Goal: Task Accomplishment & Management: Manage account settings

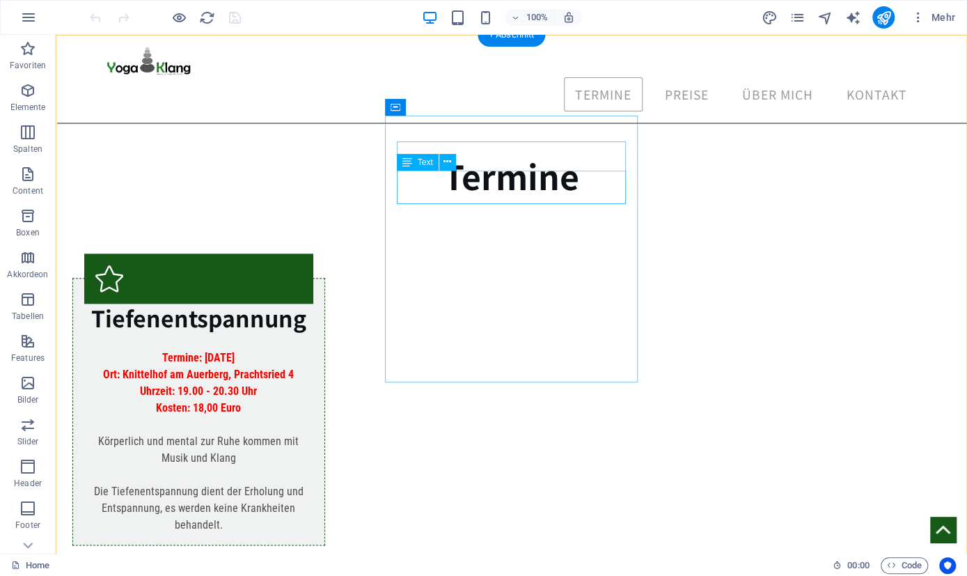
scroll to position [755, 0]
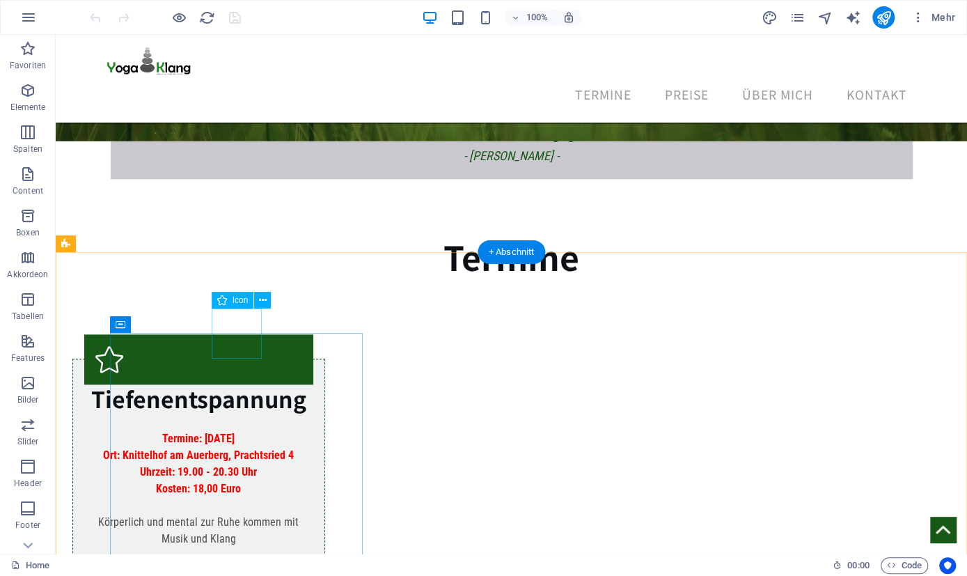
click at [231, 334] on figure at bounding box center [198, 359] width 229 height 50
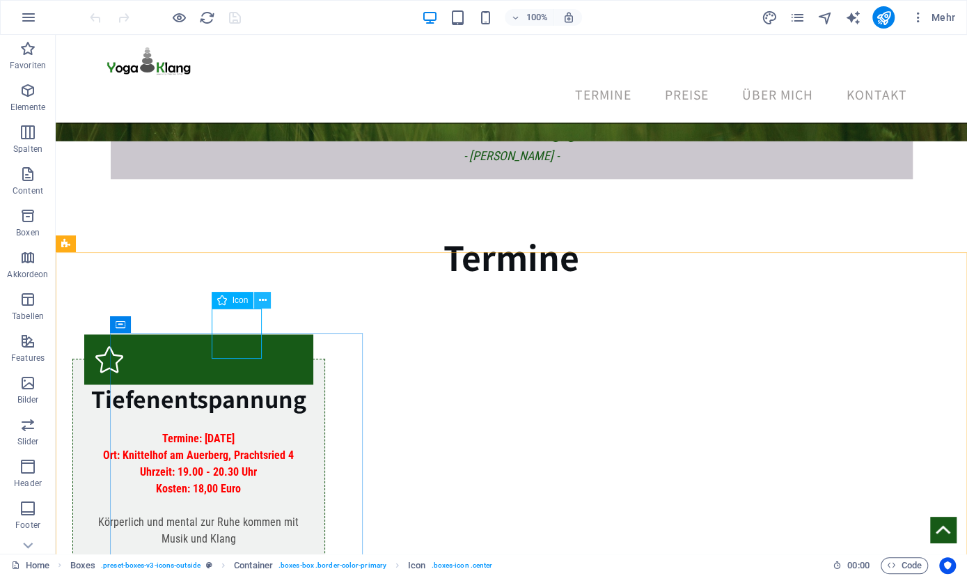
click at [259, 301] on button at bounding box center [262, 300] width 17 height 17
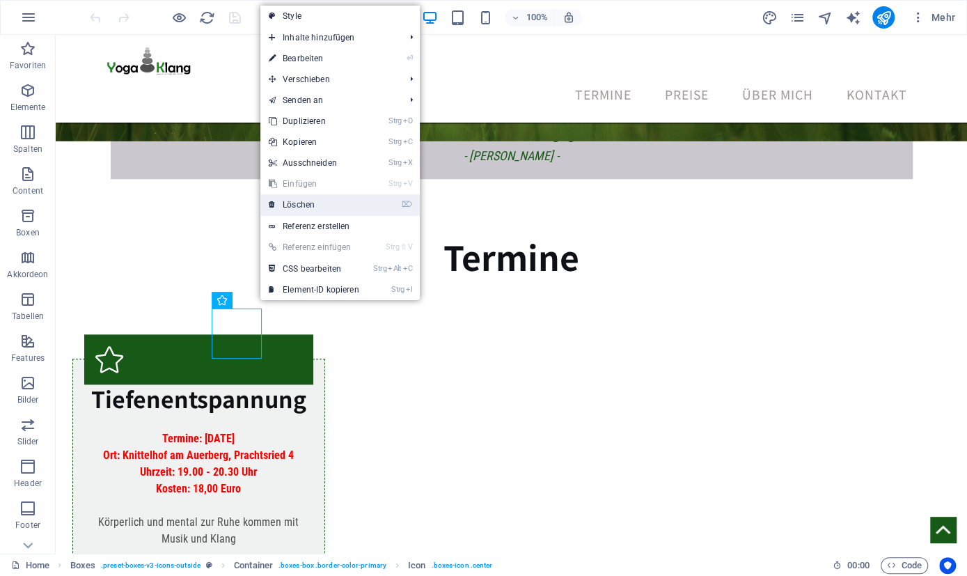
click at [306, 203] on link "⌦ Löschen" at bounding box center [313, 204] width 107 height 21
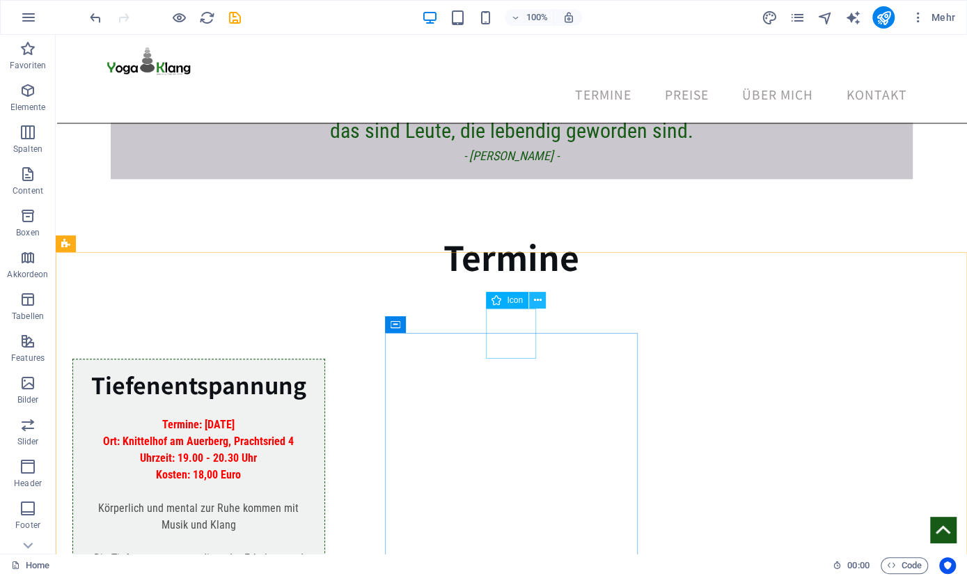
click at [534, 304] on icon at bounding box center [538, 300] width 8 height 15
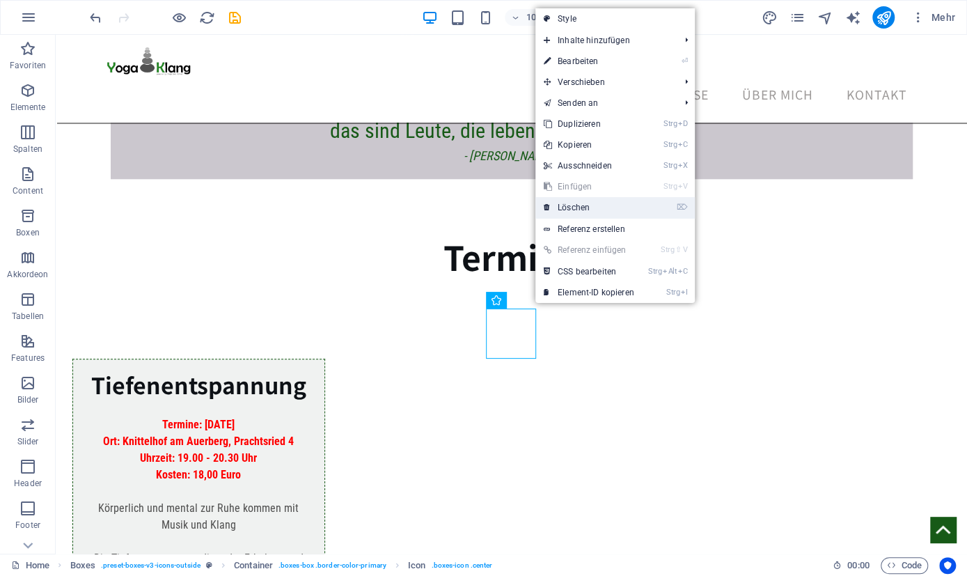
click at [579, 212] on link "⌦ Löschen" at bounding box center [588, 207] width 107 height 21
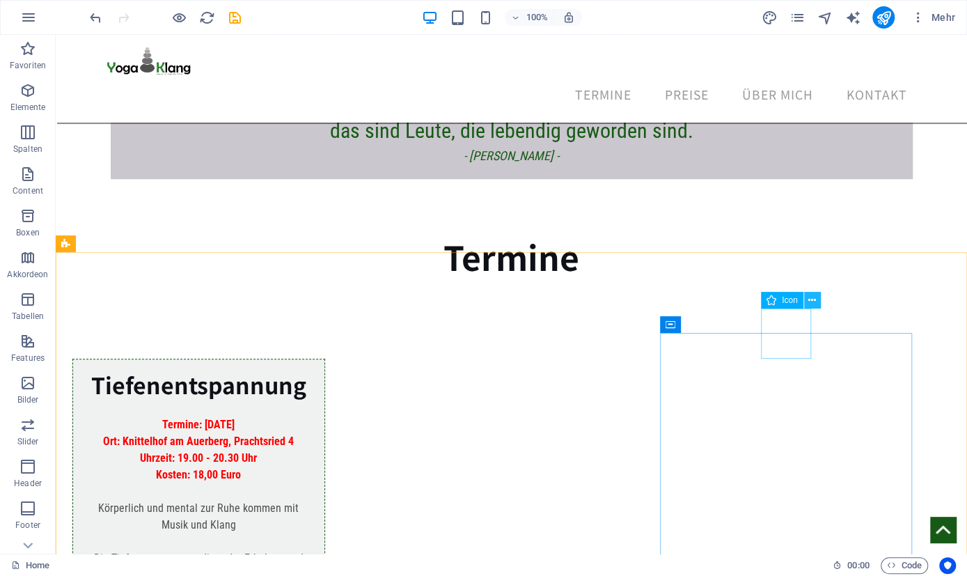
click at [813, 301] on icon at bounding box center [812, 300] width 8 height 15
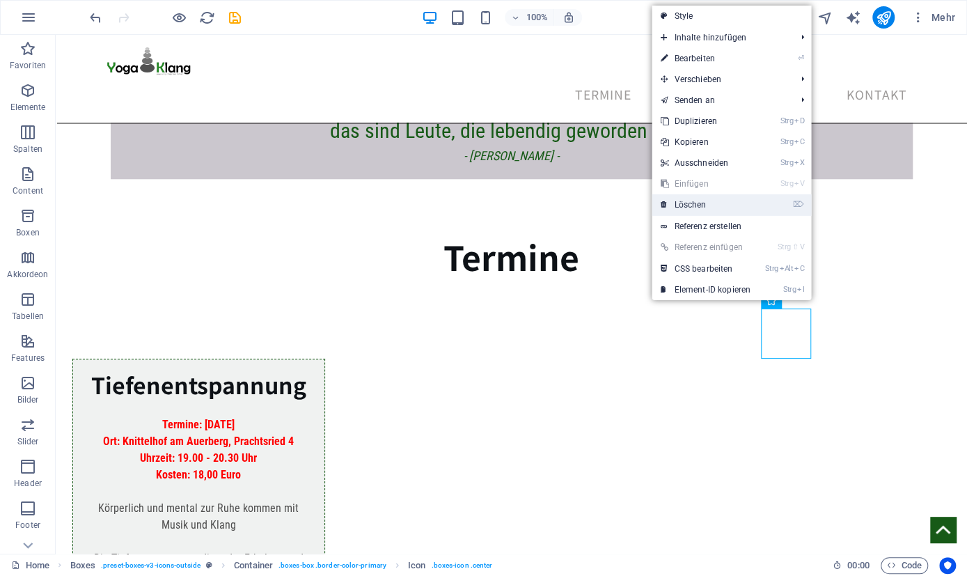
click at [700, 209] on link "⌦ Löschen" at bounding box center [705, 204] width 107 height 21
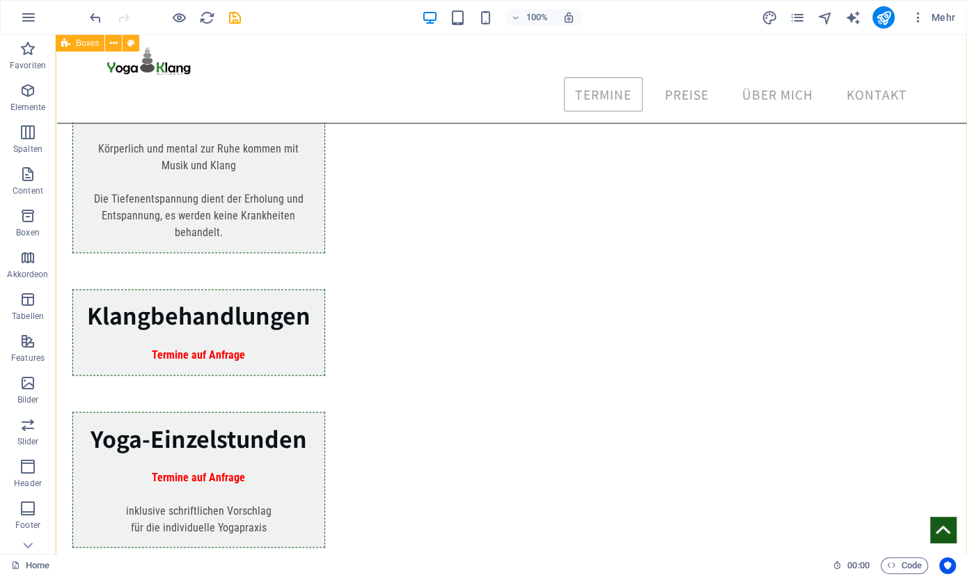
scroll to position [1117, 0]
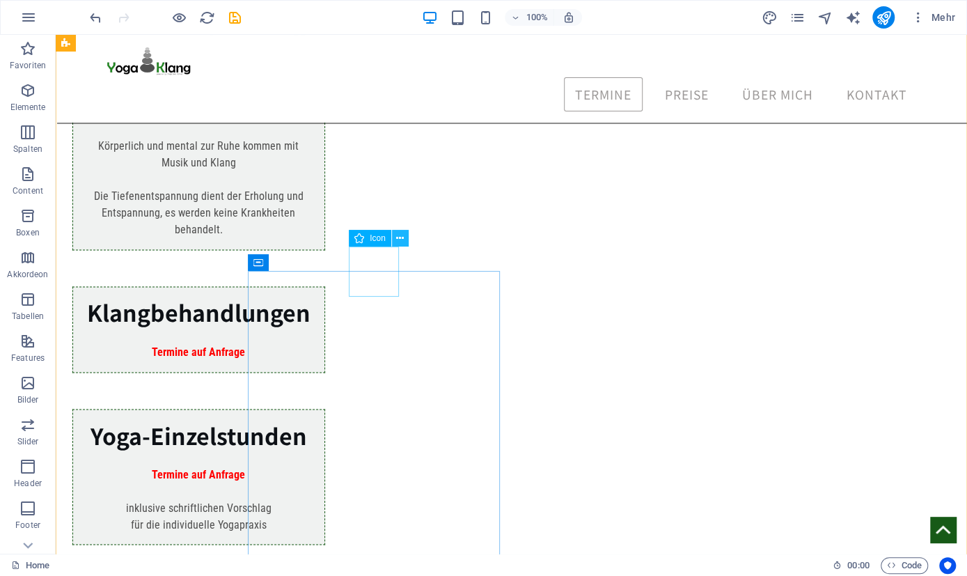
click at [399, 239] on icon at bounding box center [400, 238] width 8 height 15
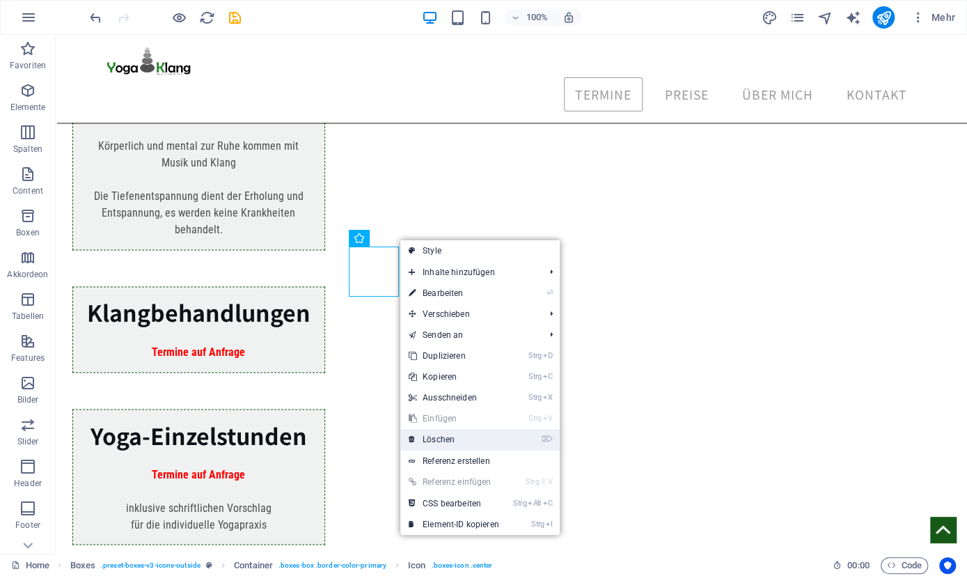
click at [443, 434] on link "⌦ Löschen" at bounding box center [453, 439] width 107 height 21
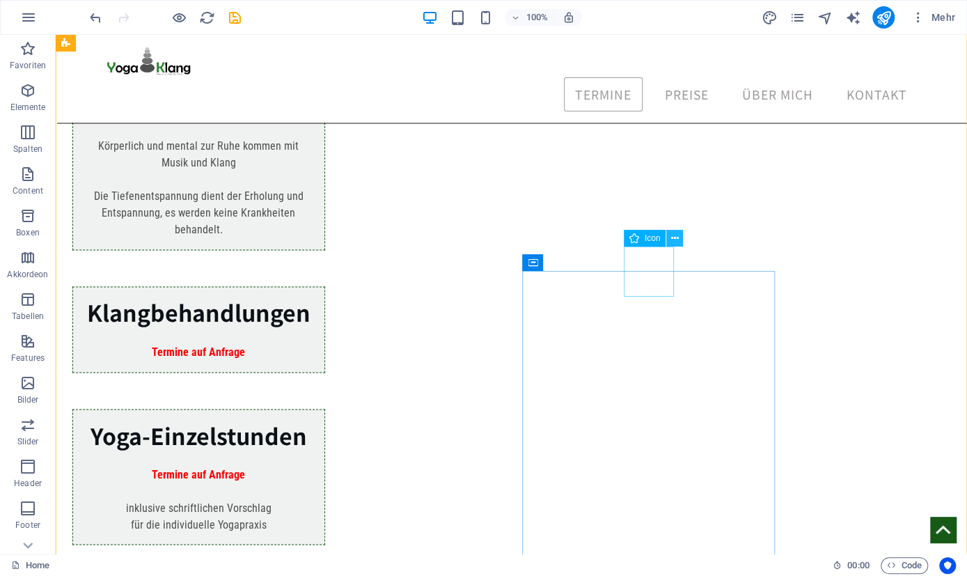
click at [677, 239] on icon at bounding box center [675, 238] width 8 height 15
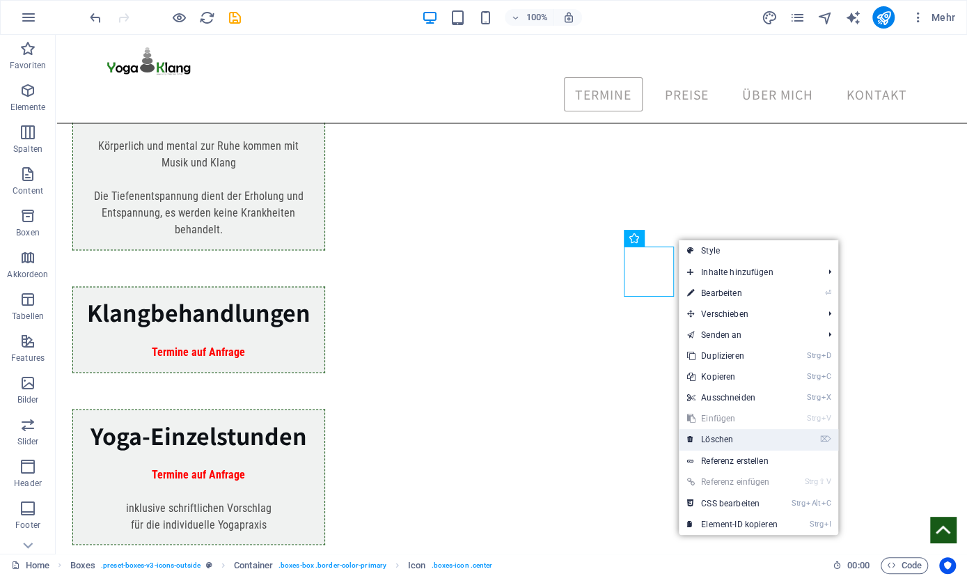
click at [729, 440] on link "⌦ Löschen" at bounding box center [732, 439] width 107 height 21
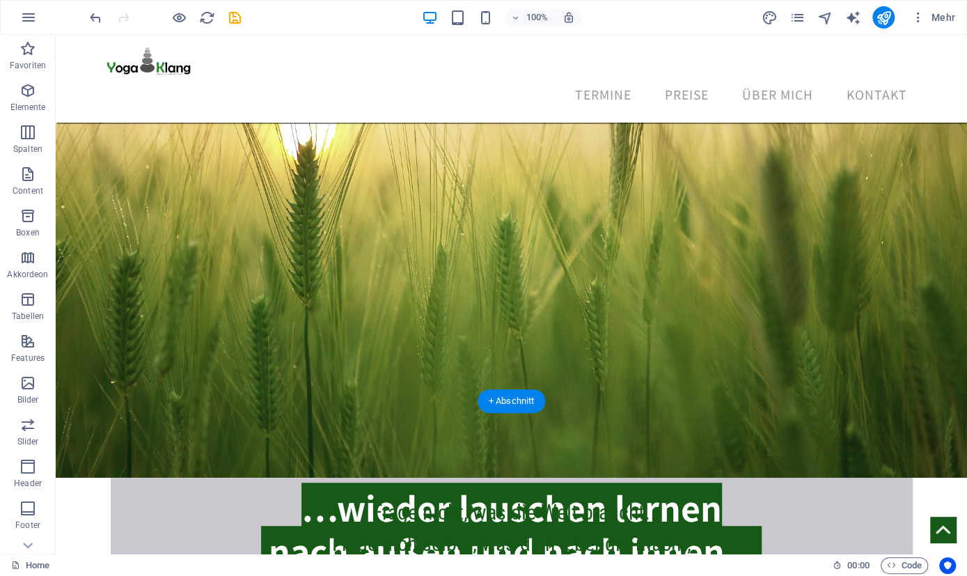
scroll to position [0, 0]
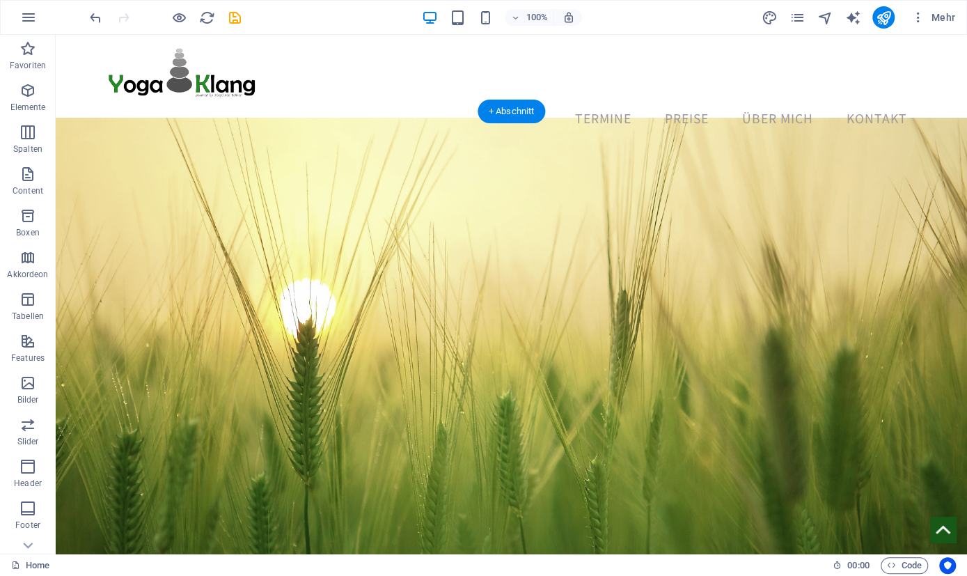
click at [340, 251] on figure at bounding box center [511, 387] width 911 height 538
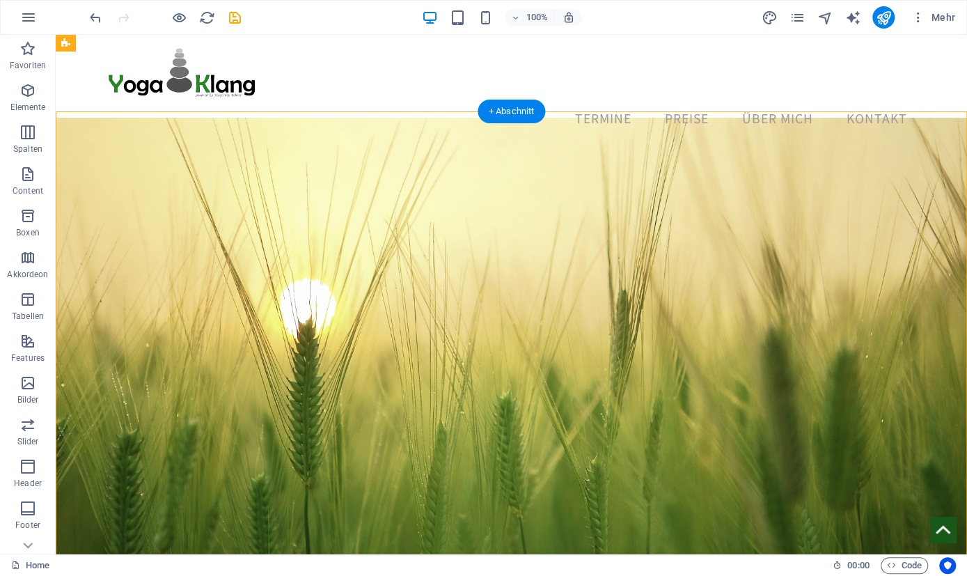
click at [340, 251] on figure at bounding box center [511, 387] width 911 height 538
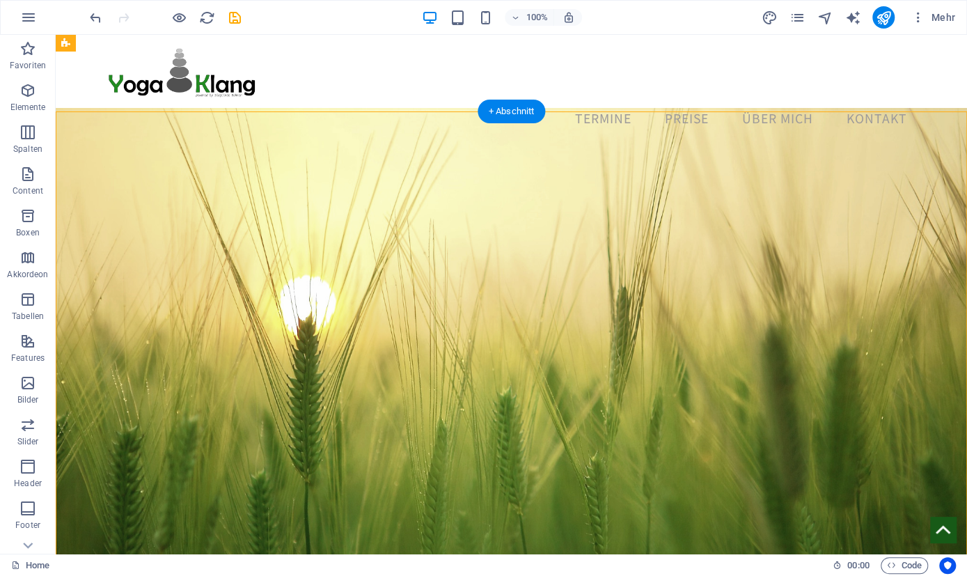
select select "rem"
select select "triangle"
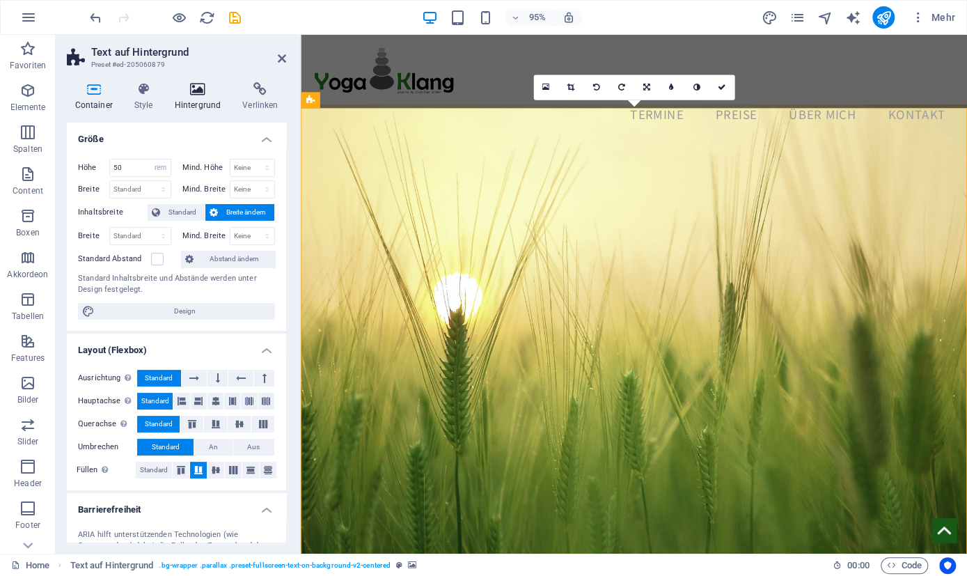
click at [189, 95] on icon at bounding box center [197, 89] width 63 height 14
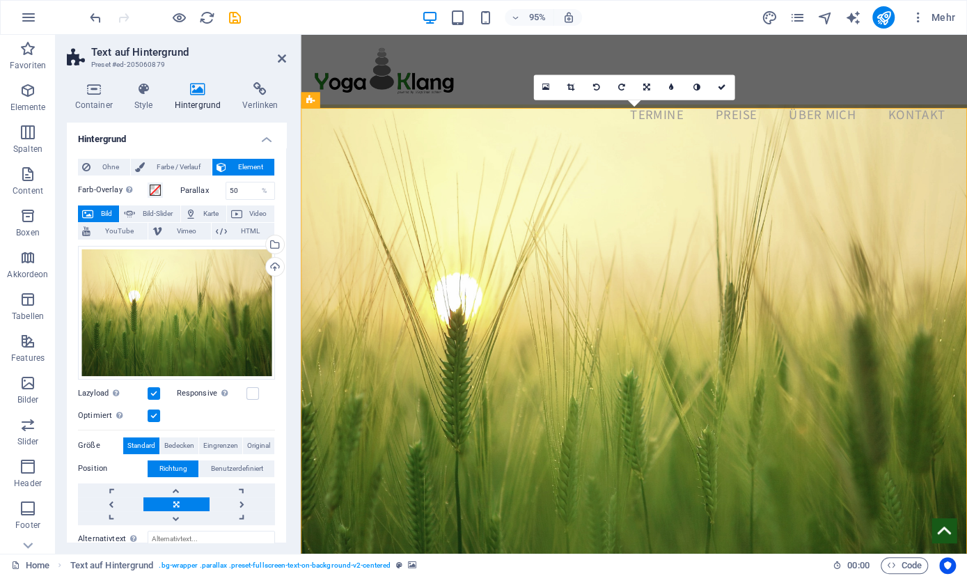
click at [108, 207] on span "Bild" at bounding box center [105, 213] width 17 height 17
click at [277, 244] on div "Wähle aus deinen Dateien, Stockfotos oder lade Dateien hoch" at bounding box center [273, 245] width 21 height 21
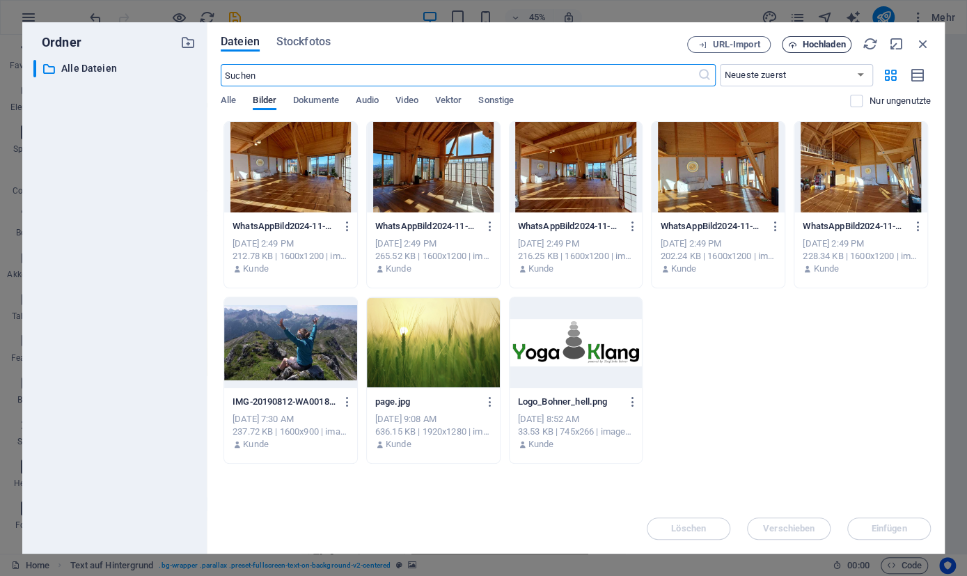
click at [815, 47] on span "Hochladen" at bounding box center [824, 44] width 43 height 8
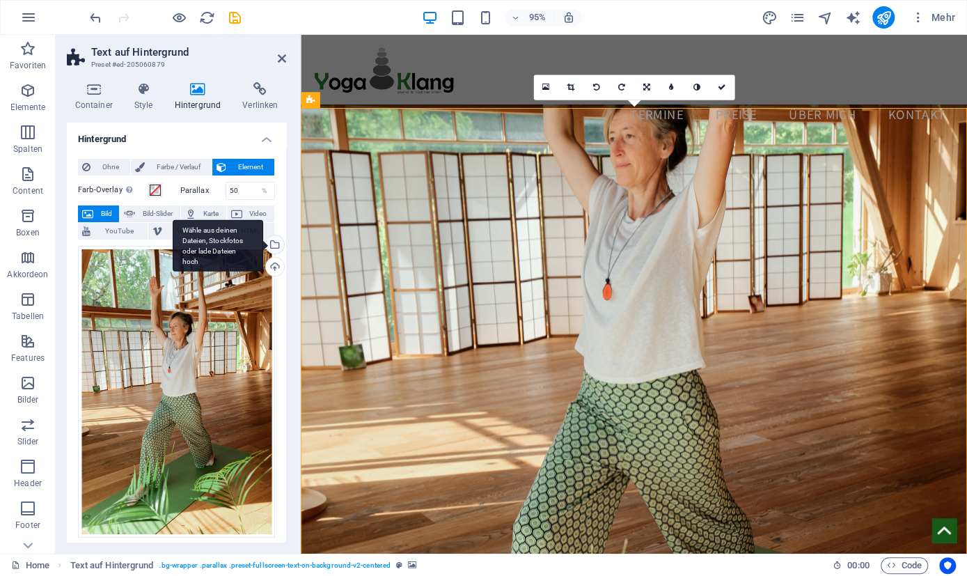
click at [263, 244] on div "Wähle aus deinen Dateien, Stockfotos oder lade Dateien hoch" at bounding box center [218, 245] width 91 height 52
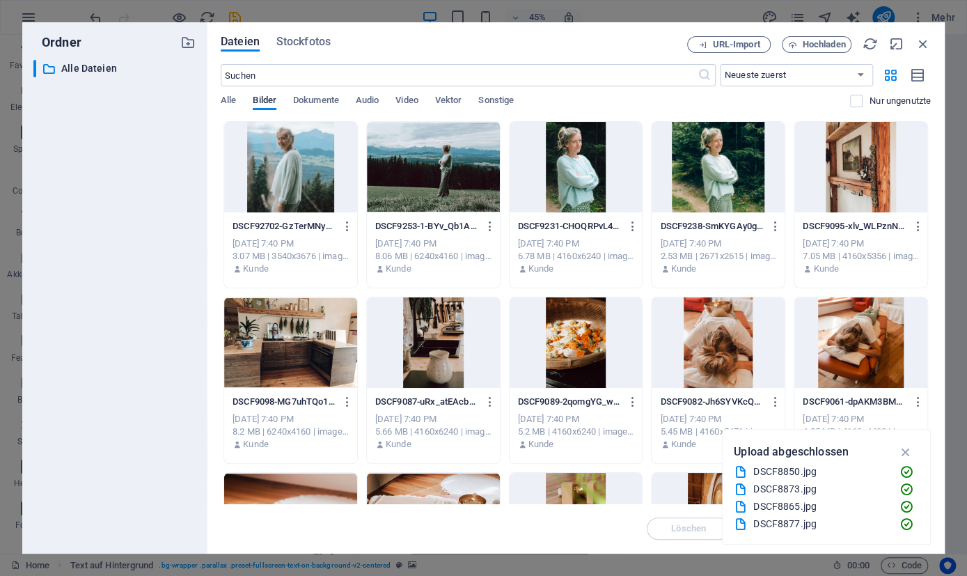
click at [413, 169] on div at bounding box center [433, 167] width 133 height 91
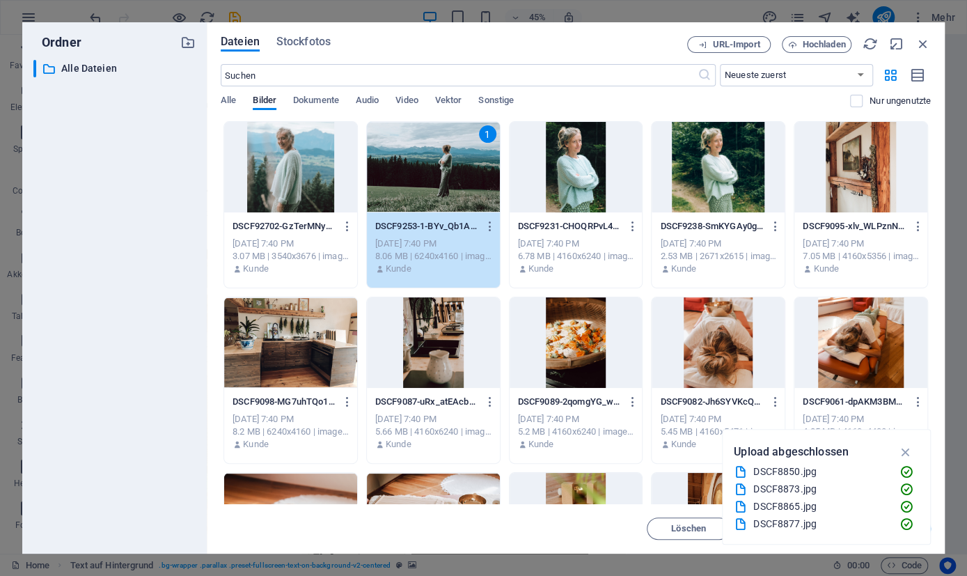
click at [423, 172] on div "1" at bounding box center [433, 167] width 133 height 91
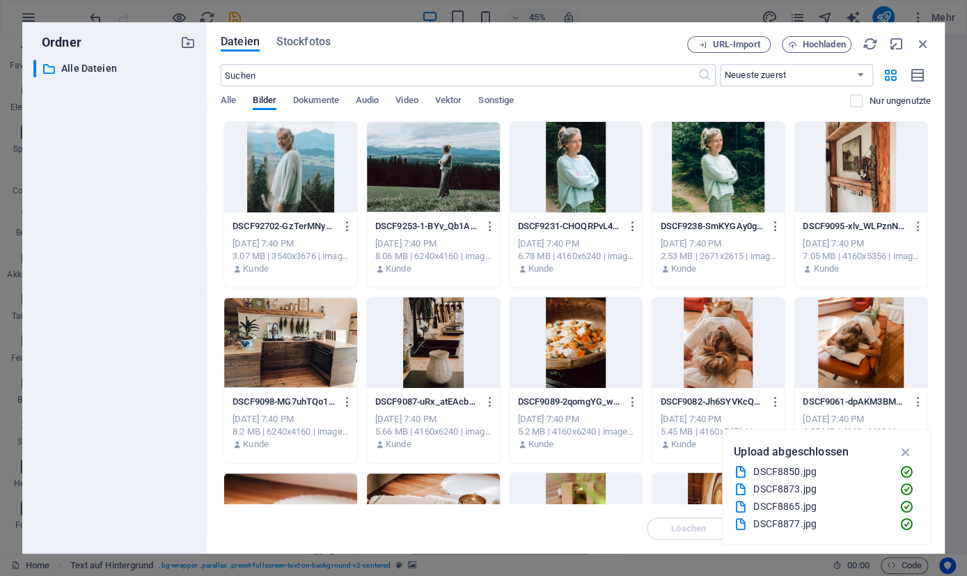
click at [423, 172] on div at bounding box center [433, 167] width 133 height 91
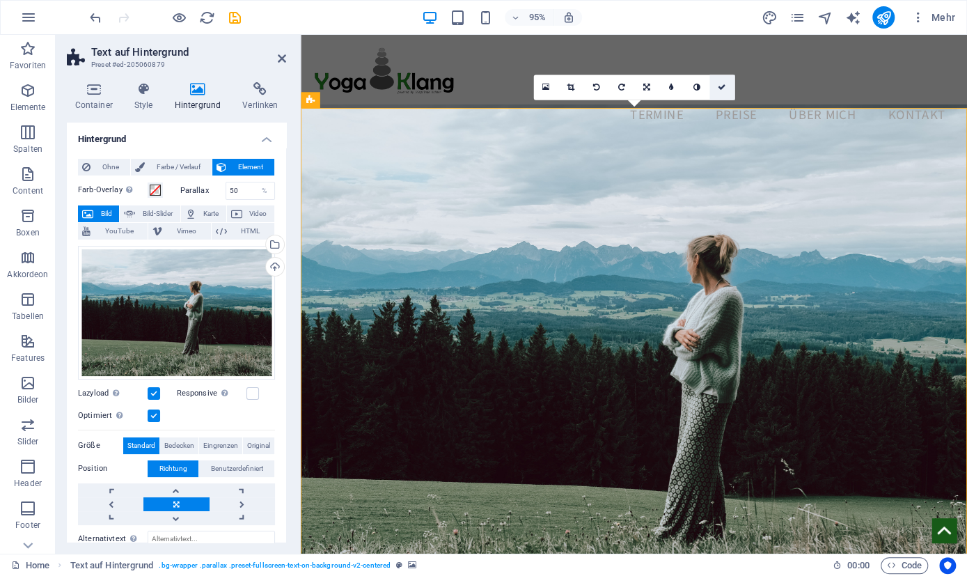
click at [726, 86] on link at bounding box center [721, 87] width 25 height 25
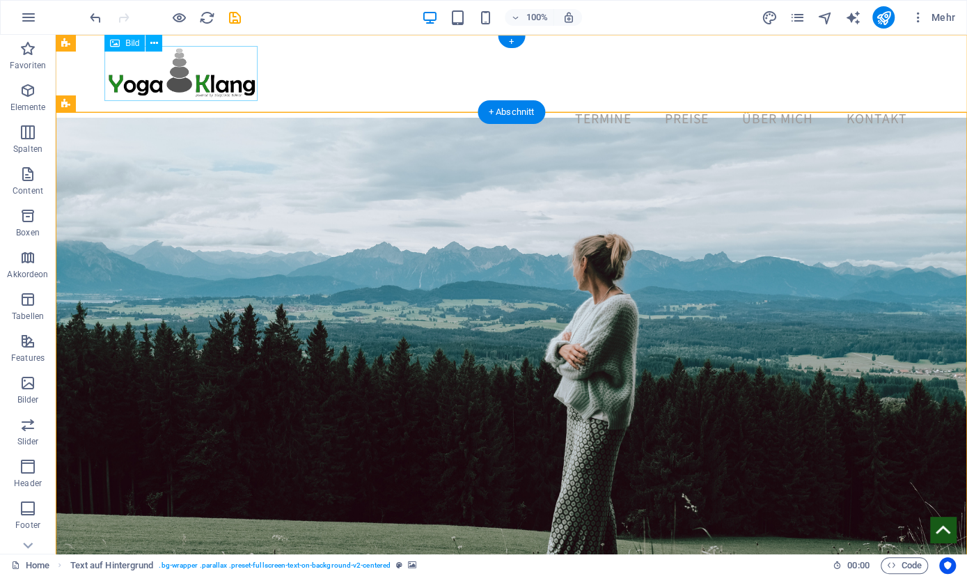
click at [201, 66] on figure at bounding box center [511, 73] width 813 height 55
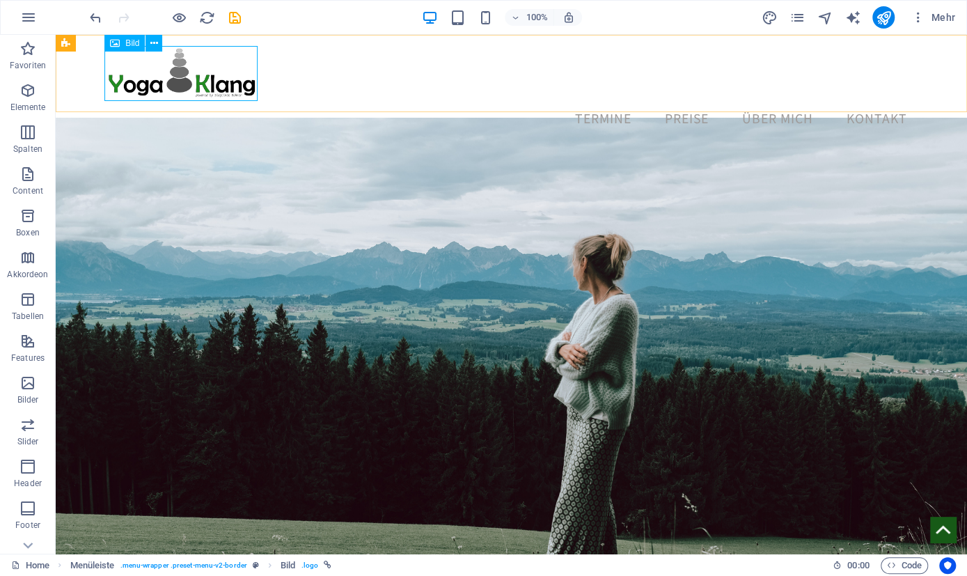
click at [138, 46] on span "Bild" at bounding box center [132, 43] width 14 height 8
click at [157, 67] on figure at bounding box center [511, 73] width 813 height 55
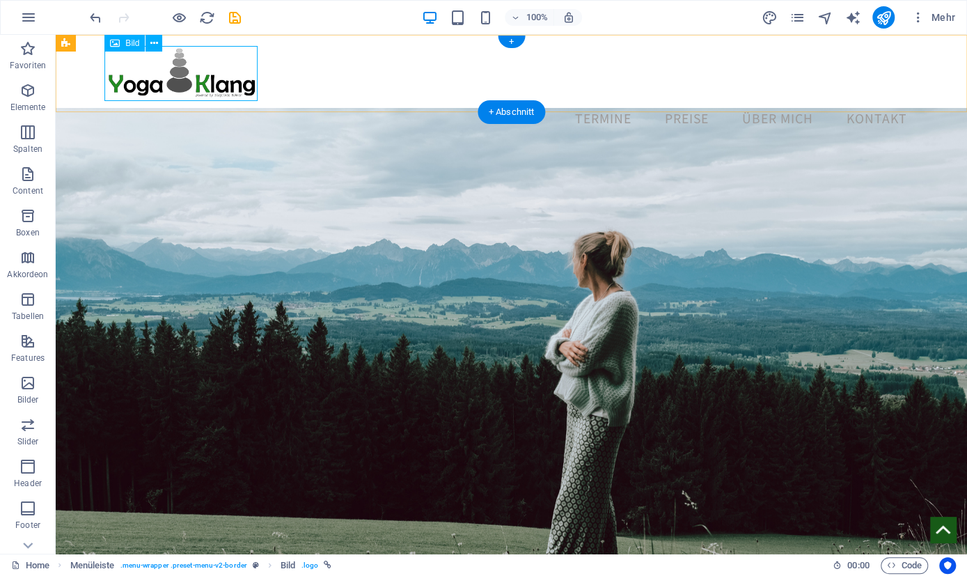
select select "px"
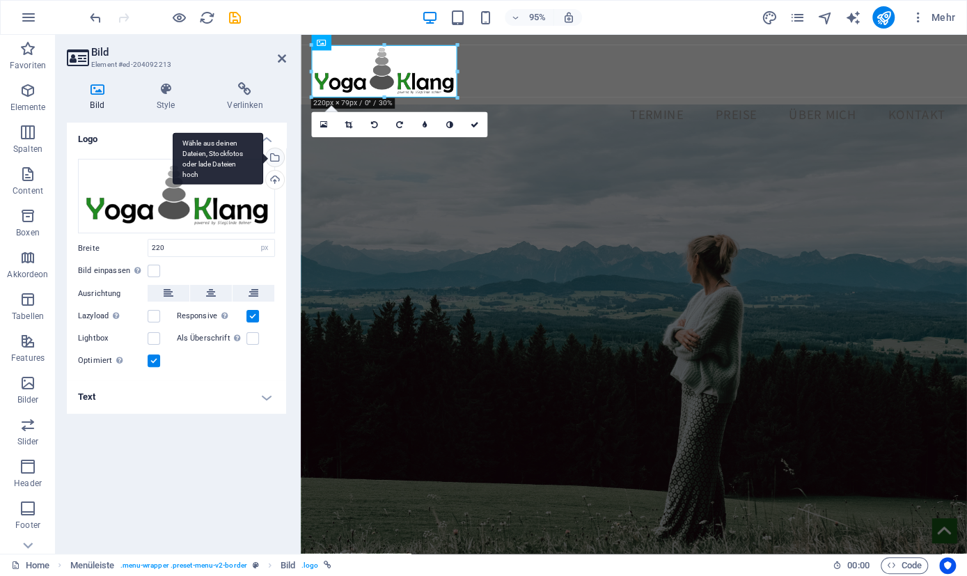
click at [276, 150] on div "Wähle aus deinen Dateien, Stockfotos oder lade Dateien hoch" at bounding box center [273, 158] width 21 height 21
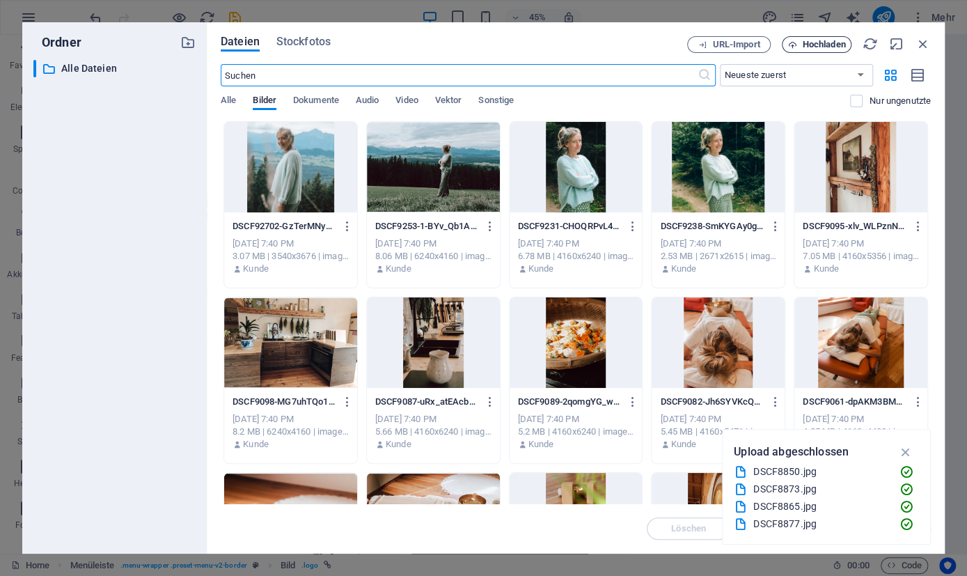
click at [811, 46] on span "Hochladen" at bounding box center [824, 44] width 43 height 8
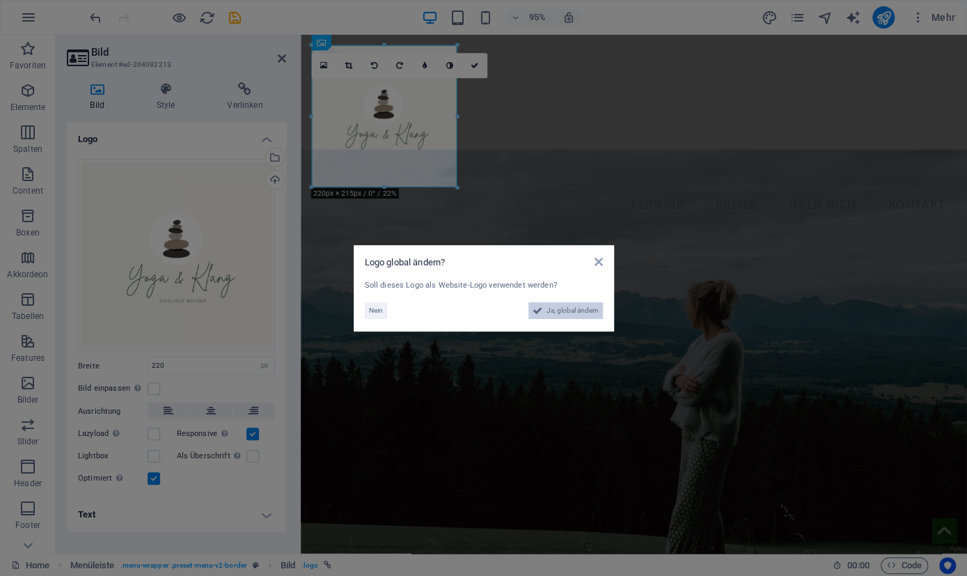
click at [573, 308] on span "Ja, global ändern" at bounding box center [573, 310] width 52 height 17
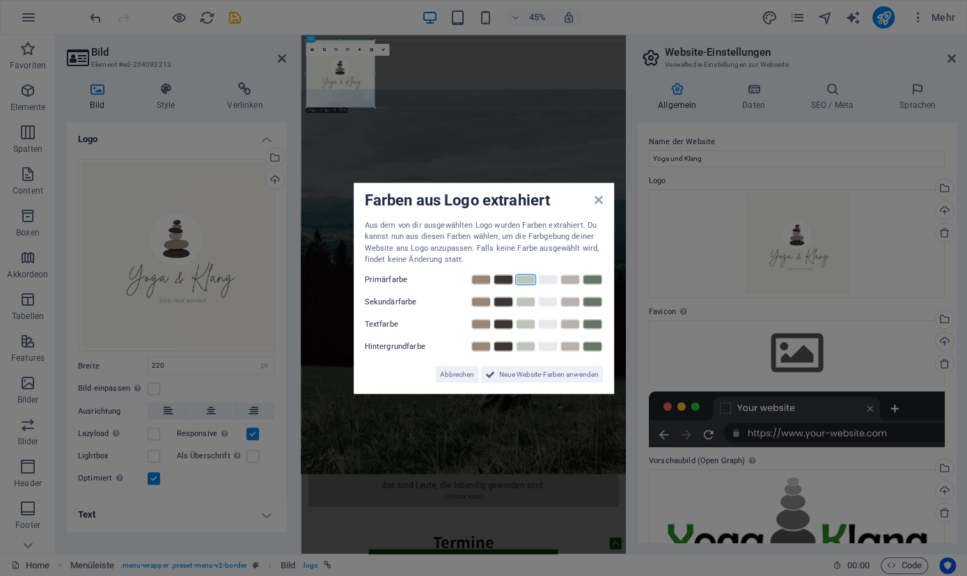
click at [526, 283] on link at bounding box center [525, 279] width 21 height 11
click at [542, 301] on link at bounding box center [547, 301] width 21 height 11
click at [502, 275] on link at bounding box center [503, 279] width 21 height 11
click at [531, 282] on link at bounding box center [525, 279] width 21 height 11
click at [590, 300] on link at bounding box center [592, 301] width 21 height 11
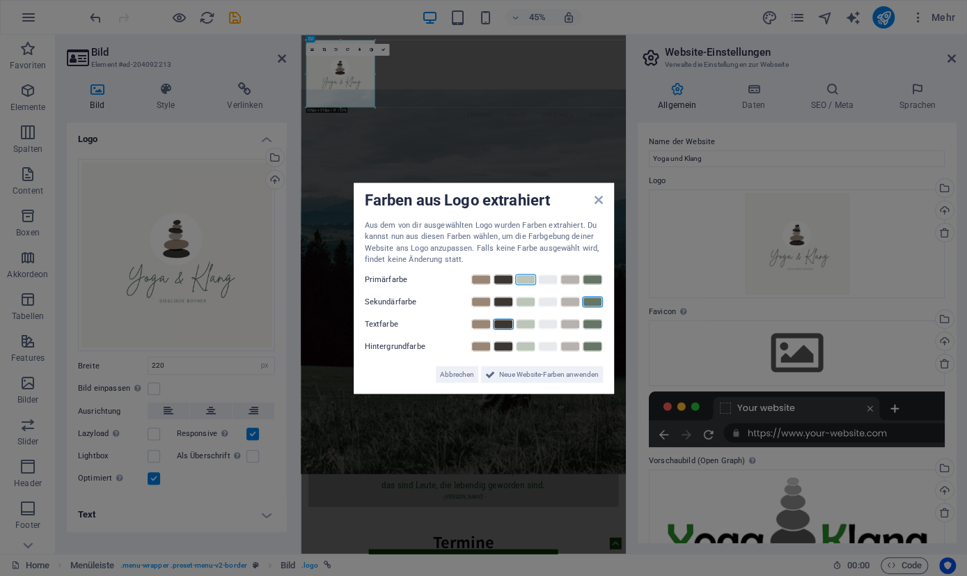
click at [508, 322] on link at bounding box center [503, 323] width 21 height 11
click at [531, 348] on link at bounding box center [525, 345] width 21 height 11
click at [530, 372] on span "Neue Website-Farben anwenden" at bounding box center [549, 374] width 100 height 17
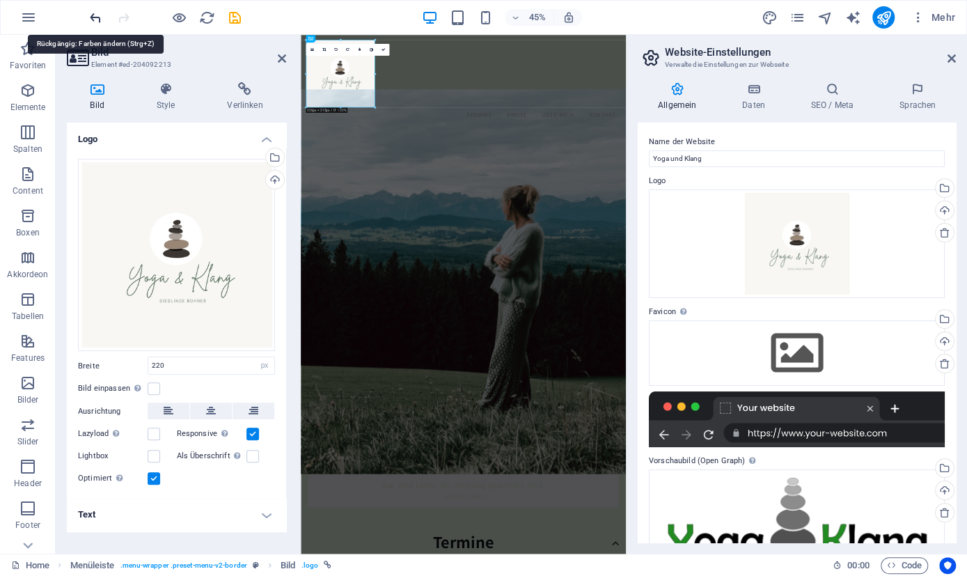
click at [99, 22] on icon "undo" at bounding box center [96, 18] width 16 height 16
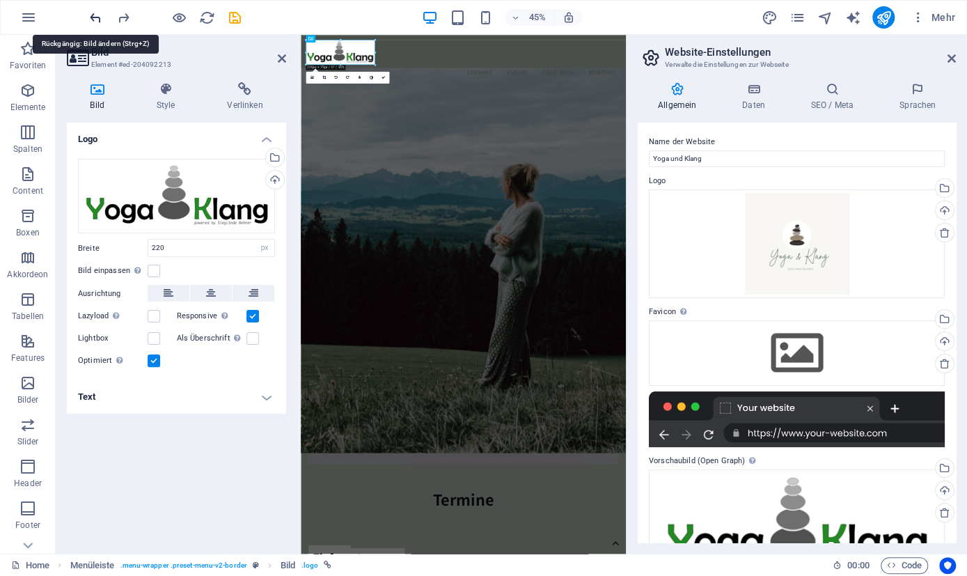
click at [99, 22] on icon "undo" at bounding box center [96, 18] width 16 height 16
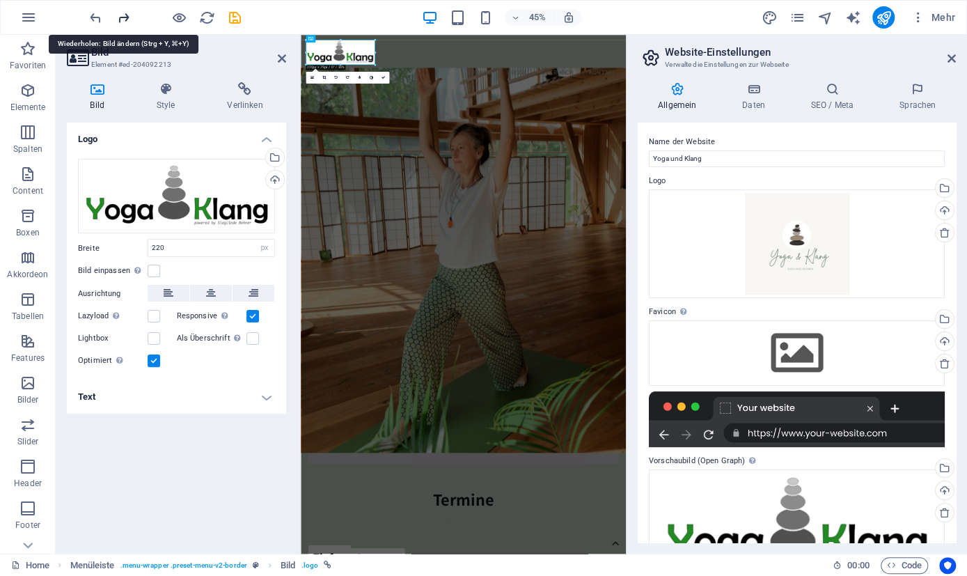
click at [122, 19] on icon "redo" at bounding box center [124, 18] width 16 height 16
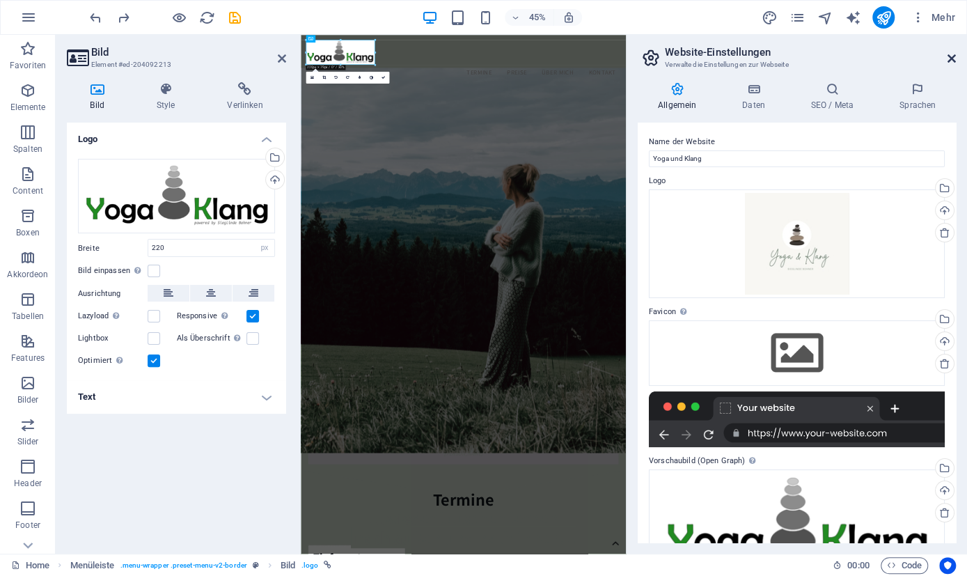
click at [949, 58] on icon at bounding box center [952, 58] width 8 height 11
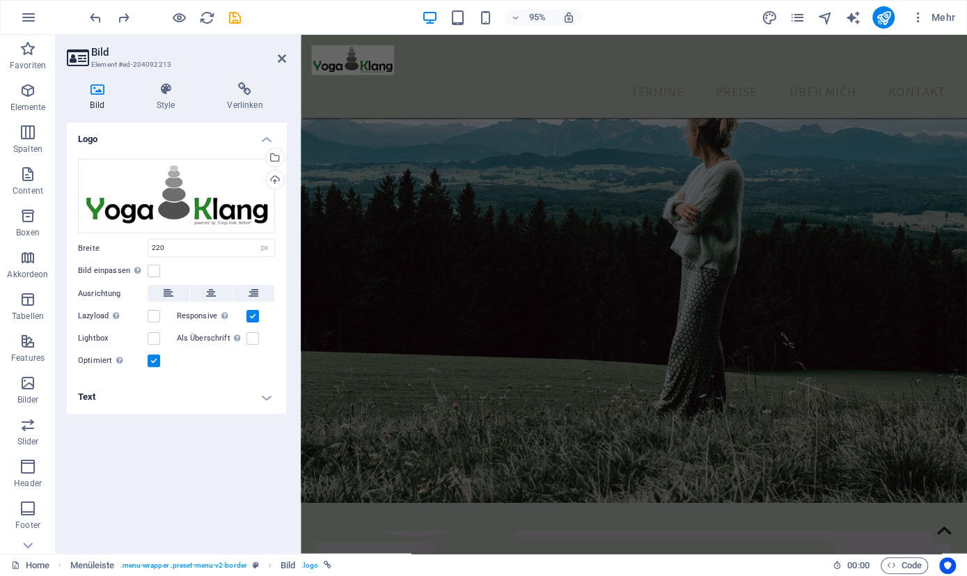
scroll to position [434, 0]
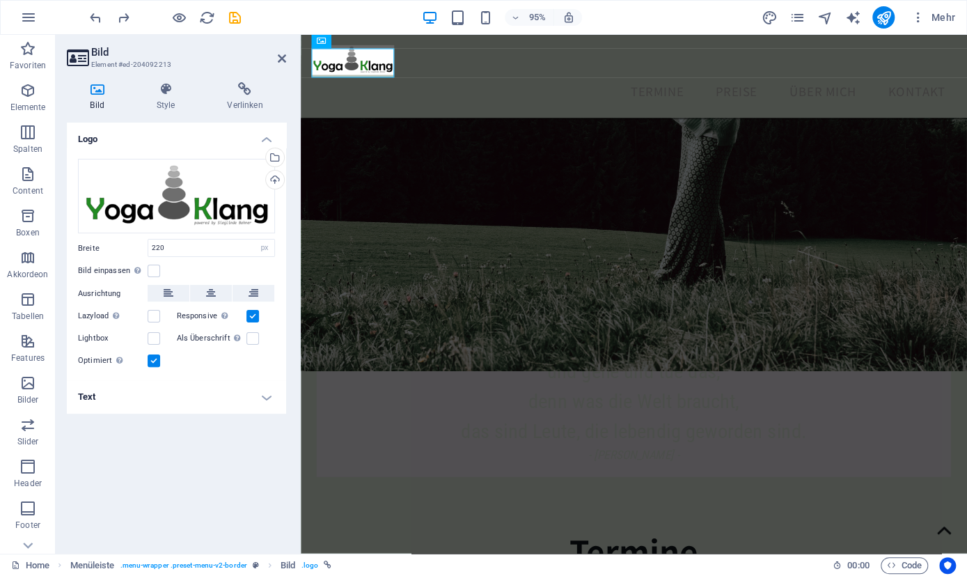
click at [966, 155] on figure at bounding box center [651, 113] width 701 height 552
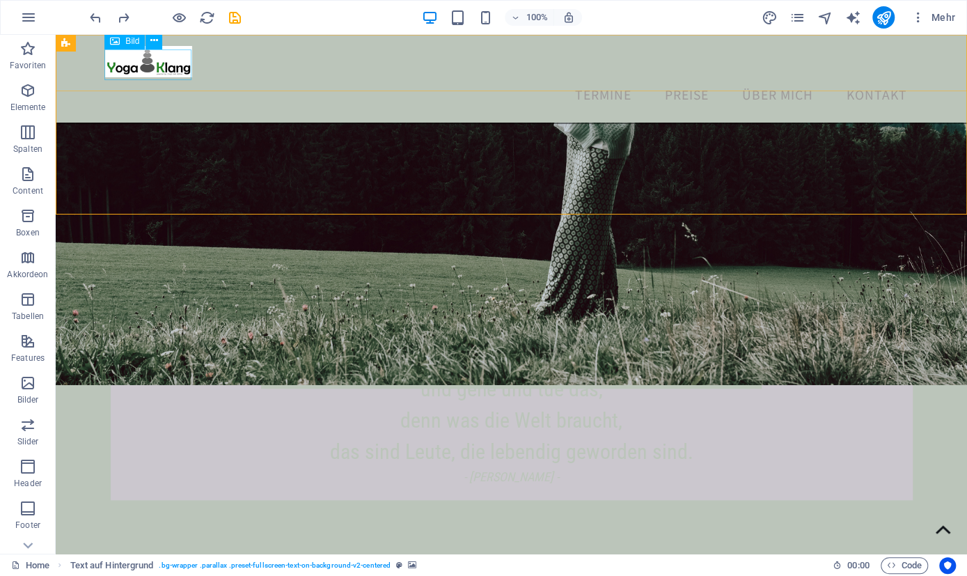
click at [160, 69] on figure at bounding box center [148, 61] width 87 height 31
click at [136, 42] on span "Bild" at bounding box center [132, 41] width 14 height 8
click at [127, 39] on span "Bild" at bounding box center [132, 41] width 14 height 8
click at [127, 61] on figure at bounding box center [148, 61] width 87 height 31
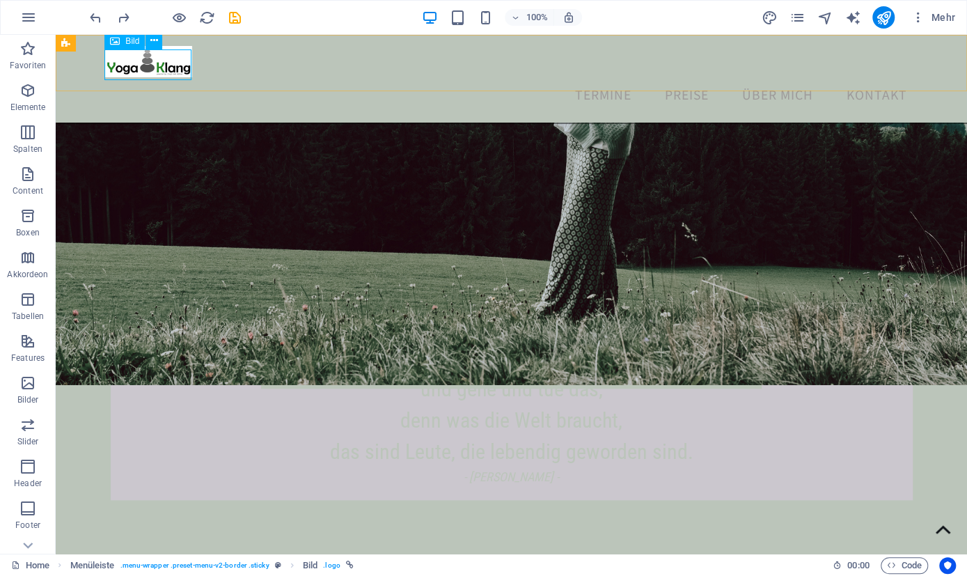
select select "px"
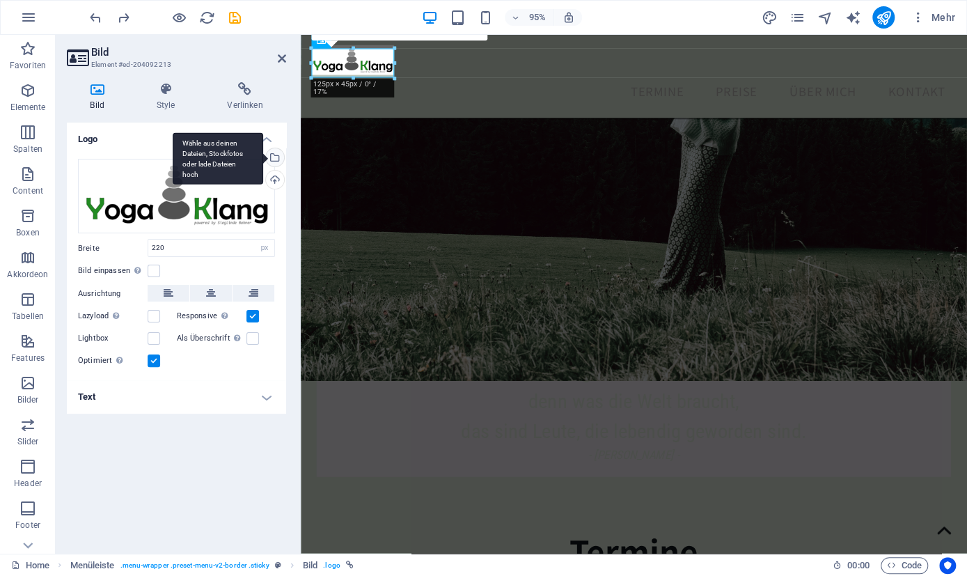
click at [263, 155] on div "Wähle aus deinen Dateien, Stockfotos oder lade Dateien hoch" at bounding box center [218, 158] width 91 height 52
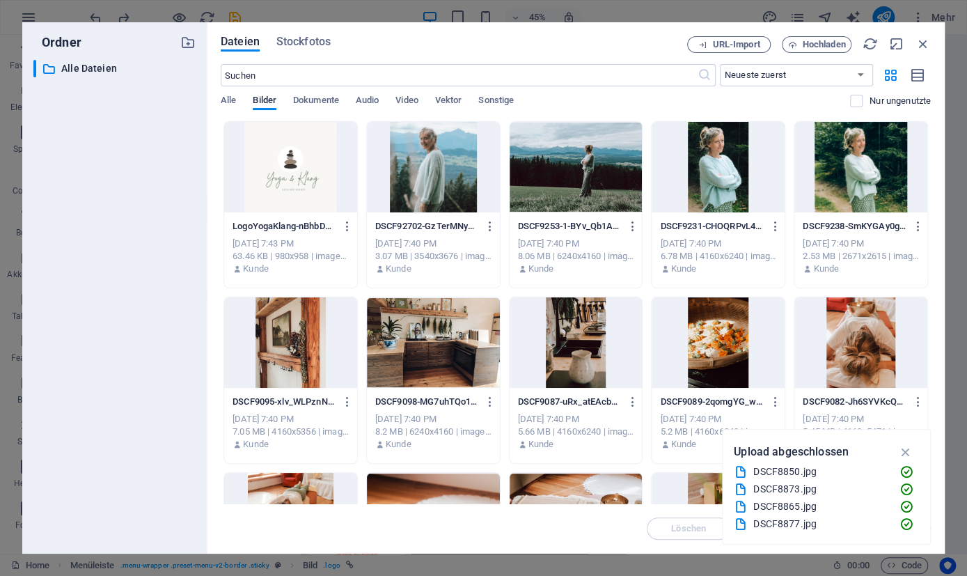
click at [281, 172] on div at bounding box center [290, 167] width 133 height 91
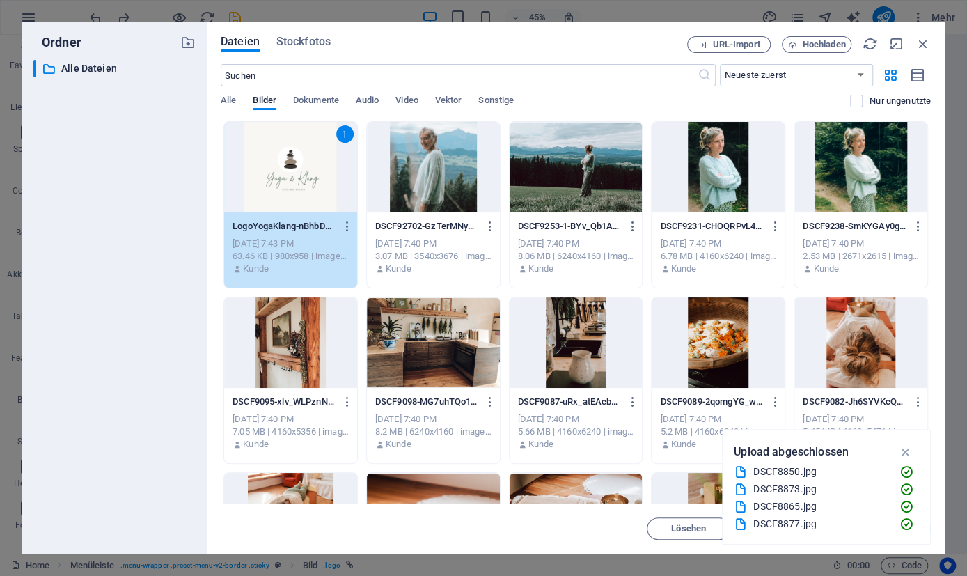
click at [281, 172] on div "1" at bounding box center [290, 167] width 133 height 91
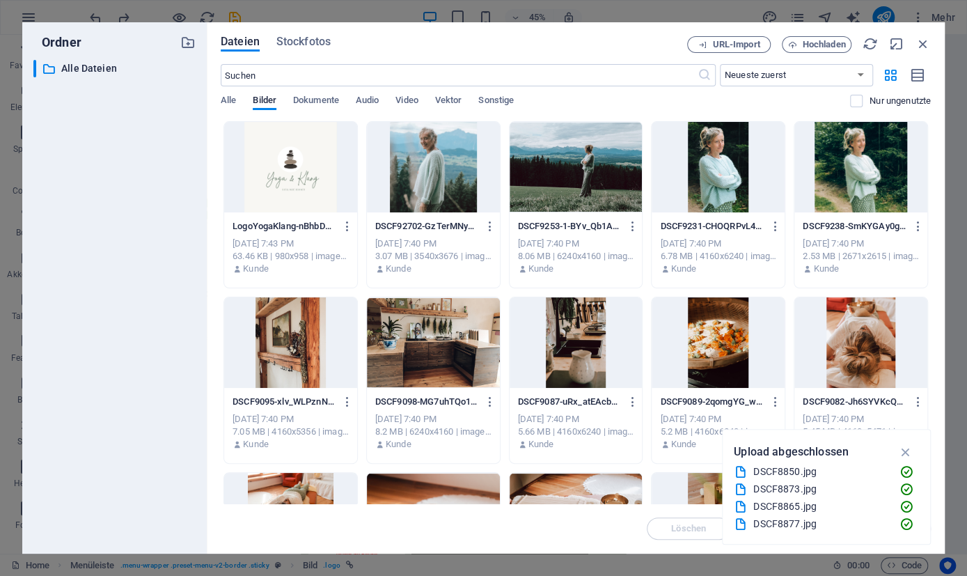
click at [281, 172] on div at bounding box center [290, 167] width 133 height 91
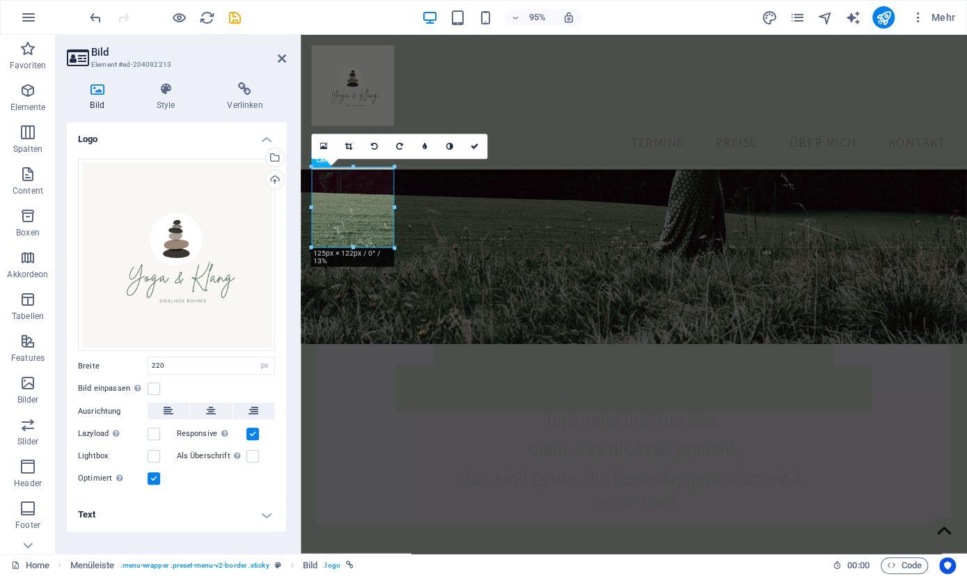
scroll to position [144, 0]
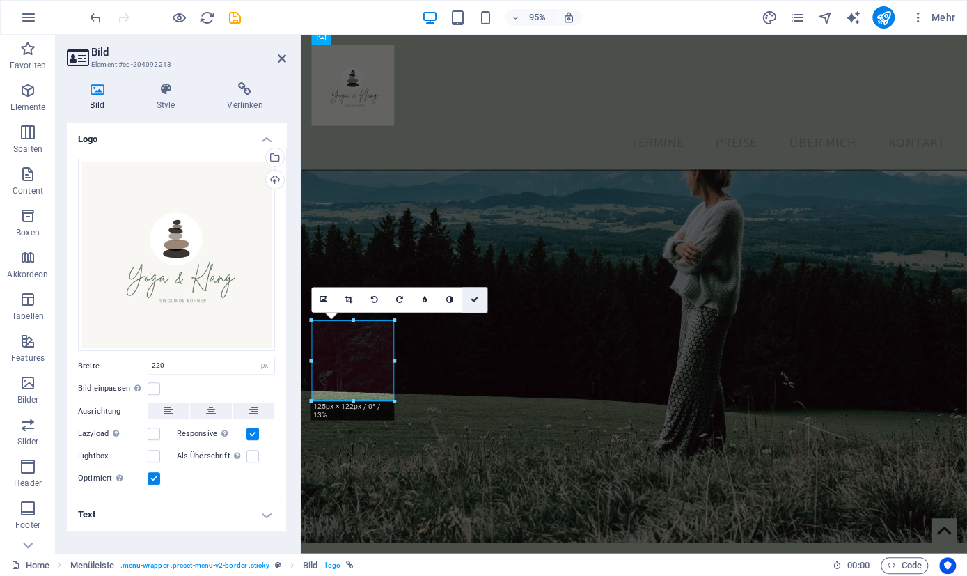
click at [477, 300] on icon at bounding box center [475, 300] width 8 height 8
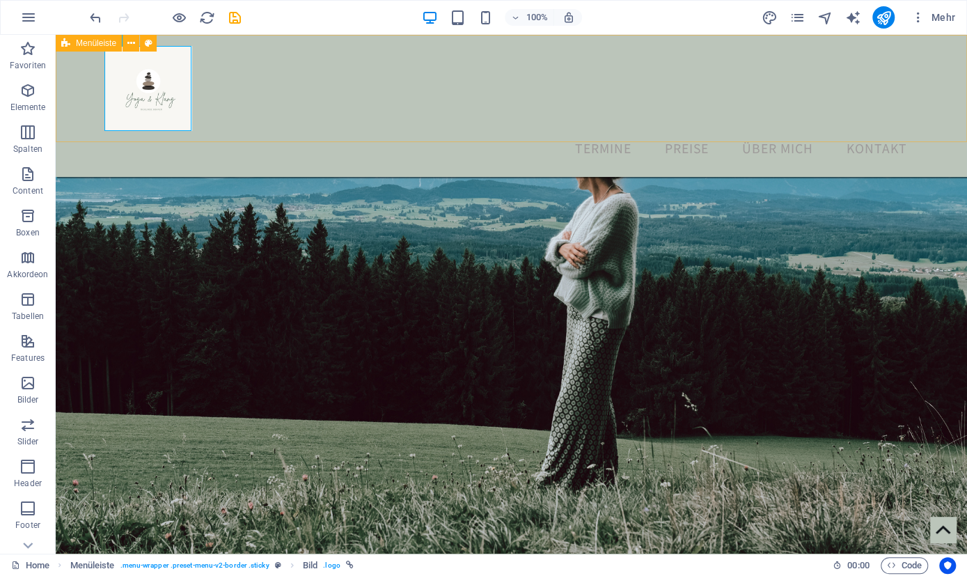
click at [392, 59] on div "Termine Preise Über mich Kontakt" at bounding box center [511, 106] width 911 height 142
click at [133, 41] on icon at bounding box center [131, 43] width 8 height 15
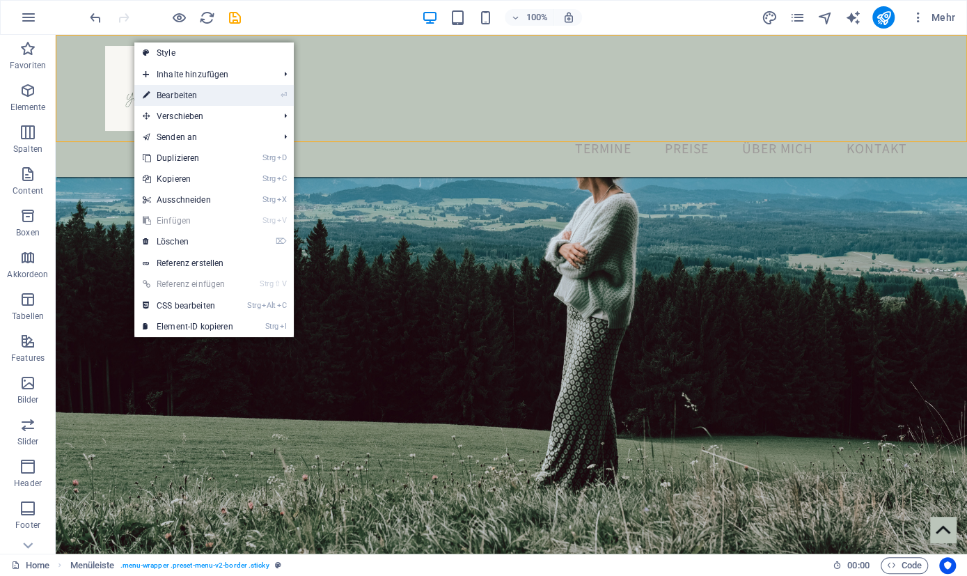
click at [187, 97] on link "⏎ Bearbeiten" at bounding box center [187, 95] width 107 height 21
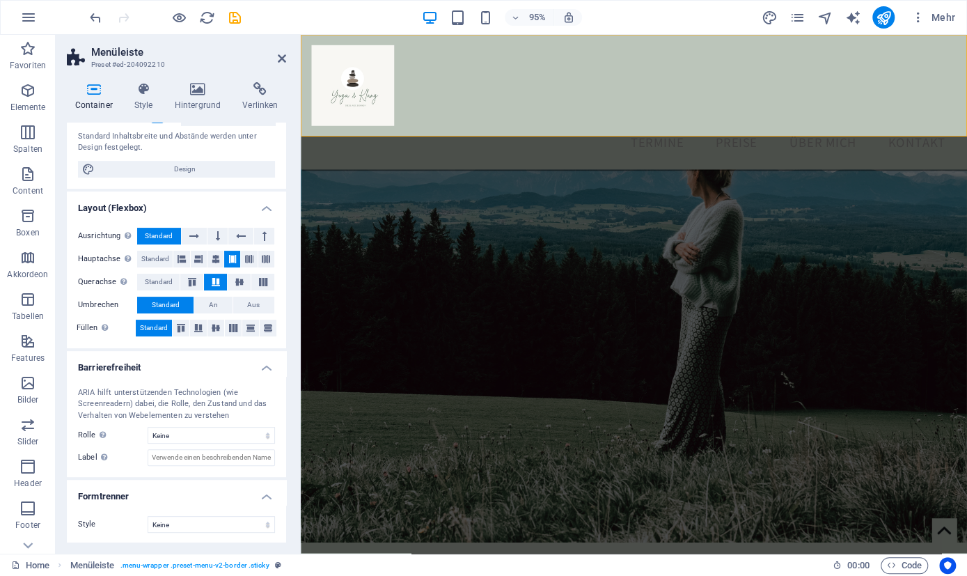
scroll to position [0, 0]
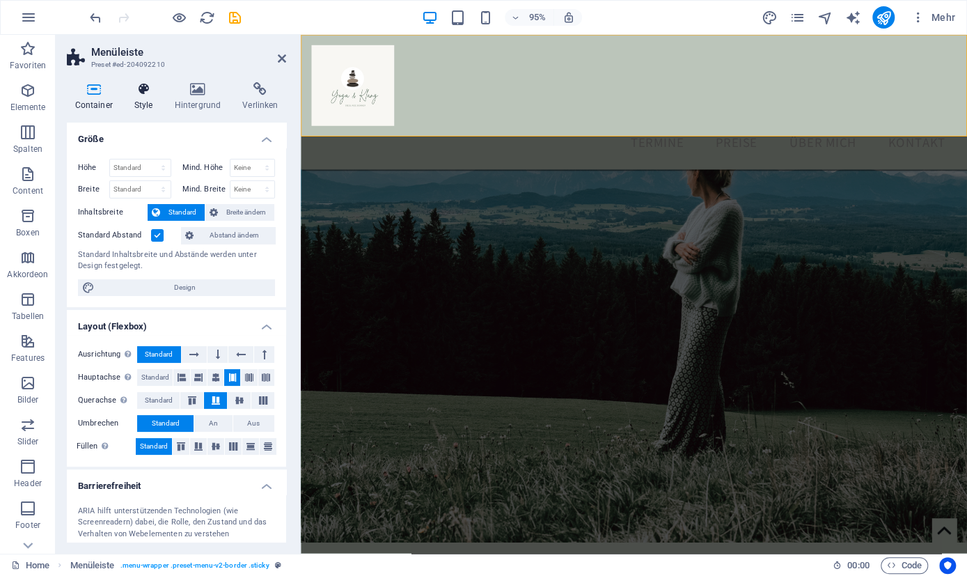
click at [148, 95] on icon at bounding box center [143, 89] width 35 height 14
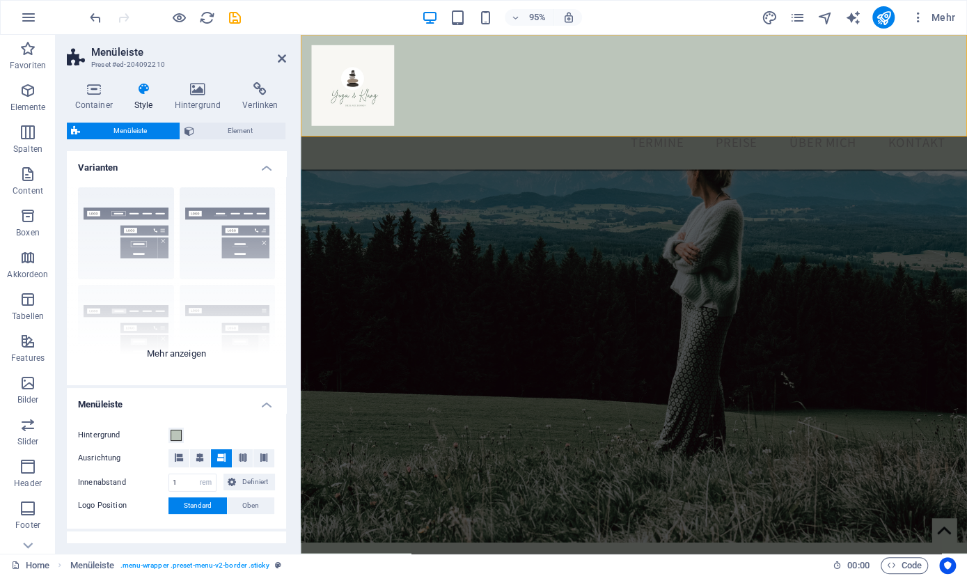
scroll to position [134, 0]
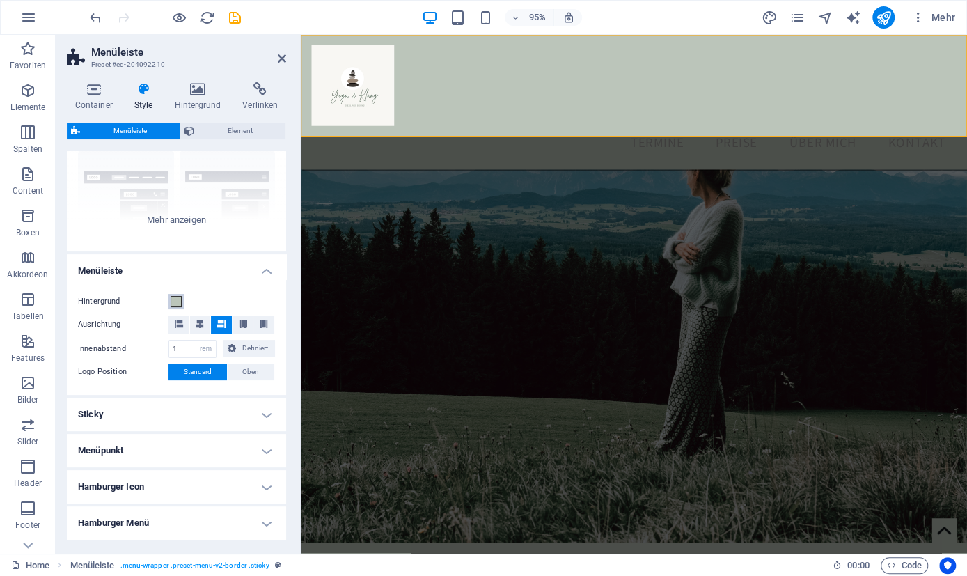
click at [176, 299] on span at bounding box center [176, 301] width 11 height 11
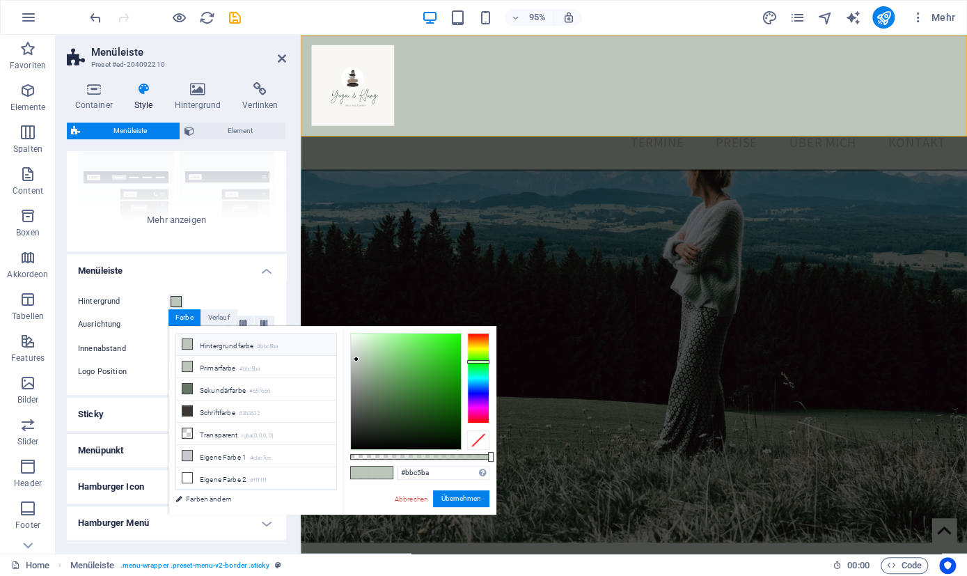
click at [193, 340] on li "Hintergrundfarbe #bbc5ba" at bounding box center [256, 344] width 160 height 22
type input "rgba(187, 197, 186, 0)"
drag, startPoint x: 489, startPoint y: 456, endPoint x: 350, endPoint y: 454, distance: 140.0
click at [350, 454] on div at bounding box center [352, 457] width 6 height 10
click at [453, 492] on button "Übernehmen" at bounding box center [461, 498] width 56 height 17
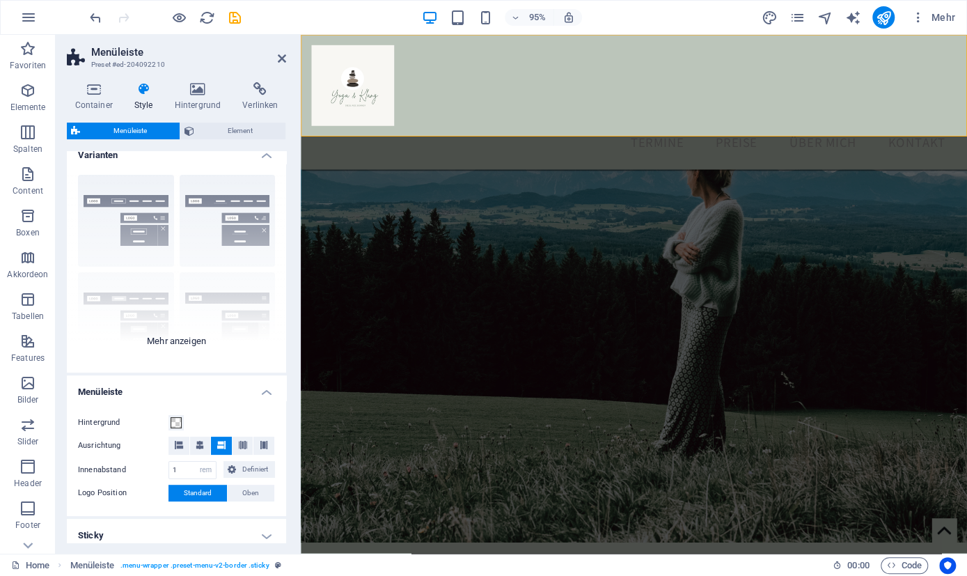
scroll to position [0, 0]
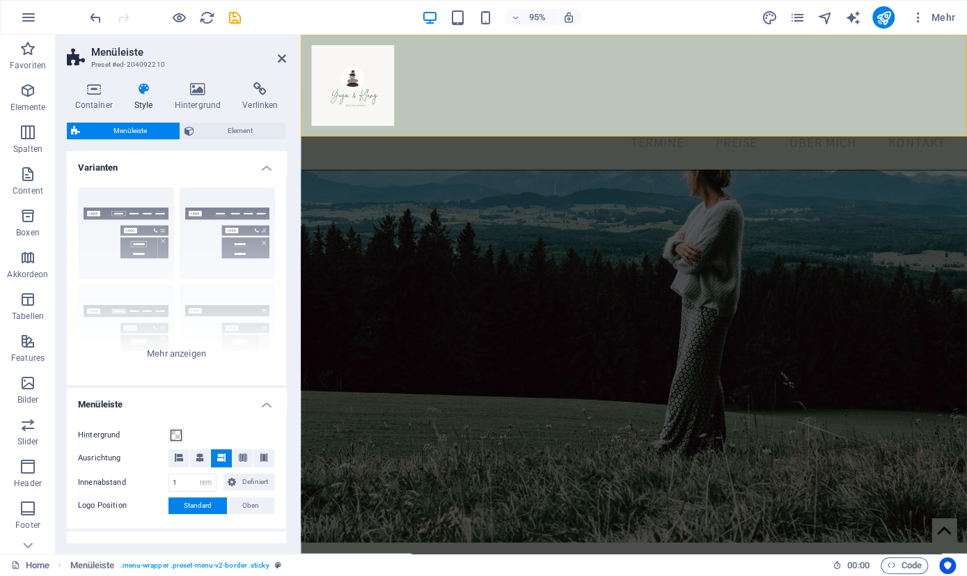
click at [148, 91] on icon at bounding box center [143, 89] width 35 height 14
click at [209, 127] on span "Element" at bounding box center [239, 131] width 83 height 17
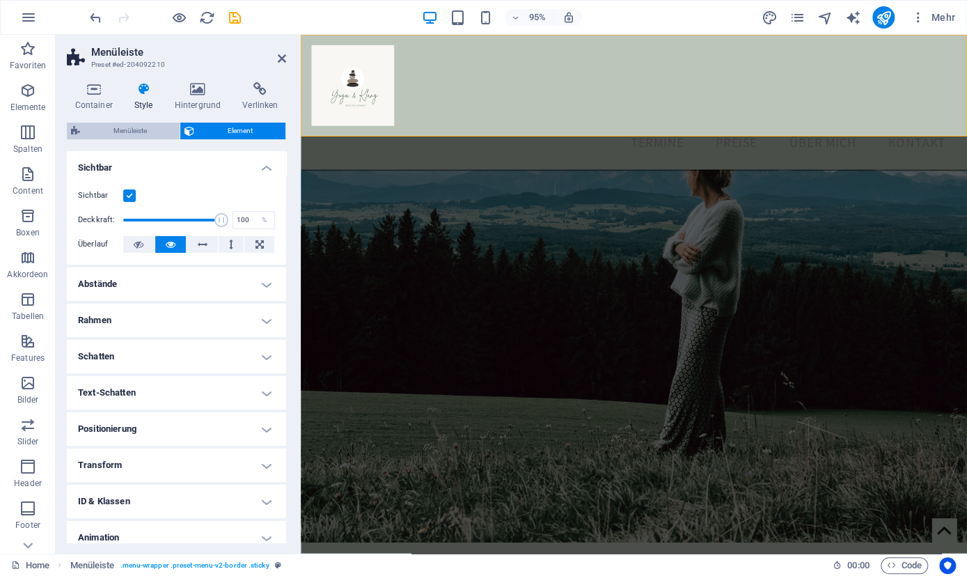
click at [142, 128] on span "Menüleiste" at bounding box center [129, 131] width 91 height 17
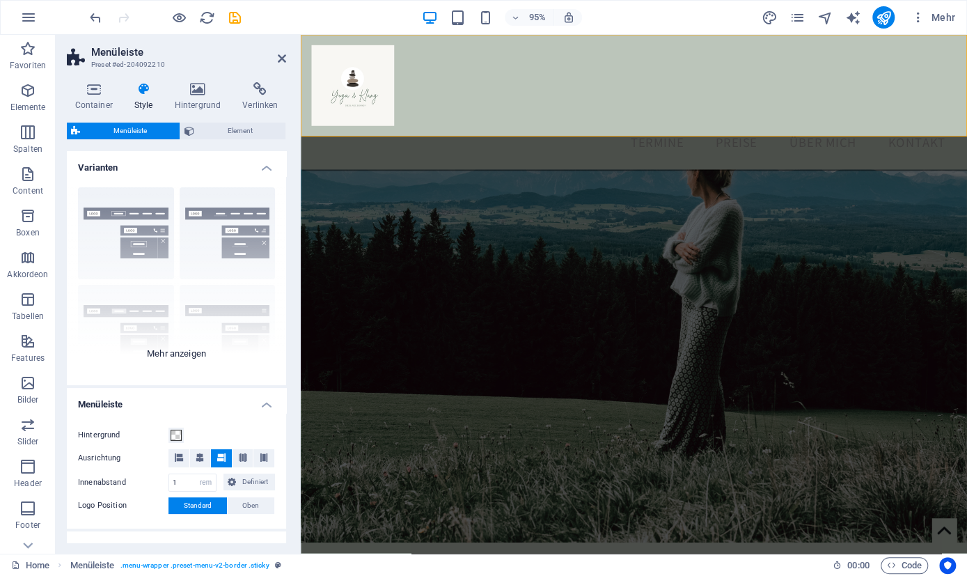
click at [198, 349] on div "Rahmen Mittig Standard Fixiert Loki Trigger Breit XXL" at bounding box center [176, 280] width 219 height 209
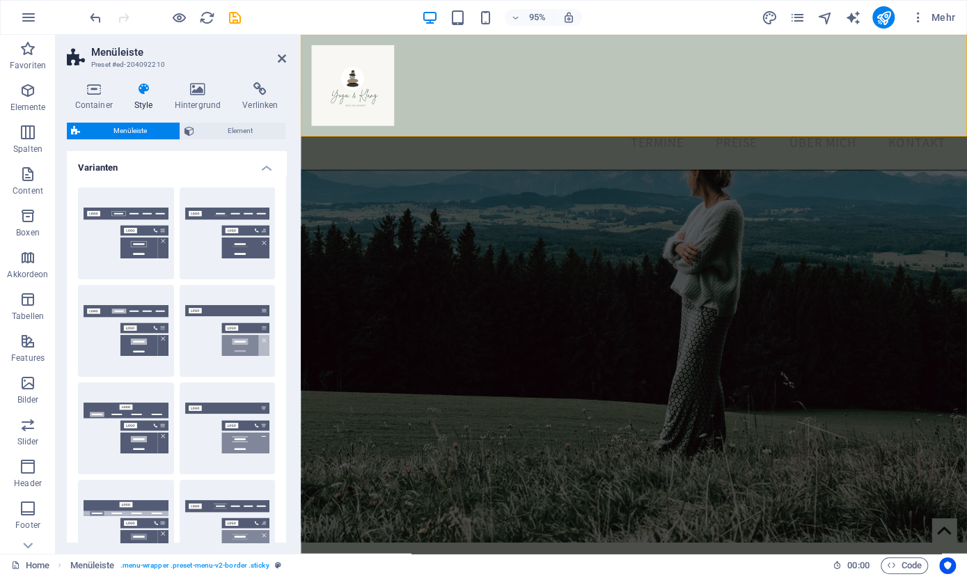
click at [268, 164] on h4 "Varianten" at bounding box center [176, 163] width 219 height 25
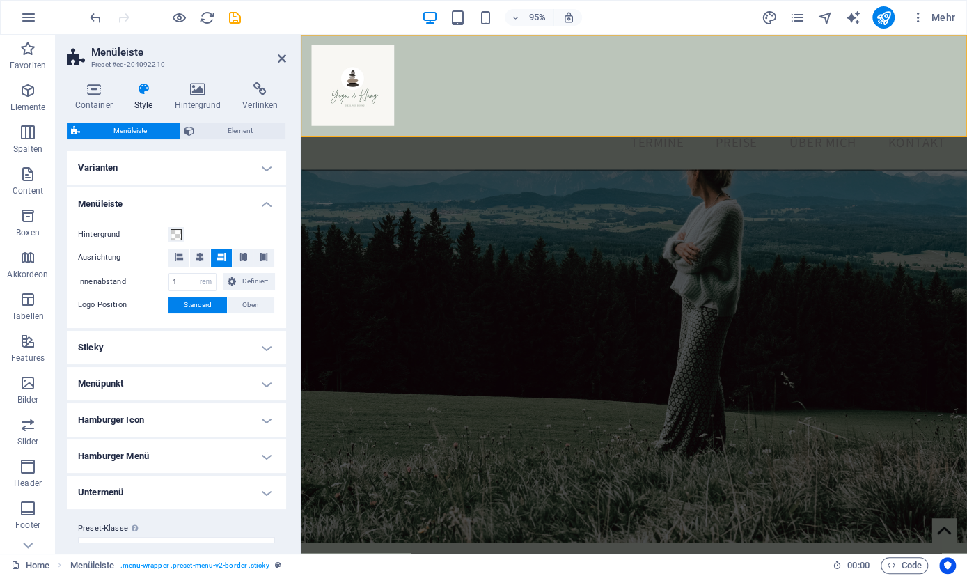
scroll to position [21, 0]
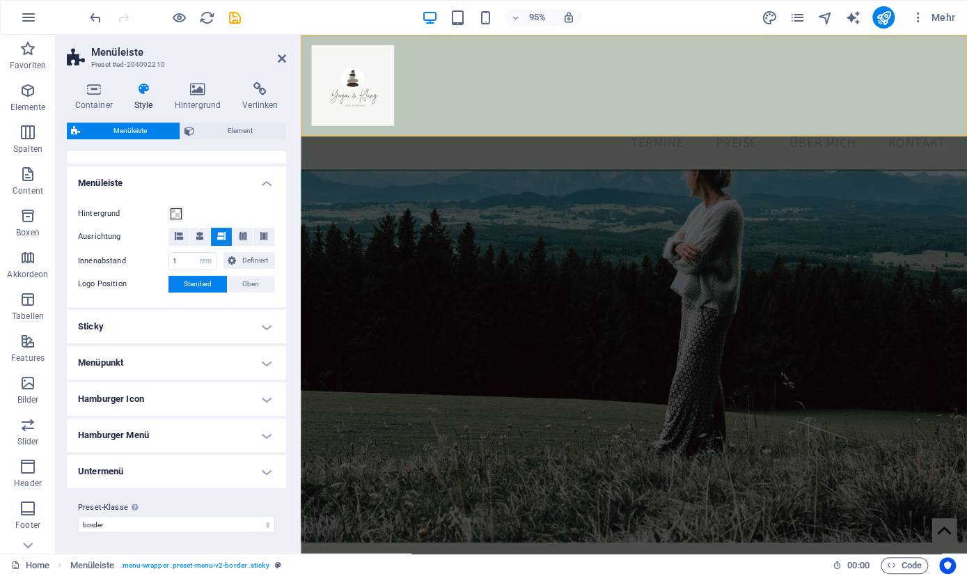
click at [272, 469] on h4 "Untermenü" at bounding box center [176, 471] width 219 height 33
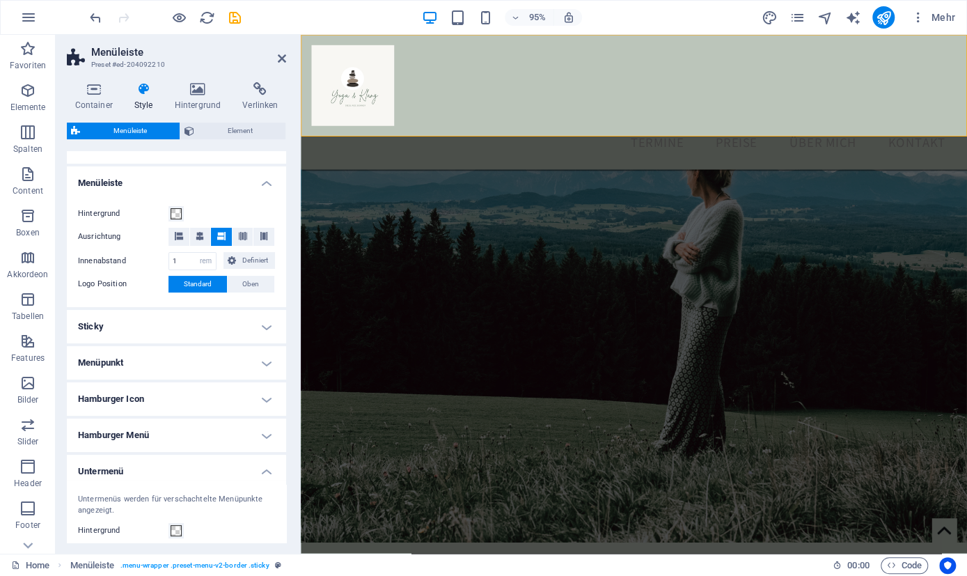
click at [266, 473] on h4 "Untermenü" at bounding box center [176, 467] width 219 height 25
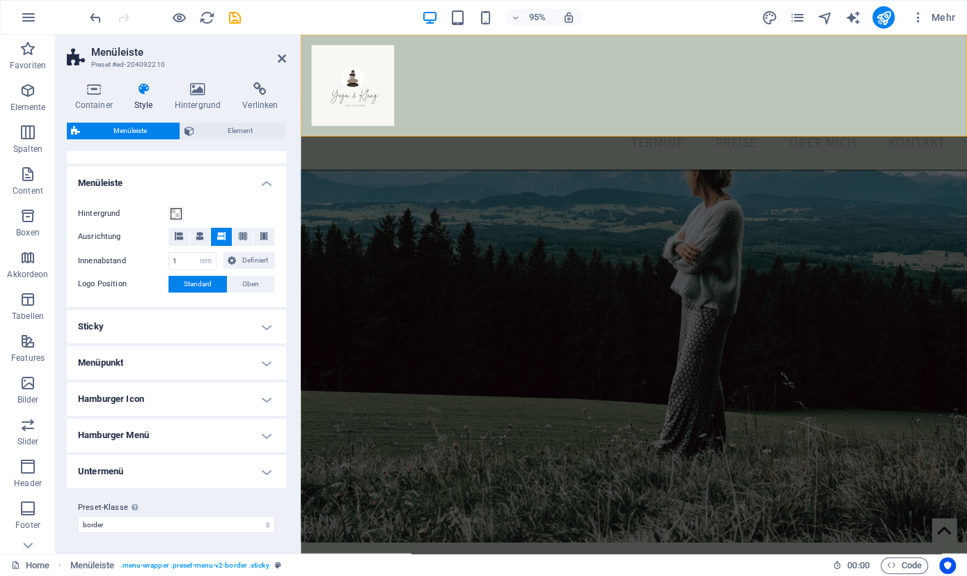
click at [272, 316] on h4 "Sticky" at bounding box center [176, 326] width 219 height 33
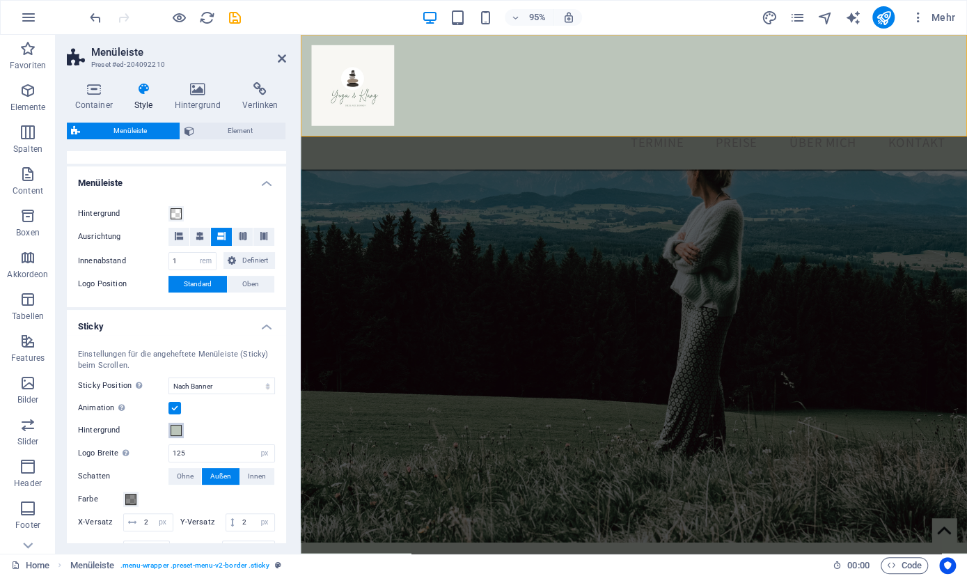
click at [175, 431] on span at bounding box center [176, 430] width 11 height 11
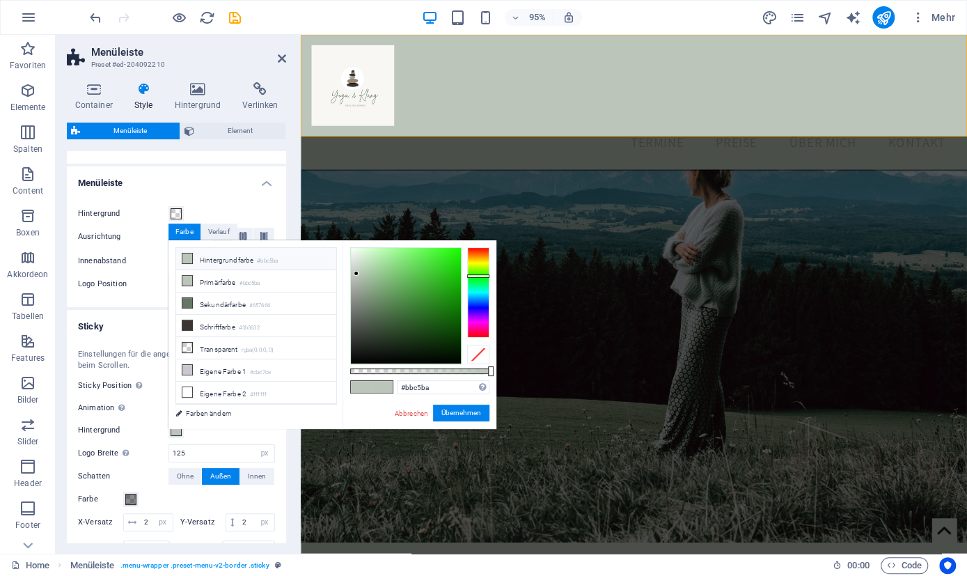
click at [188, 256] on icon at bounding box center [187, 258] width 10 height 10
drag, startPoint x: 352, startPoint y: 267, endPoint x: 346, endPoint y: 246, distance: 21.6
click at [346, 246] on div "#ffffff Unterstützte Formate: #0852ed rgb(8, 82, 237) rgba(8, 82, 237, 90%) hsv…" at bounding box center [420, 435] width 154 height 391
click at [460, 409] on button "Übernehmen" at bounding box center [461, 413] width 56 height 17
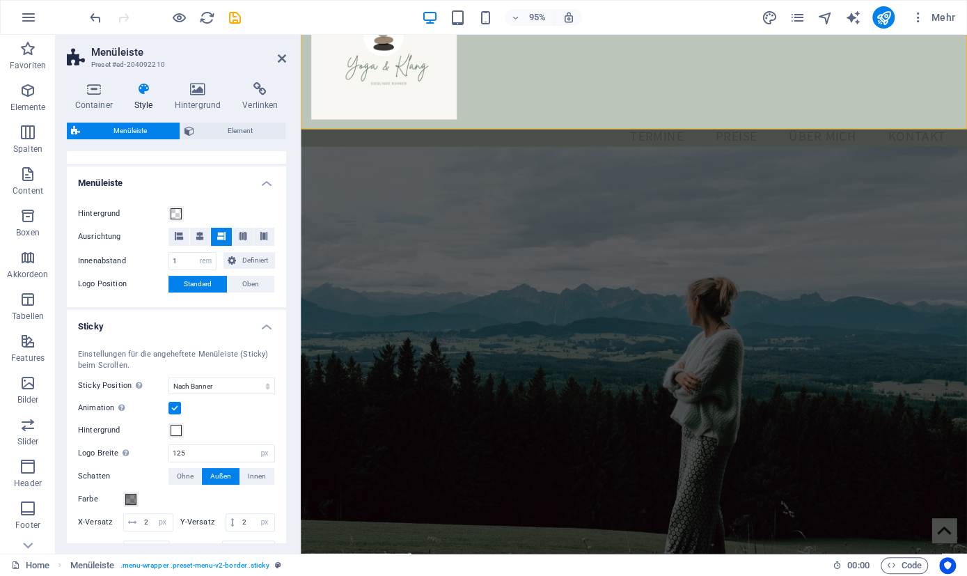
scroll to position [0, 0]
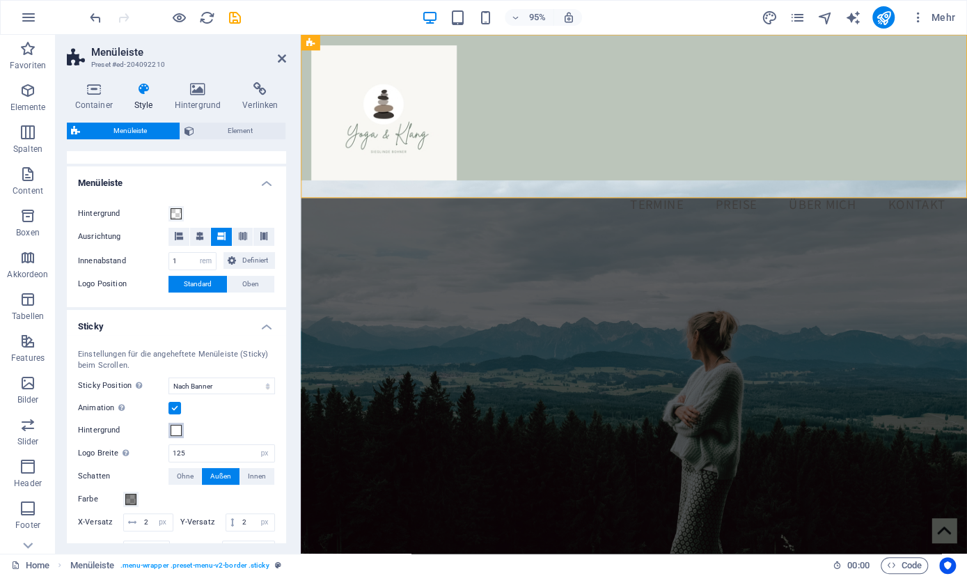
click at [180, 434] on span at bounding box center [176, 430] width 11 height 11
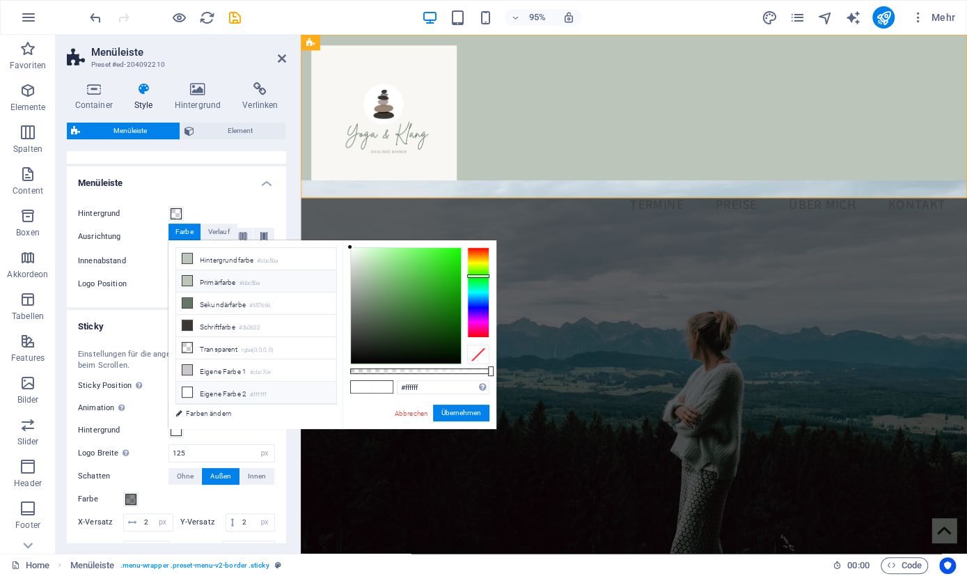
click at [187, 278] on icon at bounding box center [187, 281] width 10 height 10
type input "#bbc5ba"
click at [191, 258] on icon at bounding box center [187, 258] width 10 height 10
click at [456, 418] on button "Übernehmen" at bounding box center [461, 413] width 56 height 17
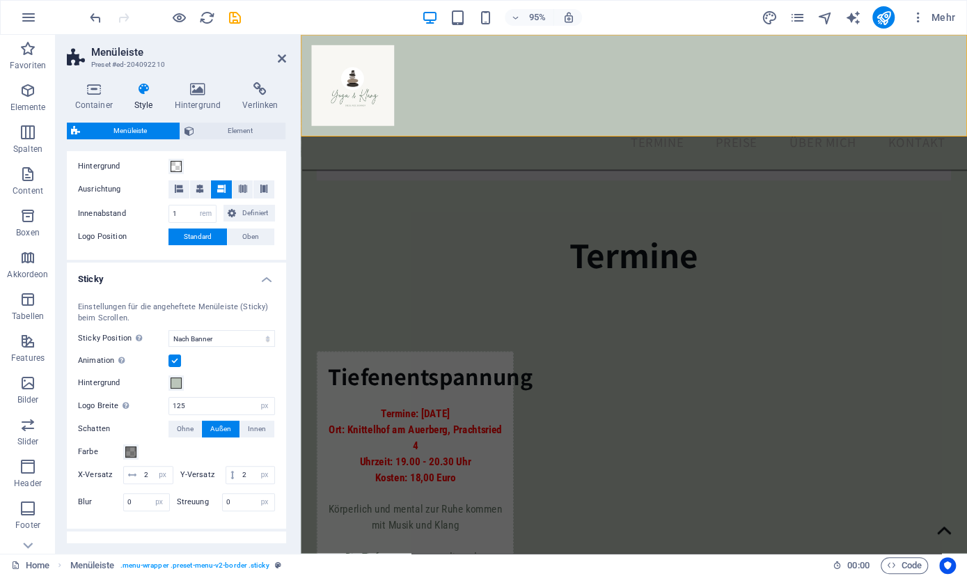
scroll to position [88, 0]
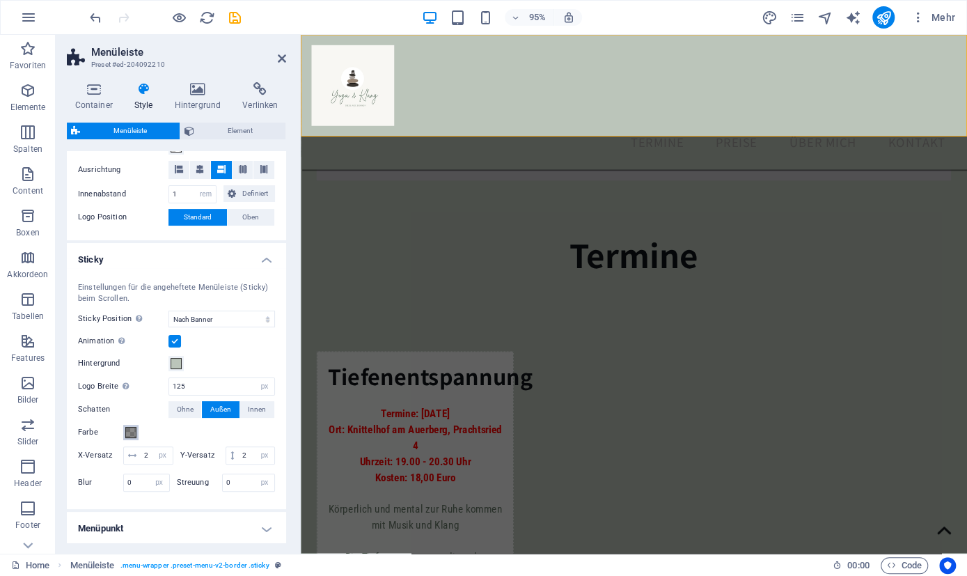
click at [131, 431] on span at bounding box center [130, 432] width 11 height 11
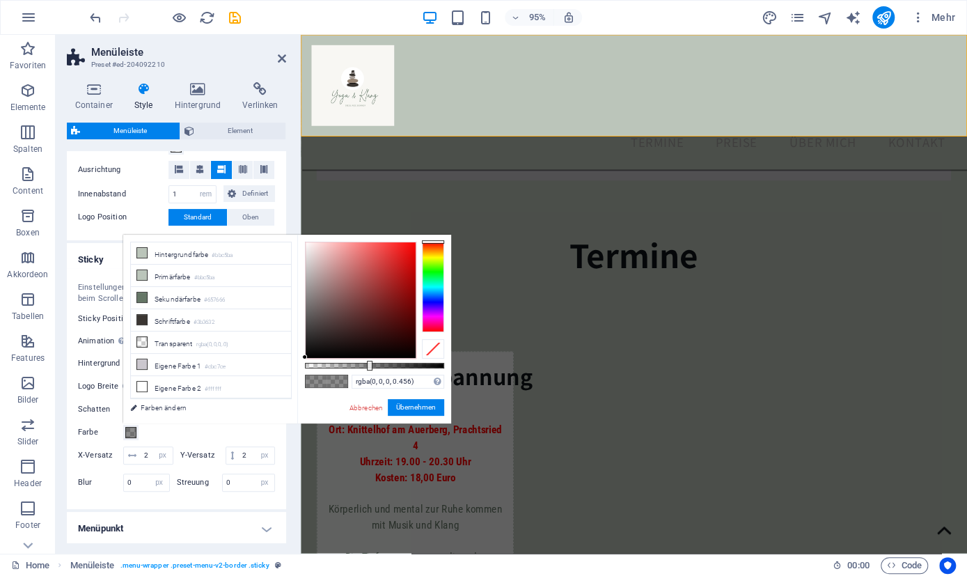
click at [131, 431] on span at bounding box center [130, 432] width 11 height 11
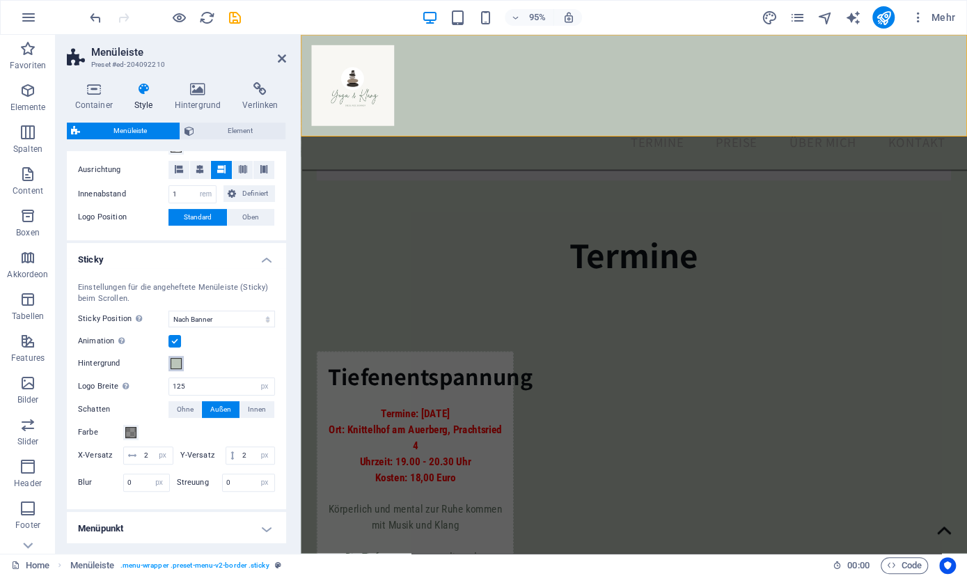
click at [174, 356] on button "Hintergrund" at bounding box center [175, 363] width 15 height 15
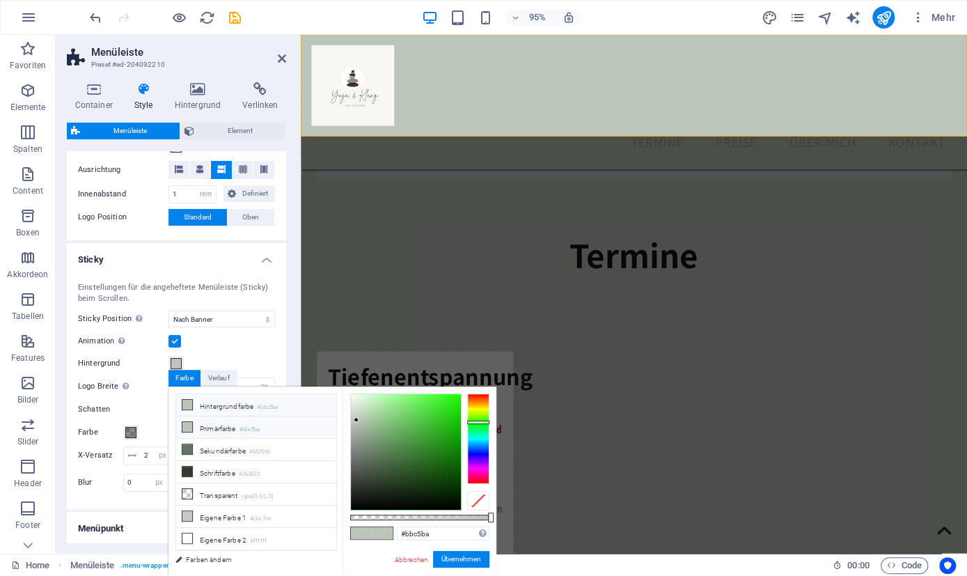
click at [212, 425] on li "Primärfarbe #bbc5ba" at bounding box center [256, 427] width 160 height 22
click at [183, 425] on icon at bounding box center [187, 427] width 10 height 10
click at [222, 425] on li "Primärfarbe #bbc5ba" at bounding box center [256, 427] width 160 height 22
click at [210, 429] on li "Primärfarbe #bbc5ba" at bounding box center [256, 427] width 160 height 22
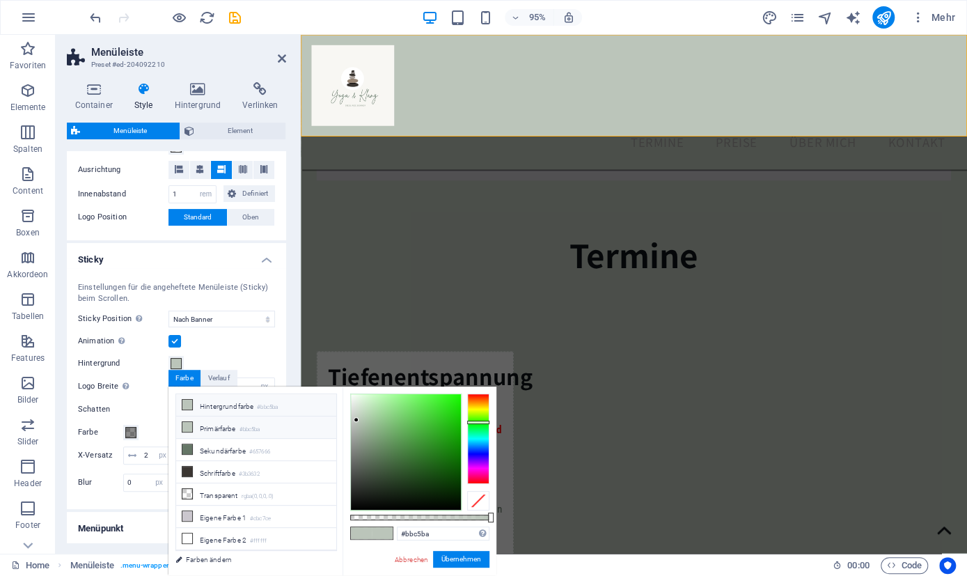
click at [180, 424] on li "Primärfarbe #bbc5ba" at bounding box center [256, 427] width 160 height 22
click at [204, 558] on link "Farben ändern" at bounding box center [249, 559] width 162 height 17
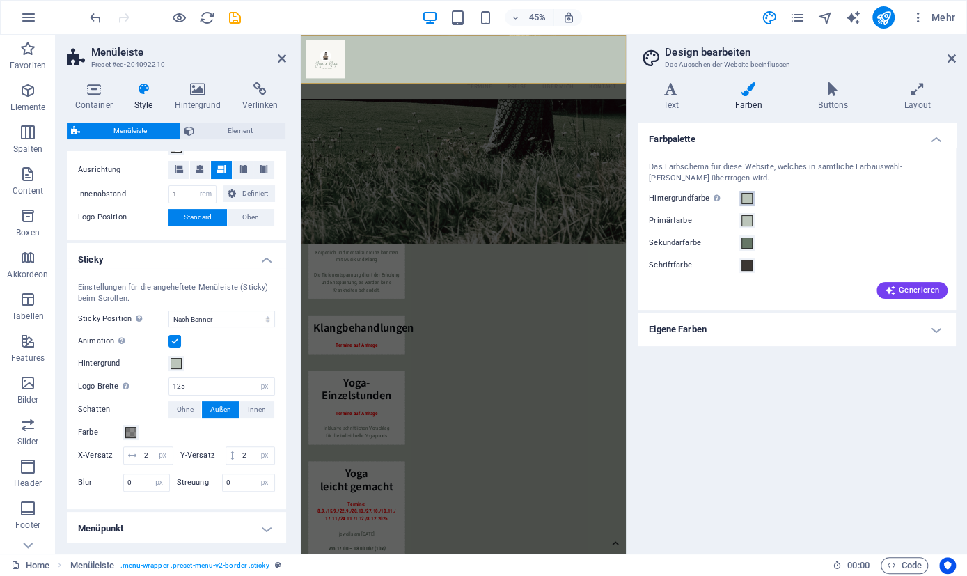
click at [750, 198] on span at bounding box center [746, 198] width 11 height 11
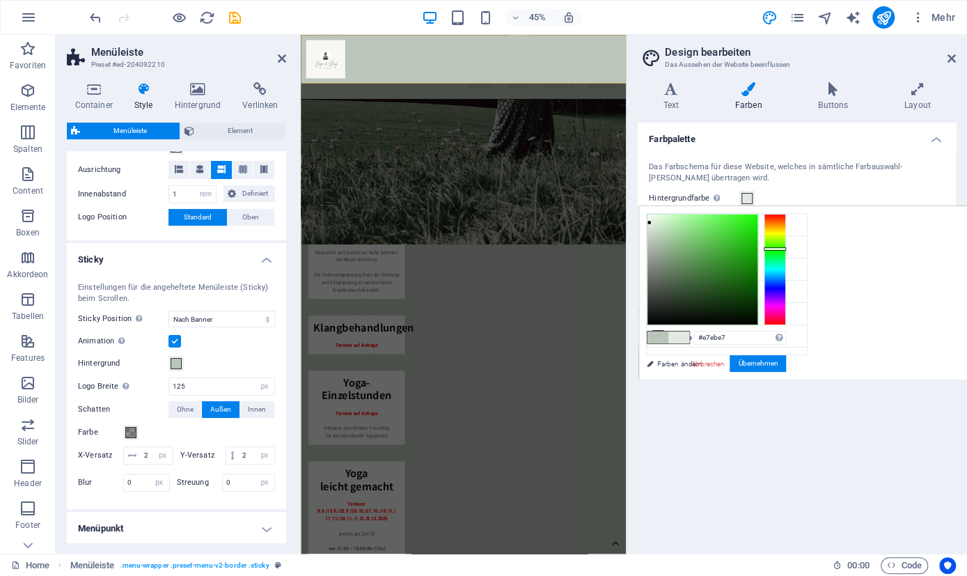
type input "#e9ede8"
drag, startPoint x: 652, startPoint y: 237, endPoint x: 649, endPoint y: 221, distance: 16.3
click at [649, 221] on div at bounding box center [648, 221] width 5 height 5
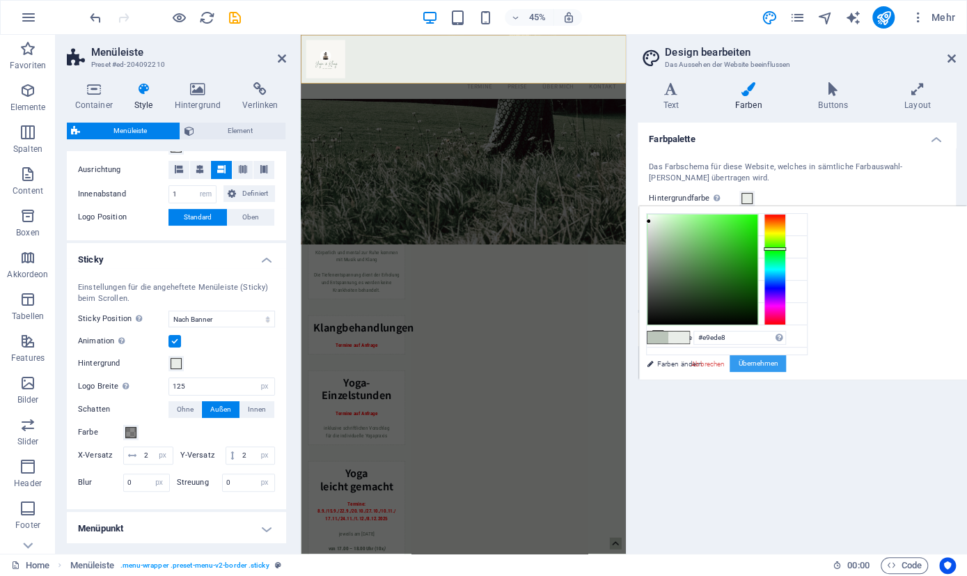
click at [762, 366] on button "Übernehmen" at bounding box center [758, 363] width 56 height 17
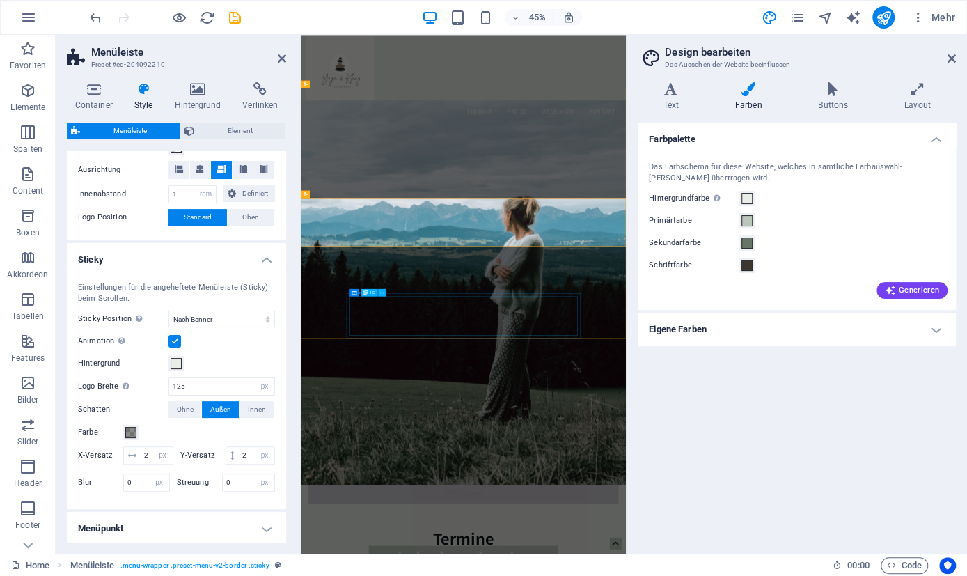
scroll to position [0, 0]
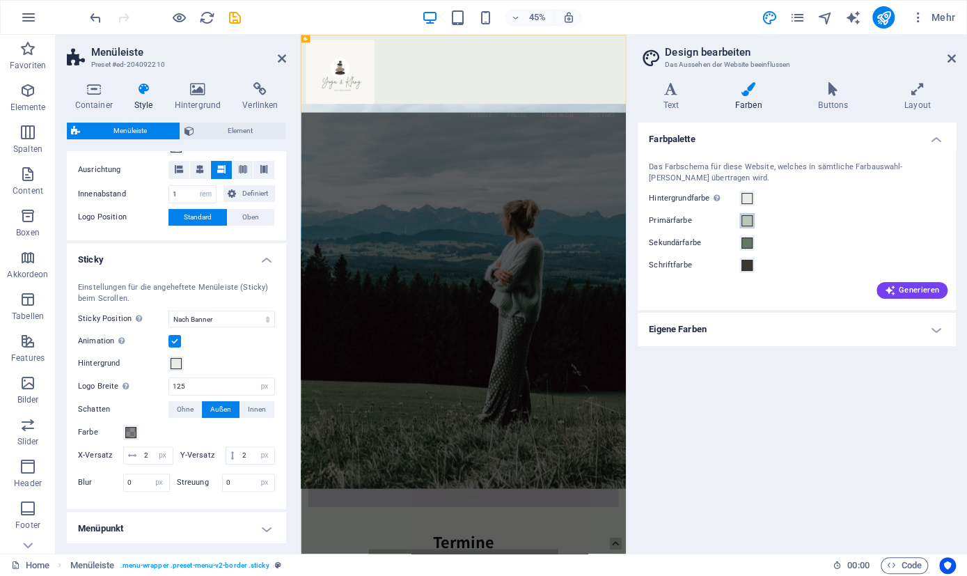
click at [751, 221] on span at bounding box center [746, 220] width 11 height 11
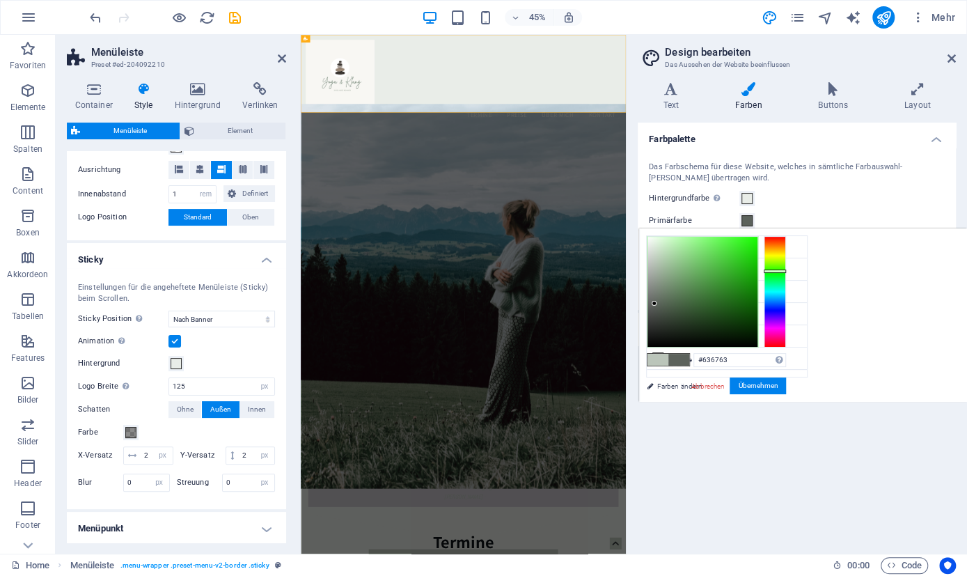
type input "#646763"
drag, startPoint x: 651, startPoint y: 260, endPoint x: 651, endPoint y: 301, distance: 41.8
click at [651, 301] on div at bounding box center [650, 301] width 5 height 5
click at [774, 384] on button "Übernehmen" at bounding box center [758, 385] width 56 height 17
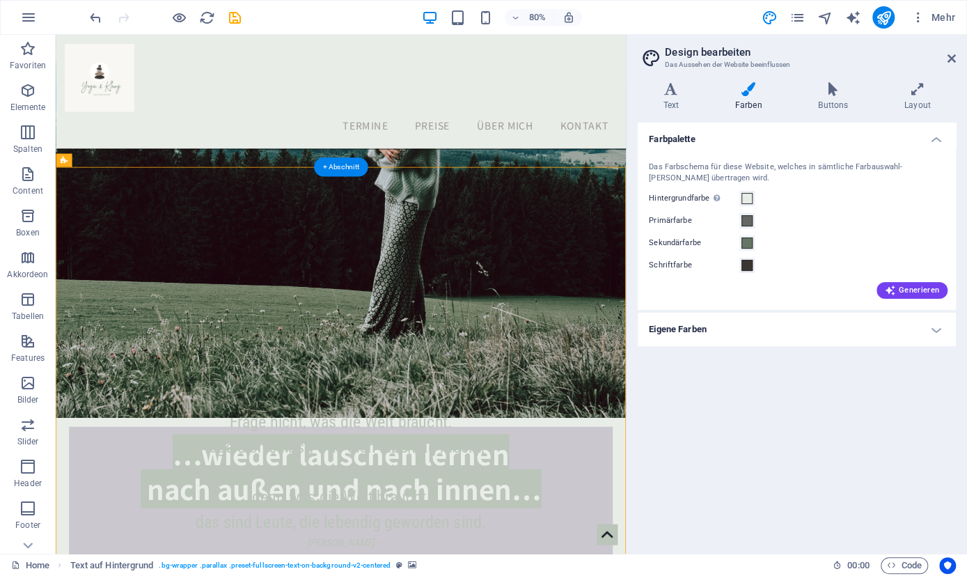
scroll to position [434, 0]
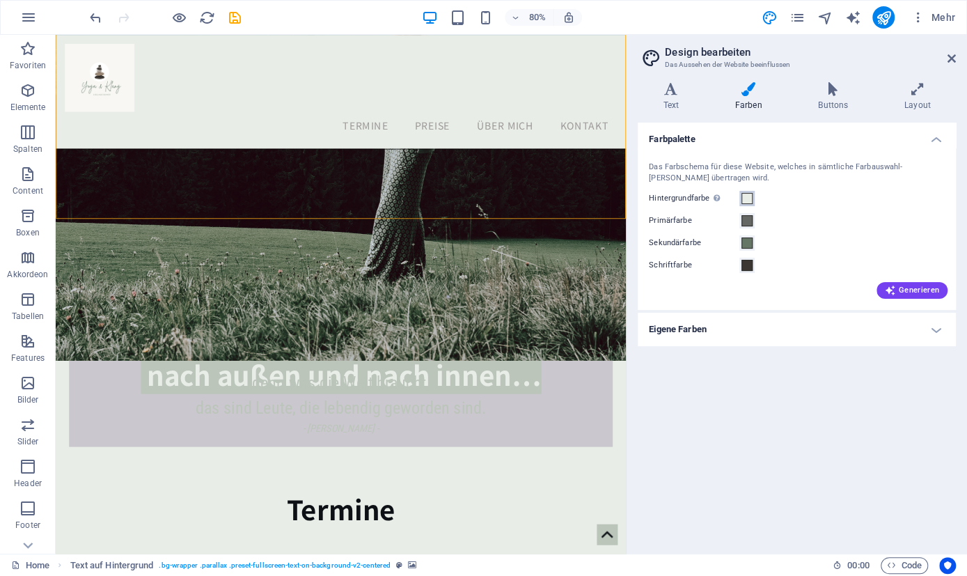
click at [748, 200] on span at bounding box center [746, 198] width 11 height 11
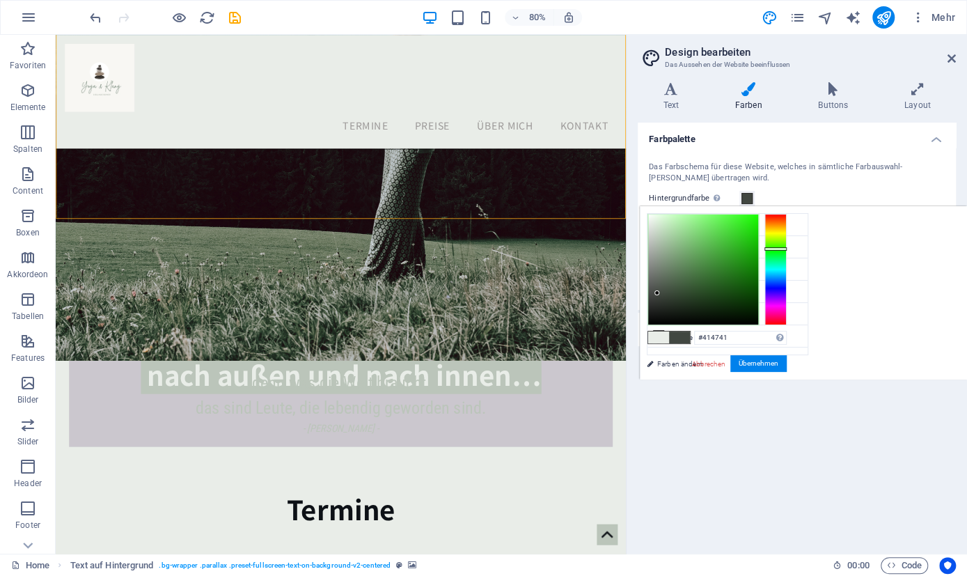
drag, startPoint x: 648, startPoint y: 222, endPoint x: 657, endPoint y: 293, distance: 71.6
click at [657, 293] on div at bounding box center [656, 292] width 5 height 5
click at [761, 363] on button "Übernehmen" at bounding box center [758, 363] width 56 height 17
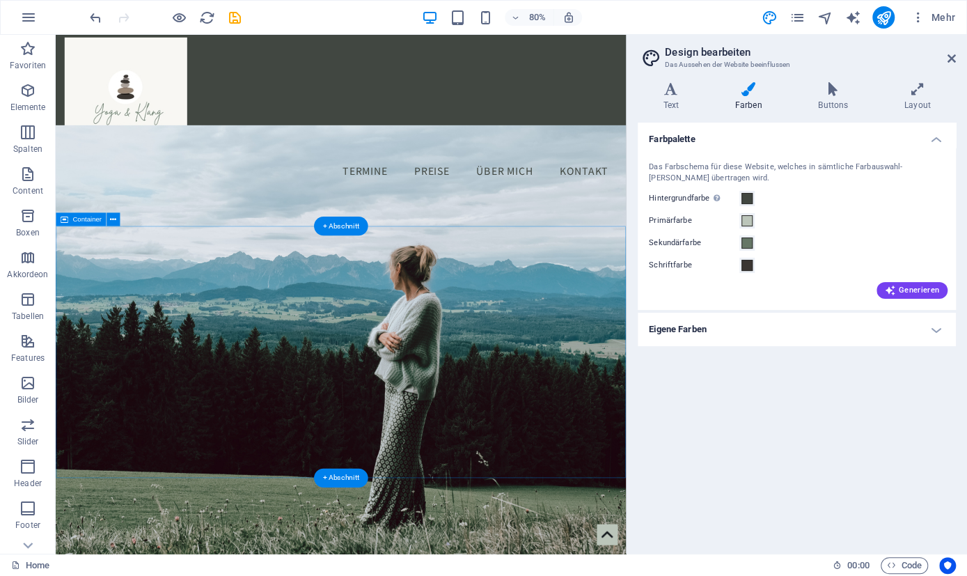
scroll to position [0, 0]
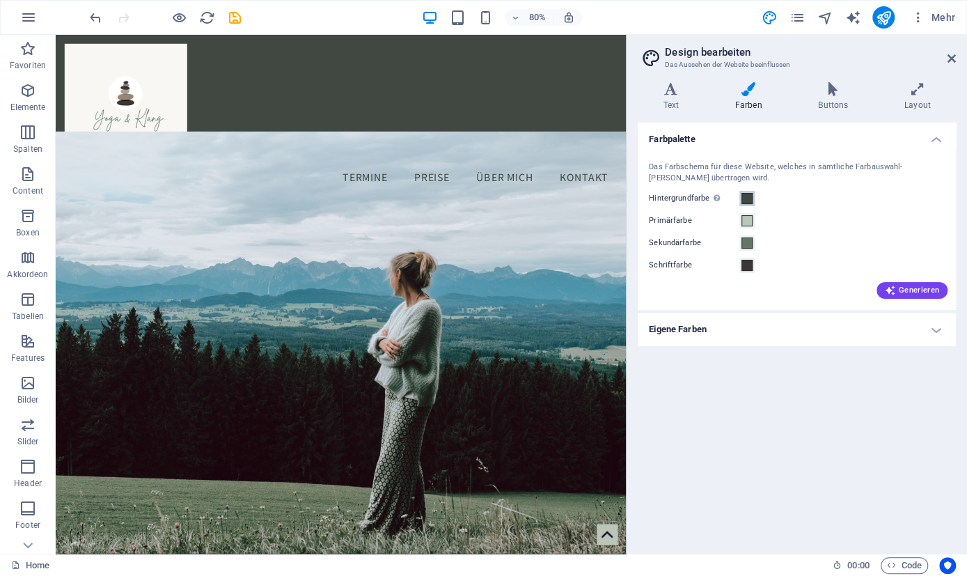
click at [746, 197] on span at bounding box center [746, 198] width 11 height 11
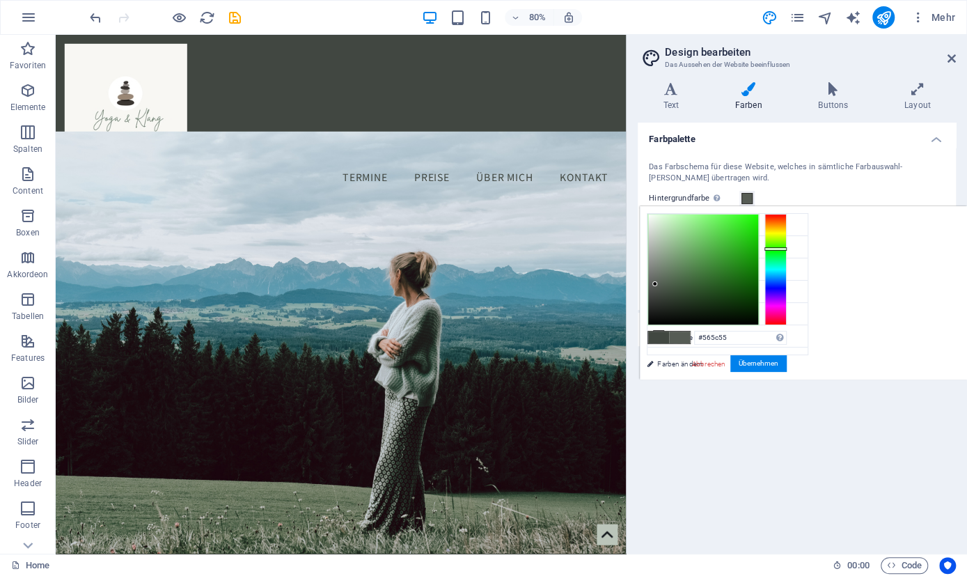
type input "#585e57"
drag, startPoint x: 657, startPoint y: 292, endPoint x: 655, endPoint y: 283, distance: 9.2
click at [655, 283] on div at bounding box center [654, 283] width 5 height 5
click at [765, 366] on button "Übernehmen" at bounding box center [758, 363] width 56 height 17
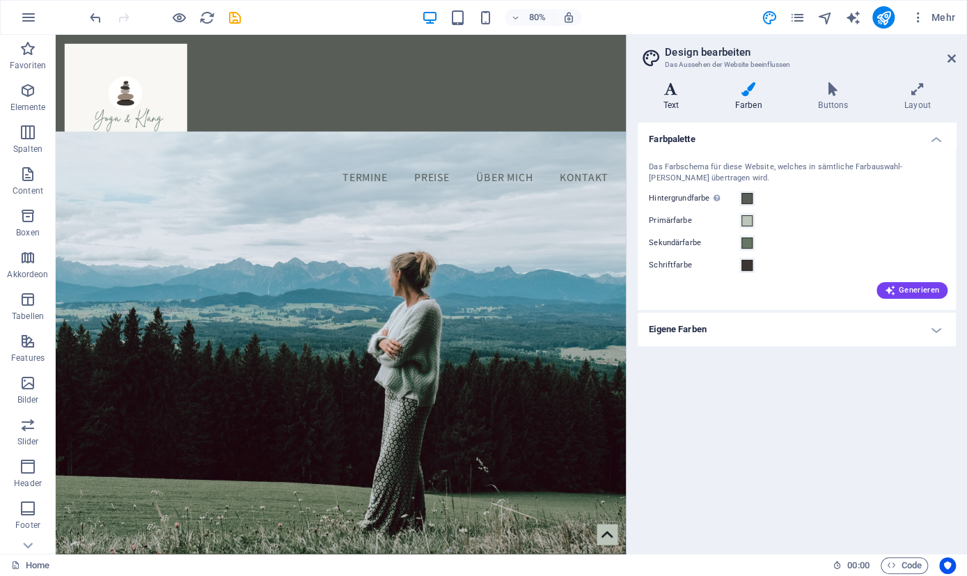
click at [673, 90] on icon at bounding box center [671, 89] width 66 height 14
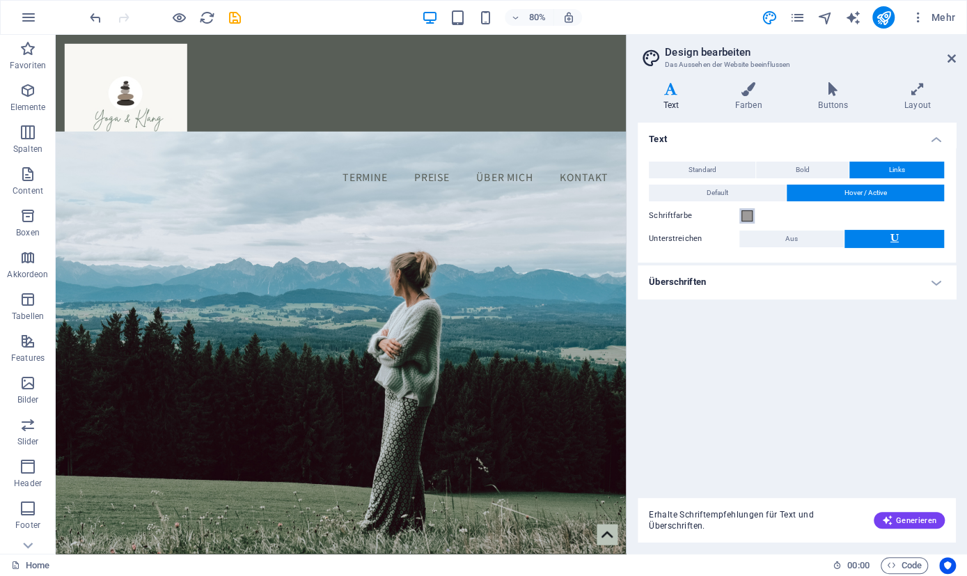
click at [751, 214] on span at bounding box center [746, 215] width 11 height 11
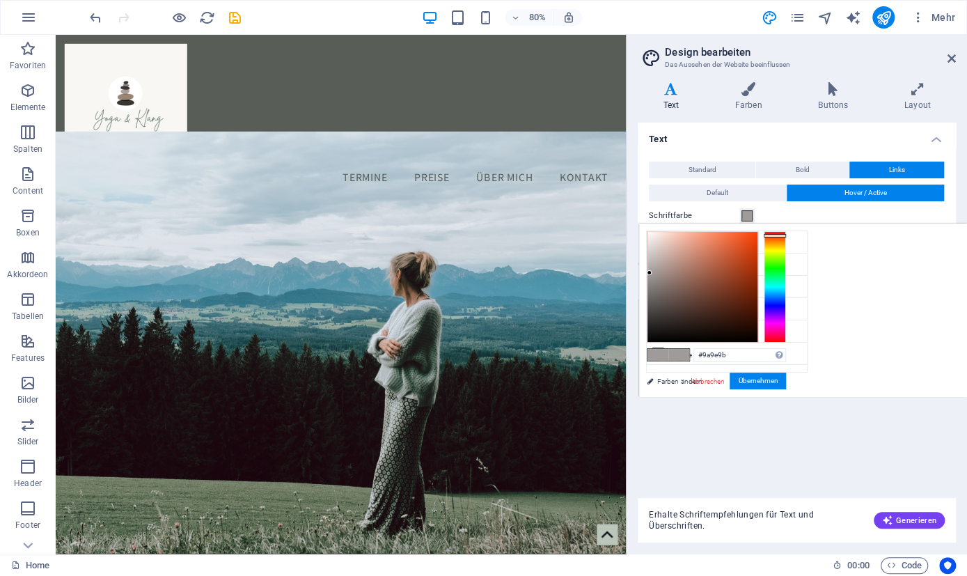
click at [777, 272] on div at bounding box center [775, 286] width 22 height 111
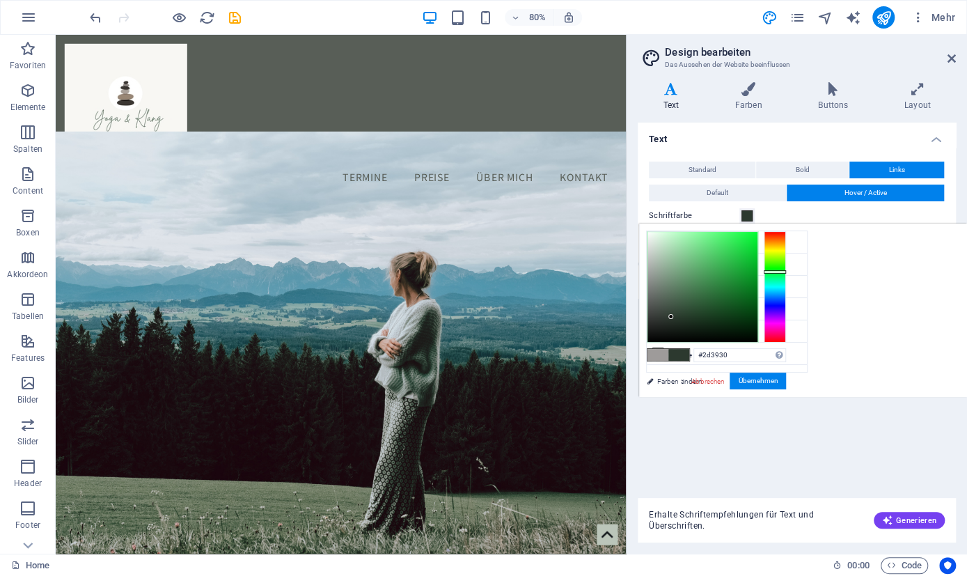
type input "#2e3930"
drag, startPoint x: 648, startPoint y: 270, endPoint x: 668, endPoint y: 317, distance: 51.1
click at [668, 317] on div at bounding box center [703, 287] width 110 height 110
click at [771, 384] on button "Übernehmen" at bounding box center [758, 380] width 56 height 17
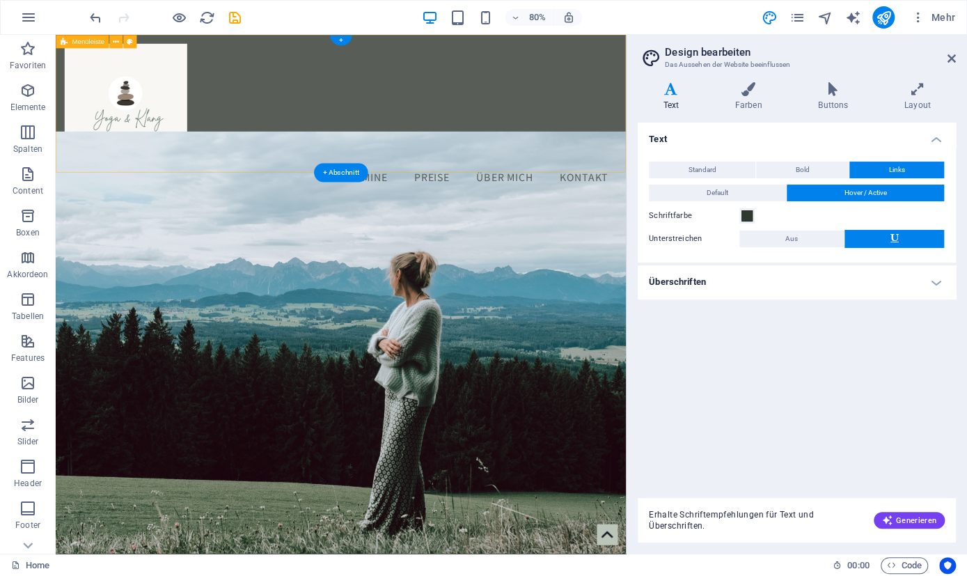
scroll to position [507, 0]
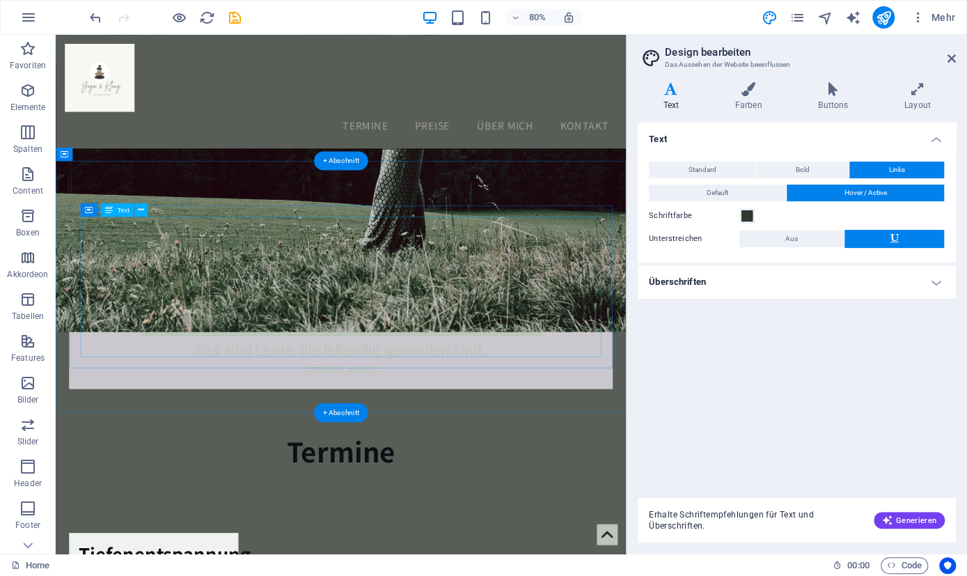
click at [372, 315] on div "Frage nicht, was die Welt braucht. Frage dich selbst, was dich lebendig macht, …" at bounding box center [412, 375] width 652 height 175
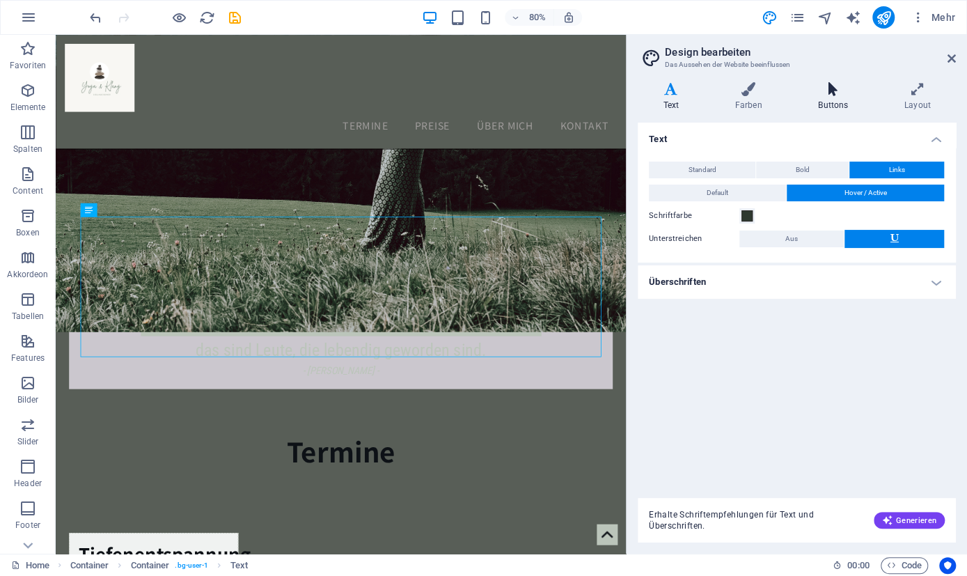
click at [833, 107] on h4 "Buttons" at bounding box center [836, 96] width 86 height 29
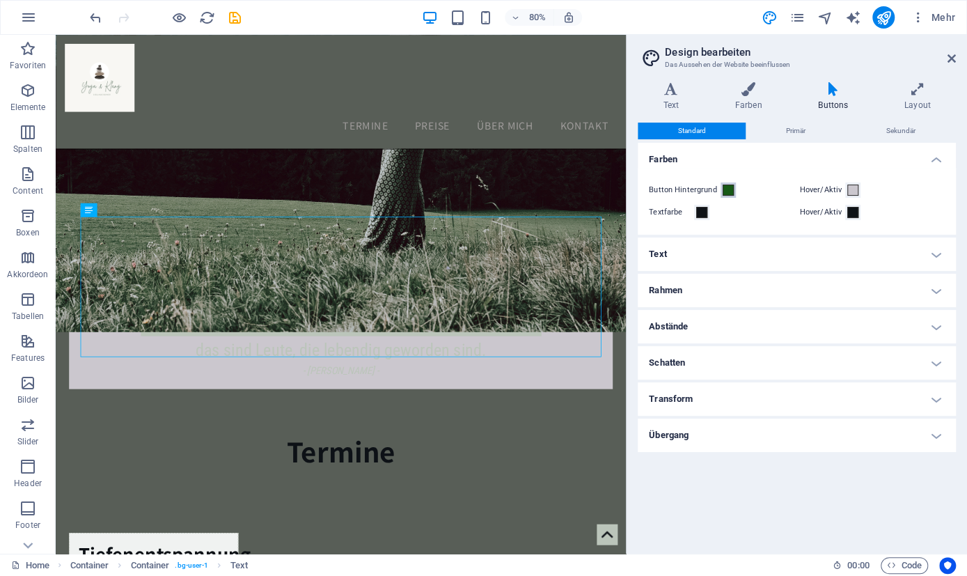
click at [724, 187] on span at bounding box center [728, 190] width 11 height 11
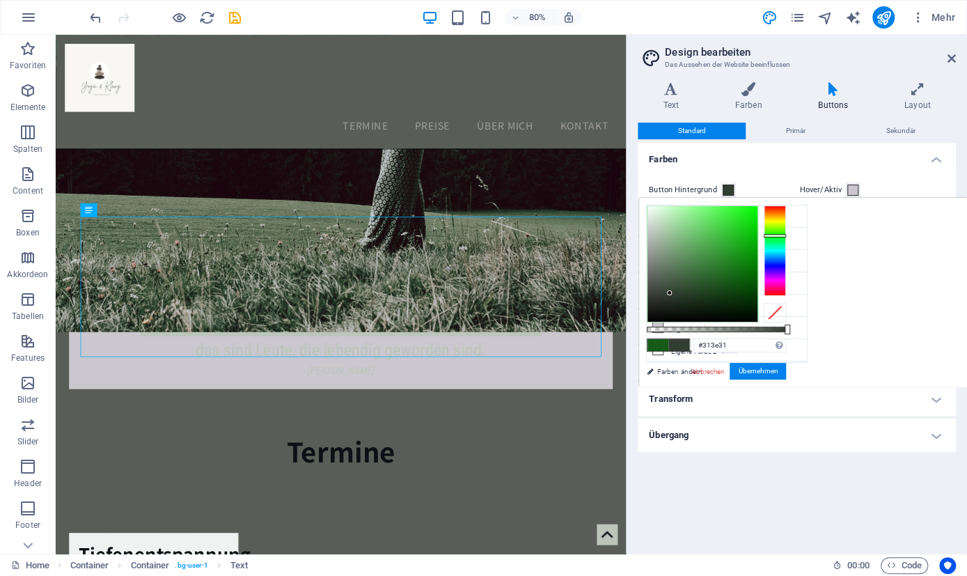
drag, startPoint x: 728, startPoint y: 279, endPoint x: 670, endPoint y: 293, distance: 59.4
click at [670, 293] on div at bounding box center [669, 292] width 5 height 5
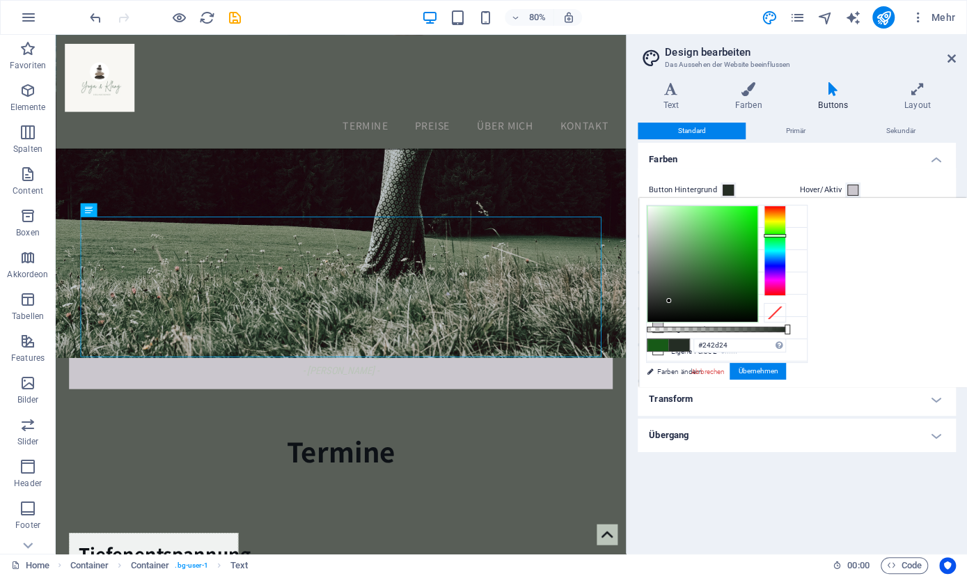
drag, startPoint x: 668, startPoint y: 292, endPoint x: 669, endPoint y: 301, distance: 9.2
click at [669, 301] on div at bounding box center [668, 300] width 5 height 5
type input "#3d473d"
drag, startPoint x: 669, startPoint y: 301, endPoint x: 663, endPoint y: 289, distance: 13.4
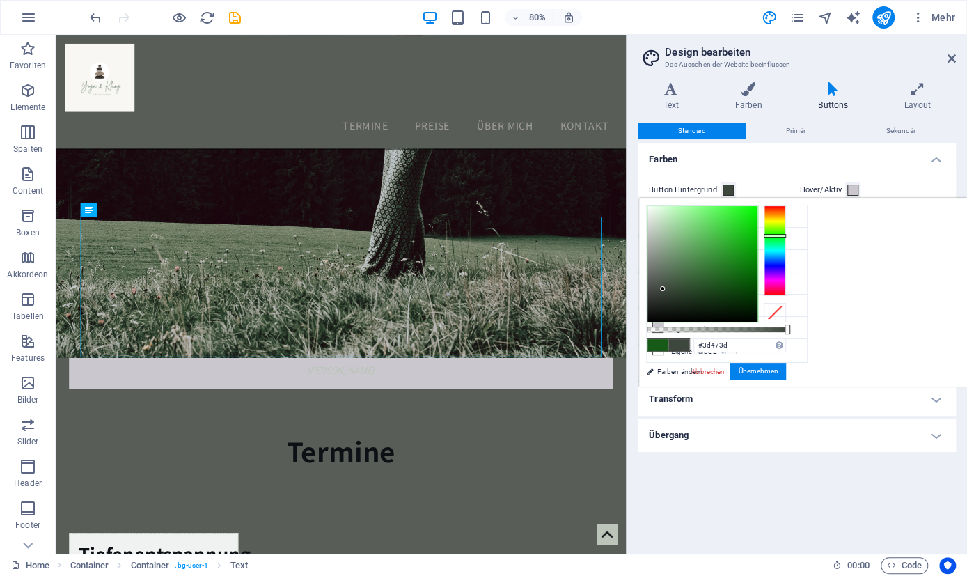
click at [663, 289] on div at bounding box center [662, 288] width 5 height 5
click at [772, 364] on button "Übernehmen" at bounding box center [758, 371] width 56 height 17
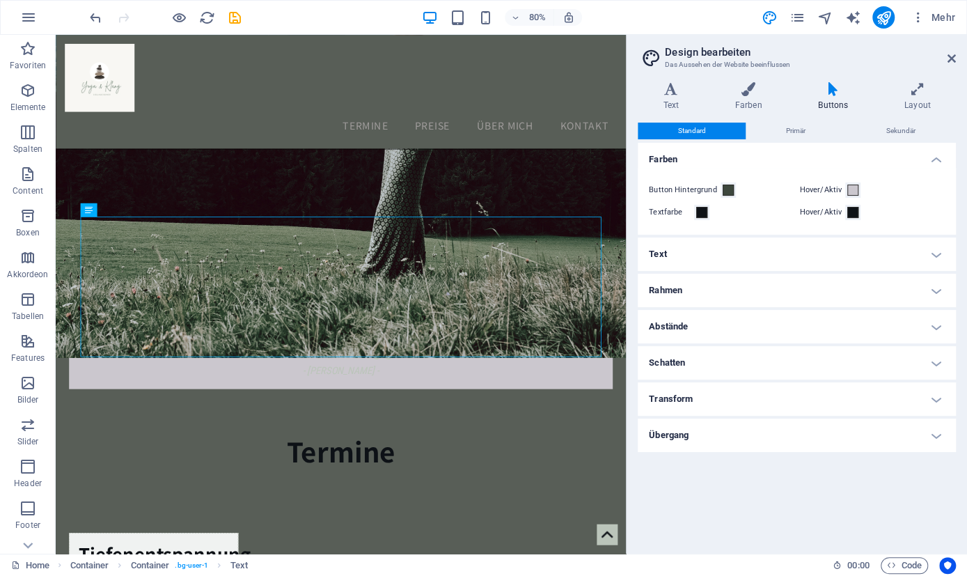
click at [936, 252] on h4 "Text" at bounding box center [797, 253] width 318 height 33
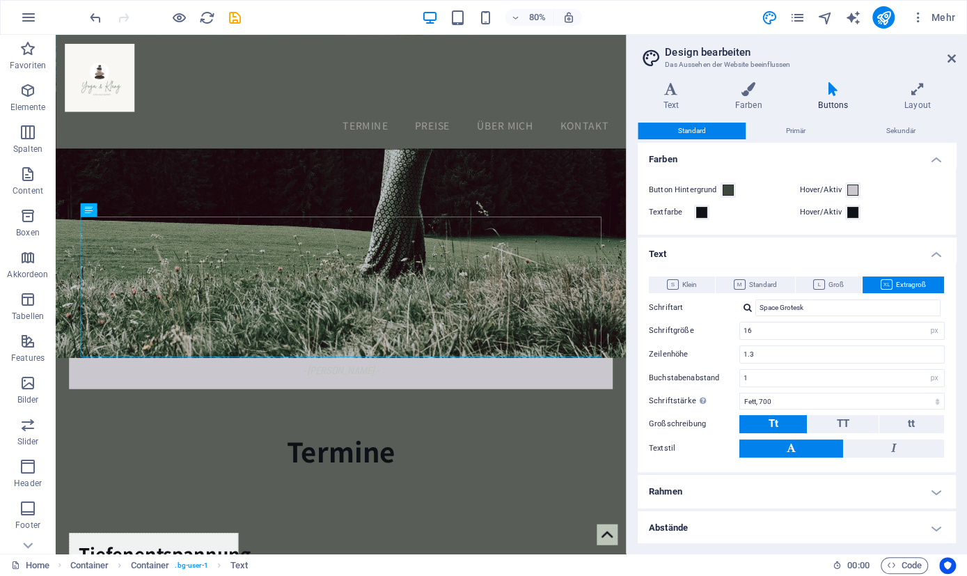
click at [936, 252] on h4 "Text" at bounding box center [797, 249] width 318 height 25
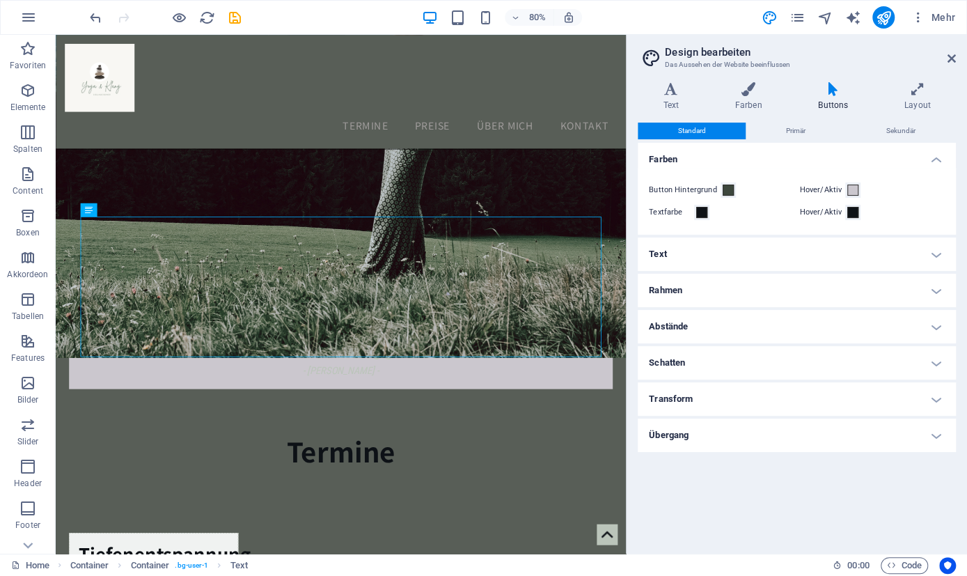
click at [938, 292] on h4 "Rahmen" at bounding box center [797, 290] width 318 height 33
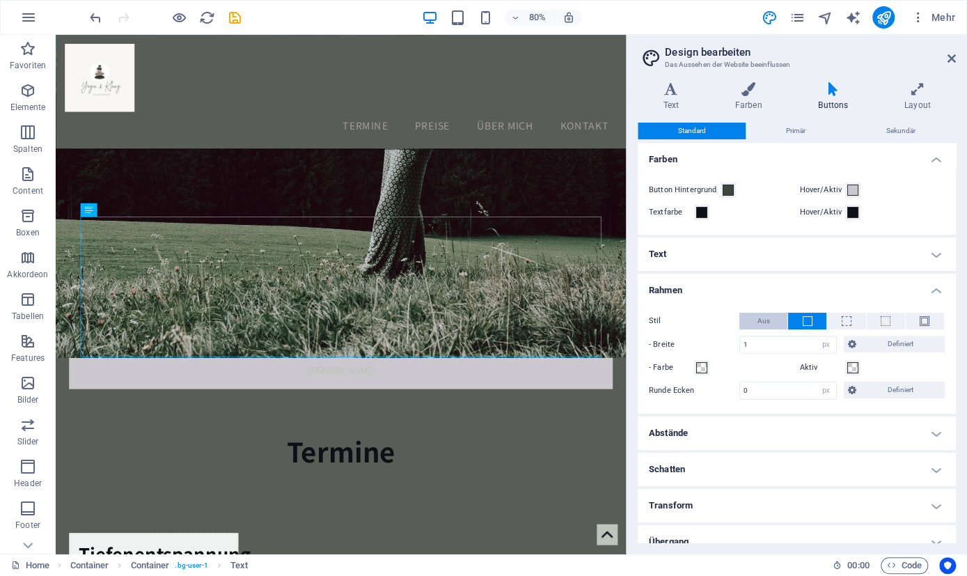
click at [753, 320] on button "Aus" at bounding box center [763, 321] width 48 height 17
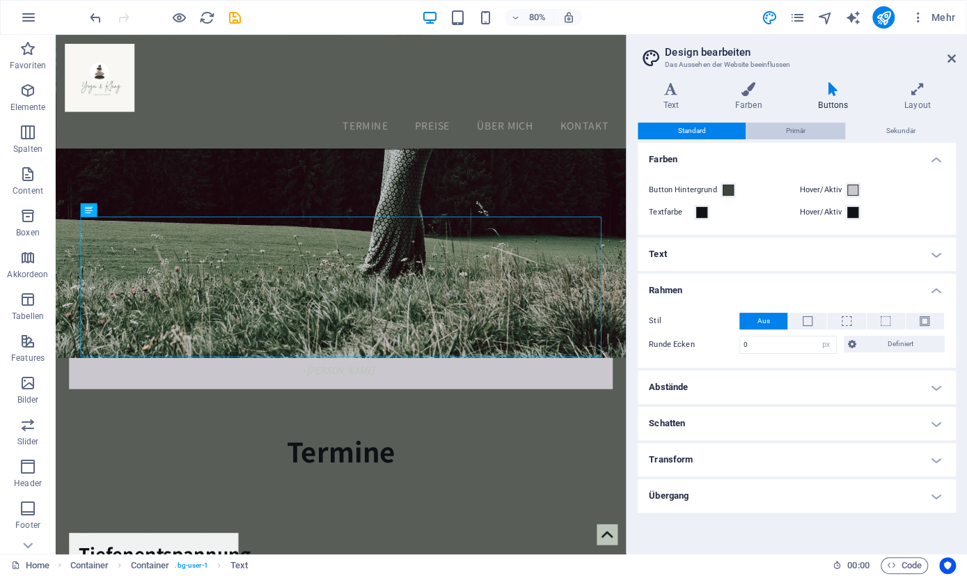
click at [797, 127] on span "Primär" at bounding box center [795, 131] width 19 height 17
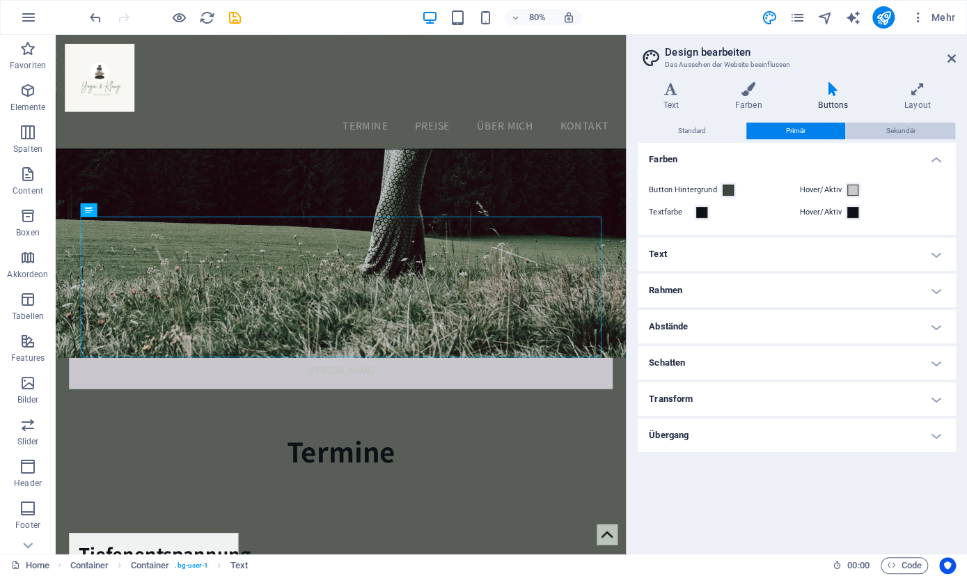
click at [894, 127] on span "Sekundär" at bounding box center [900, 131] width 29 height 17
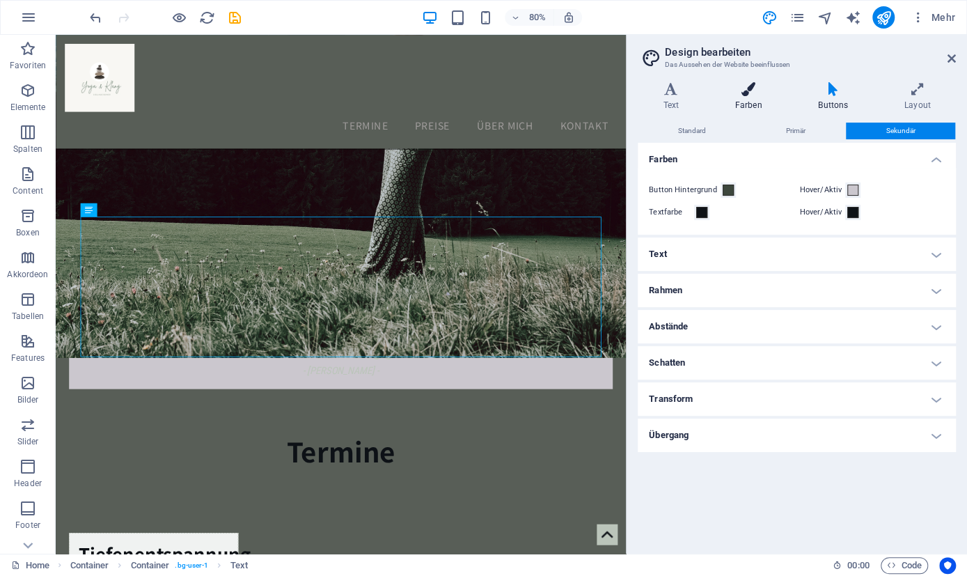
click at [755, 92] on icon at bounding box center [748, 89] width 78 height 14
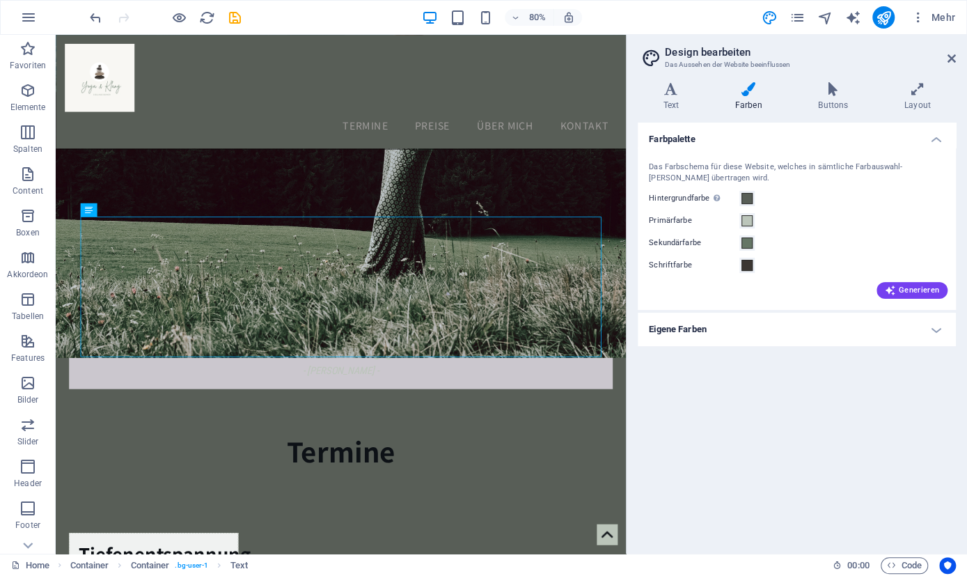
click at [947, 58] on h2 "Design bearbeiten" at bounding box center [810, 52] width 291 height 13
click at [954, 58] on icon at bounding box center [952, 58] width 8 height 11
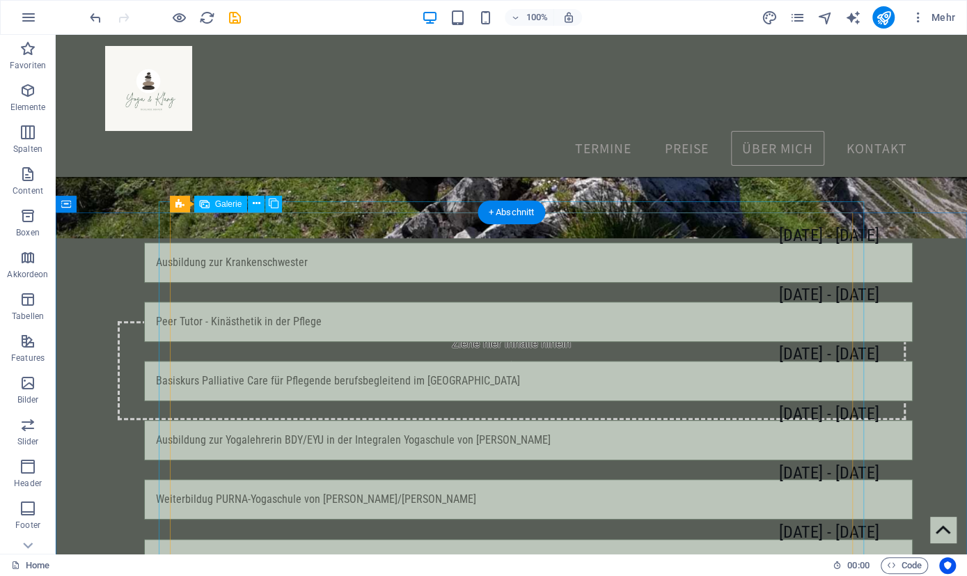
scroll to position [3226, 0]
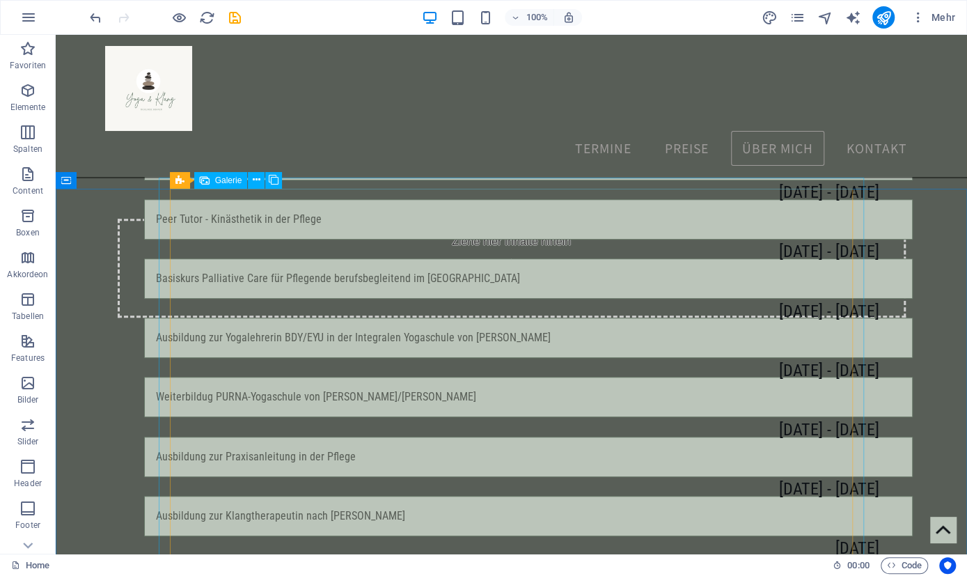
click at [223, 182] on span "Galerie" at bounding box center [228, 180] width 27 height 8
click at [222, 179] on span "Galerie" at bounding box center [228, 180] width 27 height 8
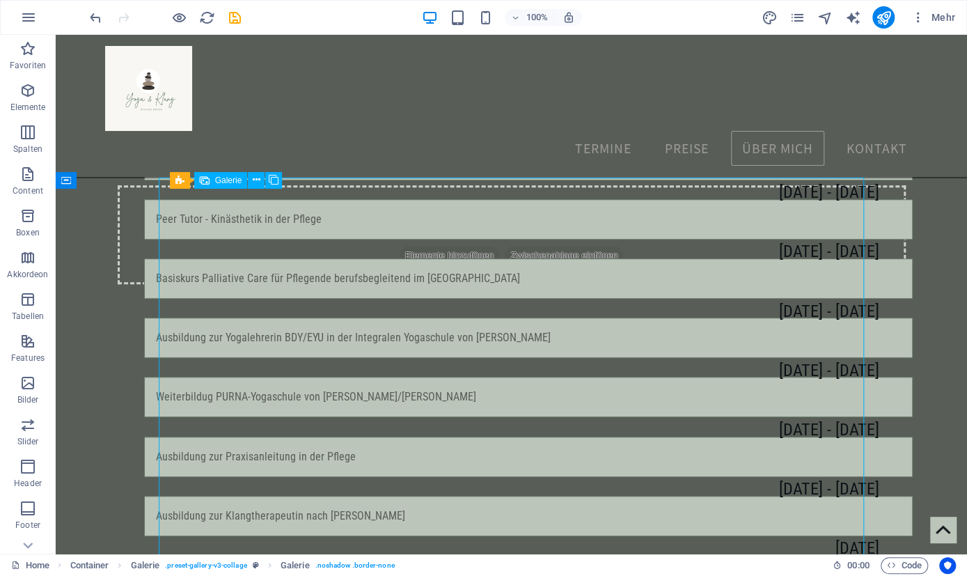
select select "4"
select select "%"
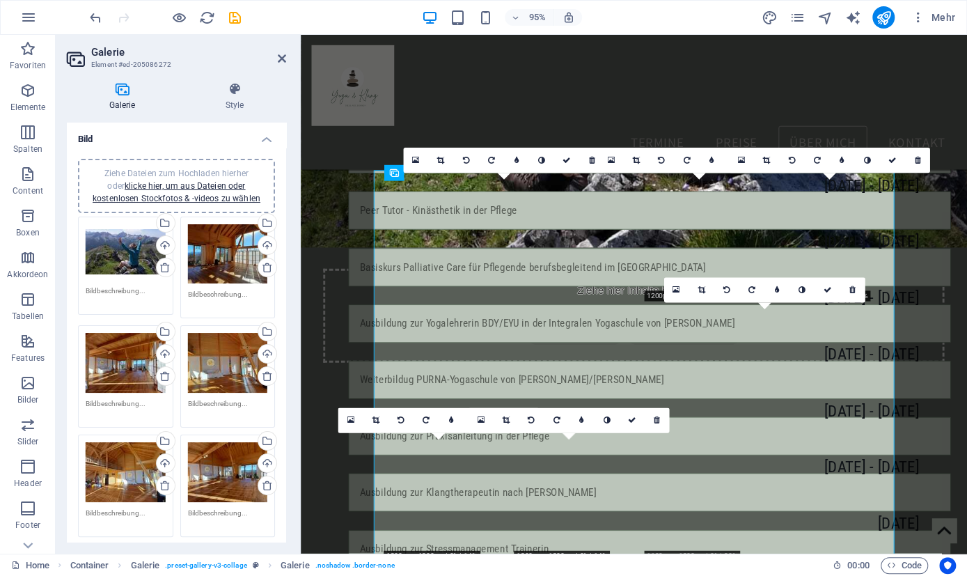
scroll to position [3198, 0]
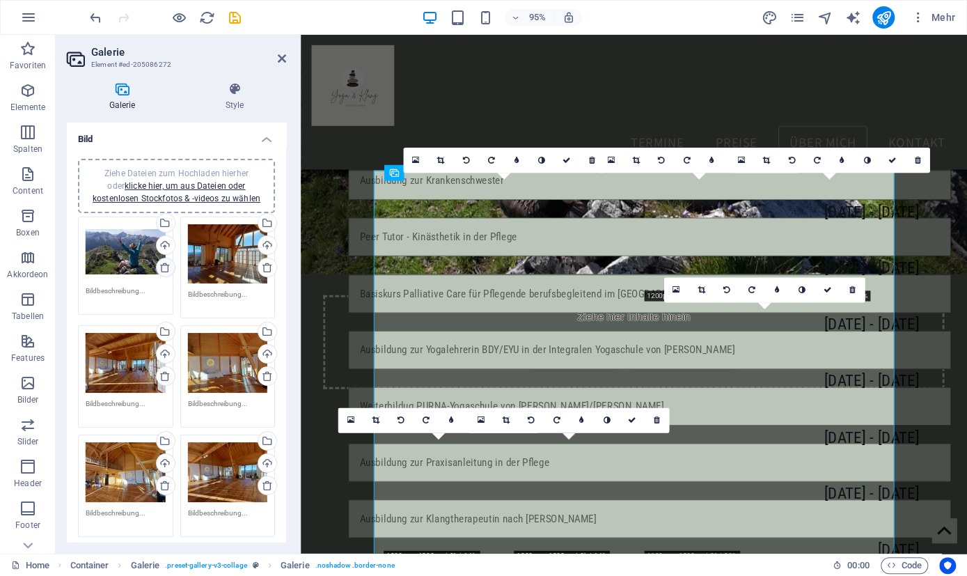
click at [167, 268] on div "Ziehe Dateien zum Hochladen hierher oder klicke hier, um aus Dateien oder koste…" at bounding box center [176, 377] width 204 height 328
click at [163, 268] on icon at bounding box center [164, 267] width 11 height 11
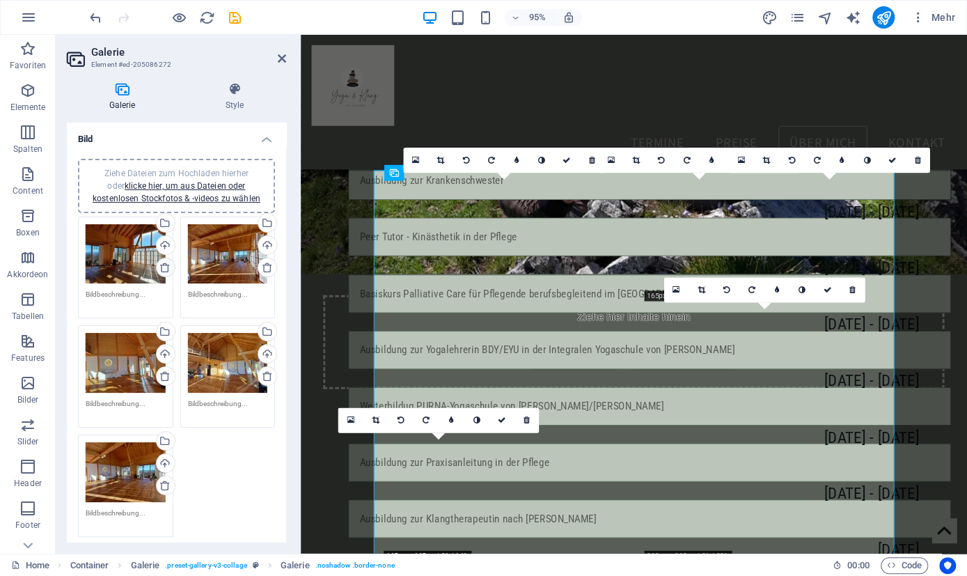
click at [163, 268] on icon at bounding box center [164, 267] width 11 height 11
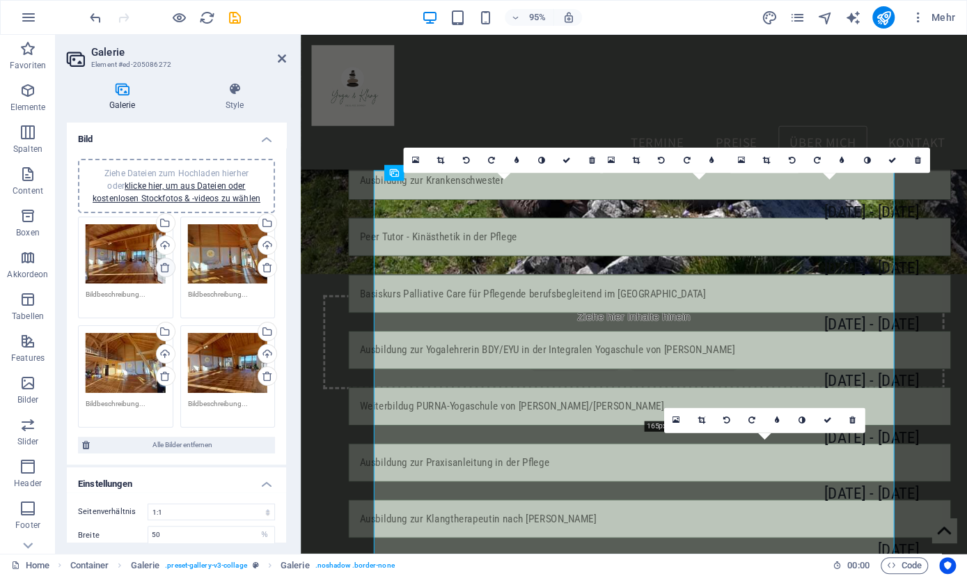
click at [163, 268] on icon at bounding box center [164, 267] width 11 height 11
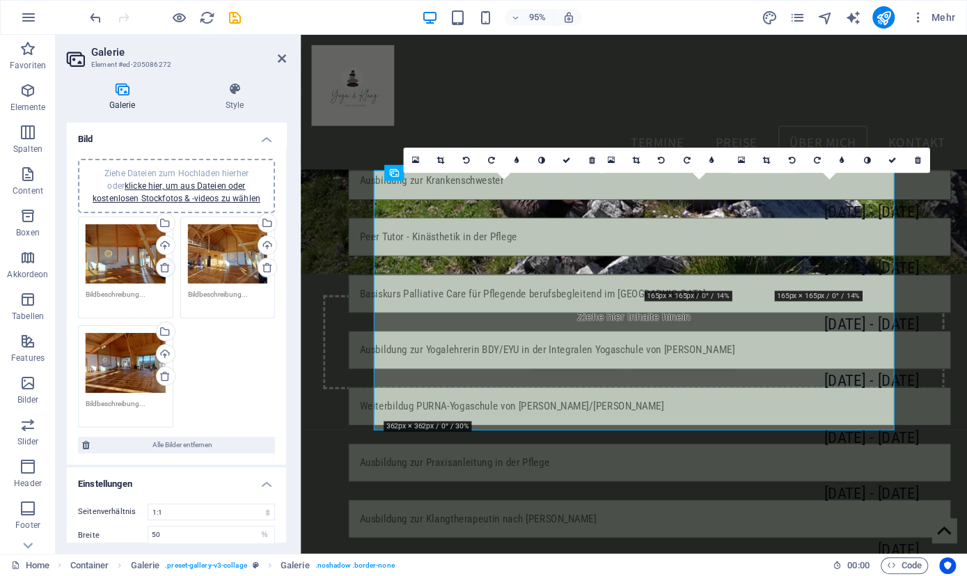
click at [163, 268] on icon at bounding box center [164, 267] width 11 height 11
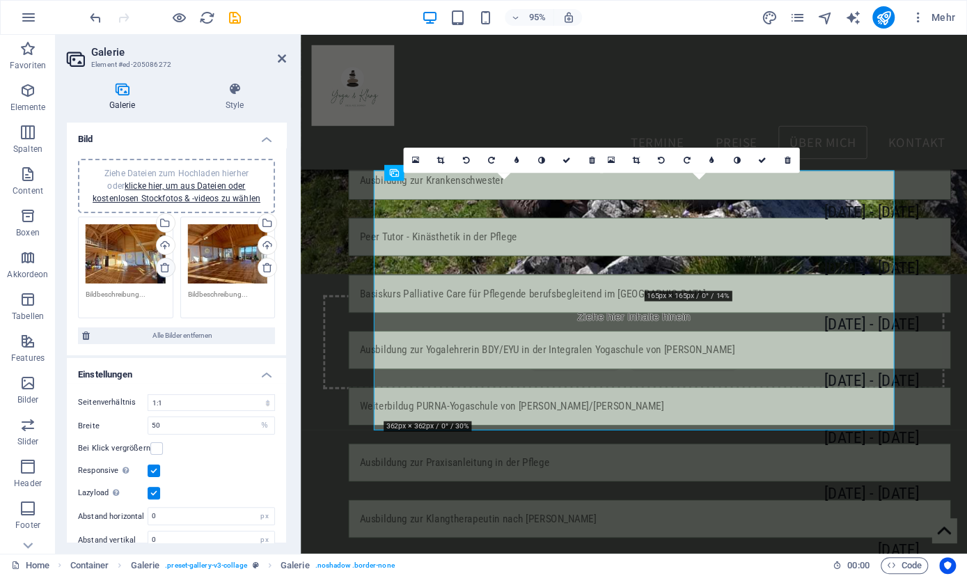
click at [163, 268] on icon at bounding box center [164, 267] width 11 height 11
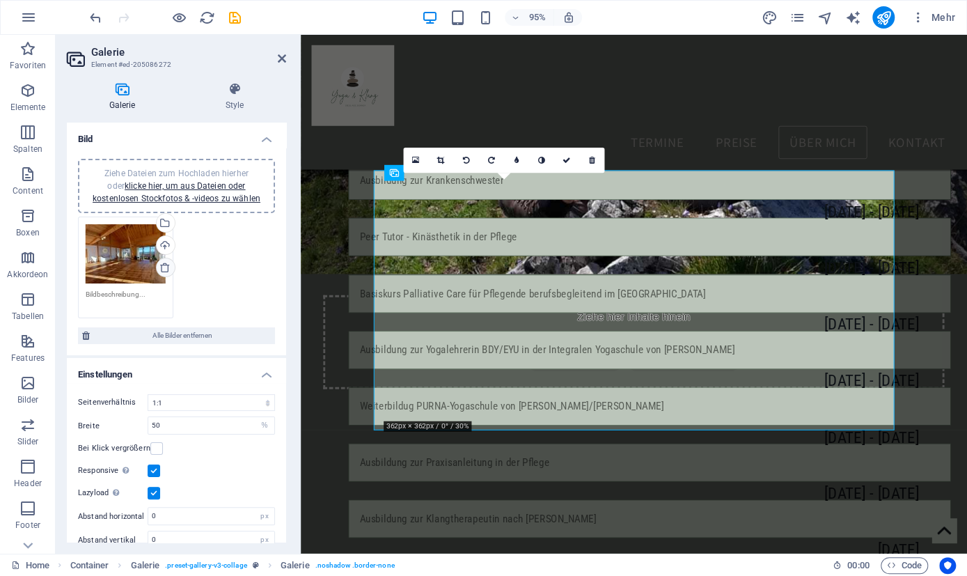
click at [169, 265] on icon at bounding box center [164, 267] width 11 height 11
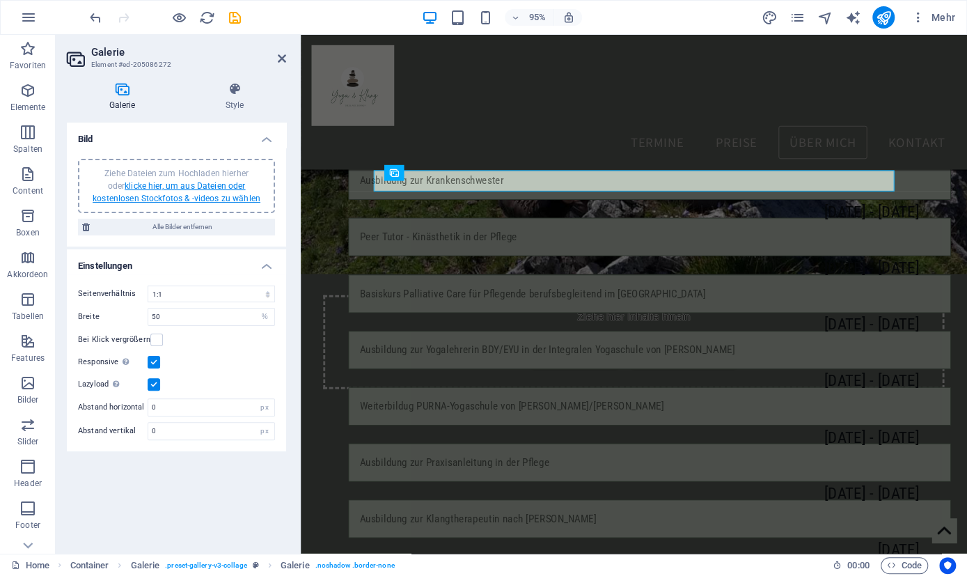
click at [181, 190] on link "klicke hier, um aus Dateien oder kostenlosen Stockfotos & -videos zu wählen" at bounding box center [177, 192] width 168 height 22
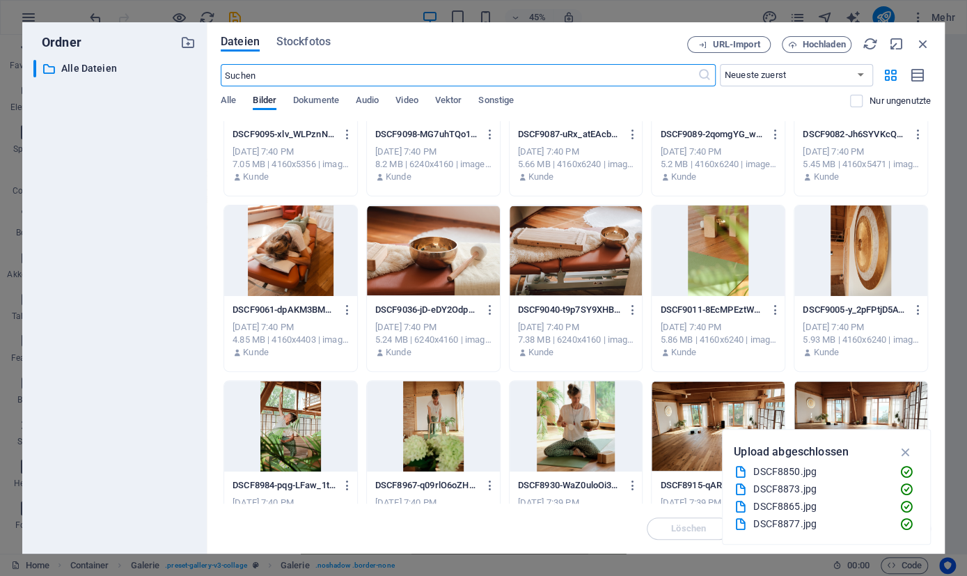
scroll to position [201, 0]
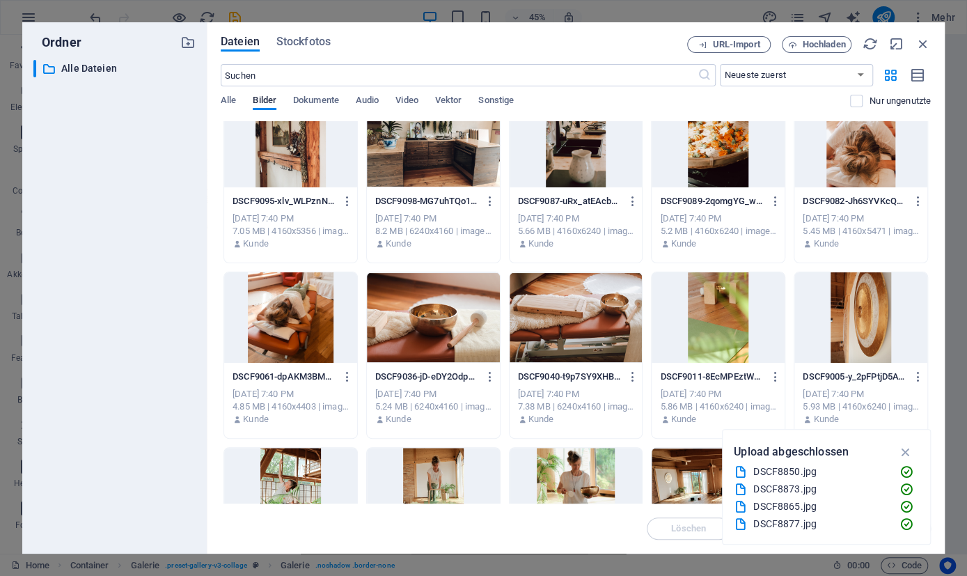
click at [292, 322] on div at bounding box center [290, 317] width 133 height 91
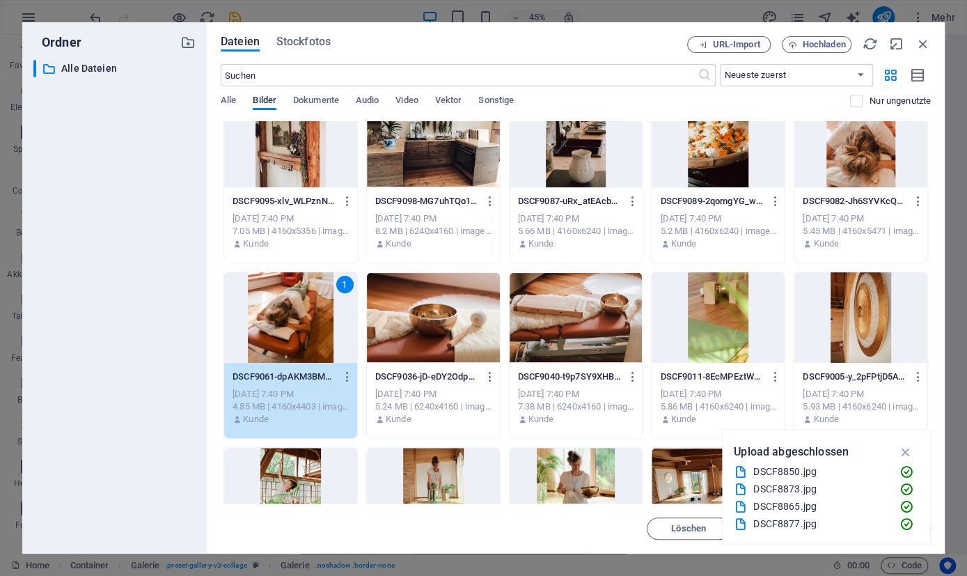
click at [434, 318] on div at bounding box center [433, 317] width 133 height 91
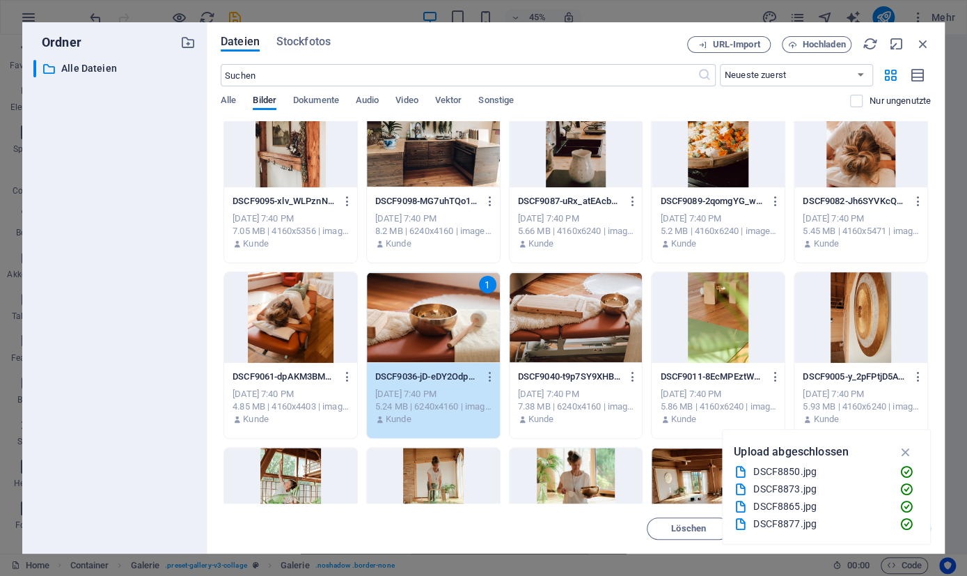
click at [284, 313] on div at bounding box center [290, 317] width 133 height 91
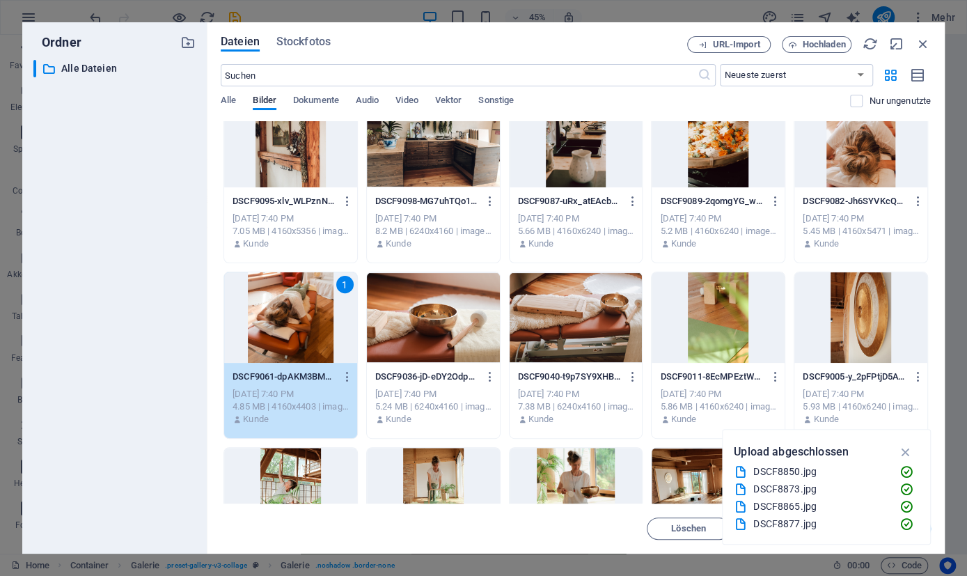
click at [426, 322] on div at bounding box center [433, 317] width 133 height 91
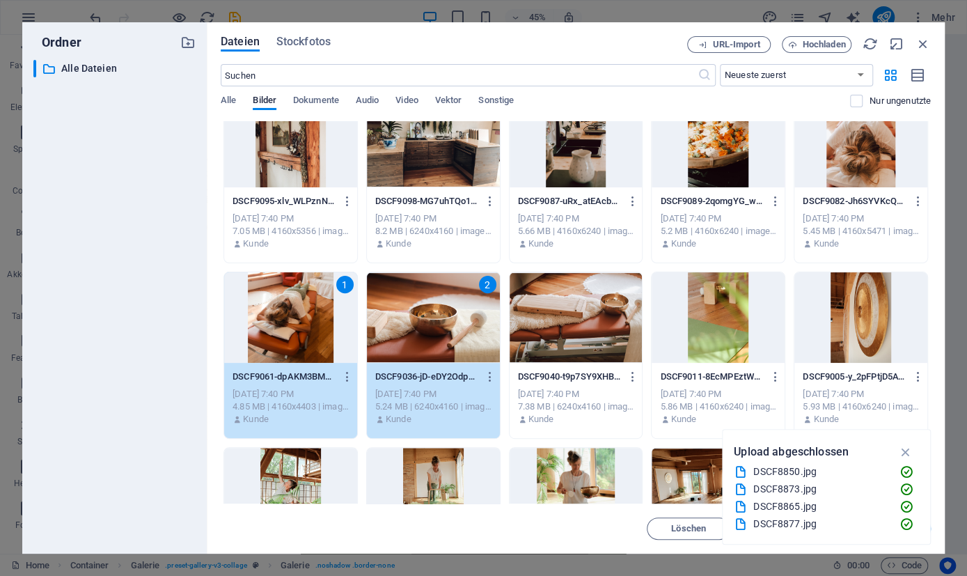
click at [549, 328] on div at bounding box center [576, 317] width 133 height 91
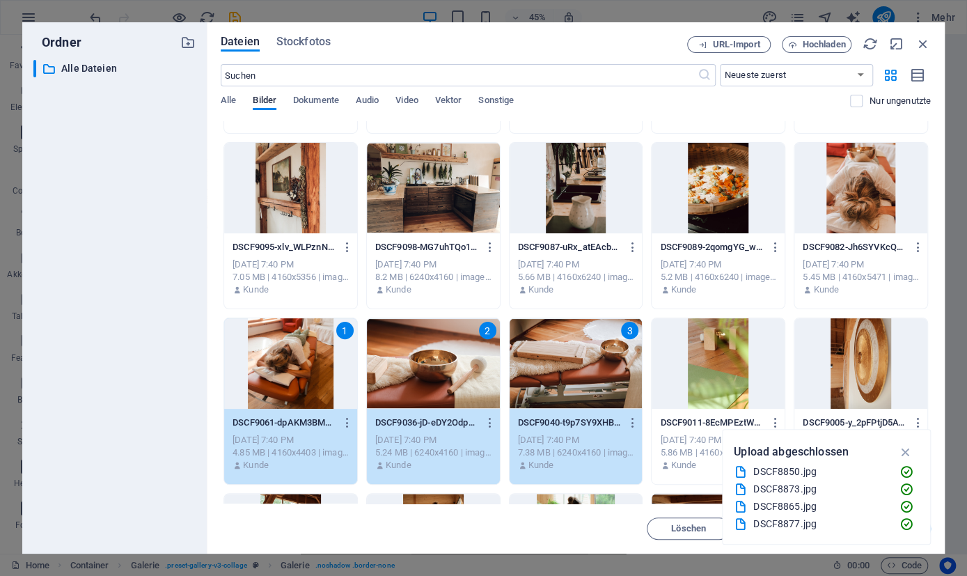
scroll to position [134, 0]
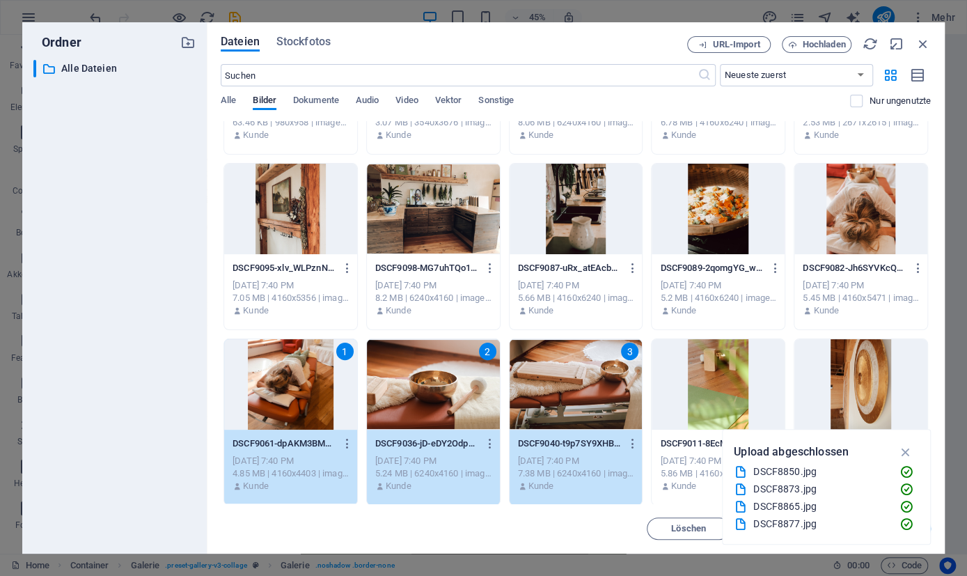
click at [863, 242] on div at bounding box center [860, 209] width 133 height 91
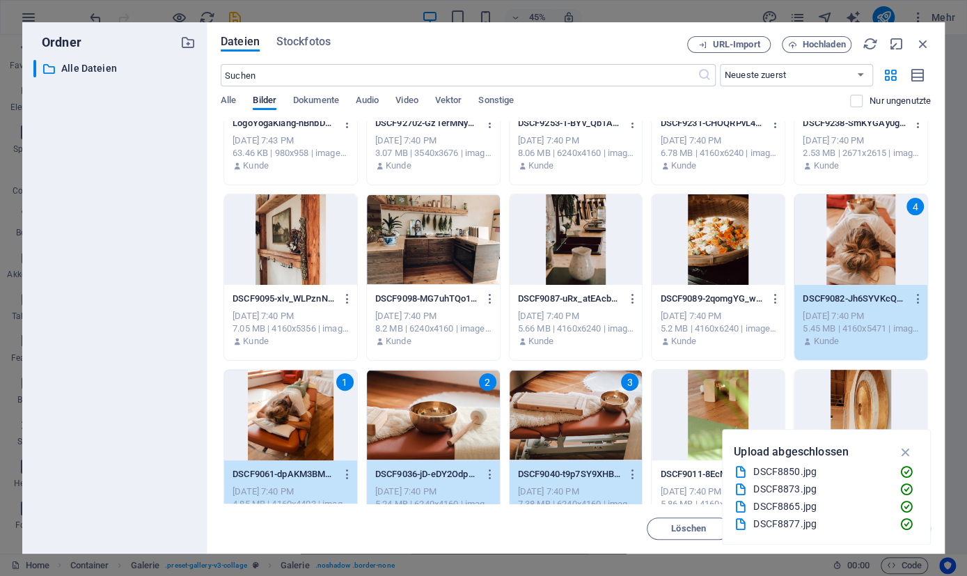
scroll to position [67, 0]
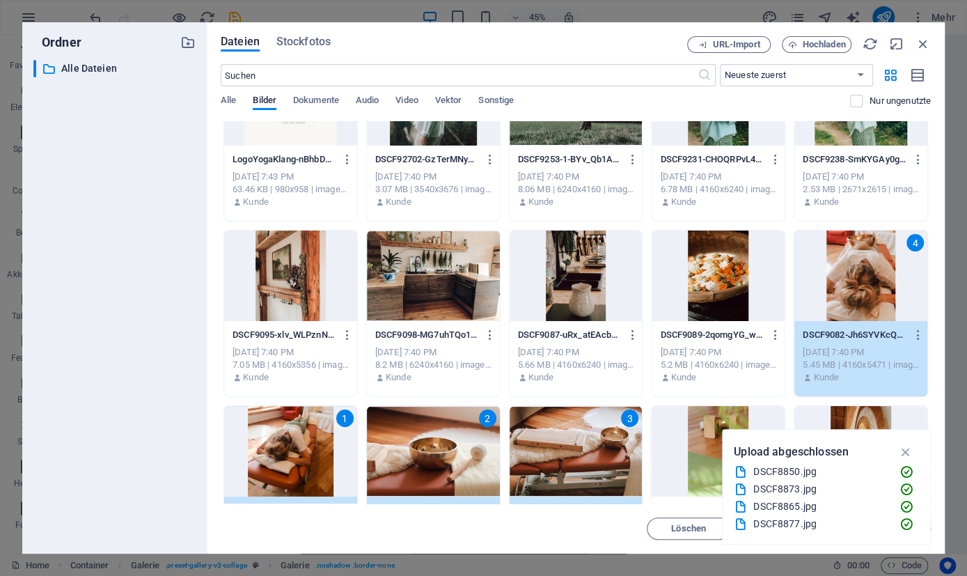
click at [631, 423] on div "3" at bounding box center [629, 417] width 17 height 17
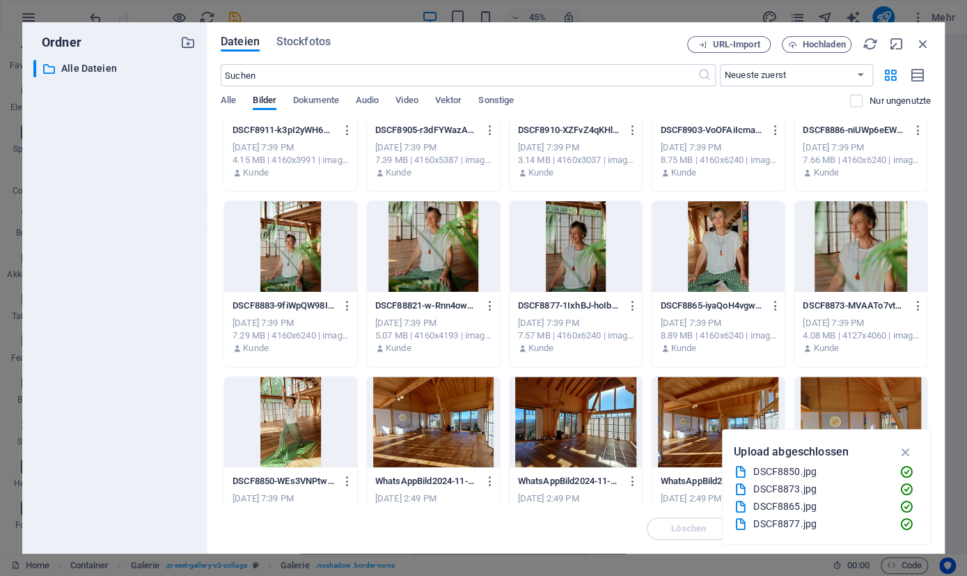
scroll to position [802, 0]
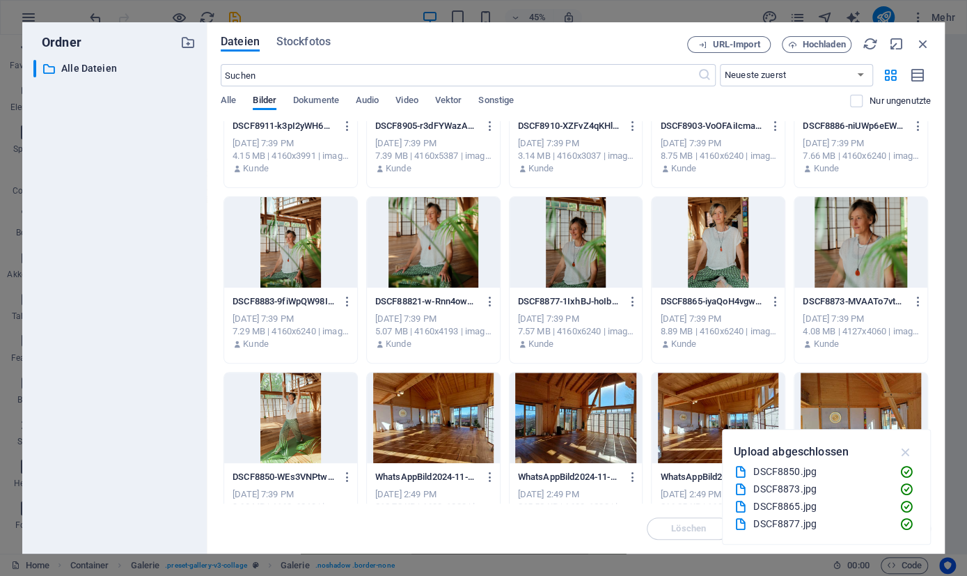
click at [907, 453] on icon "button" at bounding box center [905, 451] width 16 height 15
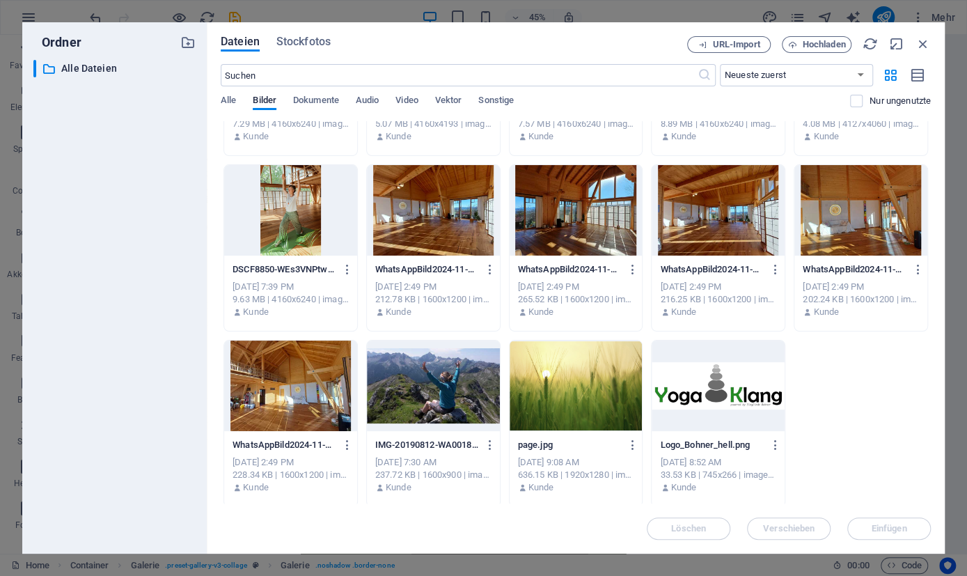
scroll to position [1012, 0]
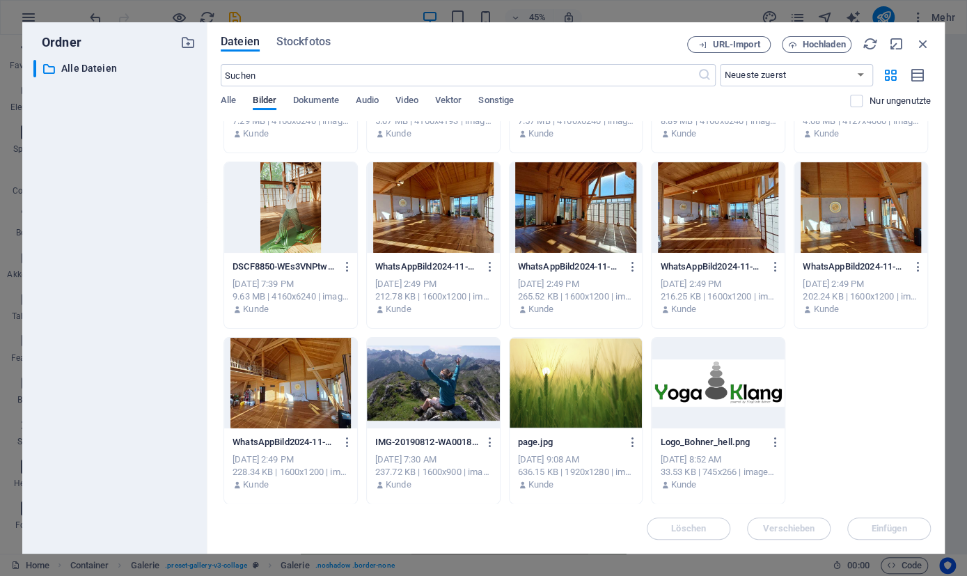
click at [289, 208] on div at bounding box center [290, 207] width 133 height 91
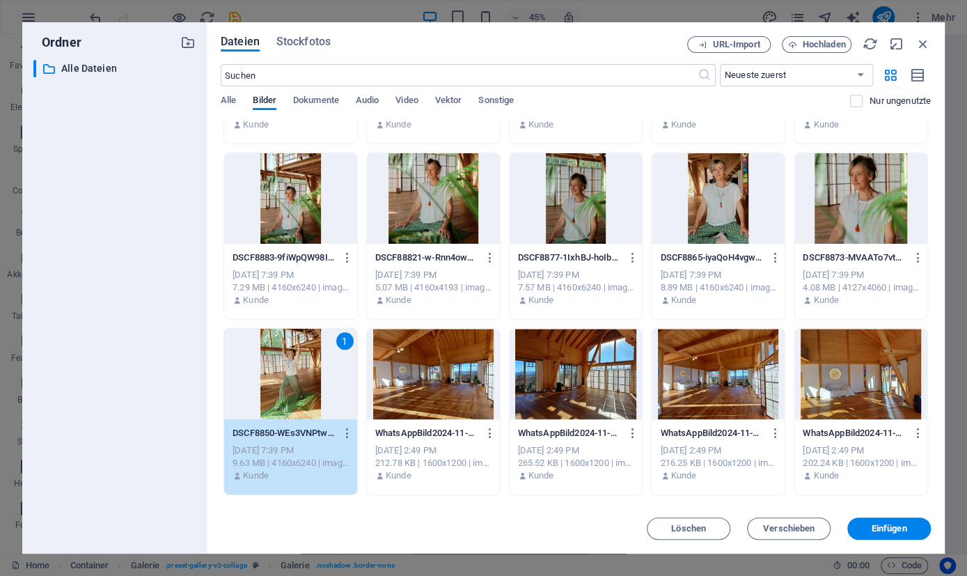
scroll to position [745, 0]
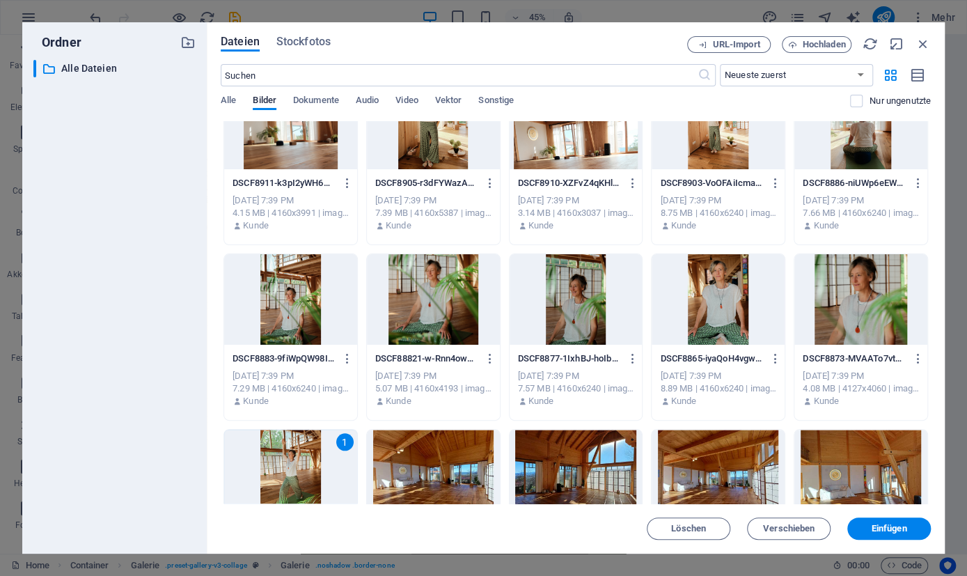
click at [856, 302] on div at bounding box center [860, 299] width 133 height 91
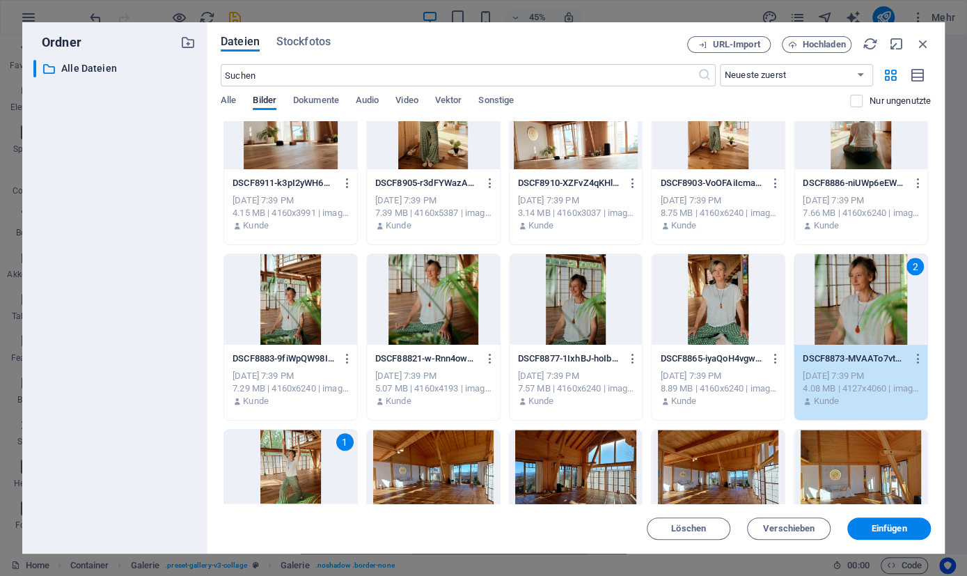
click at [856, 304] on div "2" at bounding box center [860, 299] width 133 height 91
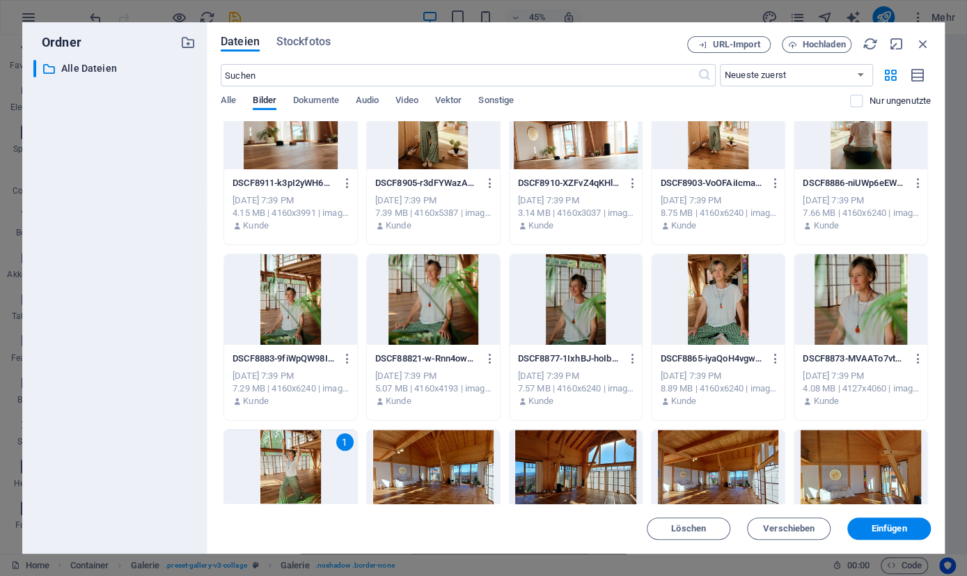
click at [582, 306] on div at bounding box center [576, 299] width 133 height 91
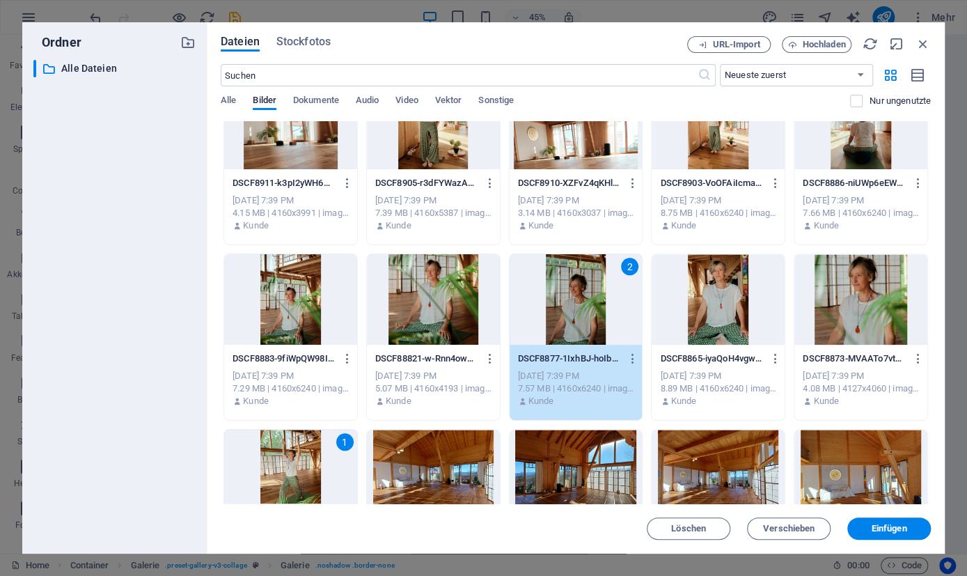
click at [723, 308] on div at bounding box center [718, 299] width 133 height 91
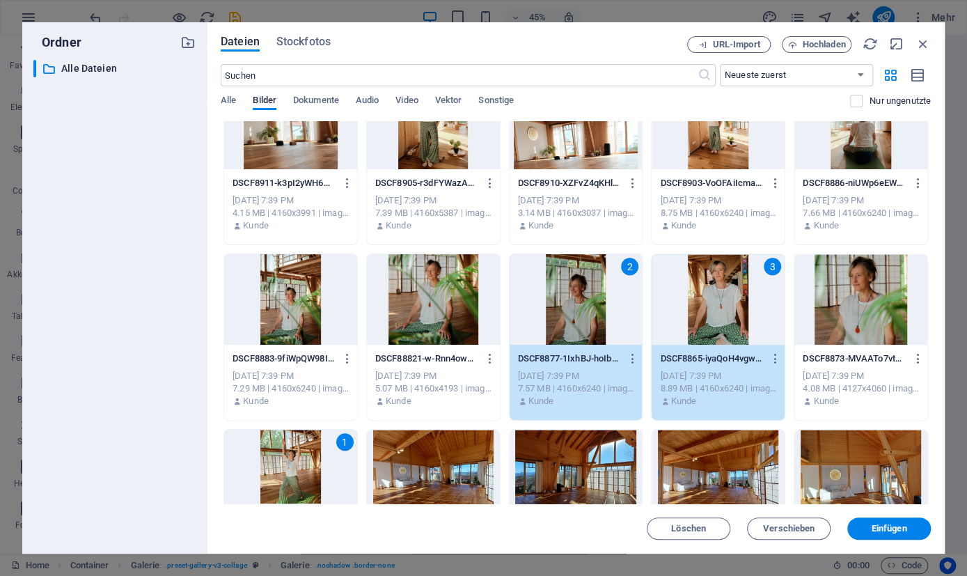
click at [451, 302] on div at bounding box center [433, 299] width 133 height 91
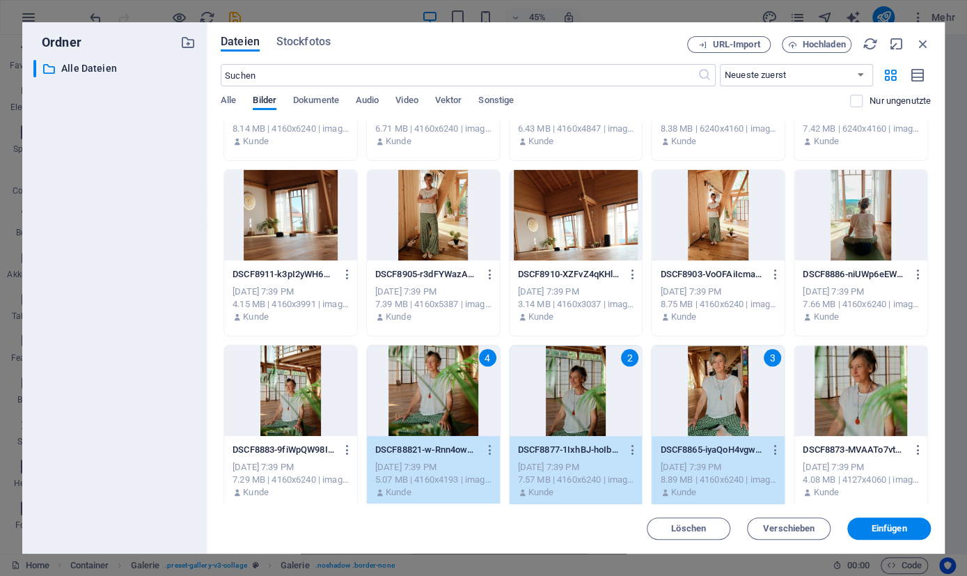
scroll to position [611, 0]
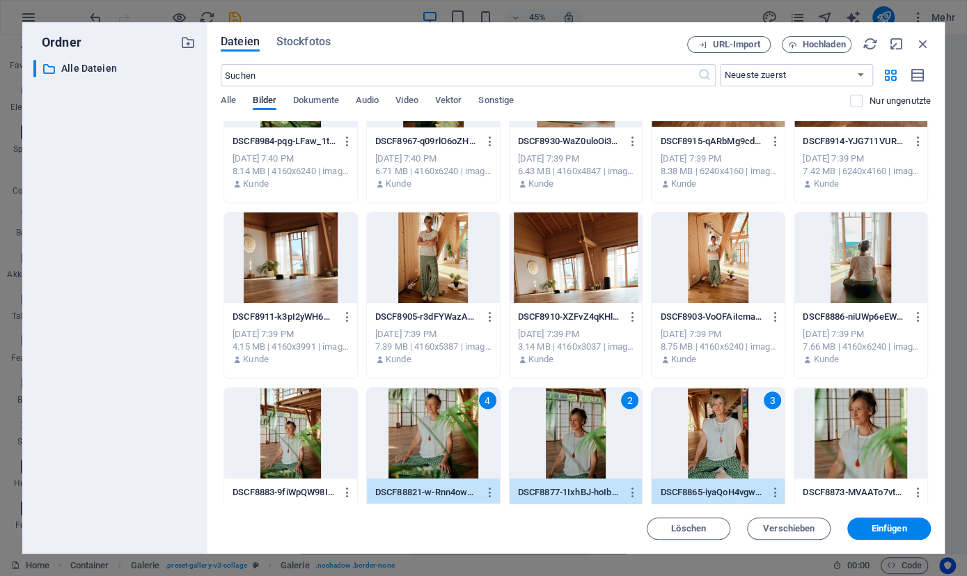
click at [717, 278] on div at bounding box center [718, 257] width 133 height 91
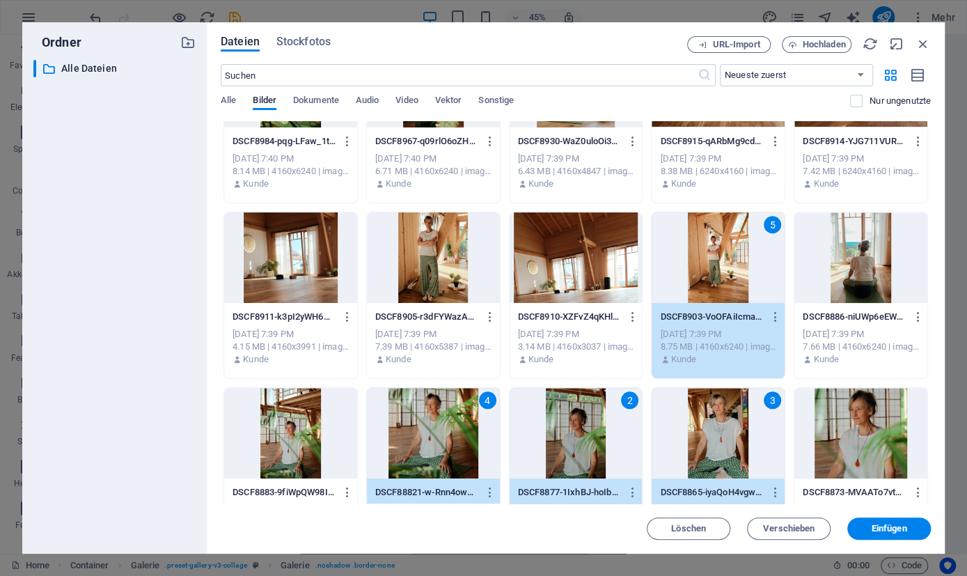
click at [865, 258] on div at bounding box center [860, 257] width 133 height 91
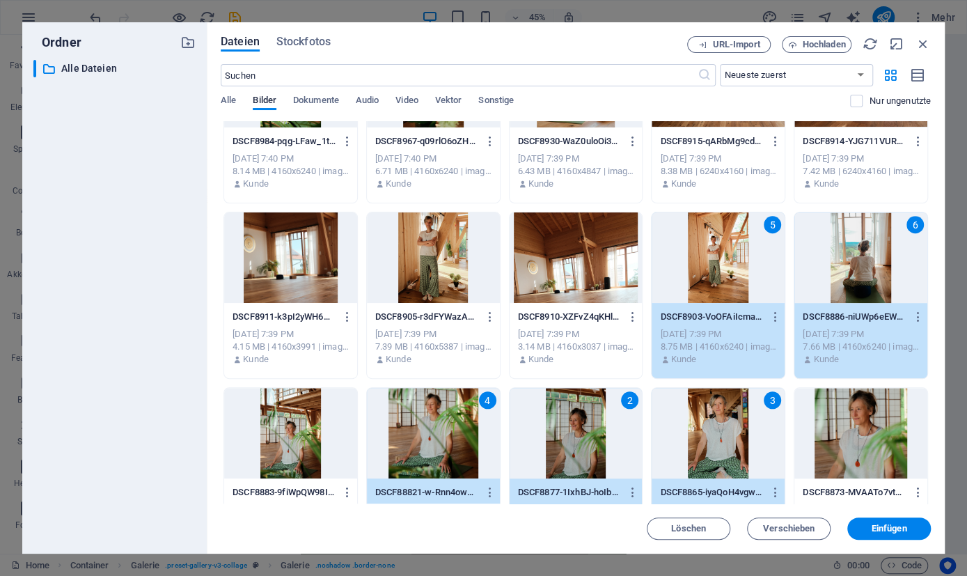
click at [714, 262] on div "5" at bounding box center [718, 257] width 133 height 91
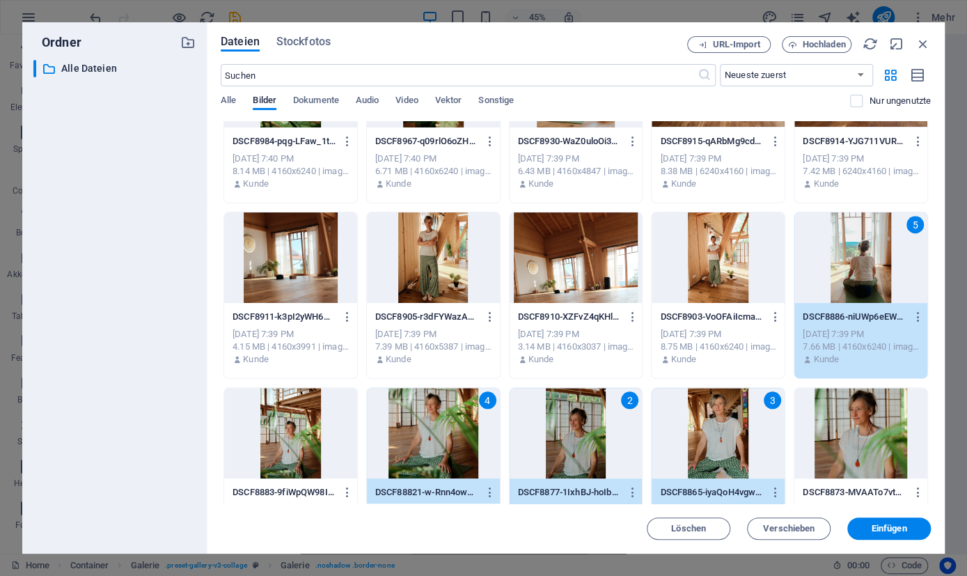
click at [430, 260] on div at bounding box center [433, 257] width 133 height 91
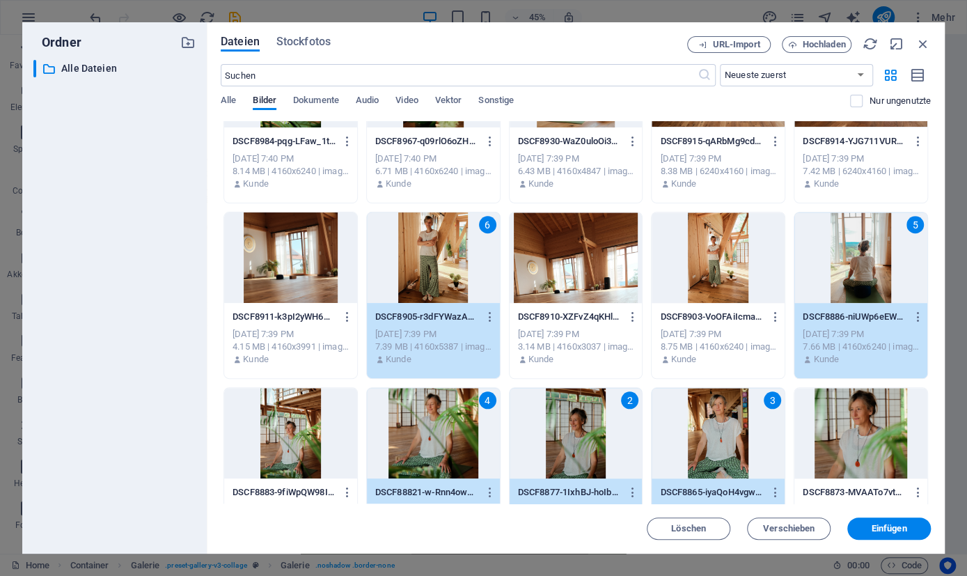
click at [572, 262] on div at bounding box center [576, 257] width 133 height 91
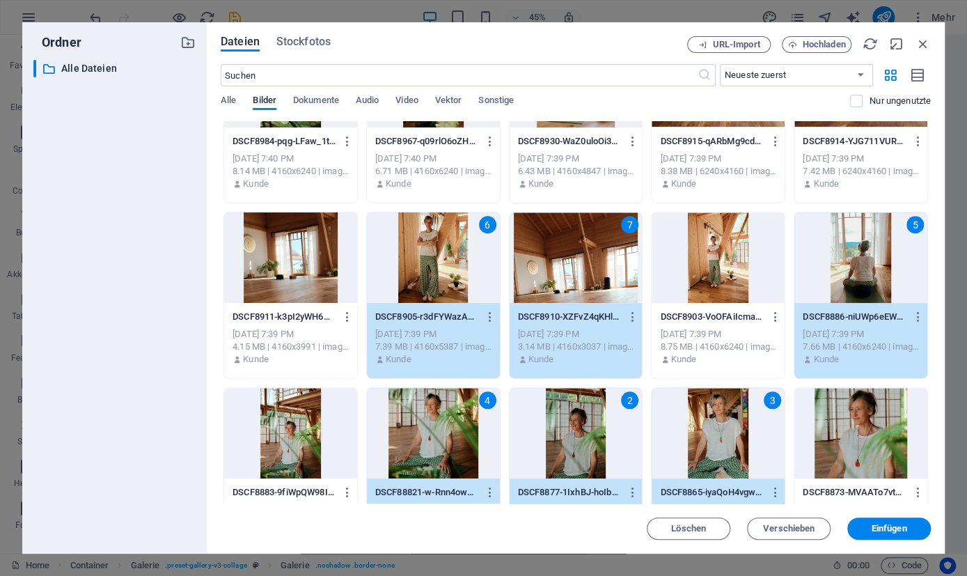
click at [315, 265] on div at bounding box center [290, 257] width 133 height 91
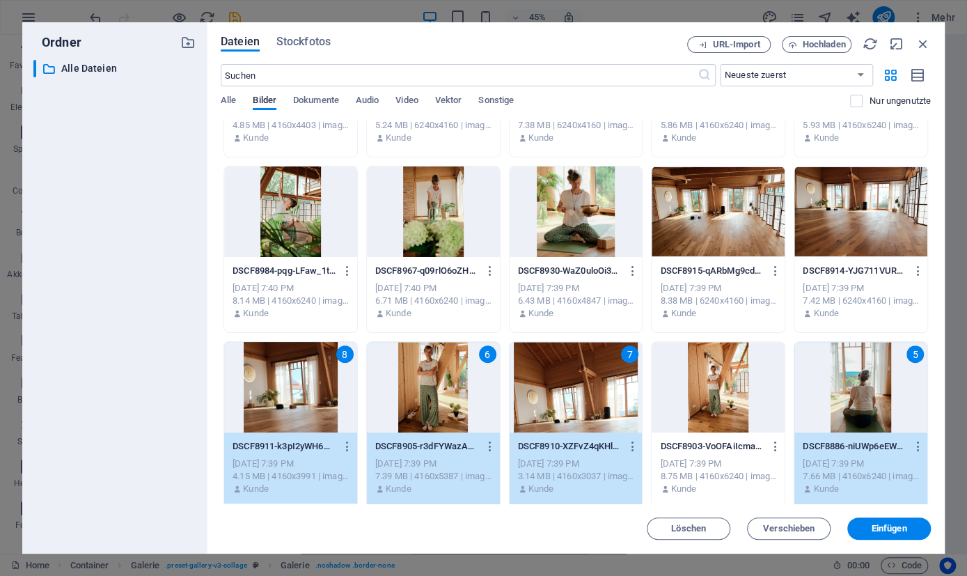
scroll to position [478, 0]
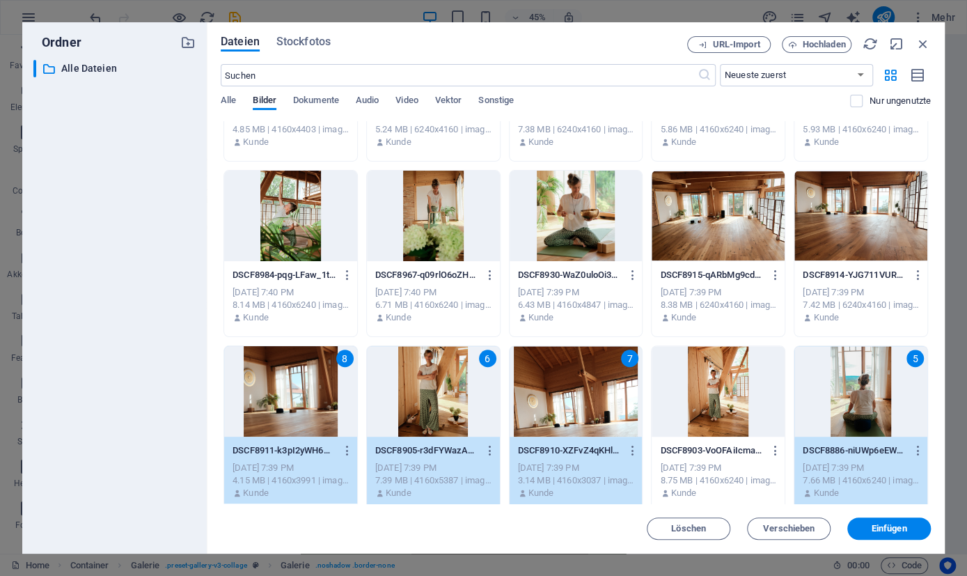
click at [869, 228] on div at bounding box center [860, 216] width 133 height 91
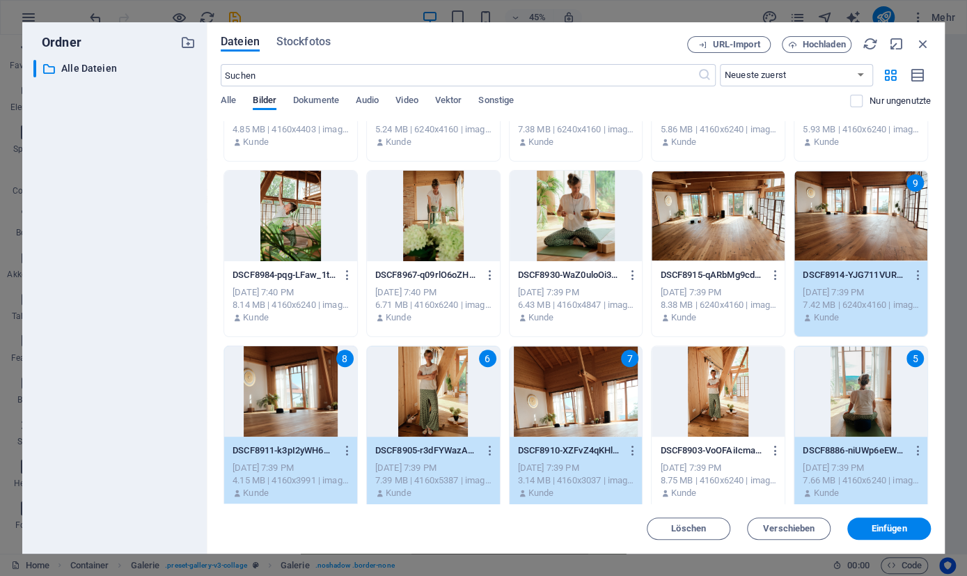
click at [715, 229] on div at bounding box center [718, 216] width 133 height 91
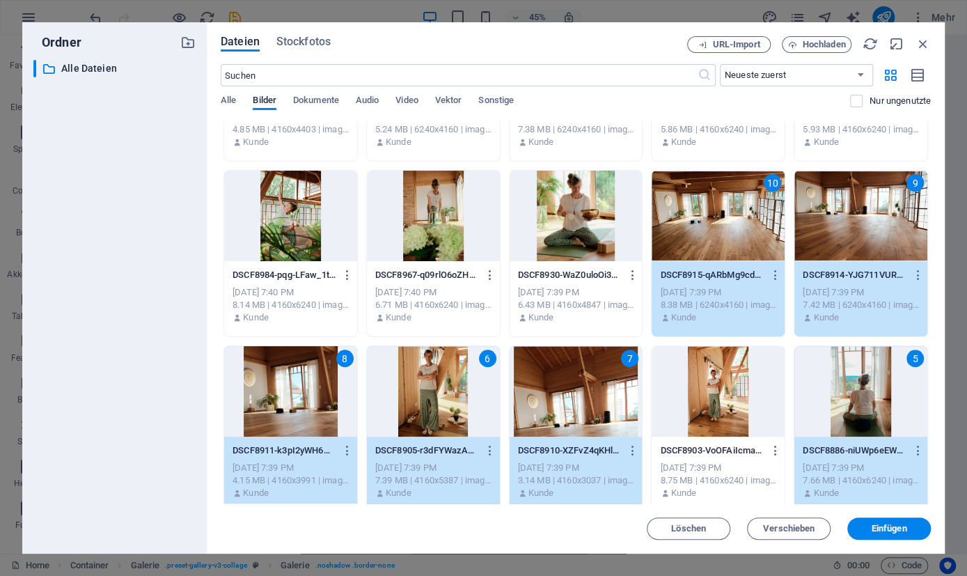
click at [555, 228] on div at bounding box center [576, 216] width 133 height 91
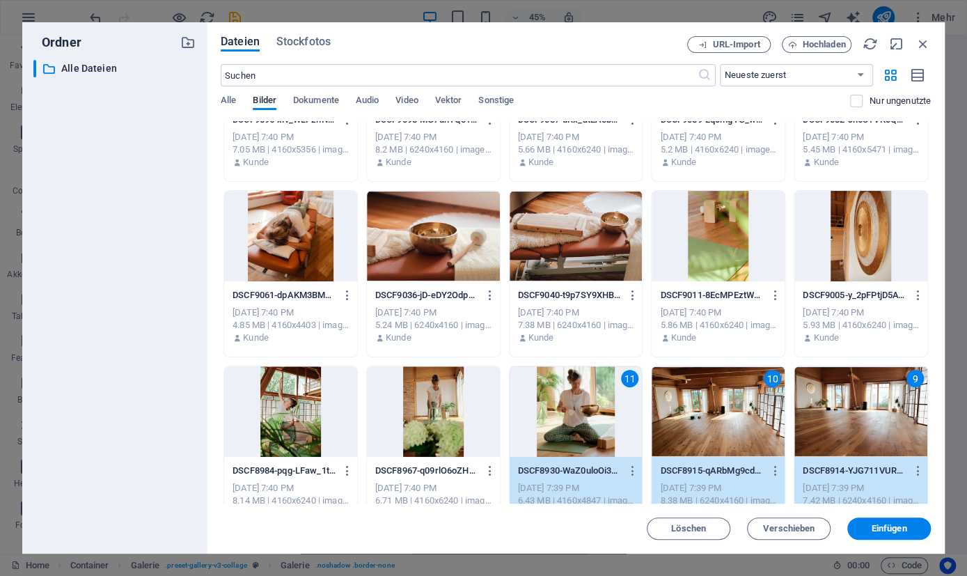
scroll to position [277, 0]
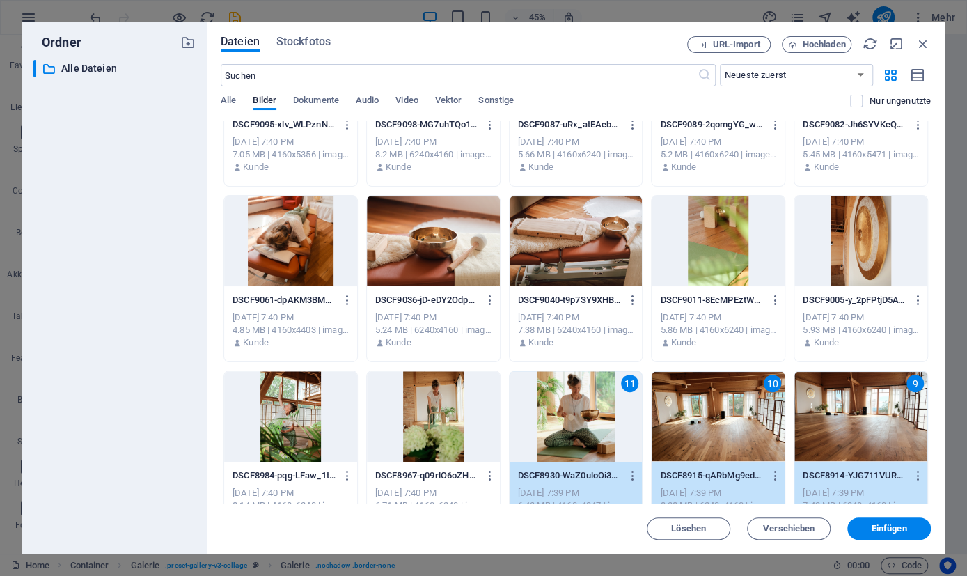
click at [444, 245] on div at bounding box center [433, 241] width 133 height 91
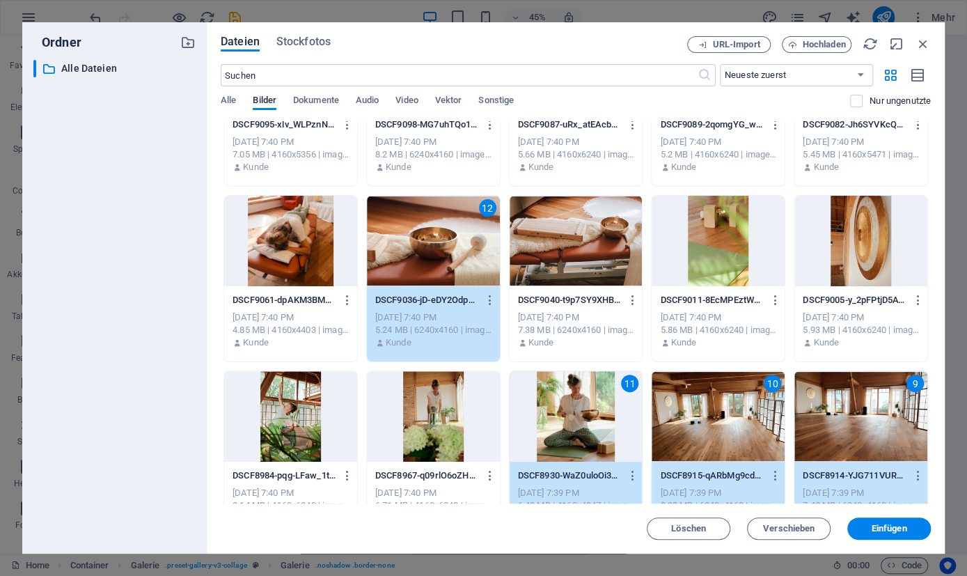
click at [570, 247] on div at bounding box center [576, 241] width 133 height 91
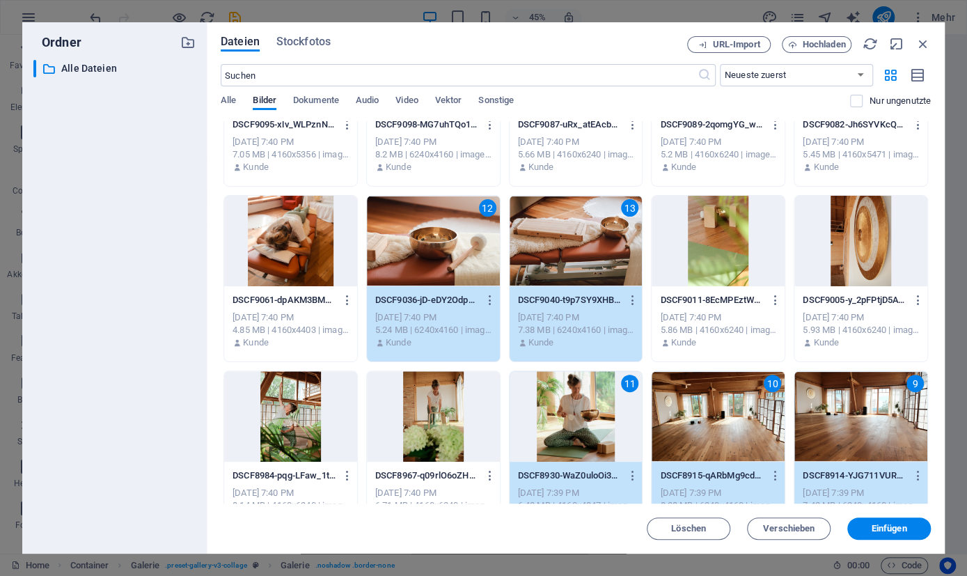
click at [278, 253] on div at bounding box center [290, 241] width 133 height 91
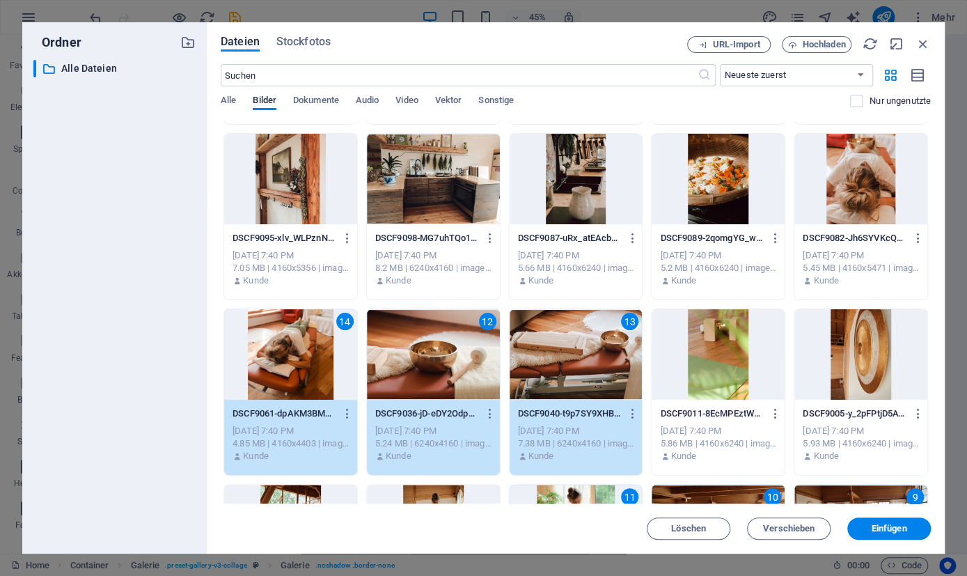
scroll to position [143, 0]
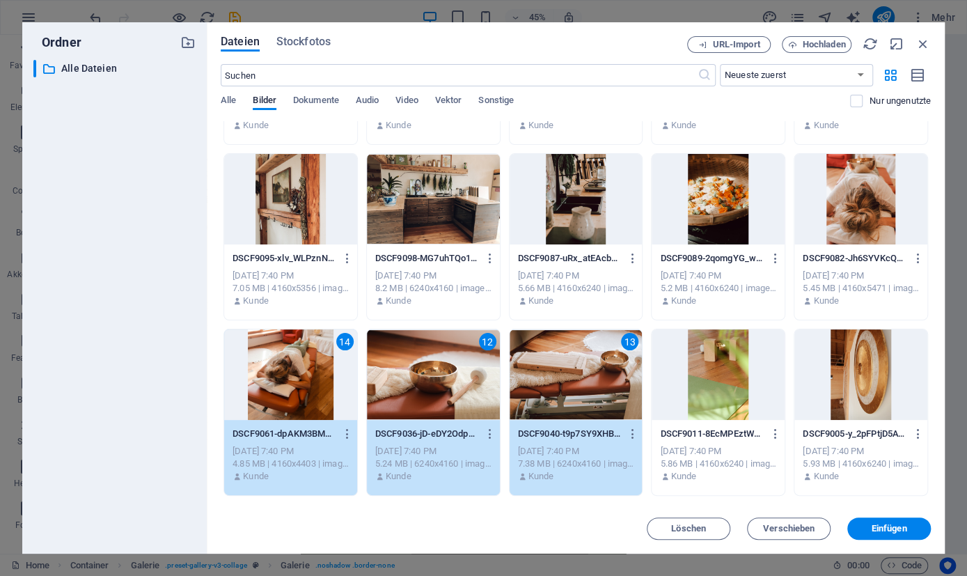
click at [733, 363] on div at bounding box center [718, 374] width 133 height 91
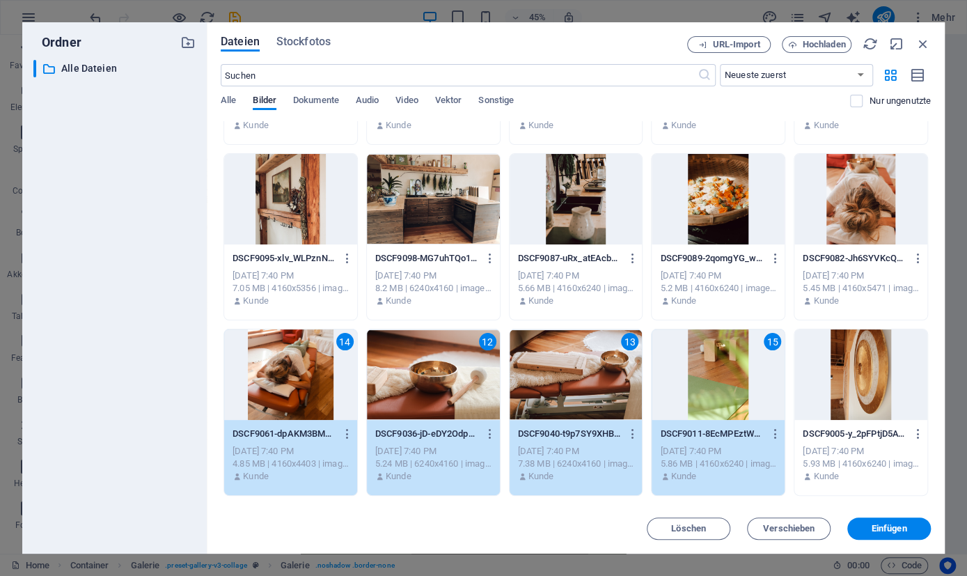
scroll to position [77, 0]
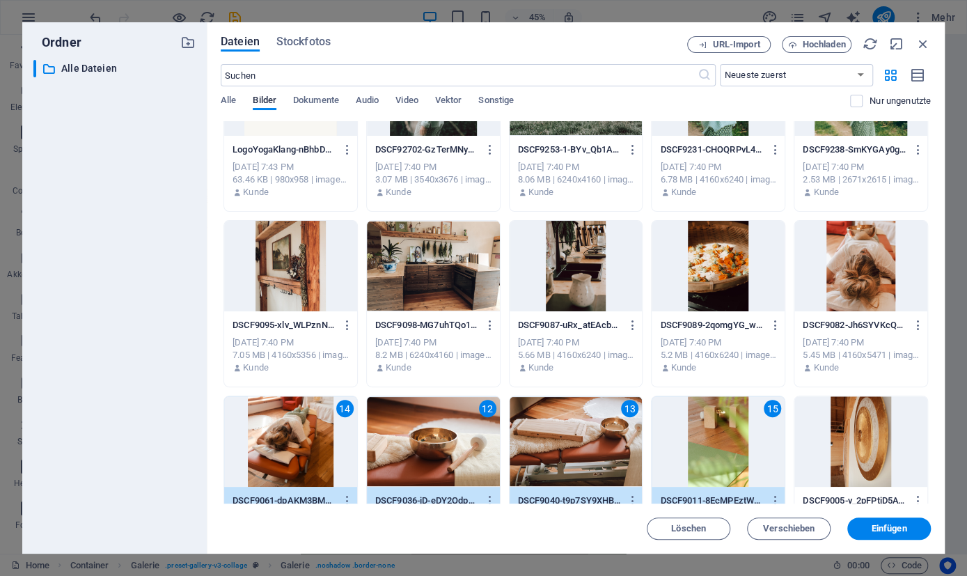
click at [858, 274] on div at bounding box center [860, 266] width 133 height 91
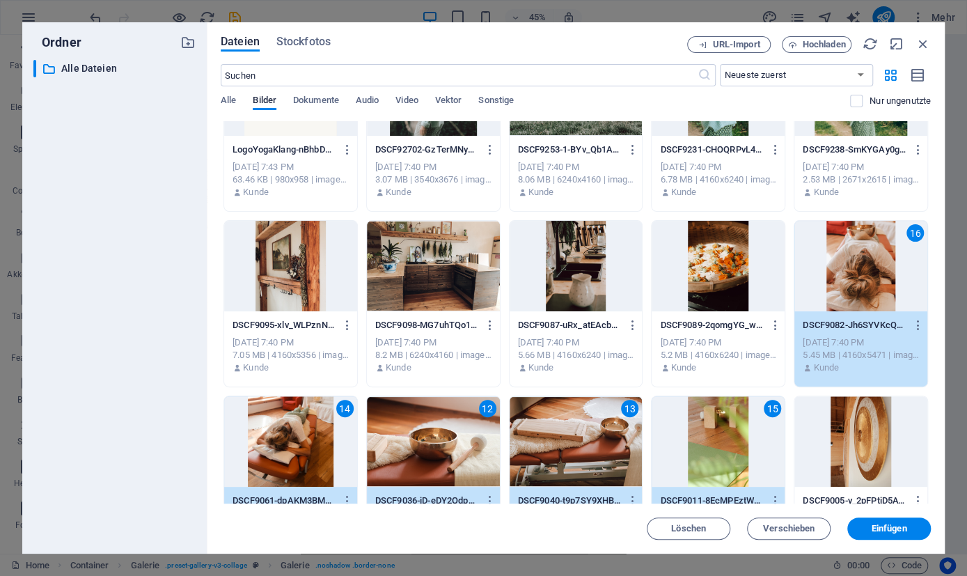
click at [716, 281] on div at bounding box center [718, 266] width 133 height 91
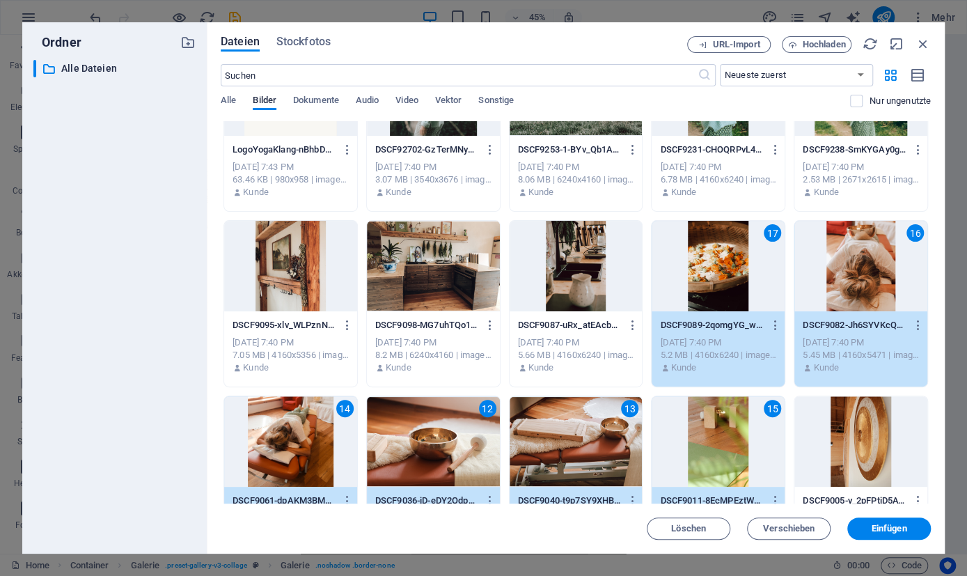
scroll to position [10, 0]
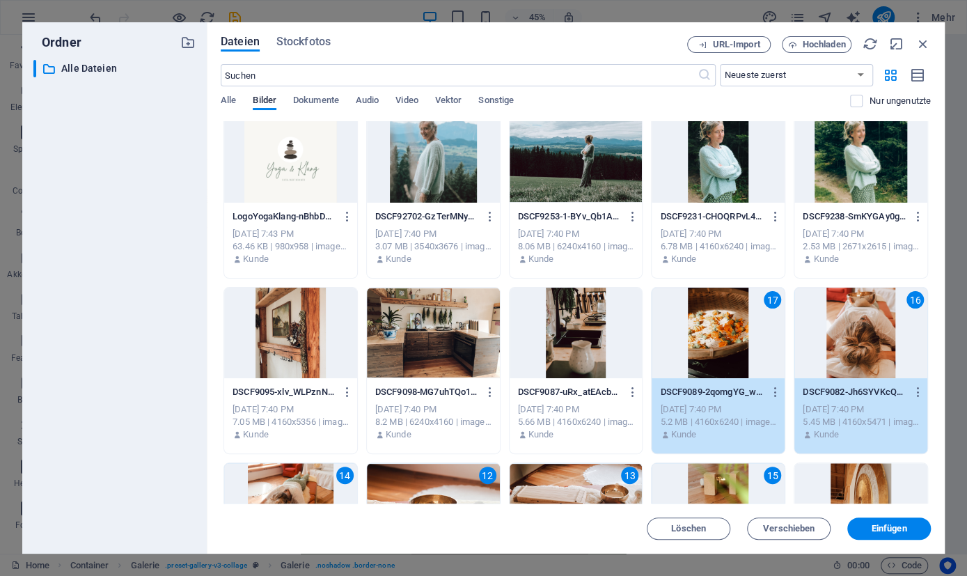
click at [415, 329] on div at bounding box center [433, 333] width 133 height 91
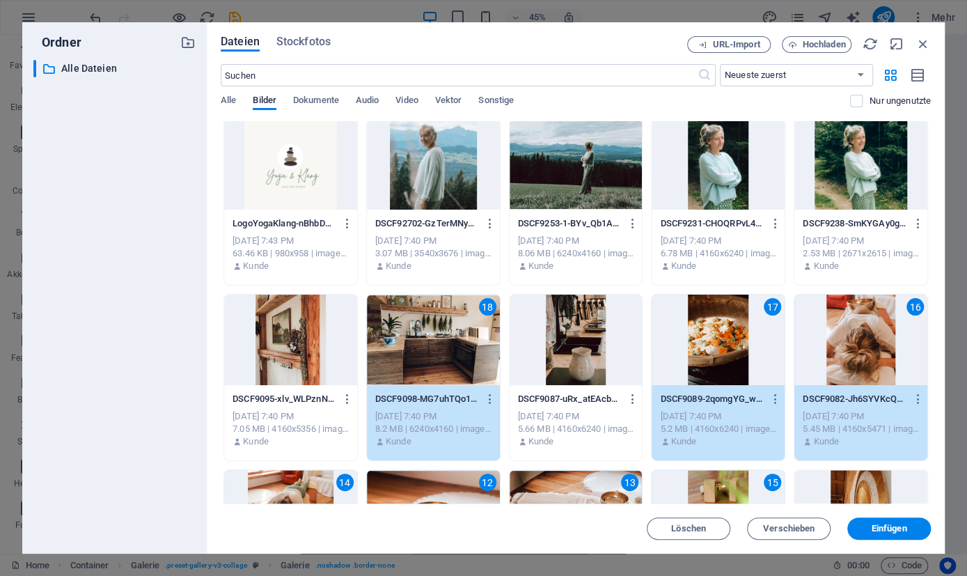
scroll to position [0, 0]
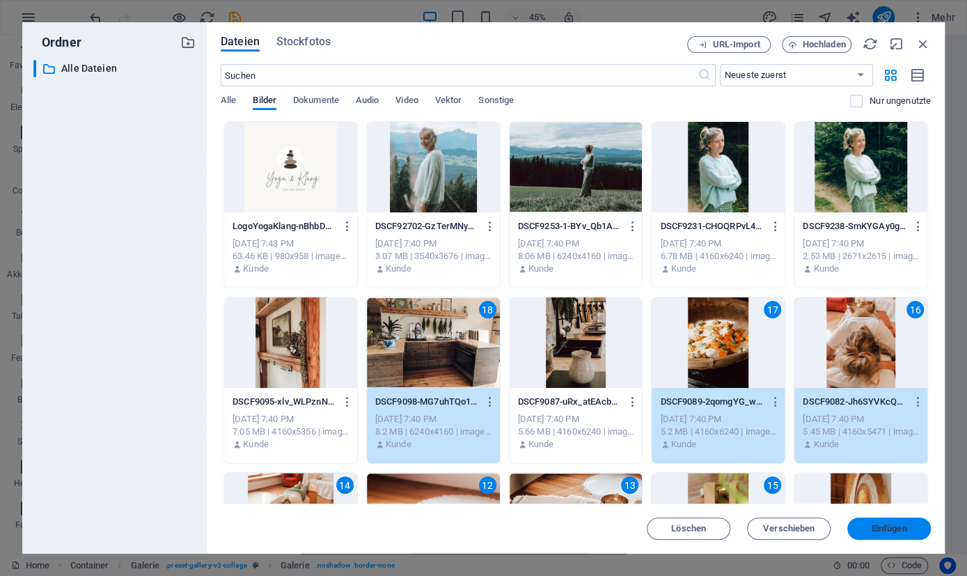
click at [892, 524] on span "Einfügen" at bounding box center [890, 528] width 36 height 8
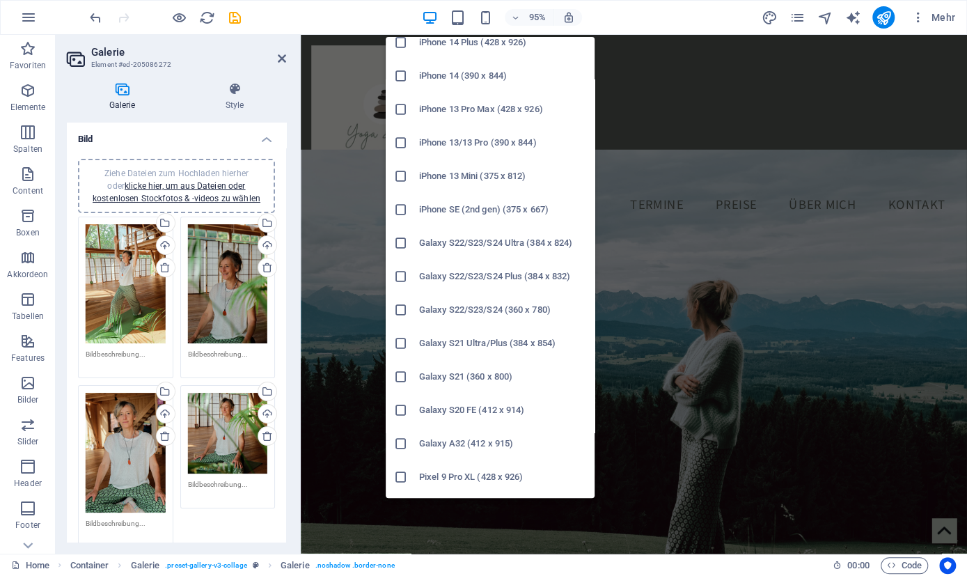
scroll to position [334, 0]
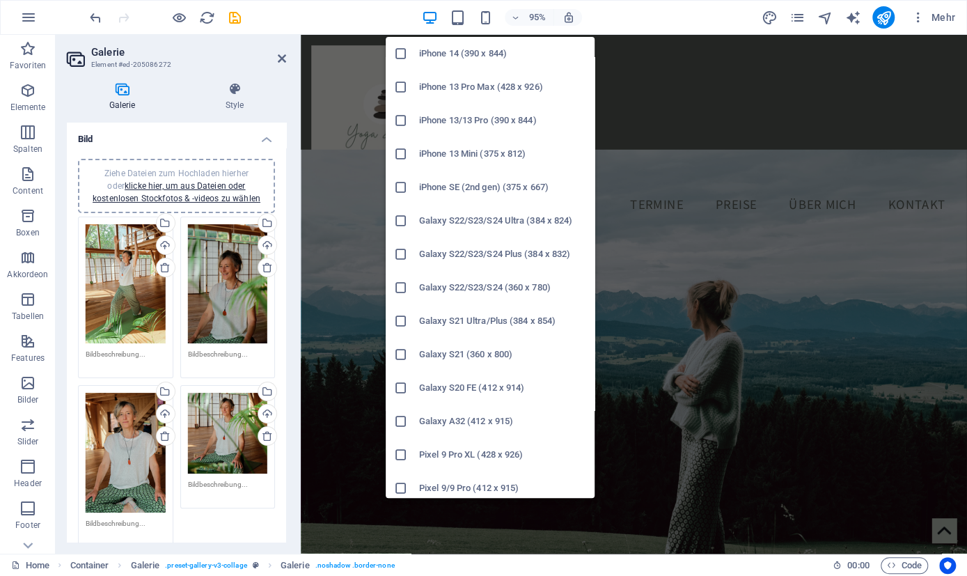
click at [402, 288] on icon at bounding box center [401, 288] width 14 height 14
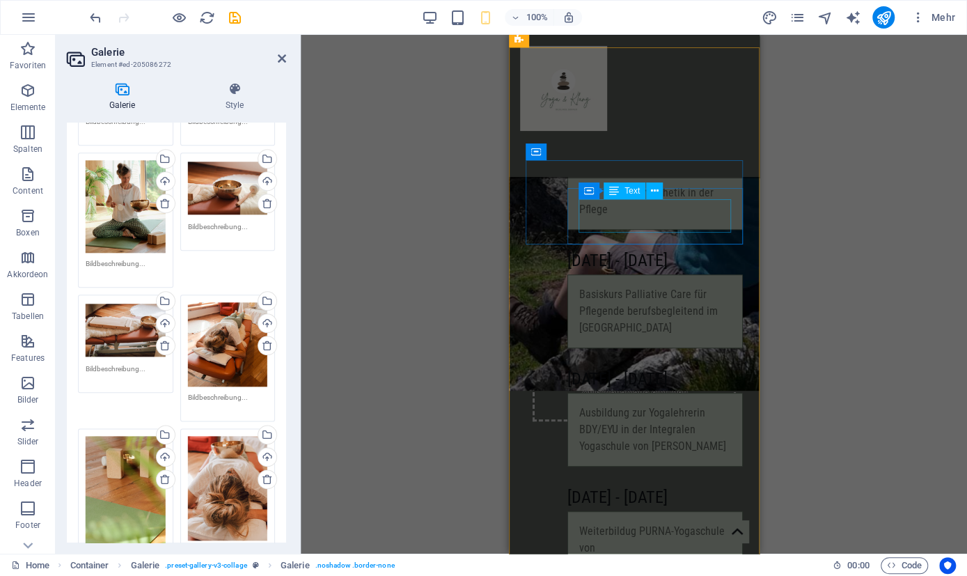
scroll to position [2586, 0]
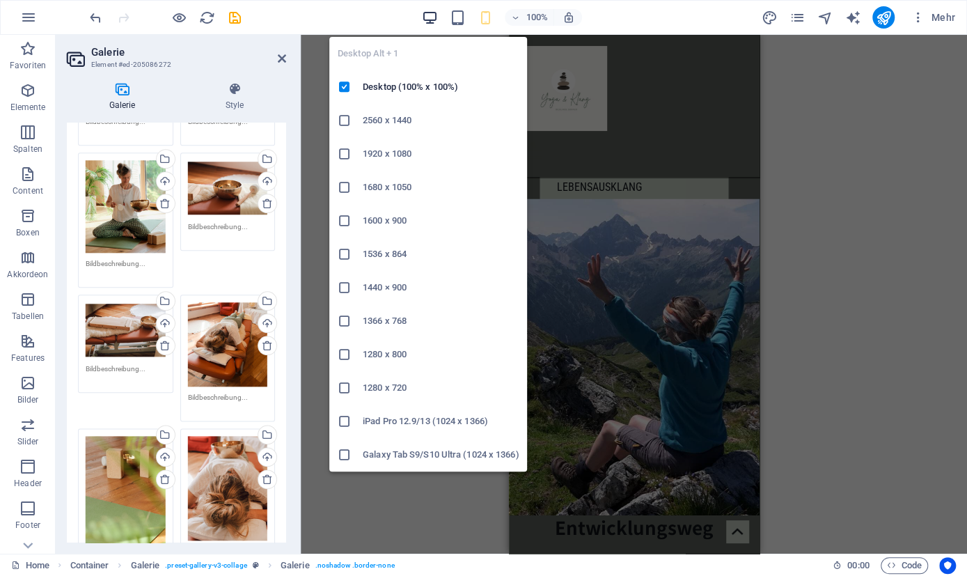
click at [429, 21] on icon "button" at bounding box center [430, 18] width 16 height 16
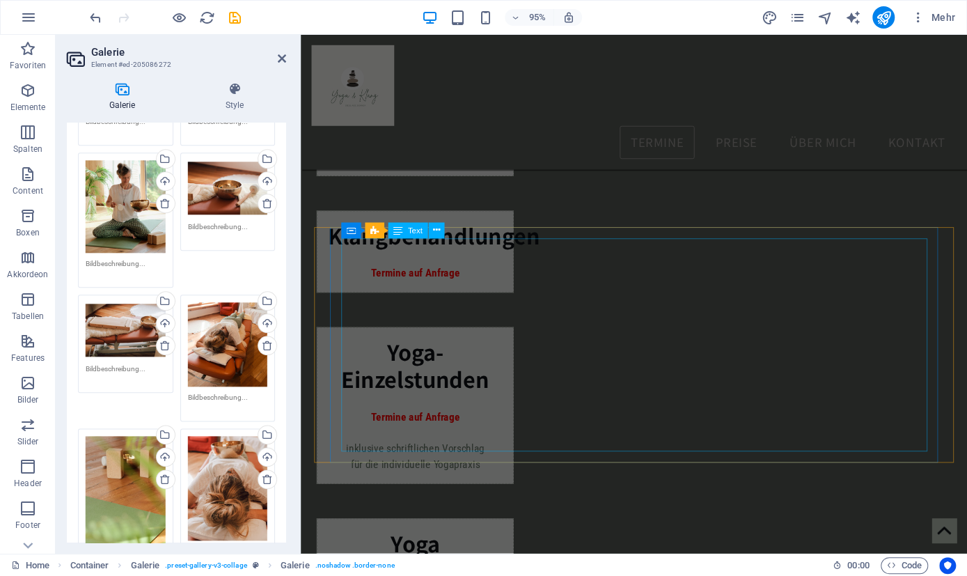
scroll to position [1150, 0]
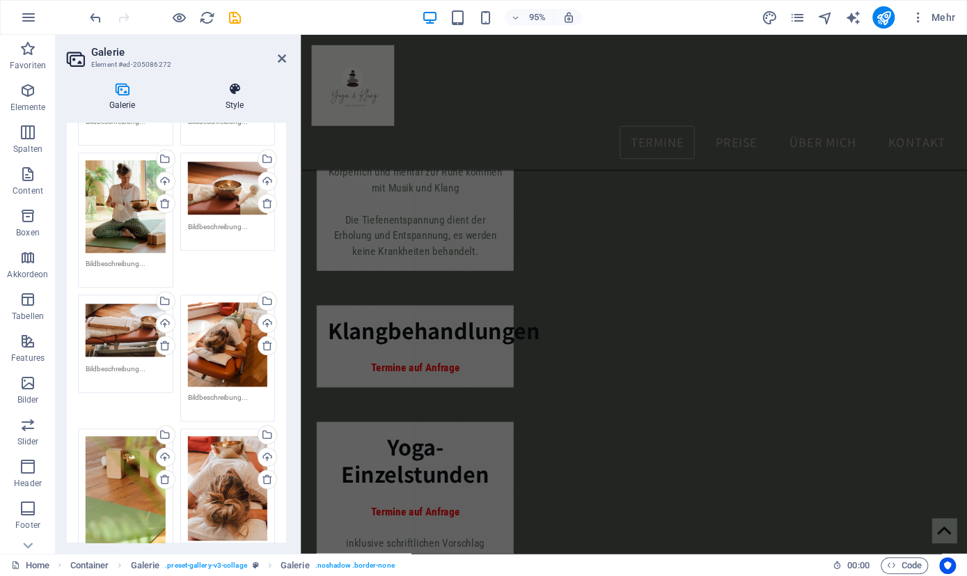
click at [235, 93] on icon at bounding box center [234, 89] width 103 height 14
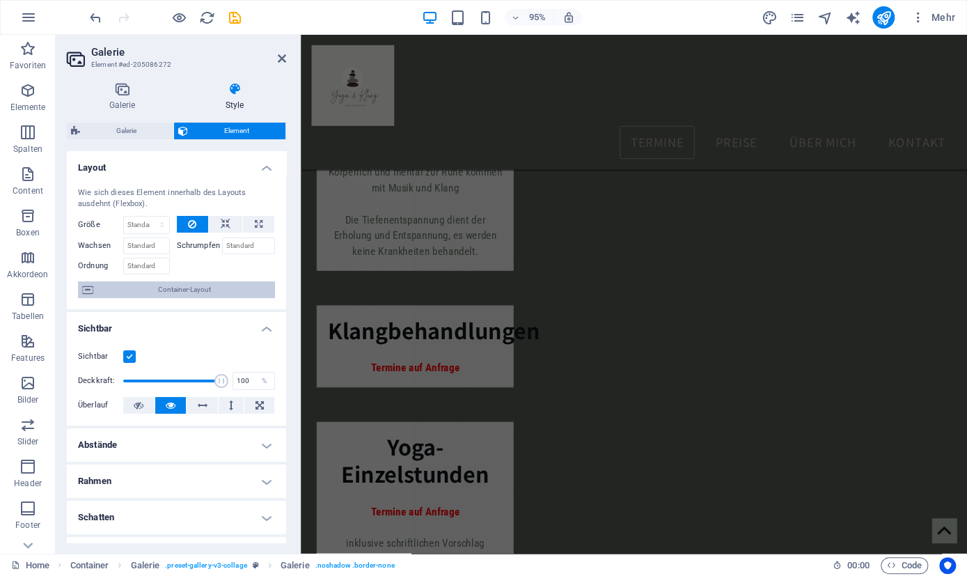
click at [199, 290] on span "Container-Layout" at bounding box center [183, 289] width 173 height 17
select select "%"
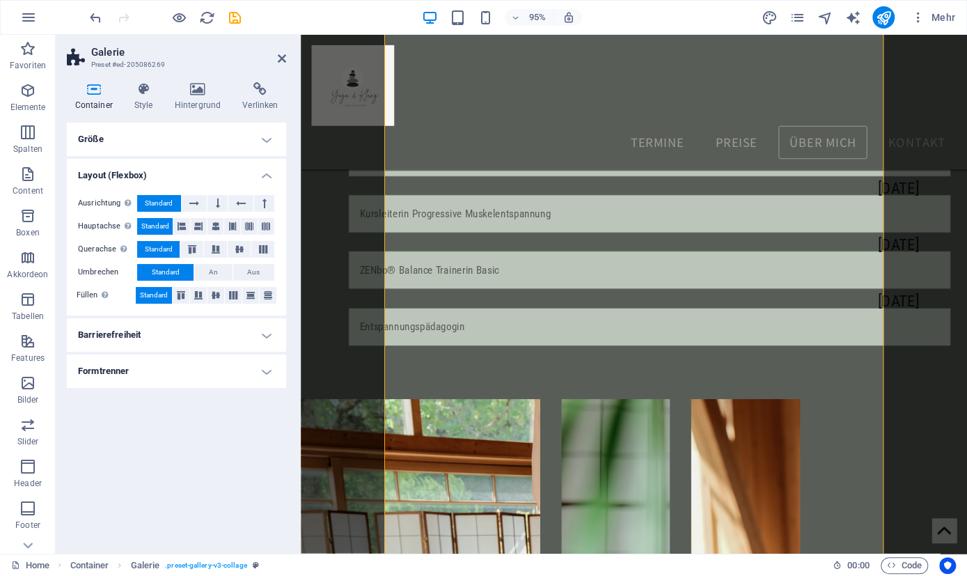
scroll to position [0, 0]
click at [274, 332] on h4 "Barrierefreiheit" at bounding box center [176, 334] width 219 height 33
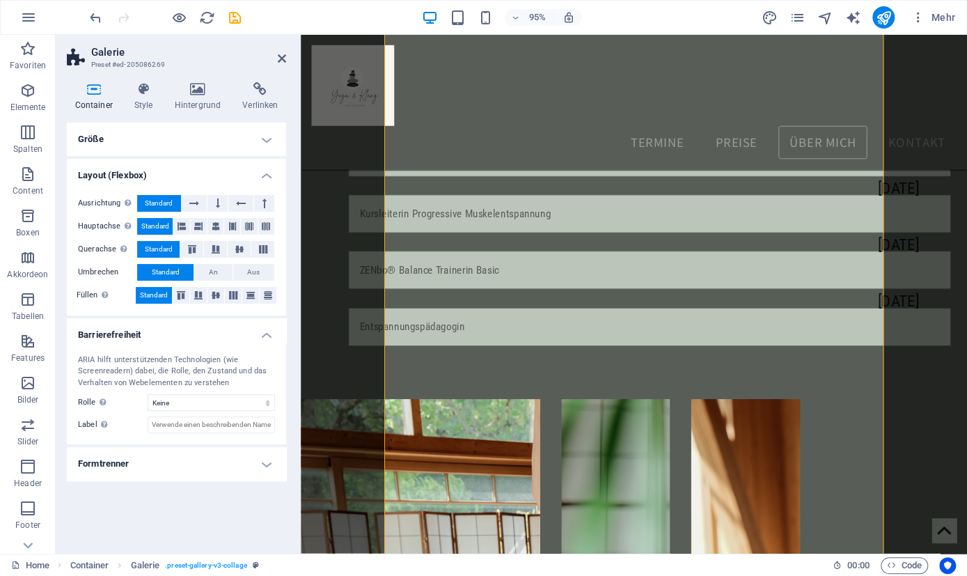
click at [272, 460] on h4 "Formtrenner" at bounding box center [176, 463] width 219 height 33
click at [273, 139] on h4 "Größe" at bounding box center [176, 139] width 219 height 33
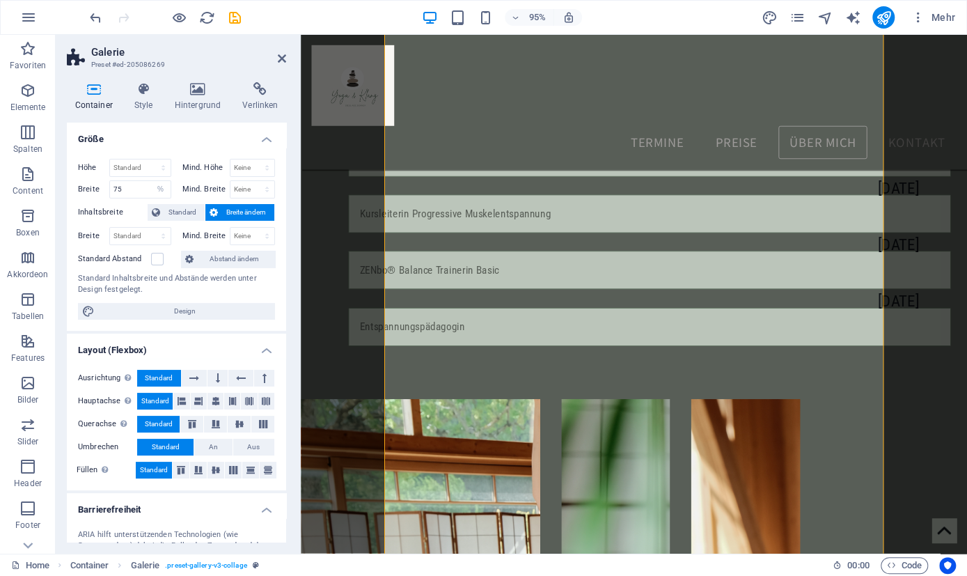
click at [243, 207] on span "Breite ändern" at bounding box center [246, 212] width 48 height 17
click at [212, 205] on icon at bounding box center [214, 212] width 8 height 17
drag, startPoint x: 130, startPoint y: 187, endPoint x: 109, endPoint y: 189, distance: 21.6
click at [110, 189] on input "75" at bounding box center [140, 189] width 61 height 17
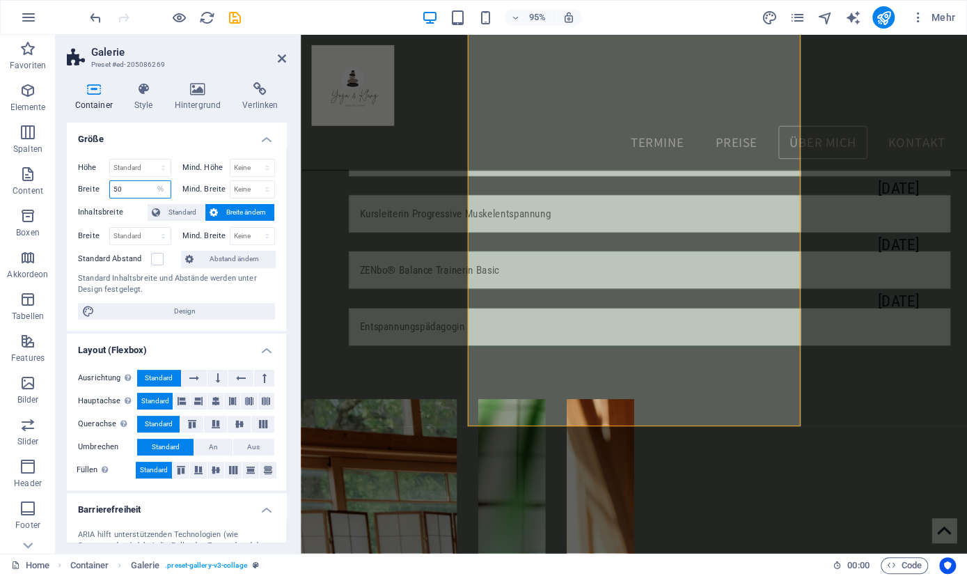
drag, startPoint x: 125, startPoint y: 189, endPoint x: 98, endPoint y: 197, distance: 27.7
click at [110, 197] on input "50" at bounding box center [140, 189] width 61 height 17
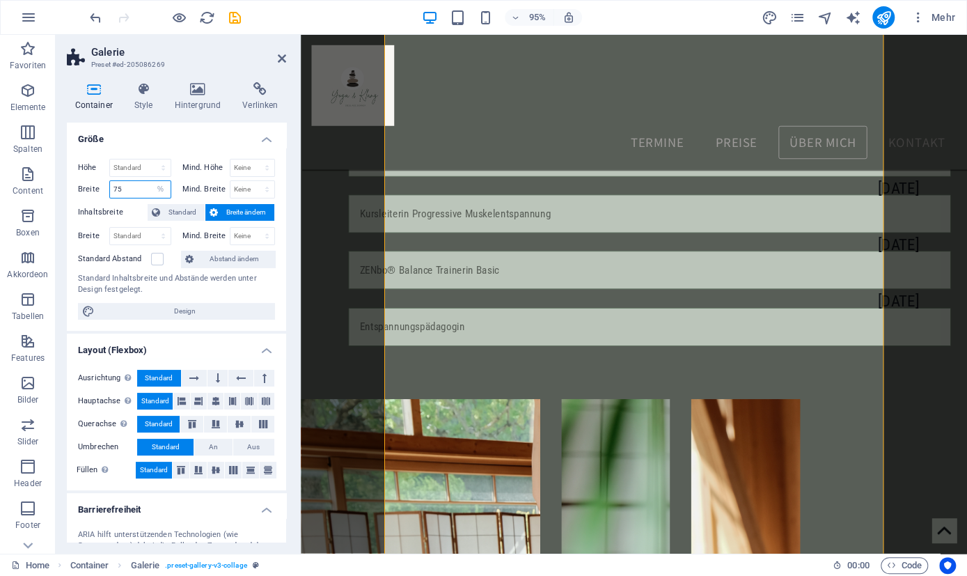
drag, startPoint x: 125, startPoint y: 189, endPoint x: 74, endPoint y: 189, distance: 50.1
click at [110, 189] on input "75" at bounding box center [140, 189] width 61 height 17
type input "85"
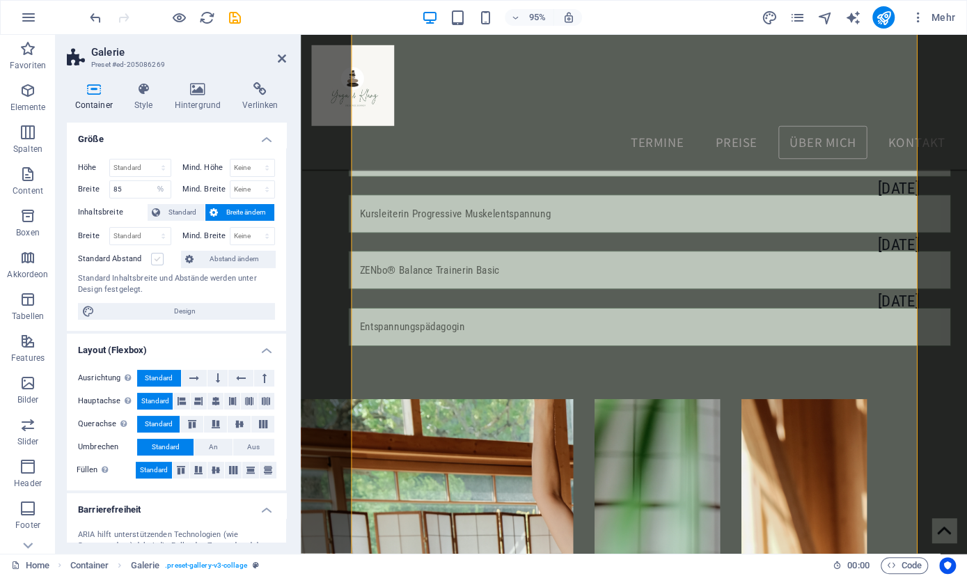
click at [157, 255] on label at bounding box center [157, 259] width 13 height 13
click at [0, 0] on input "Standard Abstand" at bounding box center [0, 0] width 0 height 0
click at [157, 255] on label at bounding box center [157, 259] width 13 height 13
click at [0, 0] on input "Standard Abstand" at bounding box center [0, 0] width 0 height 0
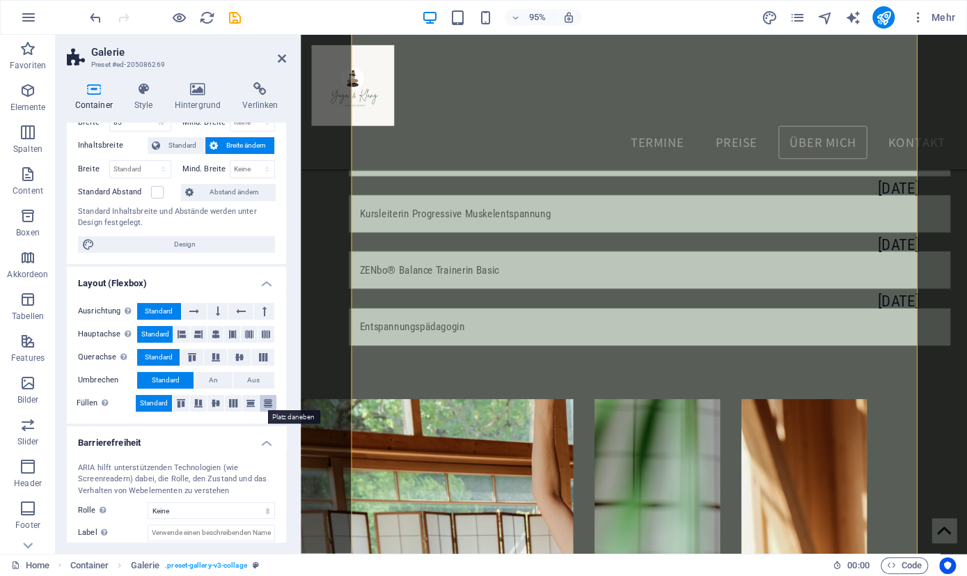
click at [269, 400] on icon at bounding box center [268, 403] width 17 height 8
click at [253, 403] on icon at bounding box center [250, 403] width 17 height 8
click at [156, 405] on span "Standard" at bounding box center [154, 403] width 28 height 17
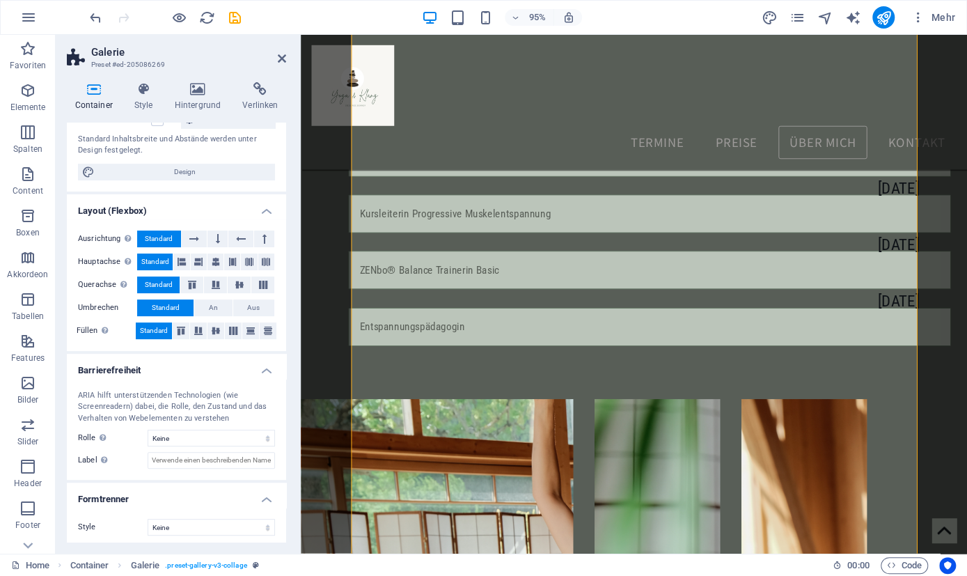
scroll to position [142, 0]
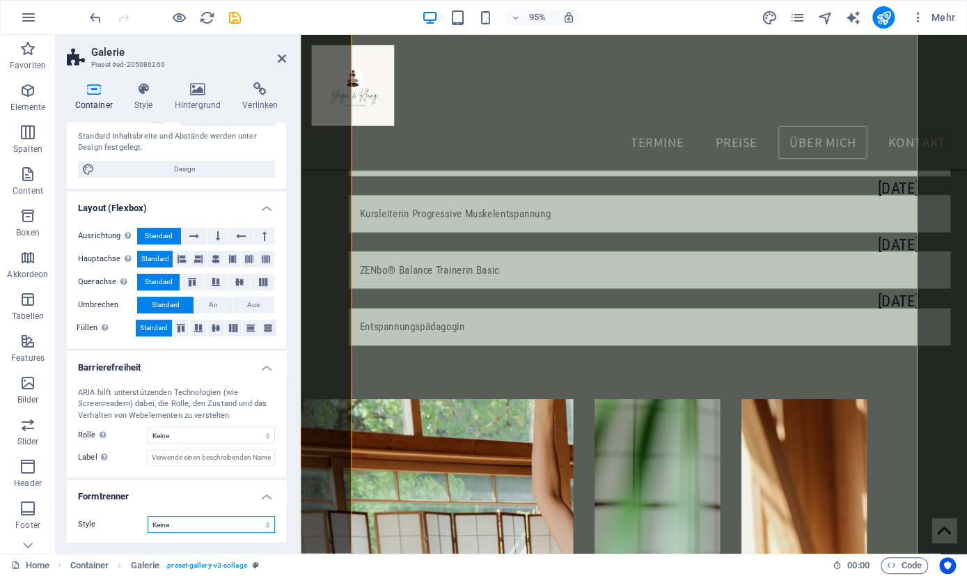
click at [148, 516] on select "Keine Dreieck Viereck Diagonal Polygon 1 Polygon 2 Zickzack Mehrere Zickzack We…" at bounding box center [211, 524] width 127 height 17
click option "Dreieck" at bounding box center [0, 0] width 0 height 0
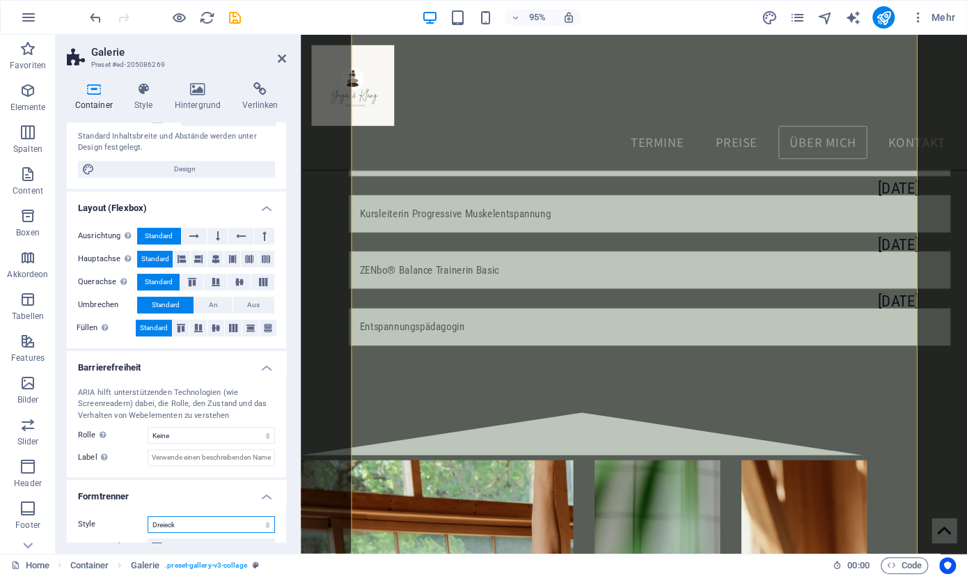
click at [148, 516] on select "Keine Dreieck Viereck Diagonal Polygon 1 Polygon 2 Zickzack Mehrere Zickzack We…" at bounding box center [211, 524] width 127 height 17
select select "none"
click option "Keine" at bounding box center [0, 0] width 0 height 0
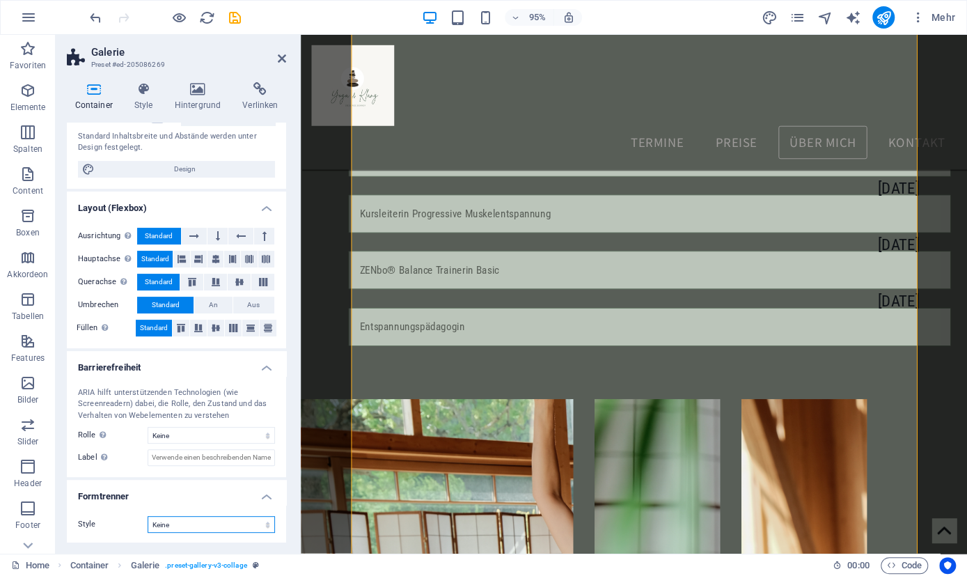
scroll to position [0, 0]
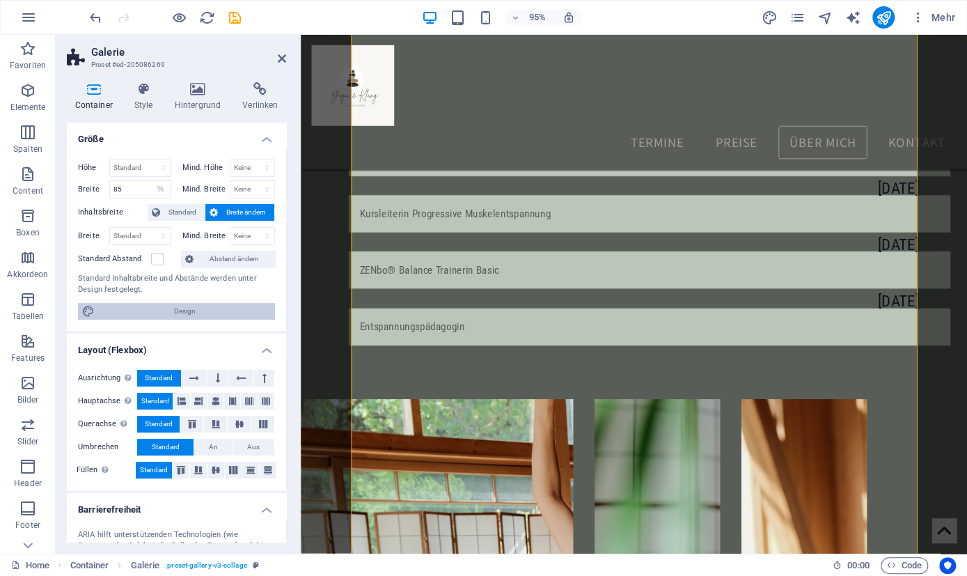
click at [205, 309] on span "Design" at bounding box center [185, 311] width 172 height 17
select select "rem"
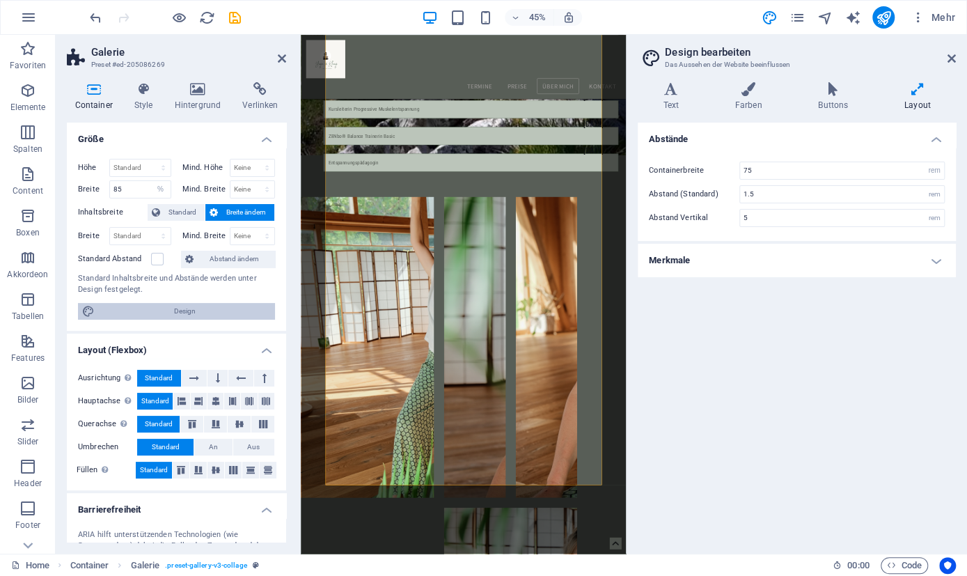
scroll to position [3720, 0]
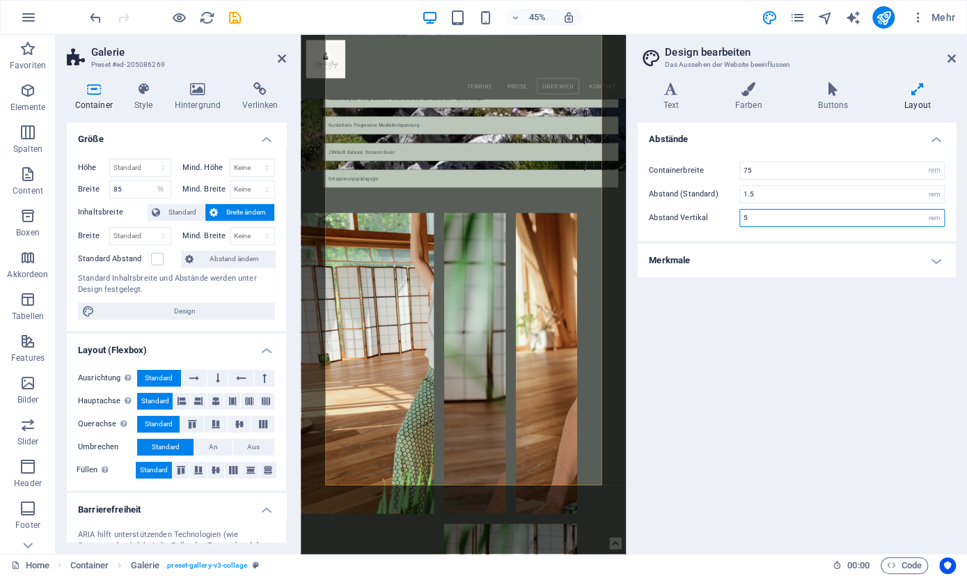
drag, startPoint x: 756, startPoint y: 218, endPoint x: 686, endPoint y: 215, distance: 70.4
click at [740, 215] on input "5" at bounding box center [842, 218] width 204 height 17
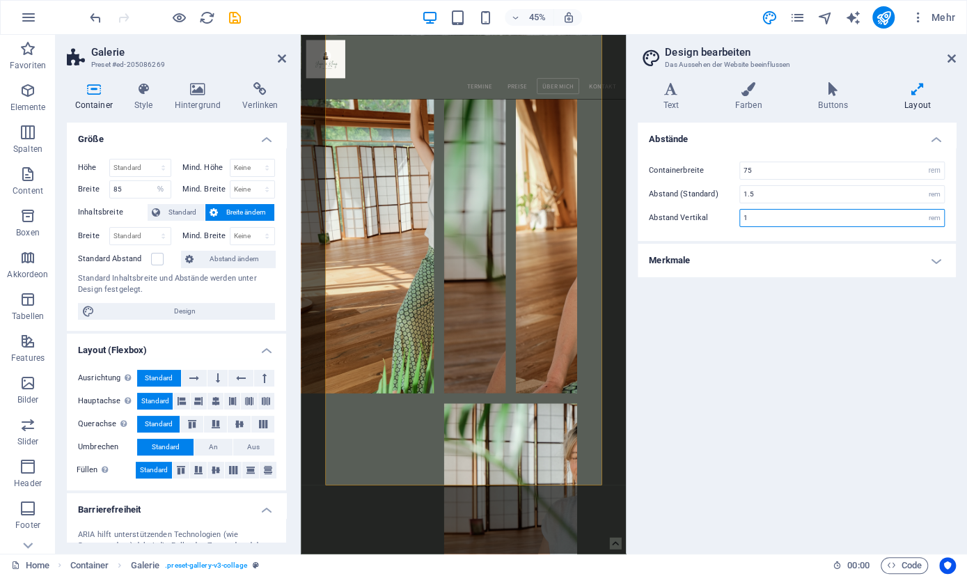
scroll to position [3453, 0]
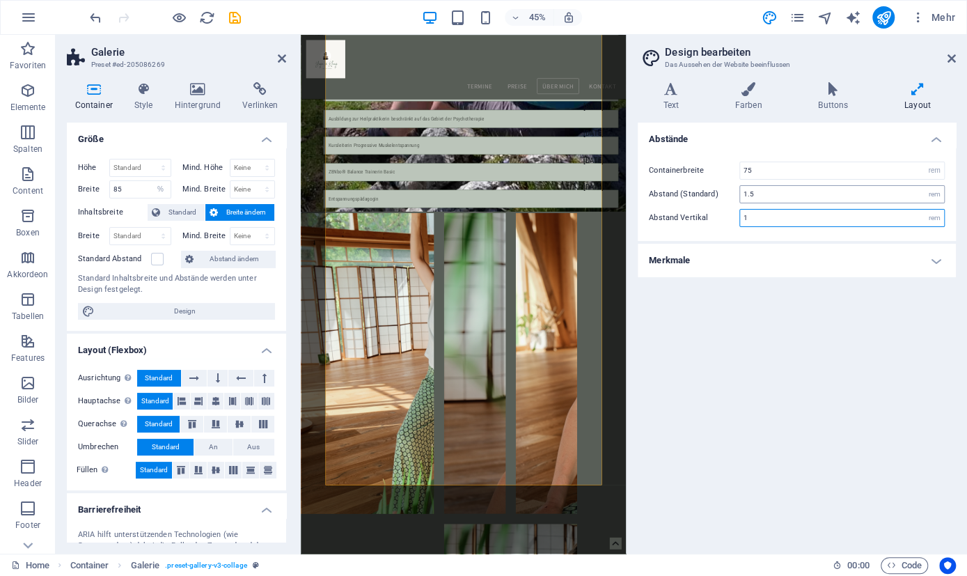
type input "1"
drag, startPoint x: 763, startPoint y: 194, endPoint x: 725, endPoint y: 191, distance: 38.4
click at [740, 191] on input "1.5" at bounding box center [842, 194] width 204 height 17
type input "1"
click at [936, 253] on h4 "Merkmale" at bounding box center [797, 260] width 318 height 33
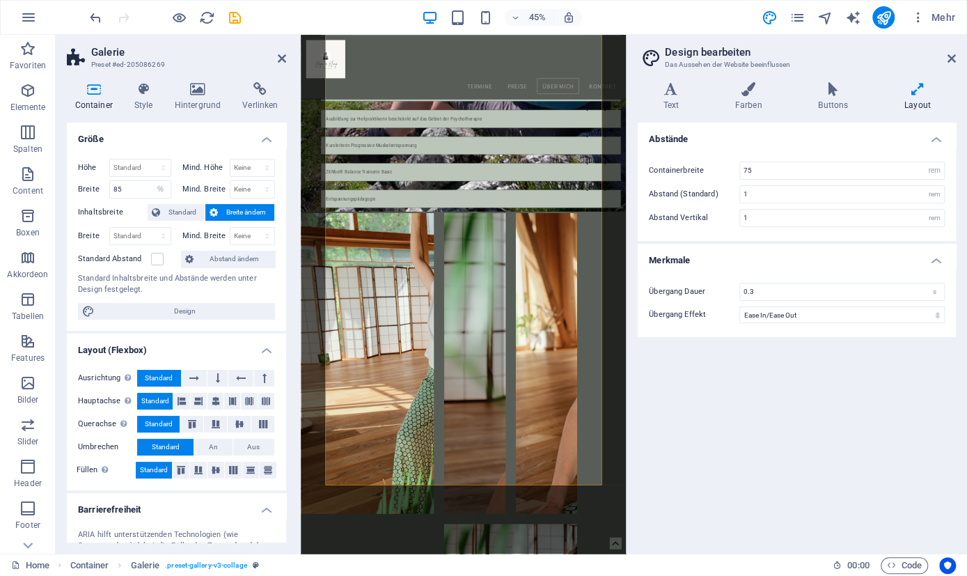
click at [936, 253] on h4 "Merkmale" at bounding box center [797, 256] width 318 height 25
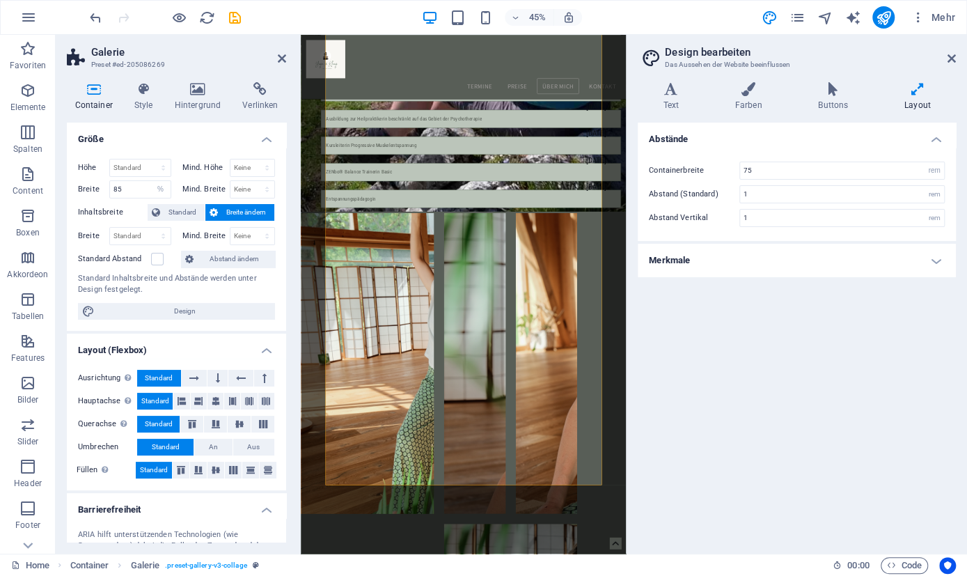
click at [923, 108] on h4 "Layout" at bounding box center [917, 96] width 77 height 29
click at [915, 91] on icon at bounding box center [917, 89] width 77 height 14
click at [819, 97] on h4 "Buttons" at bounding box center [836, 96] width 86 height 29
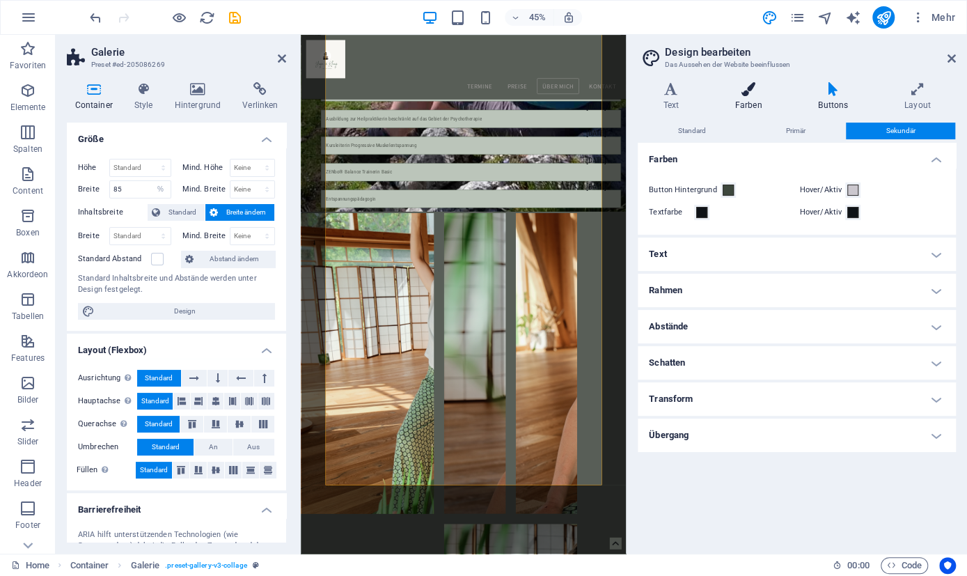
click at [750, 100] on h4 "Farben" at bounding box center [751, 96] width 84 height 29
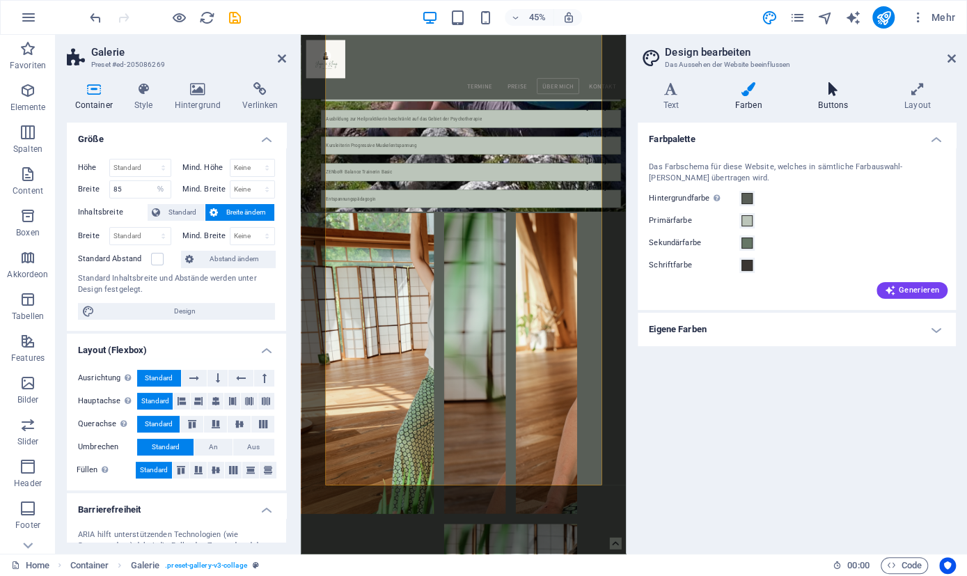
click at [842, 86] on icon at bounding box center [833, 89] width 81 height 14
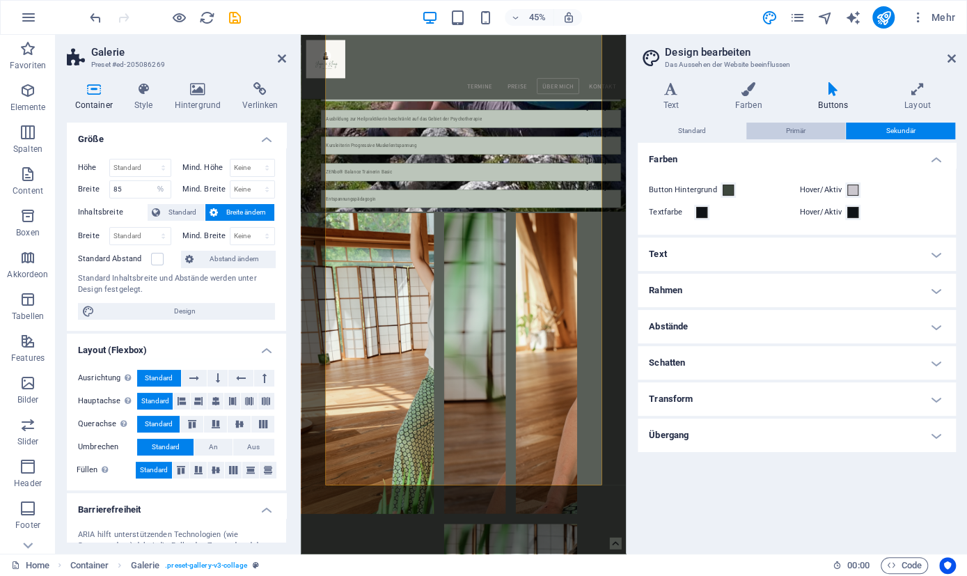
click at [806, 130] on span "Primär" at bounding box center [795, 131] width 19 height 17
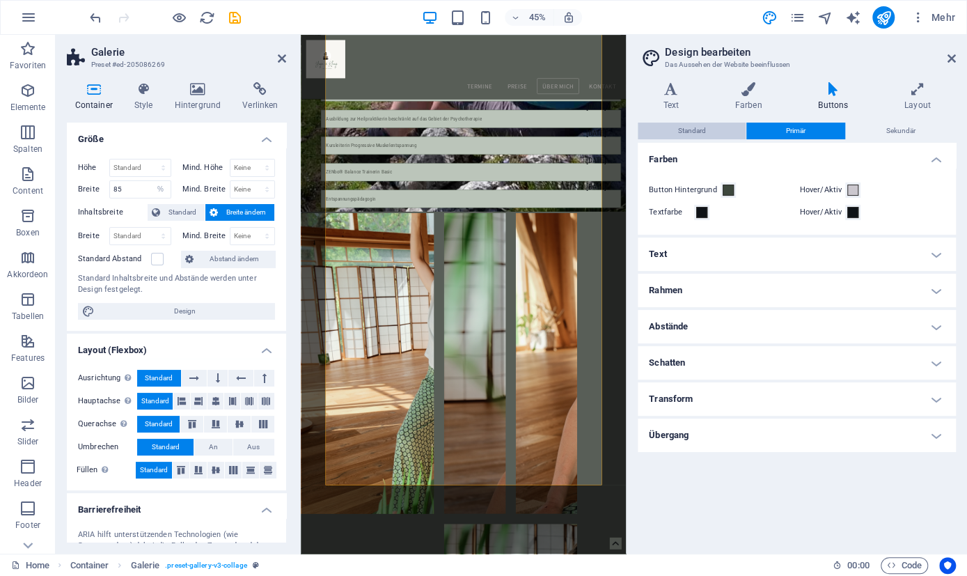
click at [706, 130] on button "Standard" at bounding box center [692, 131] width 108 height 17
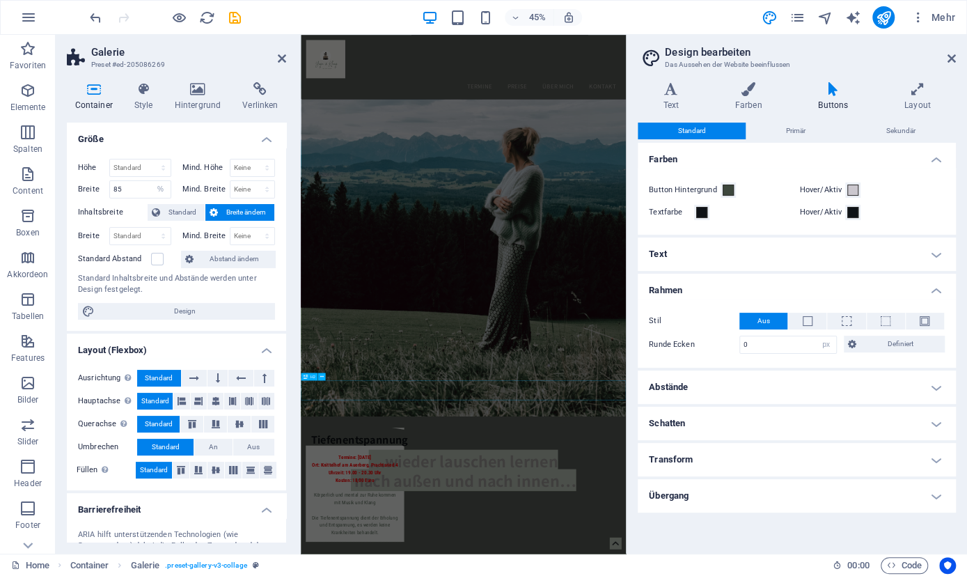
scroll to position [0, 0]
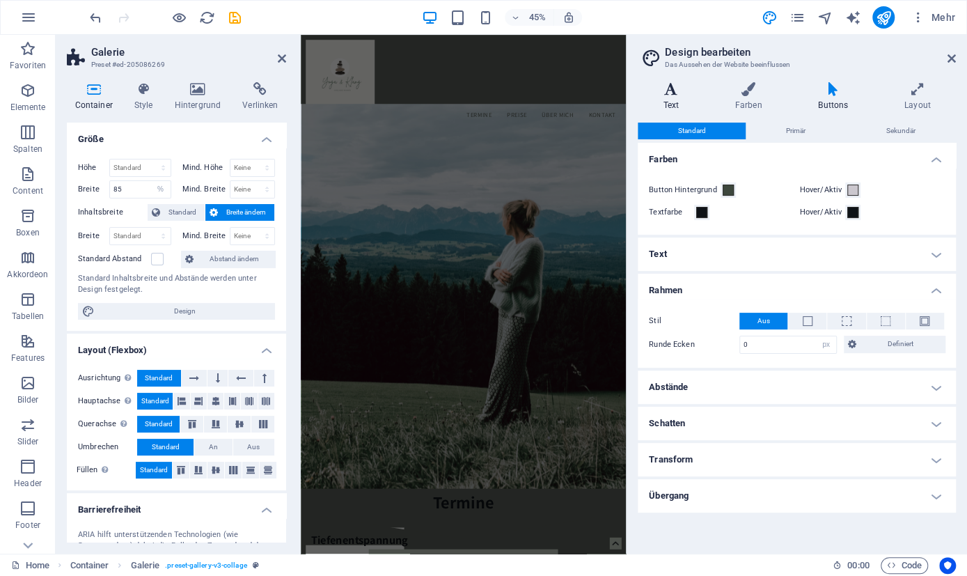
click at [676, 82] on icon at bounding box center [671, 89] width 66 height 14
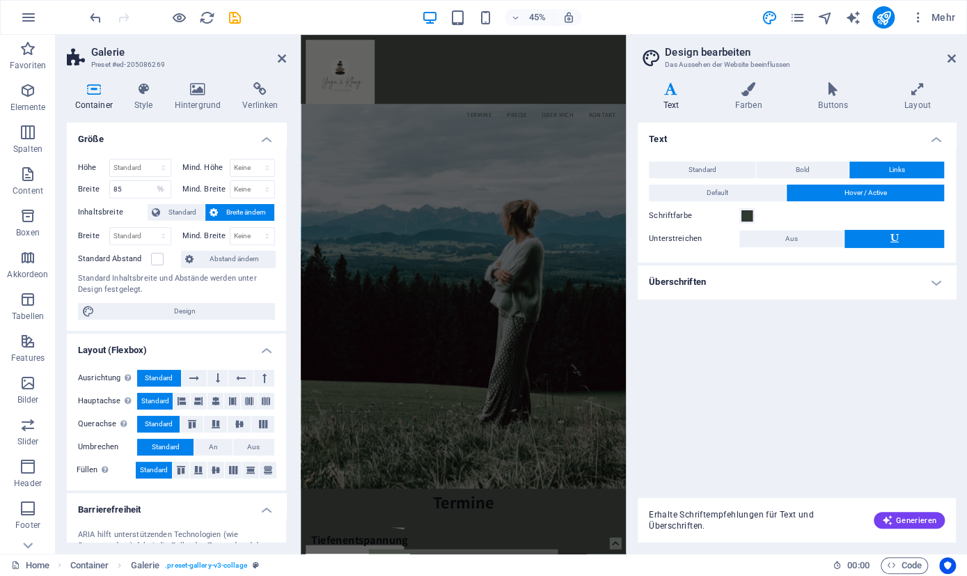
click at [938, 283] on h4 "Überschriften" at bounding box center [797, 281] width 318 height 33
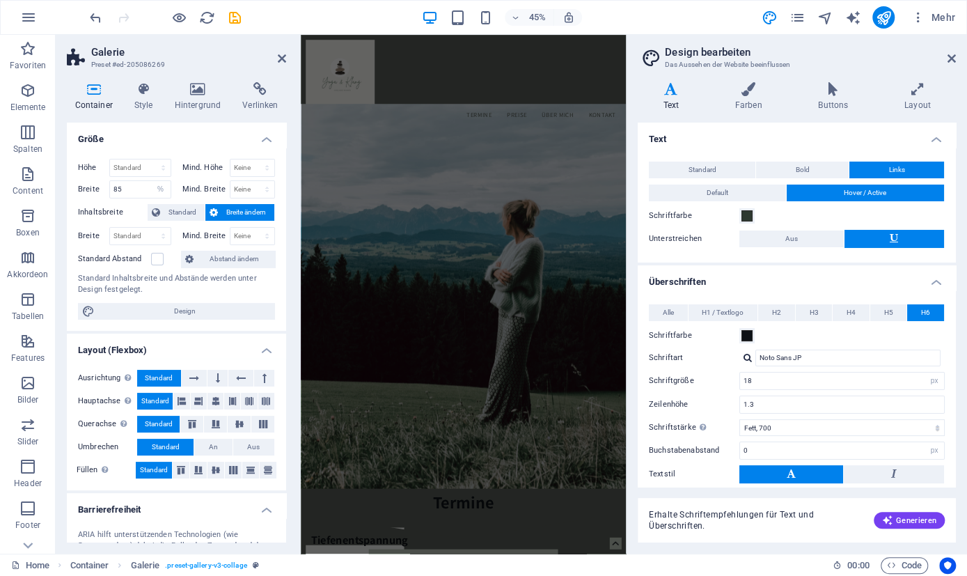
click at [938, 283] on h4 "Überschriften" at bounding box center [797, 277] width 318 height 25
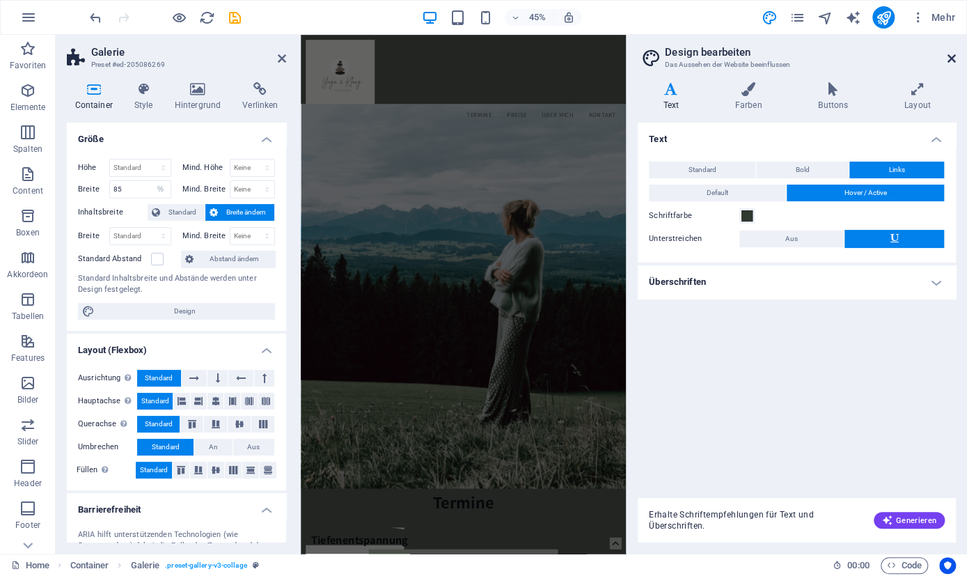
click at [950, 55] on icon at bounding box center [952, 58] width 8 height 11
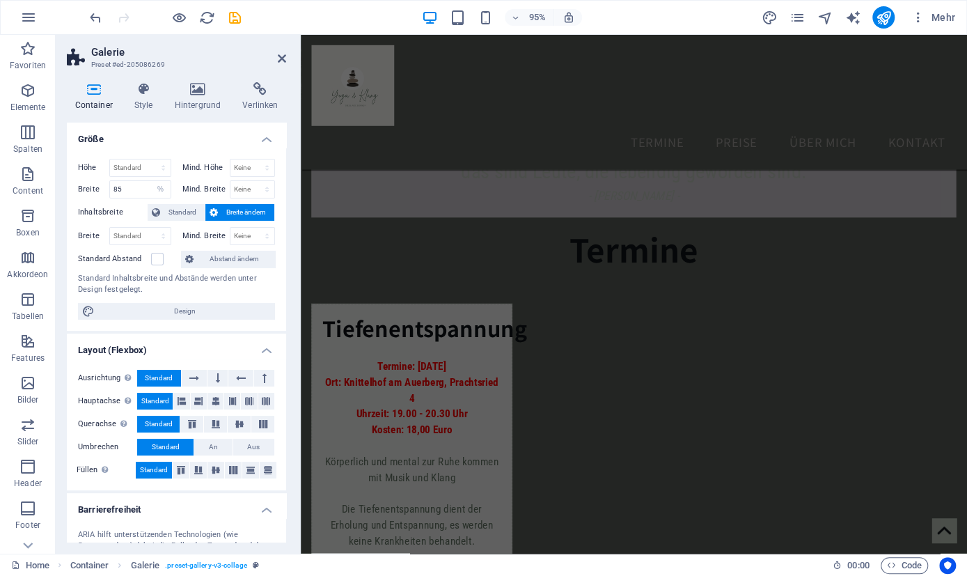
scroll to position [349, 0]
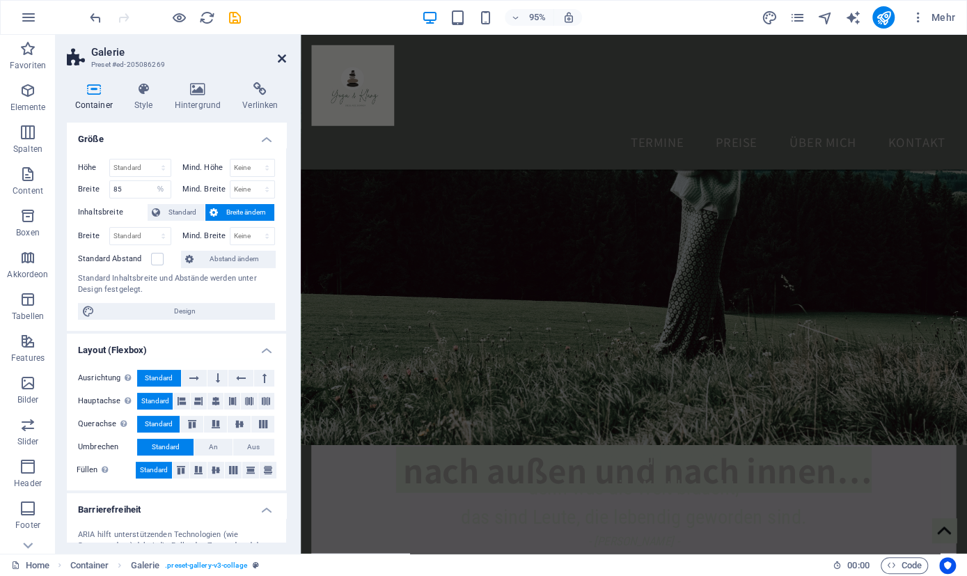
click at [283, 56] on icon at bounding box center [282, 58] width 8 height 11
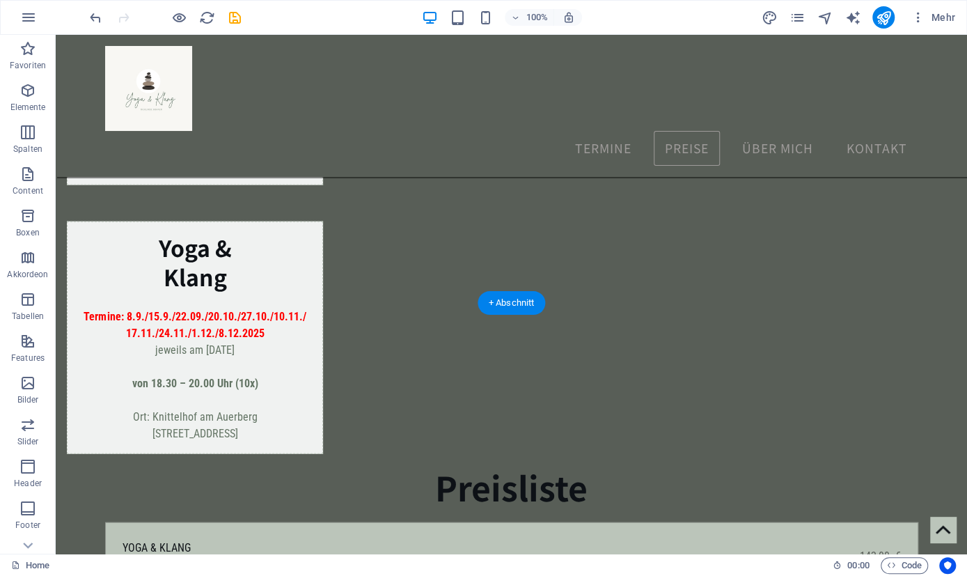
scroll to position [1782, 0]
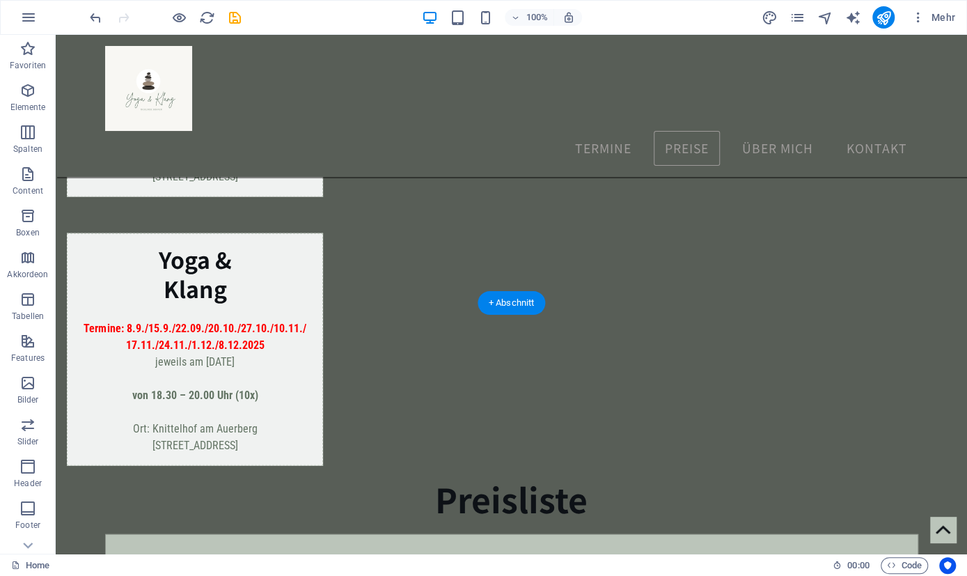
select select "vw"
select select "shredded-paper"
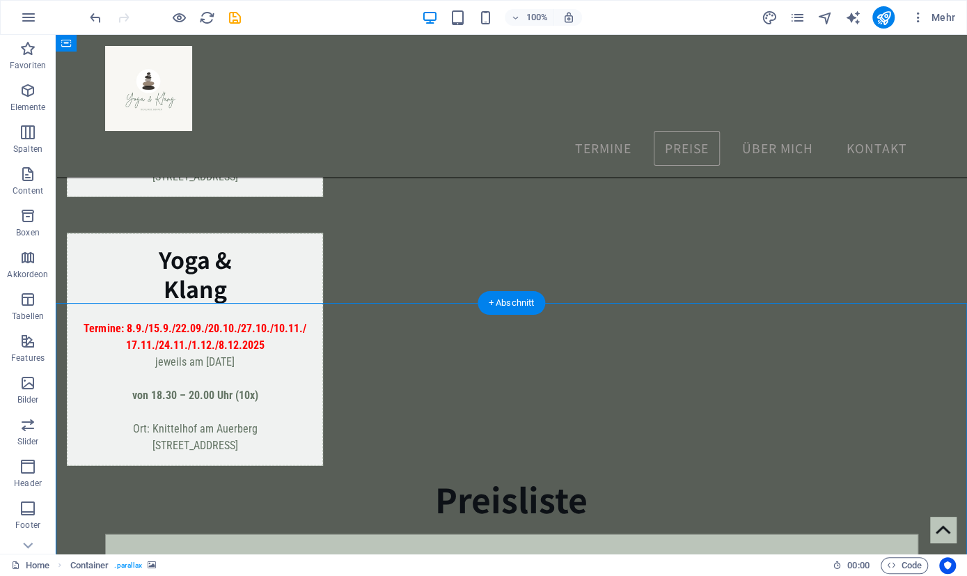
select select "px"
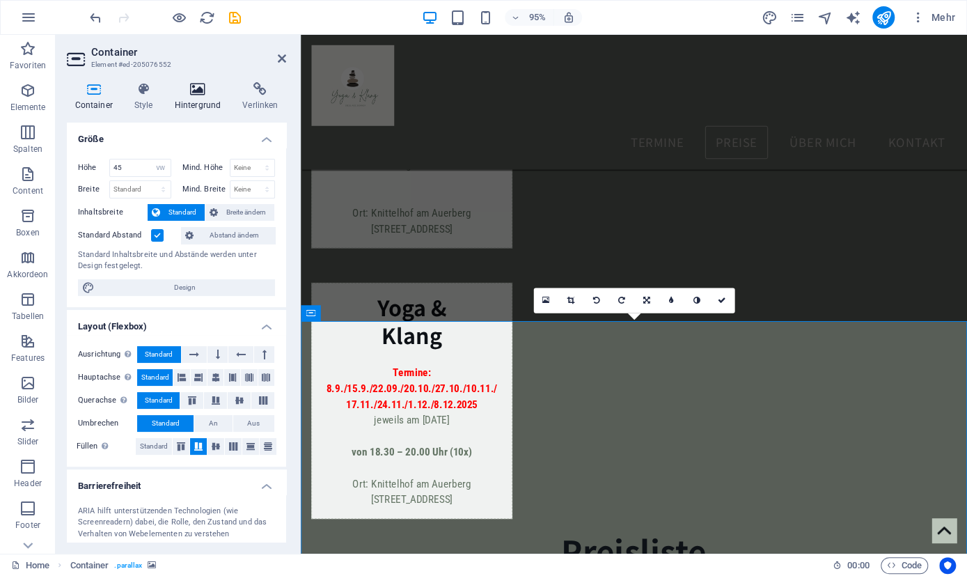
click at [200, 90] on icon at bounding box center [197, 89] width 63 height 14
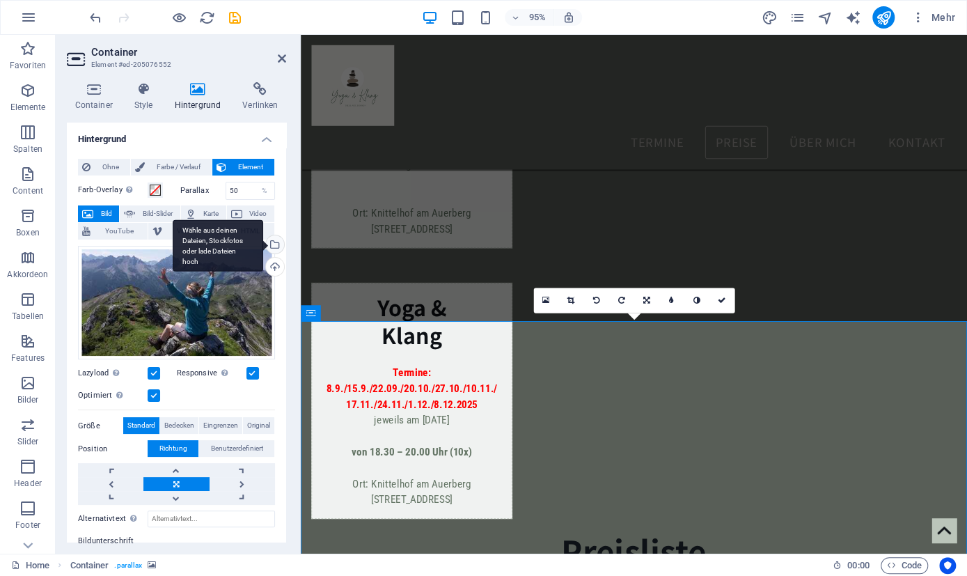
click at [263, 243] on div "Wähle aus deinen Dateien, Stockfotos oder lade Dateien hoch" at bounding box center [218, 245] width 91 height 52
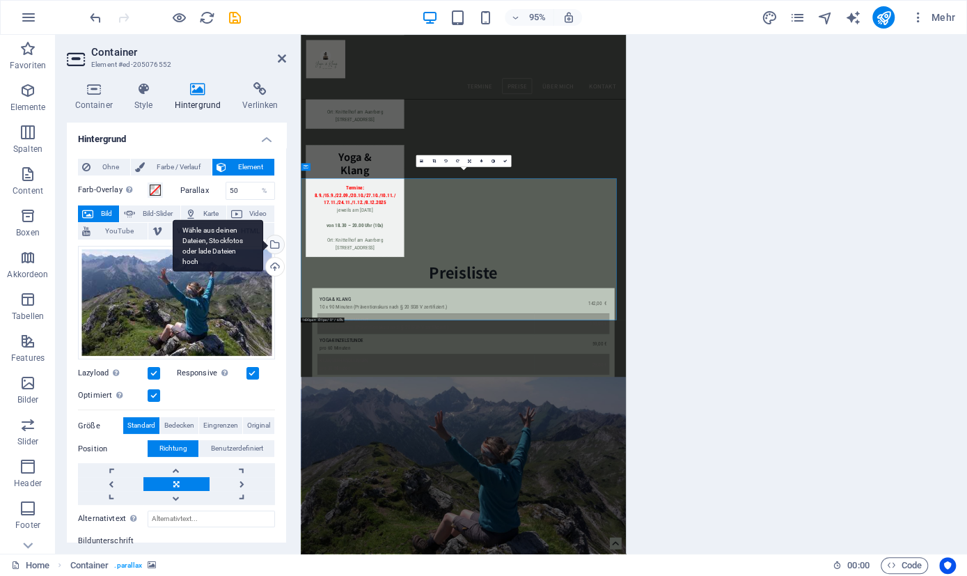
scroll to position [1766, 0]
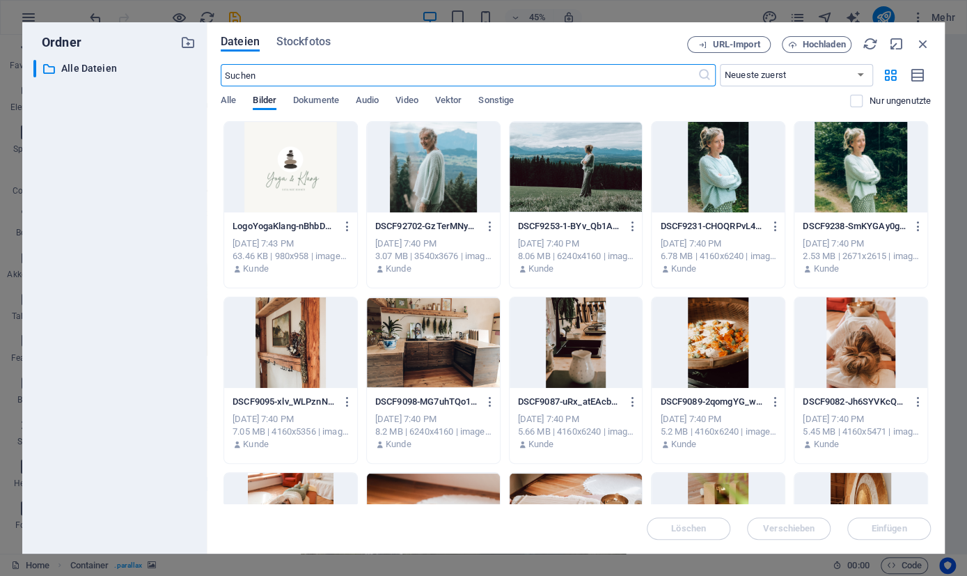
click at [857, 184] on div at bounding box center [860, 167] width 133 height 91
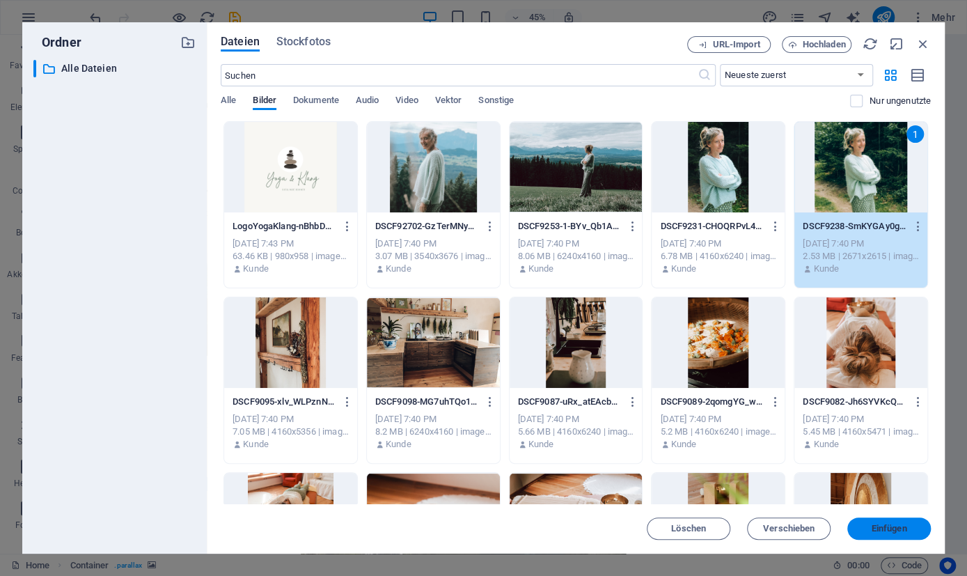
click at [884, 526] on span "Einfügen" at bounding box center [890, 528] width 36 height 8
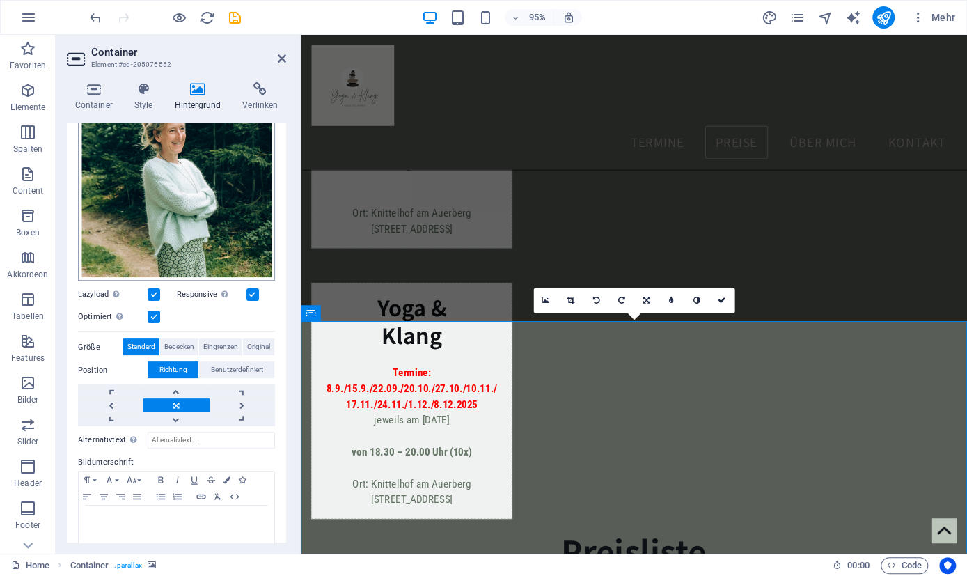
scroll to position [174, 0]
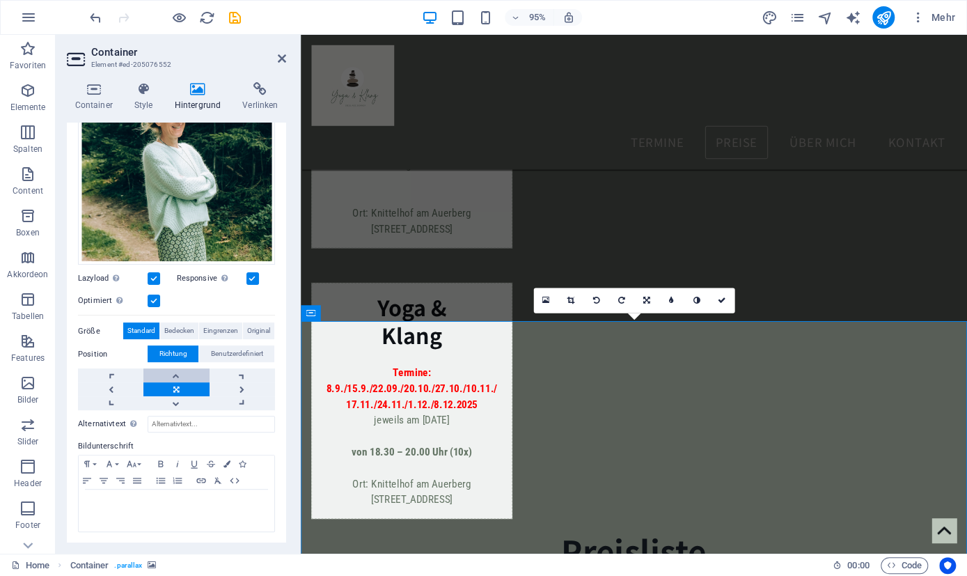
click at [176, 372] on link at bounding box center [175, 375] width 65 height 14
drag, startPoint x: 632, startPoint y: 430, endPoint x: 634, endPoint y: 475, distance: 44.6
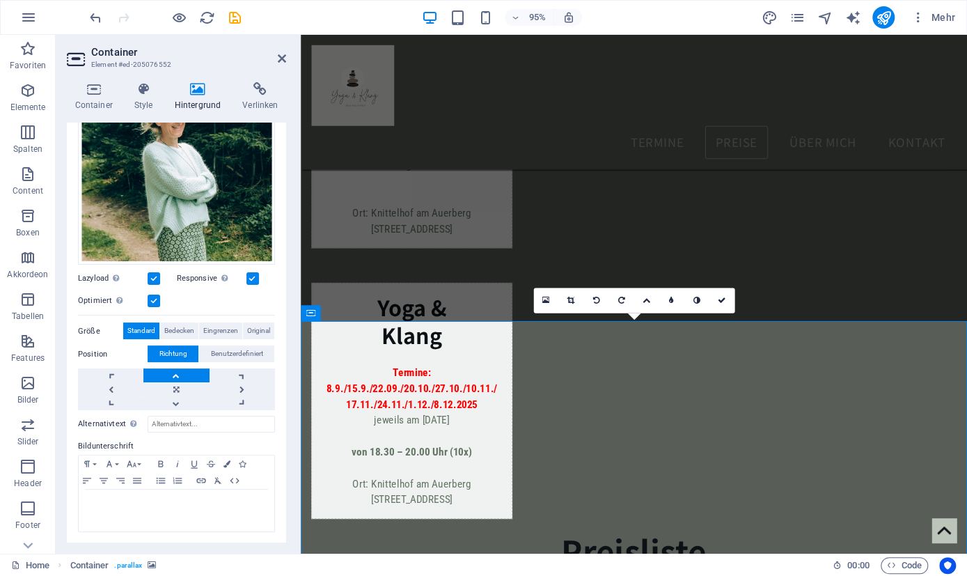
click at [570, 302] on icon at bounding box center [571, 301] width 8 height 8
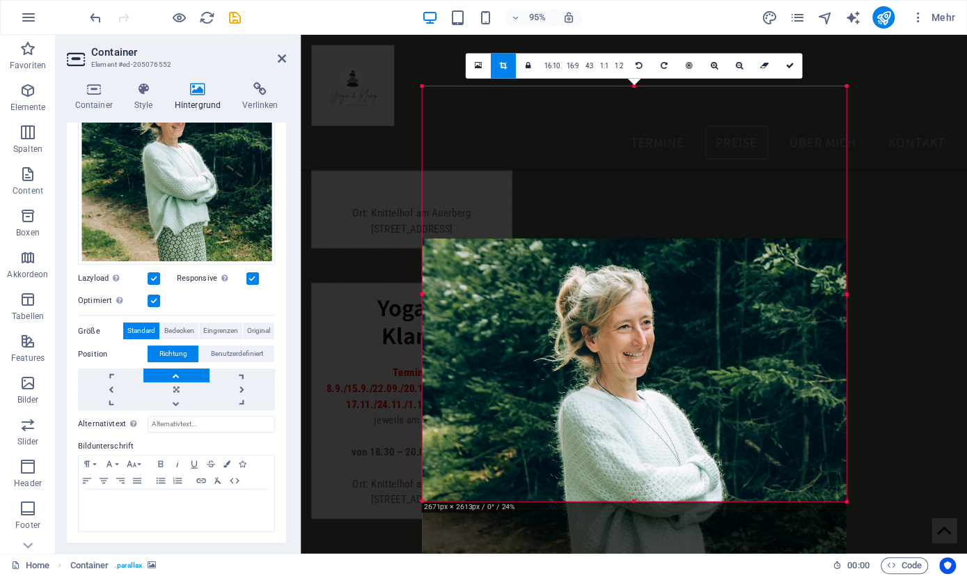
drag, startPoint x: 595, startPoint y: 271, endPoint x: 600, endPoint y: 431, distance: 160.2
click at [600, 431] on div at bounding box center [634, 446] width 424 height 415
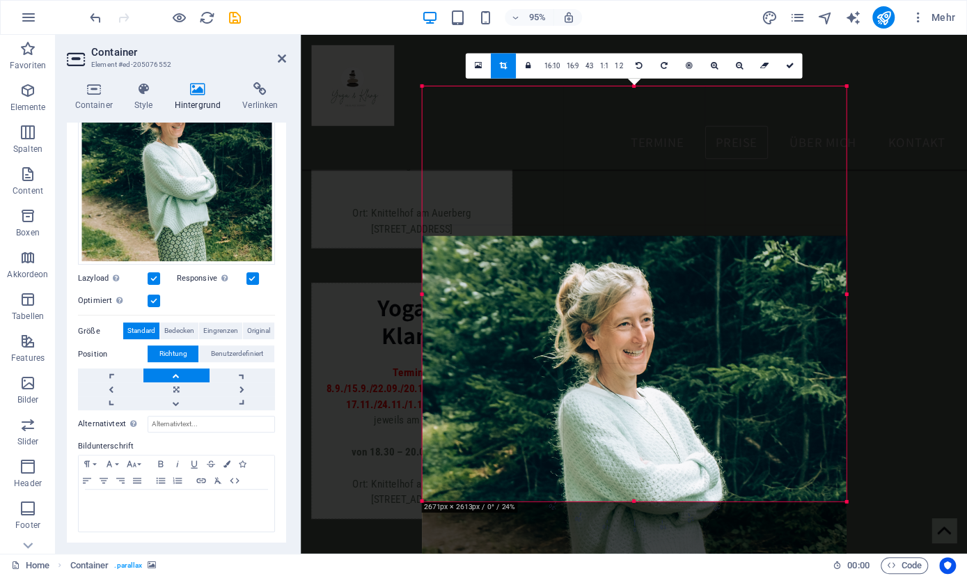
drag, startPoint x: 655, startPoint y: 273, endPoint x: 661, endPoint y: 366, distance: 92.8
click at [661, 366] on div at bounding box center [634, 443] width 424 height 415
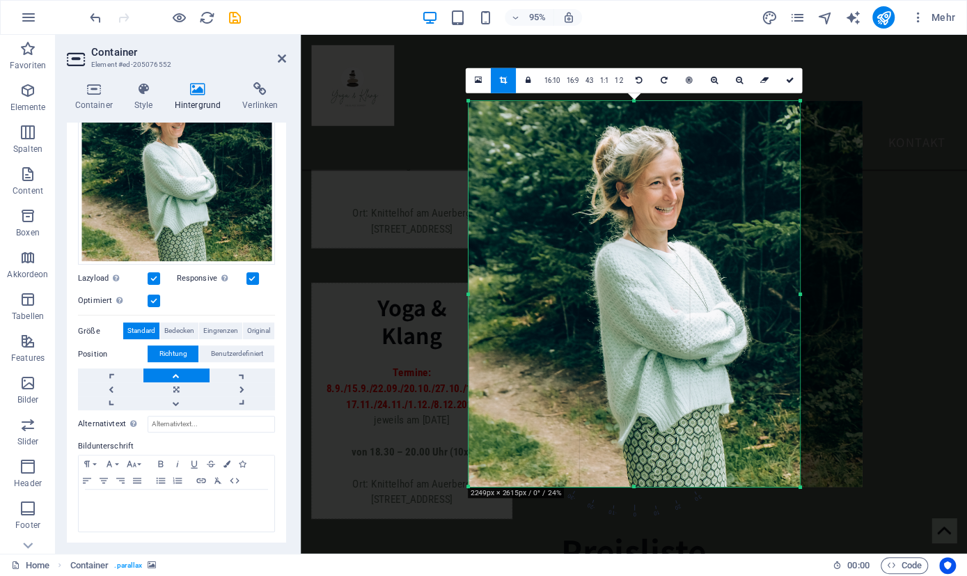
drag, startPoint x: 845, startPoint y: 90, endPoint x: 748, endPoint y: 372, distance: 298.1
click at [748, 372] on div "180 170 160 150 140 130 120 110 100 90 80 70 60 50 40 30 20 10 0 -10 -20 -30 -4…" at bounding box center [633, 295] width 331 height 386
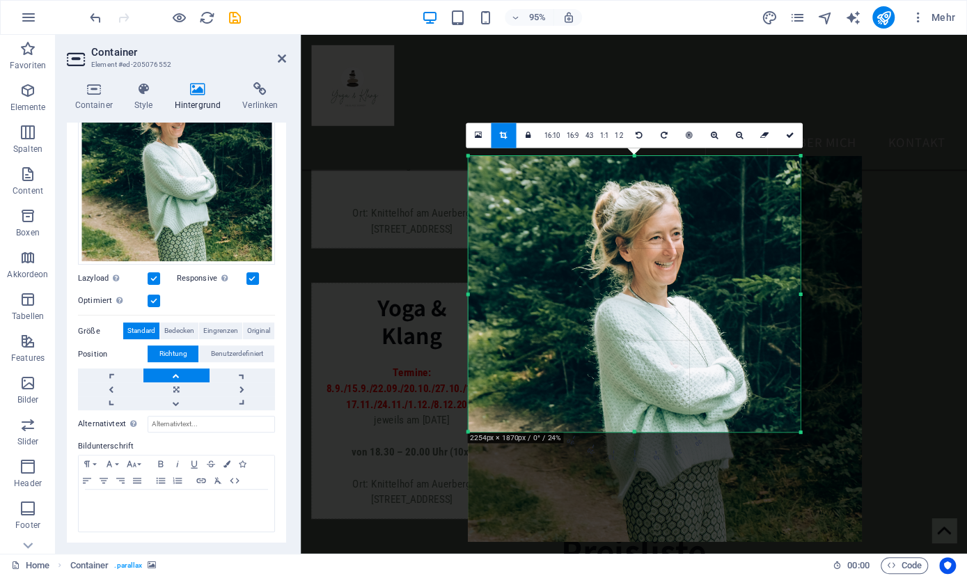
drag, startPoint x: 797, startPoint y: 485, endPoint x: 831, endPoint y: 374, distance: 116.7
click at [800, 374] on div "180 170 160 150 140 130 120 110 100 90 80 70 60 50 40 30 20 10 0 -10 -20 -30 -4…" at bounding box center [634, 294] width 332 height 276
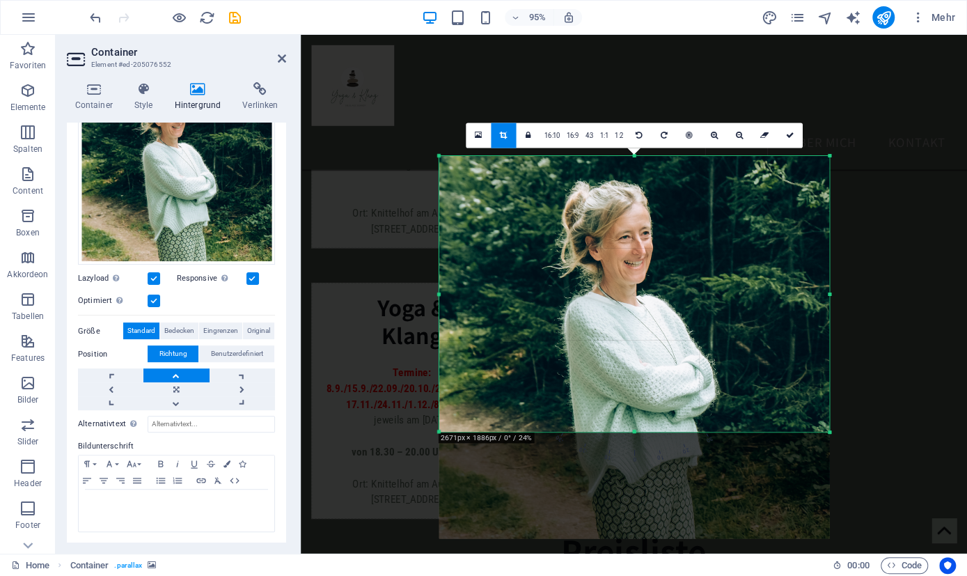
drag, startPoint x: 801, startPoint y: 292, endPoint x: 863, endPoint y: 303, distance: 62.2
click at [863, 303] on div "Ziehe hier rein, um den vorhandenen Inhalt zu ersetzen. Drücke "Strg", wenn du …" at bounding box center [634, 294] width 666 height 519
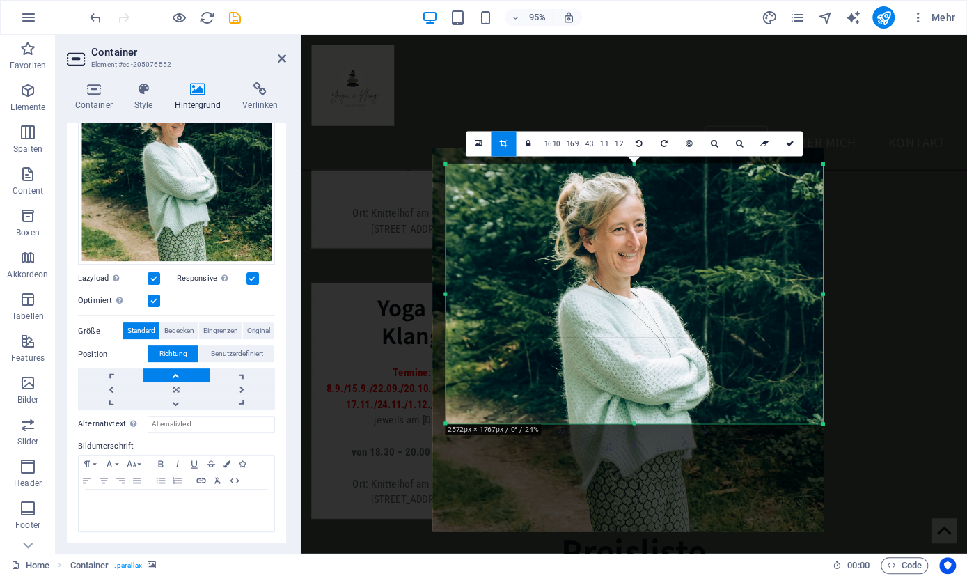
drag, startPoint x: 437, startPoint y: 159, endPoint x: 450, endPoint y: 176, distance: 22.3
click at [450, 176] on div "180 170 160 150 140 130 120 110 100 90 80 70 60 50 40 30 20 10 0 -10 -20 -30 -4…" at bounding box center [634, 293] width 377 height 259
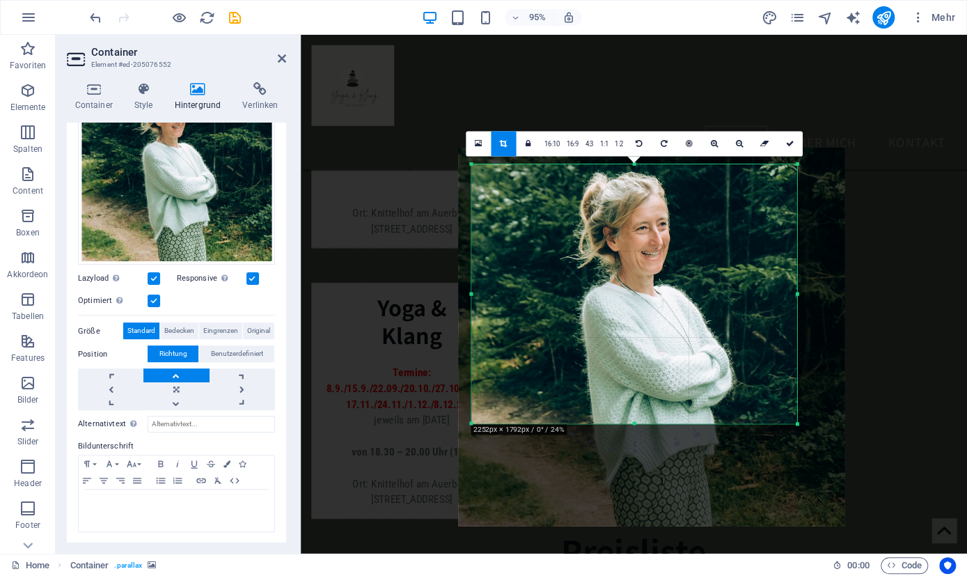
drag, startPoint x: 821, startPoint y: 297, endPoint x: 767, endPoint y: 306, distance: 54.9
click at [767, 306] on div "180 170 160 150 140 130 120 110 100 90 80 70 60 50 40 30 20 10 0 -10 -20 -30 -4…" at bounding box center [633, 293] width 325 height 259
click at [789, 143] on icon at bounding box center [789, 144] width 8 height 8
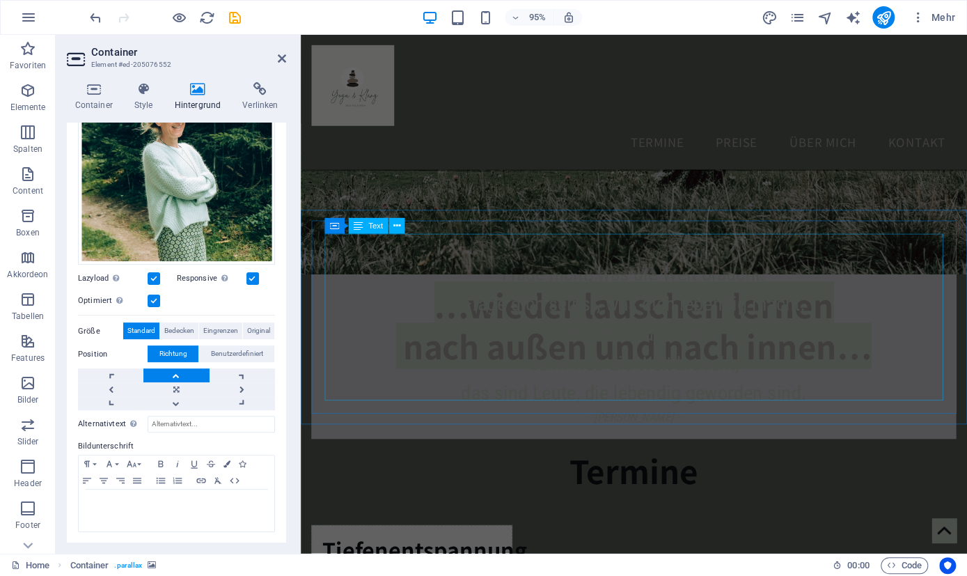
scroll to position [0, 0]
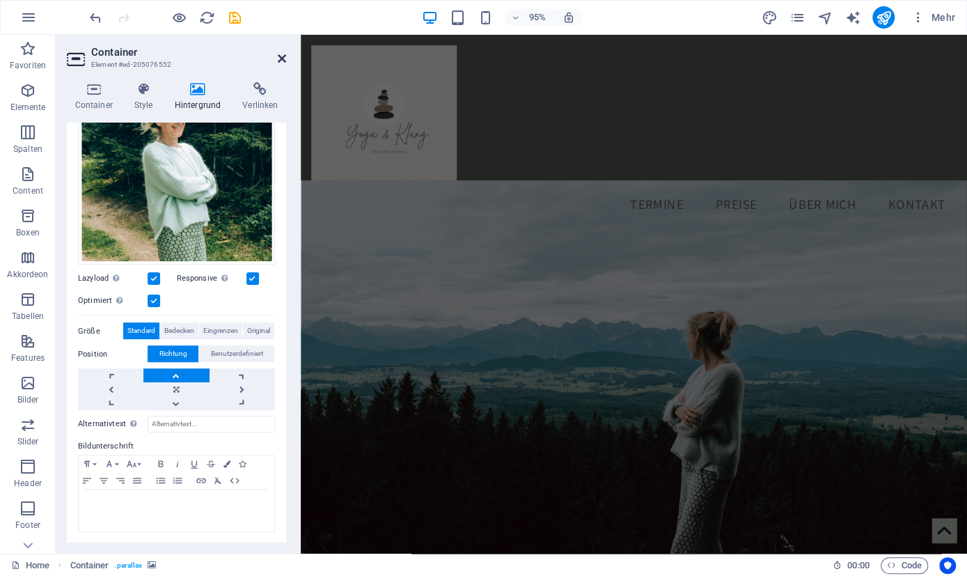
click at [285, 58] on icon at bounding box center [282, 58] width 8 height 11
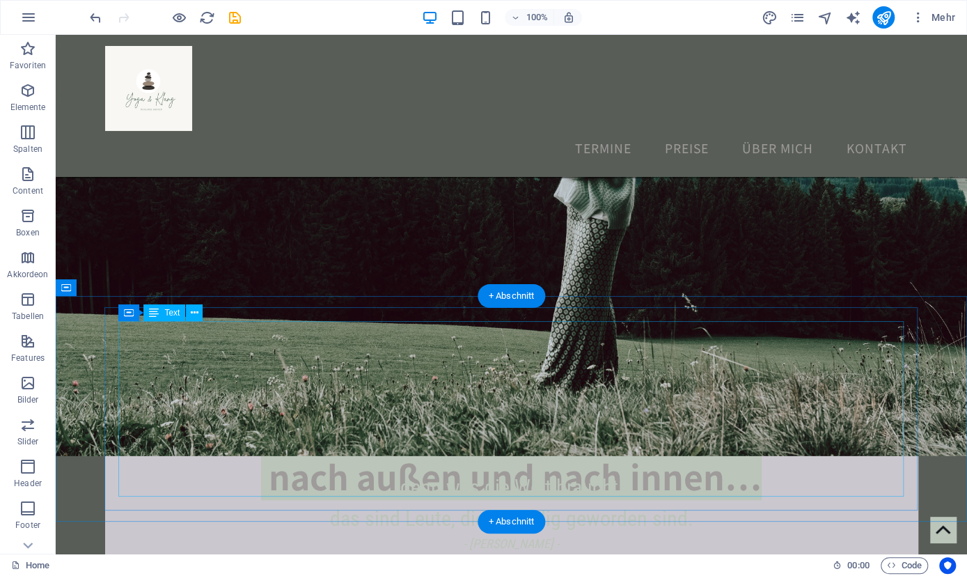
scroll to position [403, 0]
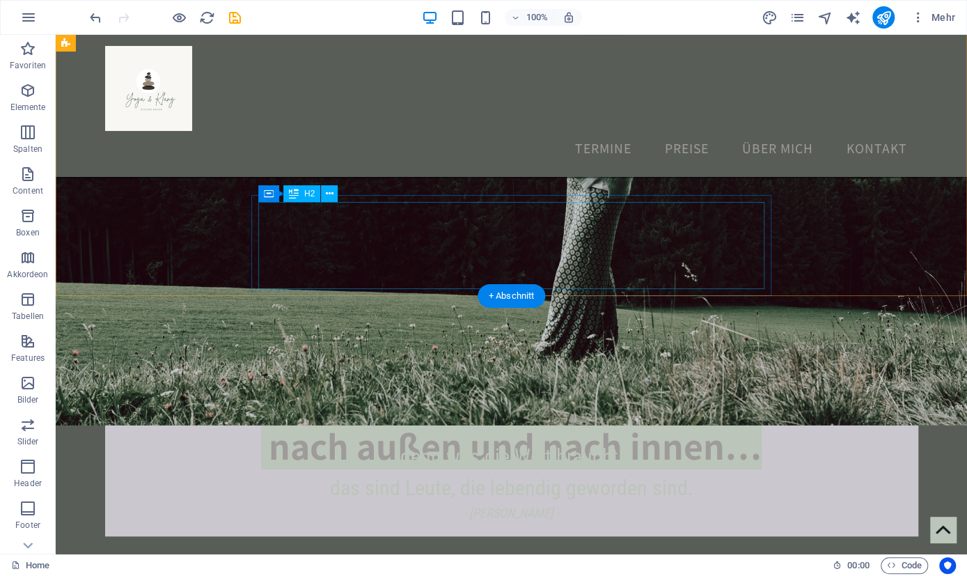
click at [602, 380] on div "…wieder lauschen lernen ‌ nach außen und nach innen…" at bounding box center [511, 423] width 897 height 87
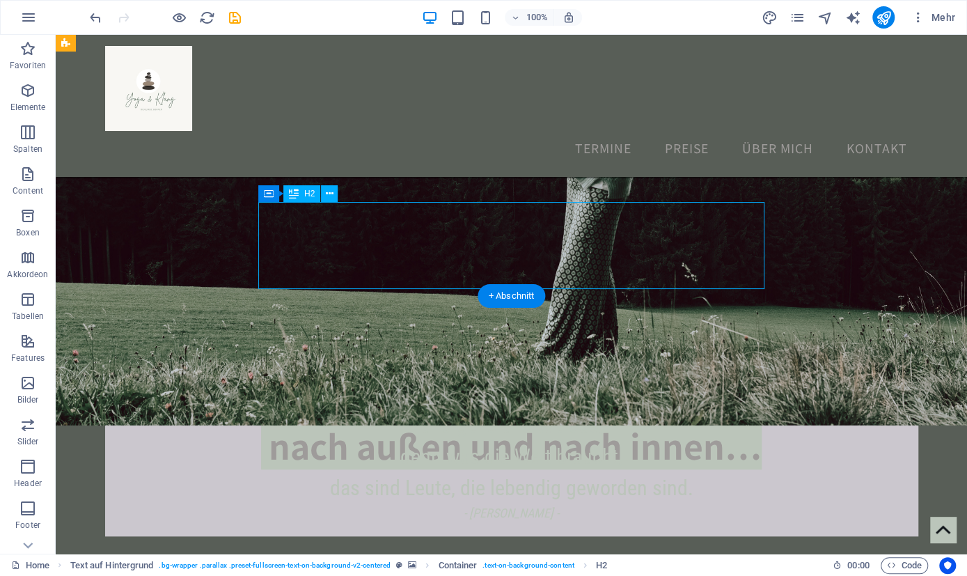
click at [602, 380] on div "…wieder lauschen lernen ‌ nach außen und nach innen…" at bounding box center [511, 423] width 897 height 87
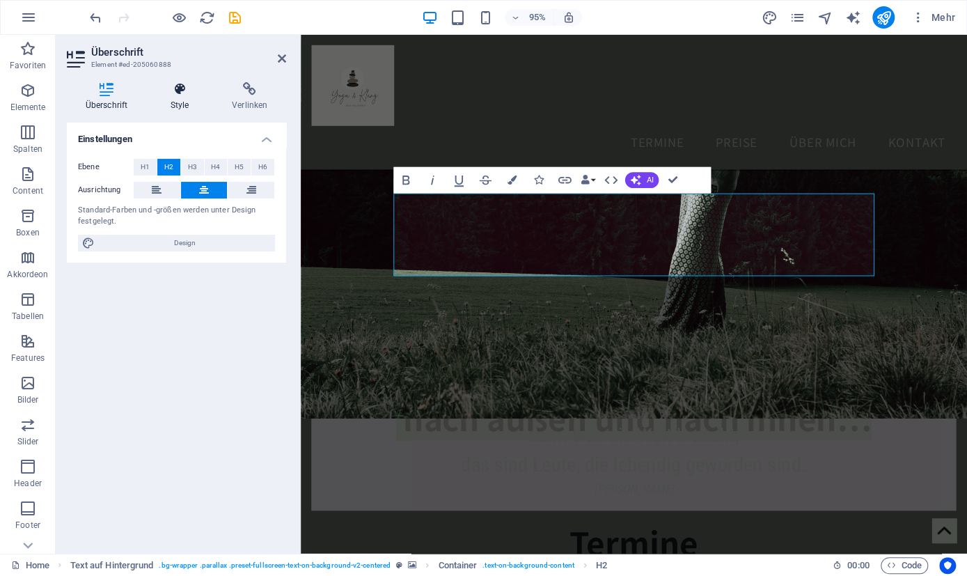
click at [186, 90] on icon at bounding box center [180, 89] width 56 height 14
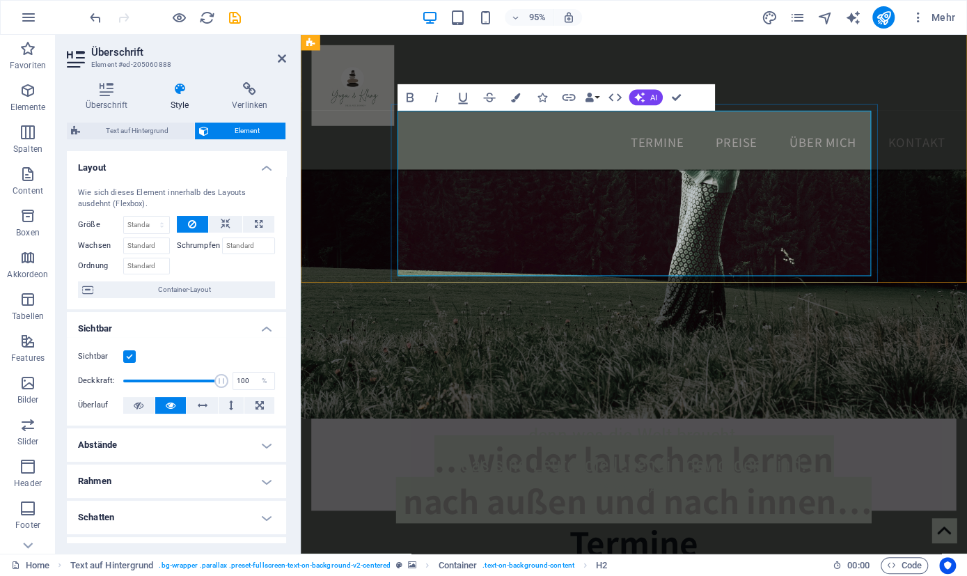
click at [551, 457] on span "…wieder lauschen lernen ‌ nach außen und nach innen…" at bounding box center [651, 503] width 501 height 92
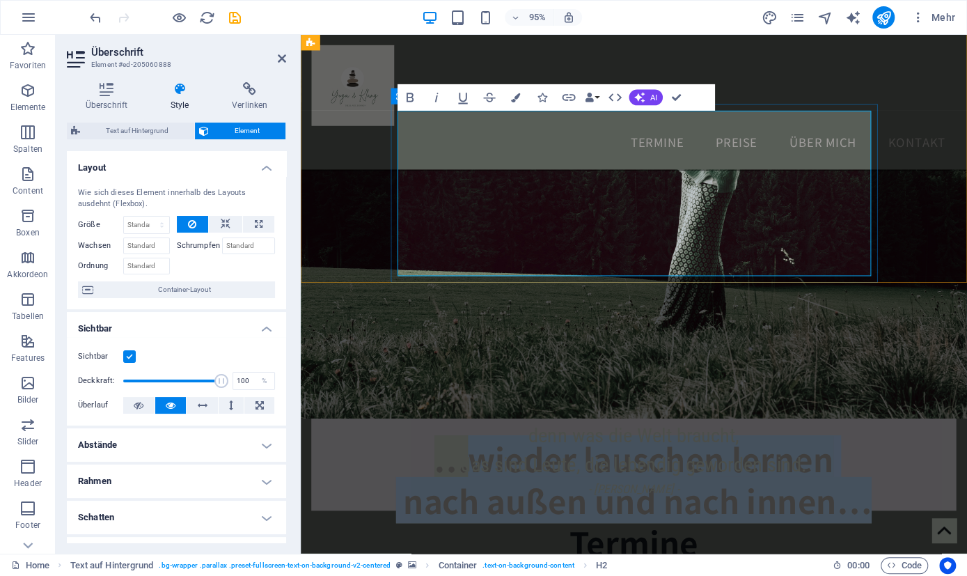
drag, startPoint x: 448, startPoint y: 227, endPoint x: 903, endPoint y: 267, distance: 457.1
click at [903, 366] on div "…wieder lauschen lernen ‌ nach außen und nach innen…" at bounding box center [651, 460] width 701 height 188
copy span "…wieder lauschen lernen ‌ nach außen und nach innen…"
drag, startPoint x: 446, startPoint y: 223, endPoint x: 917, endPoint y: 268, distance: 472.8
click at [917, 268] on div "…wieder lauschen lernen ‌ nach außen und nach innen…" at bounding box center [651, 17] width 701 height 557
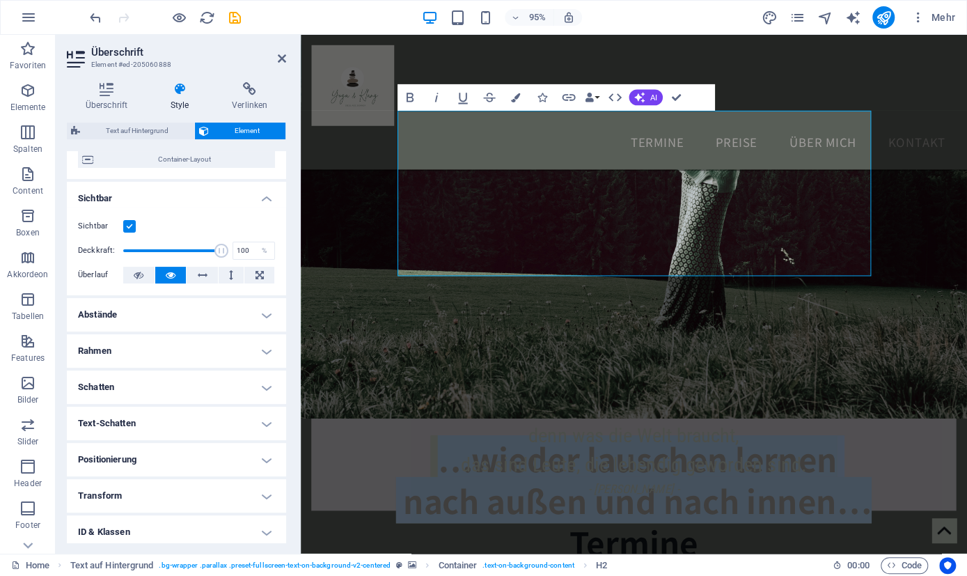
scroll to position [134, 0]
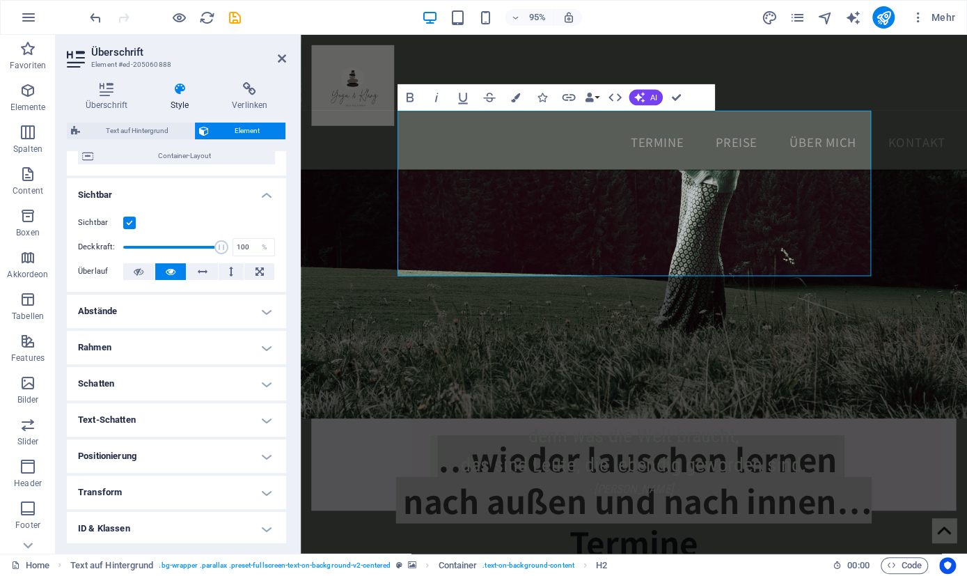
click at [269, 341] on h4 "Rahmen" at bounding box center [176, 347] width 219 height 33
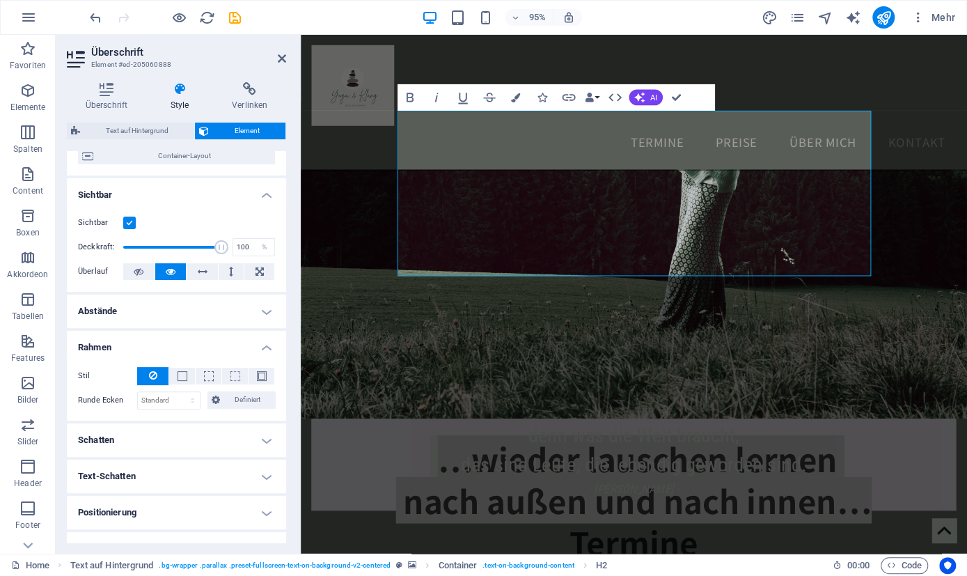
click at [265, 476] on h4 "Text-Schatten" at bounding box center [176, 476] width 219 height 33
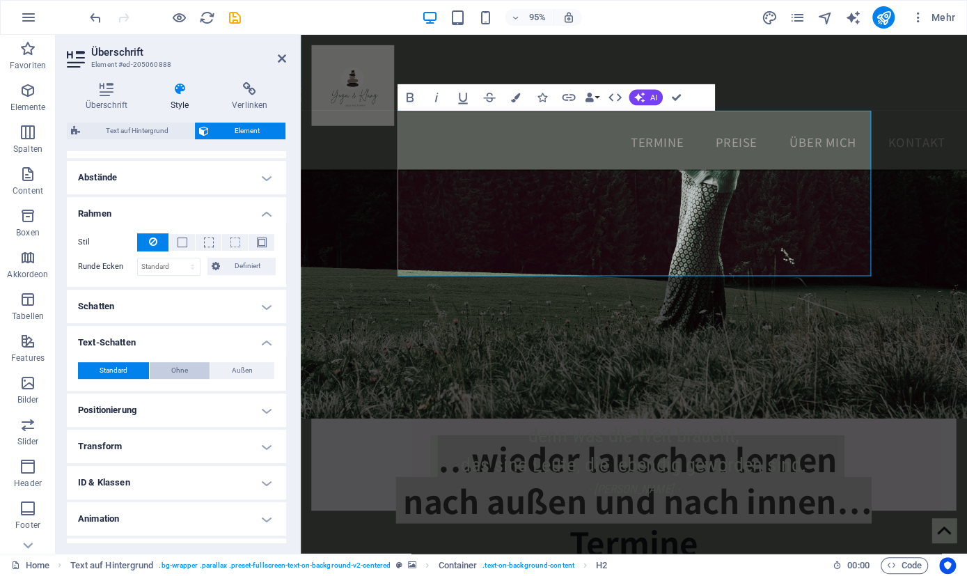
click at [183, 366] on span "Ohne" at bounding box center [179, 370] width 17 height 17
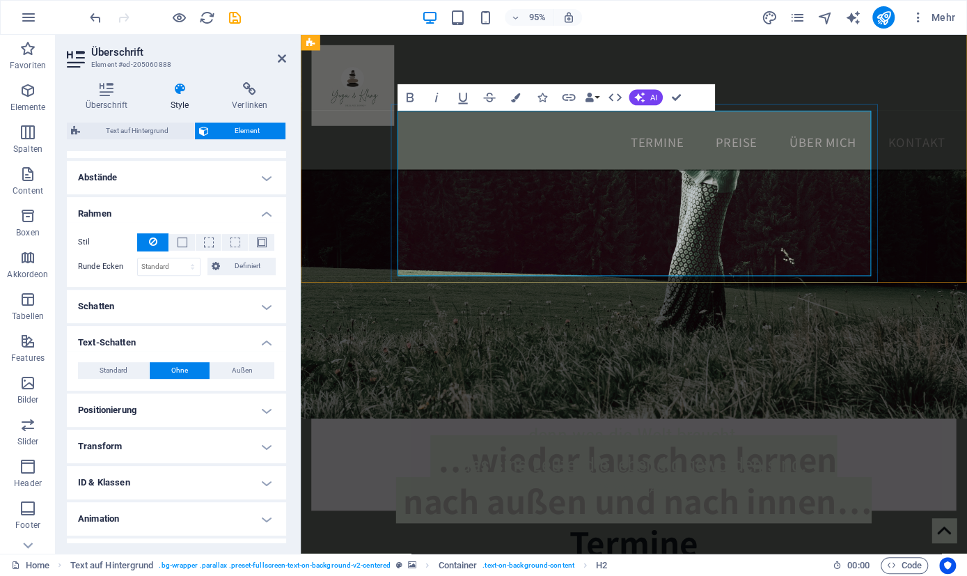
click at [464, 373] on h2 "…wieder lauschen lernen ‌ nach außen und nach innen…" at bounding box center [651, 460] width 687 height 174
click at [105, 362] on span "Standard" at bounding box center [114, 370] width 28 height 17
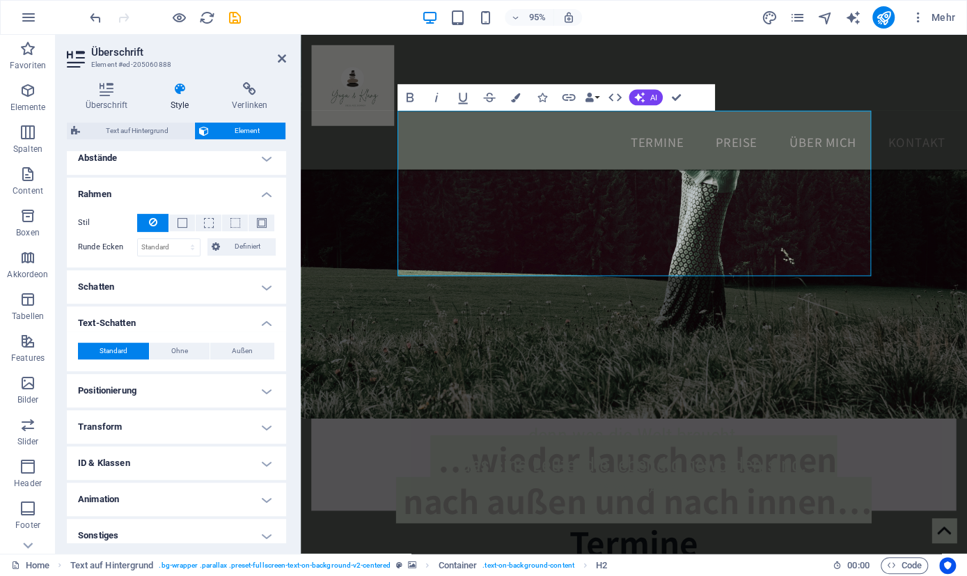
scroll to position [295, 0]
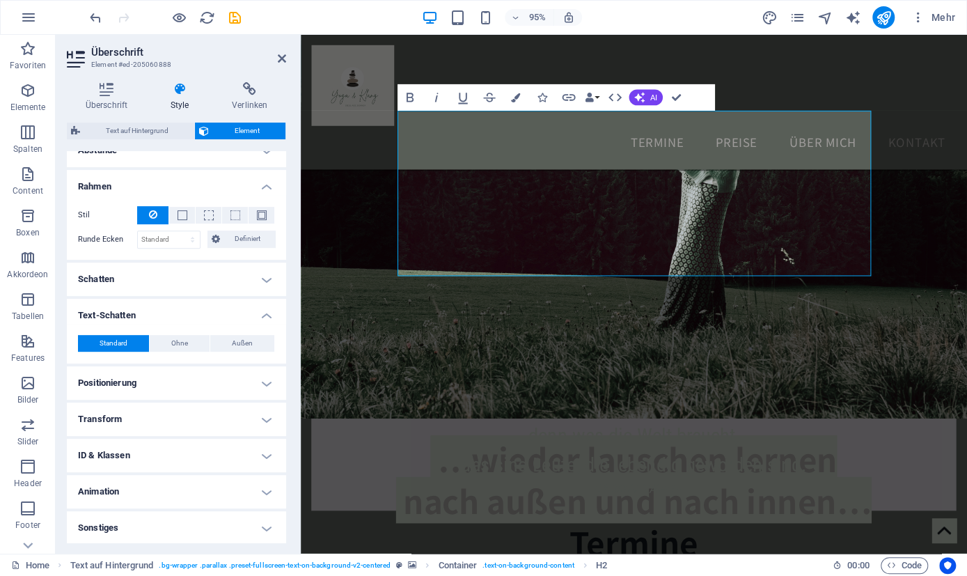
click at [271, 524] on h4 "Sonstiges" at bounding box center [176, 527] width 219 height 33
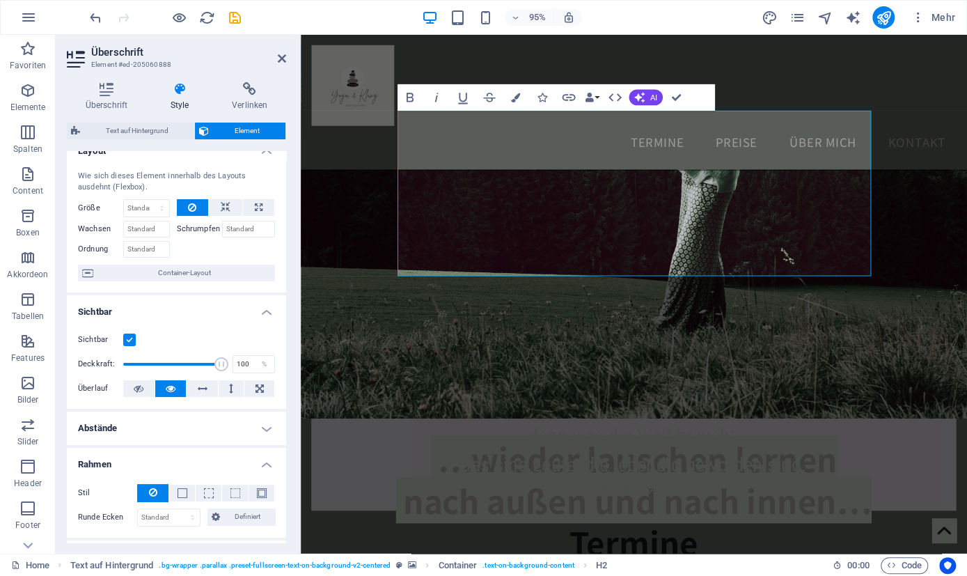
scroll to position [0, 0]
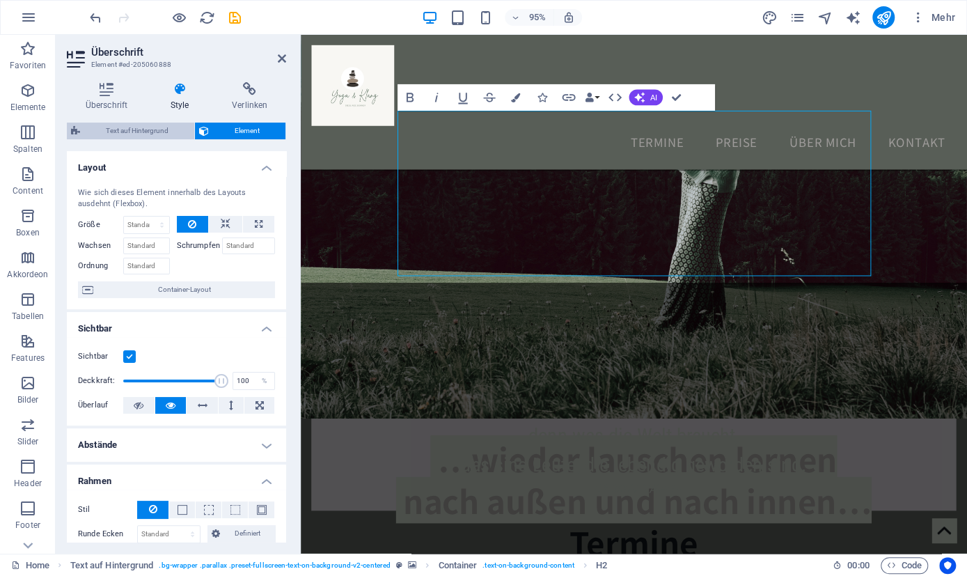
click at [136, 131] on span "Text auf Hintergrund" at bounding box center [137, 131] width 106 height 17
select select "%"
select select "px"
select select "preset-fullscreen-text-on-background-v2-centered"
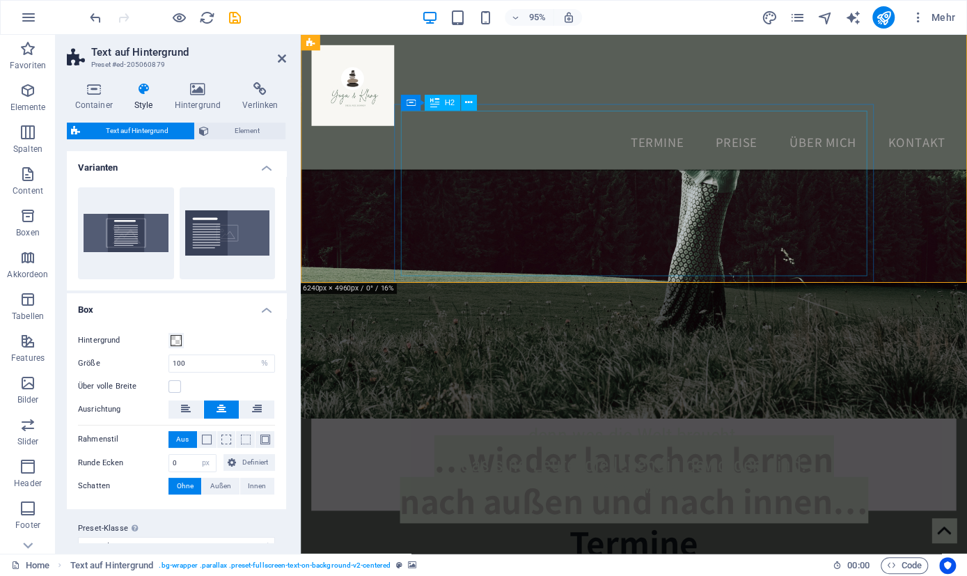
click at [463, 373] on div "…wieder lauschen lernen nach außen und nach innen…" at bounding box center [651, 460] width 687 height 174
click at [439, 373] on div "…wieder lauschen lernen nach außen und nach innen…" at bounding box center [651, 460] width 687 height 174
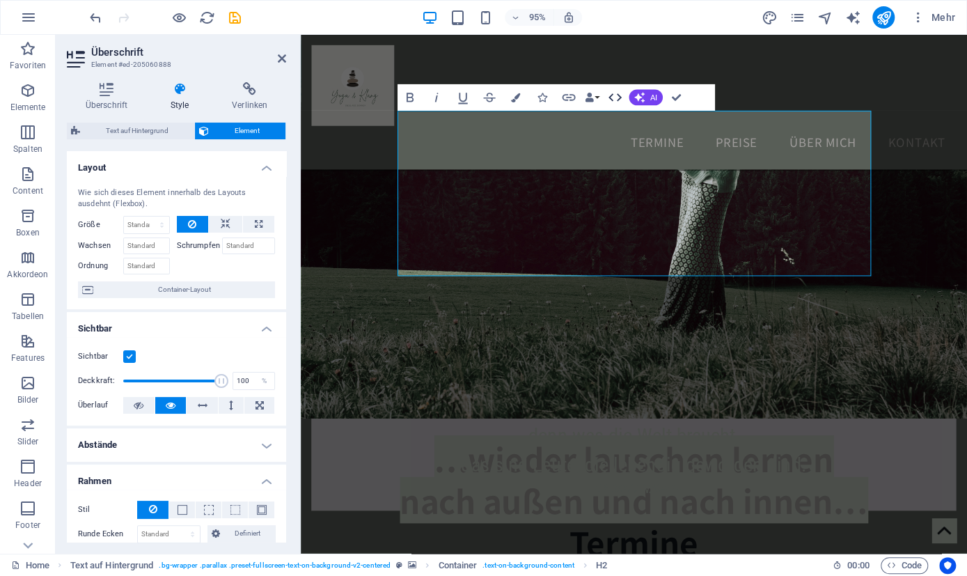
click at [620, 97] on icon "button" at bounding box center [614, 98] width 13 height 8
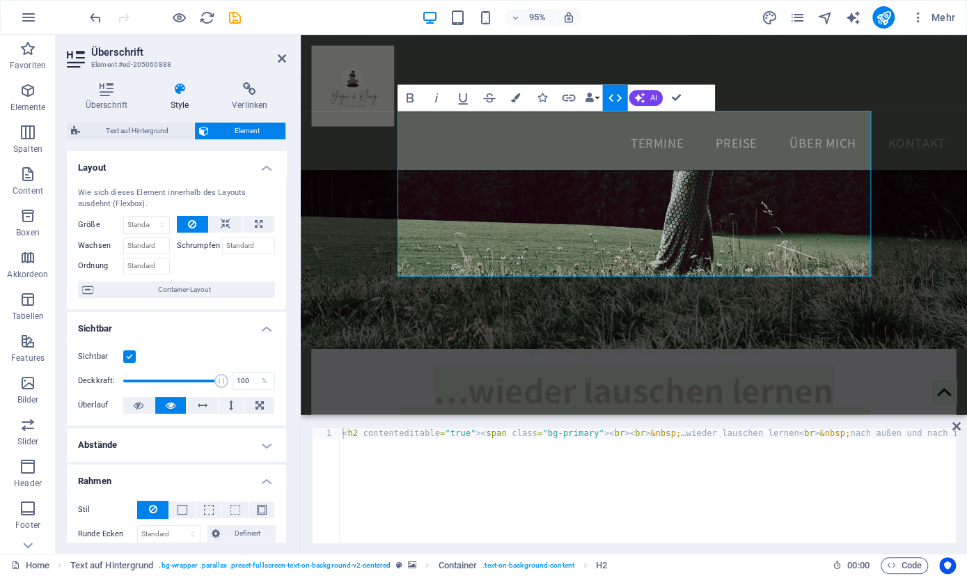
click at [620, 97] on icon "button" at bounding box center [614, 98] width 13 height 8
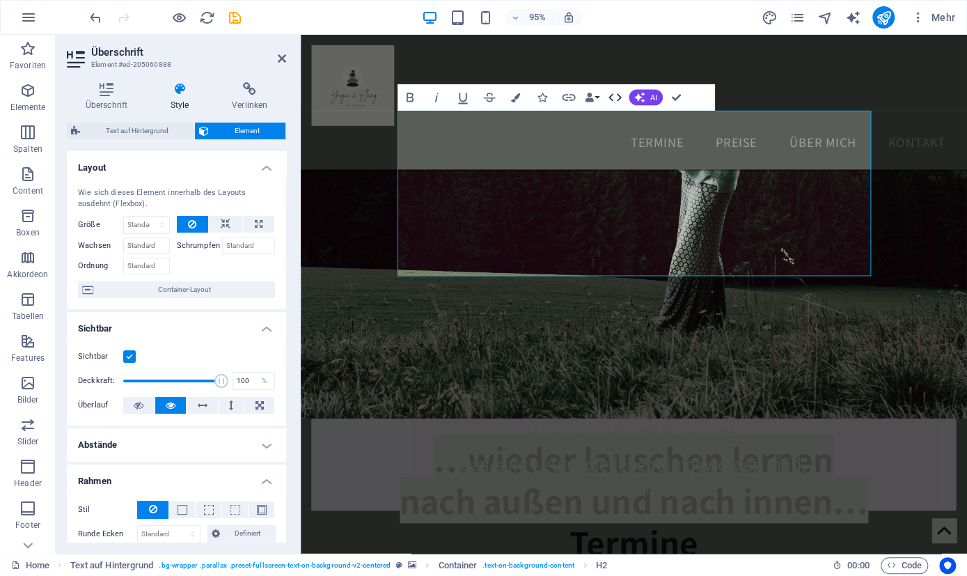
click at [620, 97] on icon "button" at bounding box center [614, 98] width 13 height 8
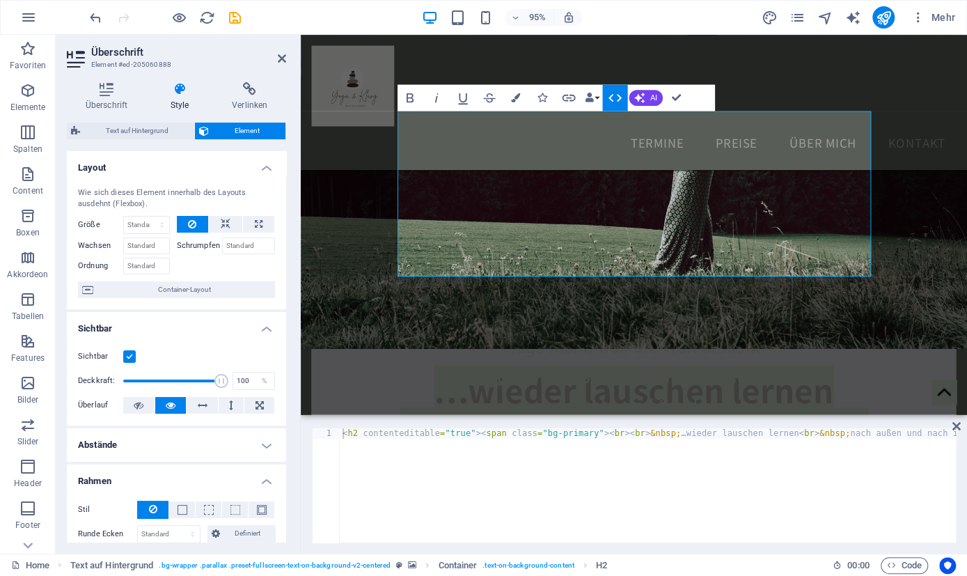
click at [620, 97] on icon "button" at bounding box center [614, 98] width 13 height 8
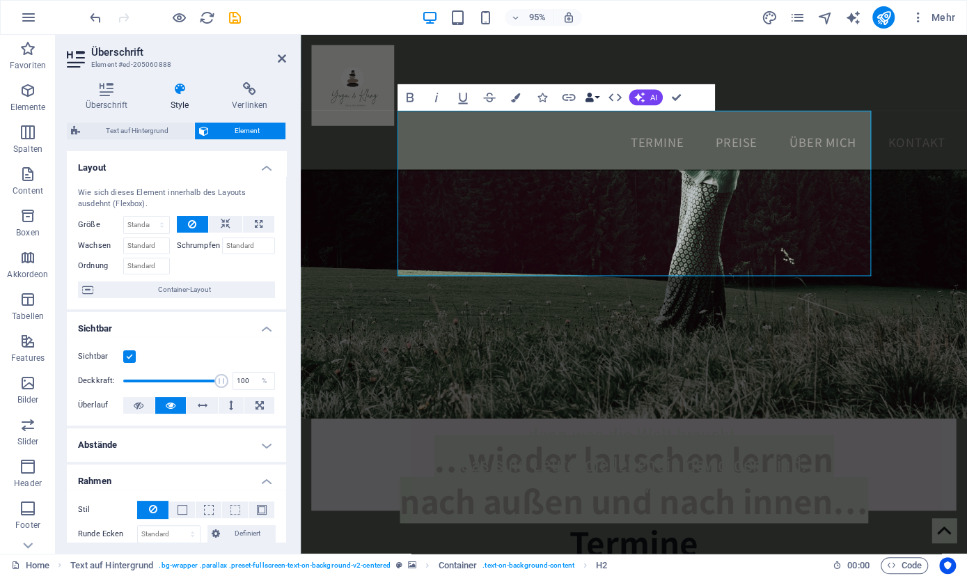
click at [596, 95] on button "Data Bindings" at bounding box center [591, 98] width 19 height 26
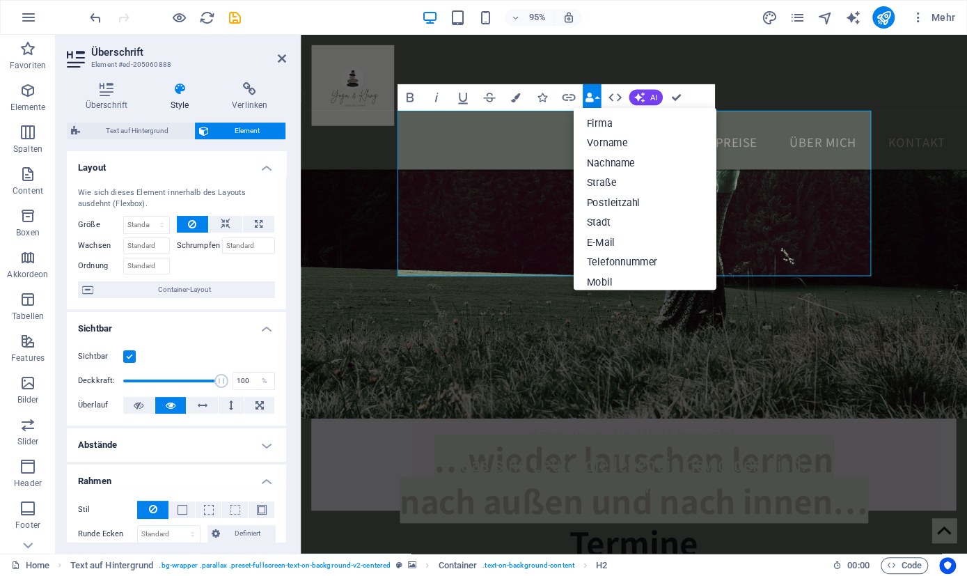
click at [596, 95] on button "Data Bindings" at bounding box center [591, 98] width 19 height 26
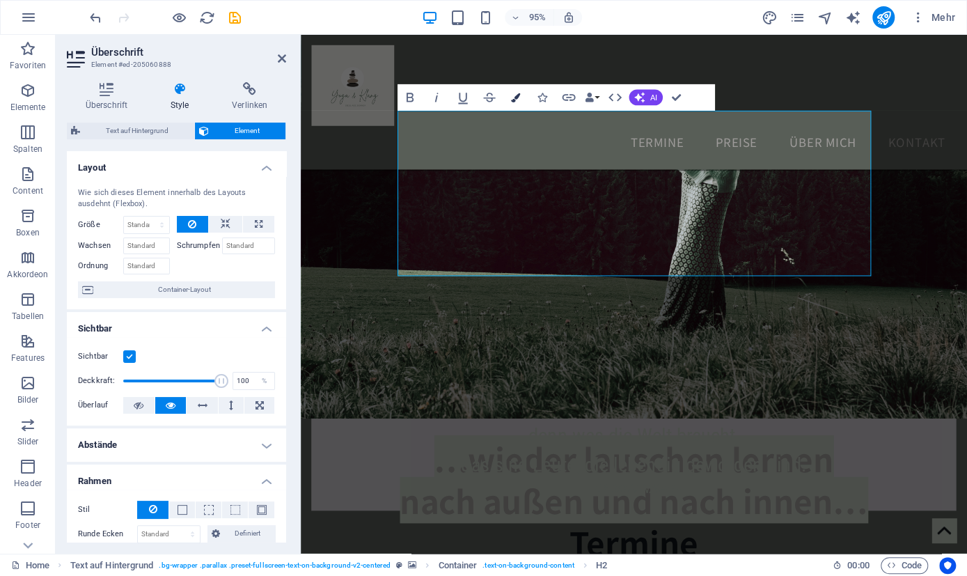
click at [521, 100] on button "Colors" at bounding box center [515, 98] width 25 height 26
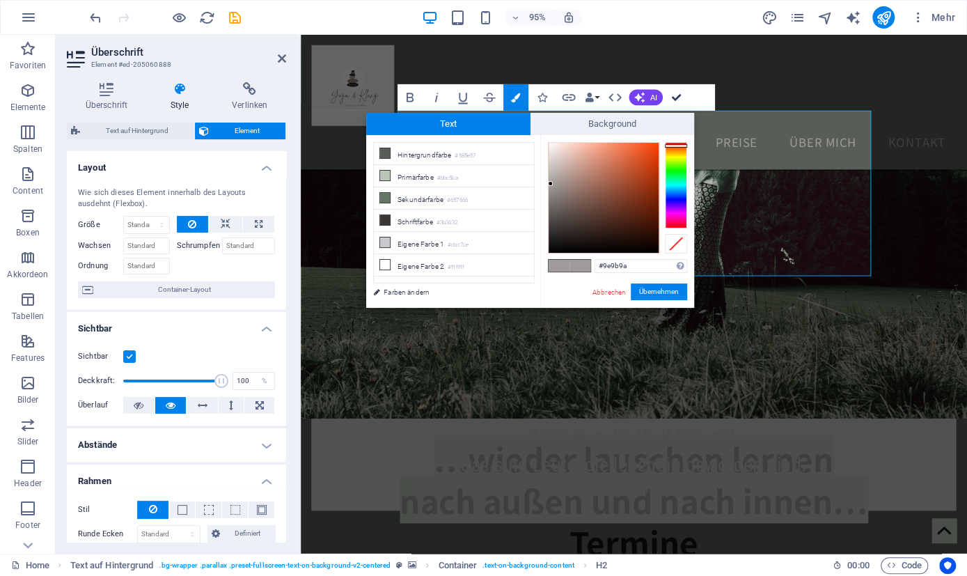
drag, startPoint x: 675, startPoint y: 97, endPoint x: 618, endPoint y: 63, distance: 66.2
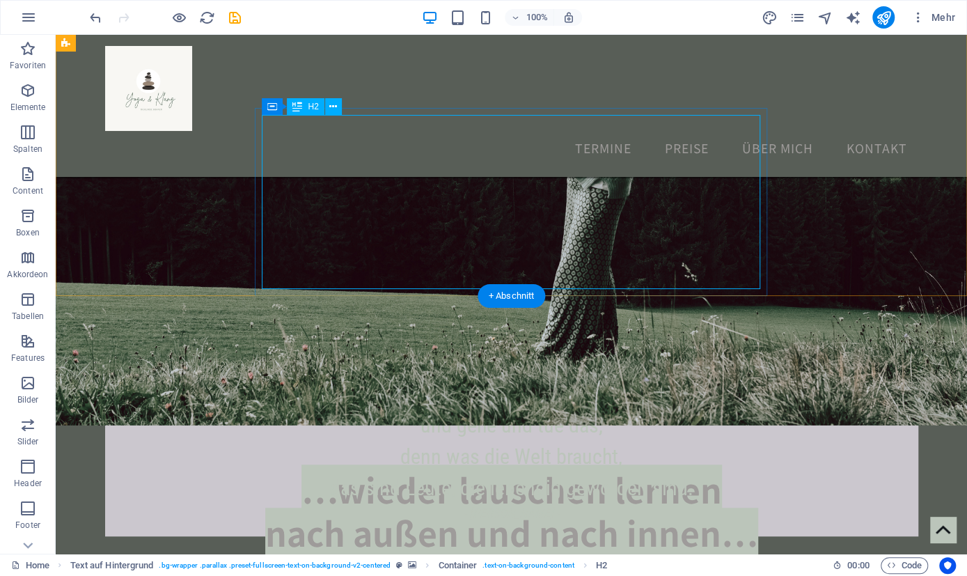
click at [360, 380] on div "…wieder lauschen lernen nach außen und nach innen…" at bounding box center [511, 467] width 897 height 174
click at [290, 380] on div "…wieder lauschen lernen nach außen und nach innen…" at bounding box center [511, 467] width 897 height 174
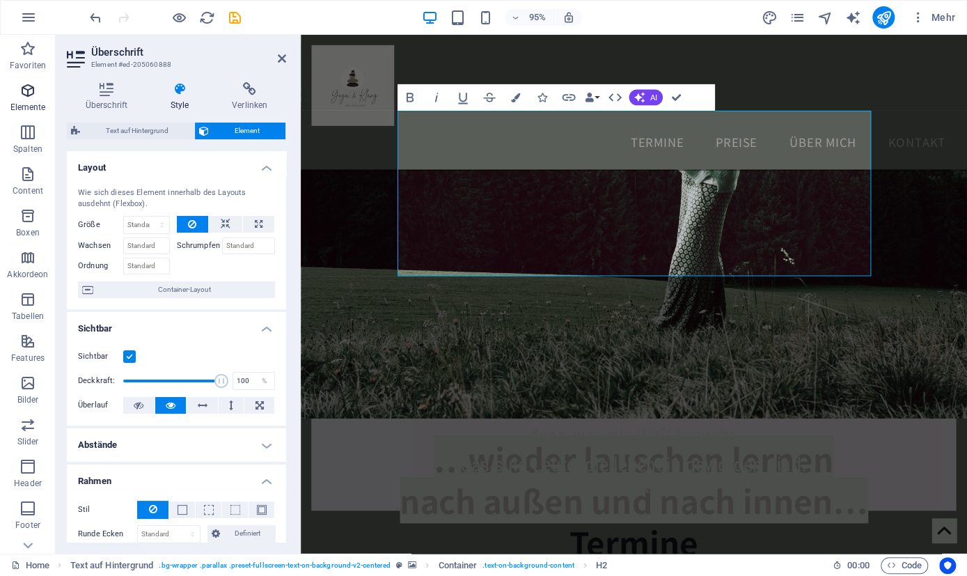
click at [35, 100] on span "Elemente" at bounding box center [28, 98] width 56 height 33
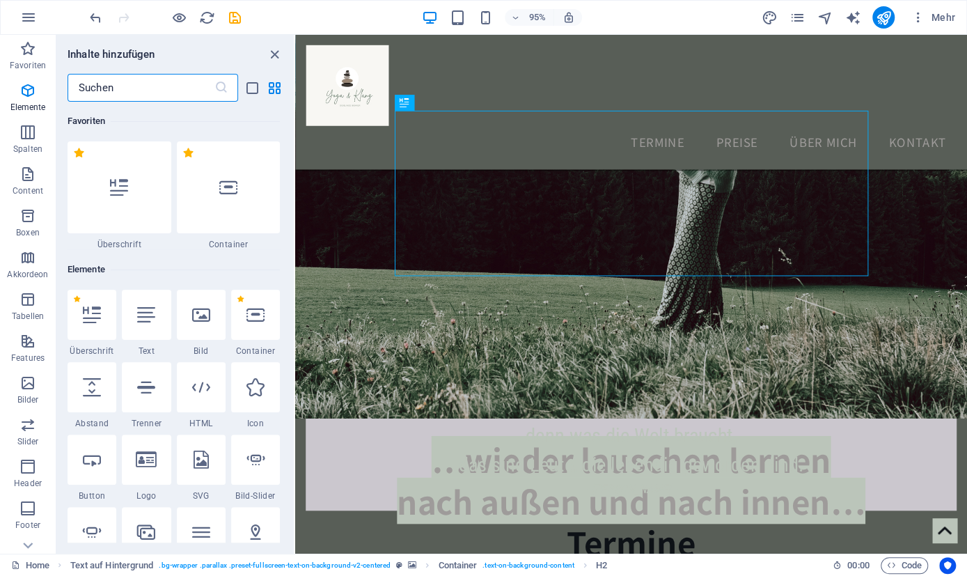
scroll to position [148, 0]
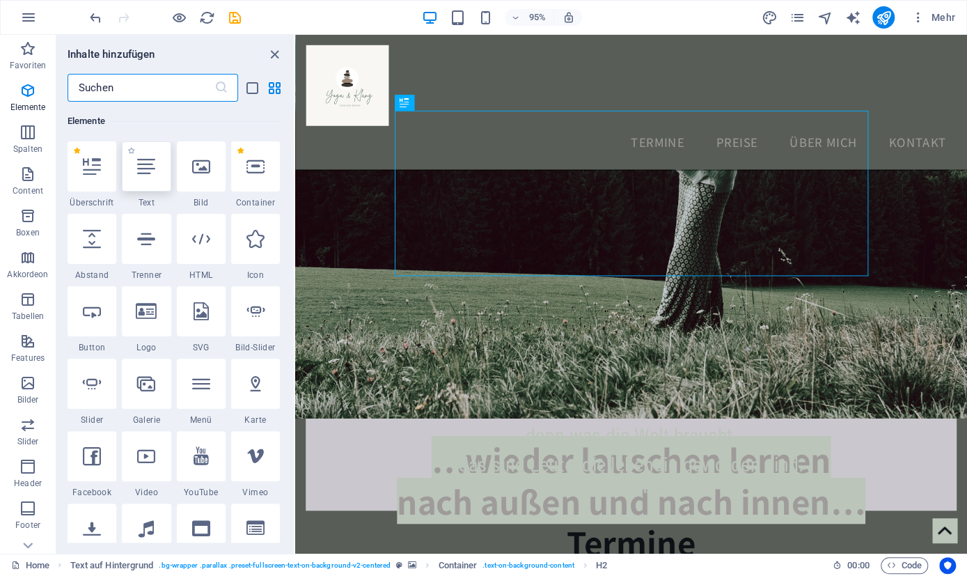
click at [158, 176] on div at bounding box center [146, 166] width 49 height 50
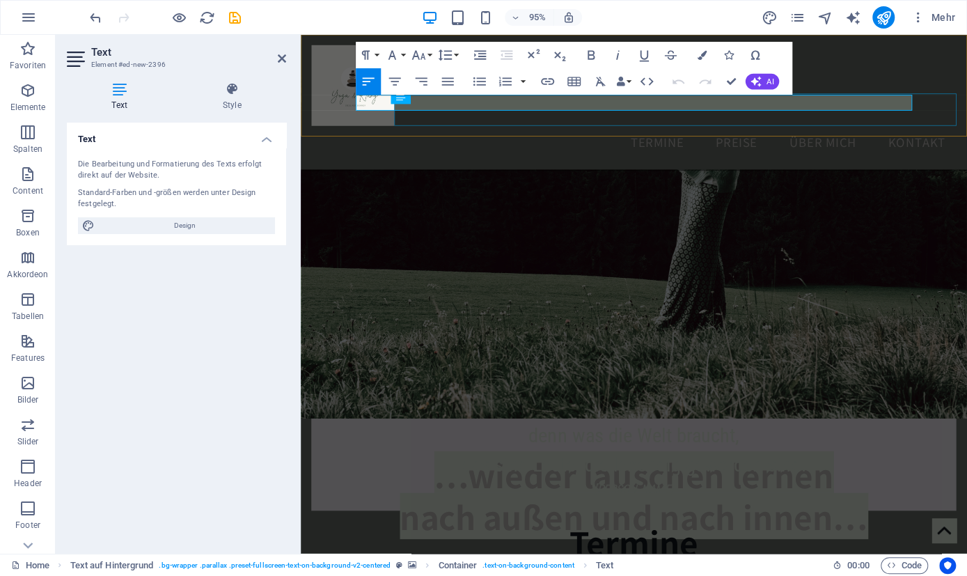
click at [441, 131] on nav "Termine Preise Über mich Kontakt" at bounding box center [651, 148] width 679 height 35
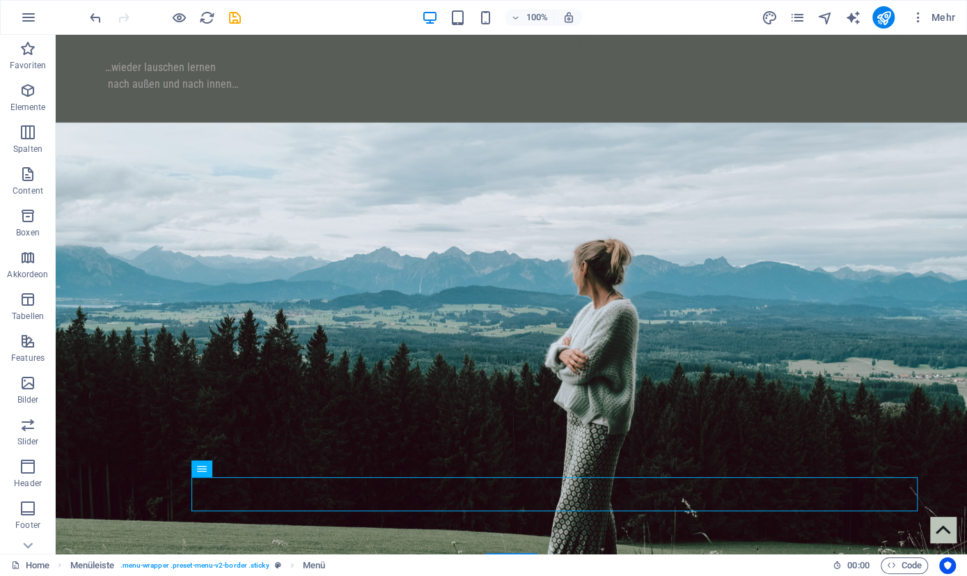
scroll to position [178, 0]
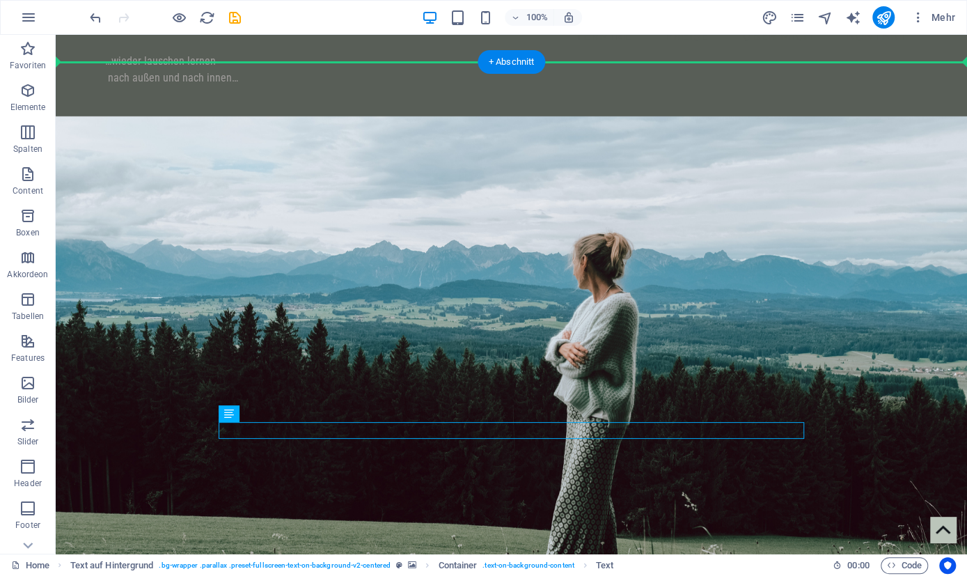
drag, startPoint x: 315, startPoint y: 430, endPoint x: 315, endPoint y: 335, distance: 94.7
click at [315, 335] on div "Neues Text-Element …wieder lauschen lernen nach außen und nach innen…" at bounding box center [511, 375] width 911 height 557
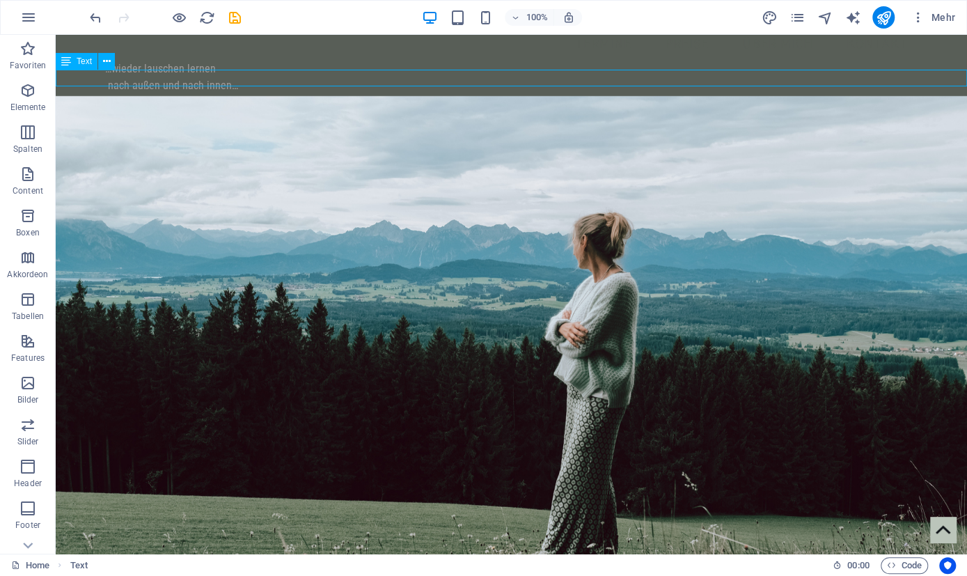
scroll to position [166, 0]
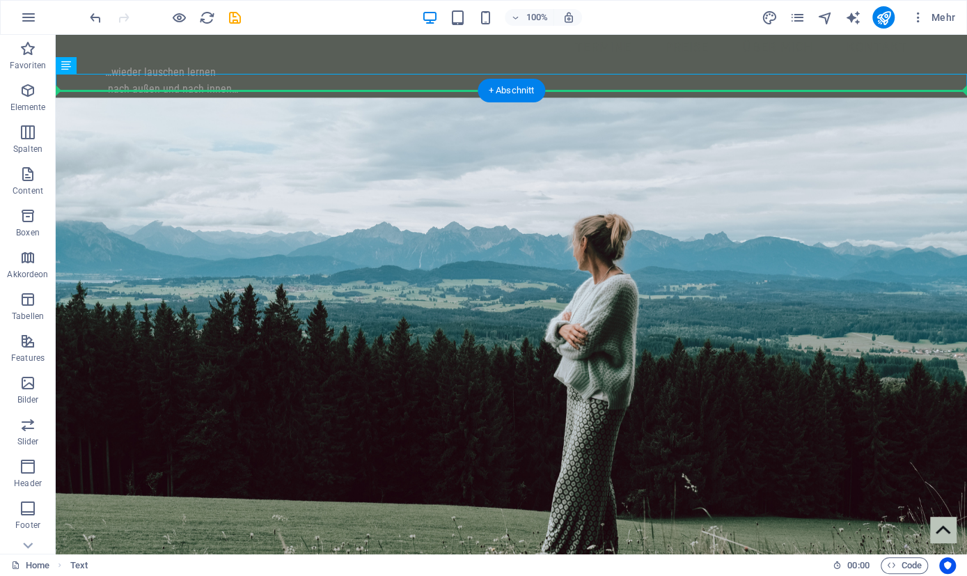
drag, startPoint x: 92, startPoint y: 77, endPoint x: 195, endPoint y: 317, distance: 261.4
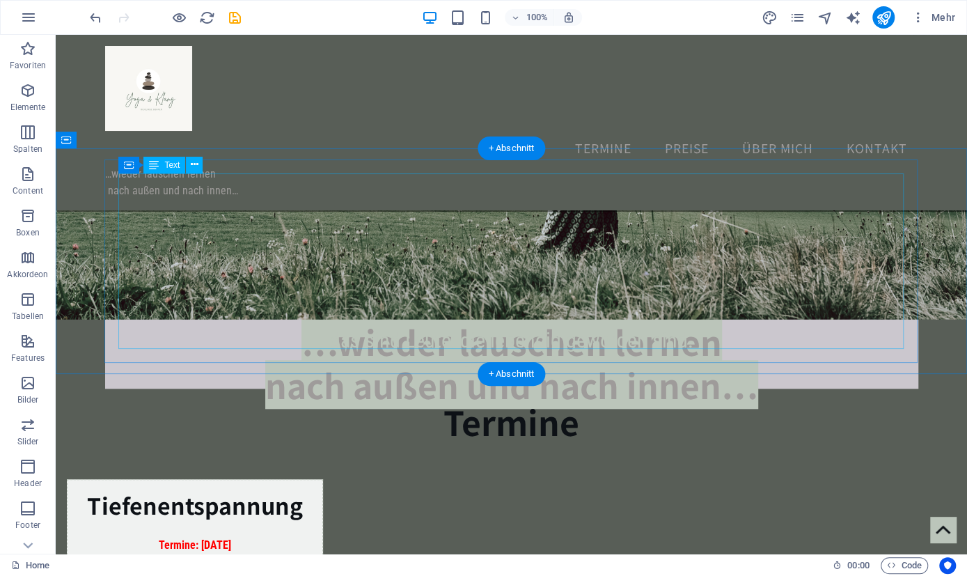
scroll to position [311, 0]
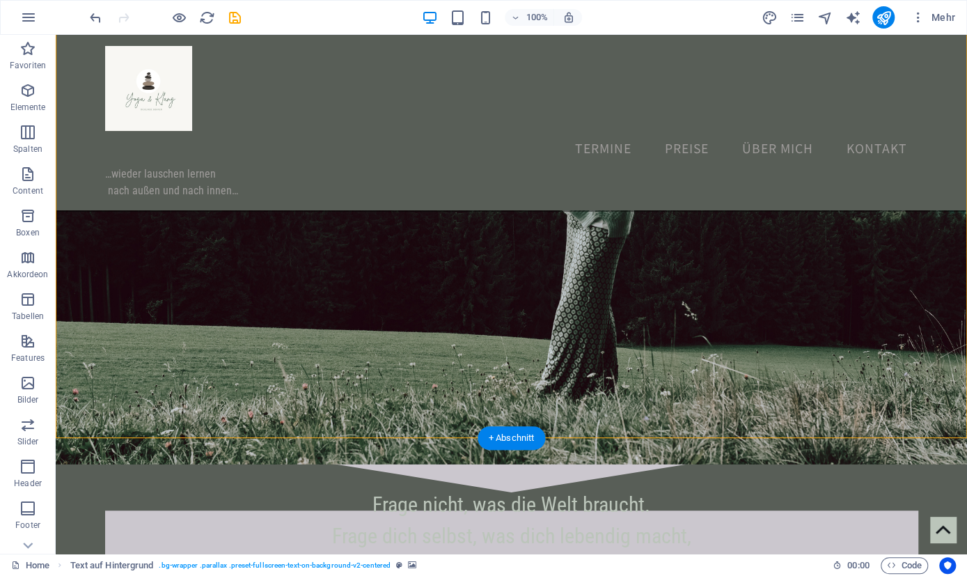
drag, startPoint x: 374, startPoint y: 300, endPoint x: 517, endPoint y: 244, distance: 154.1
click at [517, 244] on div "…wieder lauschen lernen nach außen und nach innen…" at bounding box center [511, 159] width 911 height 557
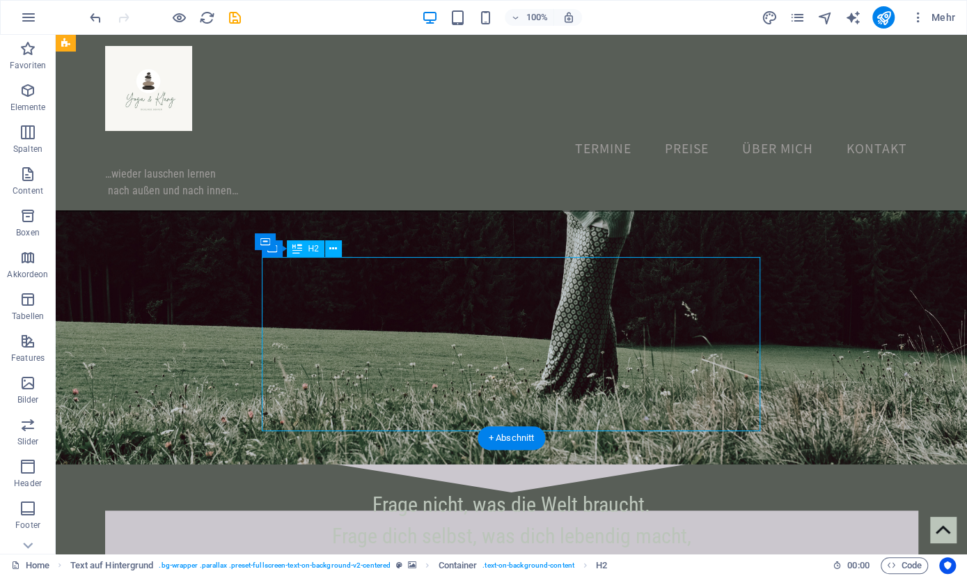
drag, startPoint x: 515, startPoint y: 378, endPoint x: 587, endPoint y: 311, distance: 98.5
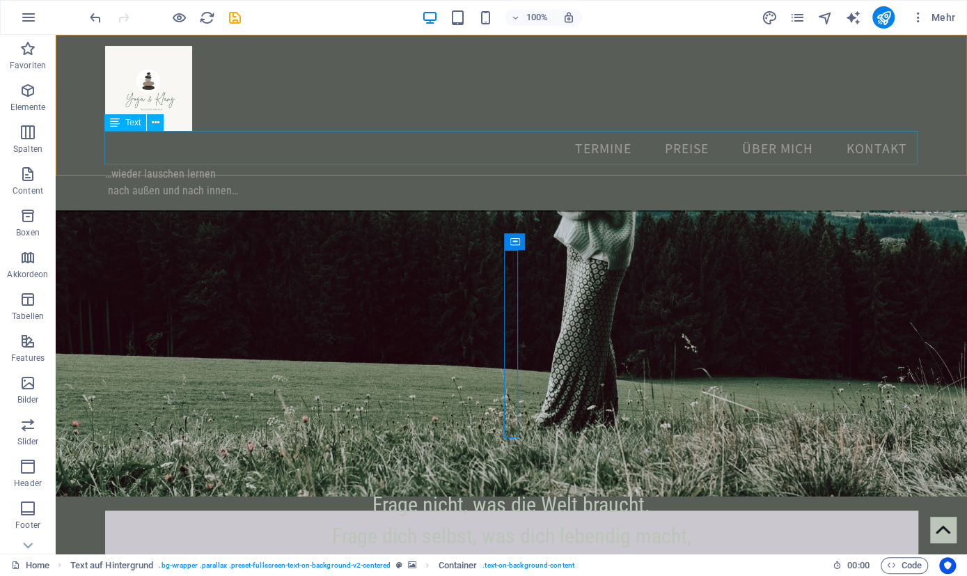
click at [145, 166] on div "…wieder lauschen lernen ‌ nach außen und nach innen…" at bounding box center [511, 182] width 813 height 33
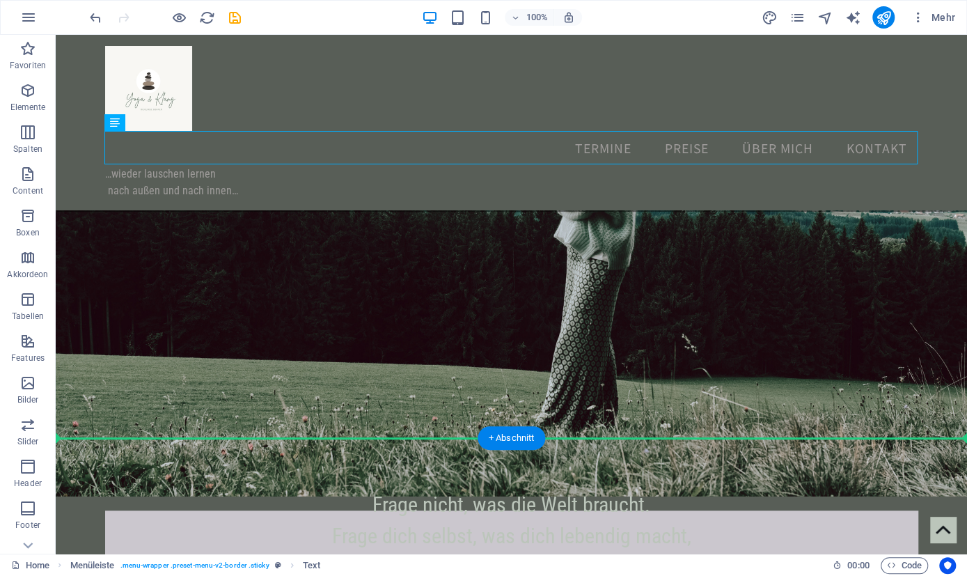
drag, startPoint x: 164, startPoint y: 146, endPoint x: 267, endPoint y: 349, distance: 228.2
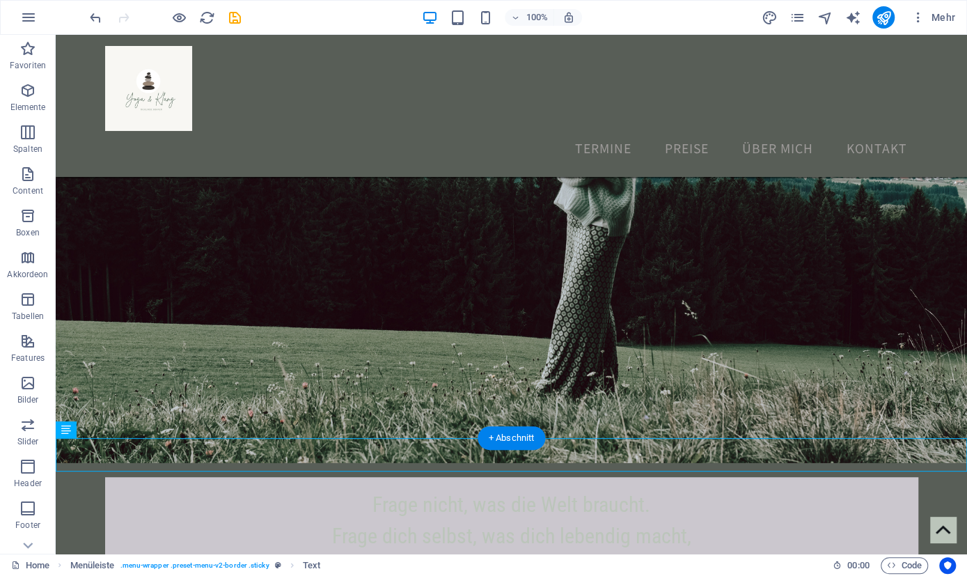
scroll to position [278, 0]
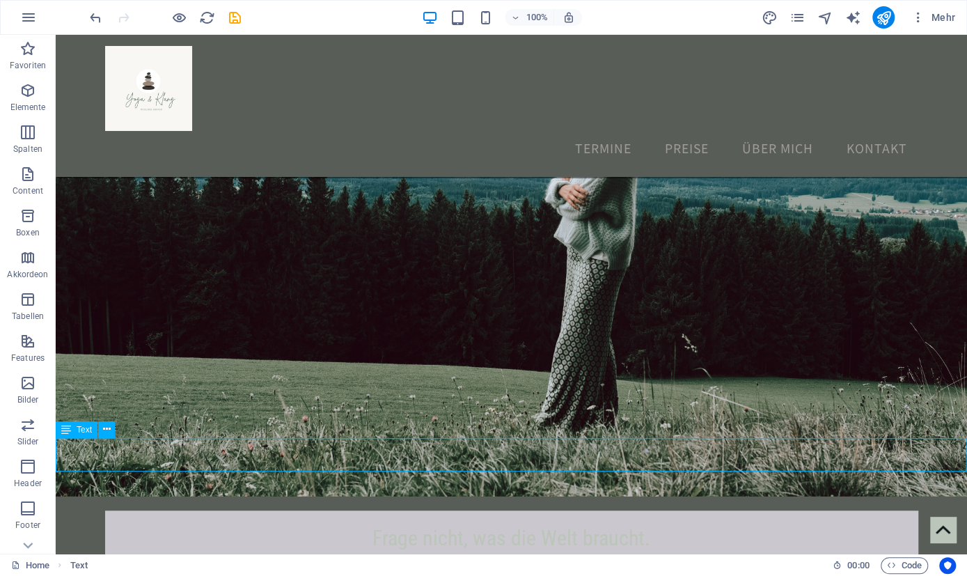
click at [78, 428] on span "Text" at bounding box center [84, 429] width 15 height 8
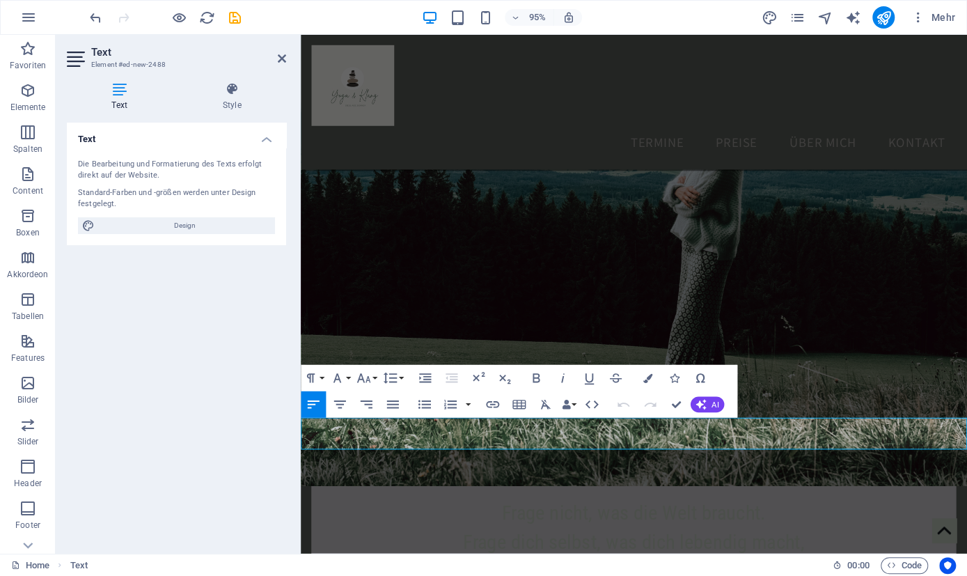
drag, startPoint x: 444, startPoint y: 466, endPoint x: 298, endPoint y: 446, distance: 147.5
click at [339, 400] on icon "button" at bounding box center [340, 404] width 16 height 16
click at [376, 378] on button "Font Size" at bounding box center [366, 378] width 25 height 26
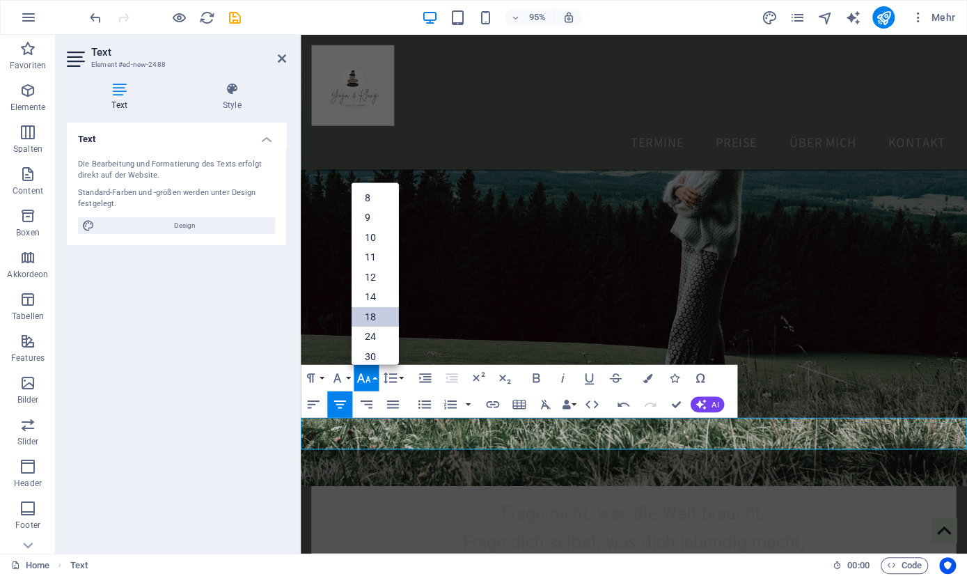
scroll to position [112, 0]
click at [370, 243] on link "30" at bounding box center [374, 250] width 47 height 20
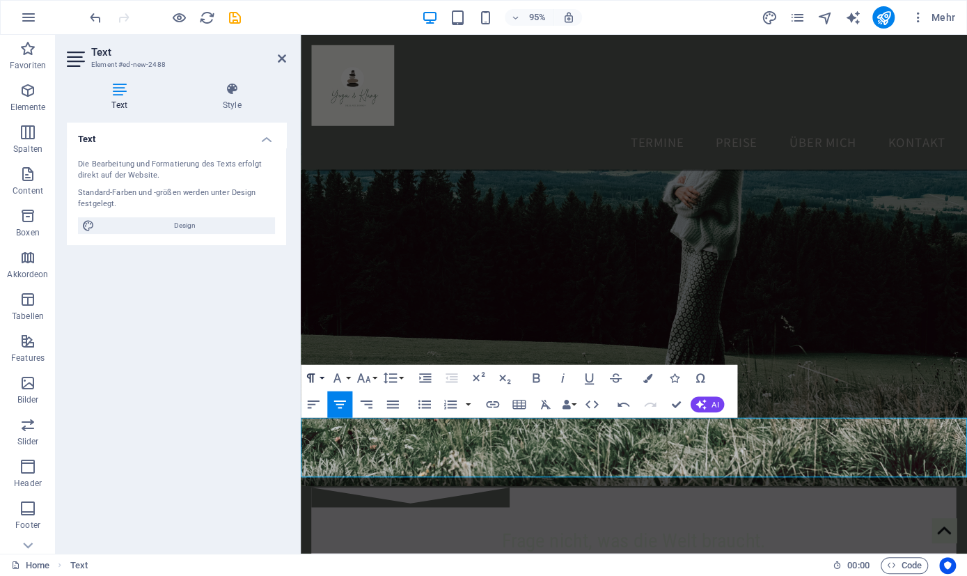
click at [322, 379] on button "Paragraph Format" at bounding box center [313, 378] width 25 height 26
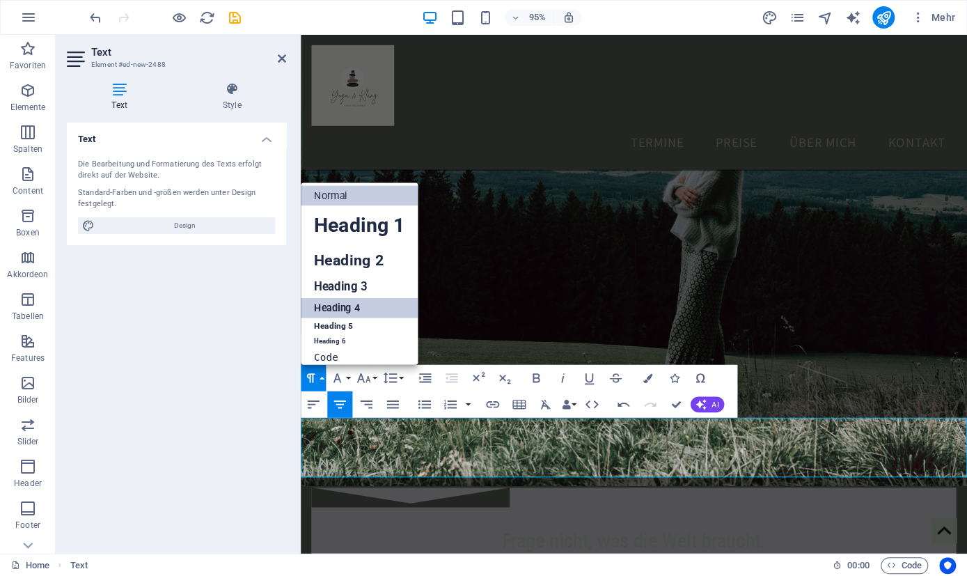
scroll to position [0, 0]
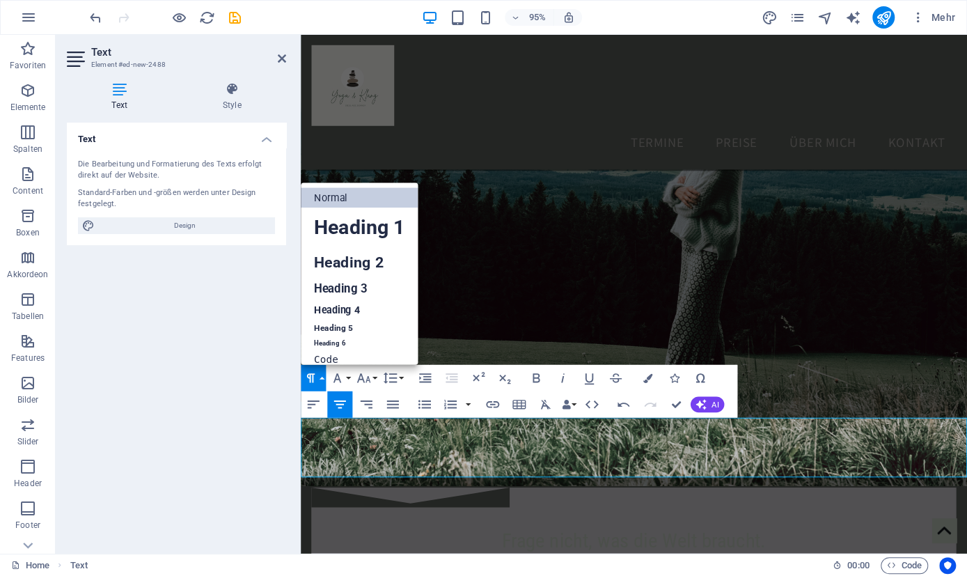
click at [504, 343] on figure at bounding box center [651, 234] width 701 height 552
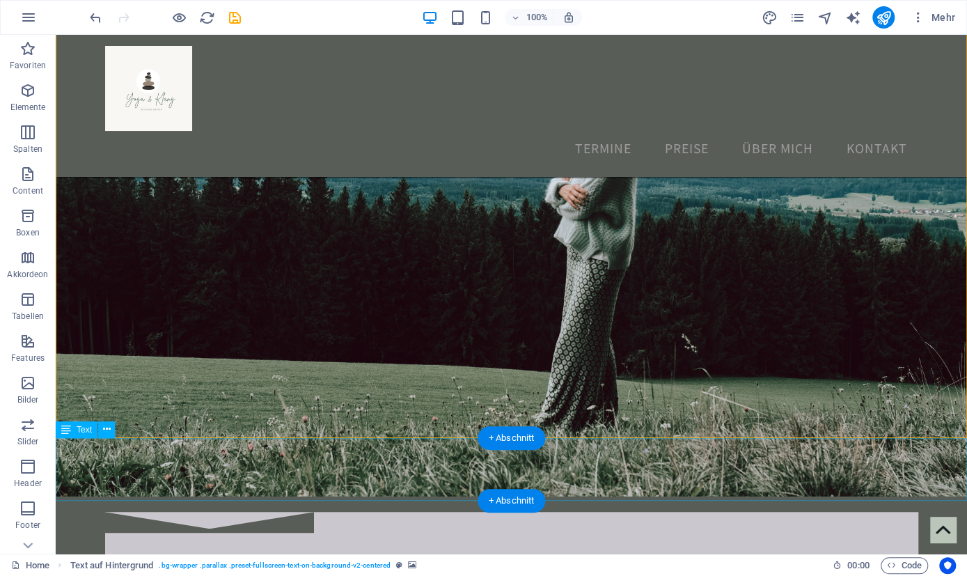
click at [508, 454] on div "…wieder lauschen lernen ‌ nach außen und nach innen…" at bounding box center [511, 469] width 911 height 63
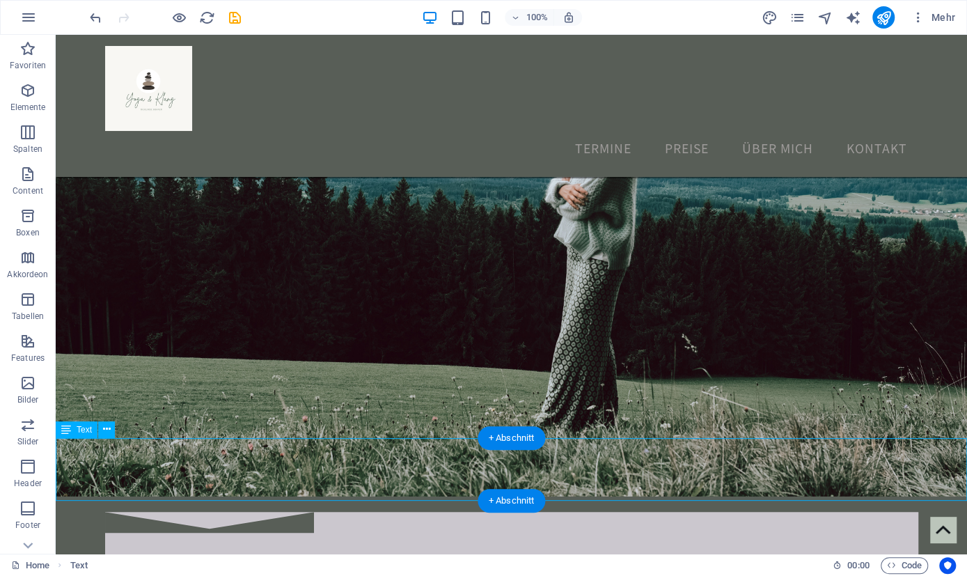
click at [508, 454] on div "…wieder lauschen lernen ‌ nach außen und nach innen…" at bounding box center [511, 469] width 911 height 63
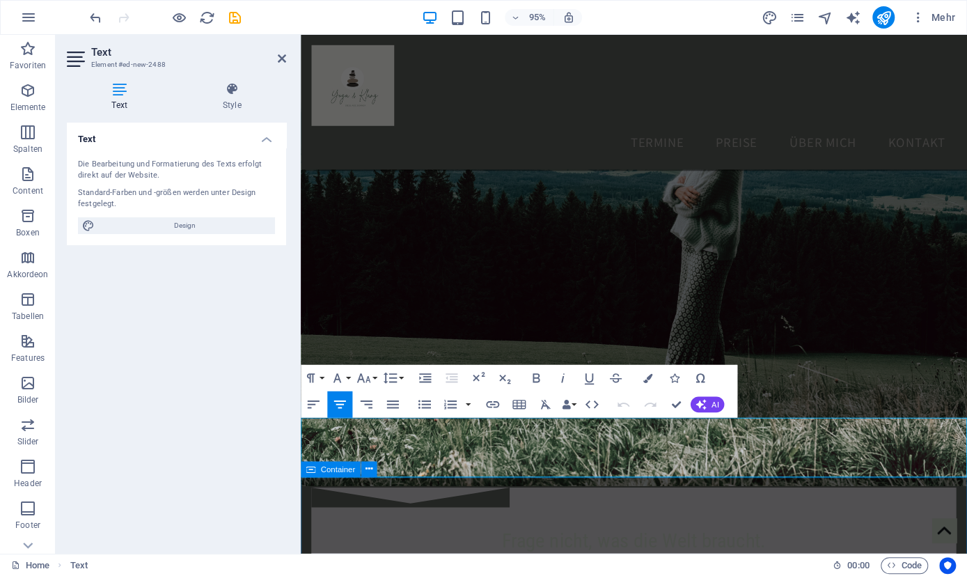
drag, startPoint x: 560, startPoint y: 457, endPoint x: 825, endPoint y: 501, distance: 268.8
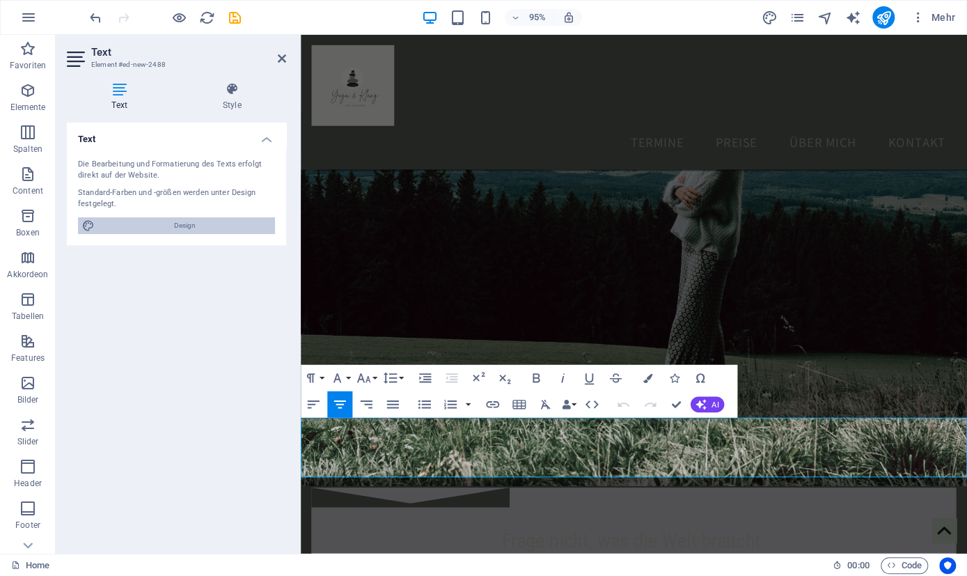
click at [185, 228] on span "Design" at bounding box center [185, 225] width 172 height 17
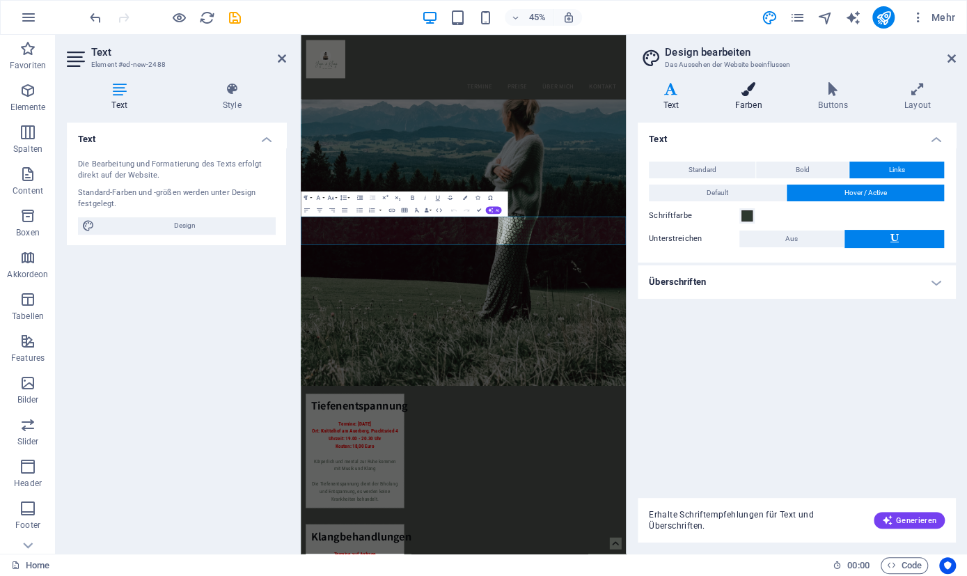
click at [740, 94] on icon at bounding box center [748, 89] width 78 height 14
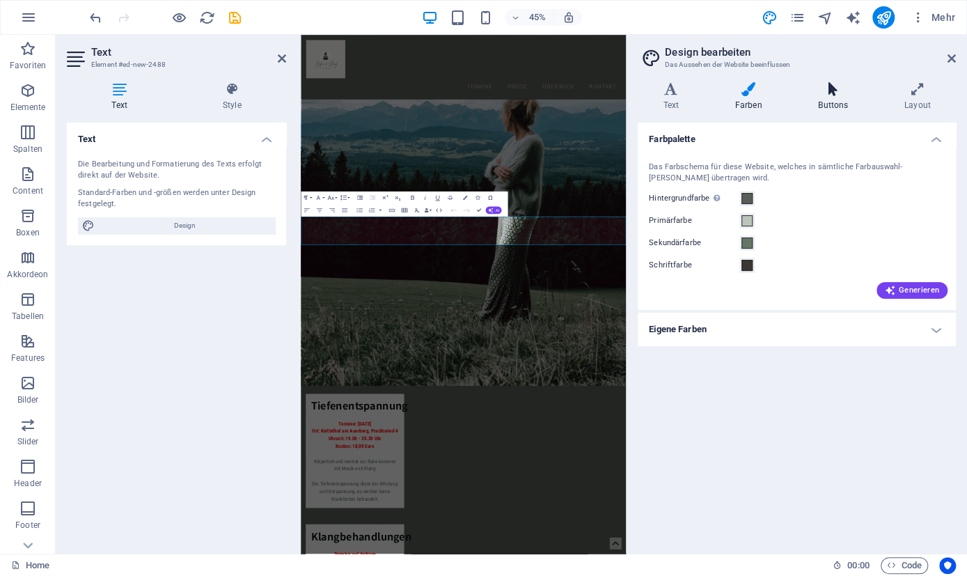
click at [822, 97] on h4 "Buttons" at bounding box center [836, 96] width 86 height 29
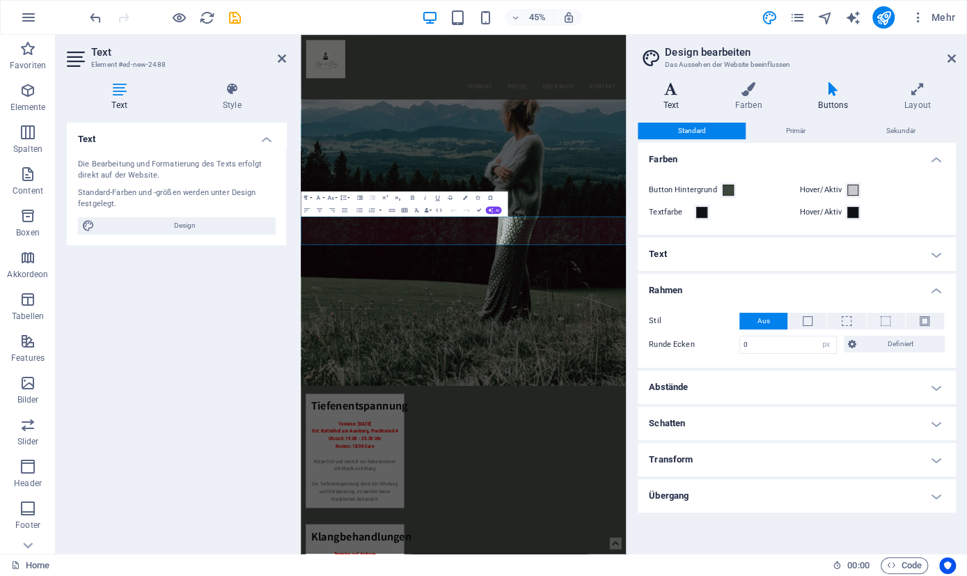
click at [667, 94] on icon at bounding box center [671, 89] width 66 height 14
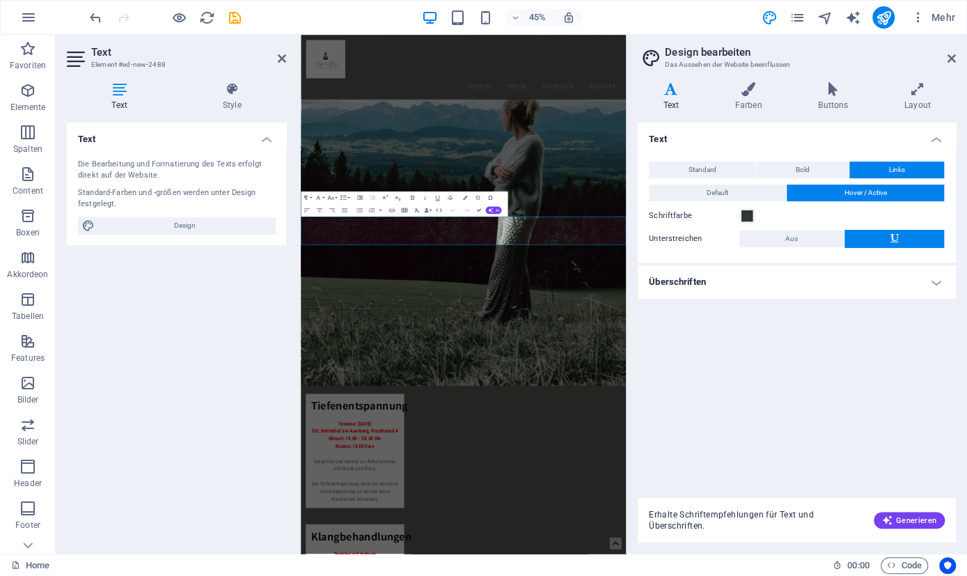
click at [936, 281] on h4 "Überschriften" at bounding box center [797, 281] width 318 height 33
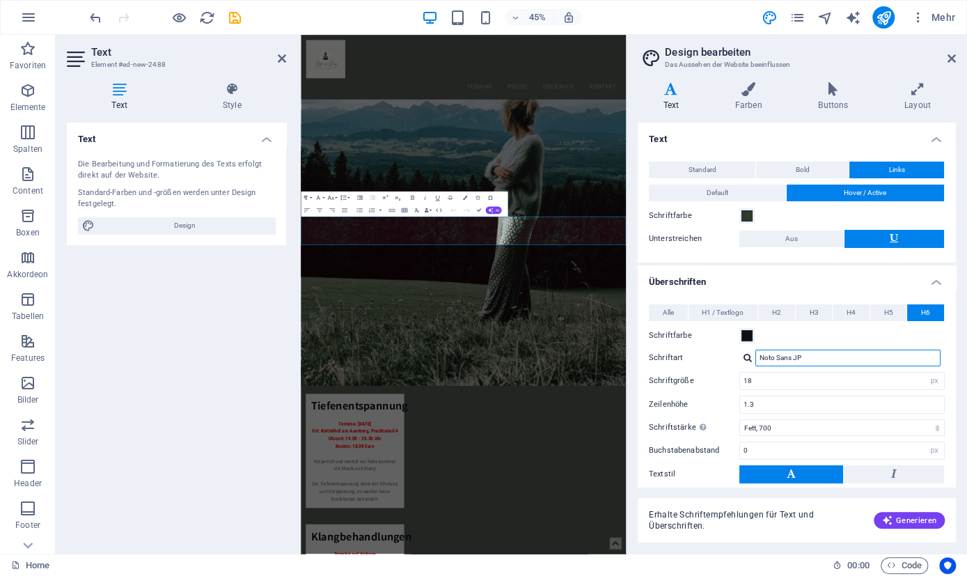
click at [845, 359] on input "Noto Sans JP" at bounding box center [847, 358] width 185 height 17
click at [892, 476] on icon at bounding box center [894, 473] width 6 height 17
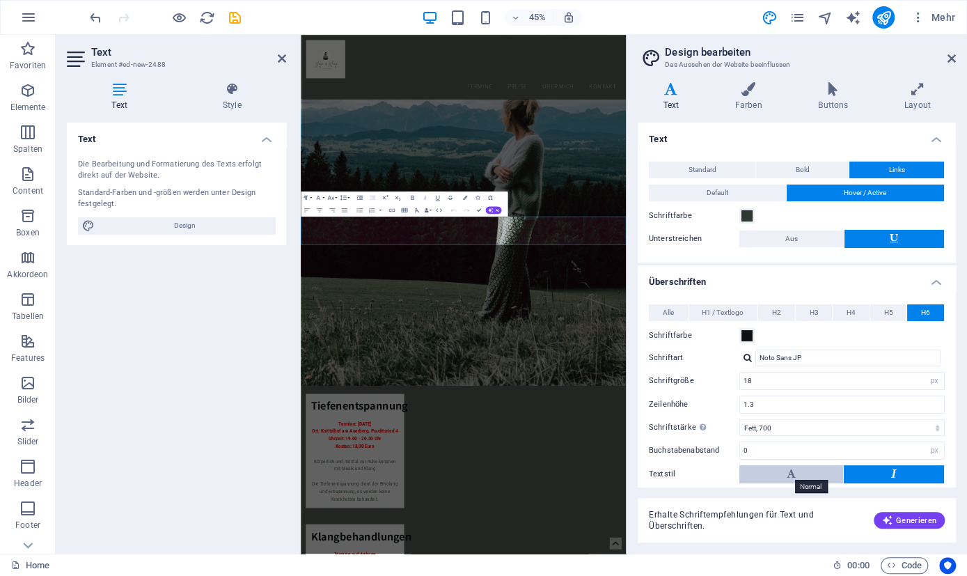
click at [788, 465] on icon at bounding box center [791, 473] width 9 height 17
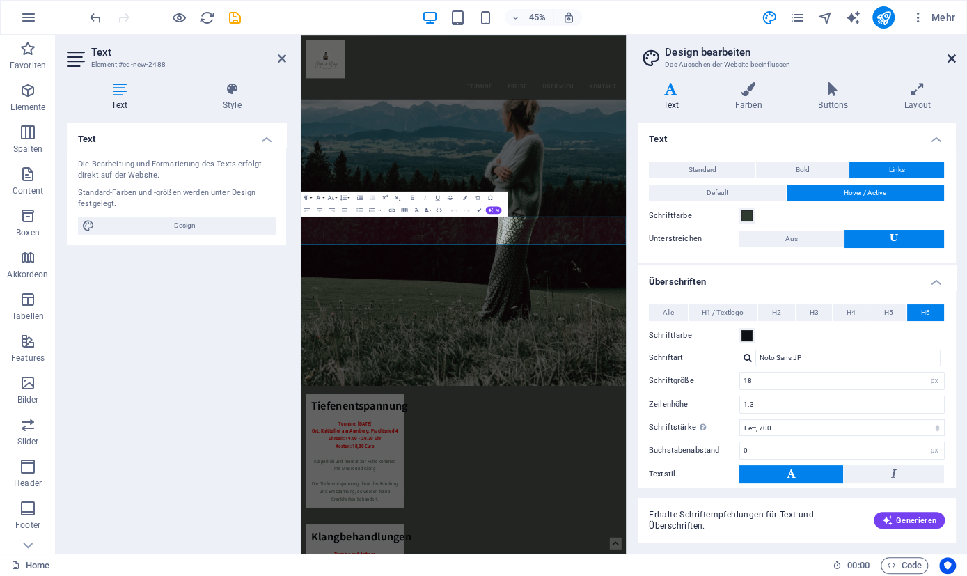
click at [952, 59] on icon at bounding box center [952, 58] width 8 height 11
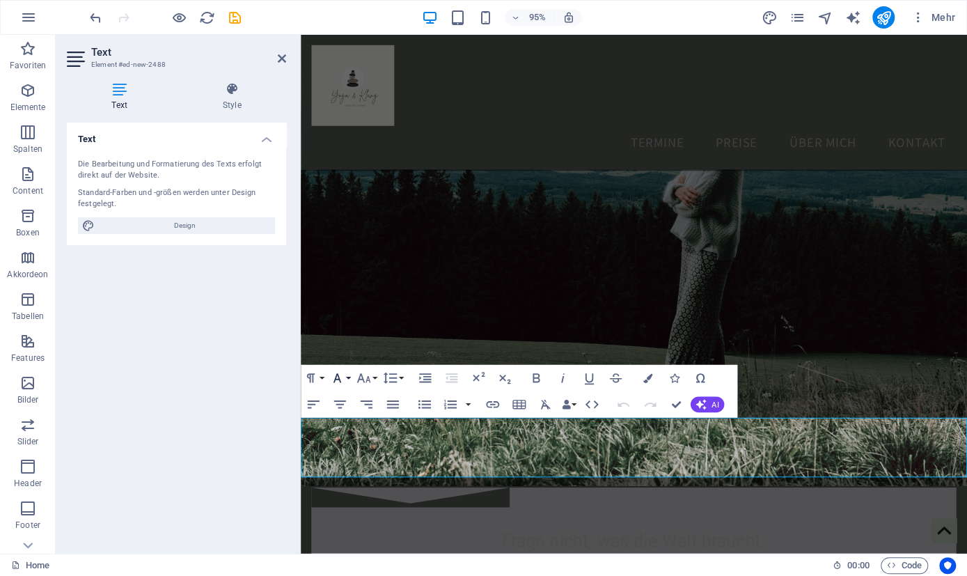
click at [349, 376] on button "Font Family" at bounding box center [339, 378] width 25 height 26
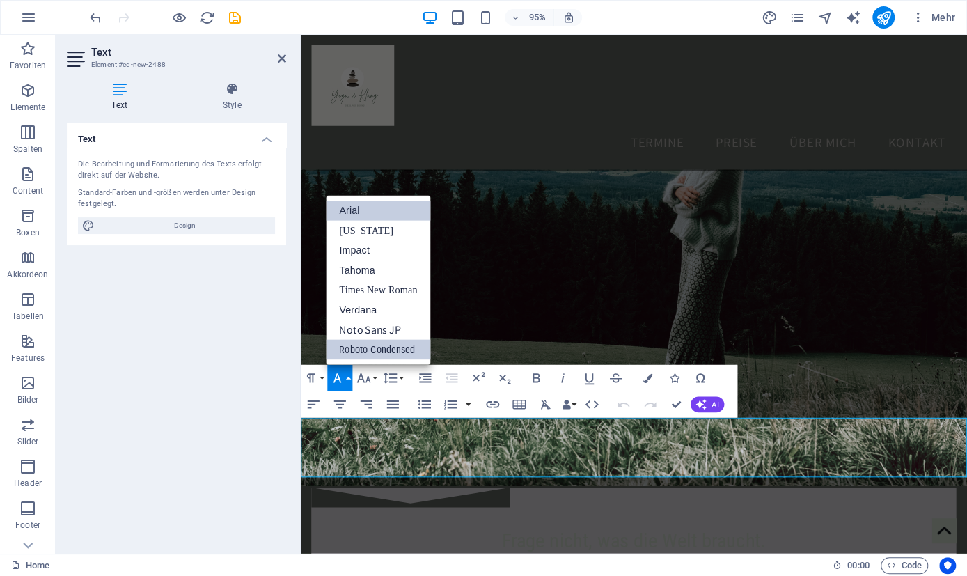
click at [377, 205] on link "Arial" at bounding box center [378, 211] width 104 height 20
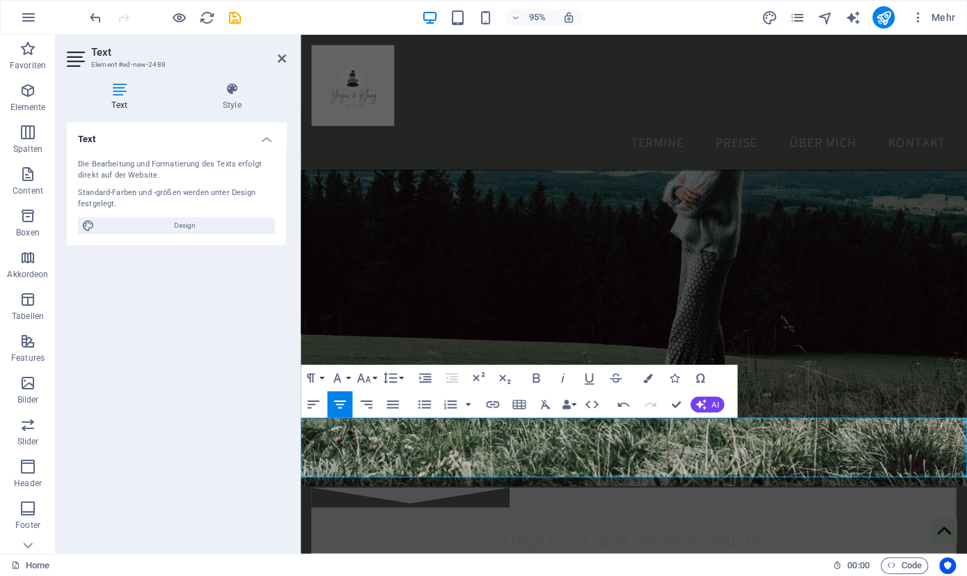
click at [848, 418] on figure at bounding box center [651, 234] width 701 height 552
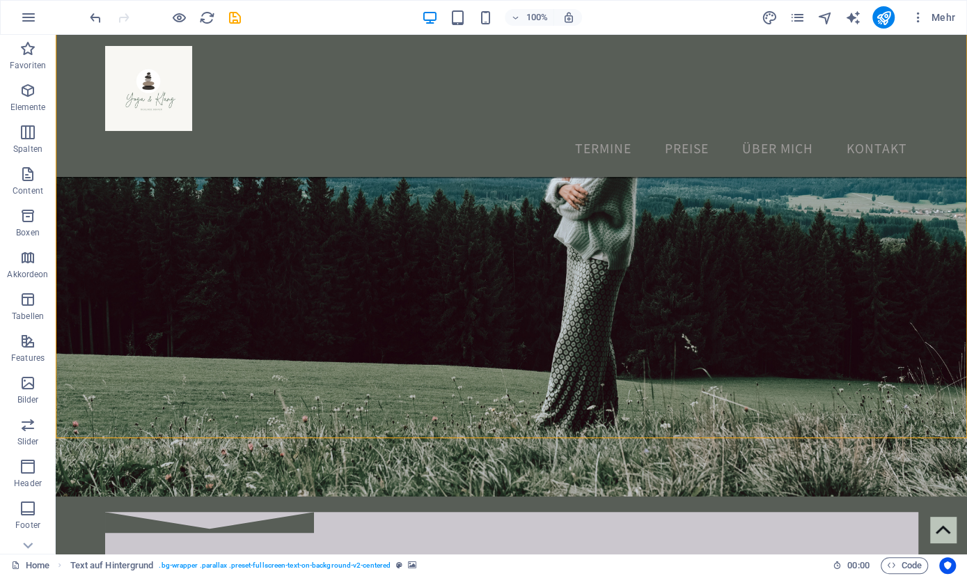
click at [793, 374] on figure at bounding box center [511, 227] width 911 height 538
click at [626, 463] on div "…wieder lauschen lernen ‌ nach außen und nach innen…" at bounding box center [511, 469] width 911 height 63
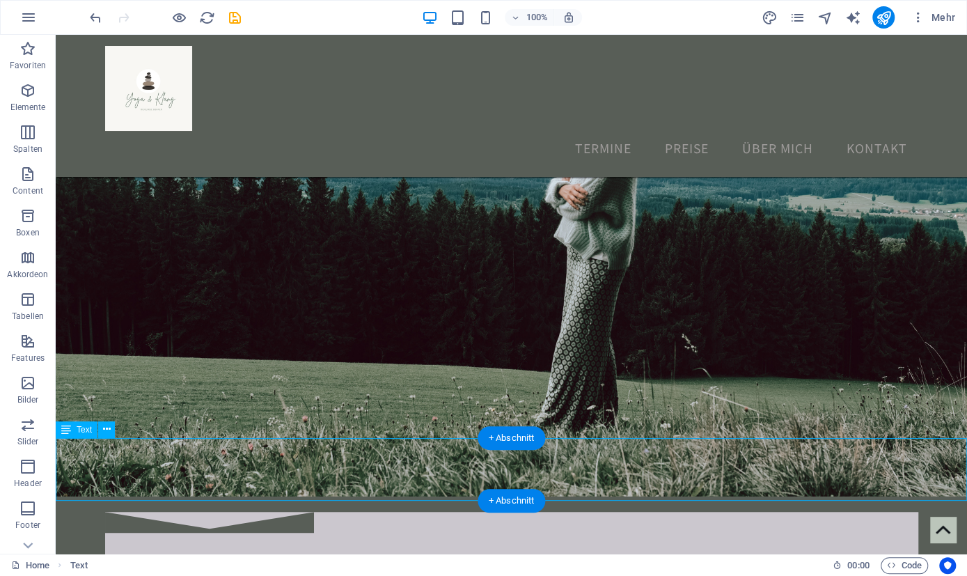
click at [641, 476] on div "…wieder lauschen lernen ‌ nach außen und nach innen…" at bounding box center [511, 469] width 911 height 63
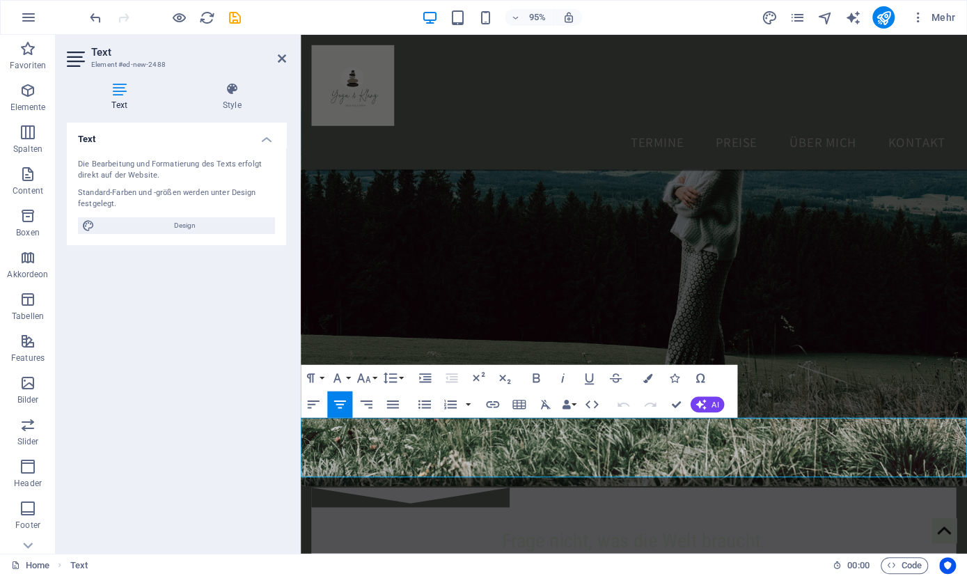
drag, startPoint x: 800, startPoint y: 485, endPoint x: 476, endPoint y: 449, distance: 326.4
click at [476, 449] on div "…wieder lauschen lernen ‌ nach außen und nach innen…" at bounding box center [651, 469] width 701 height 63
click at [347, 378] on button "Font Family" at bounding box center [339, 378] width 25 height 26
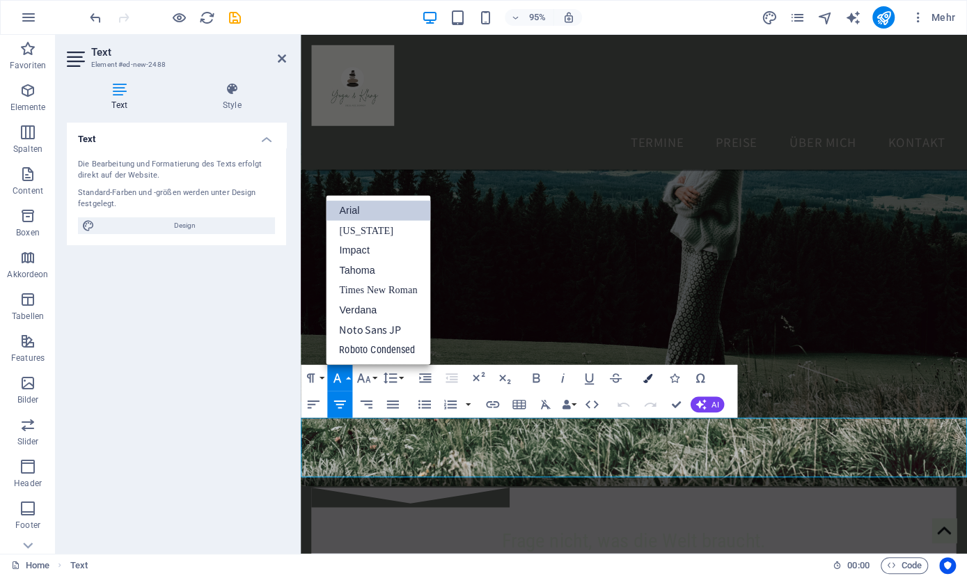
click at [648, 377] on icon "button" at bounding box center [647, 377] width 9 height 9
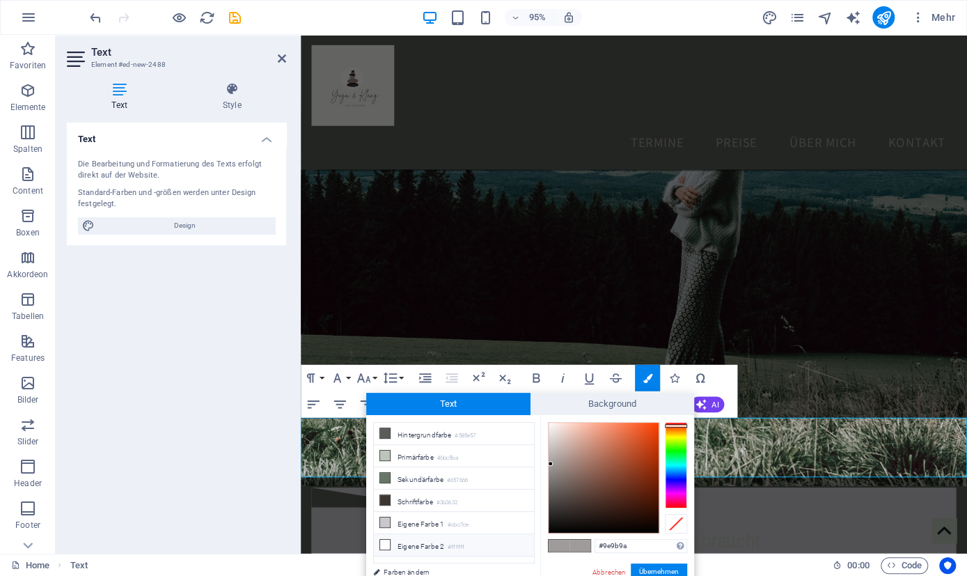
click at [390, 541] on li "Eigene Farbe 2 #ffffff" at bounding box center [454, 545] width 160 height 22
type input "#ffffff"
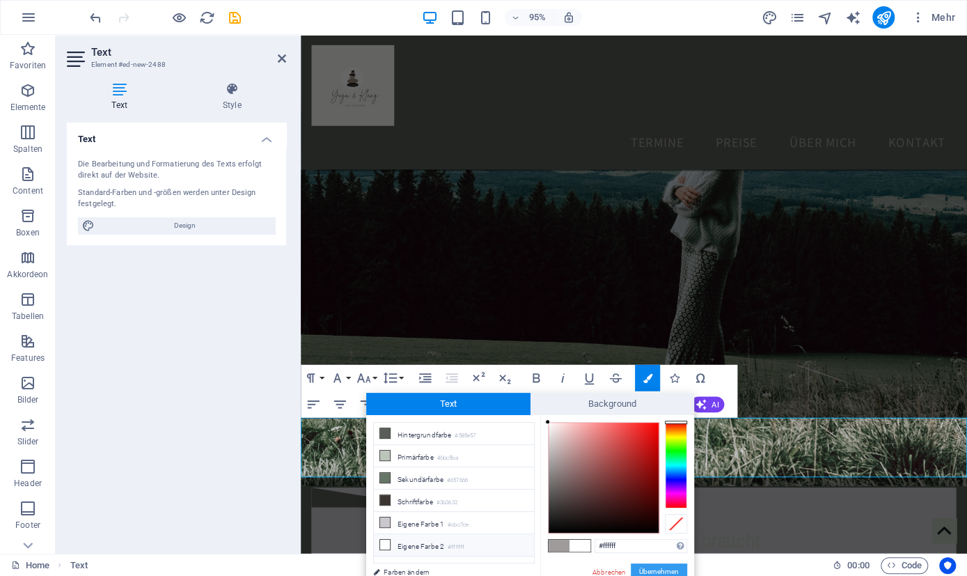
click at [646, 569] on button "Übernehmen" at bounding box center [659, 571] width 56 height 17
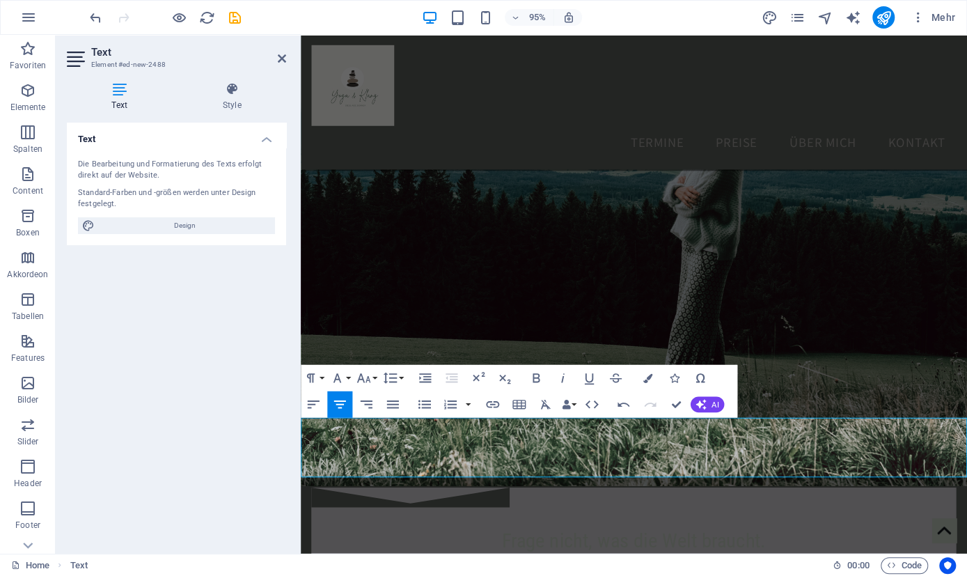
click at [821, 347] on figure at bounding box center [651, 234] width 701 height 552
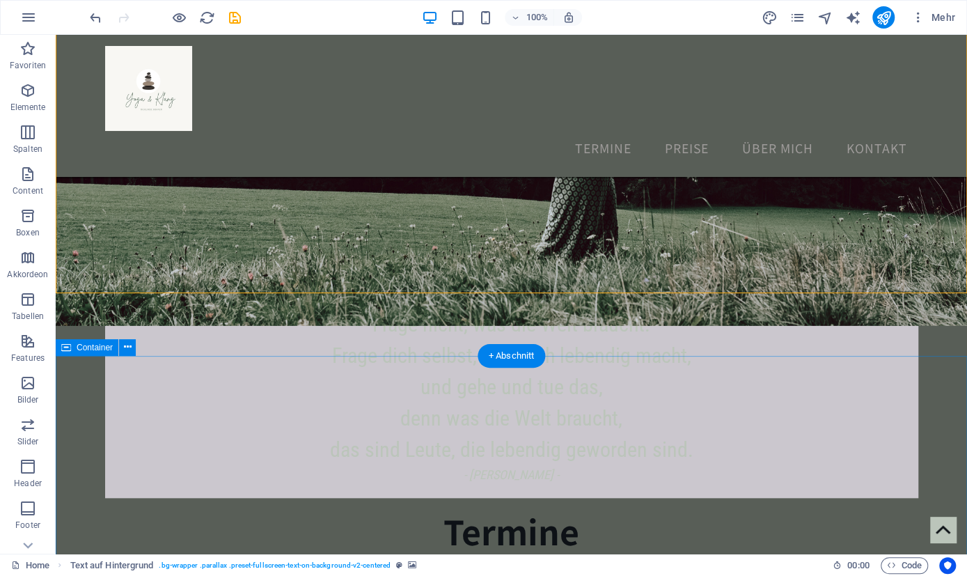
scroll to position [567, 0]
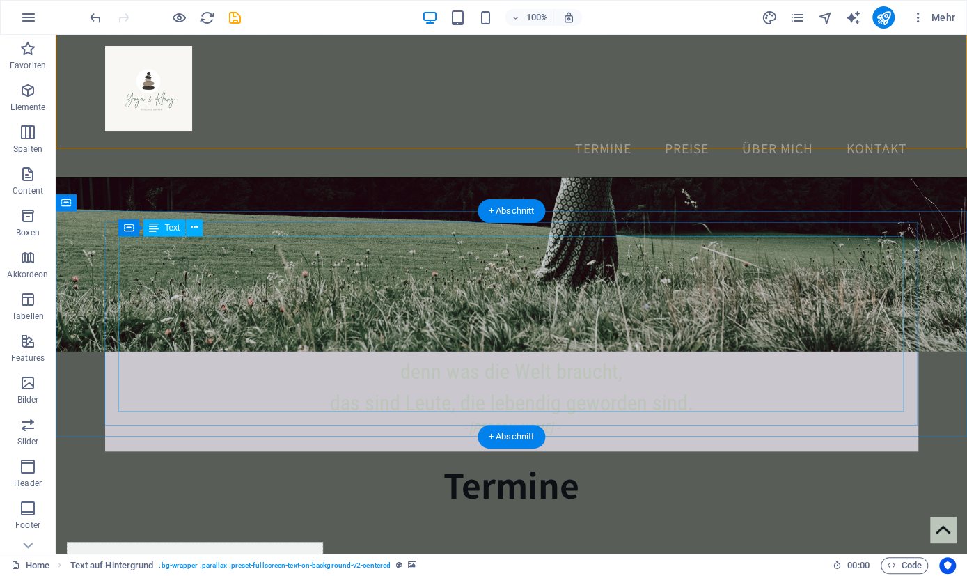
click at [873, 353] on div "Frage nicht, was die Welt braucht. Frage dich selbst, was dich lebendig macht, …" at bounding box center [511, 349] width 785 height 175
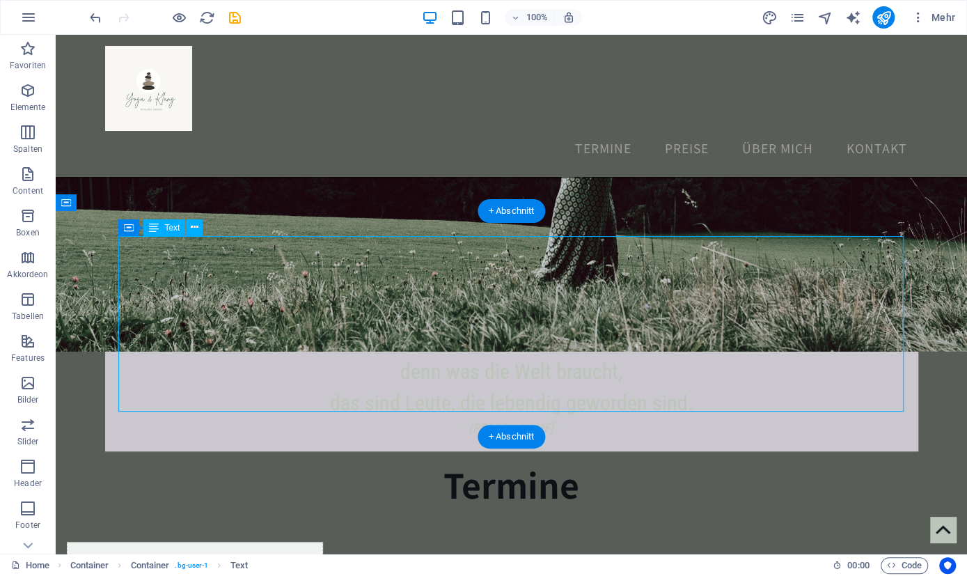
click at [783, 339] on div "Frage nicht, was die Welt braucht. Frage dich selbst, was dich lebendig macht, …" at bounding box center [511, 349] width 785 height 175
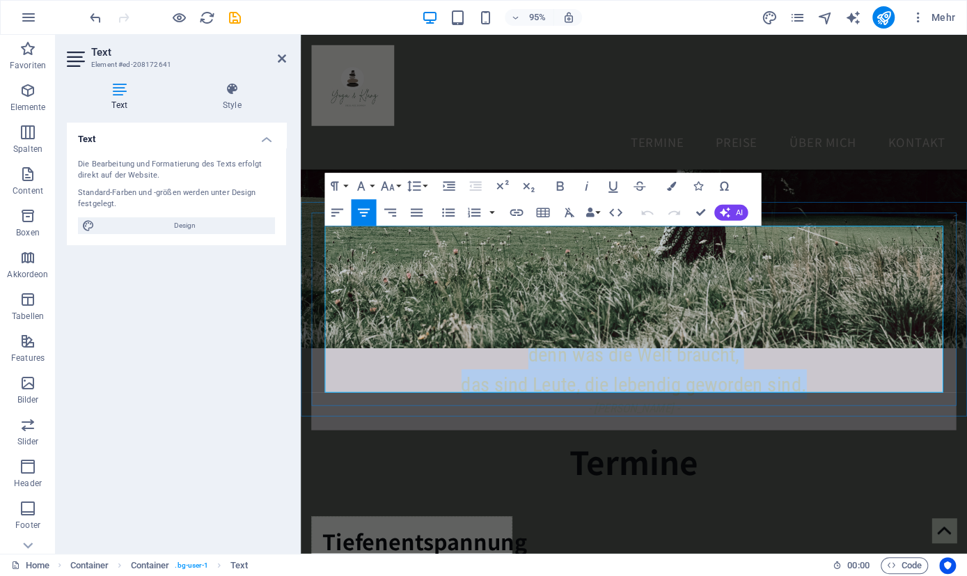
drag, startPoint x: 850, startPoint y: 375, endPoint x: 430, endPoint y: 249, distance: 438.1
click at [430, 262] on p "Frage nicht, was die Welt braucht. Frage dich selbst, was dich lebendig macht, …" at bounding box center [651, 340] width 651 height 157
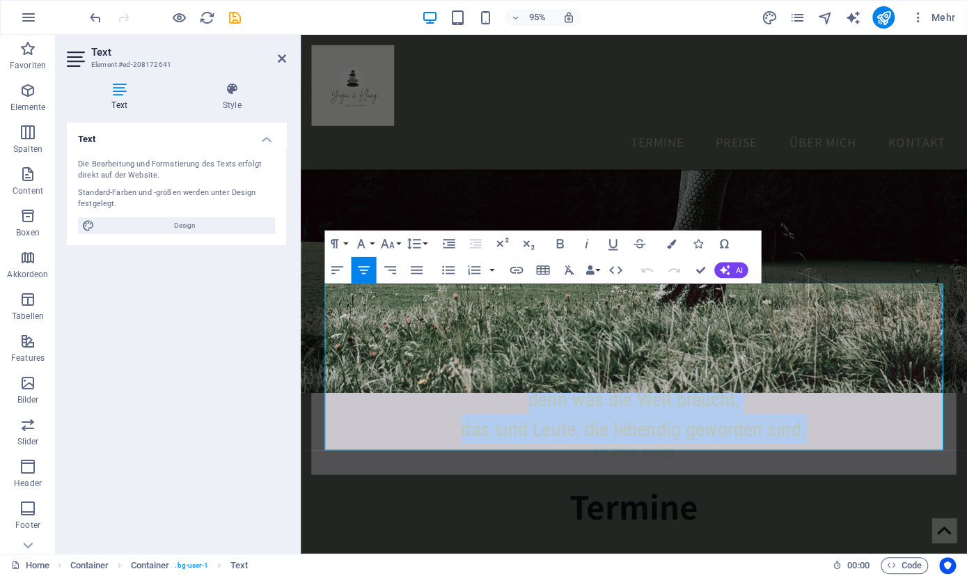
scroll to position [495, 0]
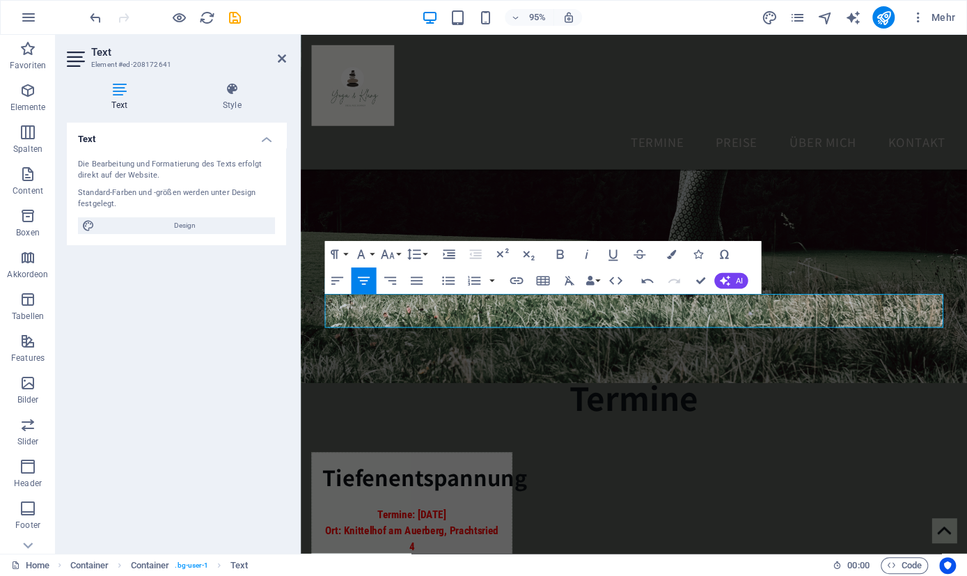
click at [777, 175] on figure at bounding box center [651, 126] width 701 height 552
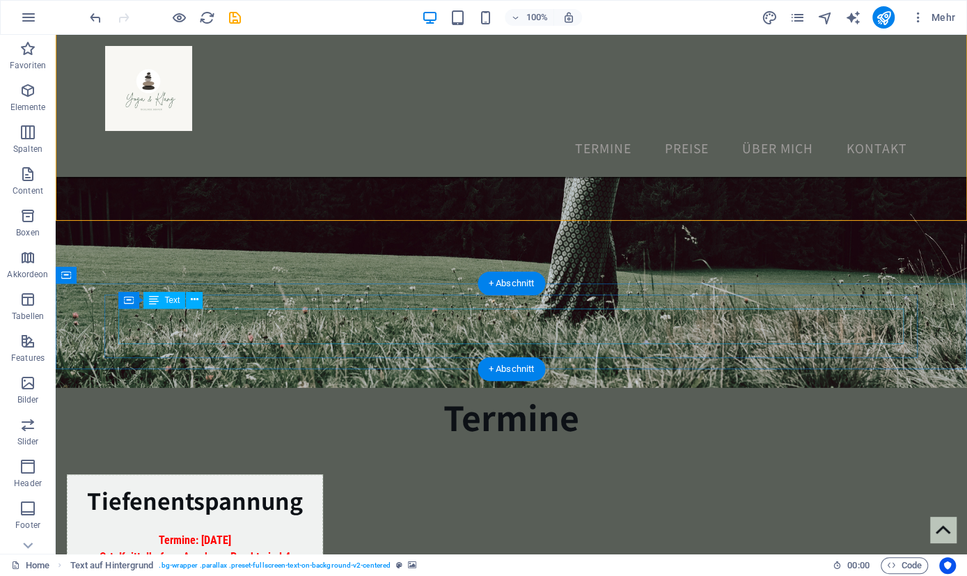
click at [779, 334] on div "- Harold Withmann -" at bounding box center [511, 352] width 785 height 36
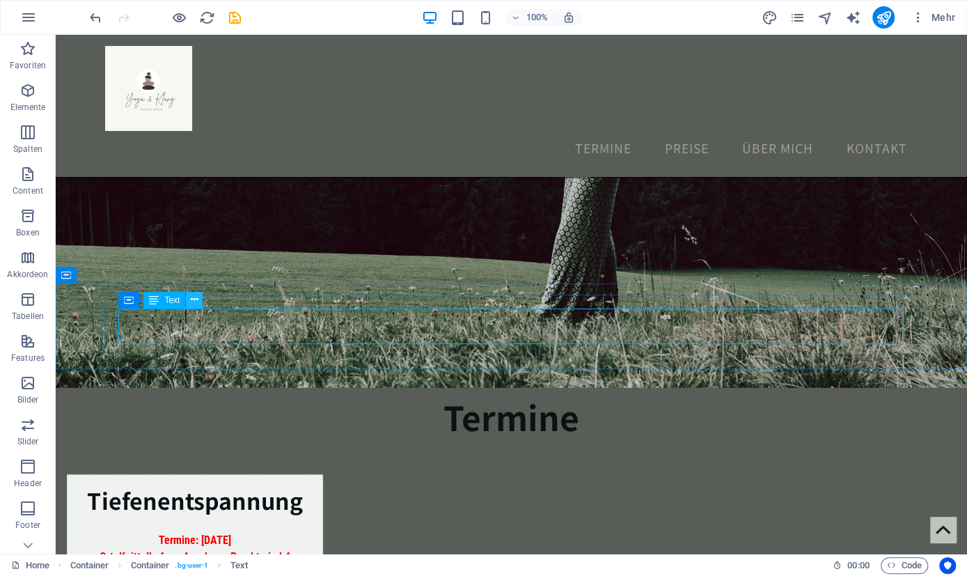
click at [196, 296] on icon at bounding box center [195, 299] width 8 height 15
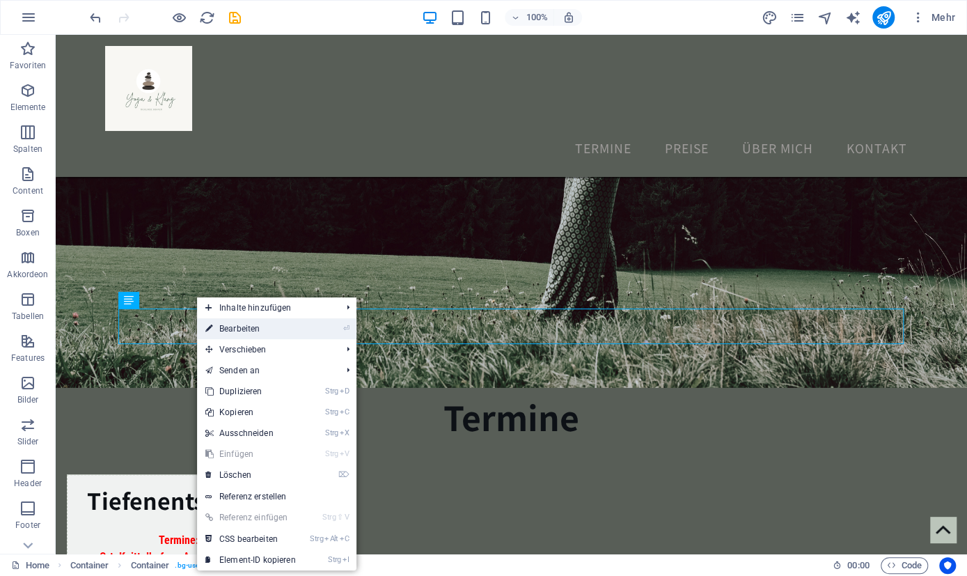
click at [265, 331] on link "⏎ Bearbeiten" at bounding box center [250, 328] width 107 height 21
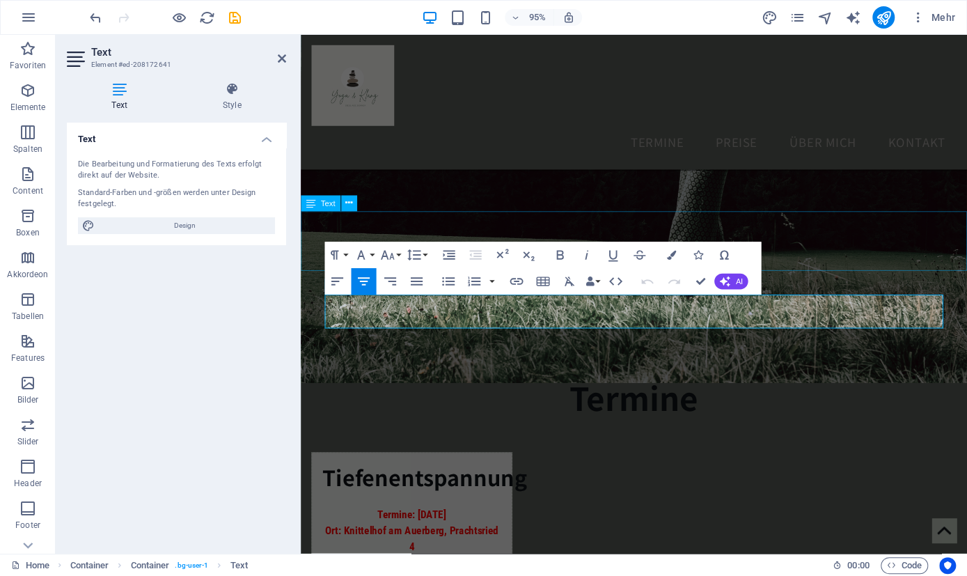
click at [907, 234] on div "…wieder lauschen lernen ‌ nach außen und nach innen…" at bounding box center [651, 252] width 701 height 63
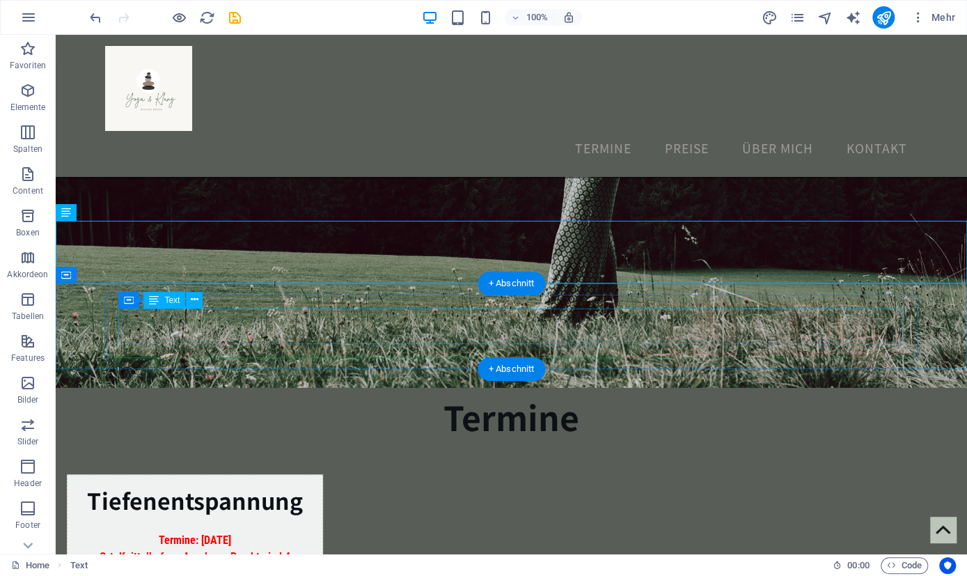
click at [742, 334] on div "- Harold Withmann -" at bounding box center [511, 352] width 785 height 36
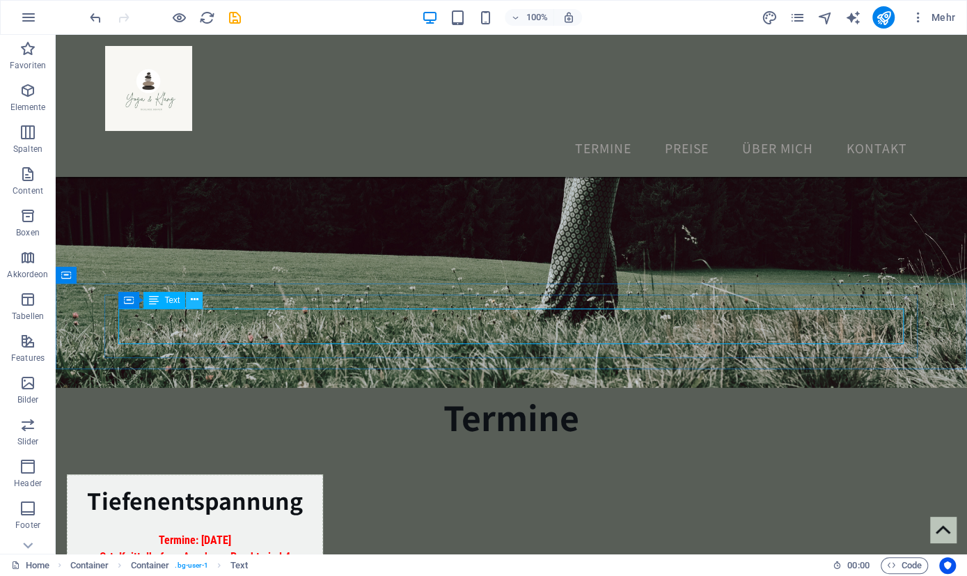
click at [196, 301] on icon at bounding box center [195, 299] width 8 height 15
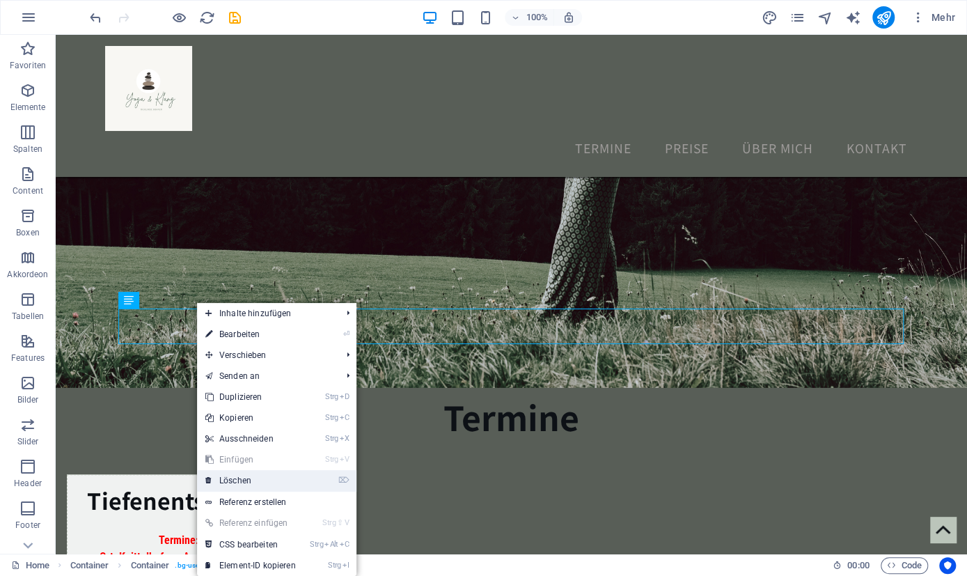
click at [260, 478] on link "⌦ Löschen" at bounding box center [250, 480] width 107 height 21
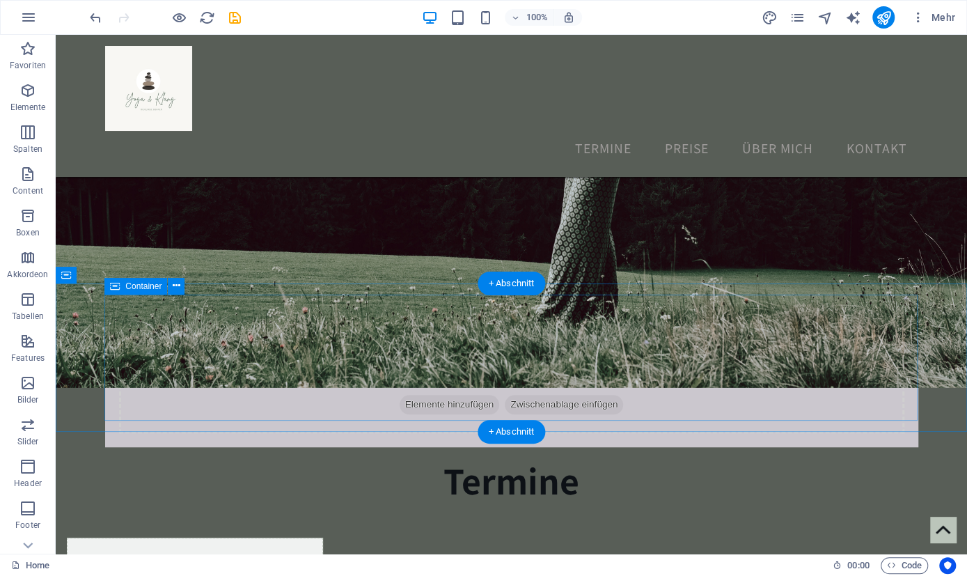
click at [171, 334] on div "Ziehe hier Inhalte hinein oder Elemente hinzufügen Zwischenablage einfügen" at bounding box center [511, 383] width 785 height 99
click at [180, 285] on icon at bounding box center [177, 285] width 8 height 15
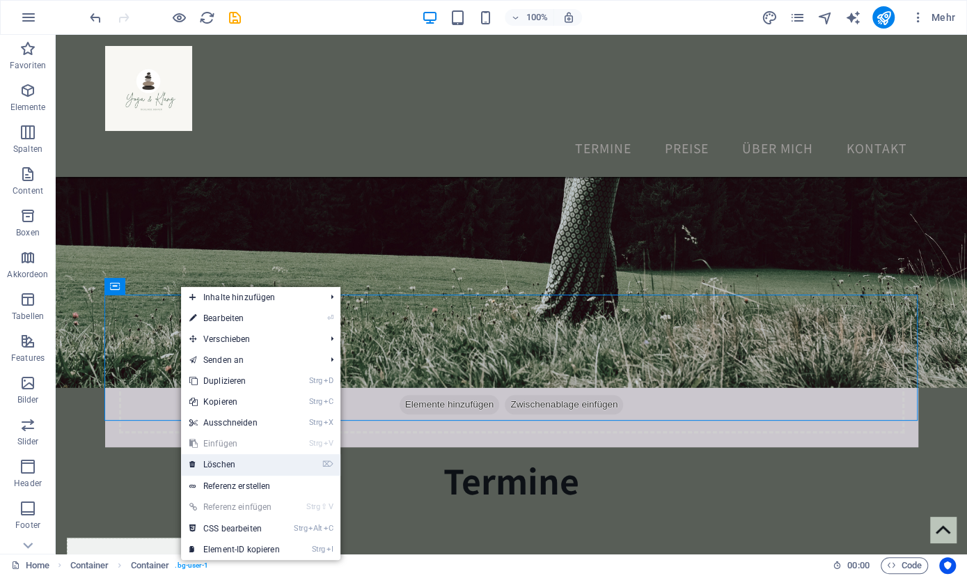
click at [222, 463] on link "⌦ Löschen" at bounding box center [234, 464] width 107 height 21
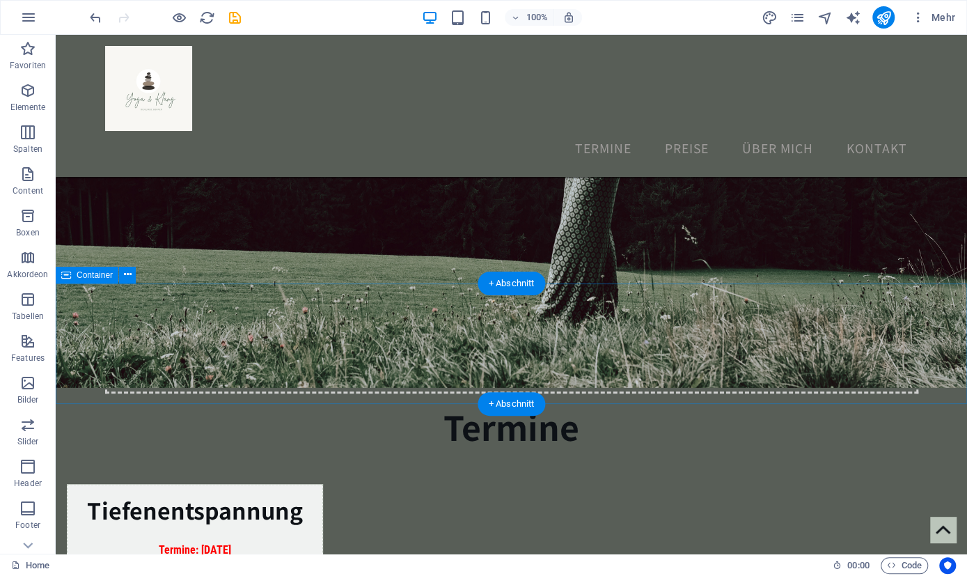
click at [431, 360] on span "Elemente hinzufügen" at bounding box center [450, 364] width 100 height 19
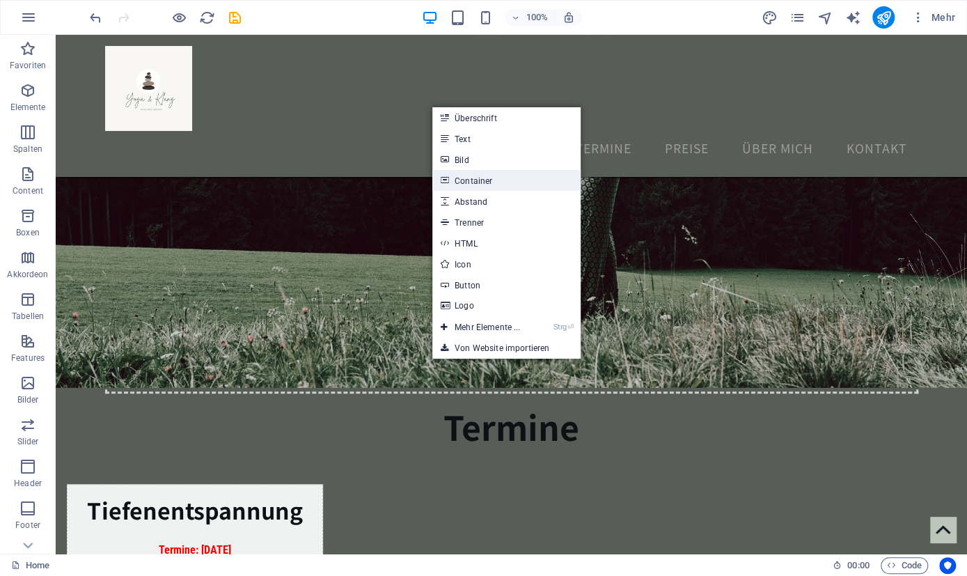
click at [496, 183] on link "Container" at bounding box center [506, 180] width 148 height 21
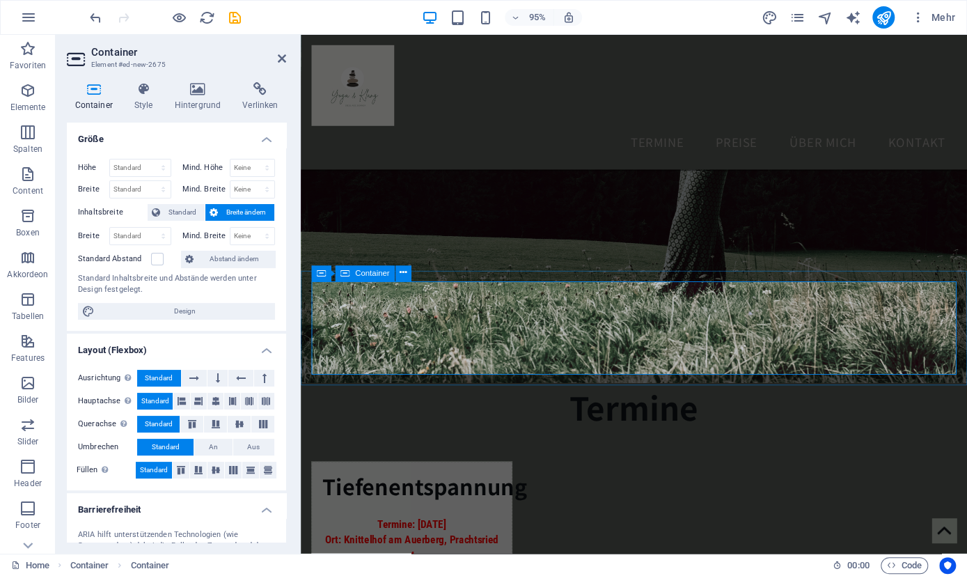
click at [583, 315] on div "Ziehe hier Inhalte hinein oder Elemente hinzufügen Zwischenablage einfügen" at bounding box center [651, 344] width 679 height 99
click at [585, 314] on div "Ziehe hier Inhalte hinein oder Elemente hinzufügen Zwischenablage einfügen" at bounding box center [651, 344] width 679 height 99
click at [33, 100] on span "Elemente" at bounding box center [28, 98] width 56 height 33
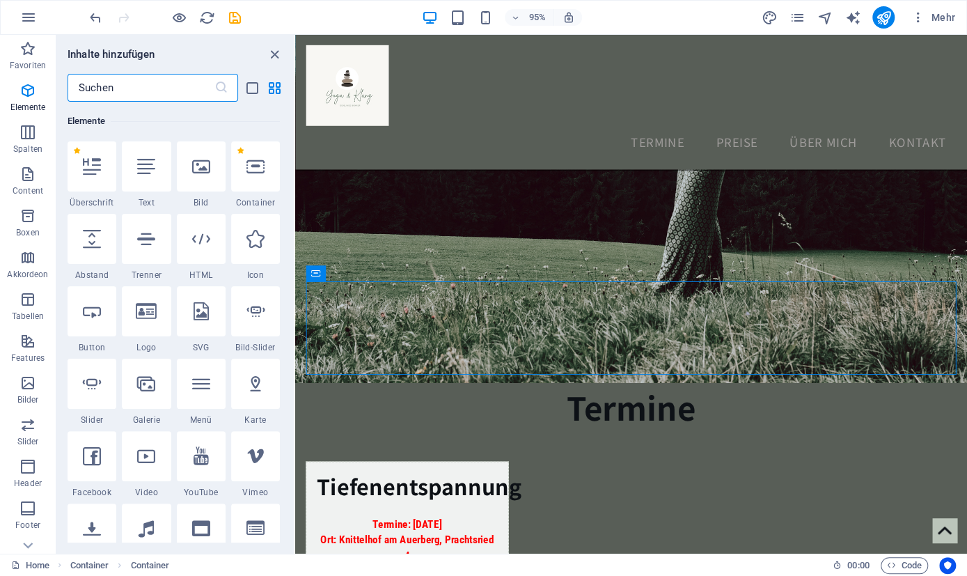
scroll to position [148, 0]
click at [161, 176] on div at bounding box center [146, 166] width 49 height 50
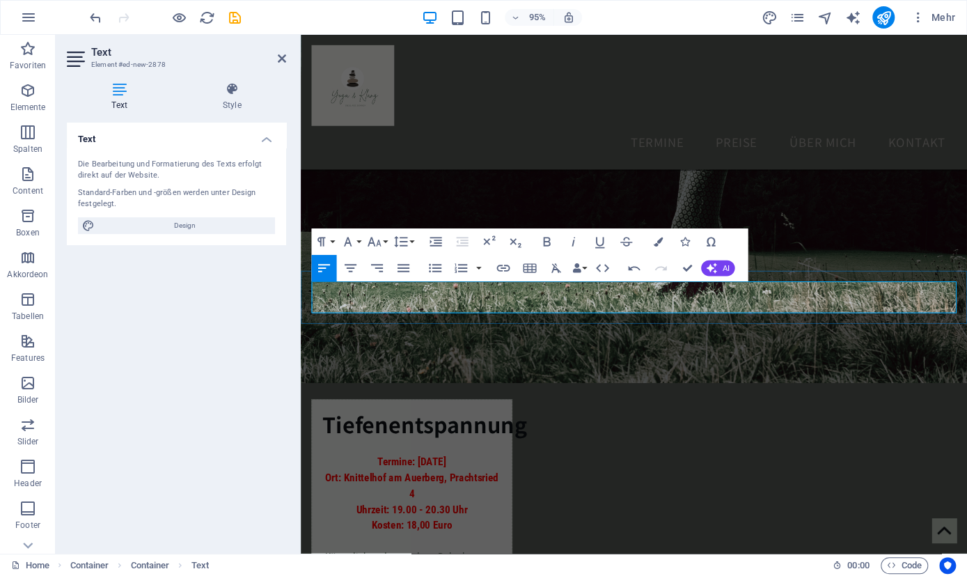
drag, startPoint x: 455, startPoint y: 321, endPoint x: 290, endPoint y: 299, distance: 167.1
click at [312, 299] on div "…wieder lauschen lernen ‌ nach außen und nach innen…" at bounding box center [651, 311] width 679 height 33
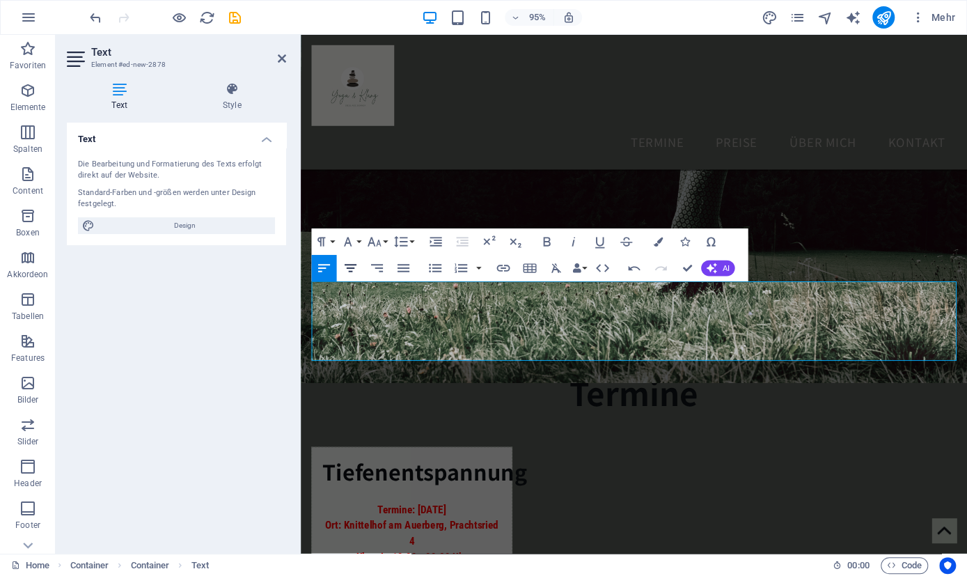
click at [359, 271] on button "Align Center" at bounding box center [350, 268] width 25 height 26
click at [384, 242] on button "Font Size" at bounding box center [376, 241] width 25 height 26
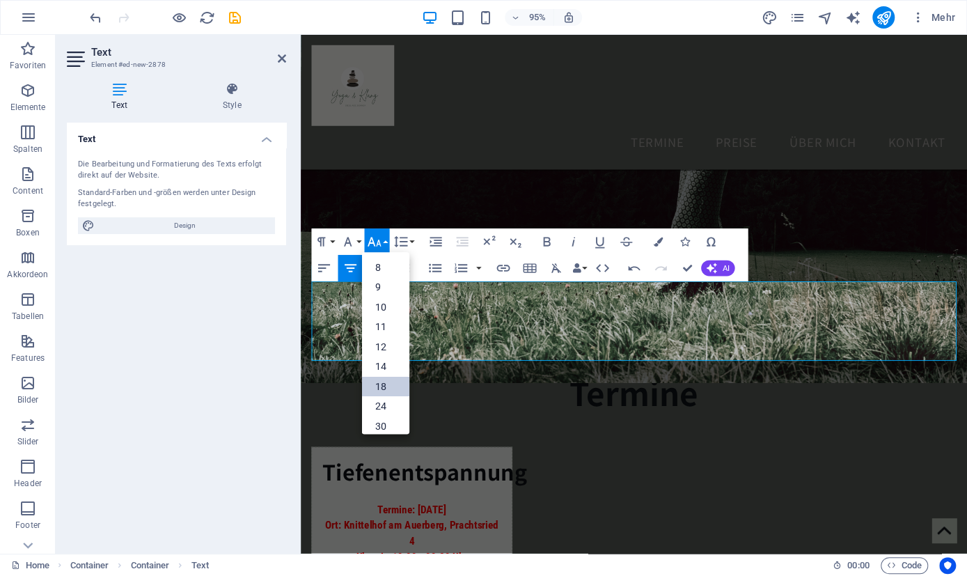
click at [379, 387] on link "18" at bounding box center [384, 387] width 47 height 20
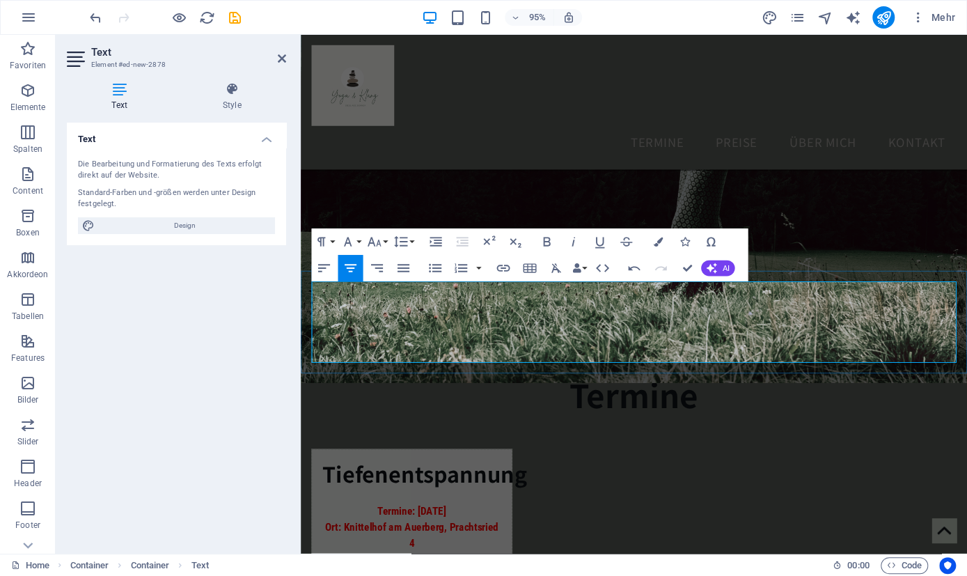
click at [560, 316] on p "Frage nicht, was die Welt braucht. Frage dich selbst, was dich lebendig macht, …" at bounding box center [651, 338] width 679 height 86
drag, startPoint x: 571, startPoint y: 301, endPoint x: 795, endPoint y: 391, distance: 241.8
click at [795, 380] on div "Frage nicht, was die Welt braucht. Frage dich selbst, was dich lebendig macht, …" at bounding box center [651, 338] width 679 height 86
click at [384, 240] on button "Font Size" at bounding box center [376, 241] width 25 height 26
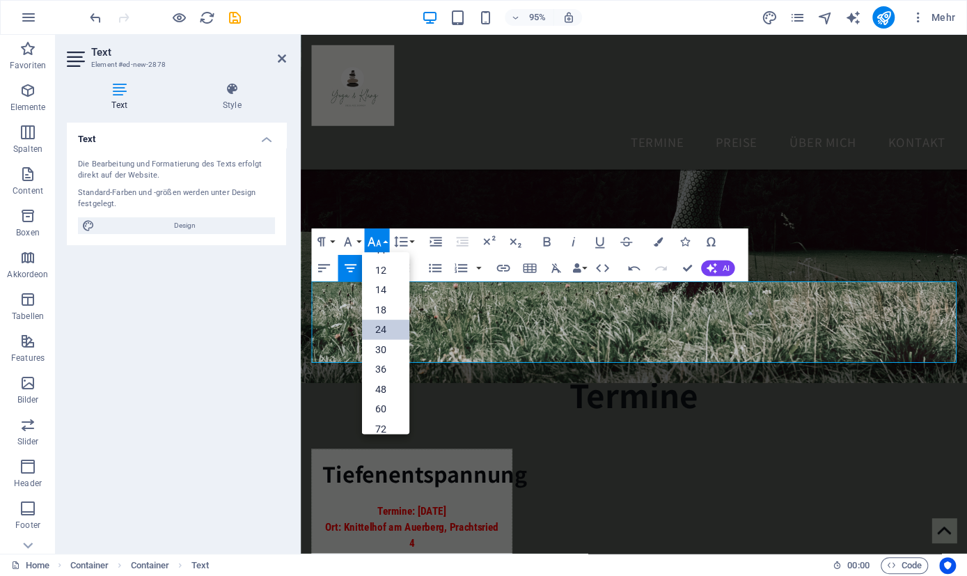
scroll to position [111, 0]
click at [389, 357] on link "48" at bounding box center [384, 360] width 47 height 20
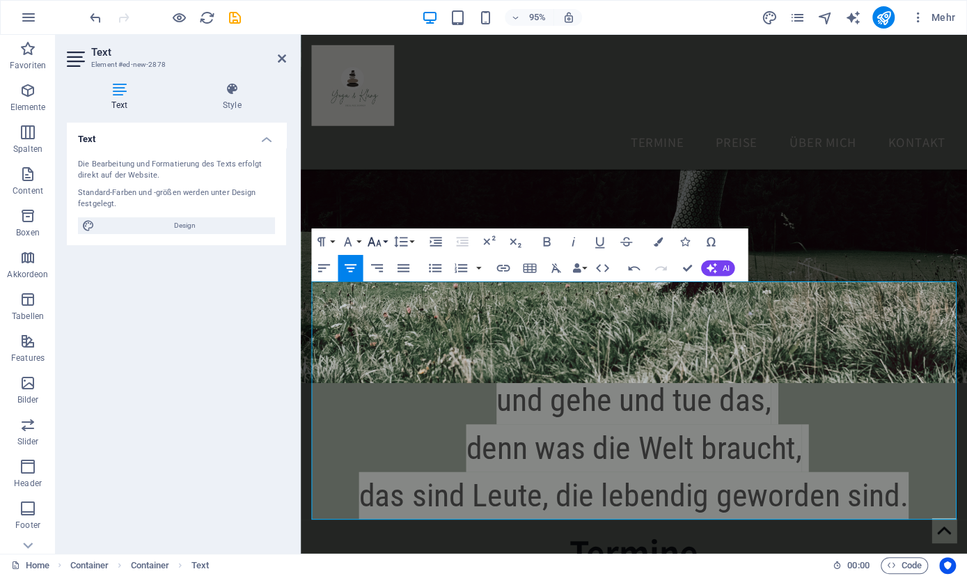
click at [384, 237] on button "Font Size" at bounding box center [376, 241] width 25 height 26
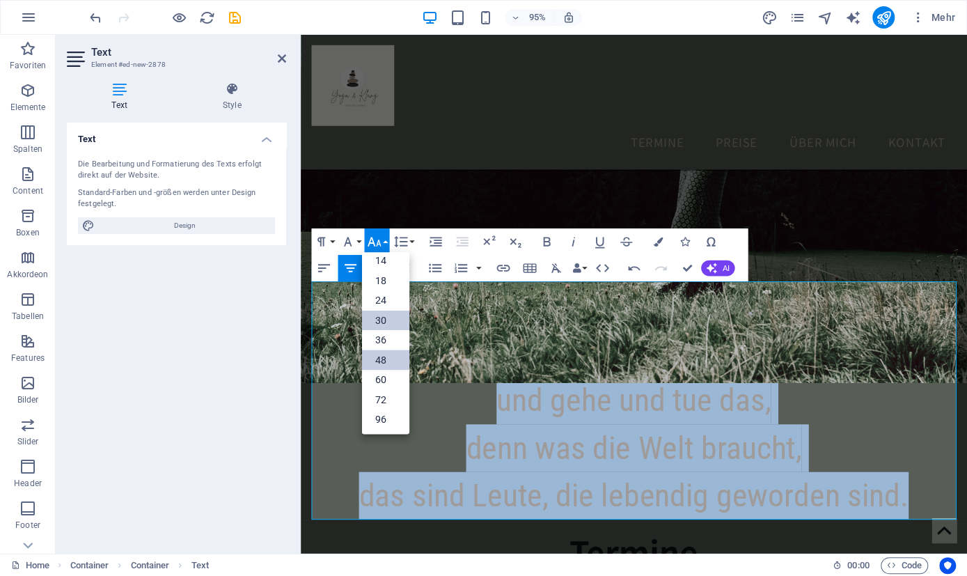
click at [377, 326] on link "30" at bounding box center [384, 321] width 47 height 20
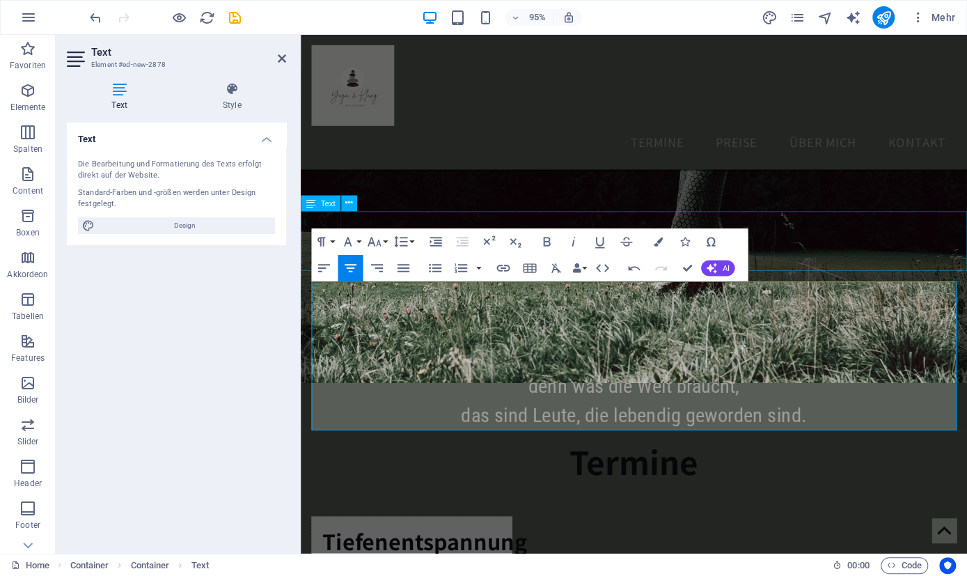
click at [830, 239] on div "…wieder lauschen lernen ‌ nach außen und nach innen…" at bounding box center [651, 252] width 701 height 63
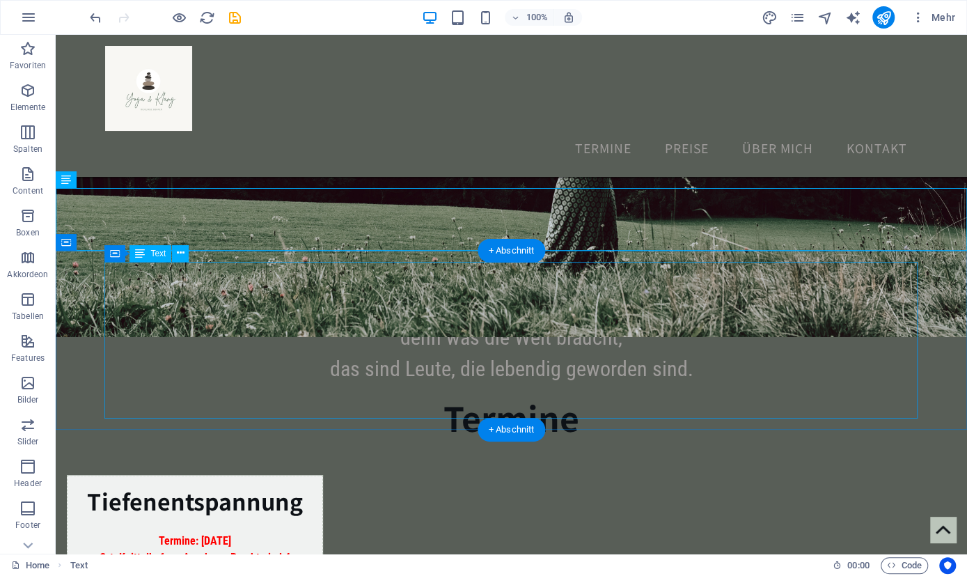
scroll to position [495, 0]
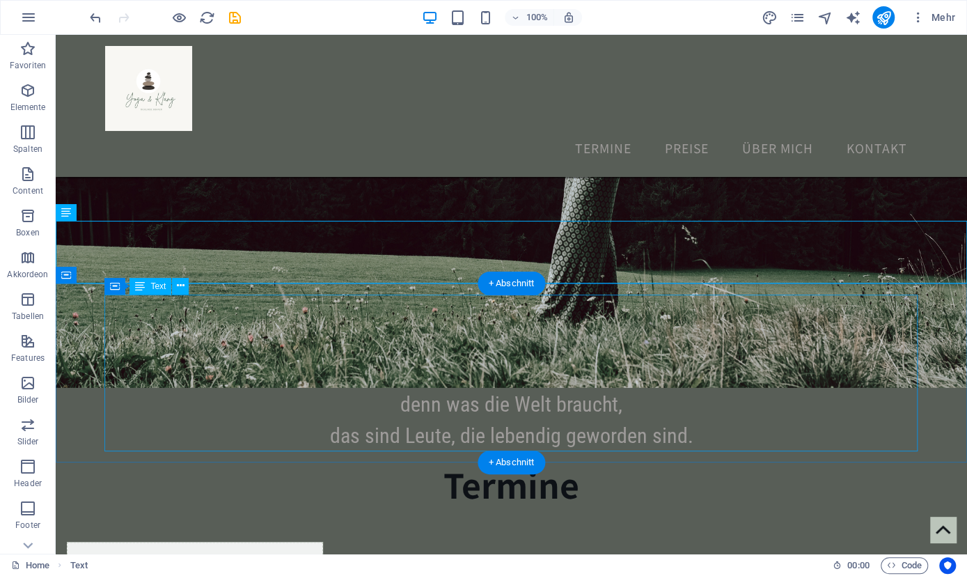
click at [726, 395] on div "Frage nicht, was die Welt braucht. Frage dich selbst, was dich lebendig macht, …" at bounding box center [511, 373] width 813 height 157
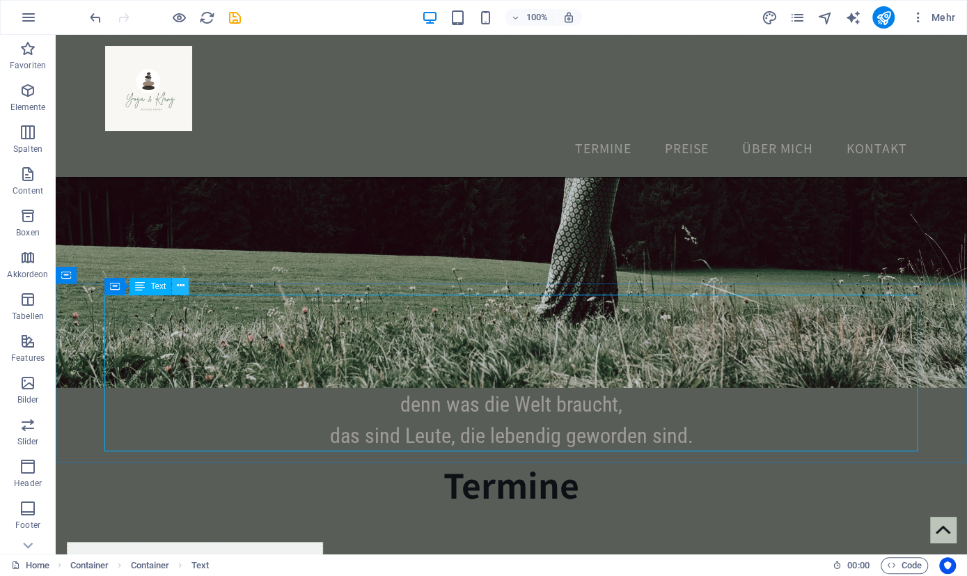
click at [182, 290] on icon at bounding box center [181, 285] width 8 height 15
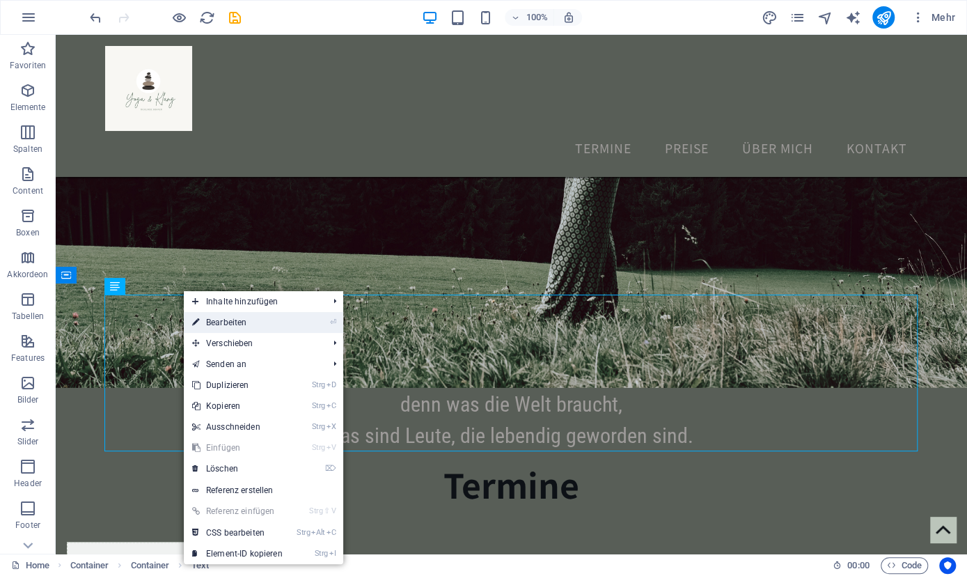
click at [231, 322] on link "⏎ Bearbeiten" at bounding box center [237, 322] width 107 height 21
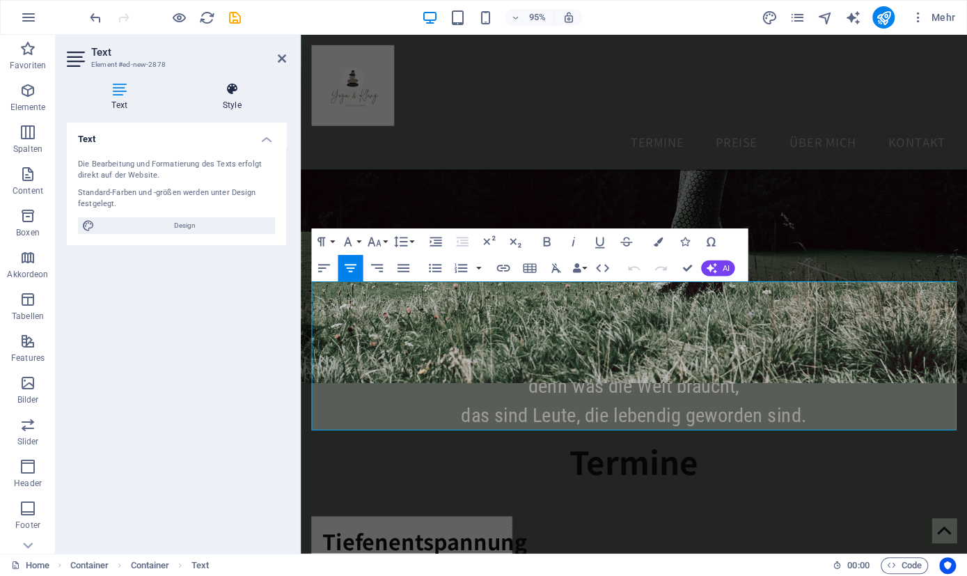
click at [225, 111] on h4 "Style" at bounding box center [232, 96] width 109 height 29
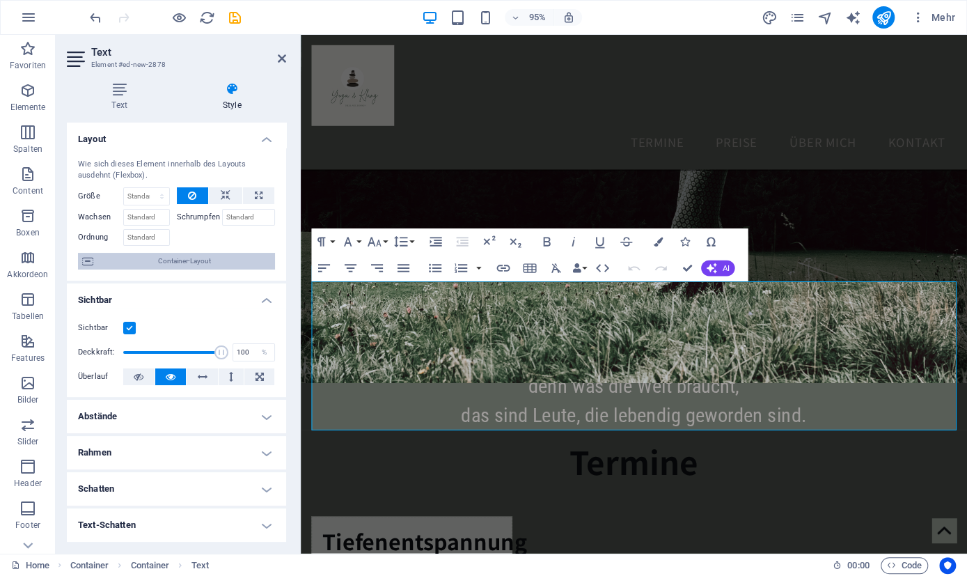
click at [176, 258] on span "Container-Layout" at bounding box center [183, 261] width 173 height 17
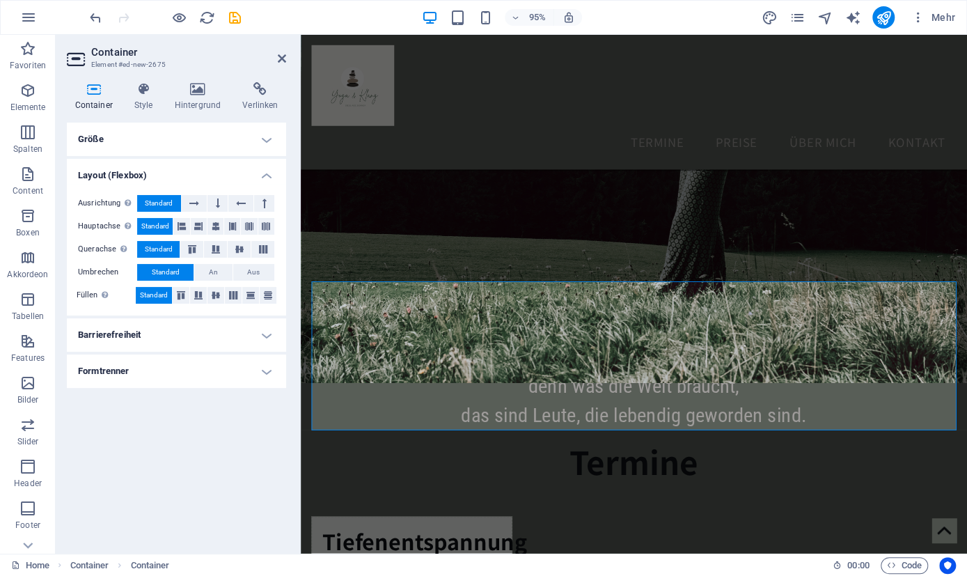
click at [270, 176] on h4 "Layout (Flexbox)" at bounding box center [176, 171] width 219 height 25
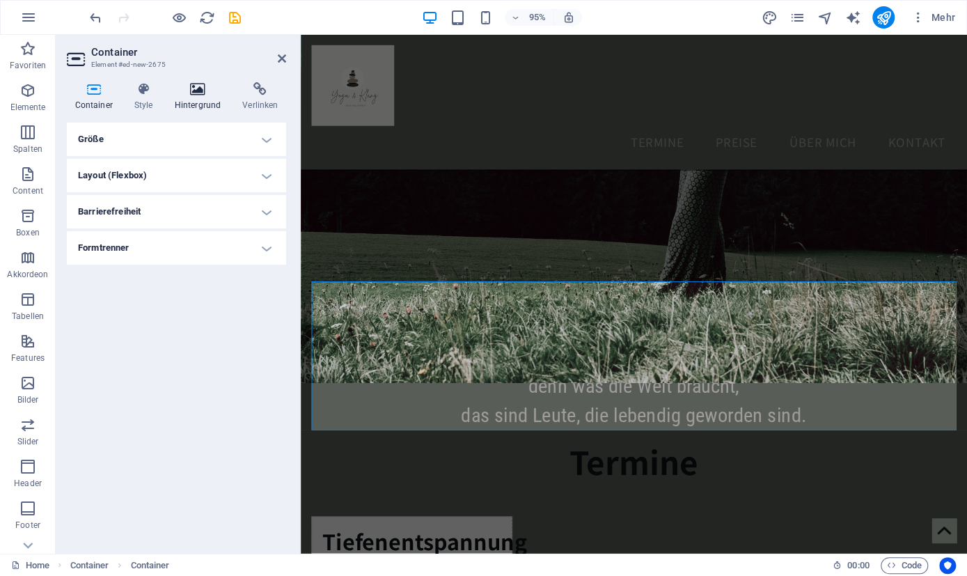
click at [201, 102] on h4 "Hintergrund" at bounding box center [200, 96] width 68 height 29
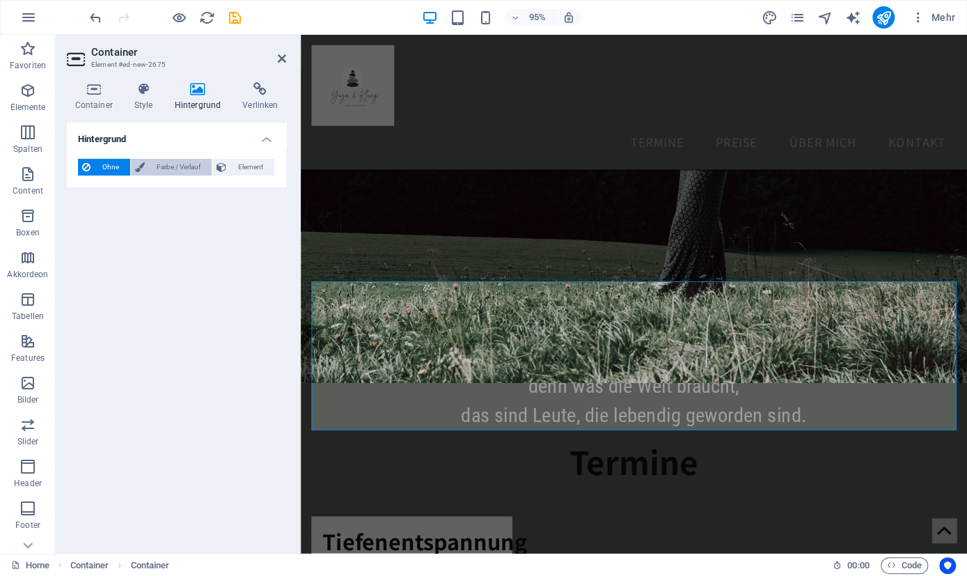
click at [185, 167] on span "Farbe / Verlauf" at bounding box center [178, 167] width 58 height 17
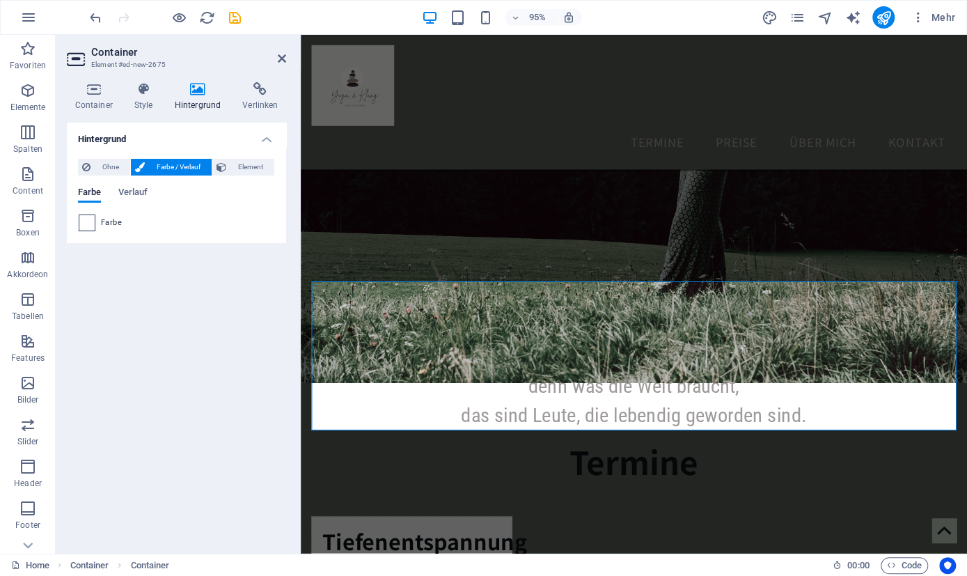
click at [86, 226] on span at bounding box center [86, 222] width 15 height 15
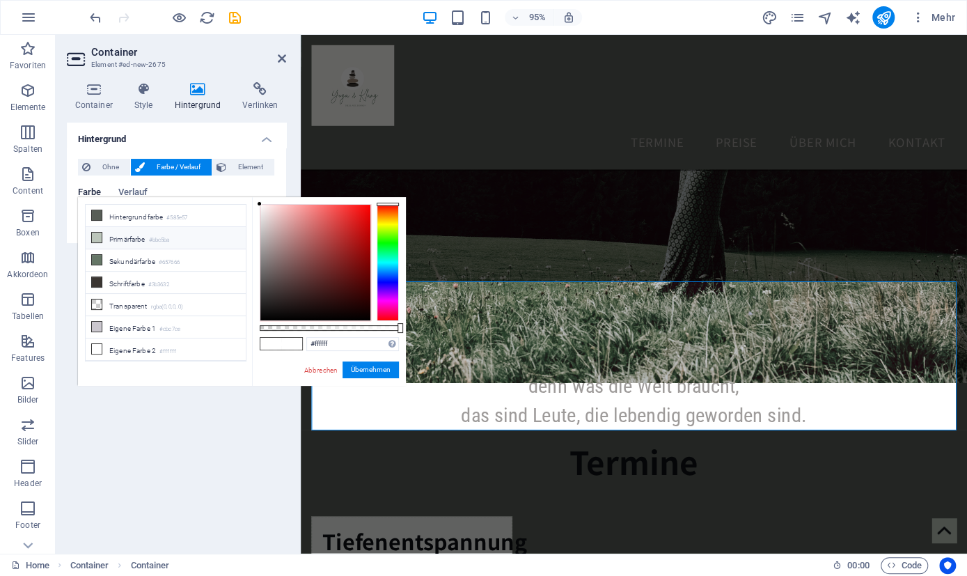
click at [99, 237] on icon at bounding box center [97, 238] width 10 height 10
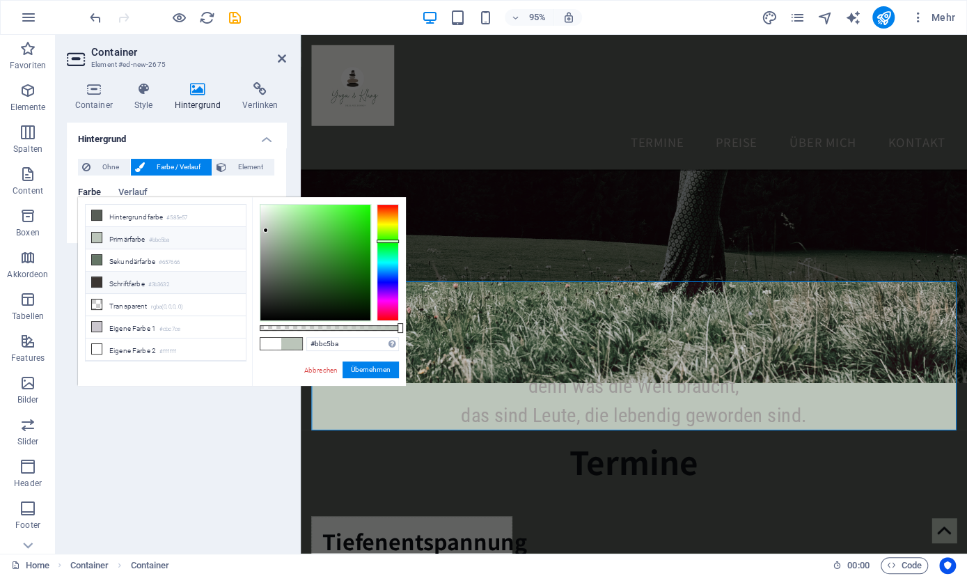
click at [109, 274] on li "Schriftfarbe #3b3632" at bounding box center [166, 283] width 160 height 22
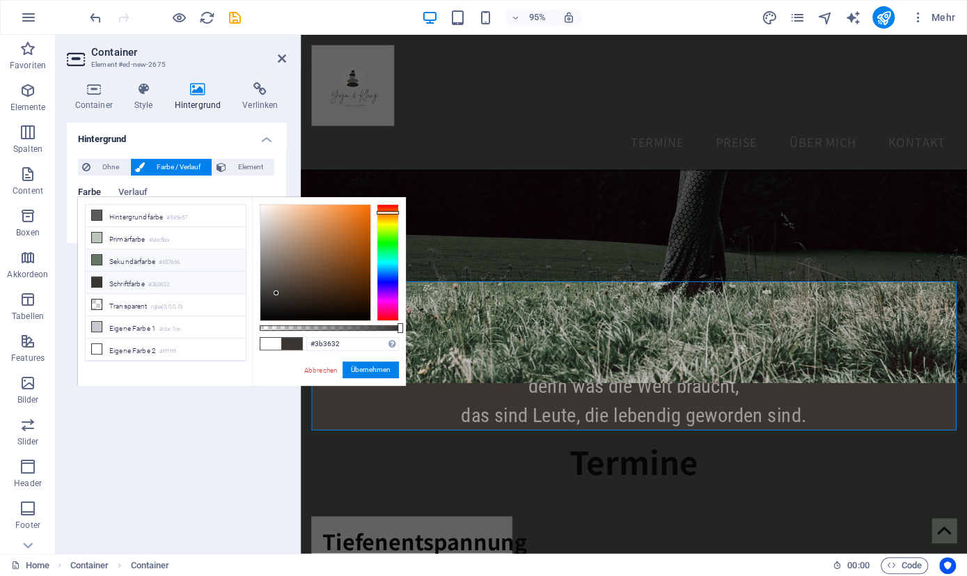
click at [109, 258] on li "Sekundärfarbe #657666" at bounding box center [166, 260] width 160 height 22
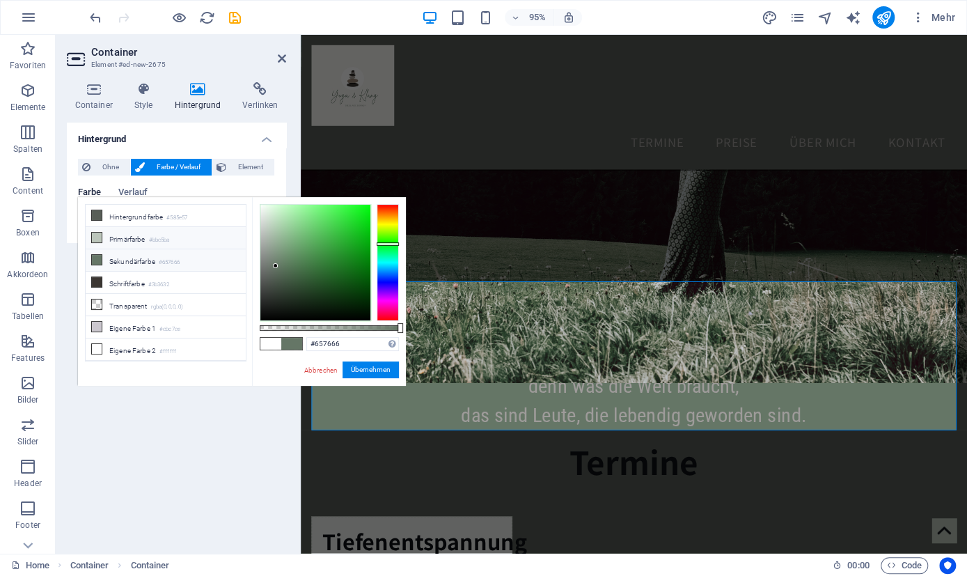
click at [113, 230] on li "Primärfarbe #bbc5ba" at bounding box center [166, 238] width 160 height 22
type input "#bbc5ba"
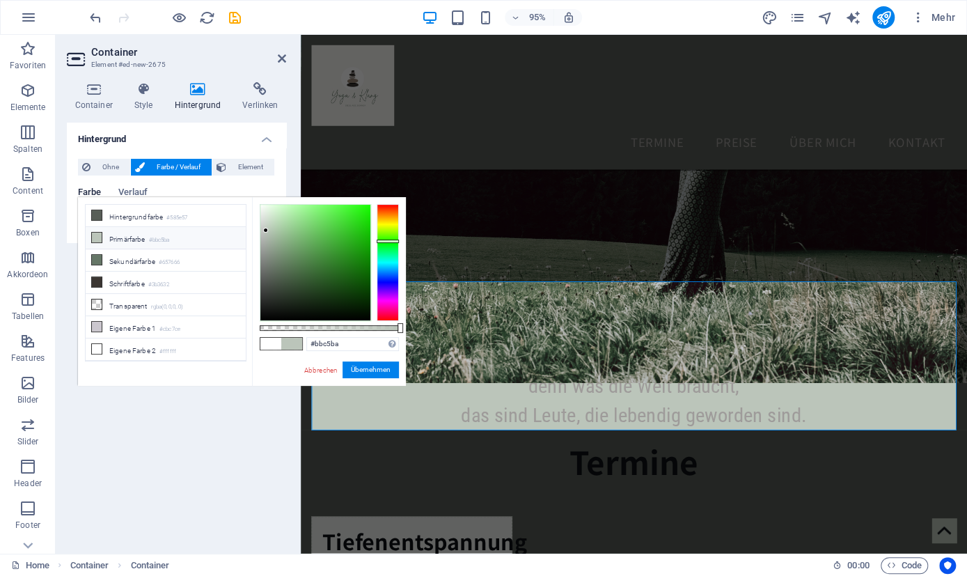
click at [187, 454] on div "Hintergrund Ohne Farbe / Verlauf Element Hintergrund über volle Breite strecken…" at bounding box center [176, 333] width 219 height 420
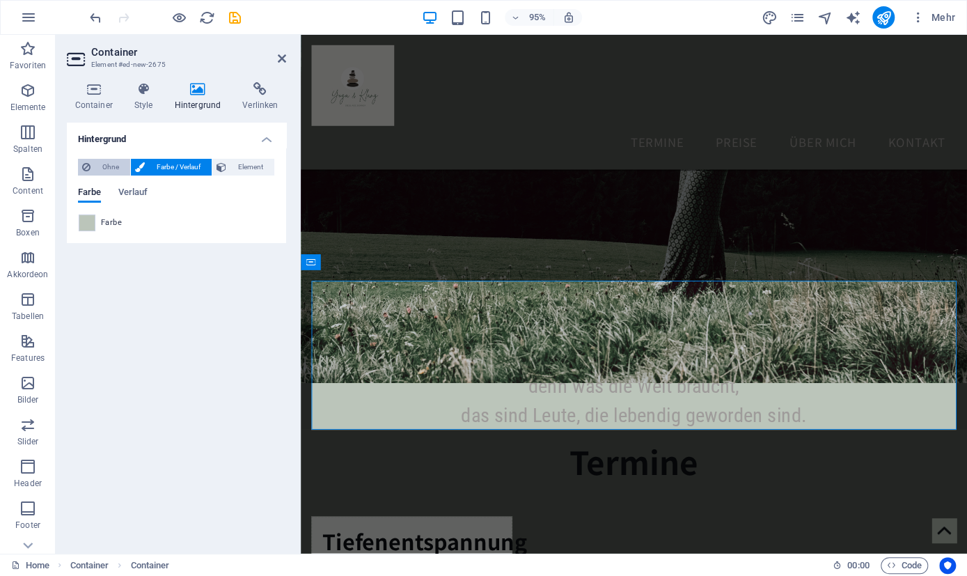
click at [107, 164] on span "Ohne" at bounding box center [110, 167] width 31 height 17
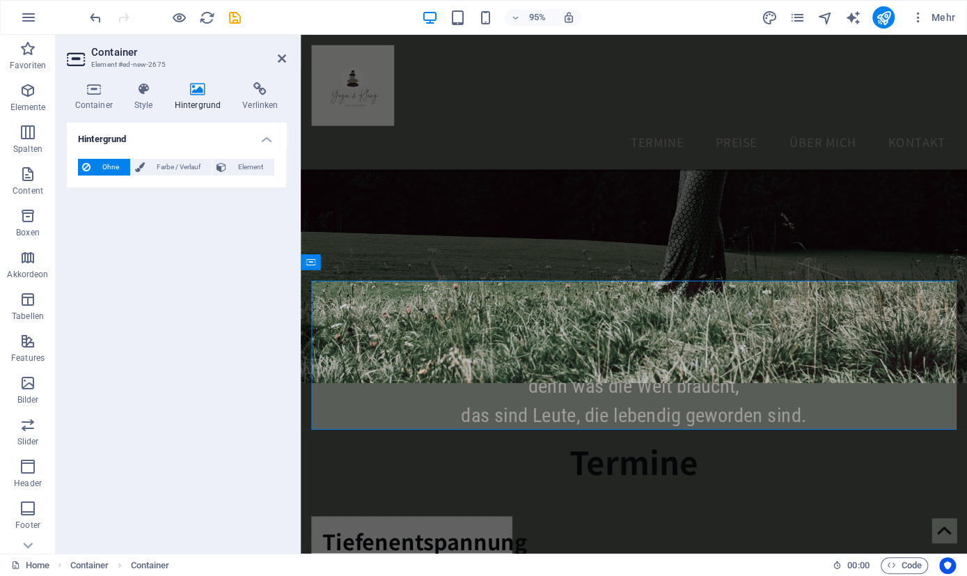
click at [865, 210] on figure at bounding box center [651, 126] width 701 height 552
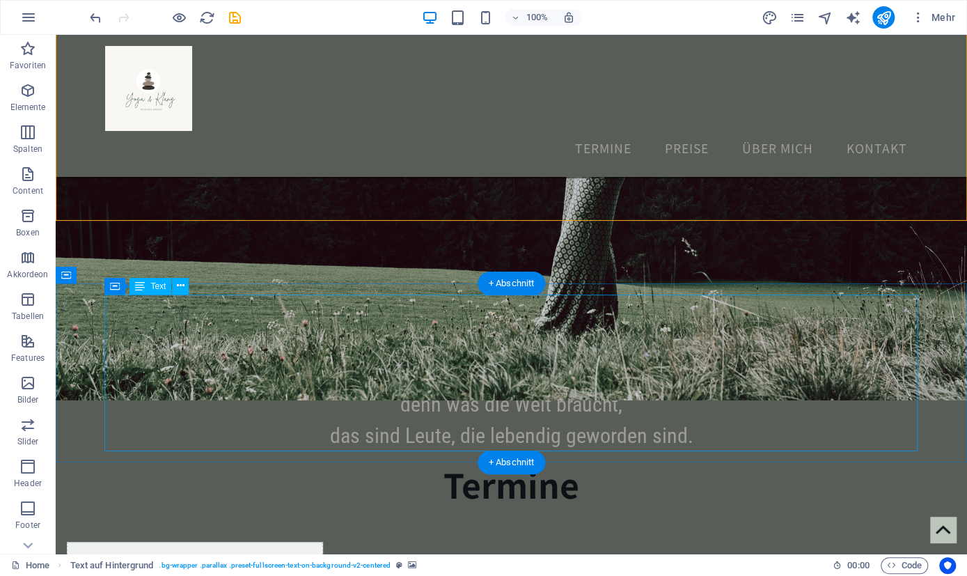
scroll to position [567, 0]
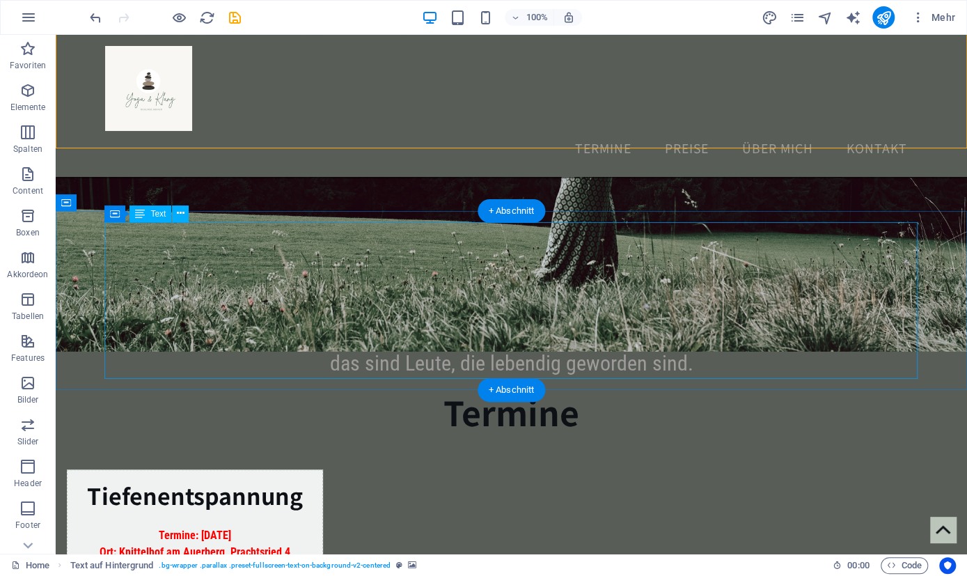
click at [643, 308] on div "Frage nicht, was die Welt braucht. Frage dich selbst, was dich lebendig macht, …" at bounding box center [511, 300] width 813 height 157
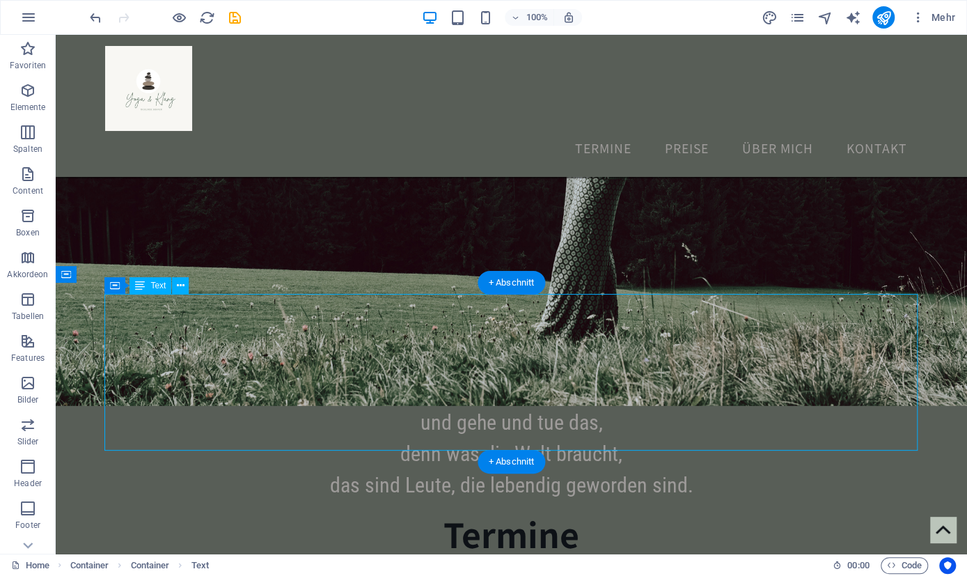
scroll to position [423, 0]
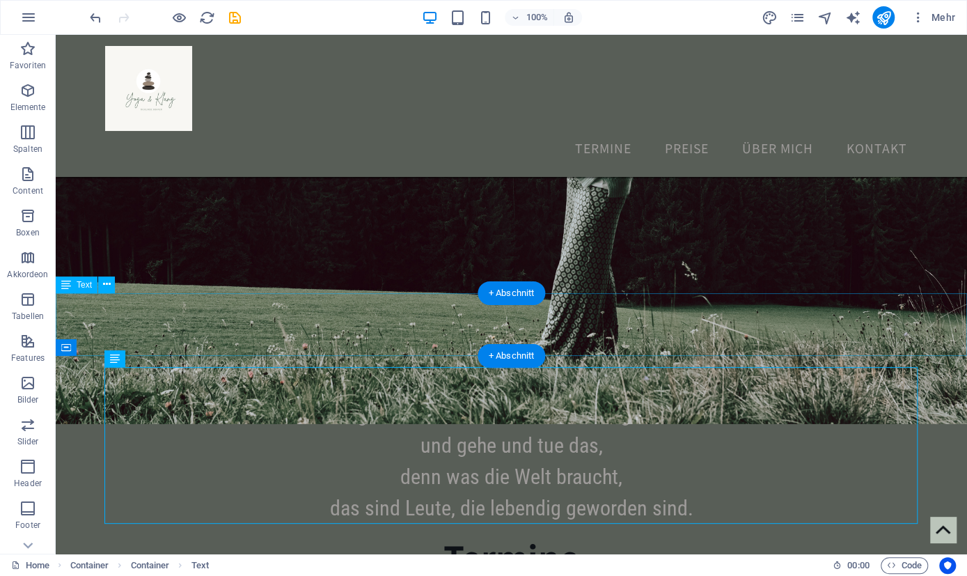
click at [616, 330] on div "…wieder lauschen lernen ‌ nach außen und nach innen…" at bounding box center [511, 324] width 911 height 63
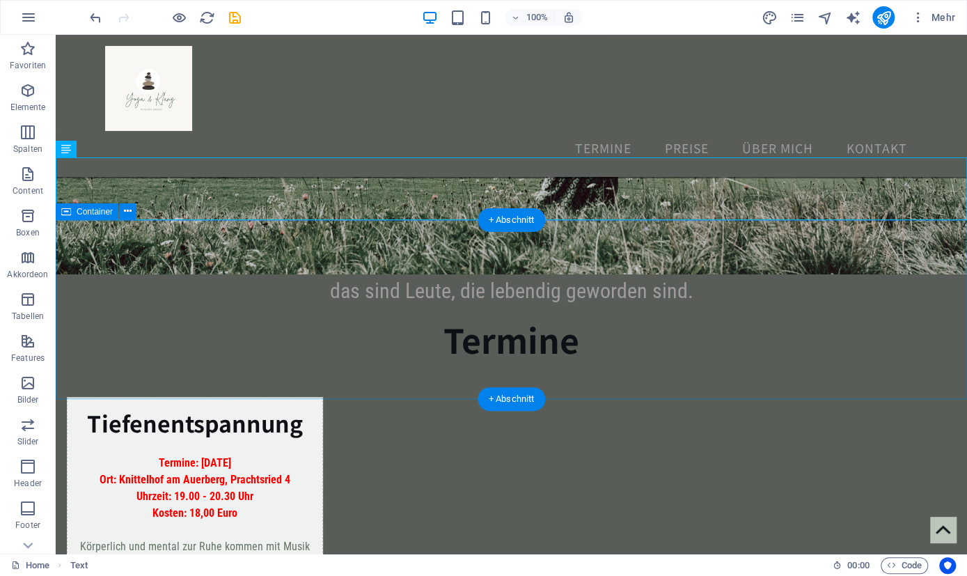
scroll to position [495, 0]
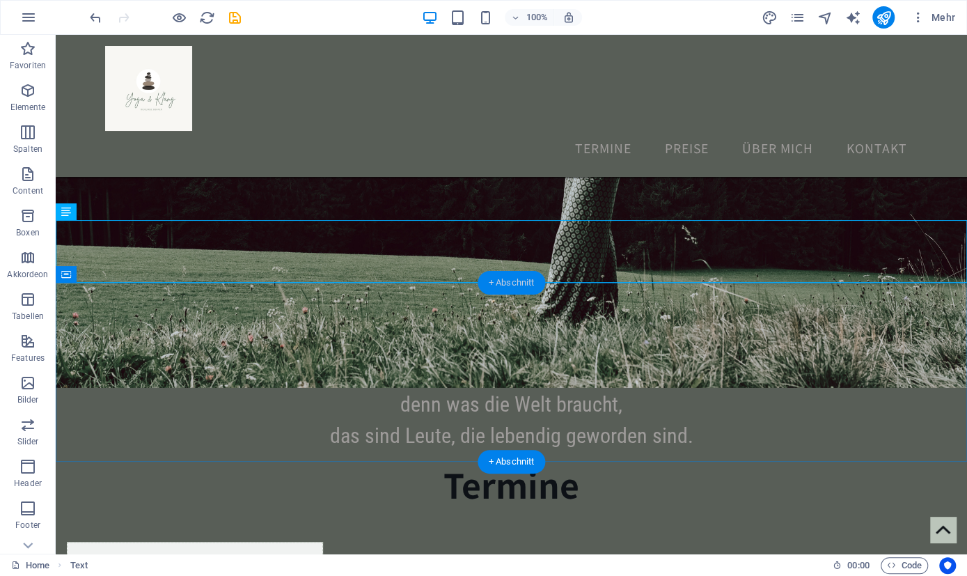
click at [515, 281] on div "+ Abschnitt" at bounding box center [512, 283] width 68 height 24
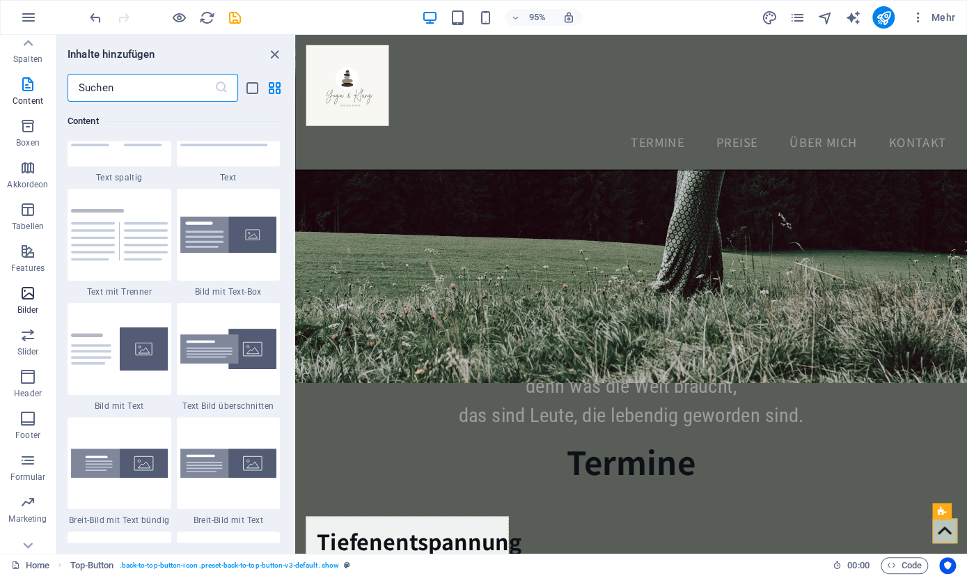
scroll to position [107, 0]
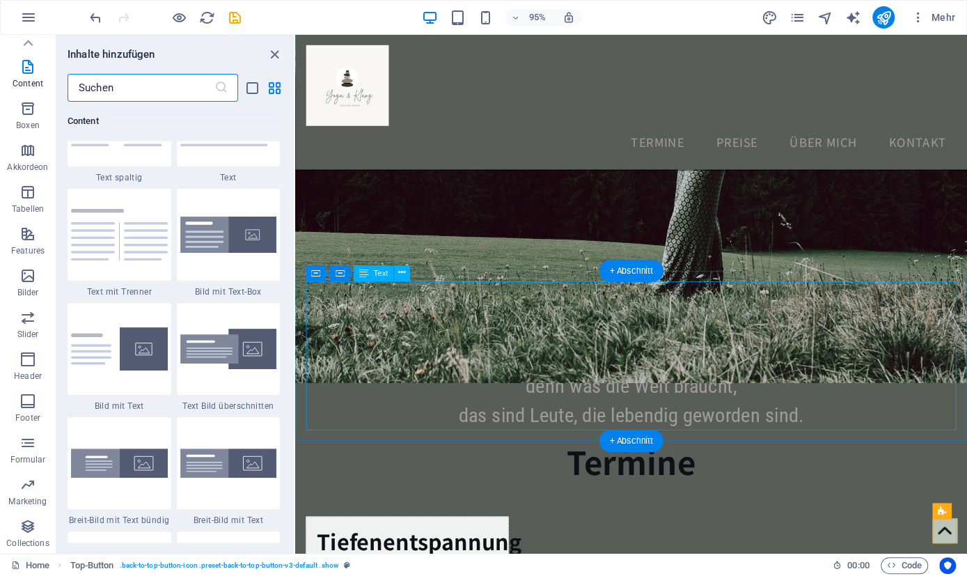
click at [724, 388] on div "Frage nicht, was die Welt braucht. Frage dich selbst, was dich lebendig macht, …" at bounding box center [648, 373] width 685 height 157
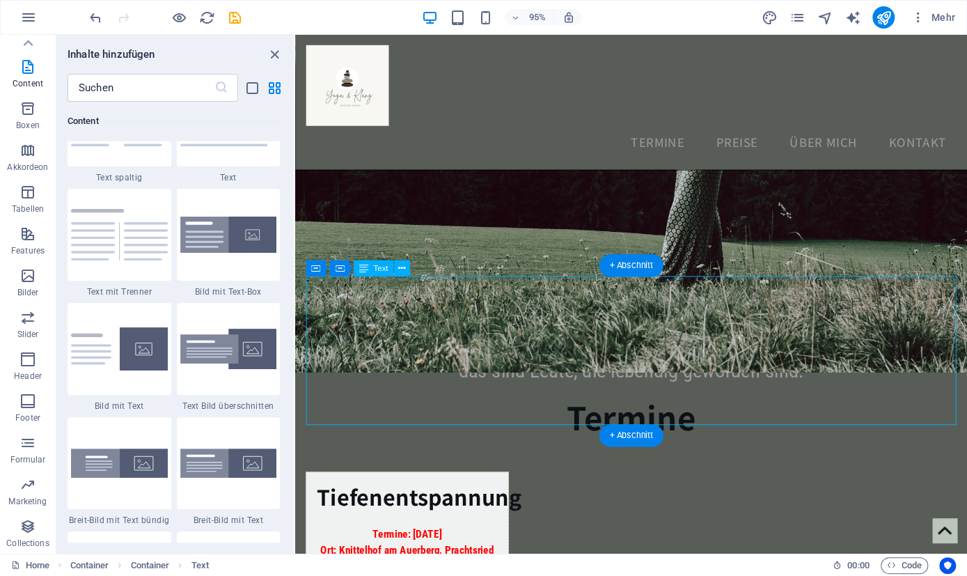
scroll to position [567, 0]
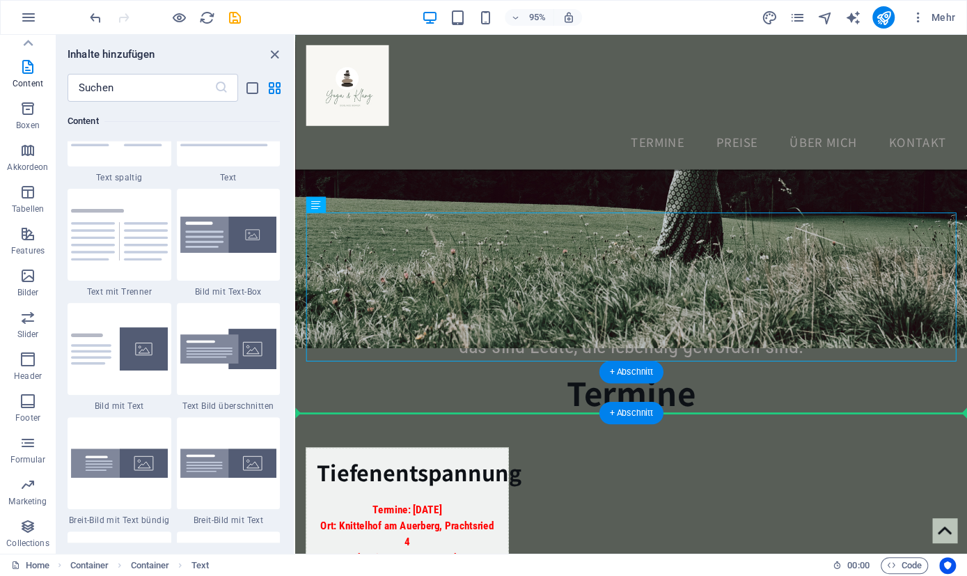
drag, startPoint x: 680, startPoint y: 314, endPoint x: 675, endPoint y: 428, distance: 114.3
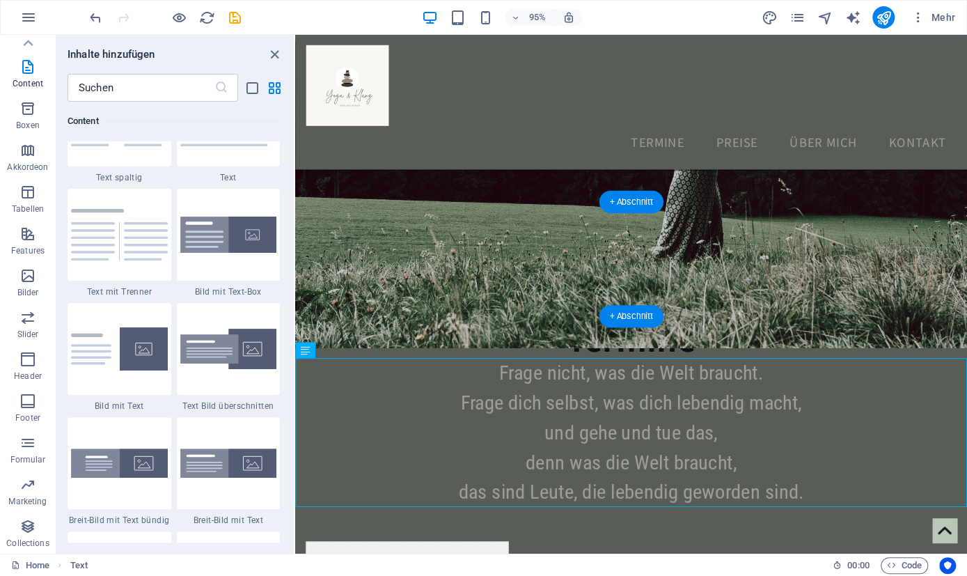
drag, startPoint x: 686, startPoint y: 431, endPoint x: 666, endPoint y: 267, distance: 165.5
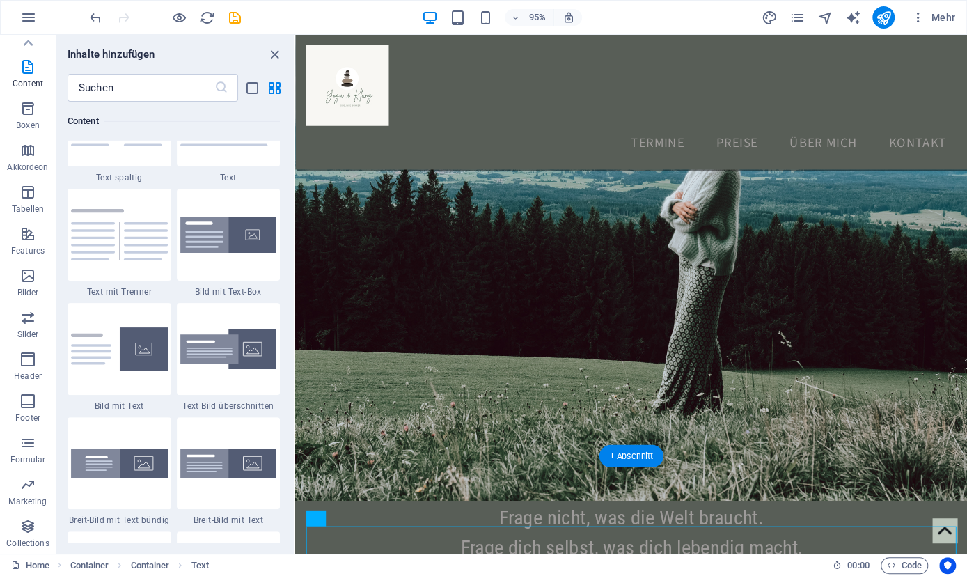
scroll to position [278, 0]
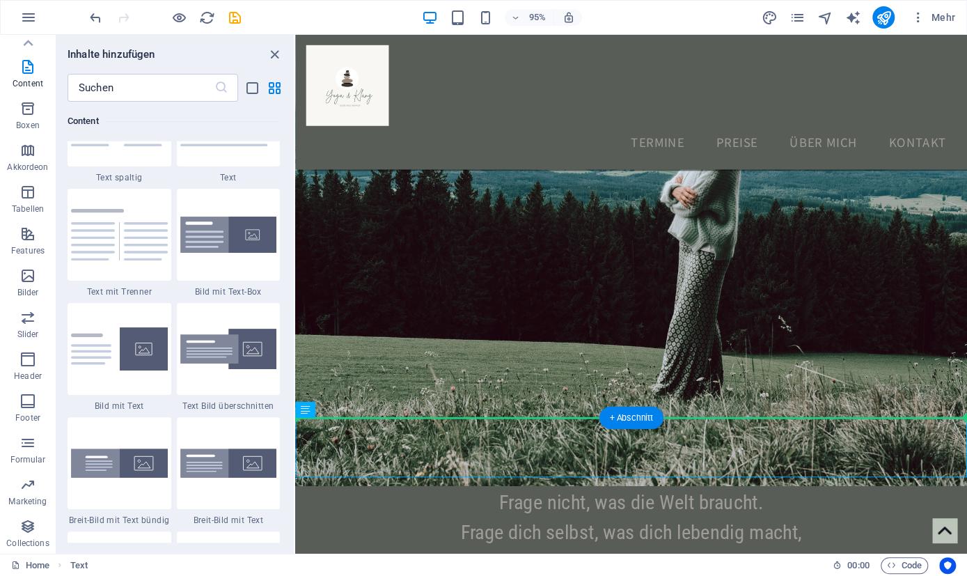
drag, startPoint x: 669, startPoint y: 455, endPoint x: 558, endPoint y: 311, distance: 181.7
drag, startPoint x: 576, startPoint y: 468, endPoint x: 493, endPoint y: 326, distance: 164.8
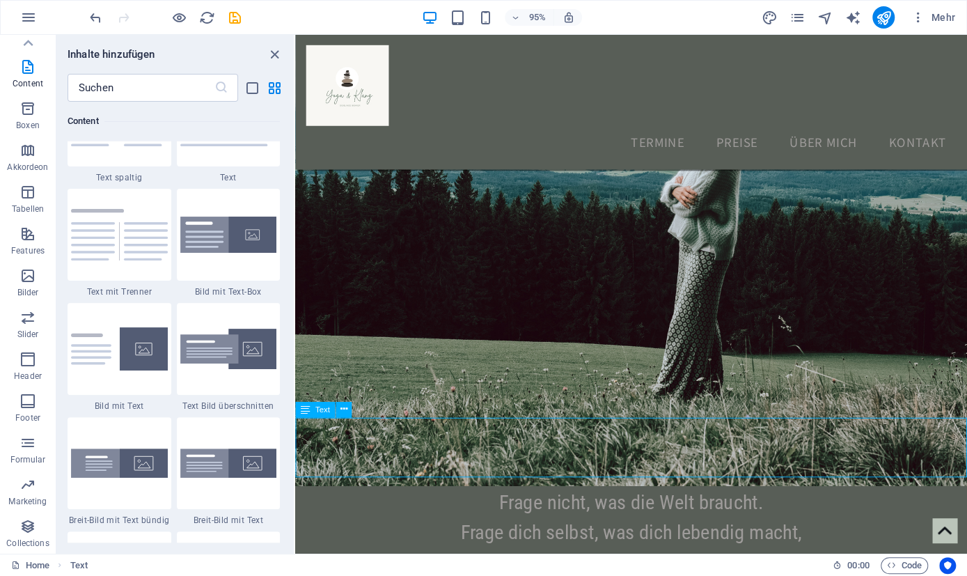
click at [312, 415] on div "Text" at bounding box center [315, 410] width 40 height 16
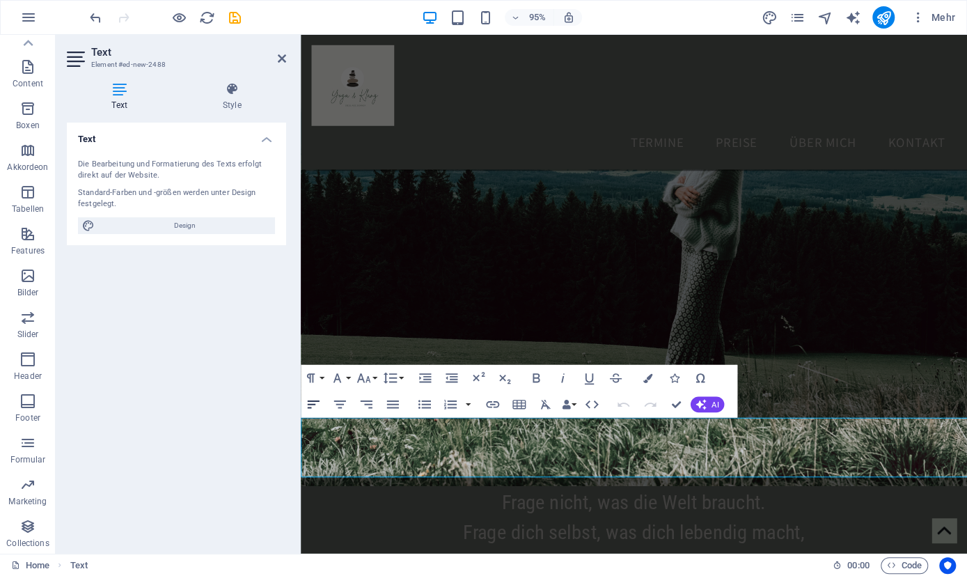
scroll to position [107, 0]
click at [797, 485] on p "‌ nach außen und nach innen…" at bounding box center [651, 484] width 701 height 31
click at [810, 387] on figure at bounding box center [651, 234] width 701 height 552
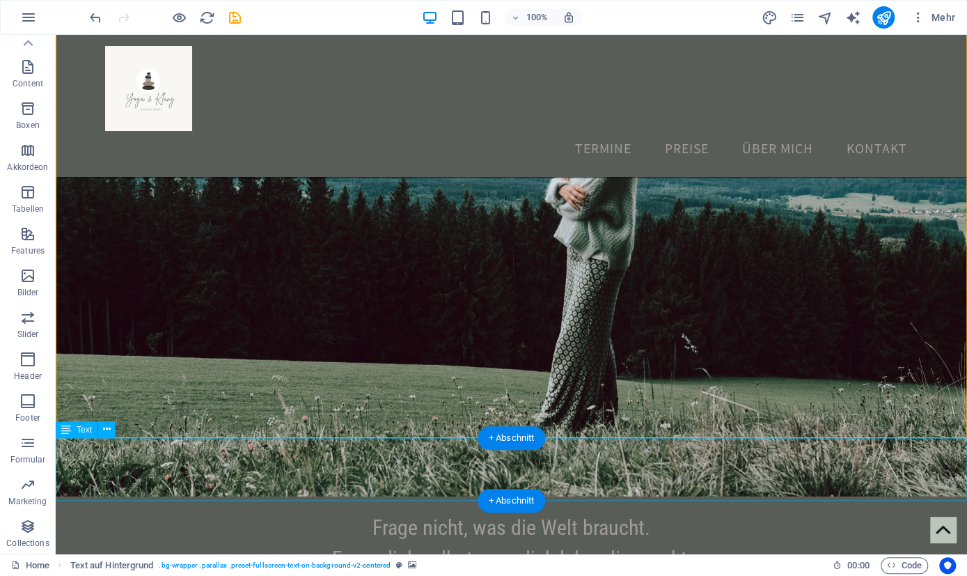
click at [689, 460] on div "…wieder lauschen lernen ‌ nach außen und nach innen…" at bounding box center [511, 469] width 911 height 63
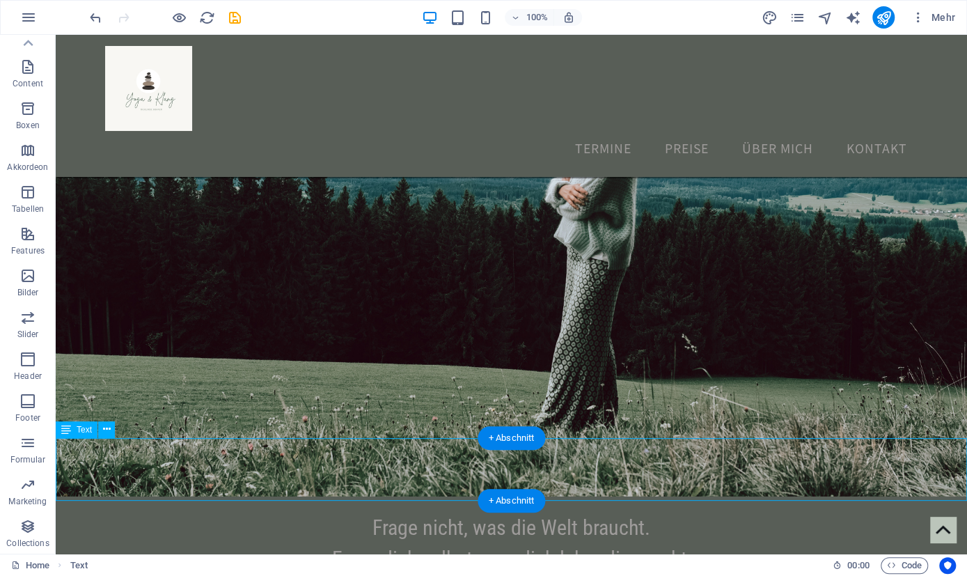
click at [666, 480] on div "…wieder lauschen lernen ‌ nach außen und nach innen…" at bounding box center [511, 469] width 911 height 63
click at [666, 479] on div "…wieder lauschen lernen ‌ nach außen und nach innen…" at bounding box center [511, 469] width 911 height 63
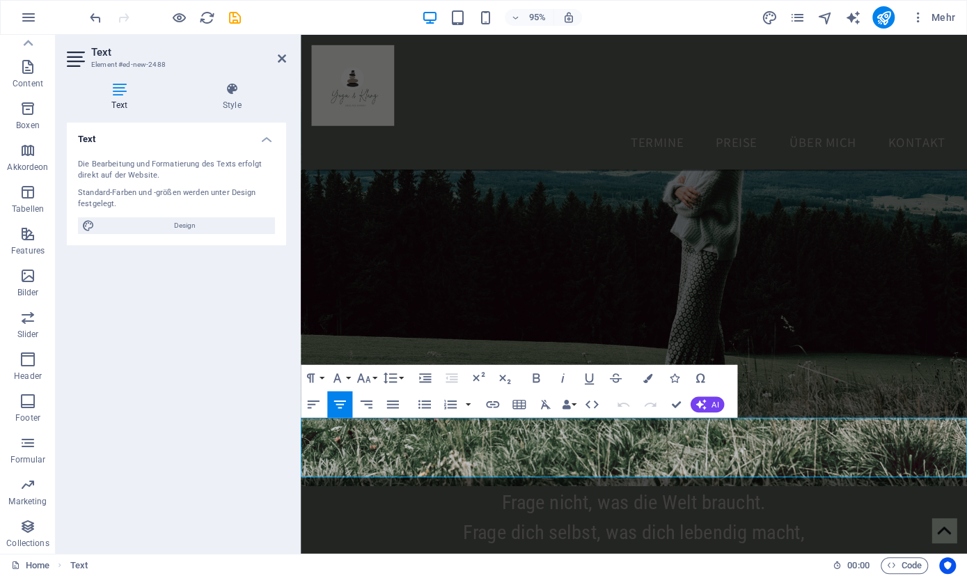
drag, startPoint x: 524, startPoint y: 453, endPoint x: 888, endPoint y: 499, distance: 366.4
click at [888, 499] on div "…wieder lauschen lernen ‌ nach außen und nach innen…" at bounding box center [651, 469] width 701 height 63
copy div "…wieder lauschen lernen ‌ nach außen und nach innen…"
click at [673, 318] on figure at bounding box center [651, 234] width 701 height 552
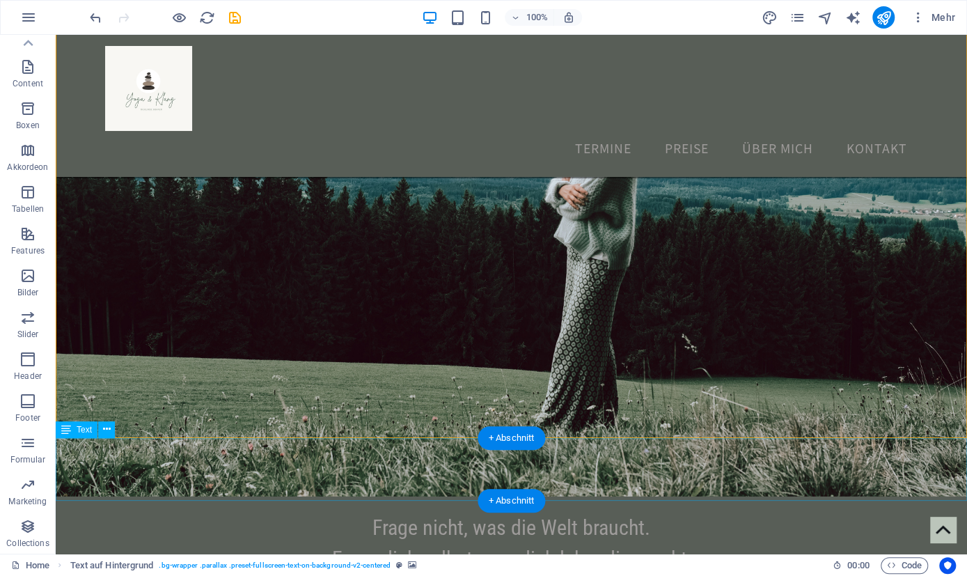
click at [533, 475] on div "…wieder lauschen lernen ‌ nach außen und nach innen…" at bounding box center [511, 469] width 911 height 63
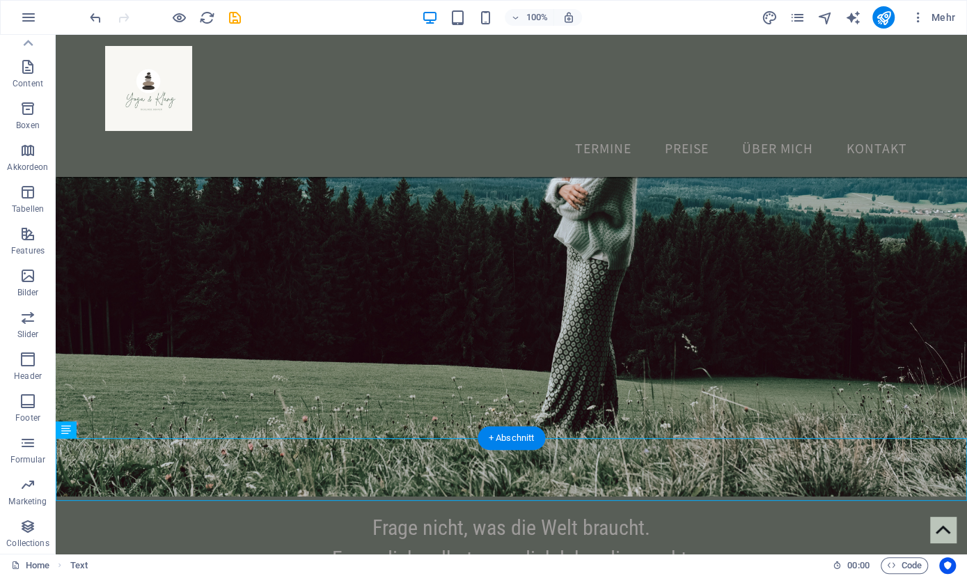
click at [105, 421] on figure at bounding box center [511, 227] width 911 height 538
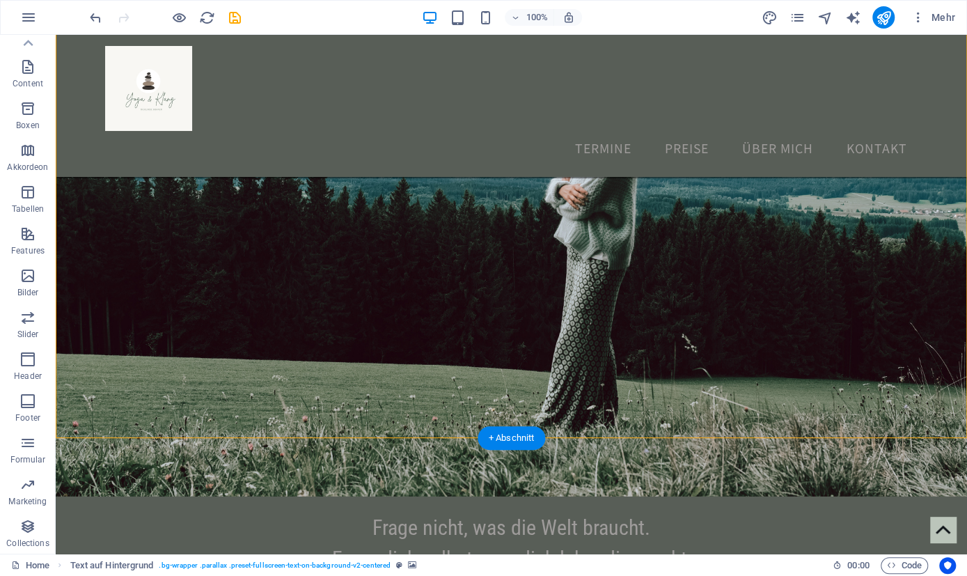
click at [96, 423] on figure at bounding box center [511, 227] width 911 height 538
click at [383, 468] on div "…wieder lauschen lernen ‌ nach außen und nach innen…" at bounding box center [511, 469] width 911 height 63
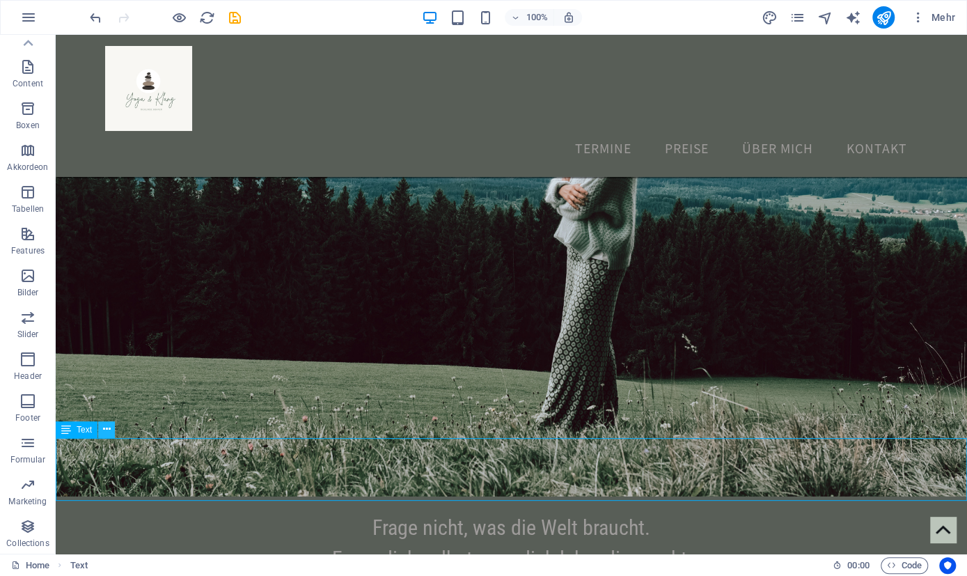
click at [102, 432] on button at bounding box center [106, 429] width 17 height 17
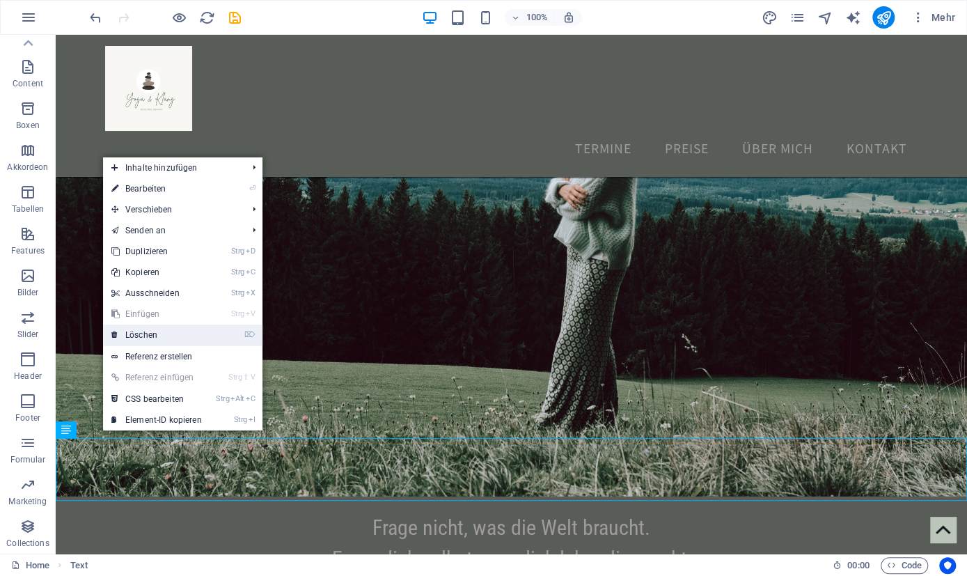
click at [146, 338] on link "⌦ Löschen" at bounding box center [156, 334] width 107 height 21
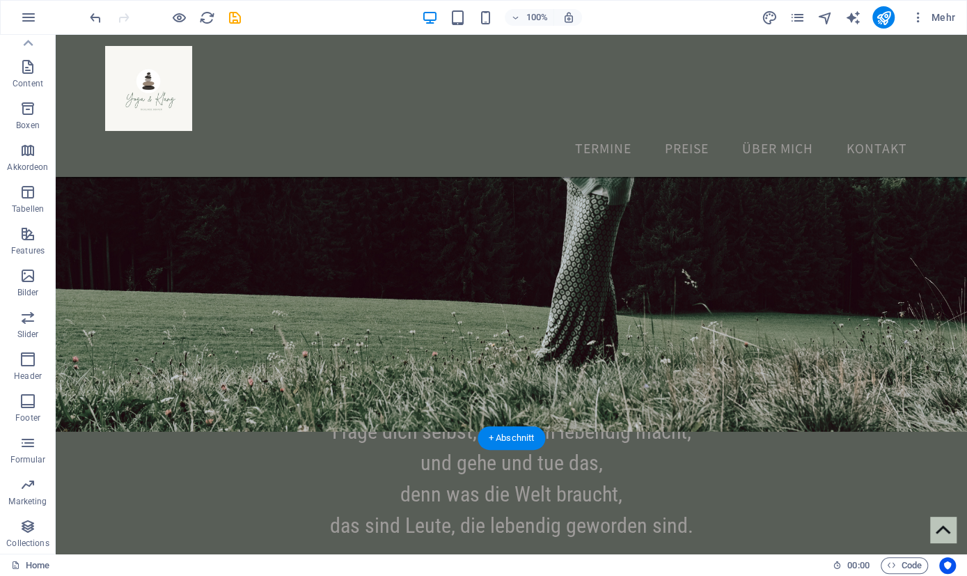
scroll to position [423, 0]
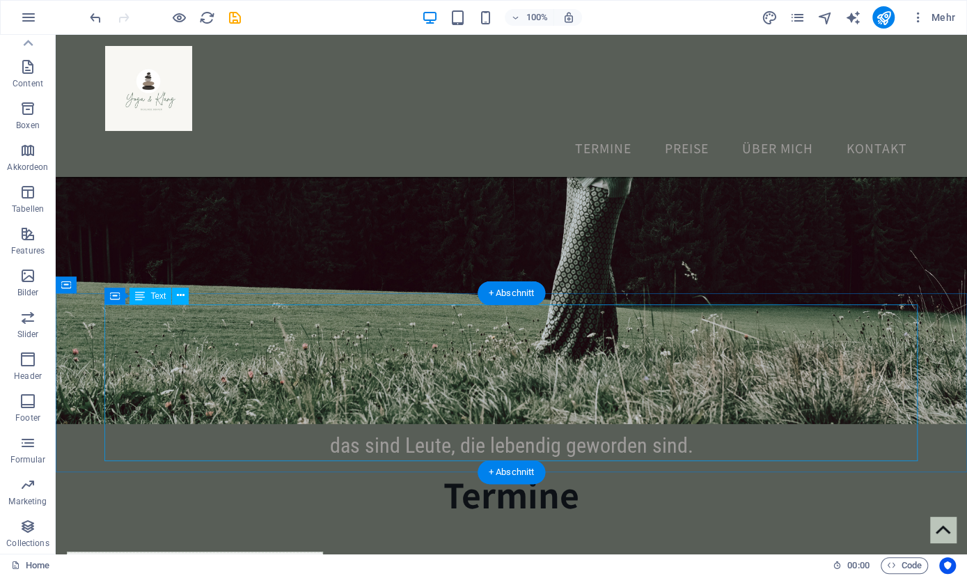
click at [583, 356] on div "Frage nicht, was die Welt braucht. Frage dich selbst, was dich lebendig macht, …" at bounding box center [511, 382] width 813 height 157
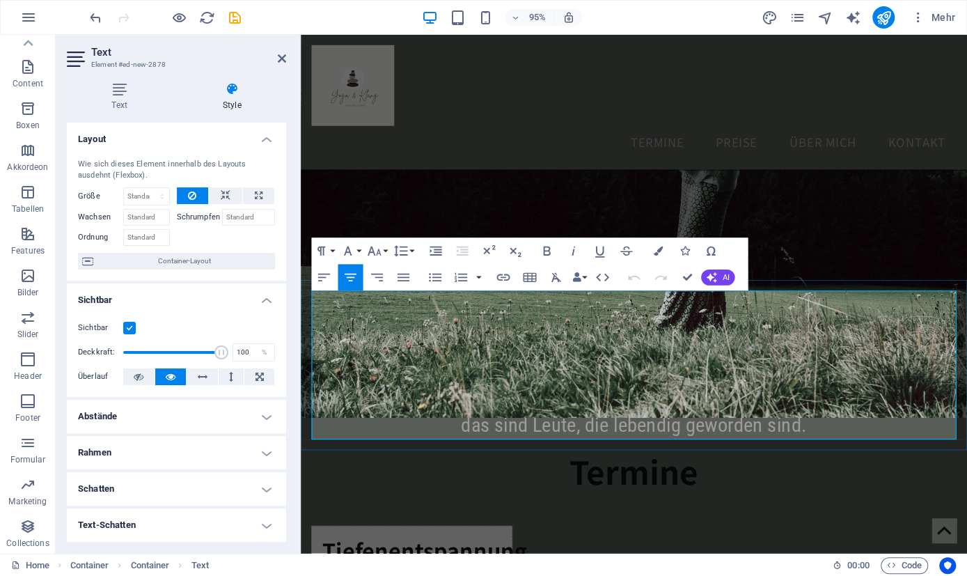
drag, startPoint x: 518, startPoint y: 351, endPoint x: 865, endPoint y: 425, distance: 355.2
click at [865, 425] on p "Frage nicht, was die Welt braucht. Frage dich selbst, was dich lebendig macht, …" at bounding box center [651, 382] width 679 height 157
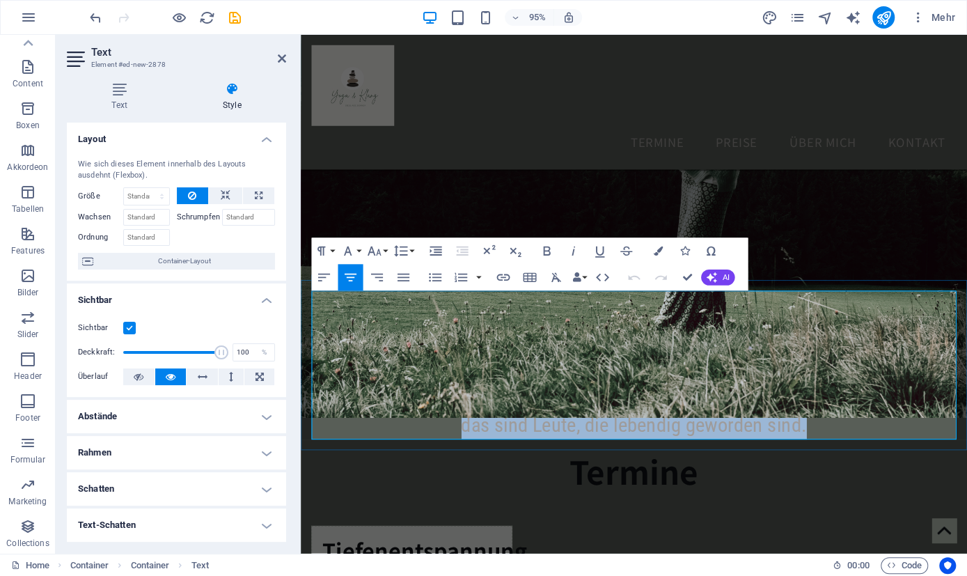
drag, startPoint x: 870, startPoint y: 452, endPoint x: 419, endPoint y: 314, distance: 471.8
click at [419, 314] on p "Frage nicht, was die Welt braucht. Frage dich selbst, was dich lebendig macht, …" at bounding box center [651, 382] width 679 height 157
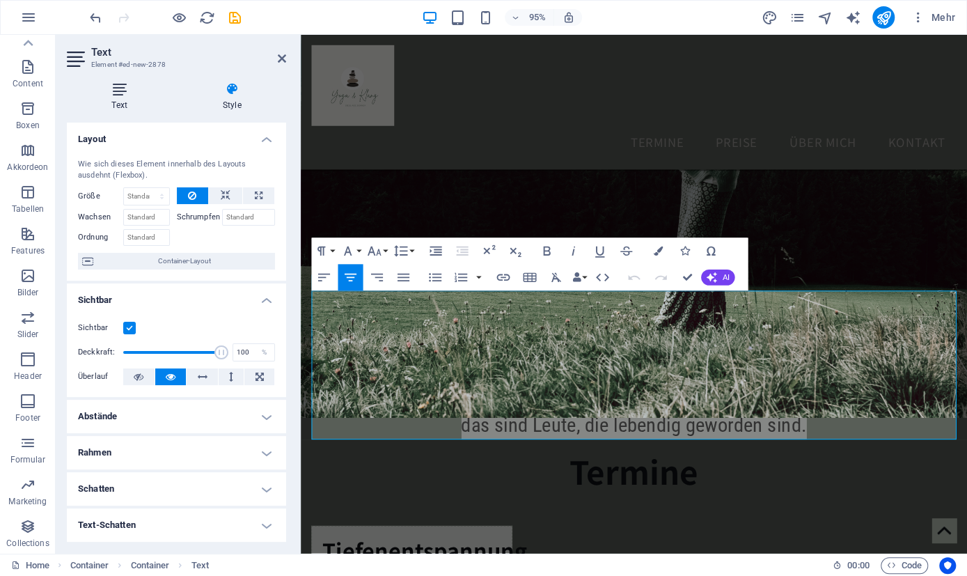
click at [123, 102] on h4 "Text" at bounding box center [122, 96] width 111 height 29
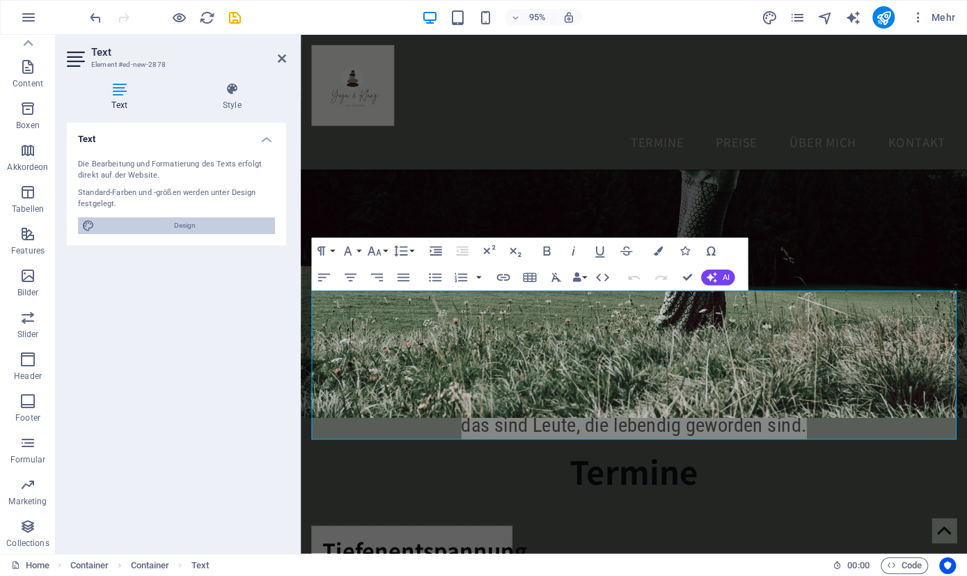
click at [204, 223] on span "Design" at bounding box center [185, 225] width 172 height 17
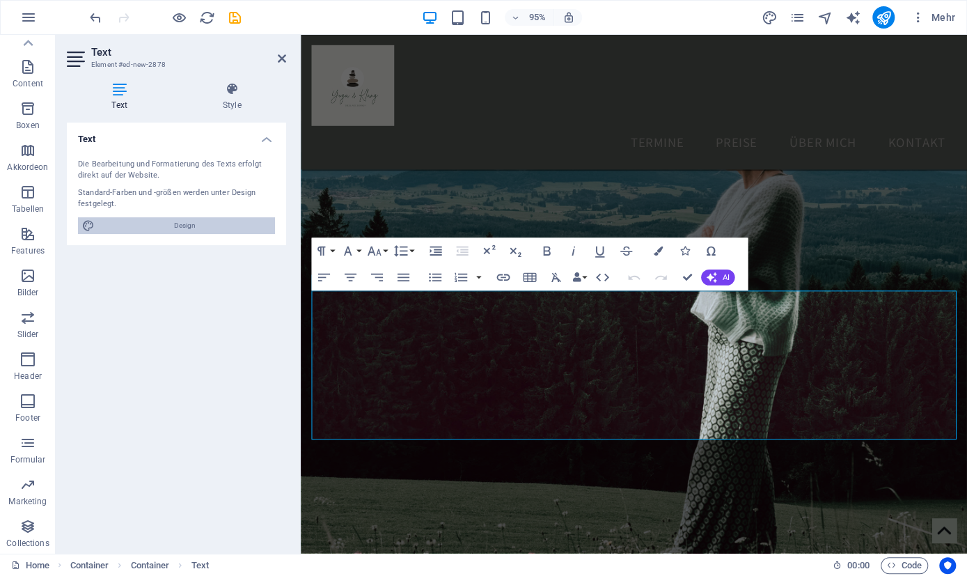
select select "px"
select select "700"
select select "px"
select select "rem"
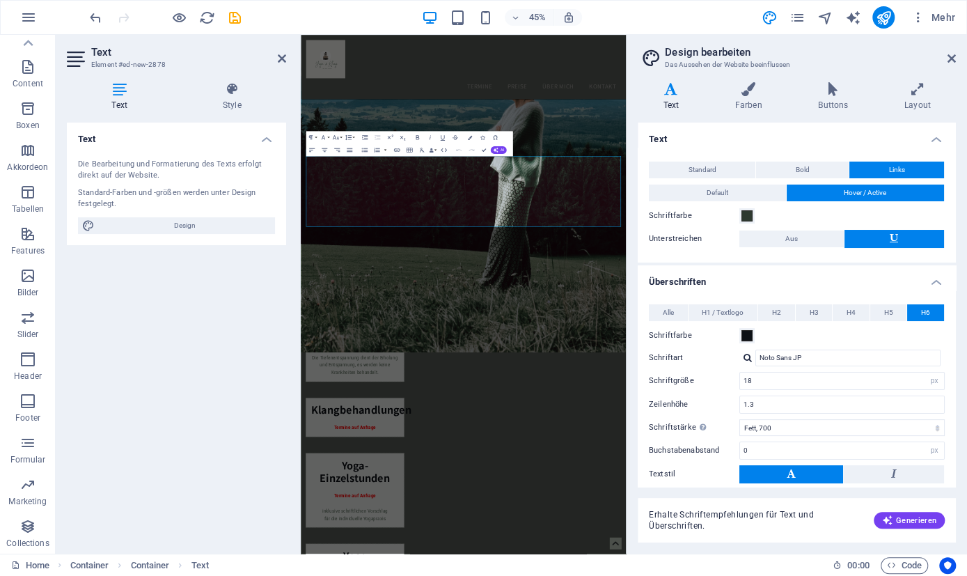
click at [947, 65] on header "Design bearbeiten Das Aussehen der Website beeinflussen" at bounding box center [798, 53] width 315 height 36
click at [949, 58] on icon at bounding box center [952, 58] width 8 height 11
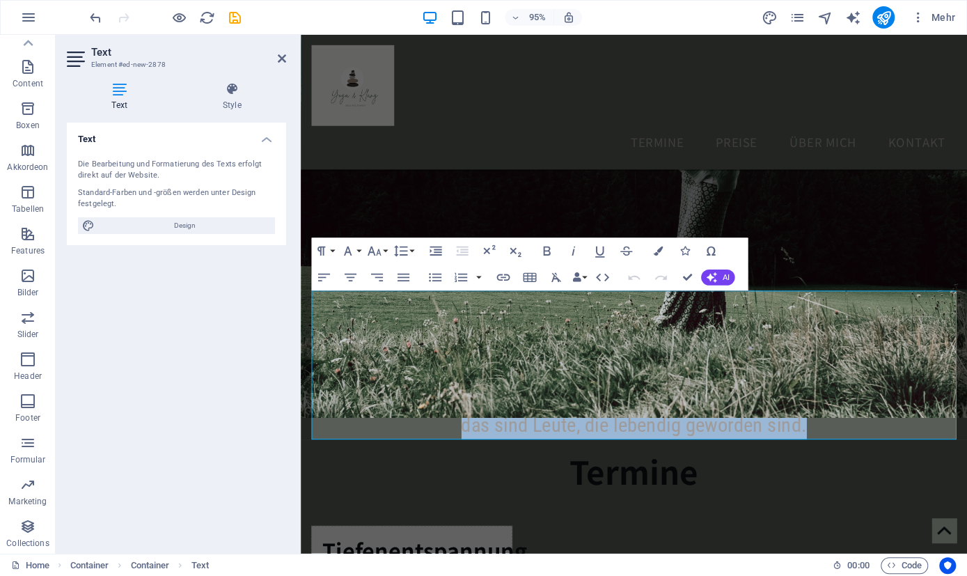
click at [524, 179] on figure at bounding box center [651, 162] width 701 height 552
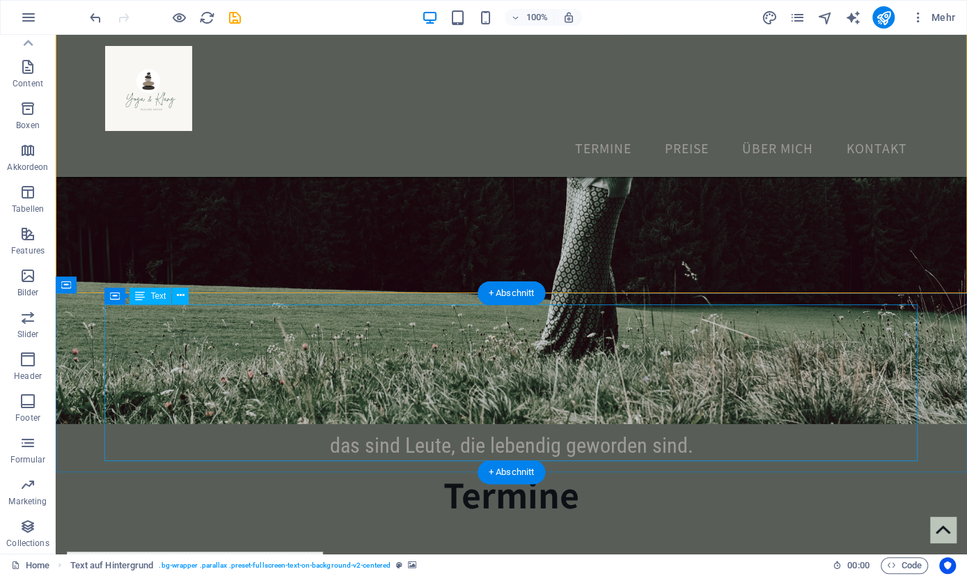
click at [432, 356] on div "Frage nicht, was die Welt braucht. Frage dich selbst, was dich lebendig macht, …" at bounding box center [511, 382] width 813 height 157
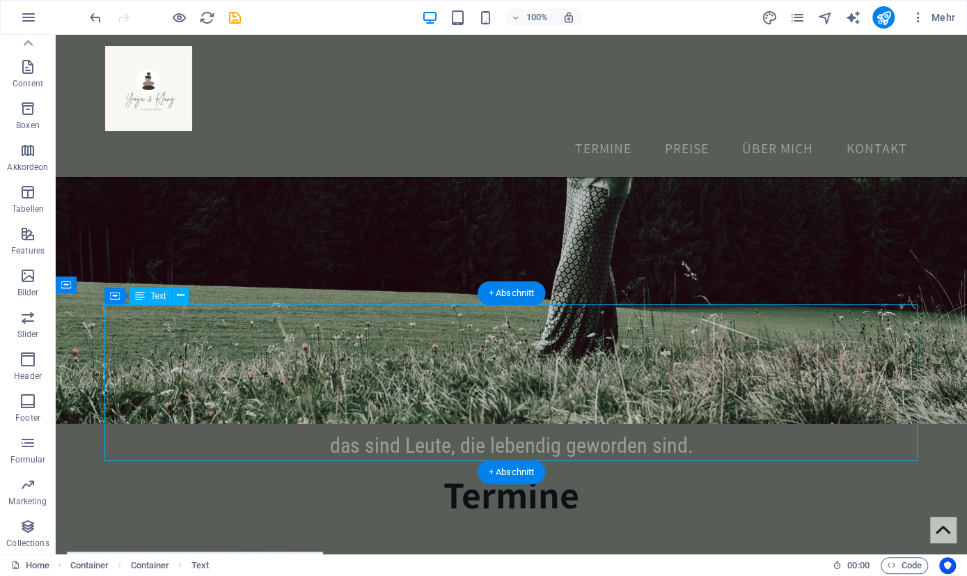
click at [432, 356] on div "Frage nicht, was die Welt braucht. Frage dich selbst, was dich lebendig macht, …" at bounding box center [511, 382] width 813 height 157
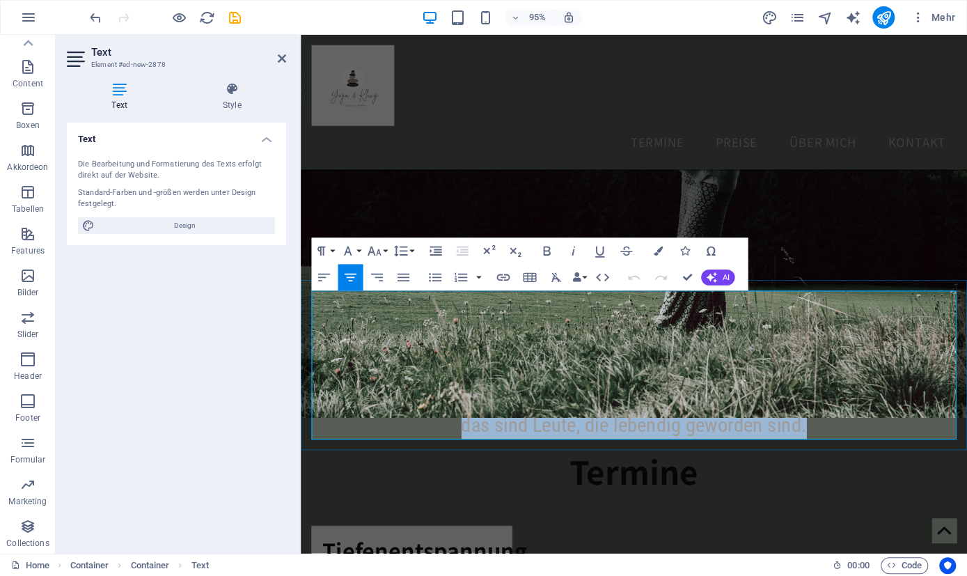
drag, startPoint x: 503, startPoint y: 320, endPoint x: 945, endPoint y: 455, distance: 462.5
click at [945, 455] on p "Frage nicht, was die Welt braucht. Frage dich selbst, was dich lebendig macht, …" at bounding box center [651, 382] width 679 height 157
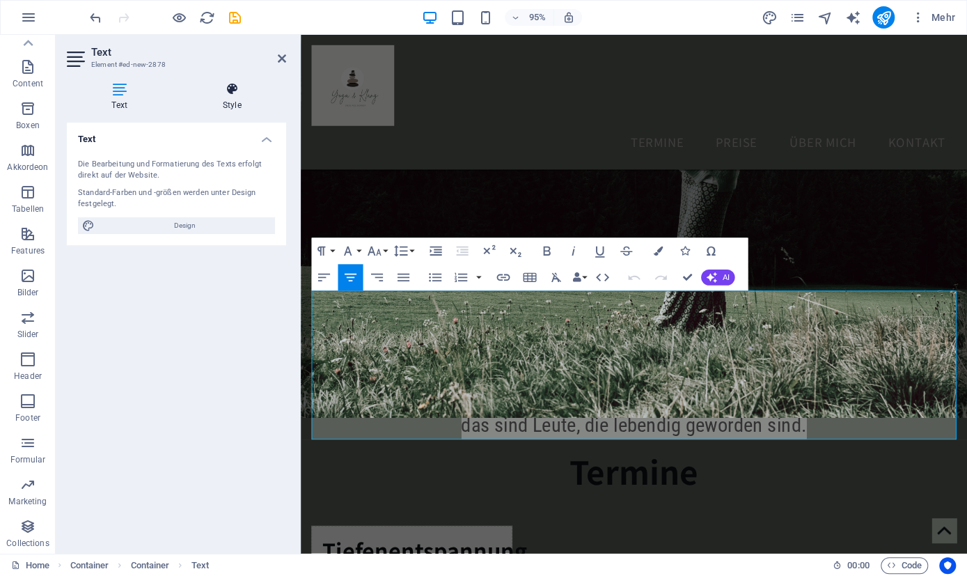
click at [237, 101] on h4 "Style" at bounding box center [232, 96] width 109 height 29
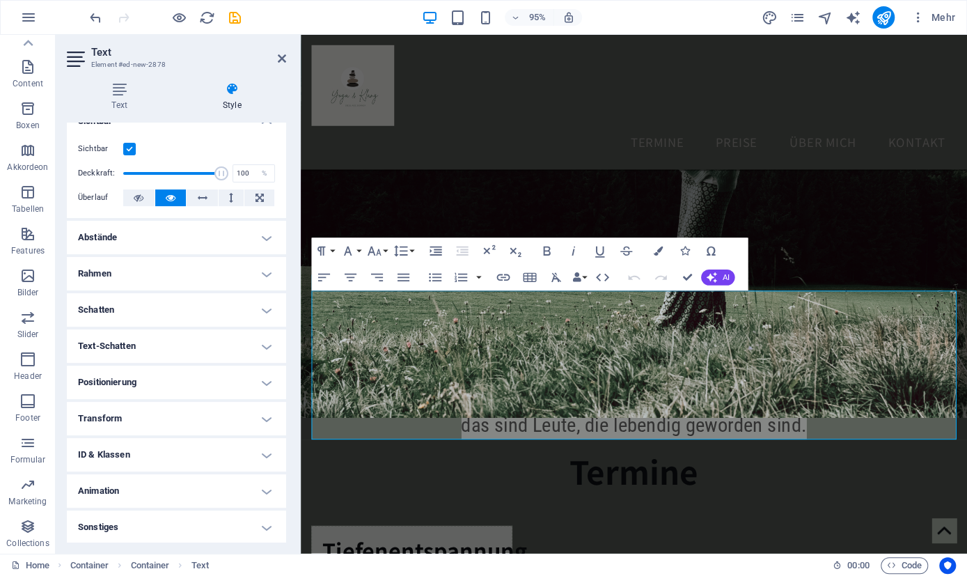
scroll to position [0, 0]
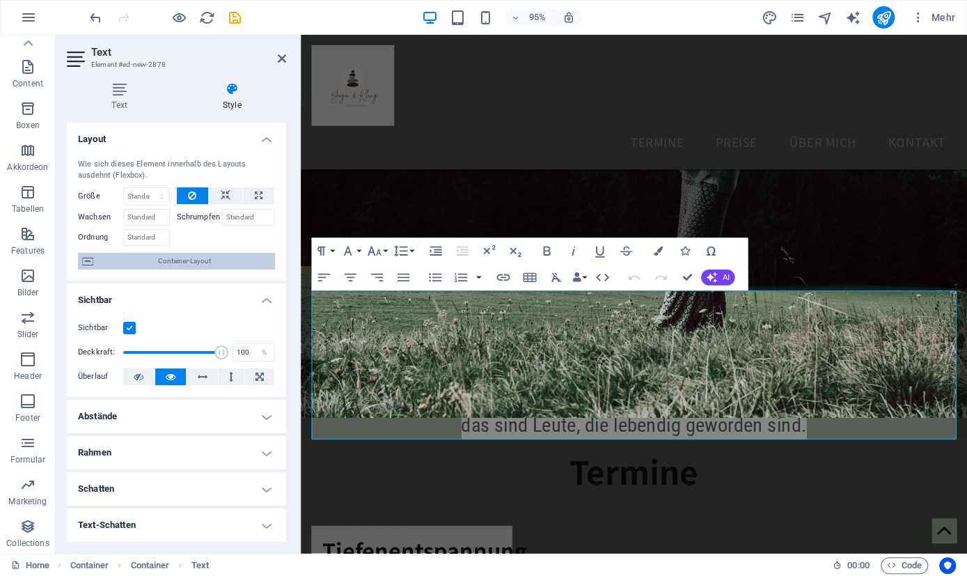
click at [178, 260] on span "Container-Layout" at bounding box center [183, 261] width 173 height 17
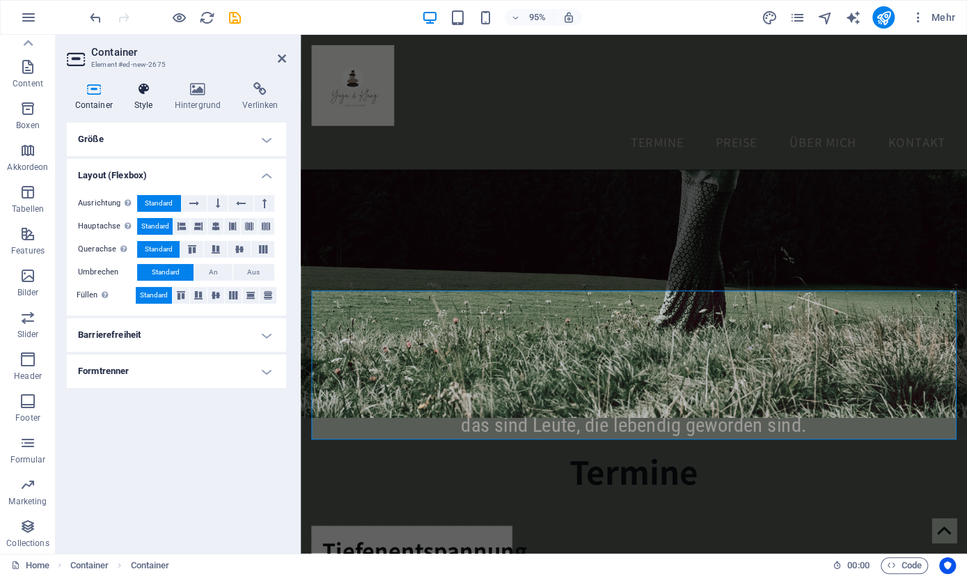
click at [143, 91] on icon at bounding box center [143, 89] width 35 height 14
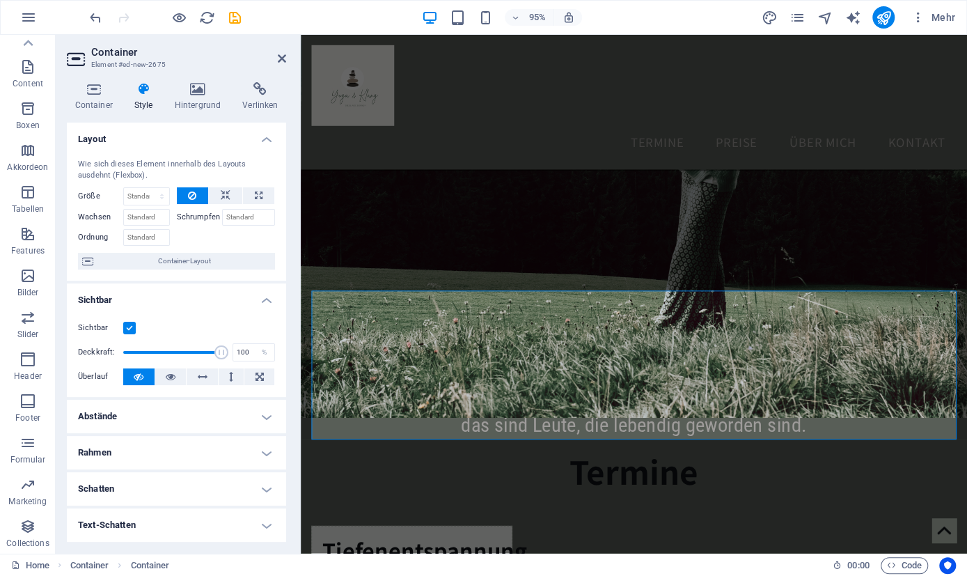
click at [196, 77] on div "Container Style Hintergrund Verlinken Größe Höhe Standard px rem % vh vw Mind. …" at bounding box center [177, 312] width 242 height 482
click at [198, 88] on icon at bounding box center [197, 89] width 63 height 14
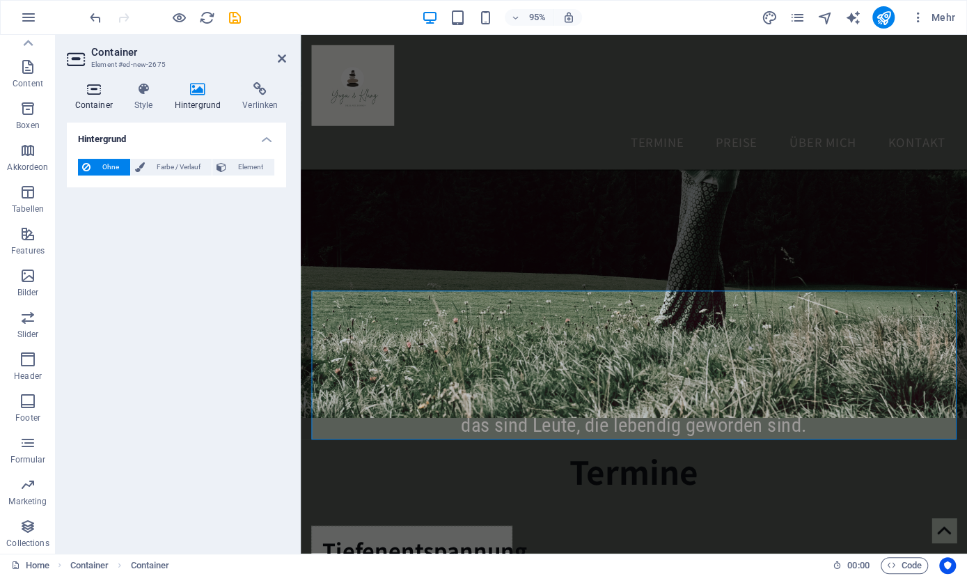
click at [102, 97] on h4 "Container" at bounding box center [96, 96] width 59 height 29
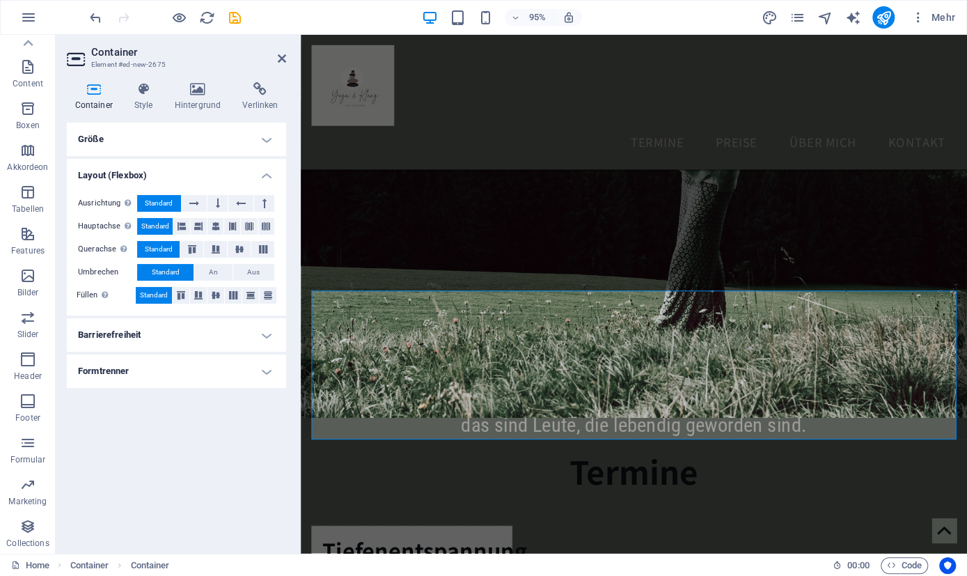
click at [264, 340] on h4 "Barrierefreiheit" at bounding box center [176, 334] width 219 height 33
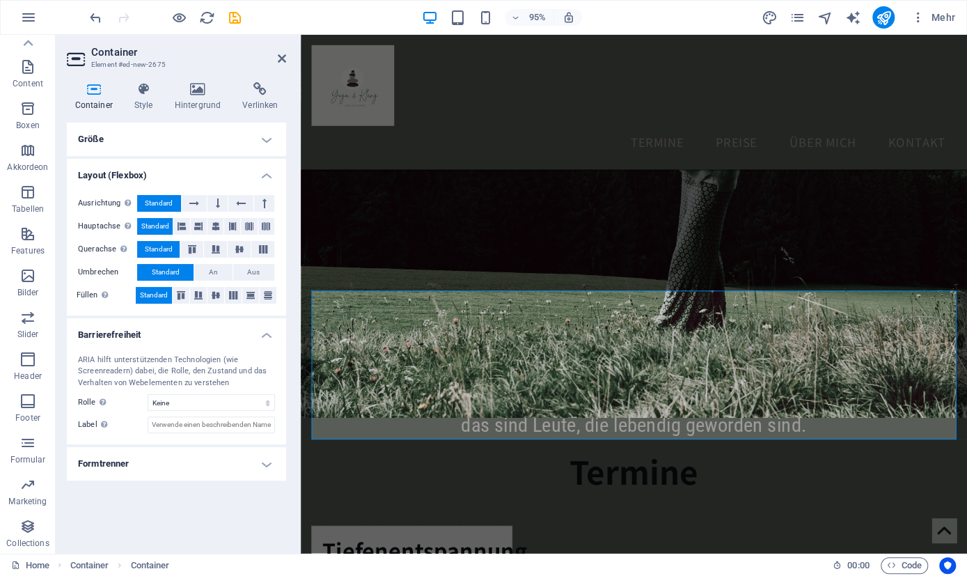
click at [264, 340] on h4 "Barrierefreiheit" at bounding box center [176, 330] width 219 height 25
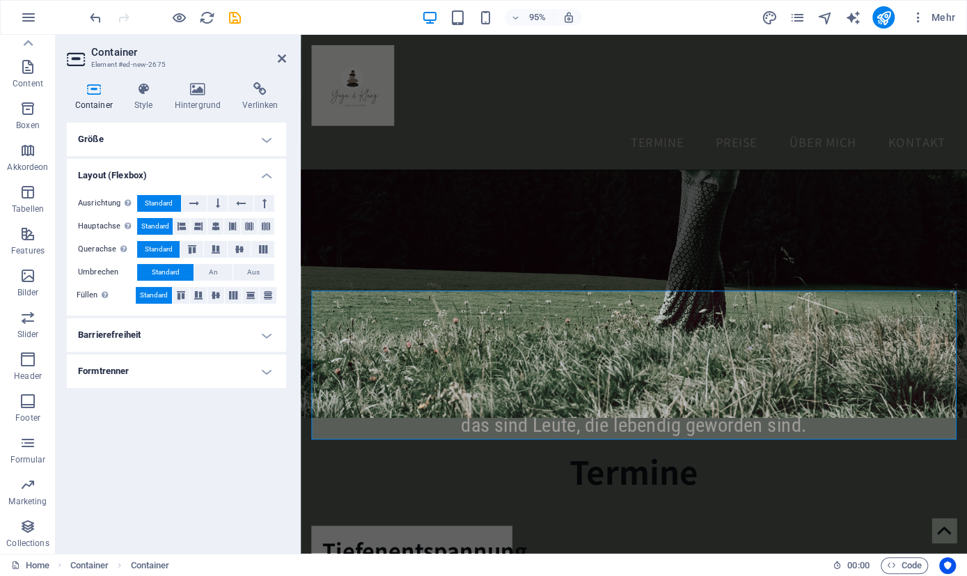
click at [265, 366] on h4 "Formtrenner" at bounding box center [176, 370] width 219 height 33
click at [265, 366] on h4 "Formtrenner" at bounding box center [176, 366] width 219 height 25
click at [139, 93] on icon at bounding box center [143, 89] width 35 height 14
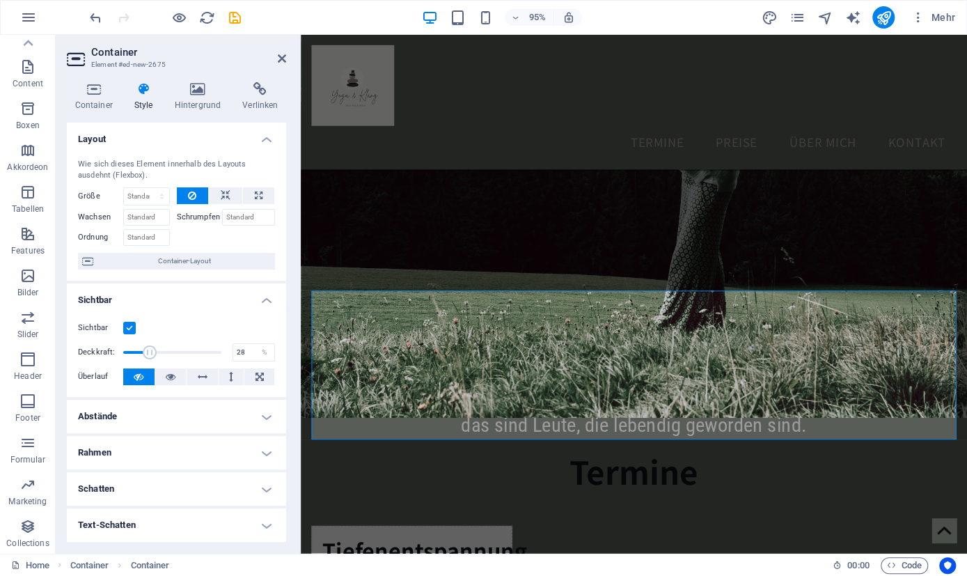
drag, startPoint x: 221, startPoint y: 351, endPoint x: 150, endPoint y: 360, distance: 70.9
click at [150, 359] on span at bounding box center [150, 352] width 14 height 14
type input "100"
drag, startPoint x: 152, startPoint y: 350, endPoint x: 225, endPoint y: 352, distance: 72.4
click at [225, 352] on span at bounding box center [221, 352] width 14 height 14
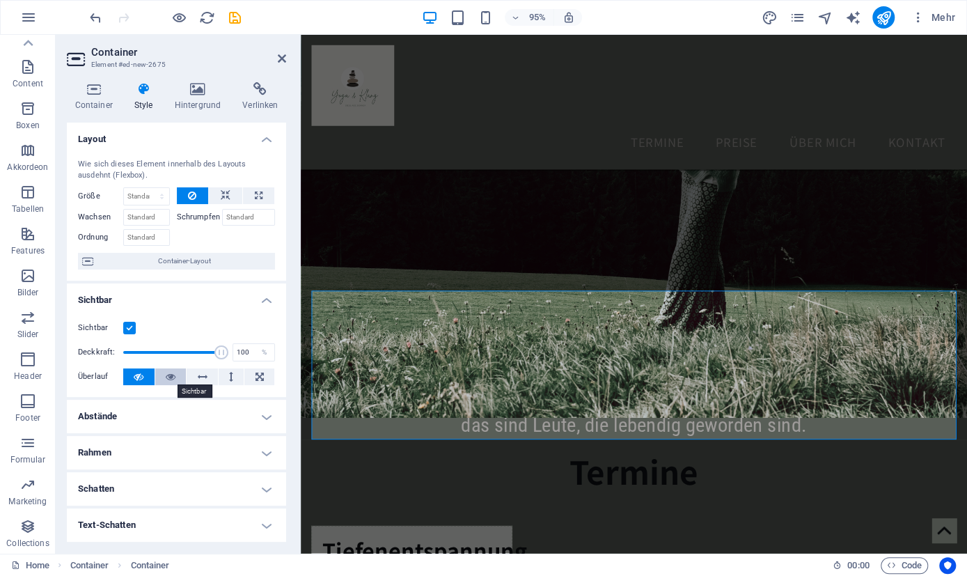
click at [171, 373] on icon at bounding box center [171, 376] width 10 height 17
click at [453, 245] on figure at bounding box center [651, 162] width 701 height 552
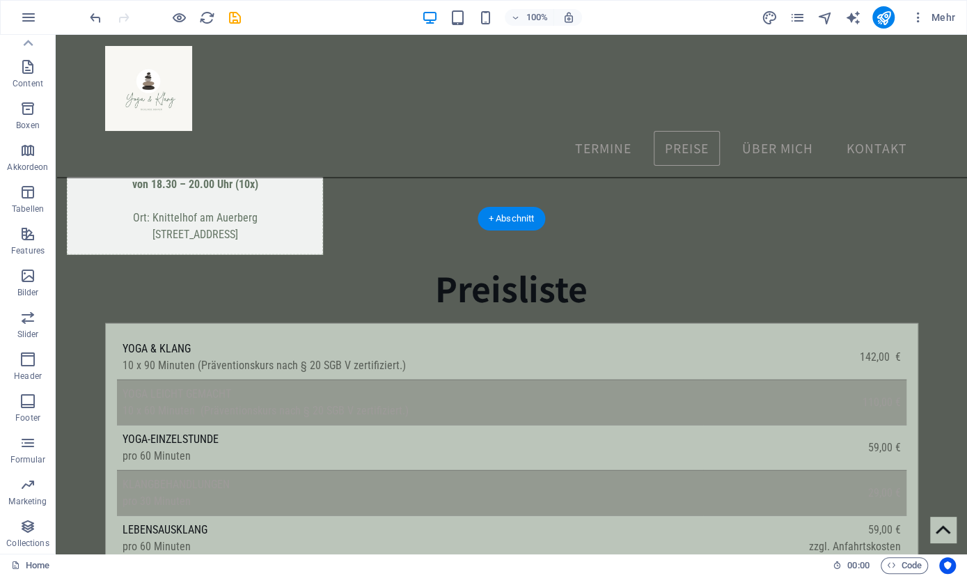
scroll to position [1955, 0]
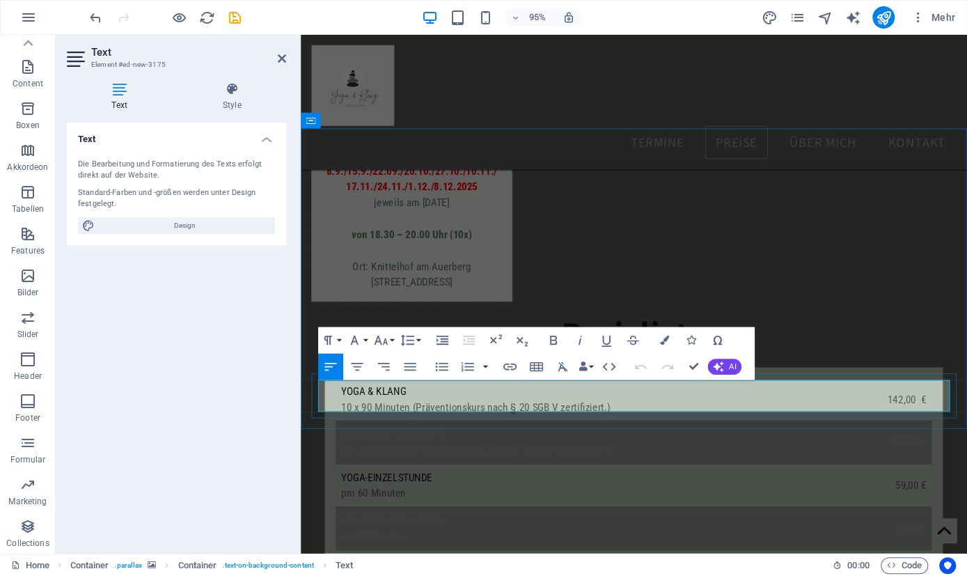
drag, startPoint x: 457, startPoint y: 422, endPoint x: 320, endPoint y: 408, distance: 138.6
click at [384, 365] on icon "button" at bounding box center [383, 367] width 16 height 16
click at [411, 368] on icon "button" at bounding box center [410, 367] width 16 height 16
click at [355, 365] on icon "button" at bounding box center [357, 367] width 16 height 16
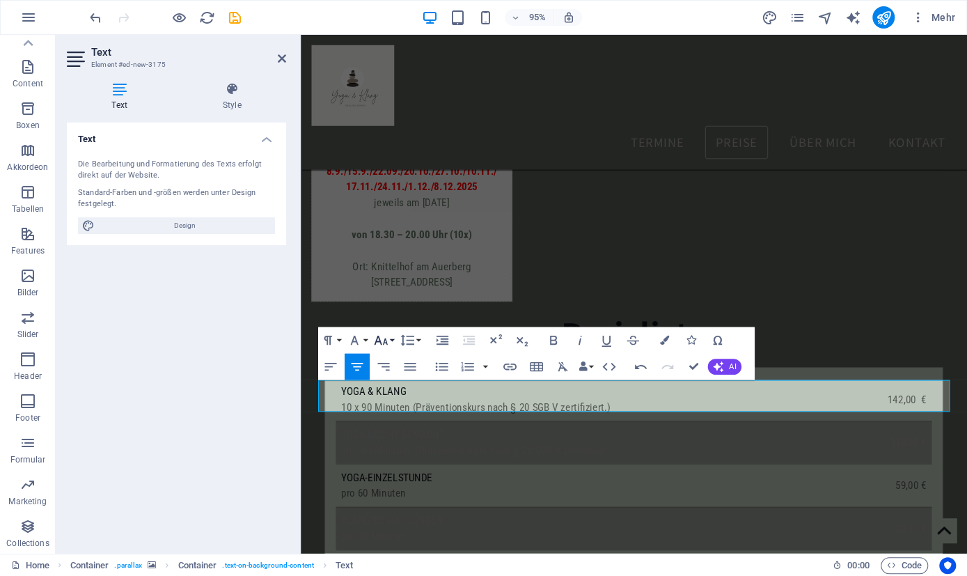
click at [391, 340] on button "Font Size" at bounding box center [383, 340] width 25 height 26
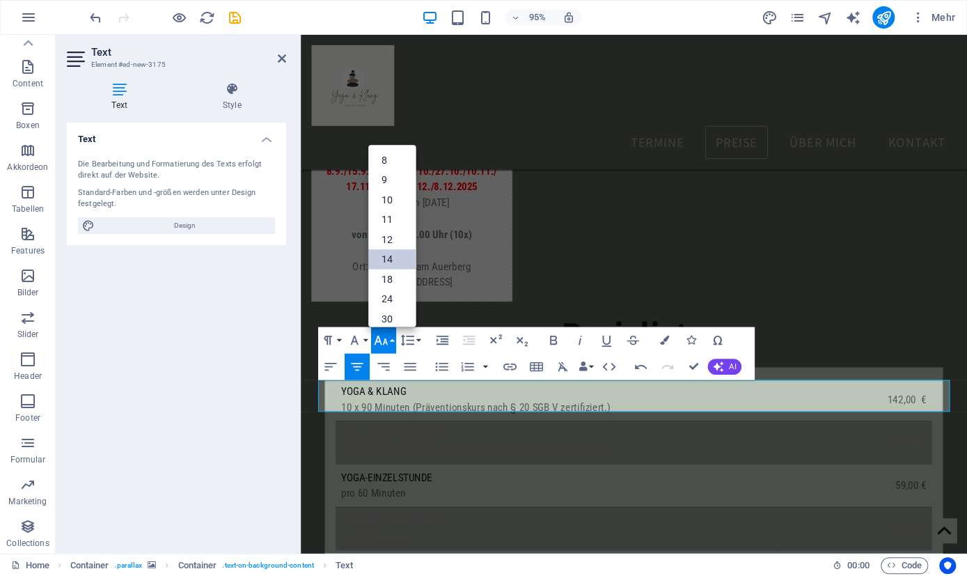
click at [389, 255] on link "14" at bounding box center [391, 259] width 47 height 20
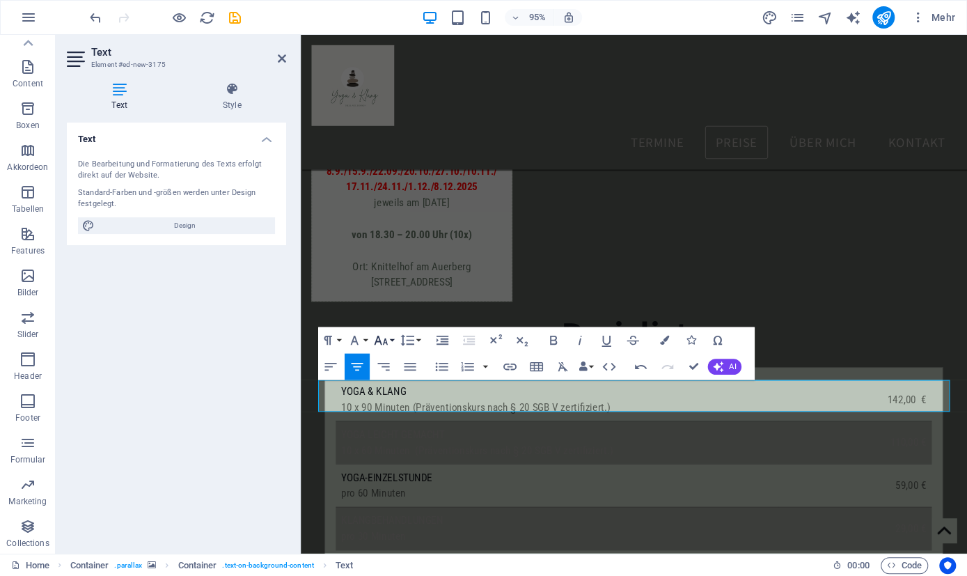
click at [392, 340] on button "Font Size" at bounding box center [383, 340] width 25 height 26
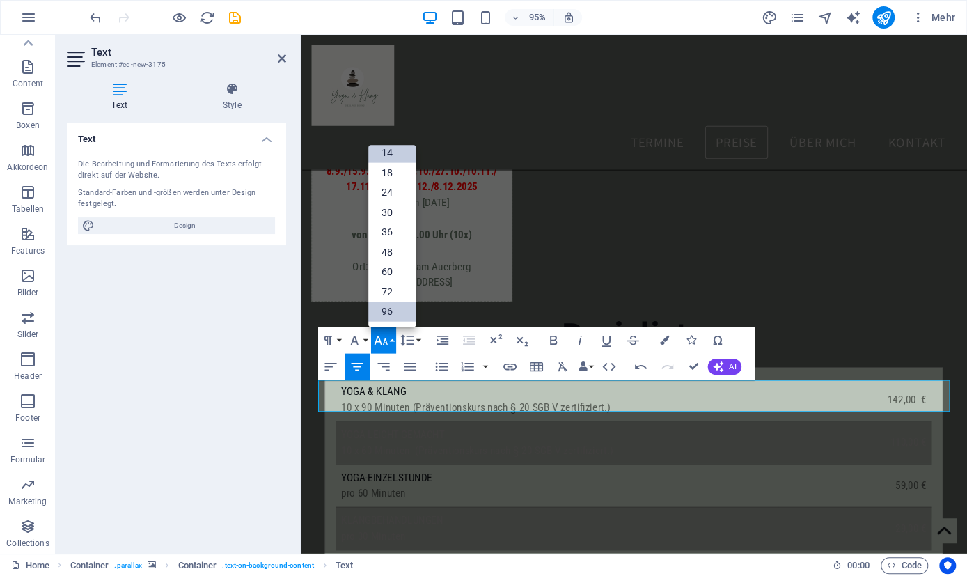
scroll to position [112, 0]
click at [391, 240] on link "36" at bounding box center [391, 232] width 47 height 20
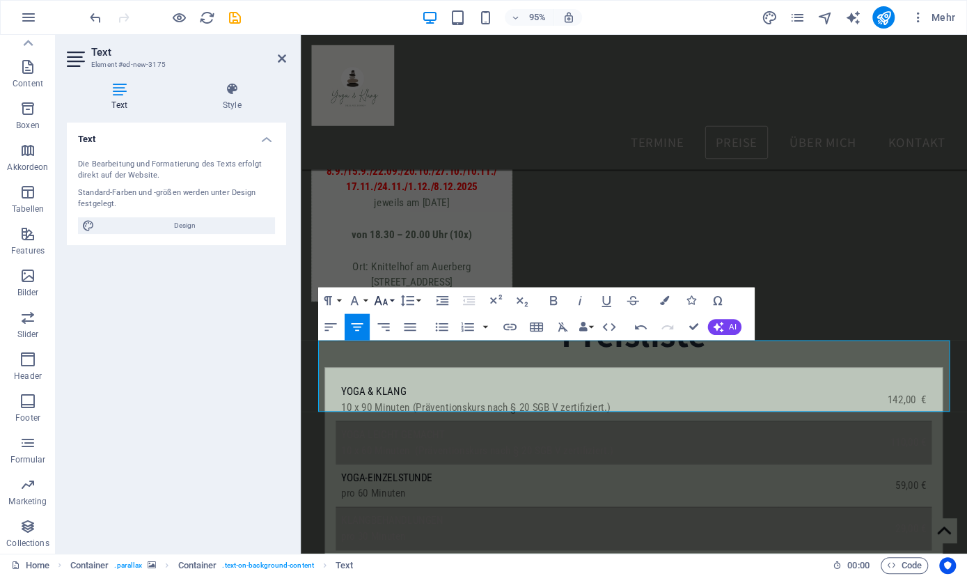
click at [393, 300] on button "Font Size" at bounding box center [383, 300] width 25 height 26
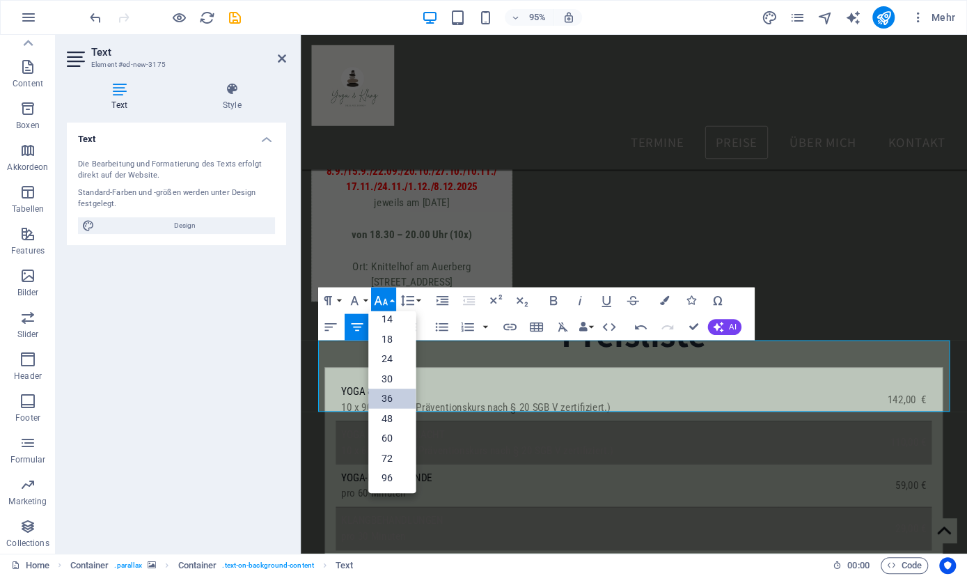
scroll to position [111, 0]
click at [395, 375] on link "30" at bounding box center [391, 379] width 47 height 20
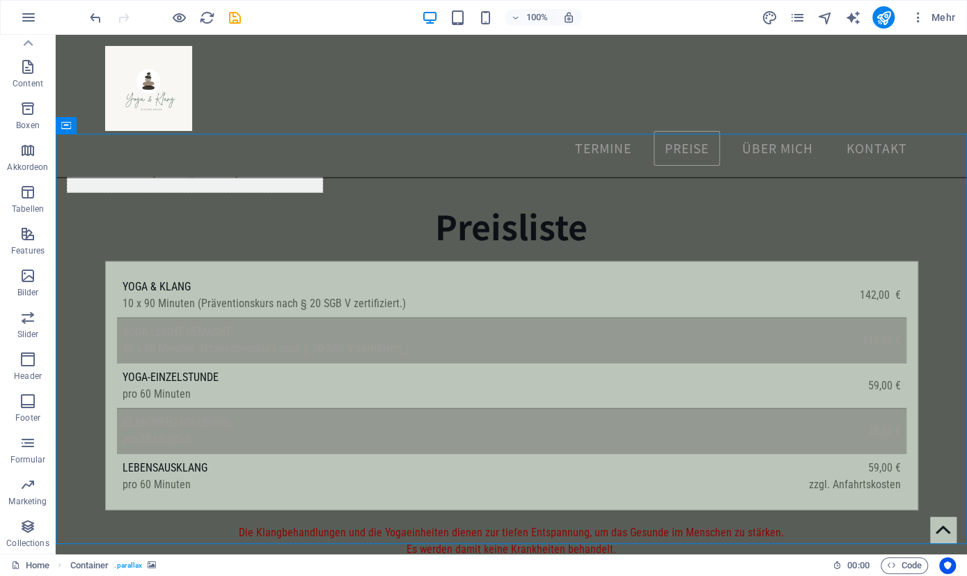
scroll to position [2066, 0]
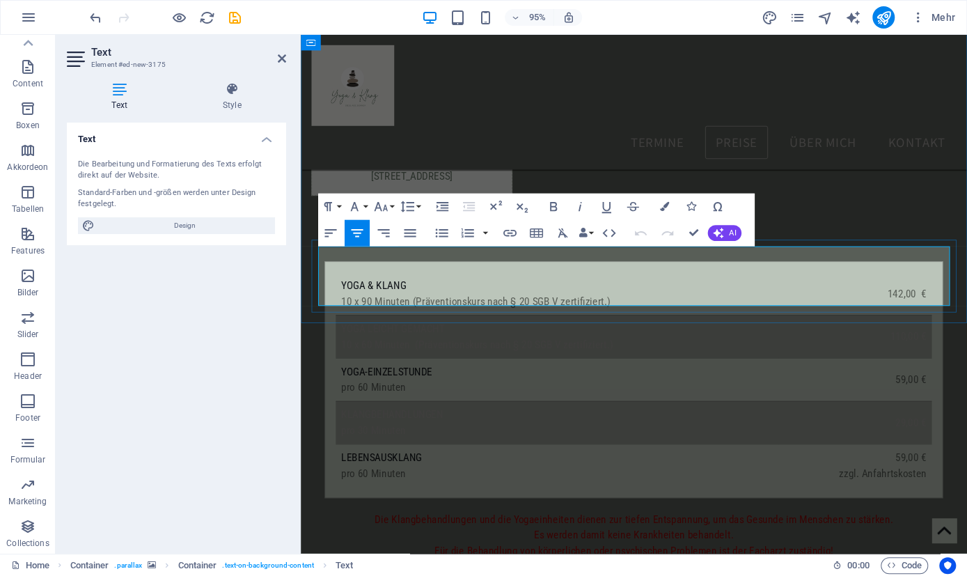
drag, startPoint x: 745, startPoint y: 307, endPoint x: 515, endPoint y: 281, distance: 232.0
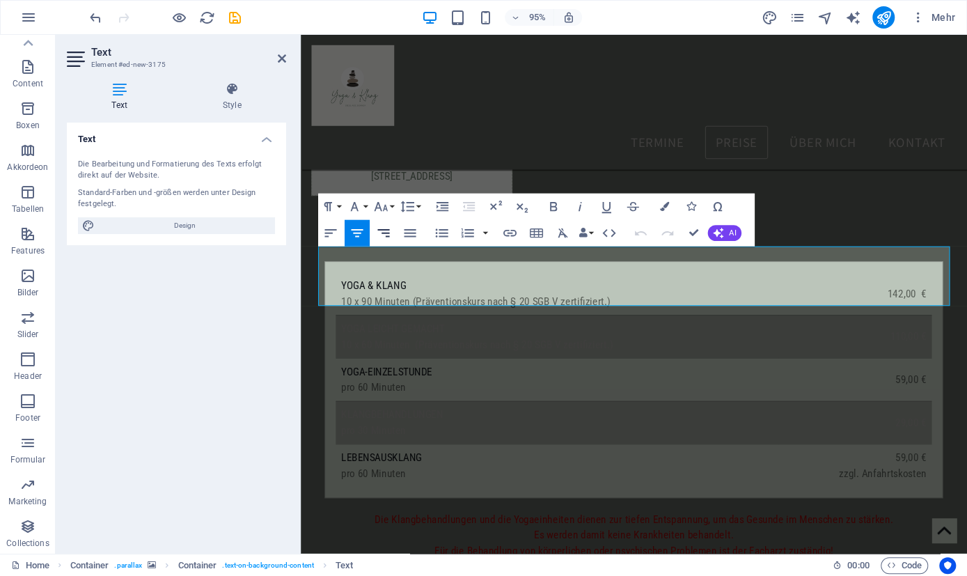
click at [389, 234] on icon "button" at bounding box center [383, 233] width 16 height 16
click at [234, 83] on icon at bounding box center [232, 89] width 109 height 14
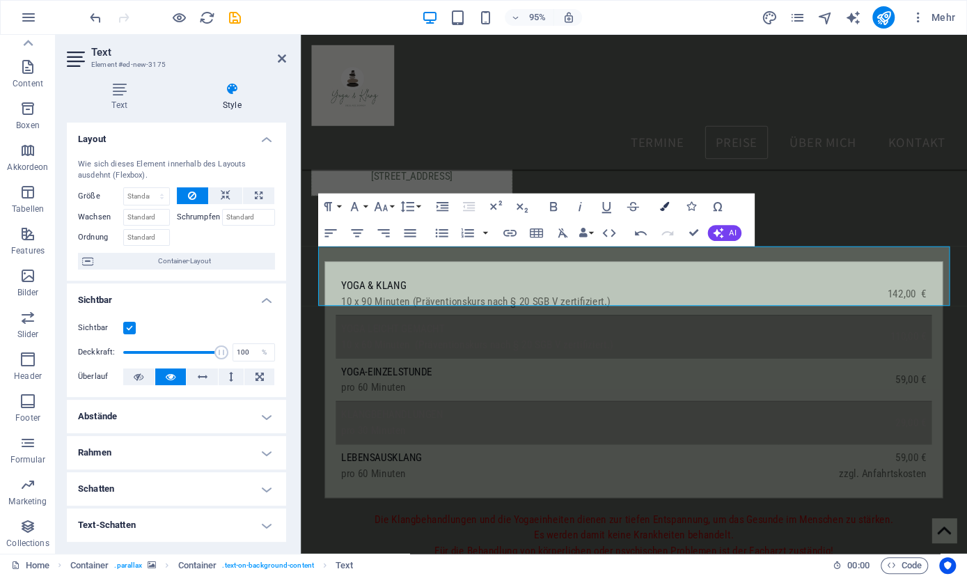
click at [665, 205] on icon "button" at bounding box center [664, 206] width 9 height 9
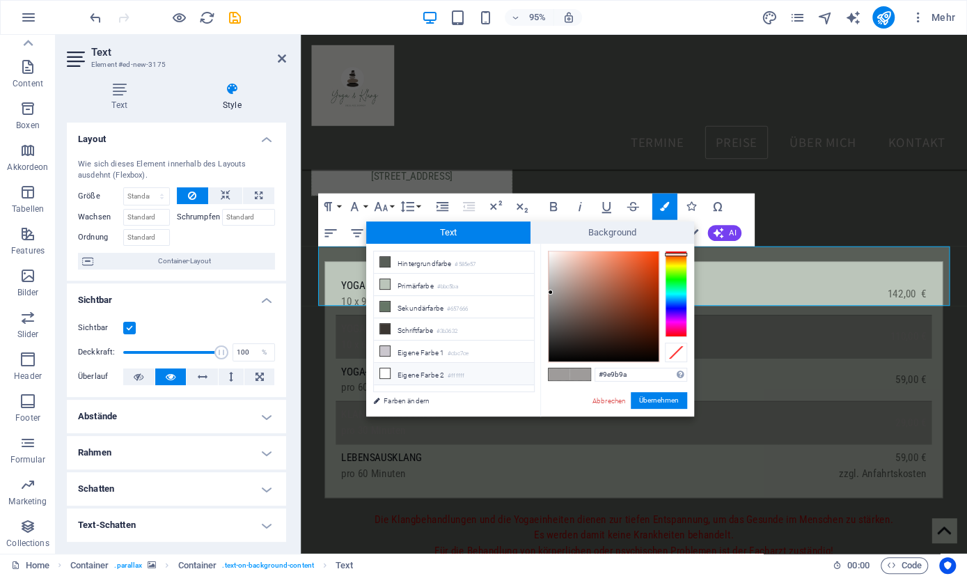
click at [388, 368] on icon at bounding box center [385, 373] width 10 height 10
type input "#ffffff"
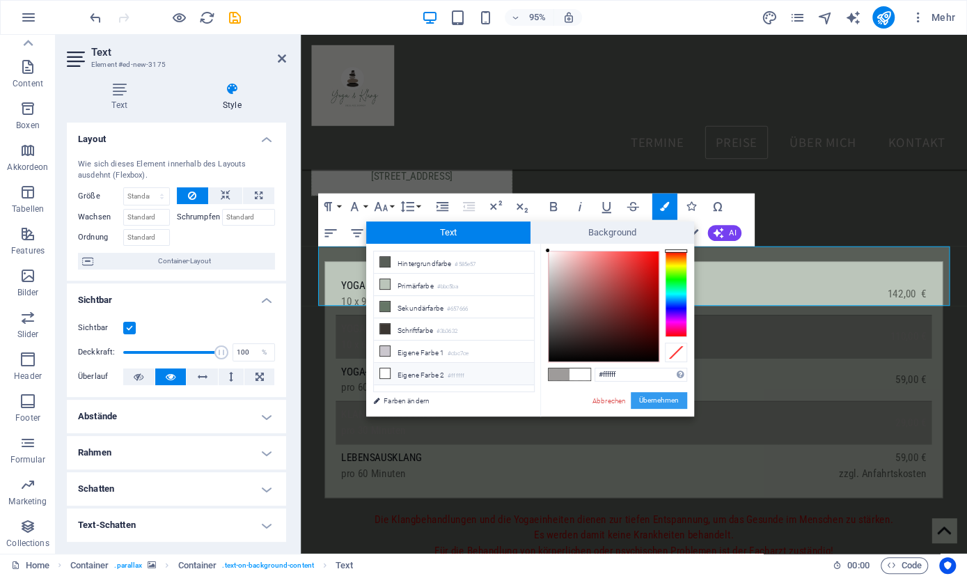
click at [648, 398] on button "Übernehmen" at bounding box center [659, 400] width 56 height 17
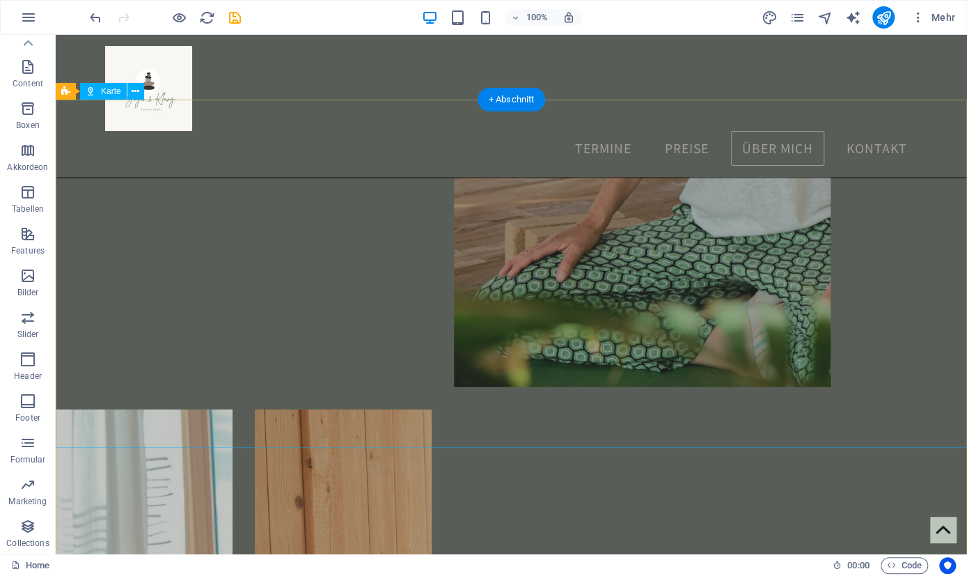
scroll to position [4890, 0]
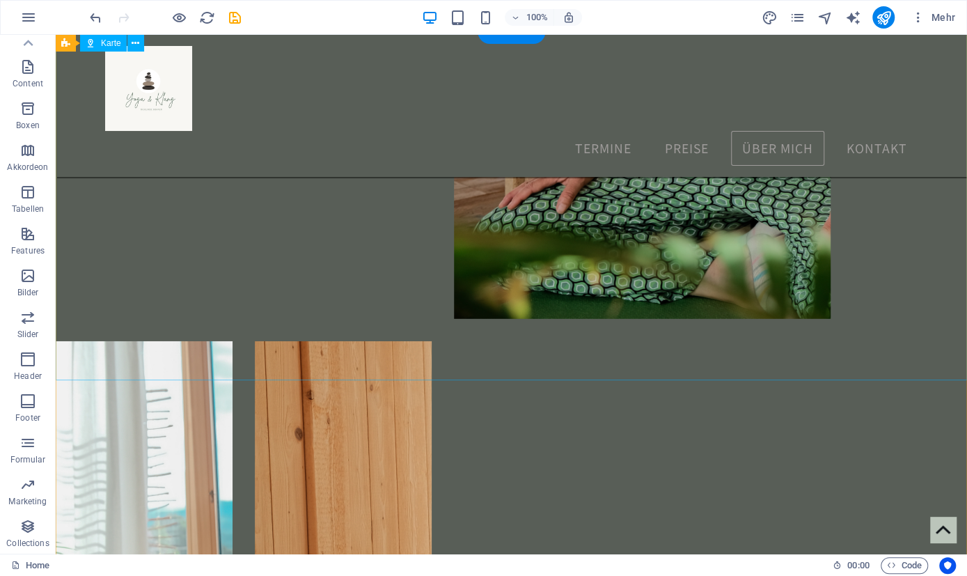
select select "1"
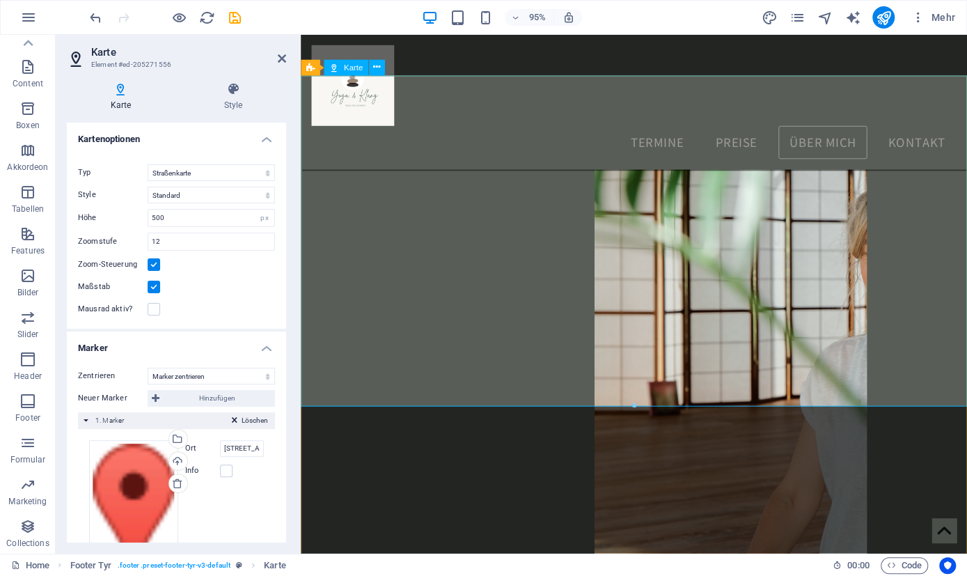
scroll to position [4527, 0]
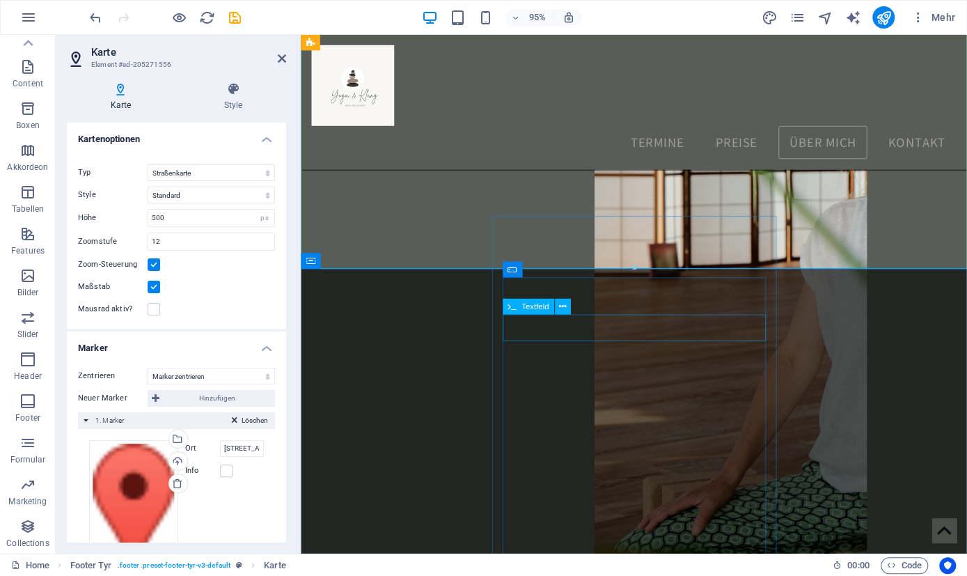
click at [536, 306] on span "Textfeld" at bounding box center [534, 307] width 27 height 8
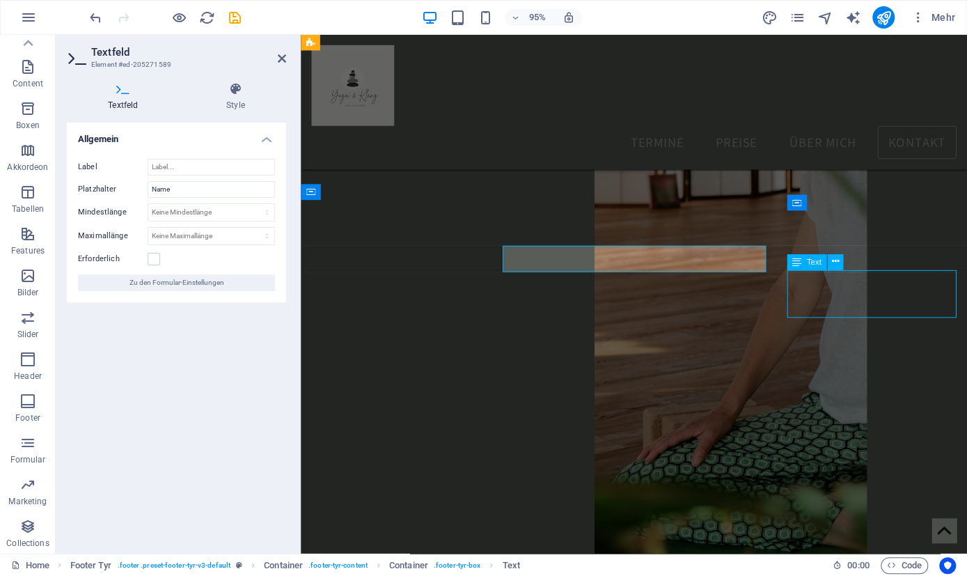
scroll to position [5061, 0]
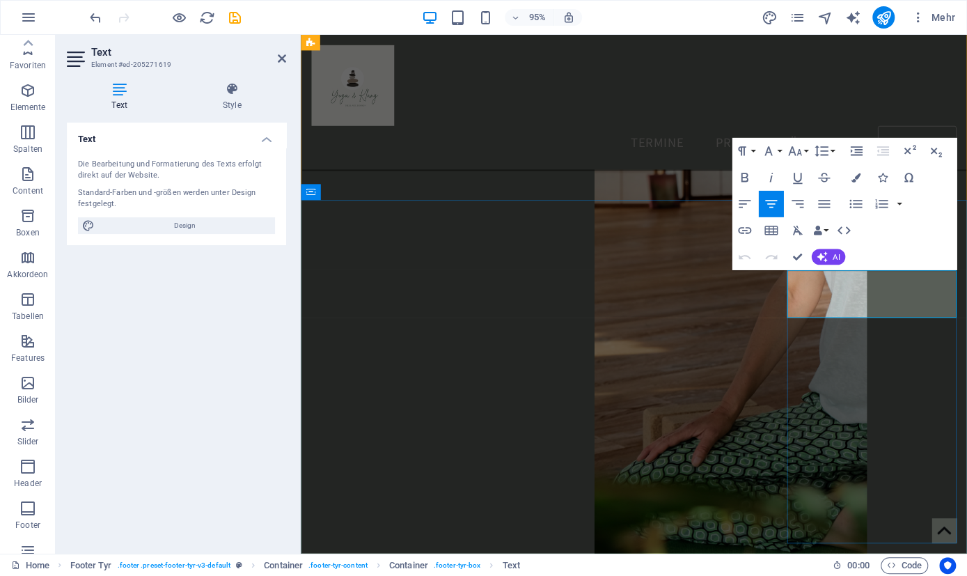
scroll to position [107, 0]
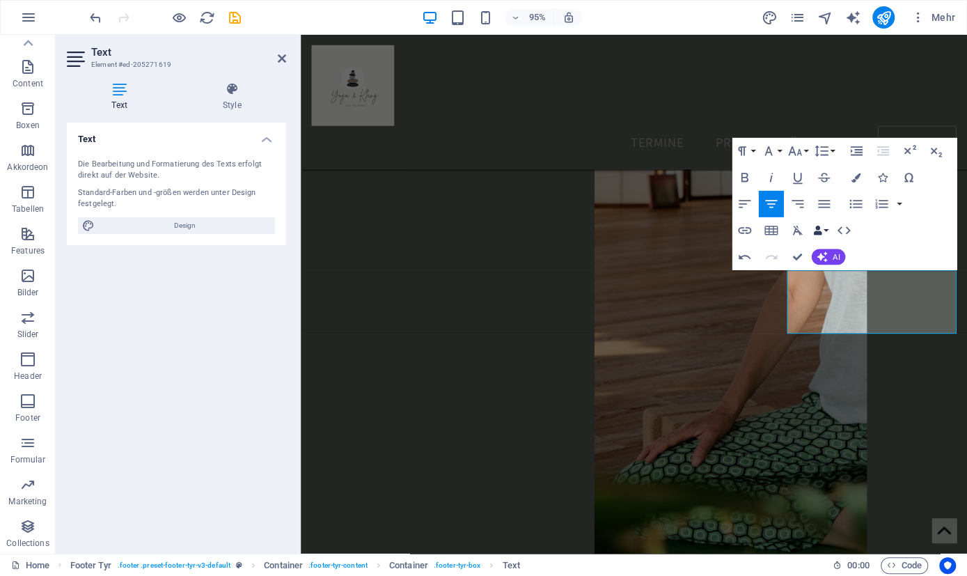
click at [824, 230] on button "Data Bindings" at bounding box center [820, 230] width 19 height 26
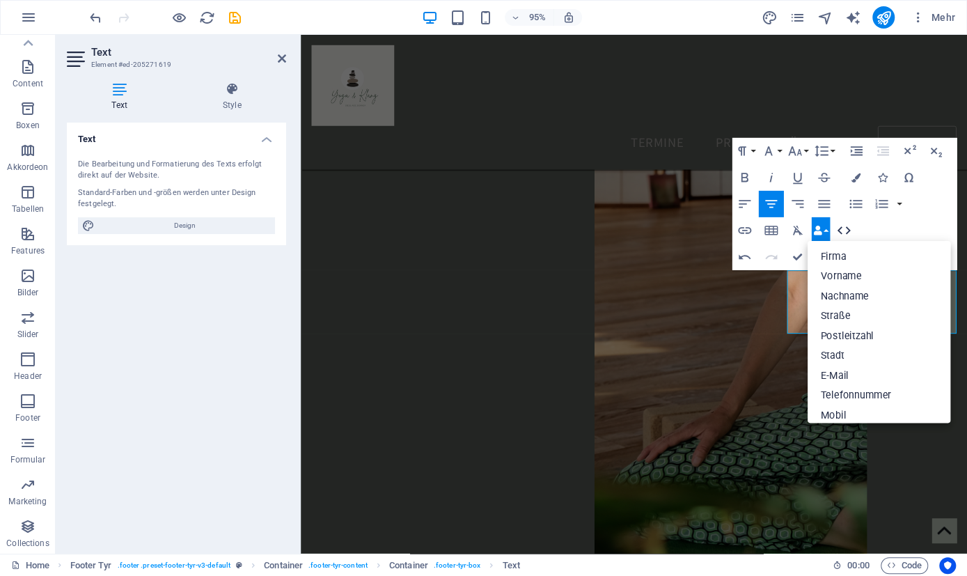
click at [849, 227] on icon "button" at bounding box center [843, 230] width 16 height 16
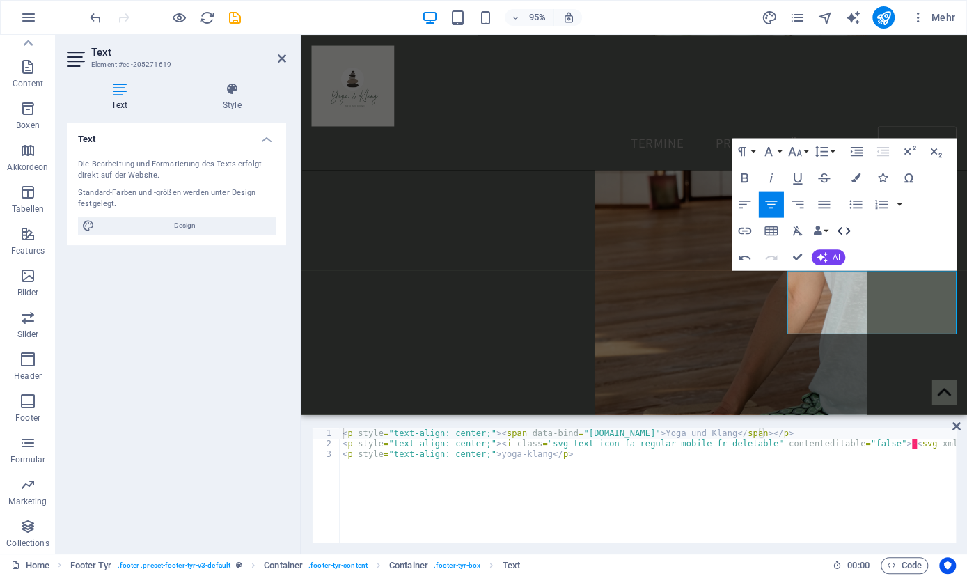
click at [836, 233] on icon "button" at bounding box center [843, 230] width 16 height 16
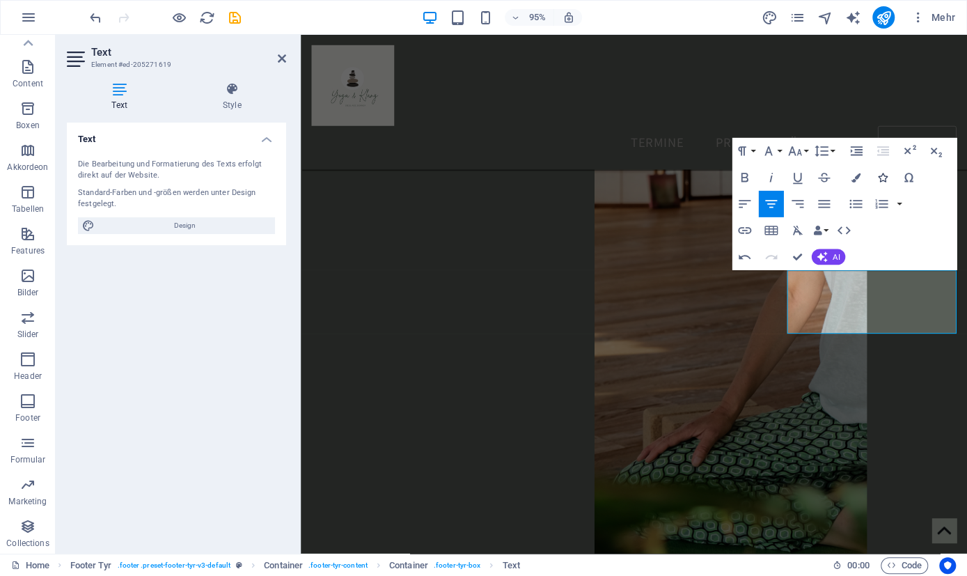
click at [881, 178] on icon "button" at bounding box center [881, 177] width 9 height 9
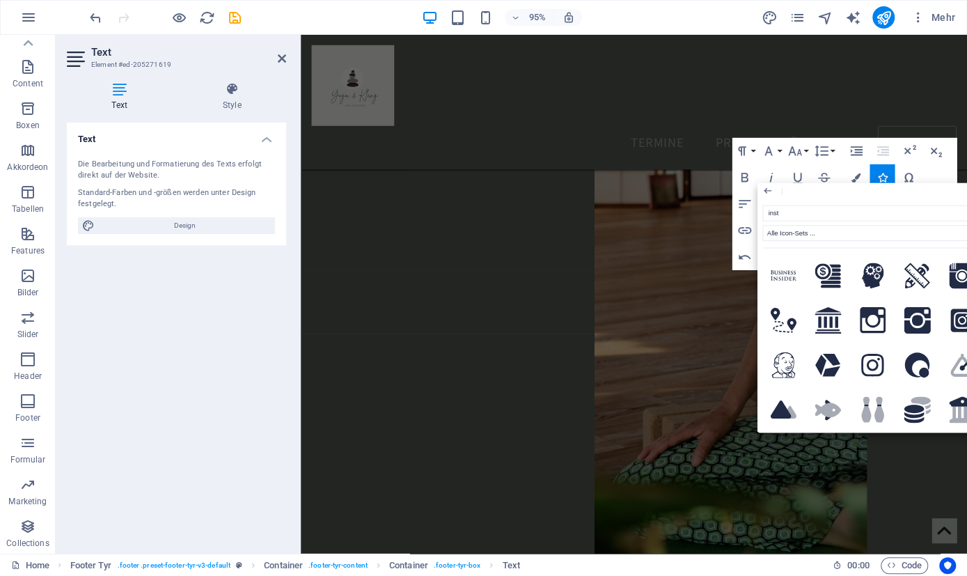
type input "insta"
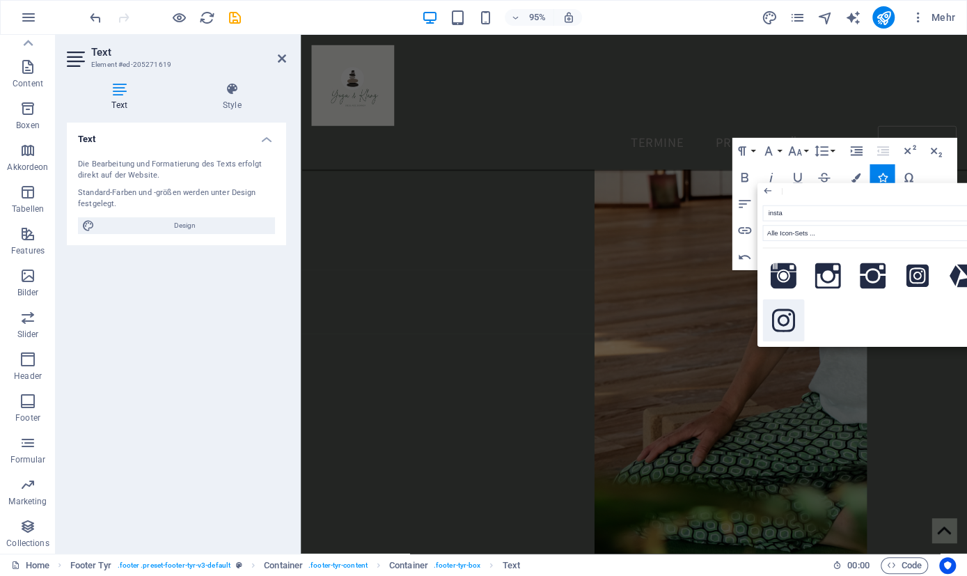
click at [786, 326] on icon at bounding box center [782, 321] width 23 height 26
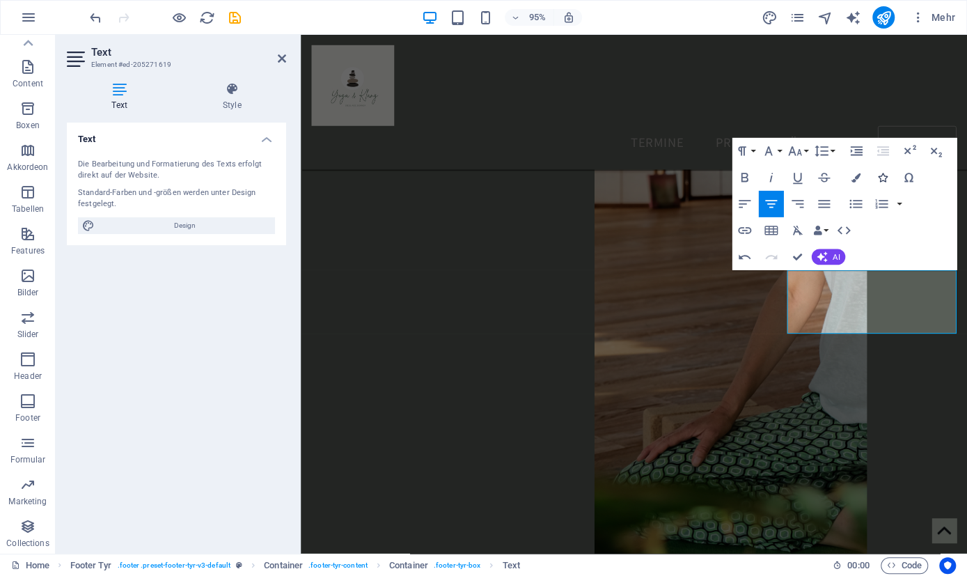
click at [882, 177] on icon "button" at bounding box center [881, 177] width 9 height 9
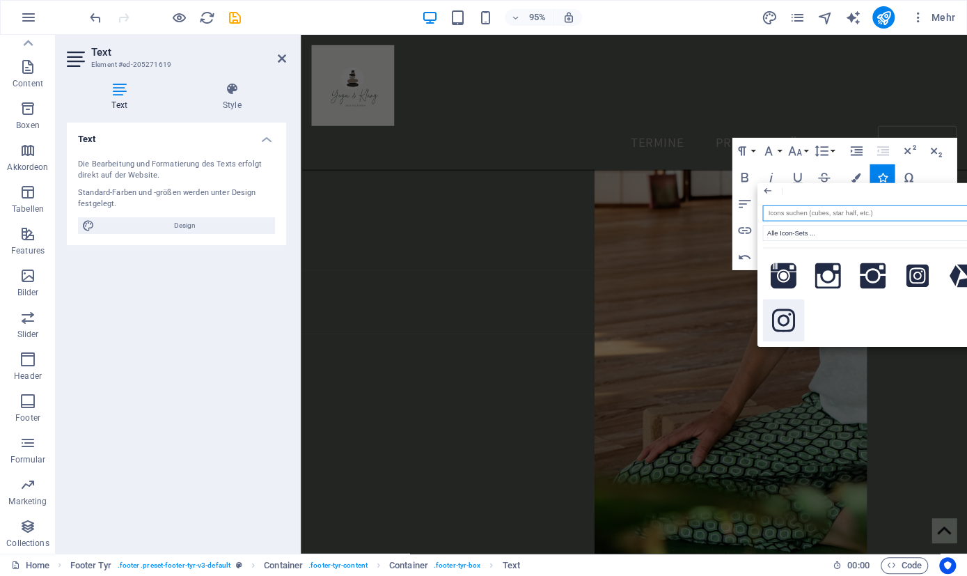
click at [788, 317] on icon at bounding box center [782, 320] width 23 height 23
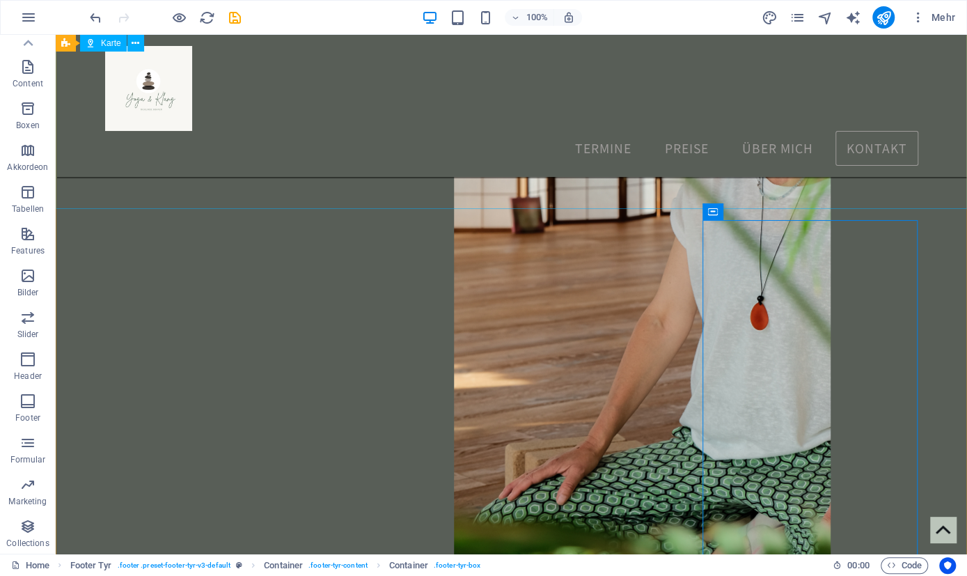
scroll to position [5061, 0]
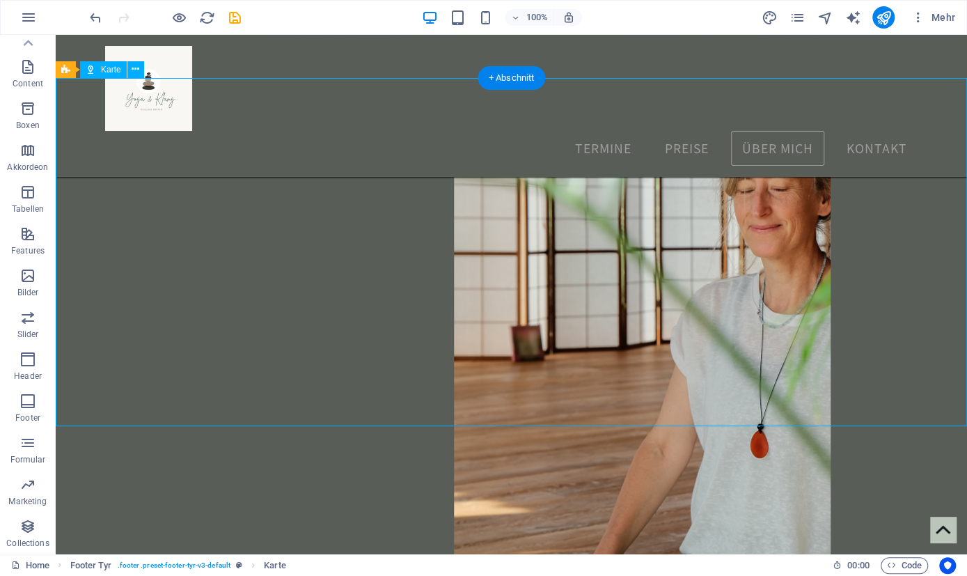
select select "1"
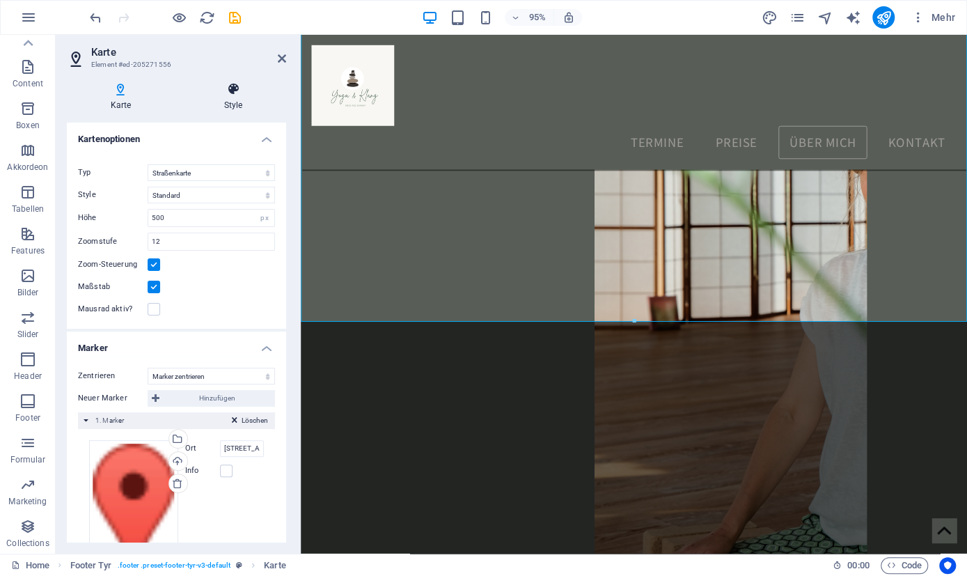
click at [237, 91] on icon at bounding box center [233, 89] width 106 height 14
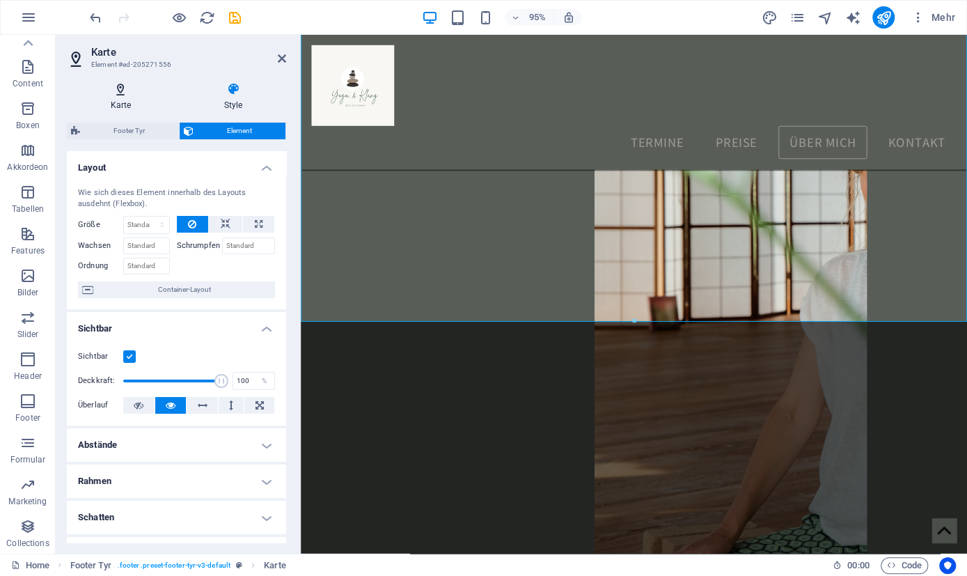
click at [124, 93] on icon at bounding box center [121, 89] width 108 height 14
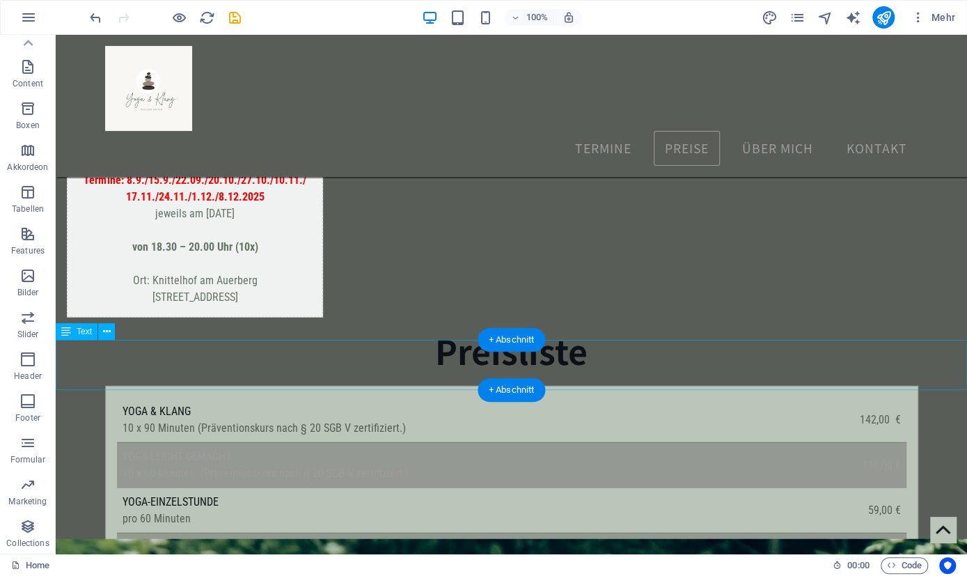
scroll to position [1513, 0]
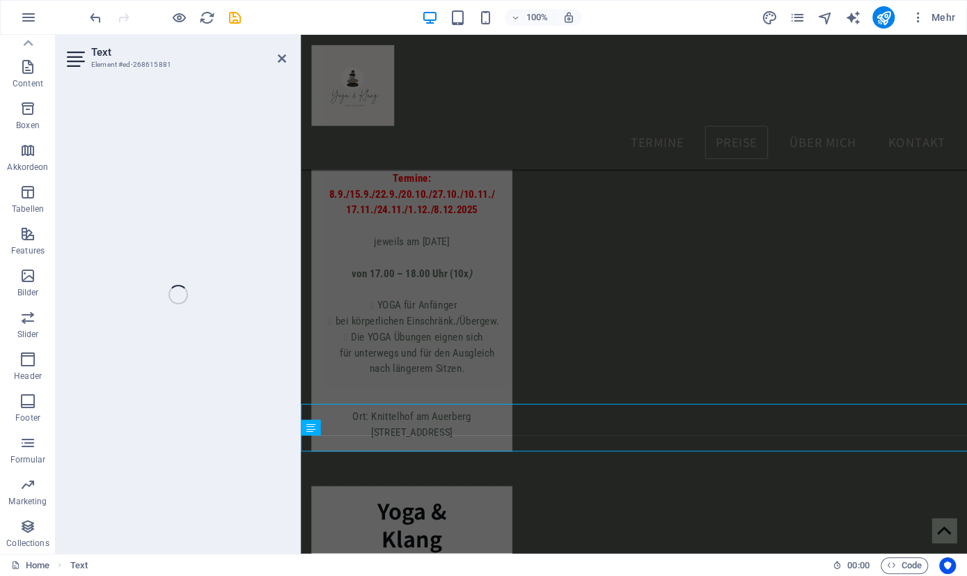
scroll to position [1546, 0]
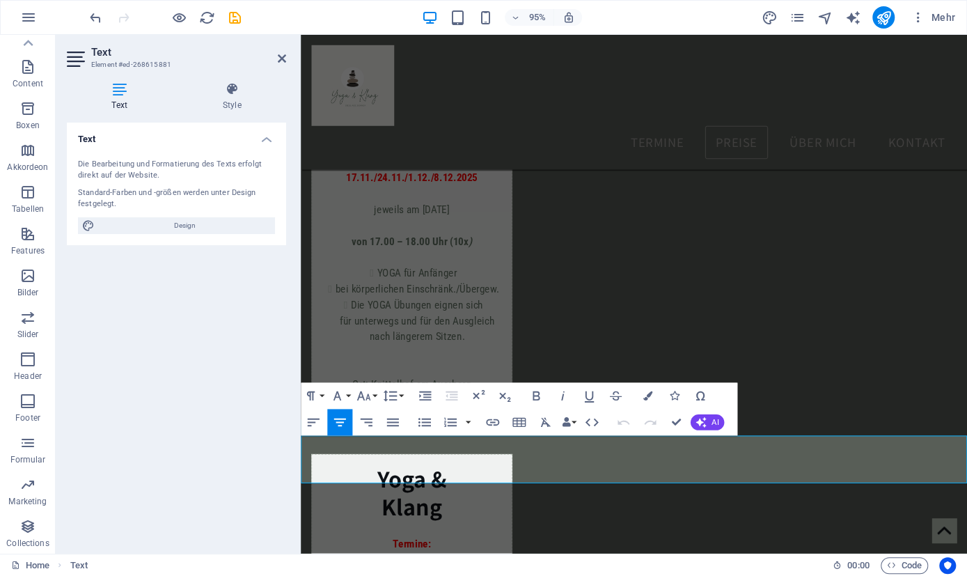
drag, startPoint x: 379, startPoint y: 463, endPoint x: 877, endPoint y: 496, distance: 498.9
click at [239, 104] on h4 "Style" at bounding box center [232, 96] width 109 height 29
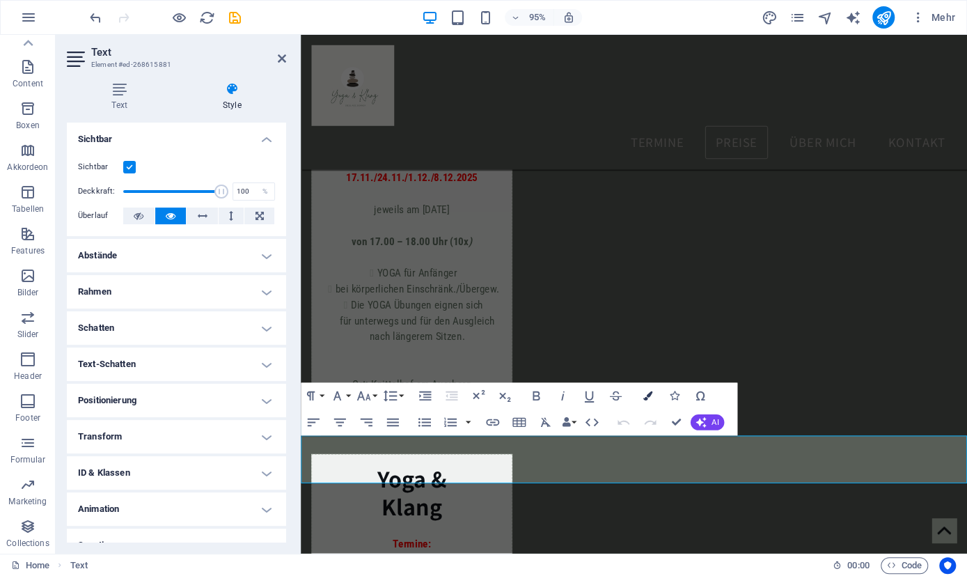
click at [648, 396] on icon "button" at bounding box center [647, 395] width 9 height 9
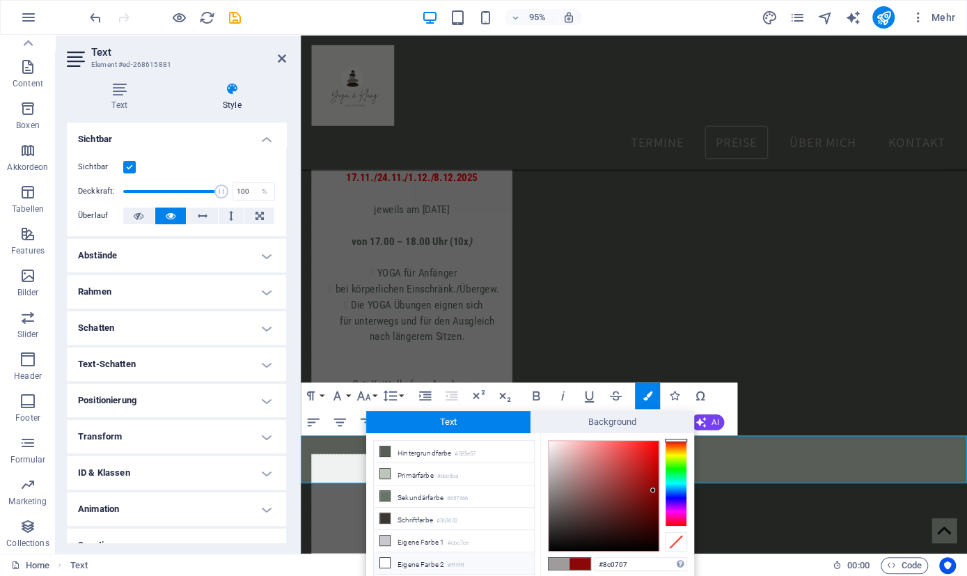
click at [398, 555] on li "Eigene Farbe 2 #ffffff" at bounding box center [454, 563] width 160 height 22
type input "#ffffff"
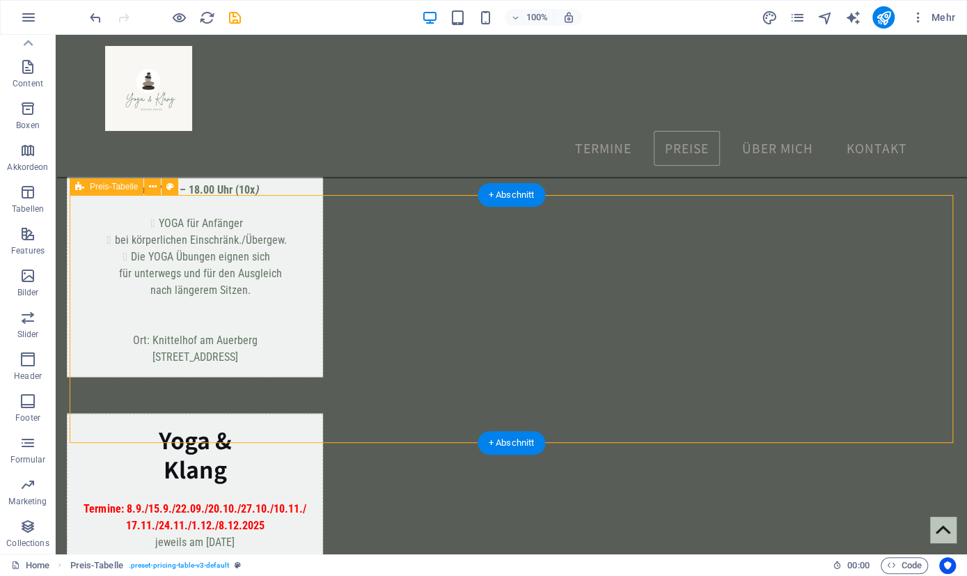
scroll to position [1513, 0]
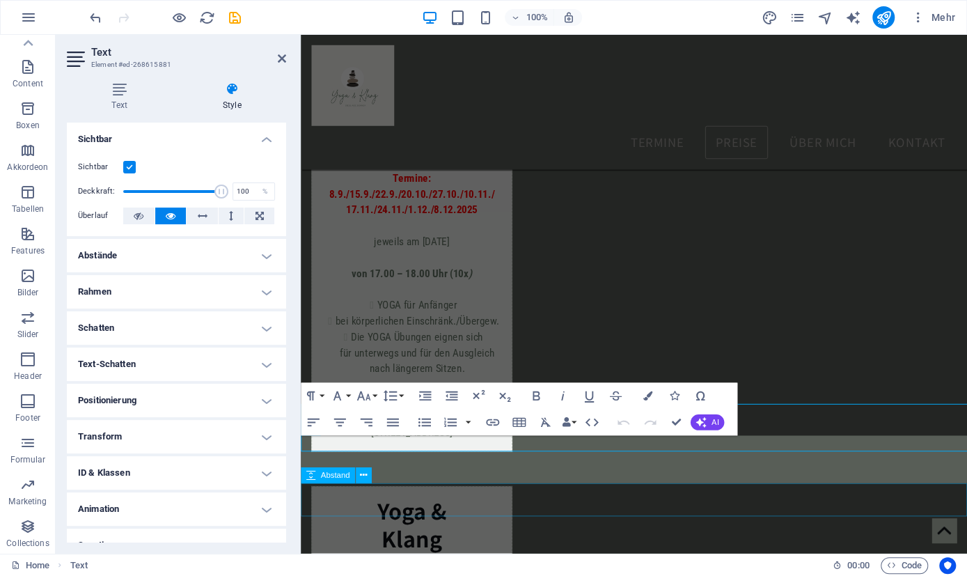
scroll to position [1546, 0]
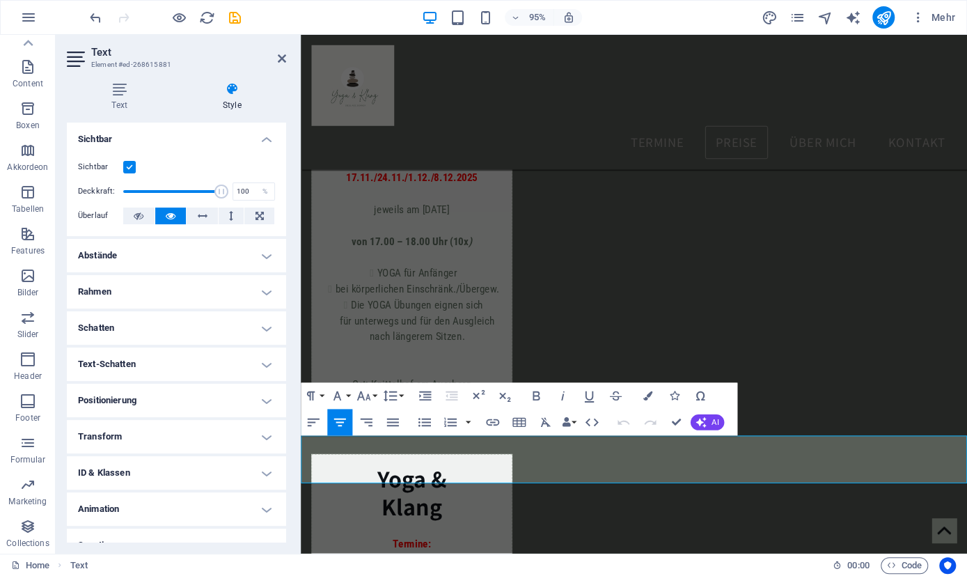
drag, startPoint x: 867, startPoint y: 499, endPoint x: 774, endPoint y: 444, distance: 108.3
click at [644, 395] on icon "button" at bounding box center [647, 395] width 9 height 9
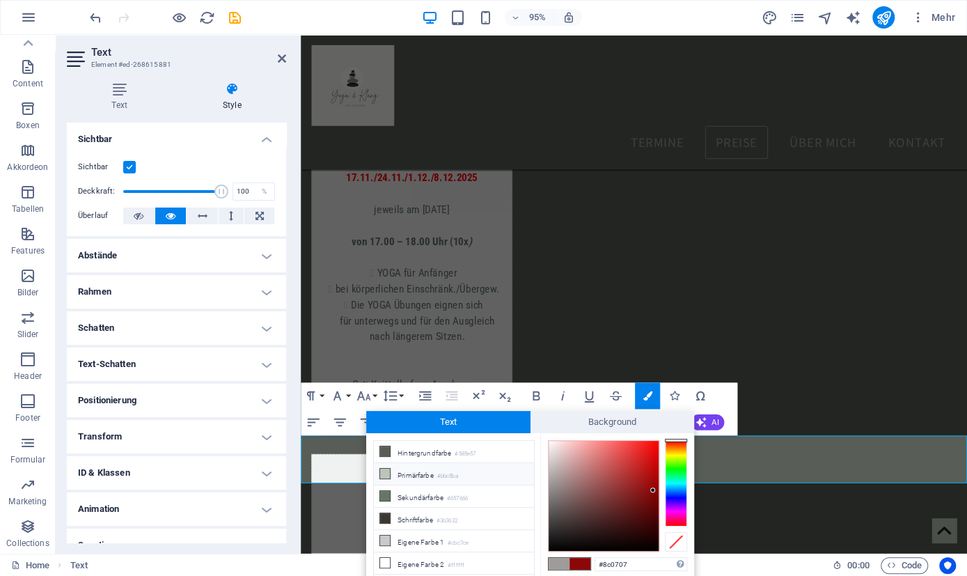
click at [405, 470] on li "Primärfarbe #bbc5ba" at bounding box center [454, 474] width 160 height 22
type input "#bbc5ba"
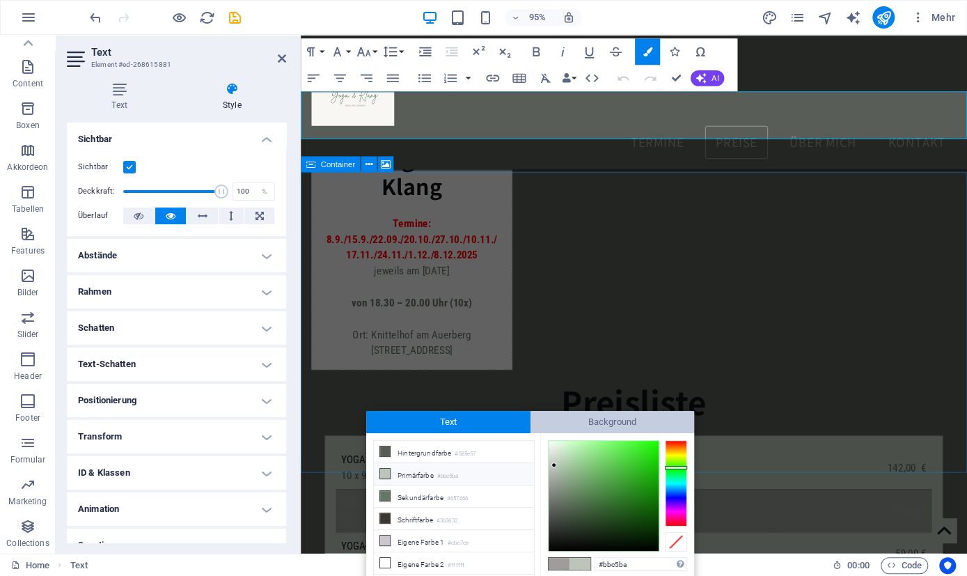
scroll to position [1908, 0]
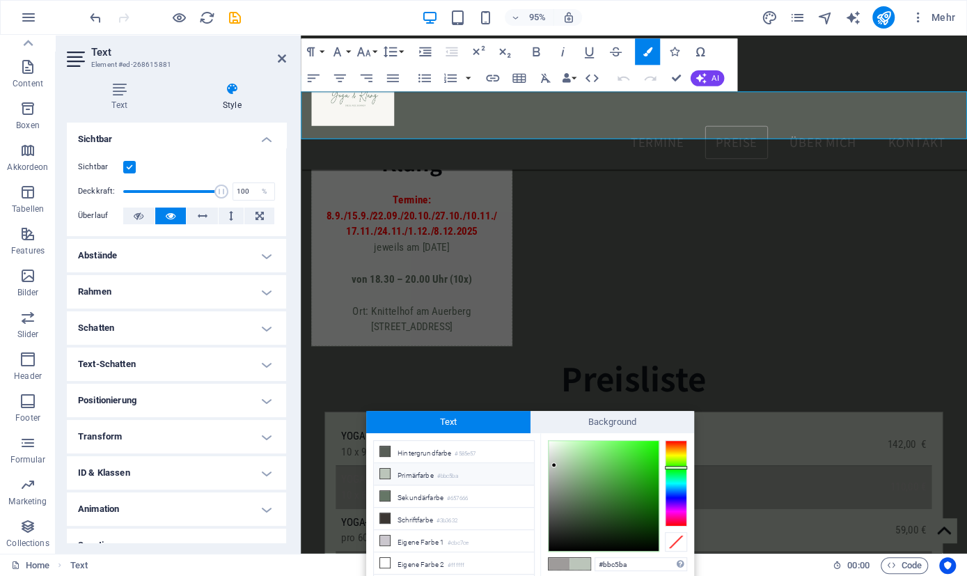
drag, startPoint x: 818, startPoint y: 452, endPoint x: 513, endPoint y: 347, distance: 322.6
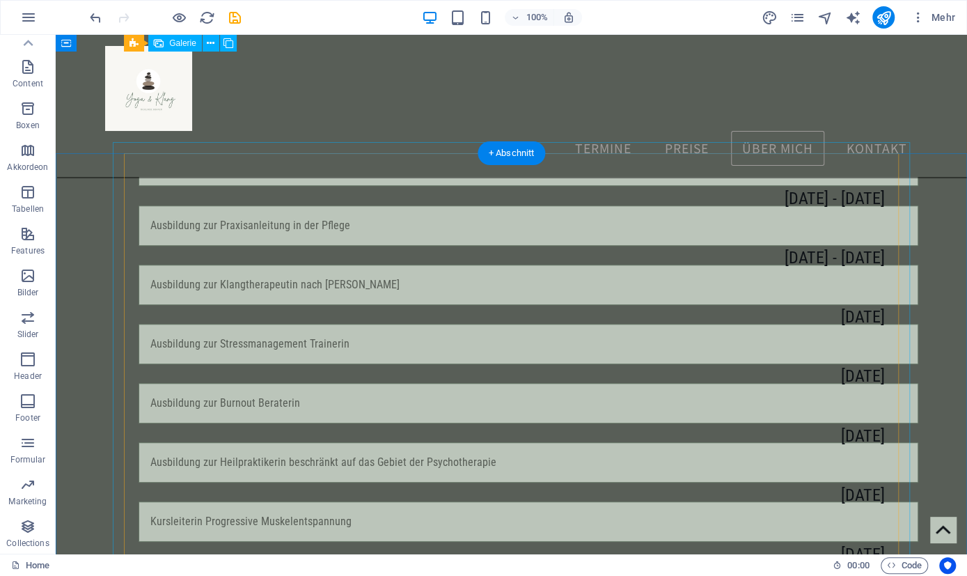
scroll to position [2671, 0]
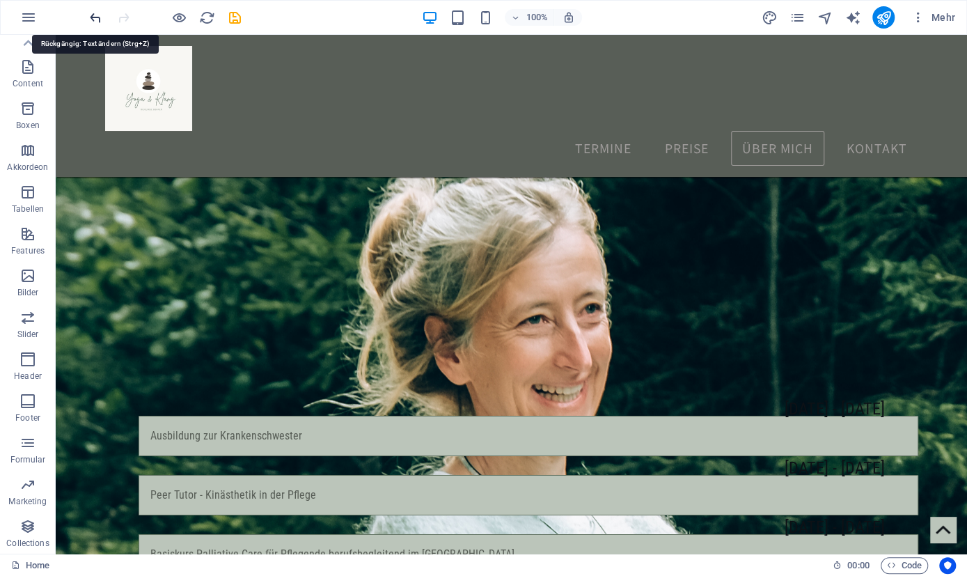
click at [95, 19] on icon "undo" at bounding box center [96, 18] width 16 height 16
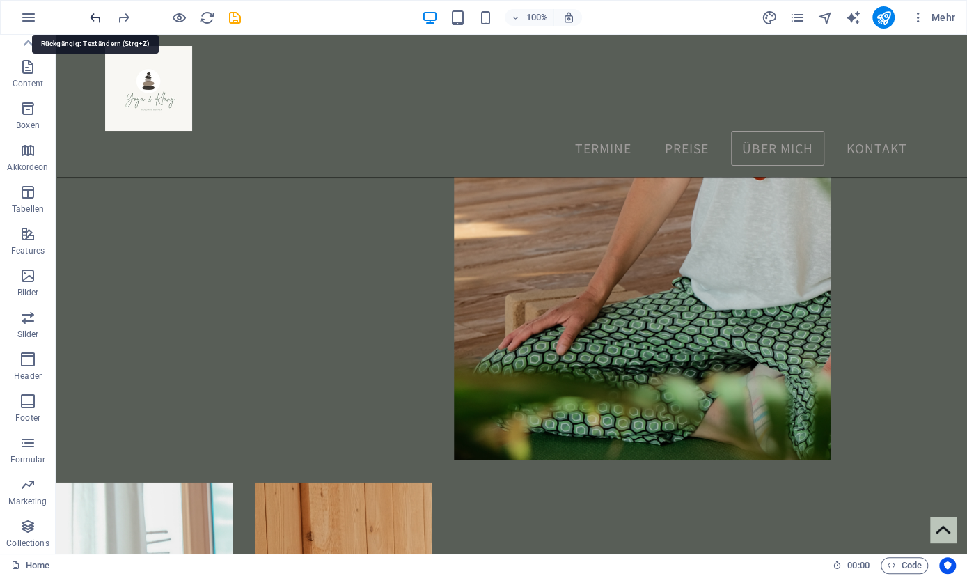
scroll to position [5074, 0]
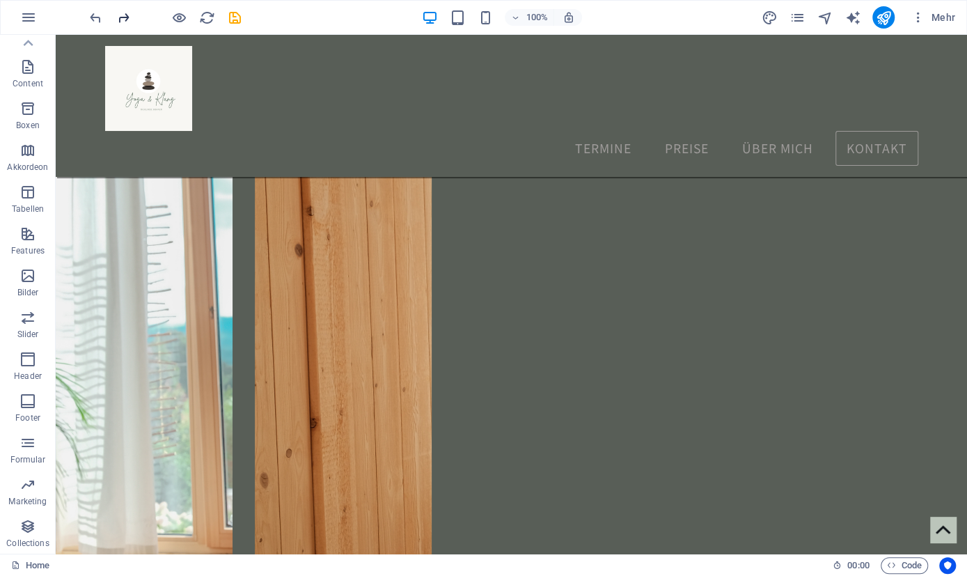
click at [122, 22] on icon "redo" at bounding box center [124, 18] width 16 height 16
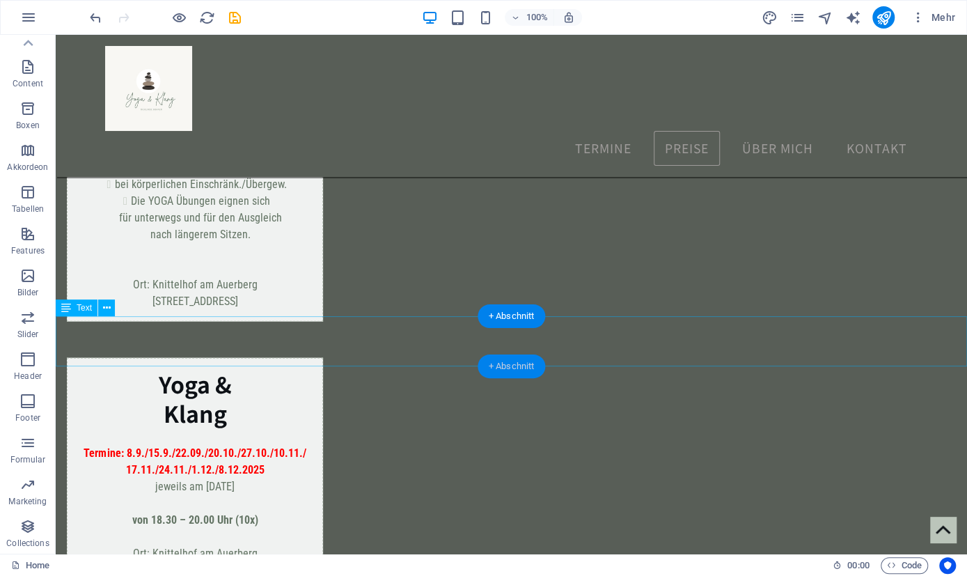
scroll to position [1671, 0]
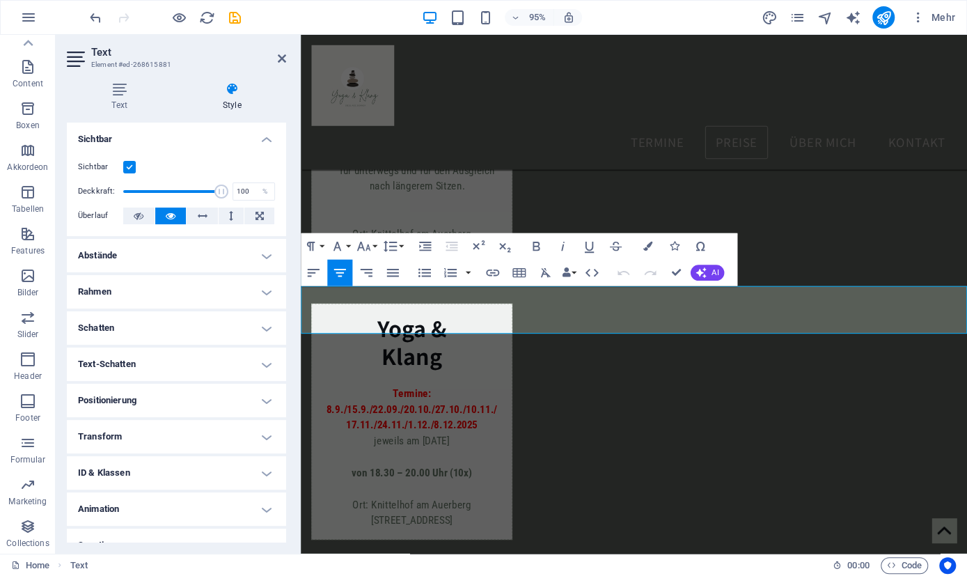
drag, startPoint x: 742, startPoint y: 336, endPoint x: 385, endPoint y: 308, distance: 358.3
click at [645, 243] on icon "button" at bounding box center [647, 246] width 9 height 9
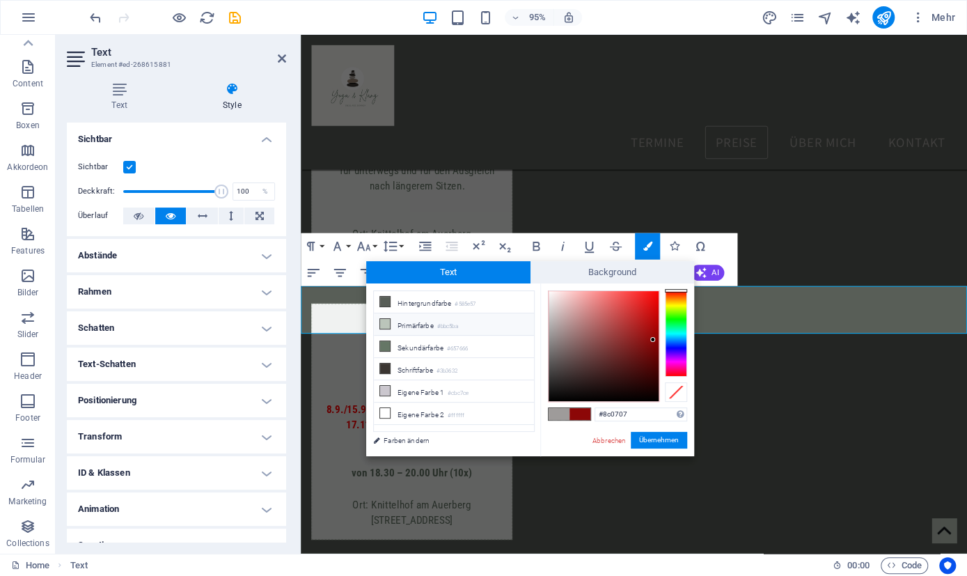
click at [384, 320] on icon at bounding box center [385, 324] width 10 height 10
type input "#bbc5ba"
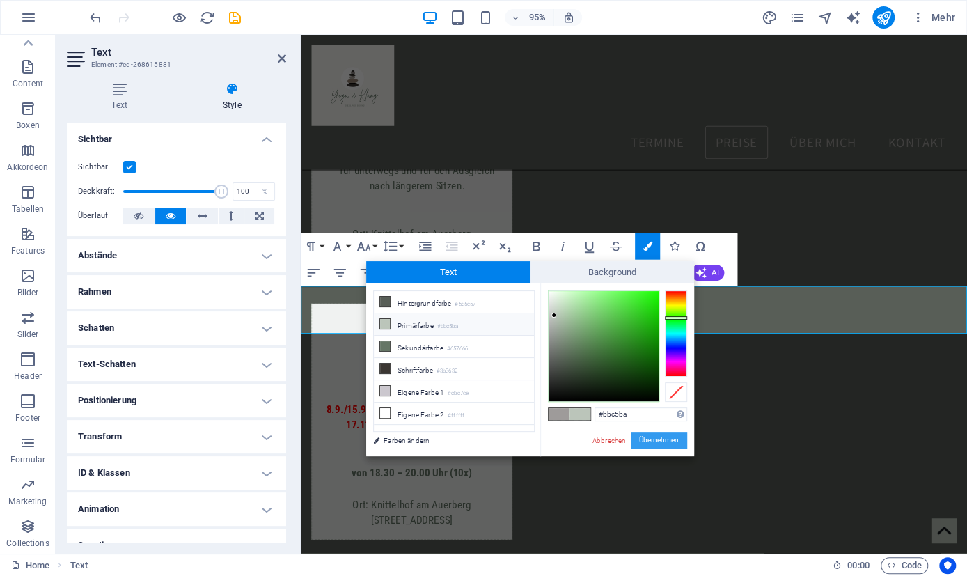
click at [664, 438] on button "Übernehmen" at bounding box center [659, 440] width 56 height 17
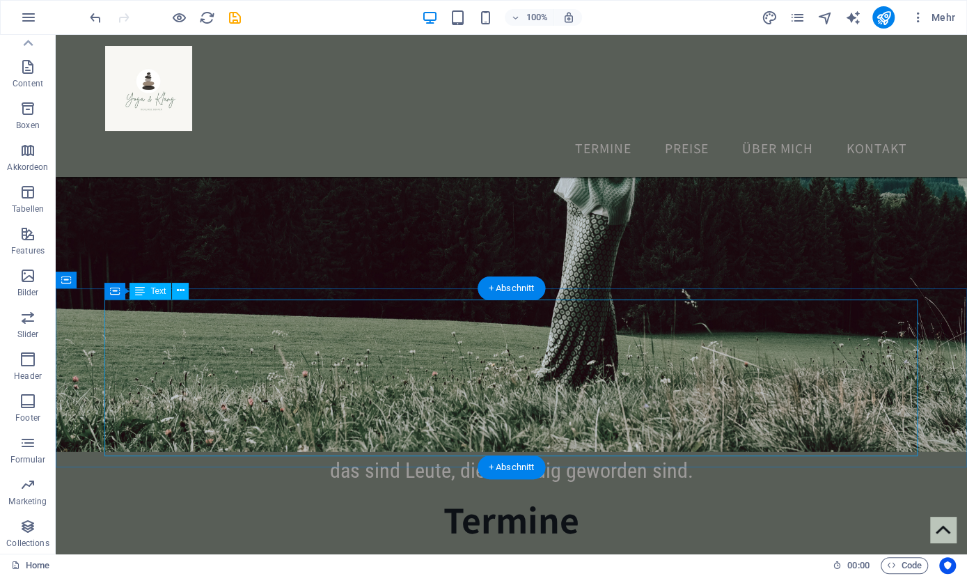
scroll to position [368, 0]
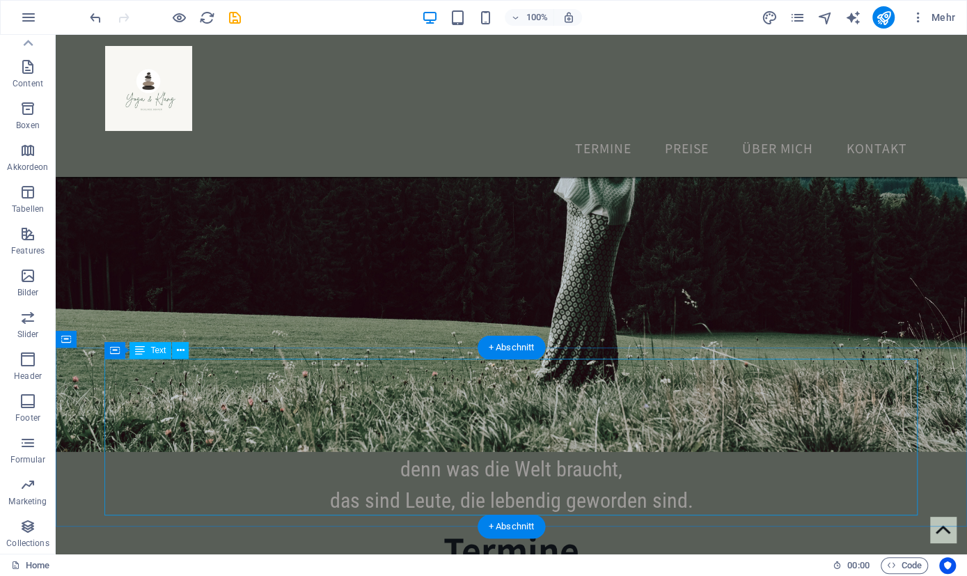
click at [622, 457] on div "Frage nicht, was die Welt braucht. Frage dich selbst, was dich lebendig macht, …" at bounding box center [511, 437] width 813 height 157
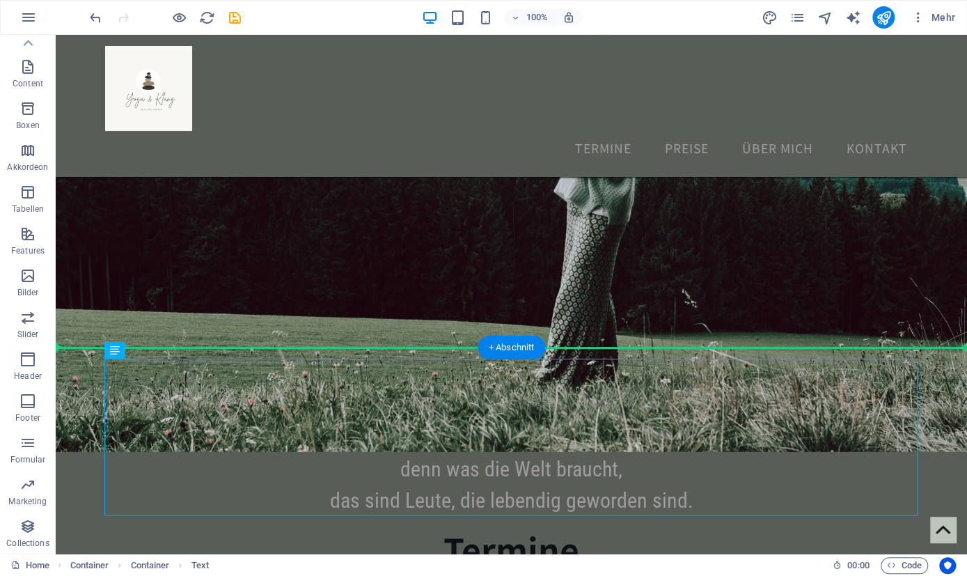
drag, startPoint x: 535, startPoint y: 442, endPoint x: 544, endPoint y: 333, distance: 109.0
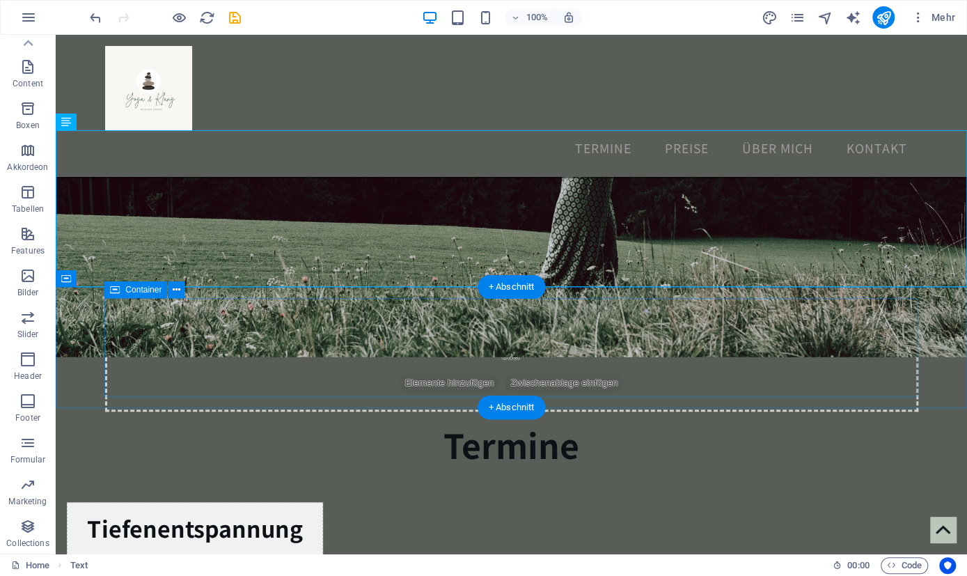
scroll to position [585, 0]
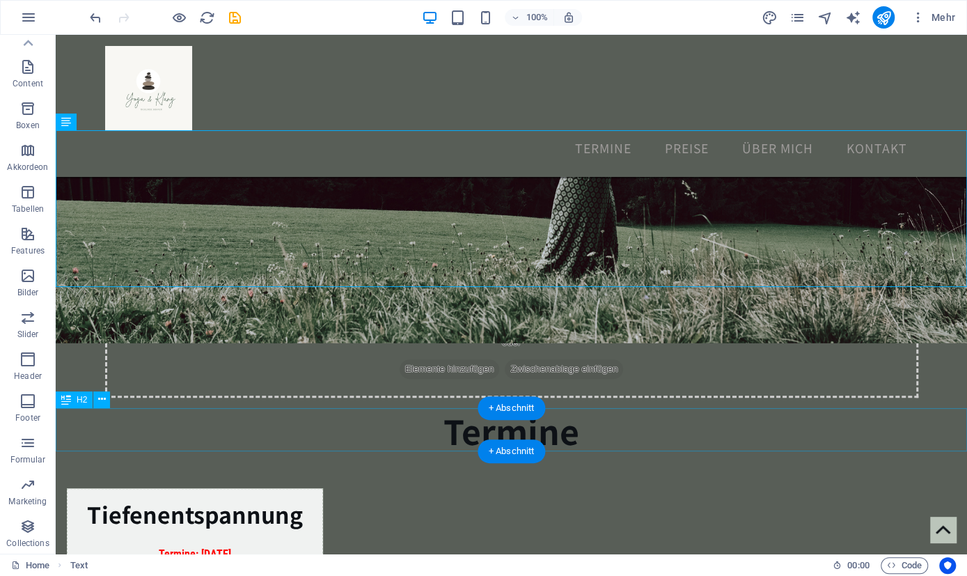
click at [939, 449] on div "Termine" at bounding box center [511, 430] width 911 height 43
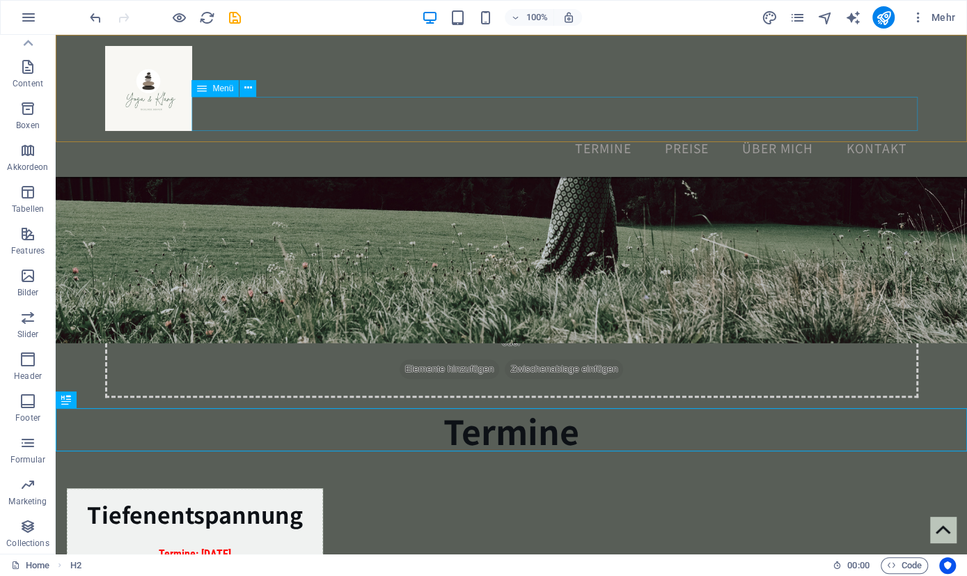
click at [264, 131] on nav "Termine Preise Über mich Kontakt" at bounding box center [511, 148] width 813 height 35
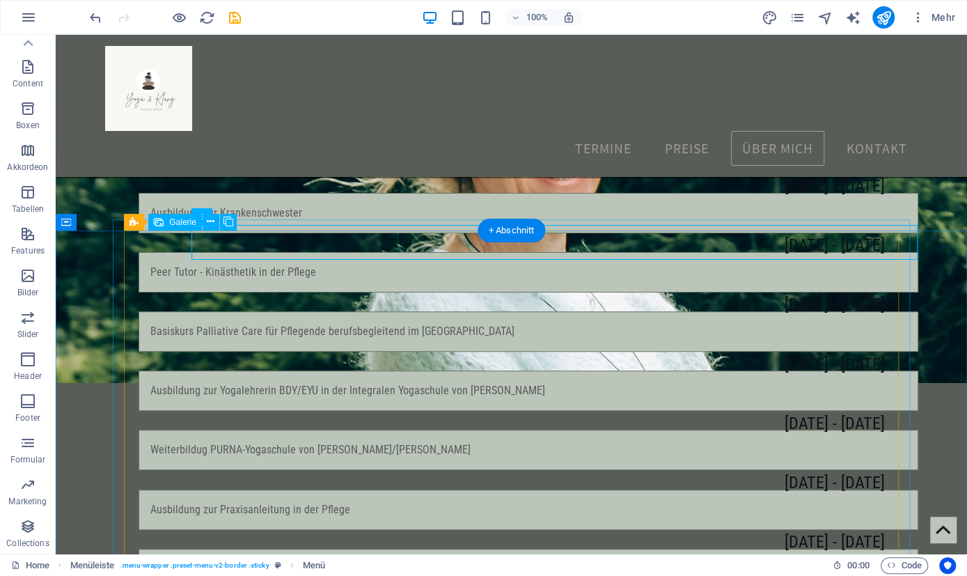
scroll to position [2969, 0]
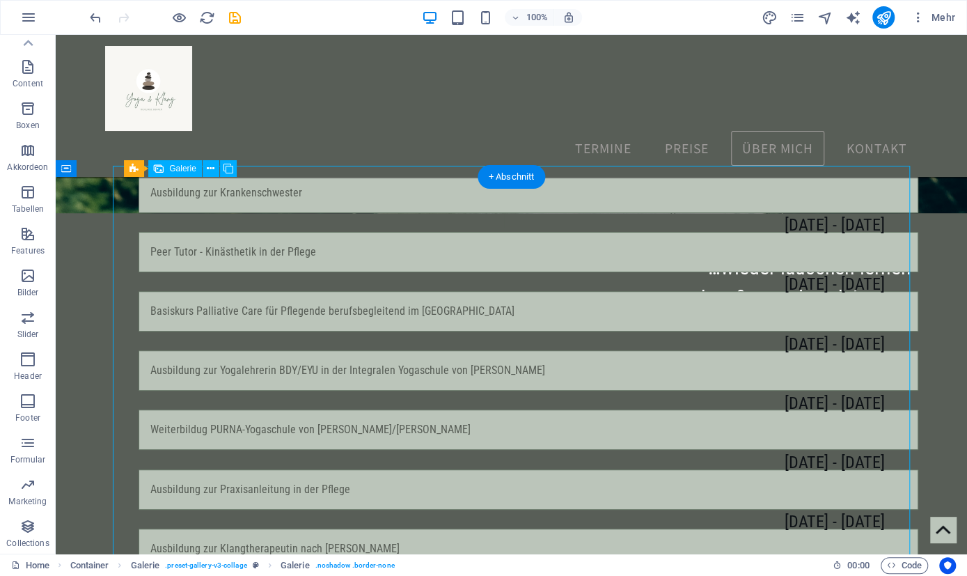
scroll to position [3041, 0]
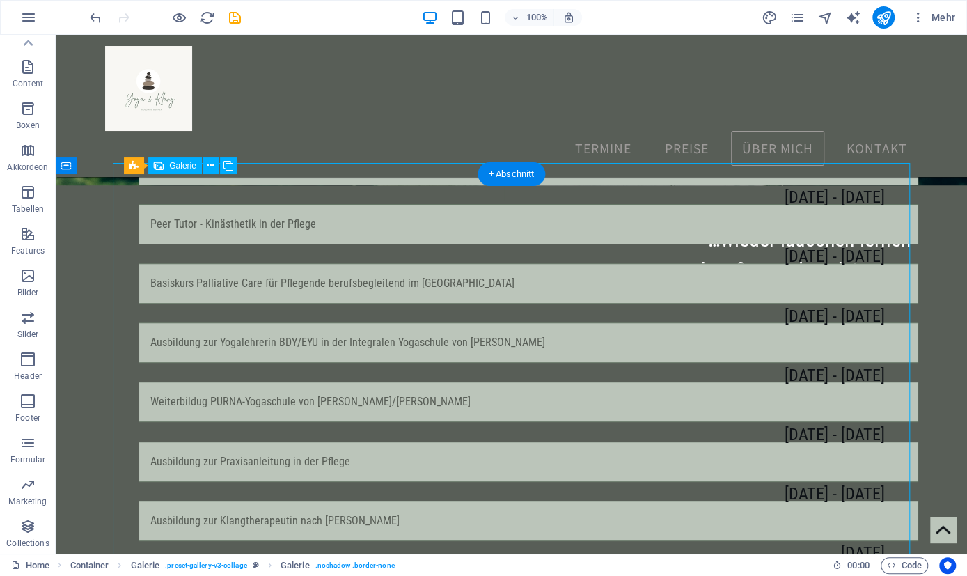
click at [180, 168] on span "Galerie" at bounding box center [182, 166] width 27 height 8
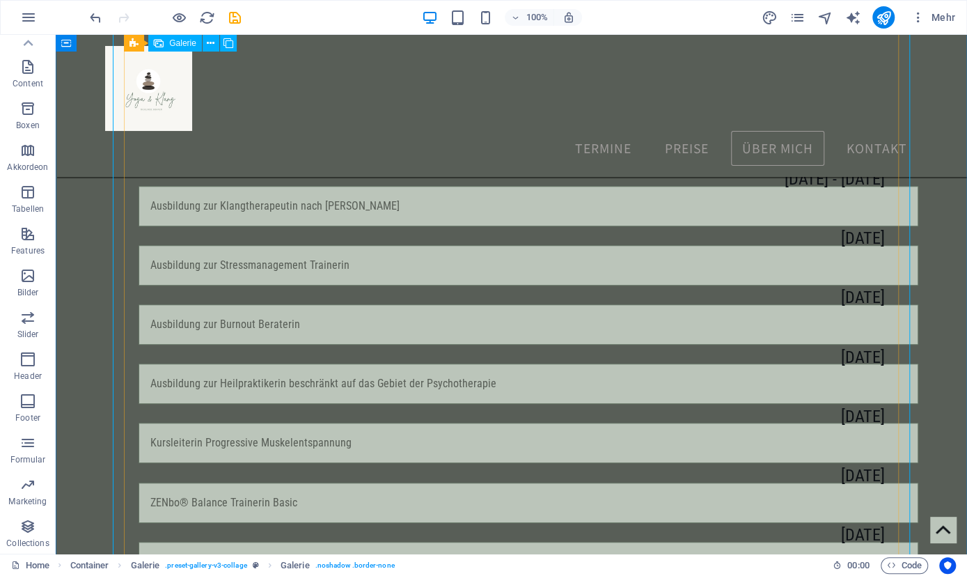
scroll to position [3403, 0]
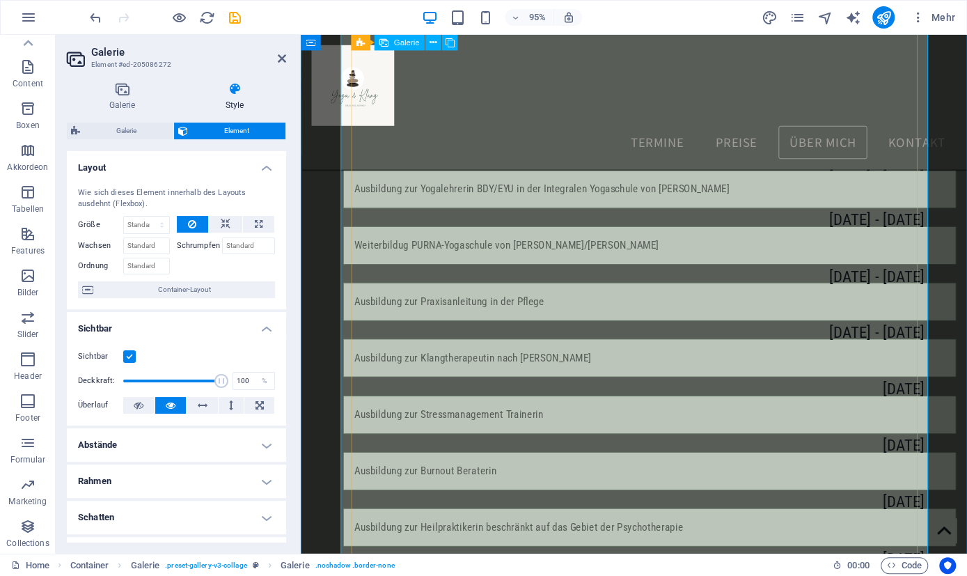
scroll to position [3125, 0]
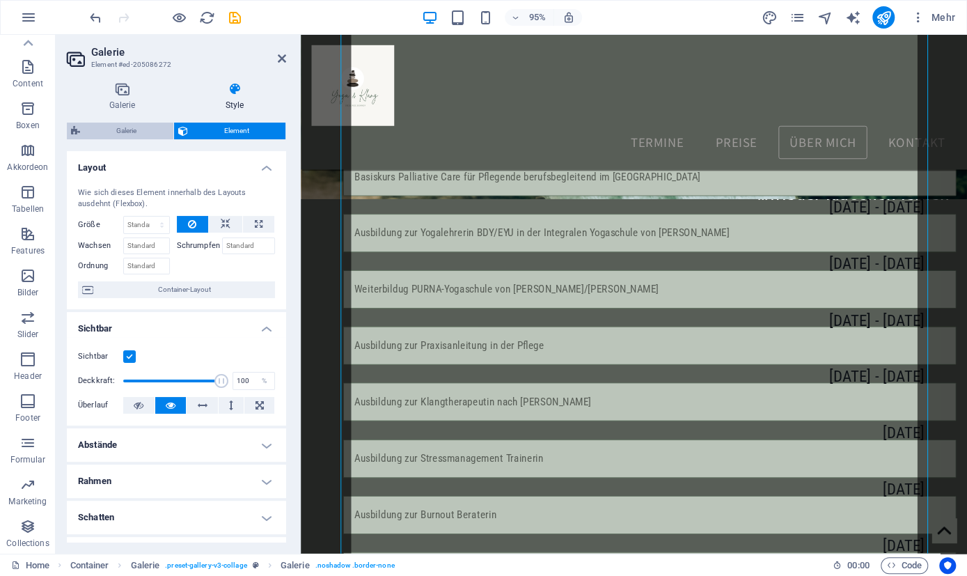
click at [127, 129] on span "Galerie" at bounding box center [126, 131] width 85 height 17
select select "rem"
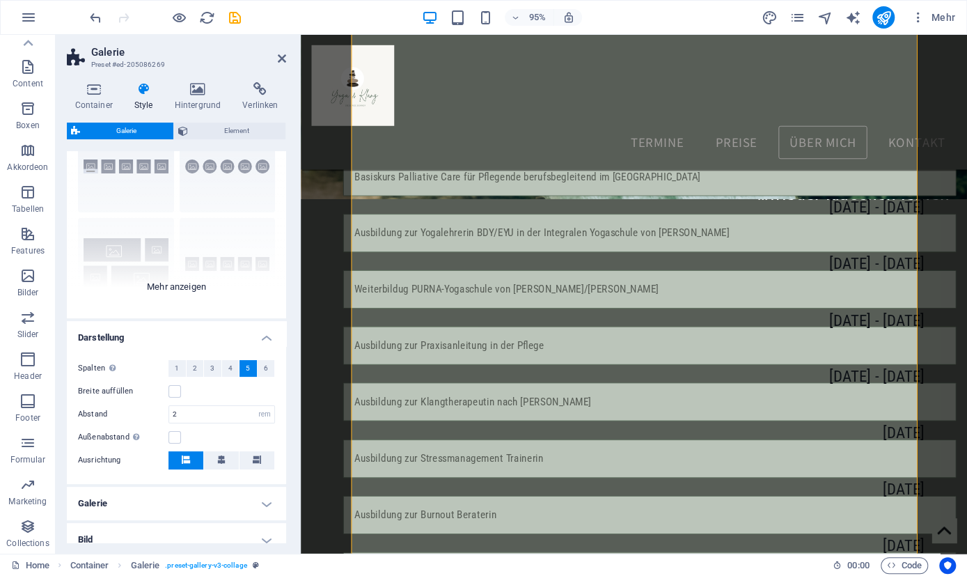
scroll to position [0, 0]
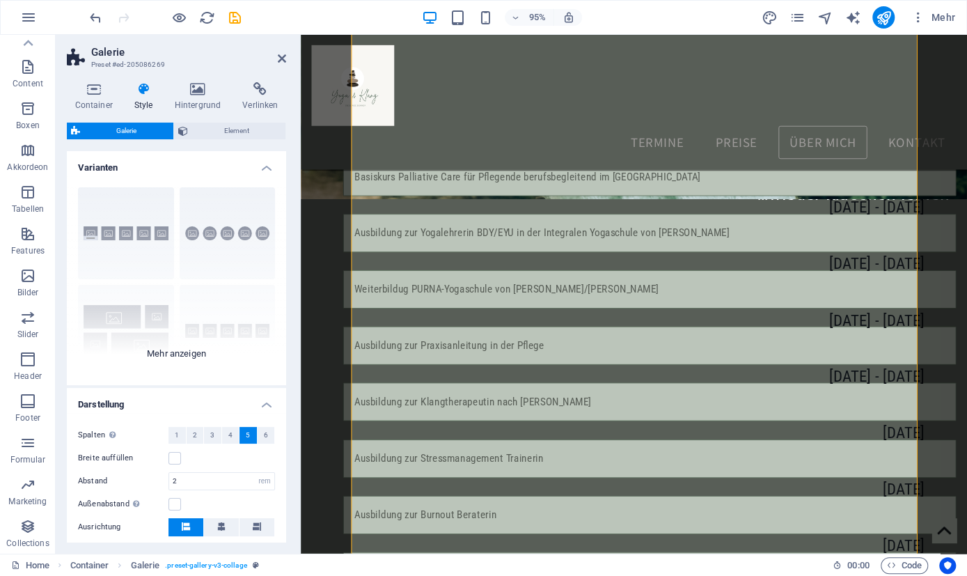
click at [197, 353] on div "Bildbeschreibung Runde Collage Standard Gitter Gitter versetzt" at bounding box center [176, 280] width 219 height 209
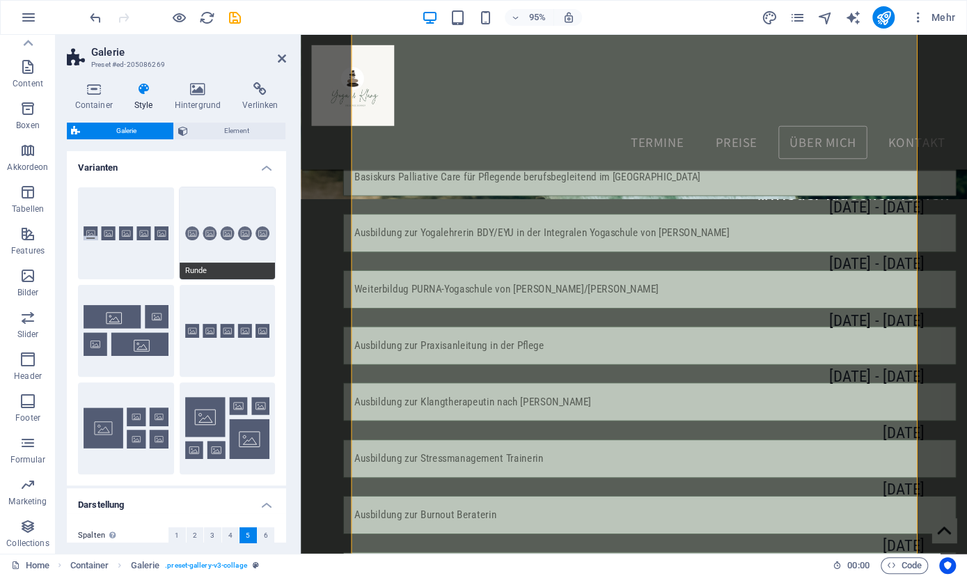
click at [246, 226] on button "Runde" at bounding box center [228, 233] width 96 height 92
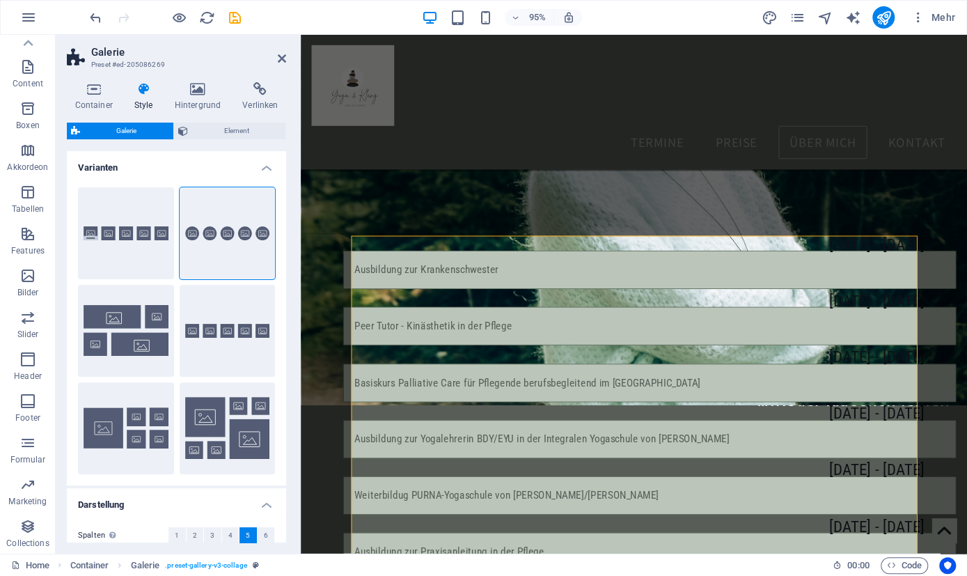
scroll to position [67, 0]
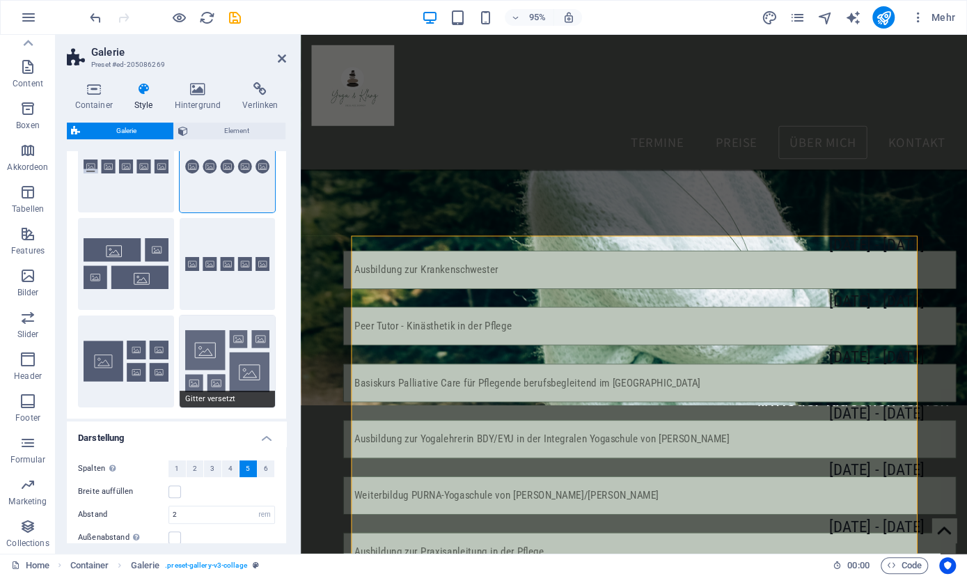
click at [210, 362] on button "Gitter versetzt" at bounding box center [228, 361] width 96 height 92
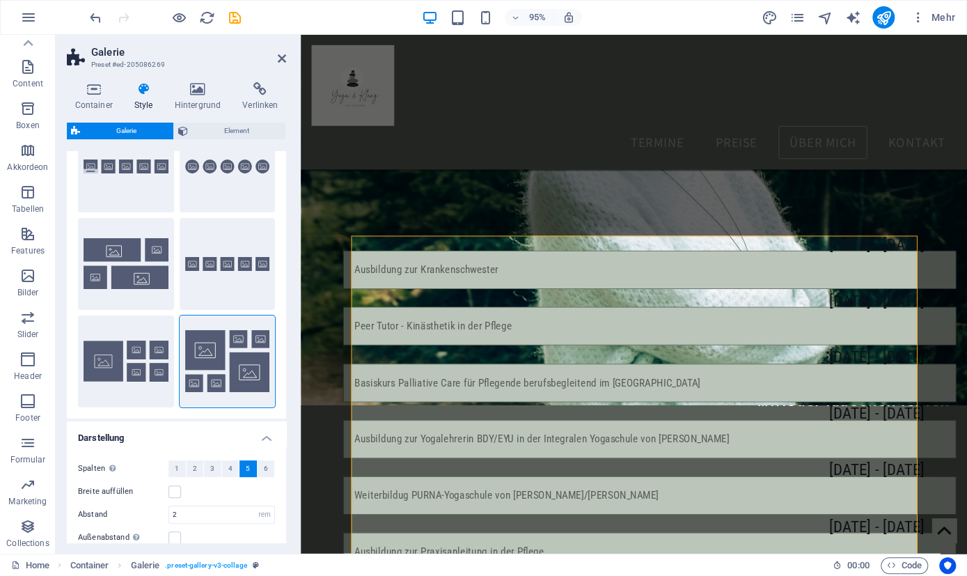
scroll to position [134, 0]
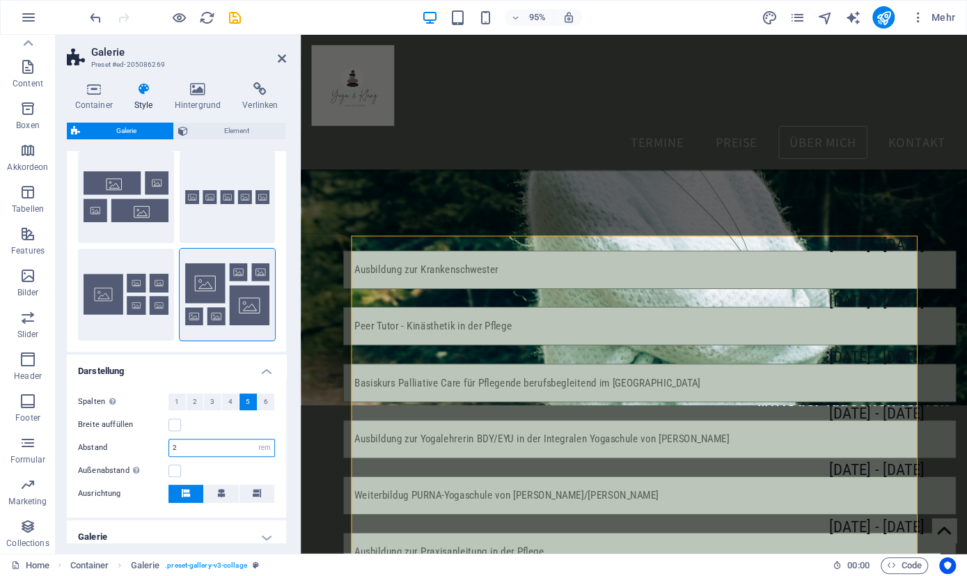
drag, startPoint x: 211, startPoint y: 446, endPoint x: 159, endPoint y: 446, distance: 51.5
click at [169, 446] on input "2" at bounding box center [221, 447] width 105 height 17
drag, startPoint x: 163, startPoint y: 446, endPoint x: 93, endPoint y: 448, distance: 69.7
click at [169, 448] on input "1" at bounding box center [221, 447] width 105 height 17
drag, startPoint x: 194, startPoint y: 446, endPoint x: 109, endPoint y: 448, distance: 85.0
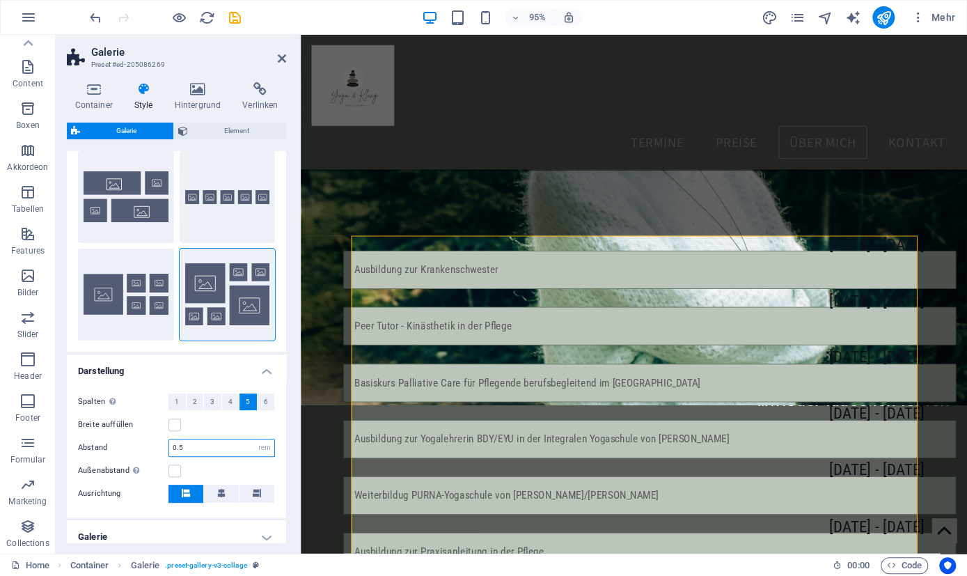
click at [169, 447] on input "0.5" at bounding box center [221, 447] width 105 height 17
drag, startPoint x: 189, startPoint y: 446, endPoint x: 123, endPoint y: 447, distance: 66.2
click at [169, 448] on input "0" at bounding box center [221, 447] width 105 height 17
type input "0.5"
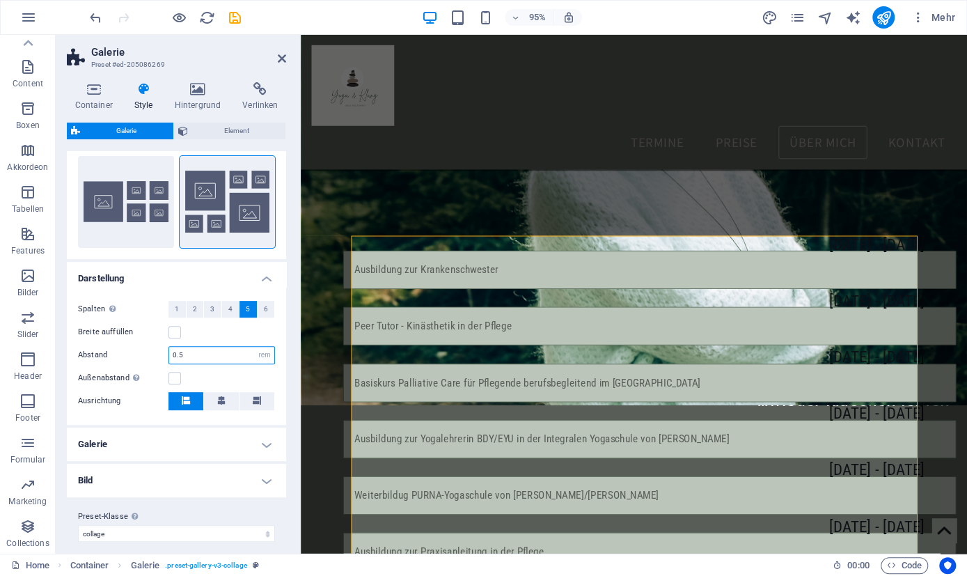
scroll to position [235, 0]
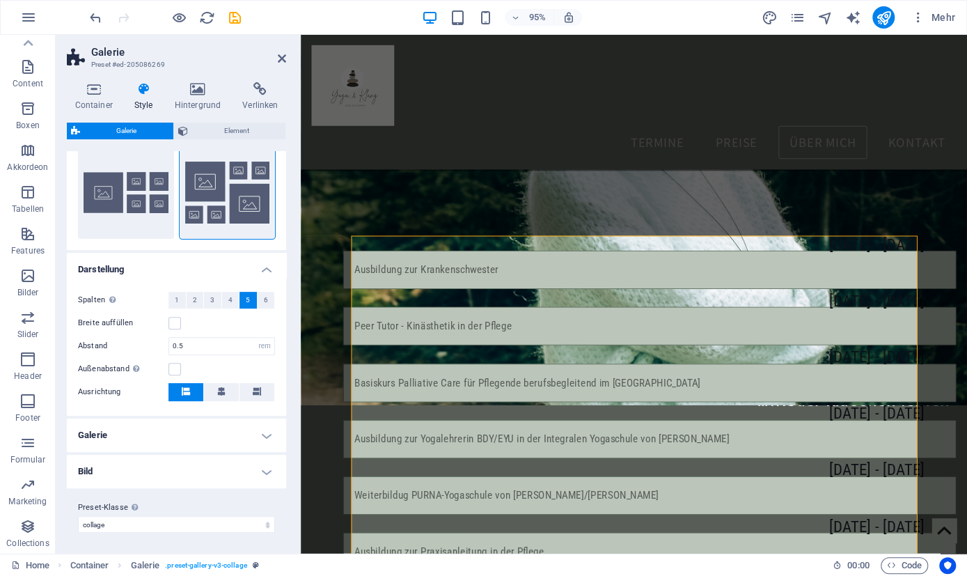
click at [268, 464] on h4 "Bild" at bounding box center [176, 471] width 219 height 33
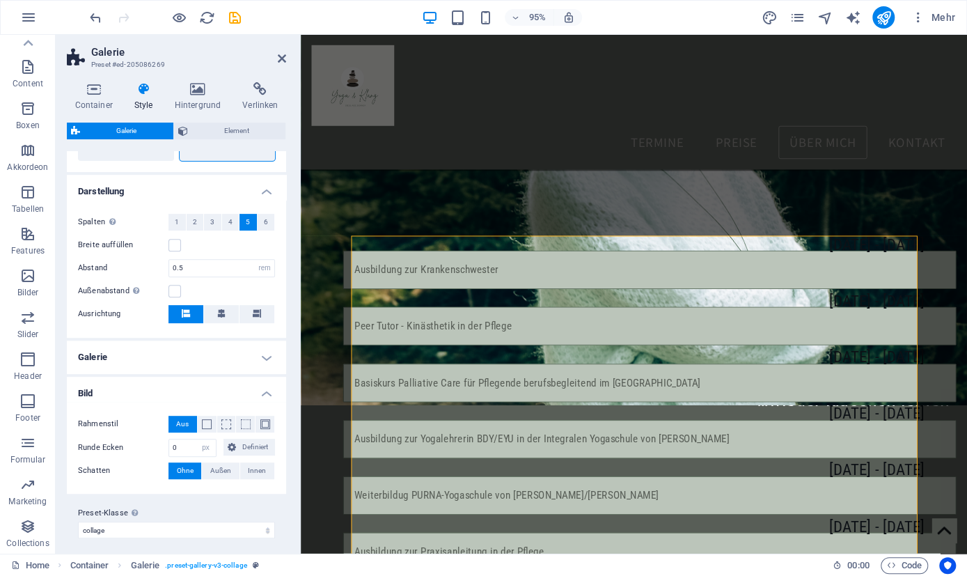
scroll to position [319, 0]
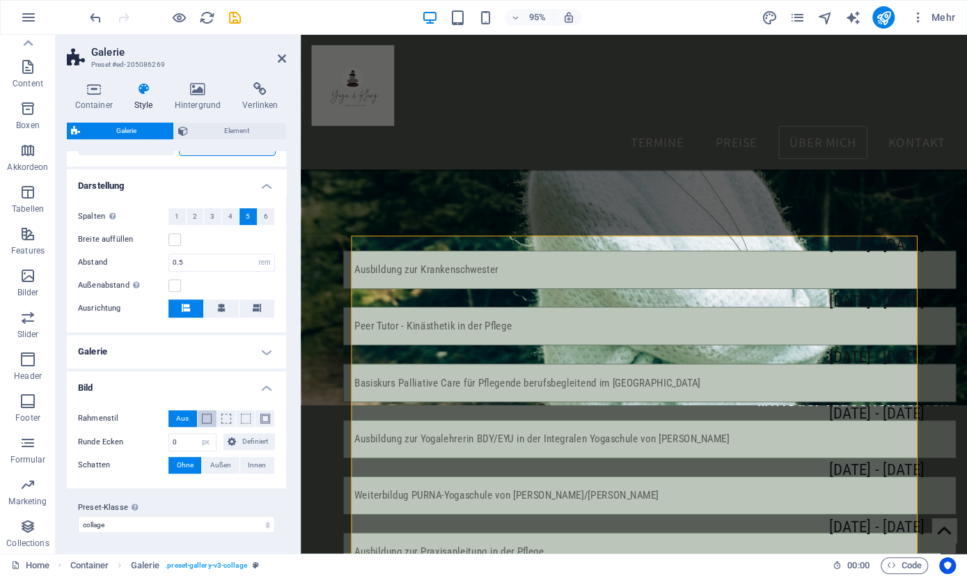
click at [215, 420] on button at bounding box center [207, 418] width 19 height 17
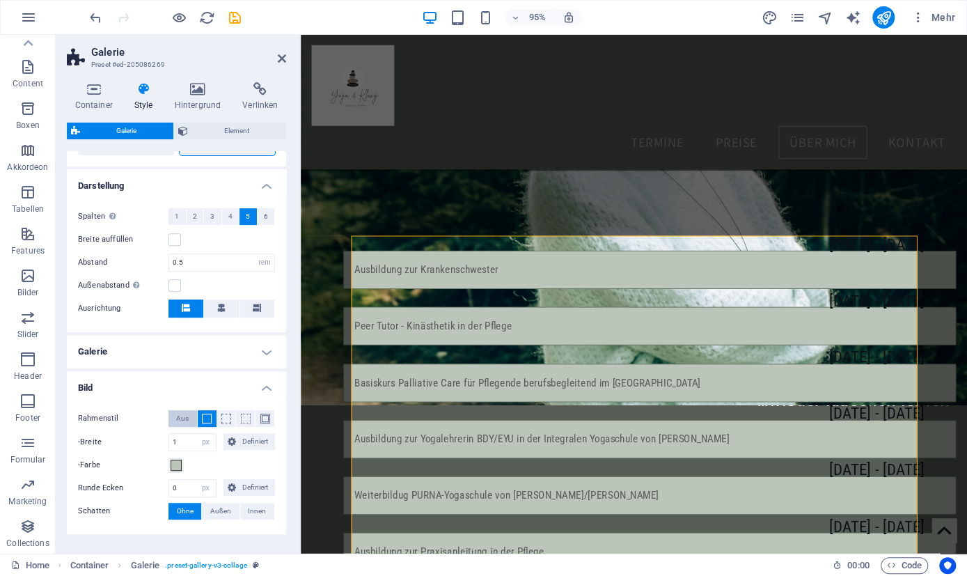
click at [192, 416] on button "Aus" at bounding box center [182, 418] width 29 height 17
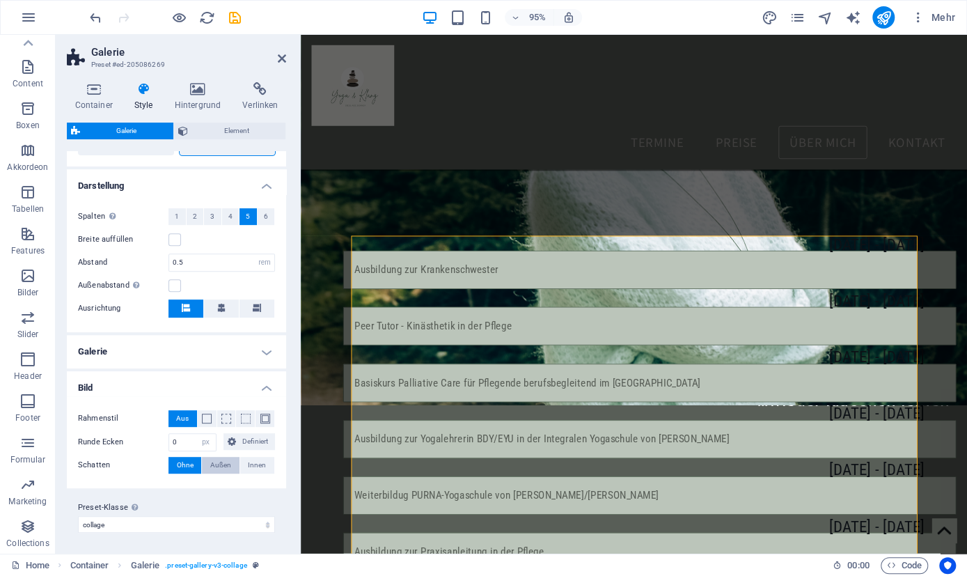
click at [225, 461] on span "Außen" at bounding box center [220, 465] width 21 height 17
type input "2"
type input "4"
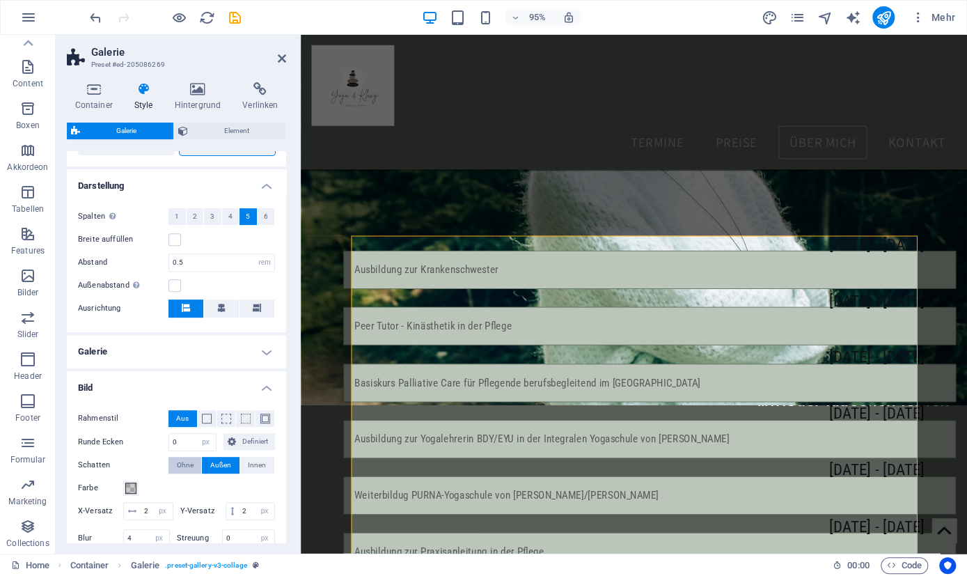
click at [196, 464] on button "Ohne" at bounding box center [184, 465] width 33 height 17
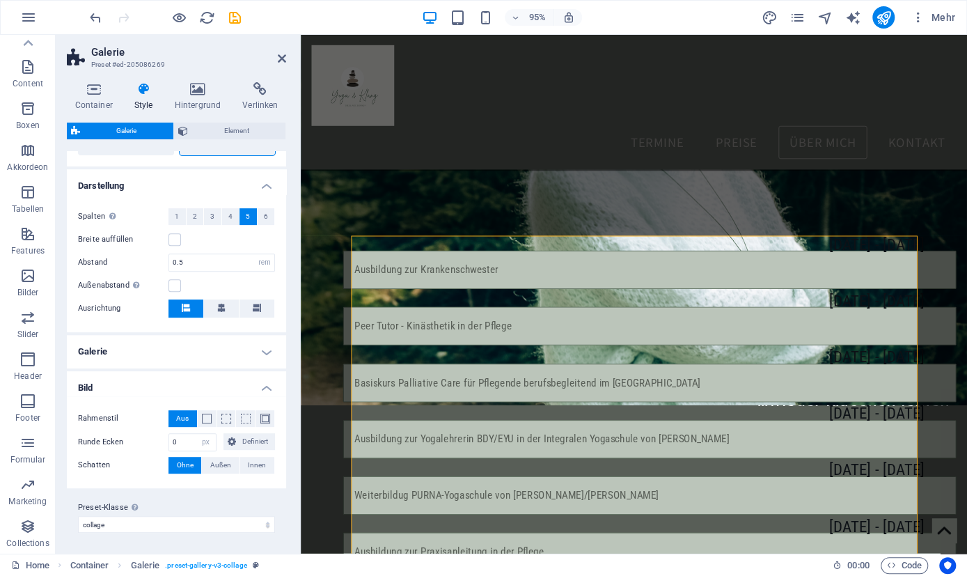
click at [267, 349] on h4 "Galerie" at bounding box center [176, 351] width 219 height 33
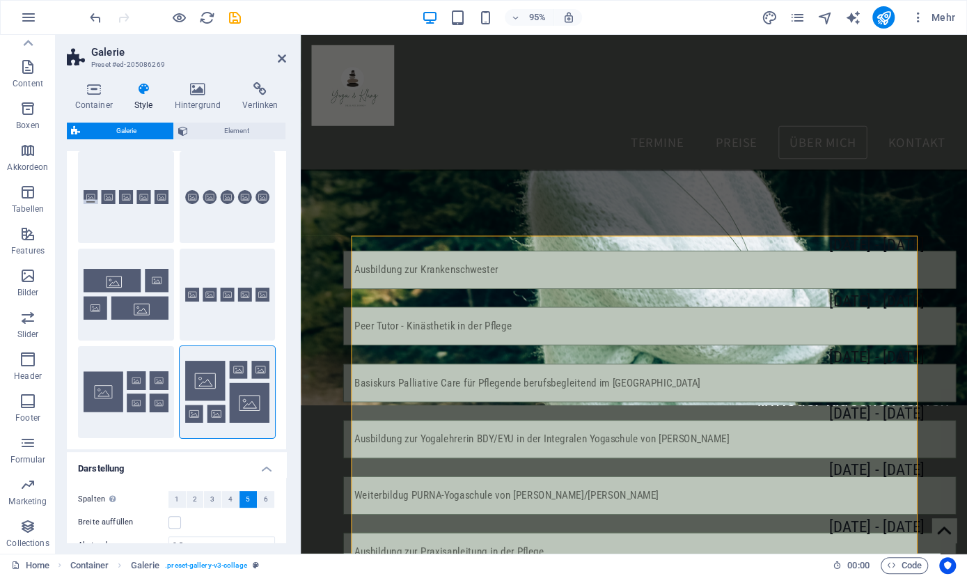
scroll to position [0, 0]
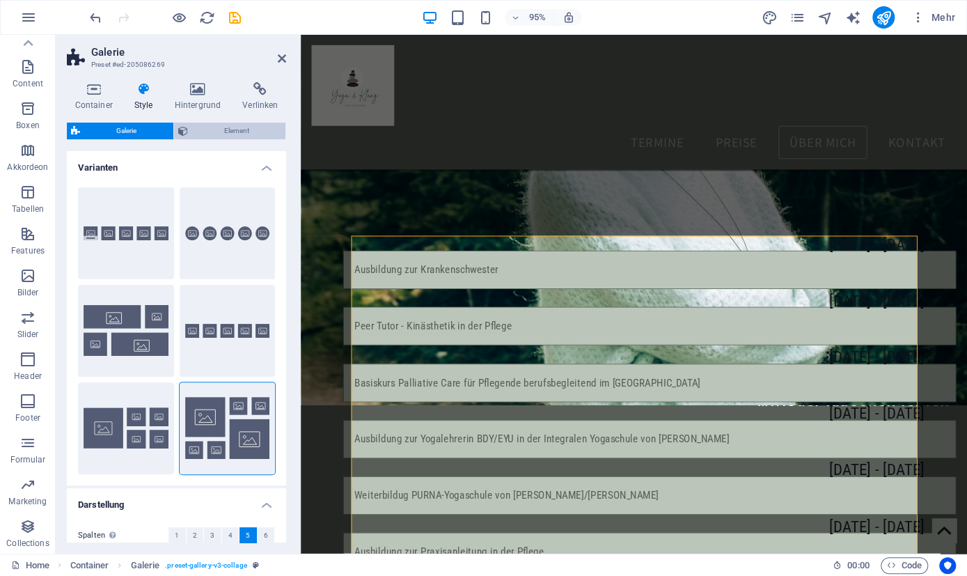
click at [219, 127] on span "Element" at bounding box center [237, 131] width 90 height 17
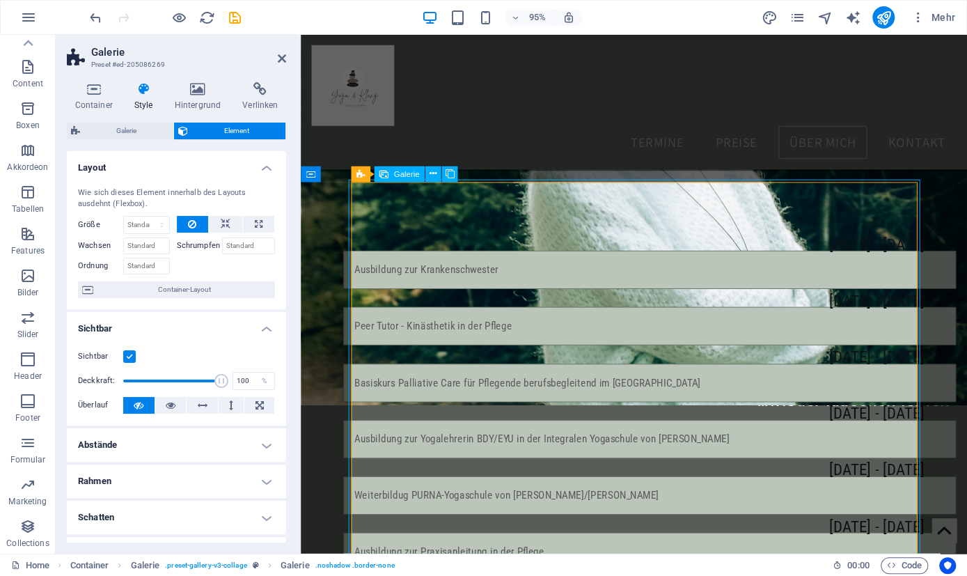
scroll to position [3052, 0]
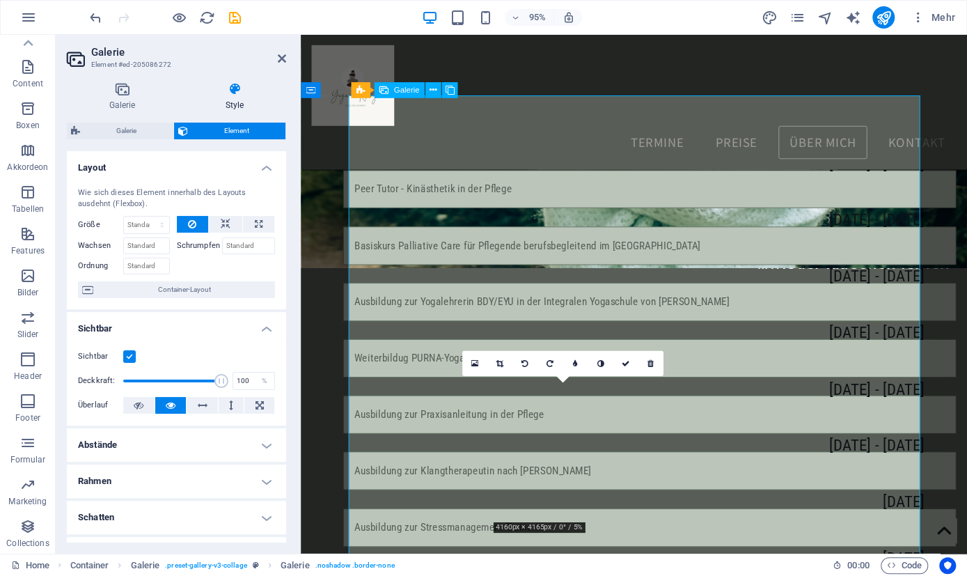
click at [496, 363] on icon at bounding box center [500, 364] width 8 height 8
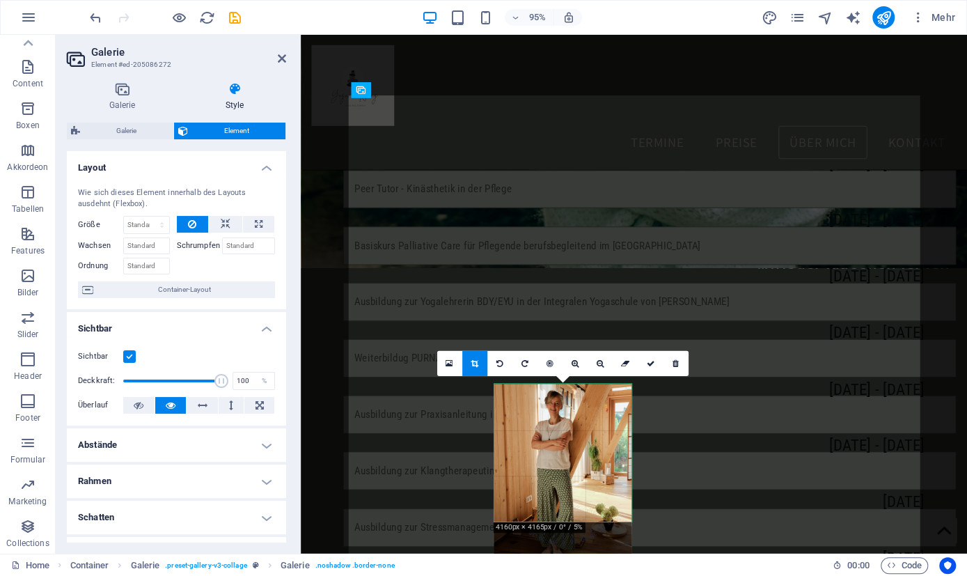
drag, startPoint x: 564, startPoint y: 443, endPoint x: 565, endPoint y: 459, distance: 16.0
click at [565, 459] on div at bounding box center [563, 473] width 138 height 178
click at [651, 365] on icon at bounding box center [650, 364] width 8 height 8
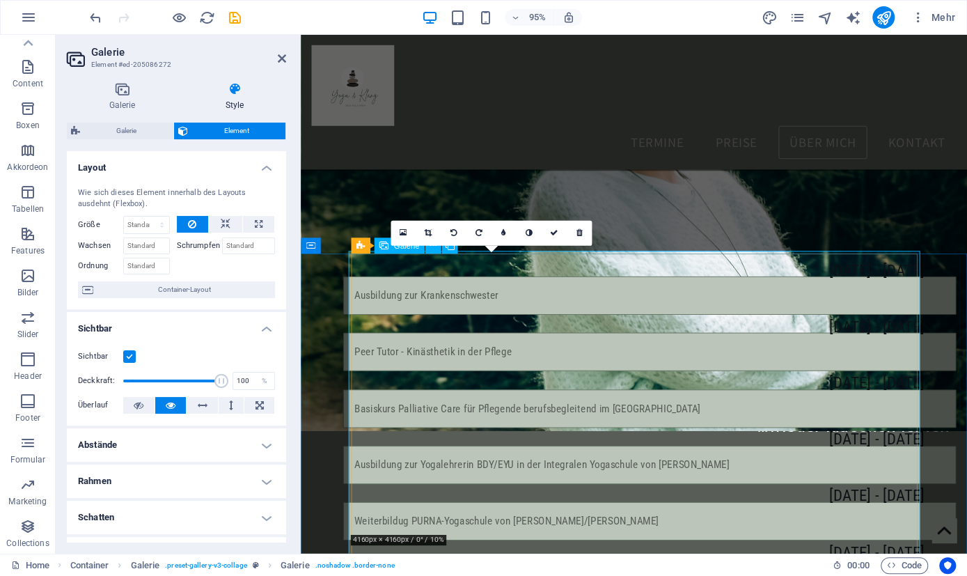
scroll to position [2908, 0]
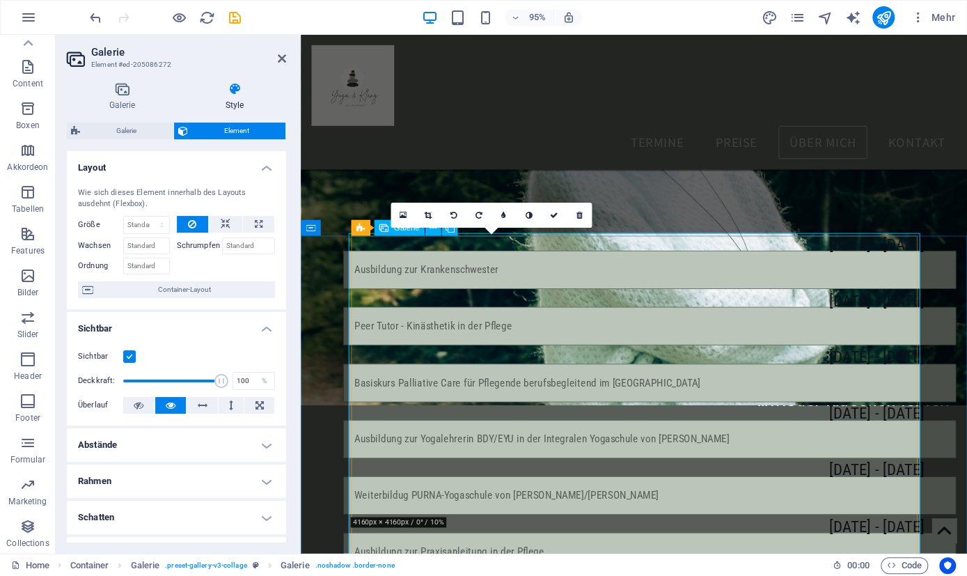
click at [423, 215] on link at bounding box center [428, 215] width 25 height 25
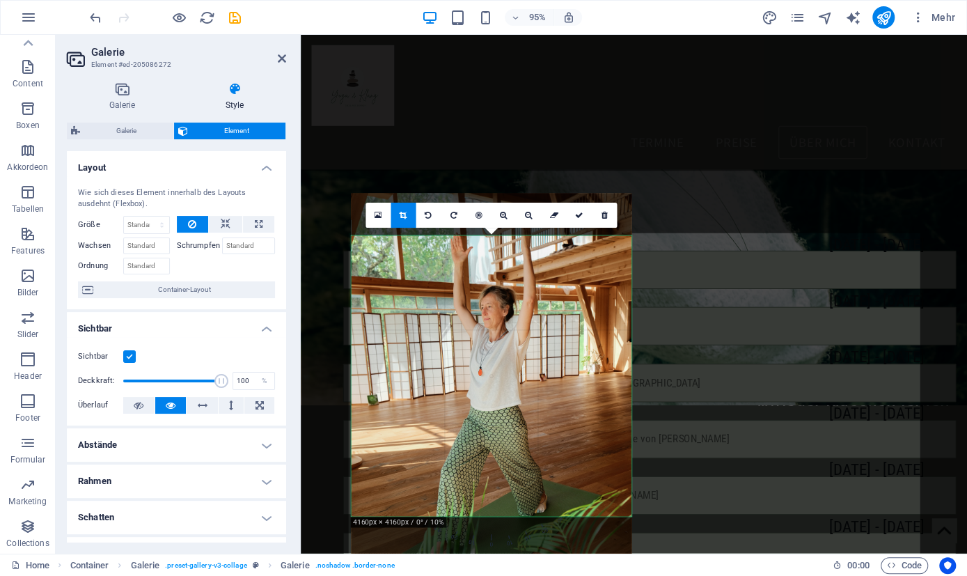
drag, startPoint x: 516, startPoint y: 362, endPoint x: 517, endPoint y: 387, distance: 25.1
click at [517, 387] on div at bounding box center [491, 404] width 281 height 421
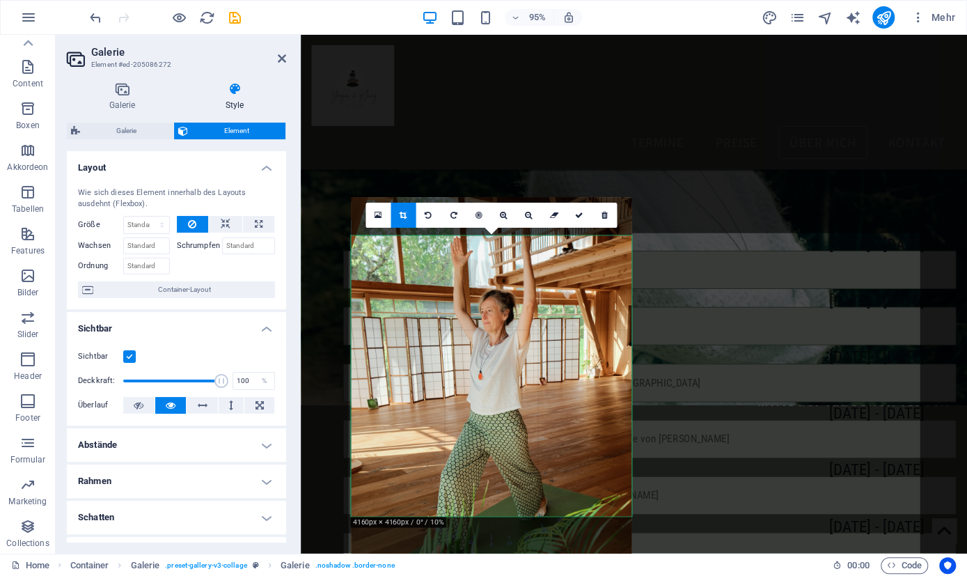
click at [508, 426] on div at bounding box center [491, 408] width 281 height 421
click at [574, 218] on link at bounding box center [578, 215] width 25 height 25
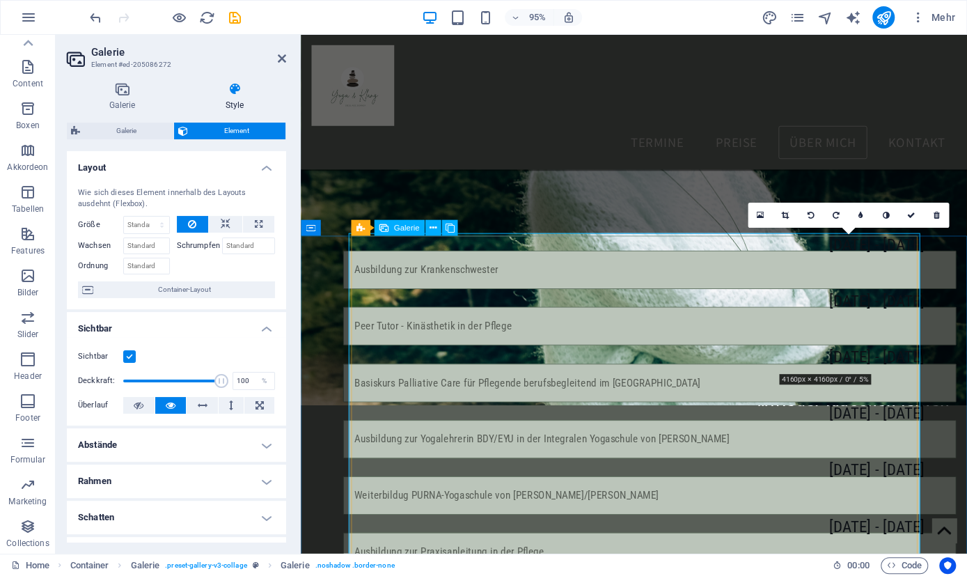
click at [780, 215] on link at bounding box center [785, 215] width 25 height 25
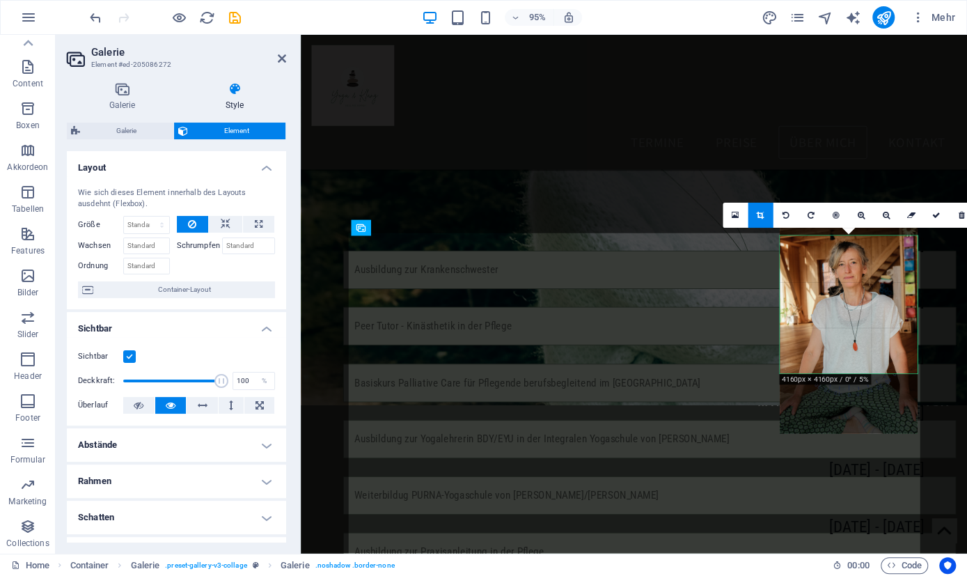
drag, startPoint x: 838, startPoint y: 288, endPoint x: 840, endPoint y: 314, distance: 26.5
click at [840, 314] on div at bounding box center [849, 330] width 138 height 206
click at [937, 213] on icon at bounding box center [936, 216] width 8 height 8
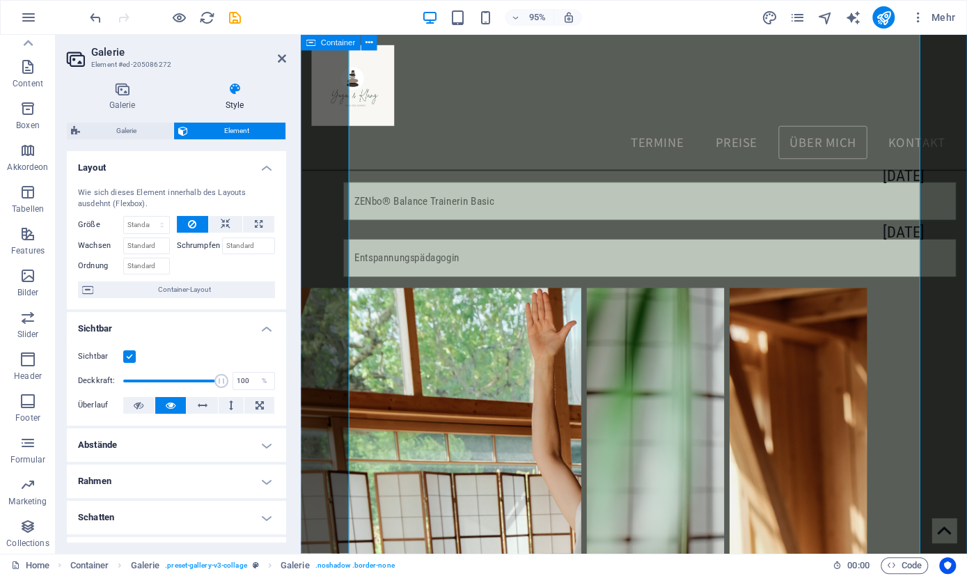
scroll to position [3704, 0]
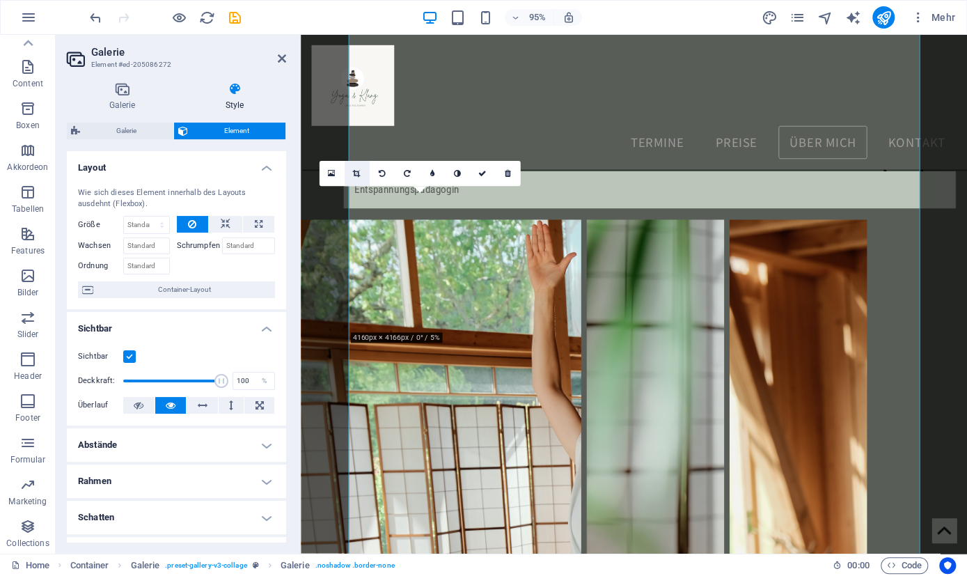
click at [353, 166] on link at bounding box center [356, 173] width 25 height 25
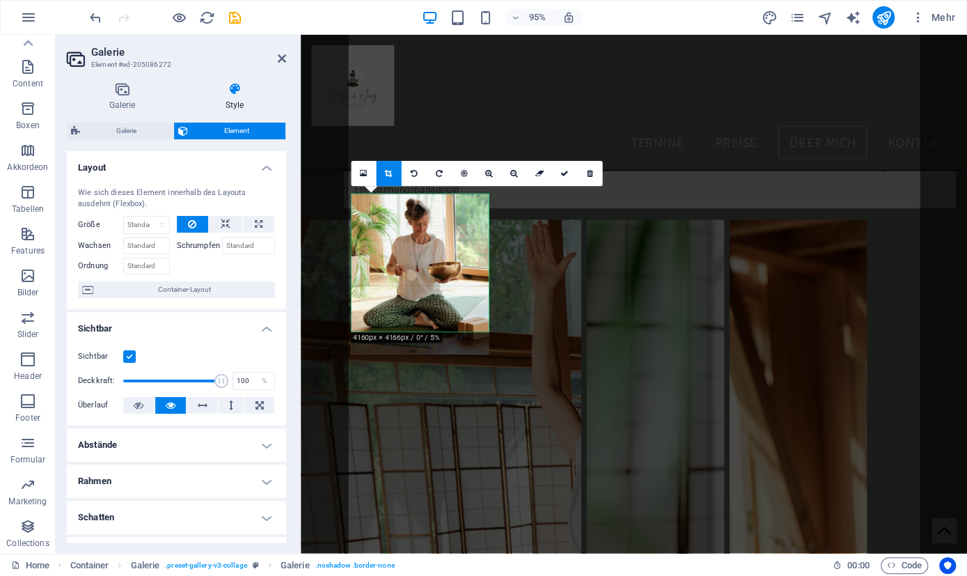
drag, startPoint x: 418, startPoint y: 258, endPoint x: 418, endPoint y: 265, distance: 7.0
click at [418, 265] on div at bounding box center [420, 274] width 138 height 160
click at [570, 172] on link at bounding box center [564, 173] width 25 height 25
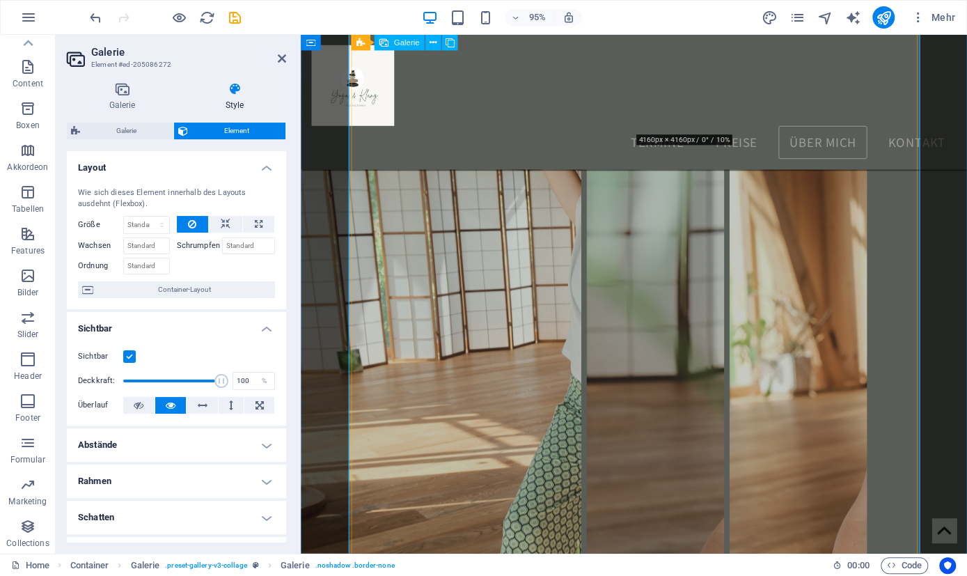
scroll to position [3738, 0]
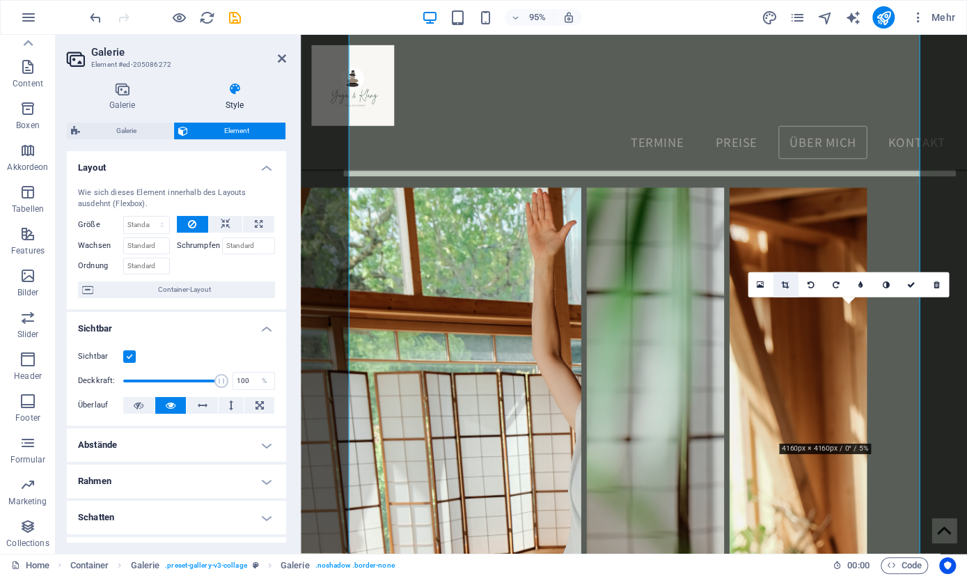
click at [782, 278] on link at bounding box center [785, 284] width 25 height 25
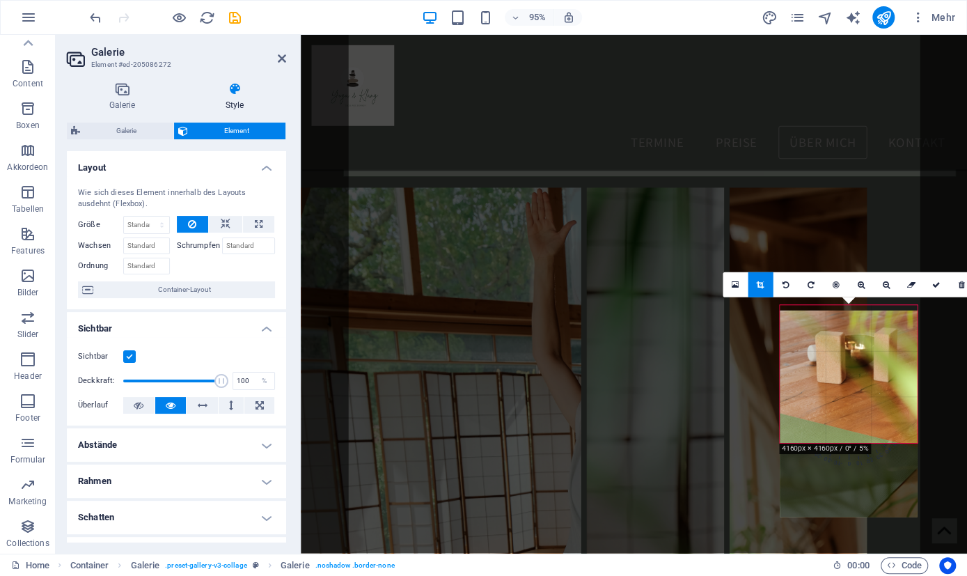
drag, startPoint x: 836, startPoint y: 360, endPoint x: 835, endPoint y: 401, distance: 41.1
click at [835, 401] on div at bounding box center [849, 414] width 138 height 206
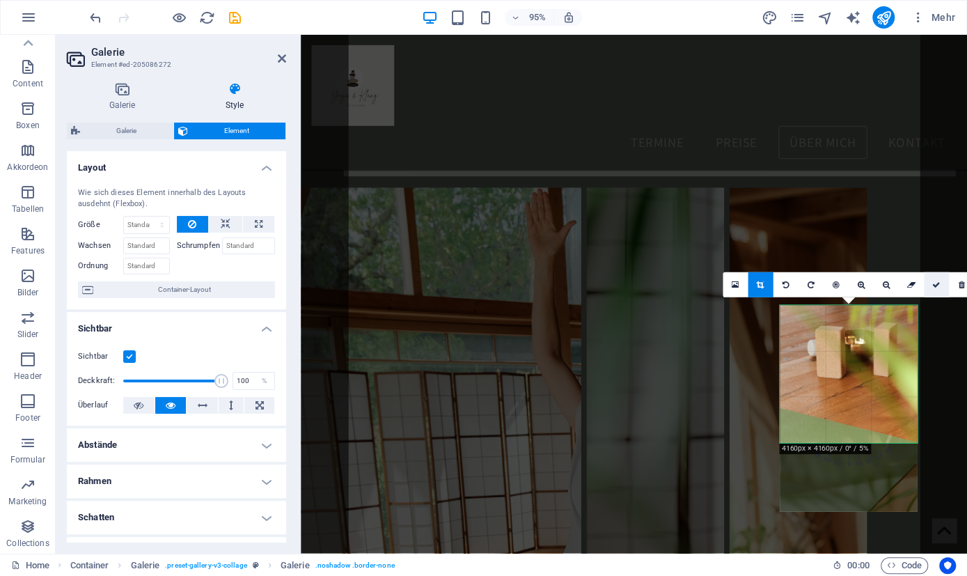
drag, startPoint x: 673, startPoint y: 276, endPoint x: 941, endPoint y: 278, distance: 268.8
click at [941, 278] on link at bounding box center [936, 284] width 25 height 25
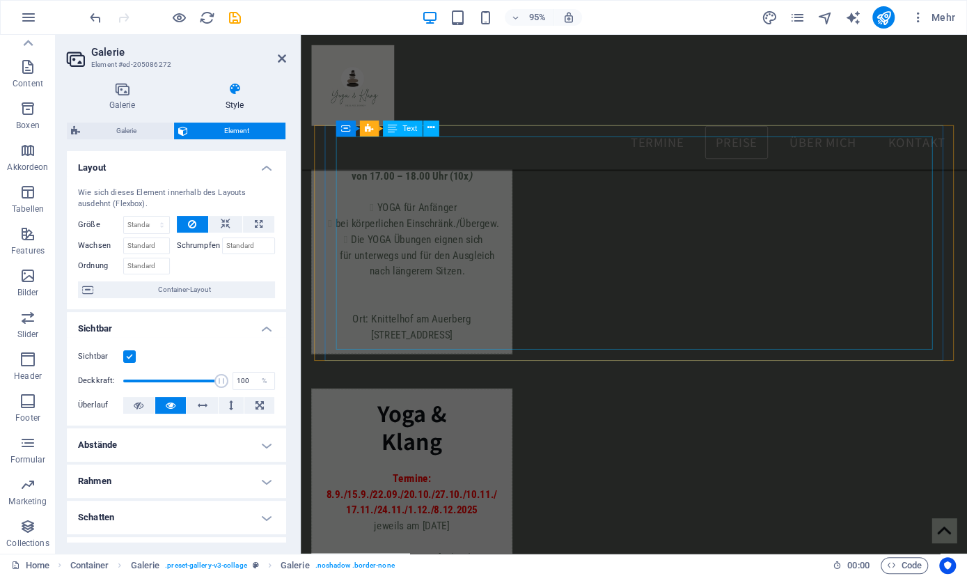
scroll to position [1710, 0]
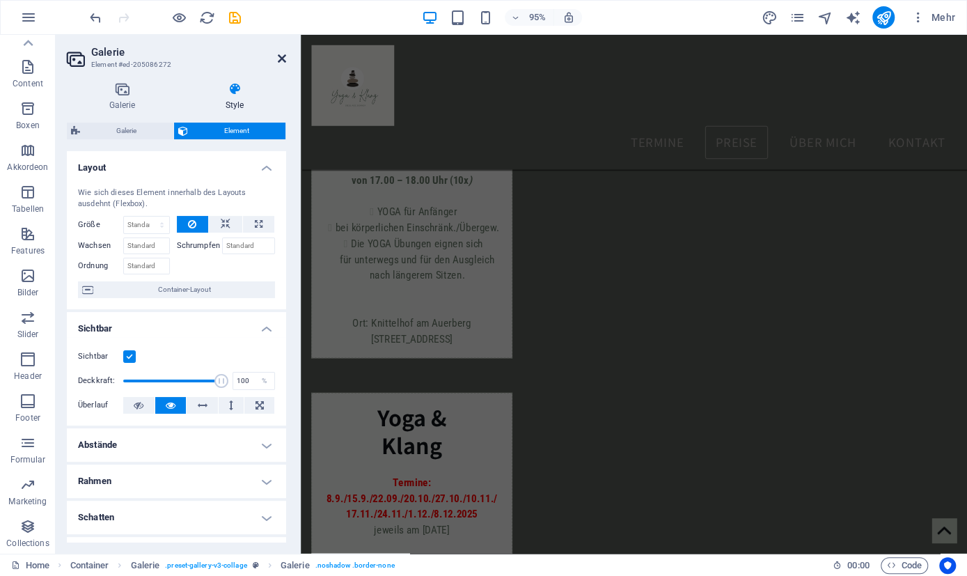
click at [279, 56] on icon at bounding box center [282, 58] width 8 height 11
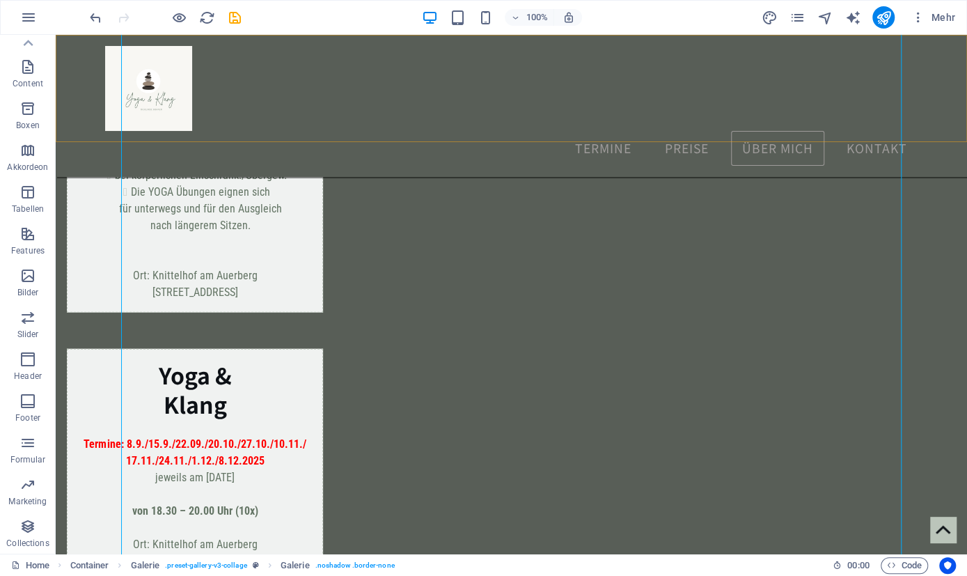
scroll to position [3796, 0]
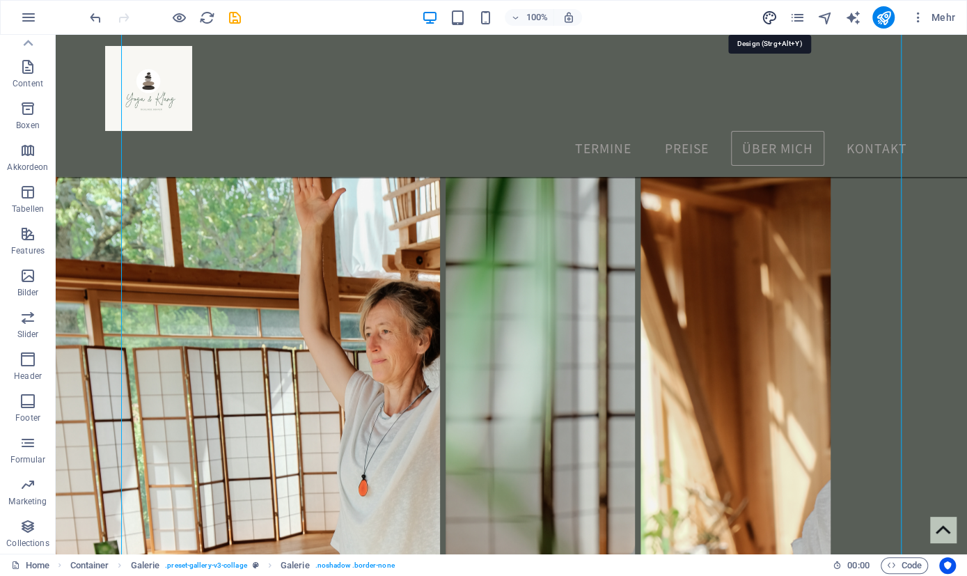
click at [762, 13] on icon "design" at bounding box center [769, 18] width 16 height 16
select select "px"
select select "700"
select select "px"
select select "rem"
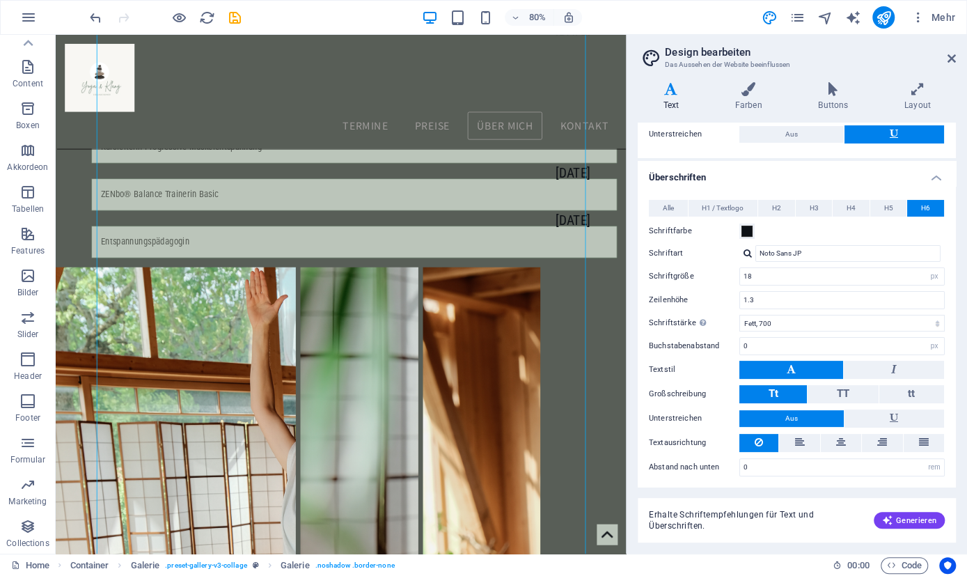
scroll to position [0, 0]
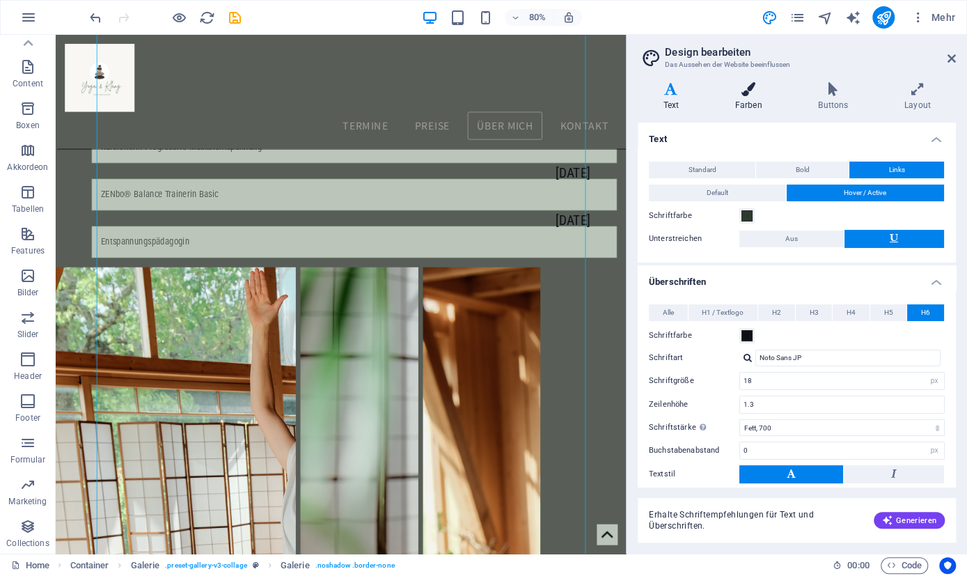
click at [747, 90] on icon at bounding box center [748, 89] width 78 height 14
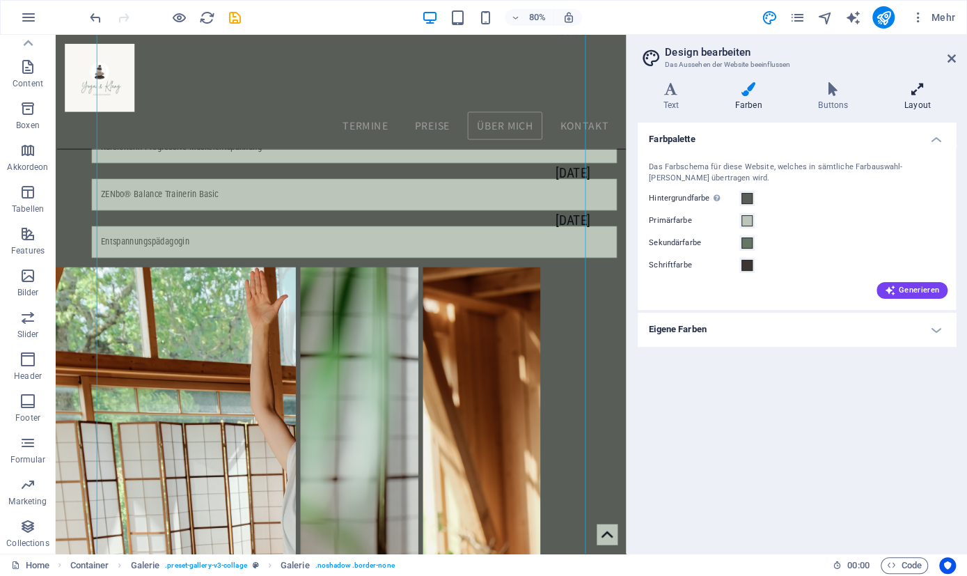
click at [925, 108] on h4 "Layout" at bounding box center [917, 96] width 77 height 29
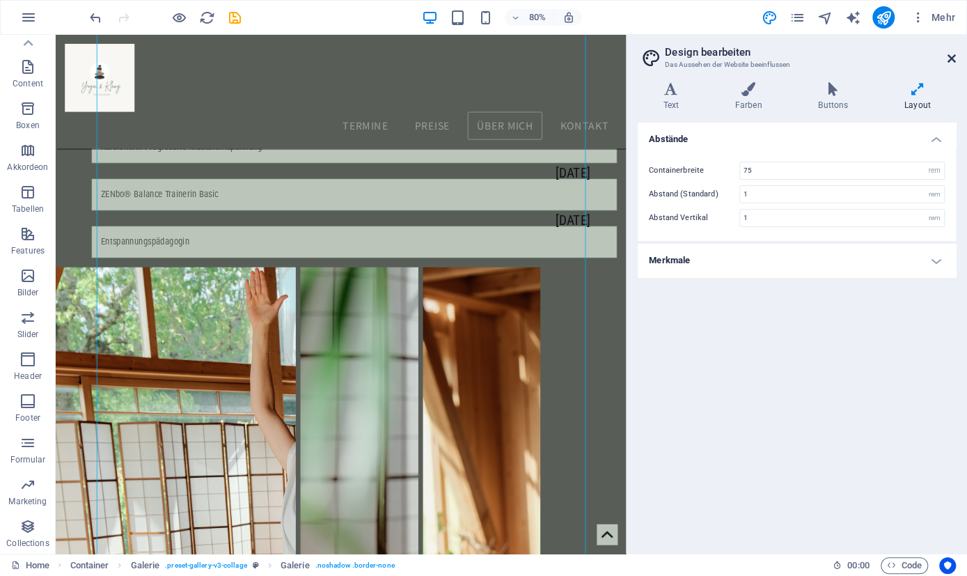
click at [949, 56] on icon at bounding box center [952, 58] width 8 height 11
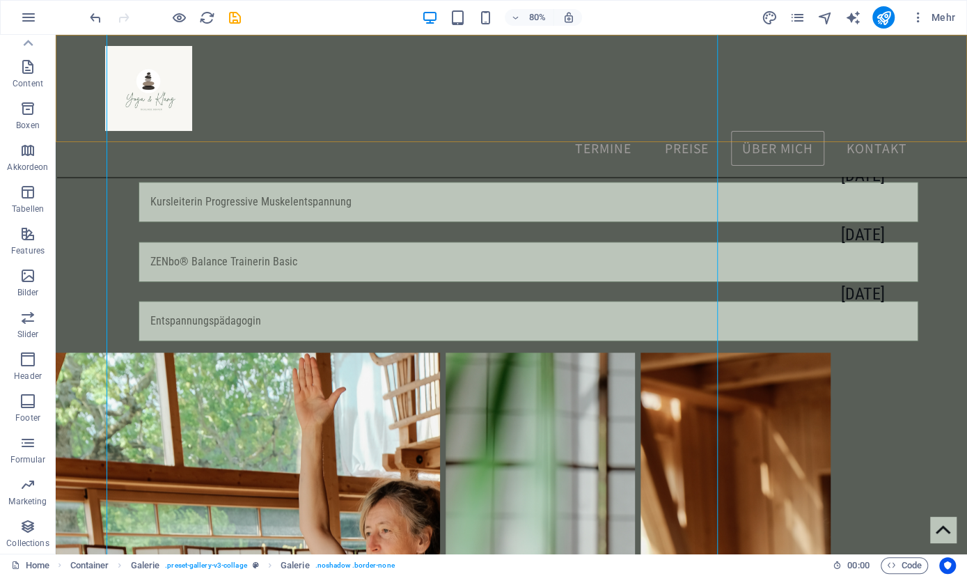
scroll to position [3796, 0]
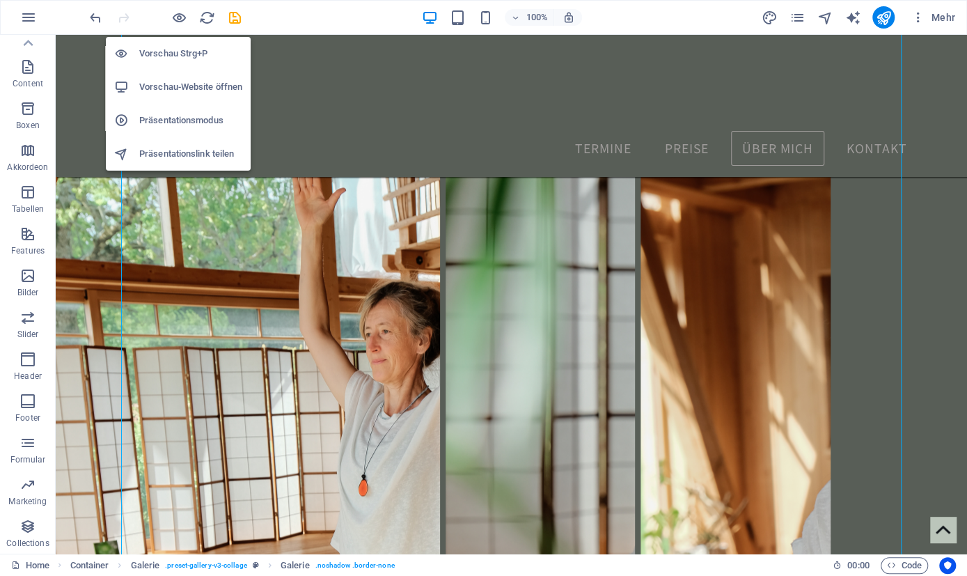
click at [171, 51] on h6 "Vorschau Strg+P" at bounding box center [190, 53] width 103 height 17
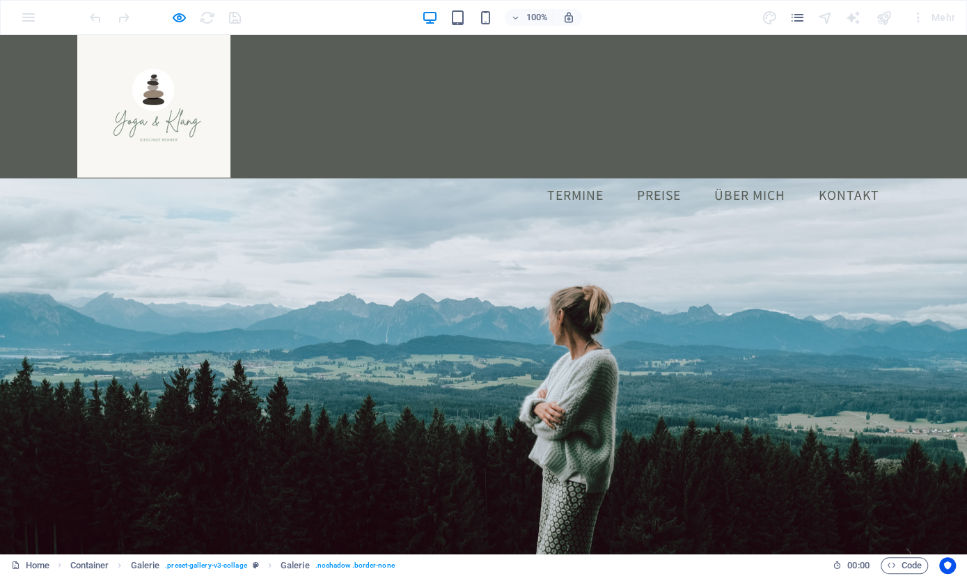
scroll to position [0, 0]
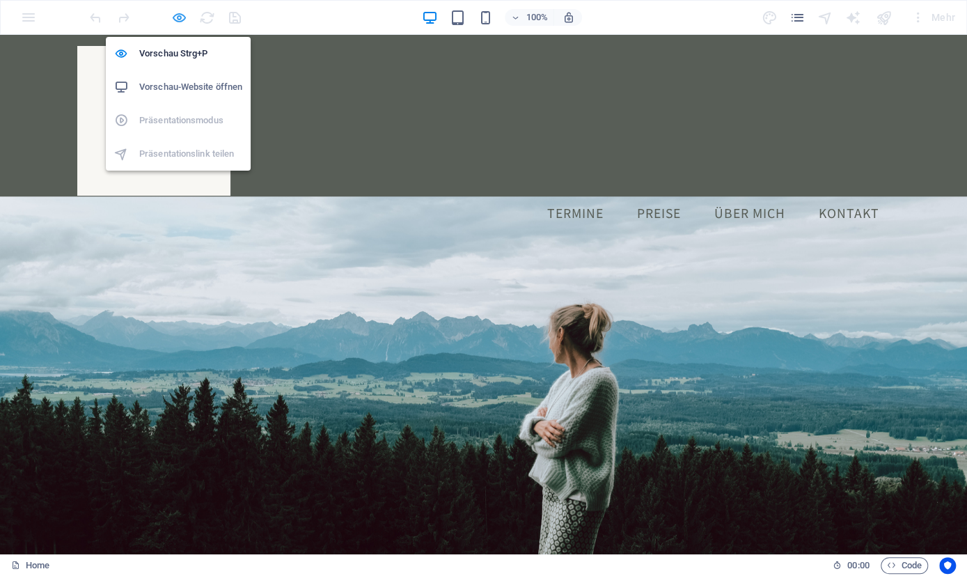
click at [178, 17] on icon "button" at bounding box center [179, 18] width 16 height 16
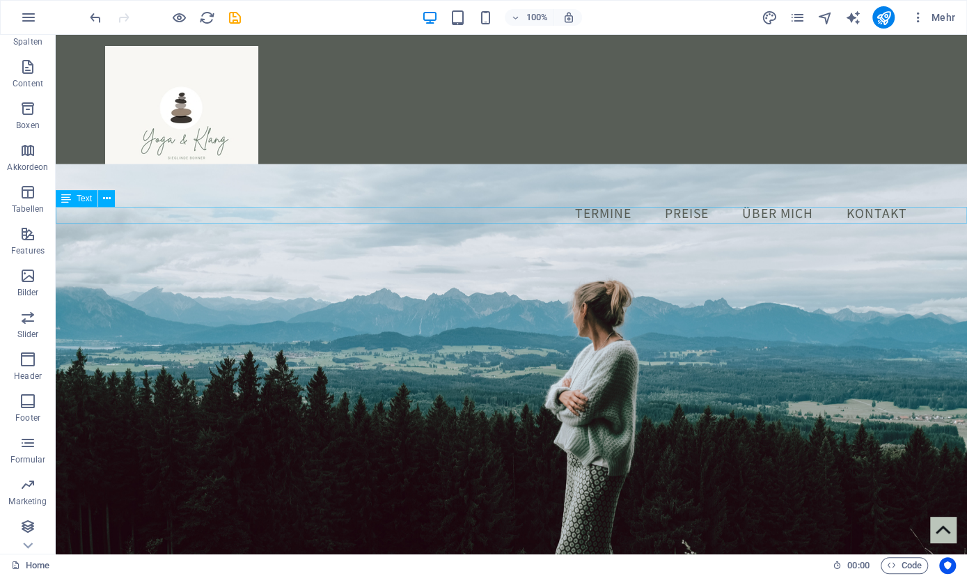
click at [97, 242] on div "Neues Text-Element" at bounding box center [511, 250] width 911 height 17
click at [105, 200] on icon at bounding box center [107, 198] width 8 height 15
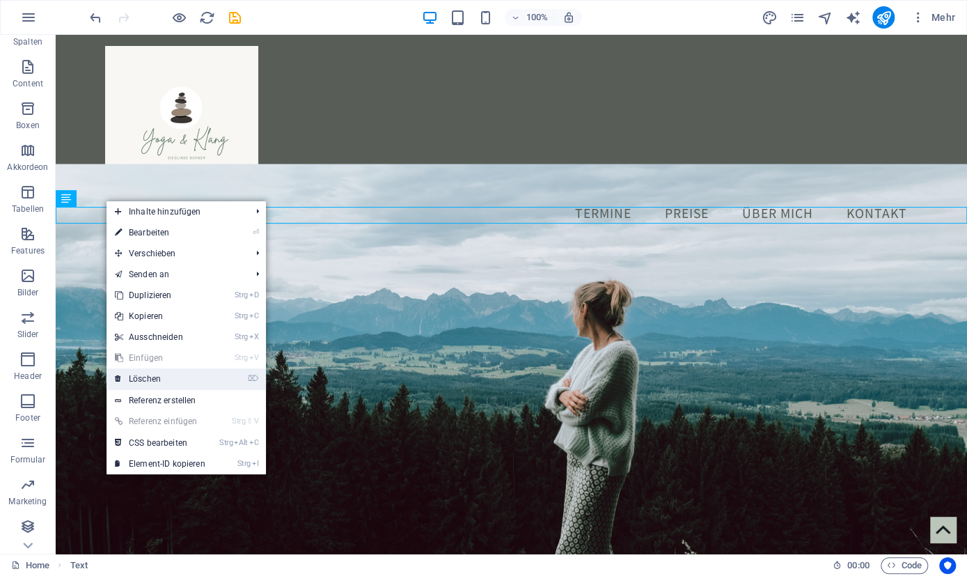
click at [168, 379] on link "⌦ Löschen" at bounding box center [160, 378] width 107 height 21
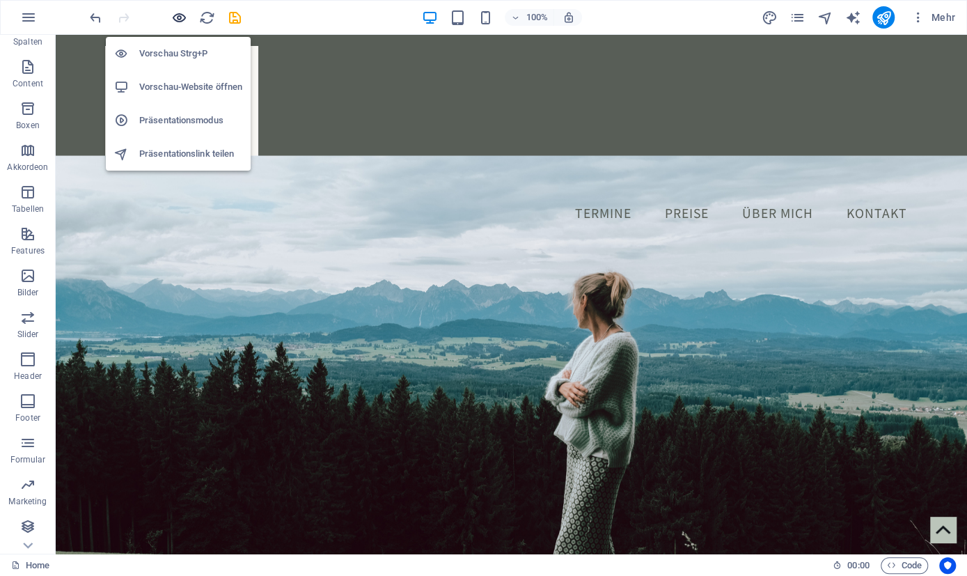
click at [180, 18] on icon "button" at bounding box center [179, 18] width 16 height 16
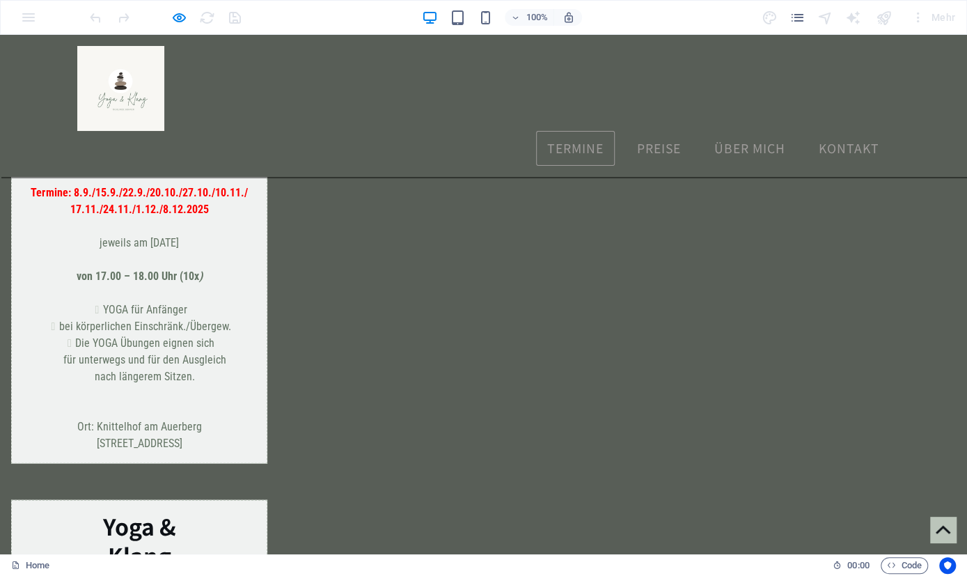
scroll to position [1448, 0]
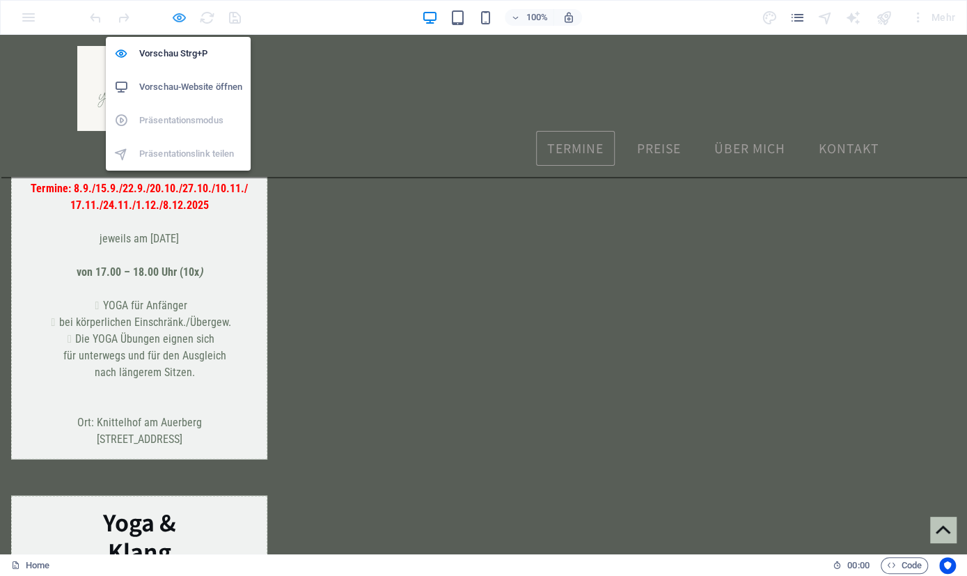
click at [179, 17] on icon "button" at bounding box center [179, 18] width 16 height 16
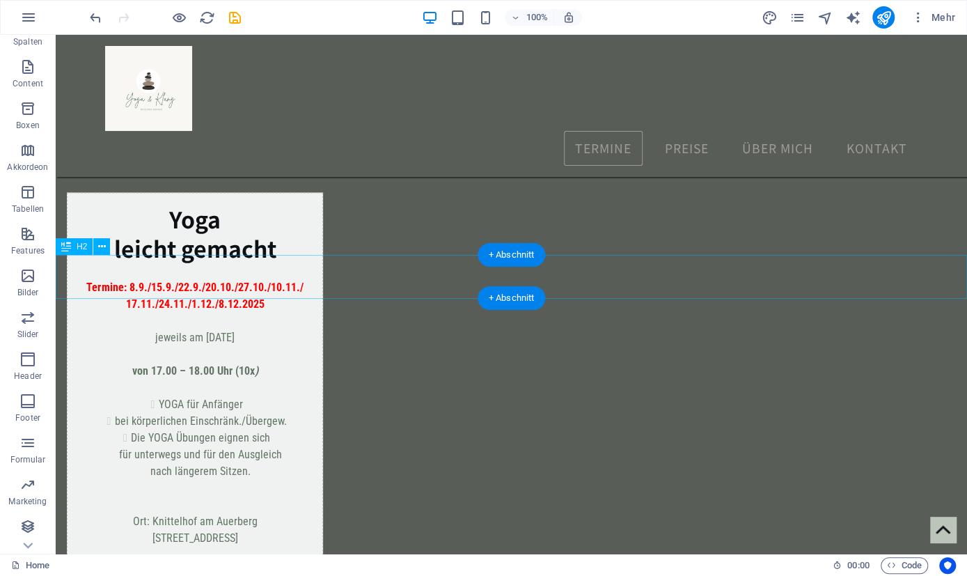
scroll to position [1593, 0]
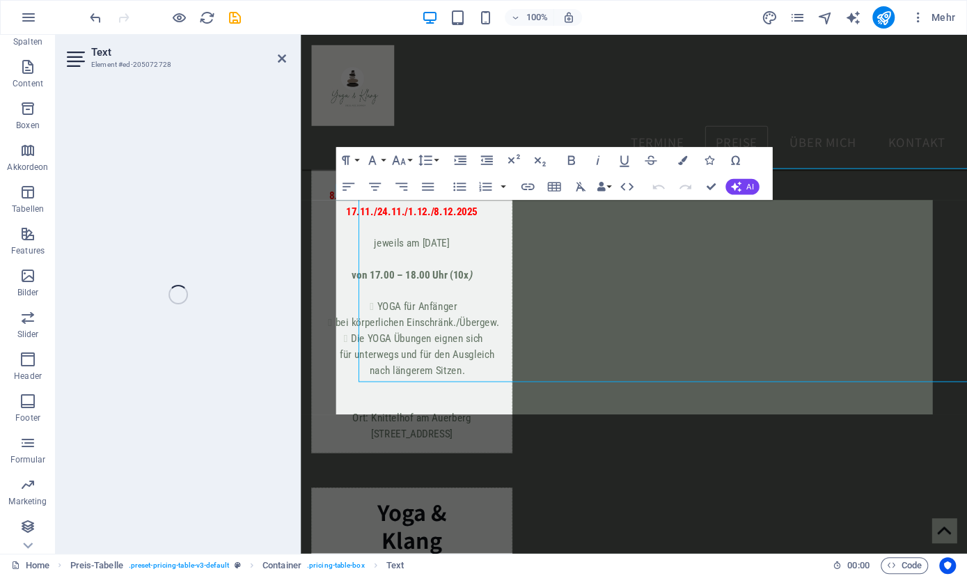
scroll to position [1626, 0]
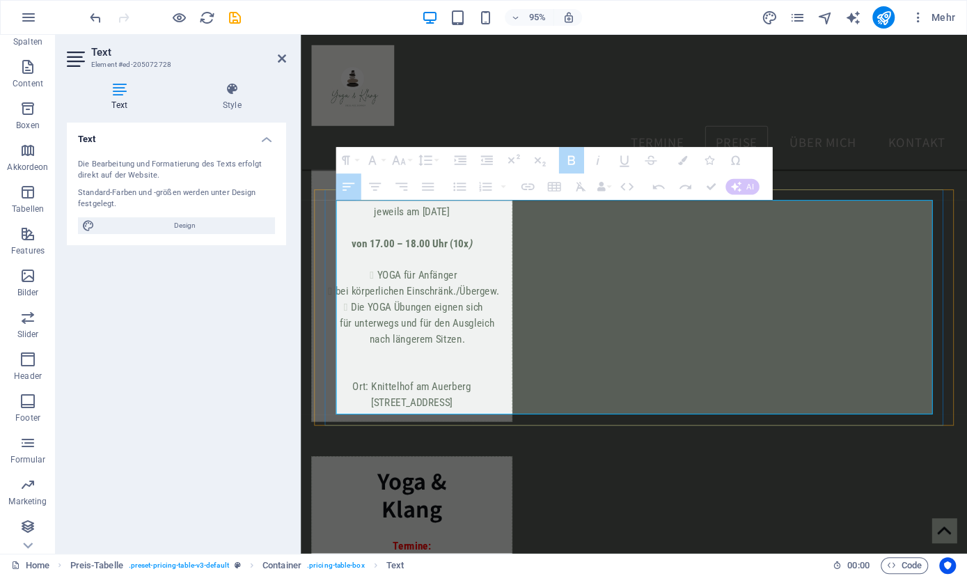
drag, startPoint x: 344, startPoint y: 266, endPoint x: 638, endPoint y: 288, distance: 294.7
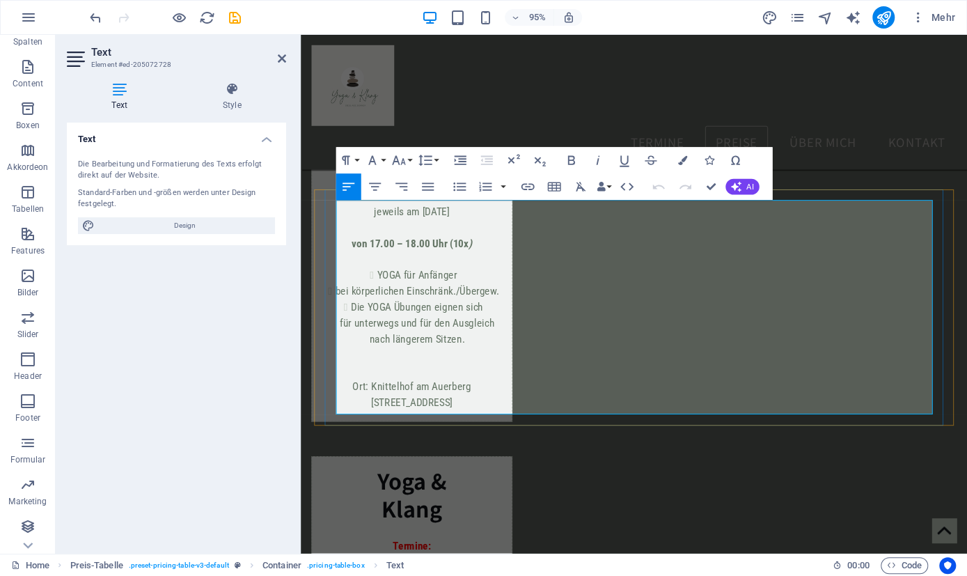
drag, startPoint x: 639, startPoint y: 284, endPoint x: 344, endPoint y: 264, distance: 295.9
click at [685, 165] on icon "button" at bounding box center [681, 160] width 9 height 9
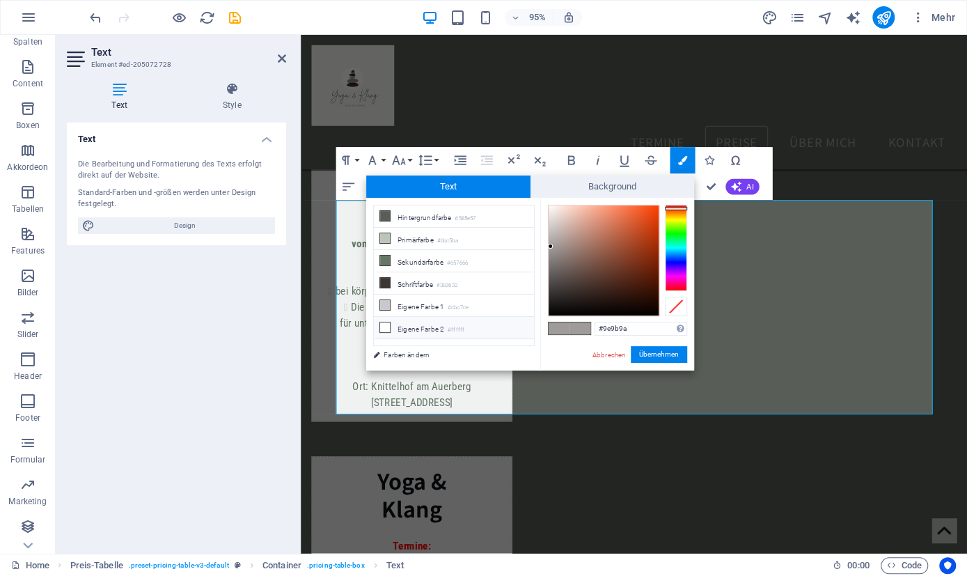
click at [382, 322] on icon at bounding box center [385, 327] width 10 height 10
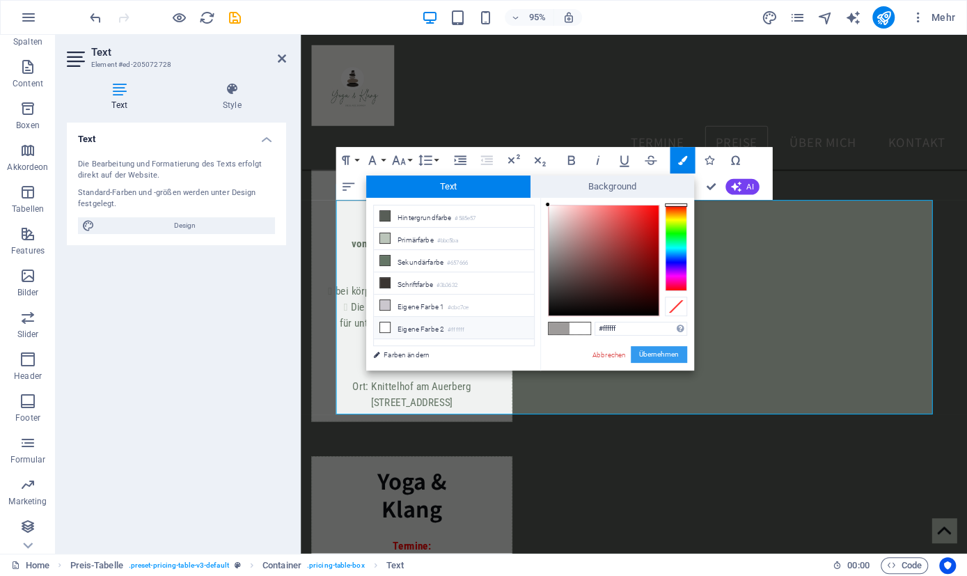
click at [660, 352] on button "Übernehmen" at bounding box center [659, 354] width 56 height 17
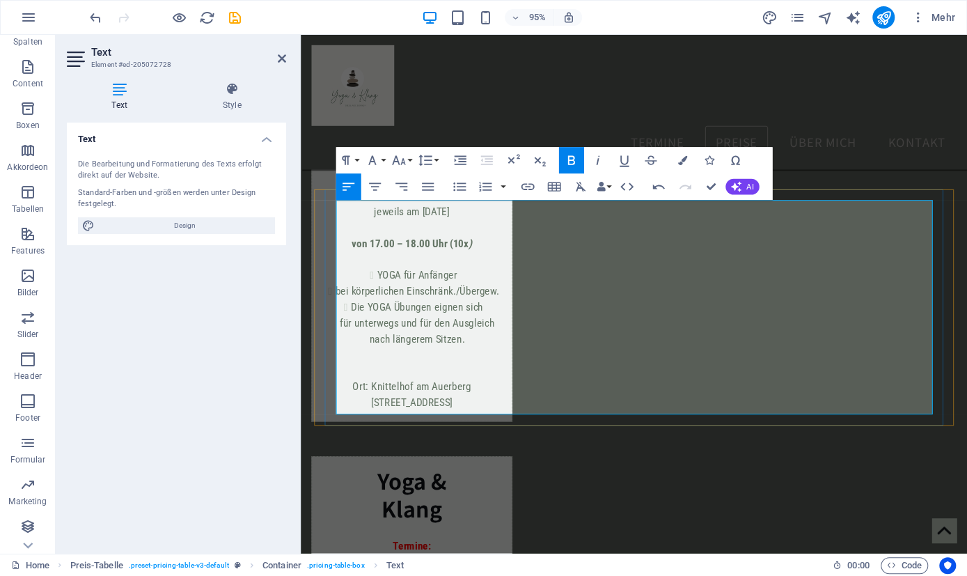
drag, startPoint x: 515, startPoint y: 269, endPoint x: 311, endPoint y: 272, distance: 204.0
click at [683, 159] on icon "button" at bounding box center [681, 160] width 9 height 9
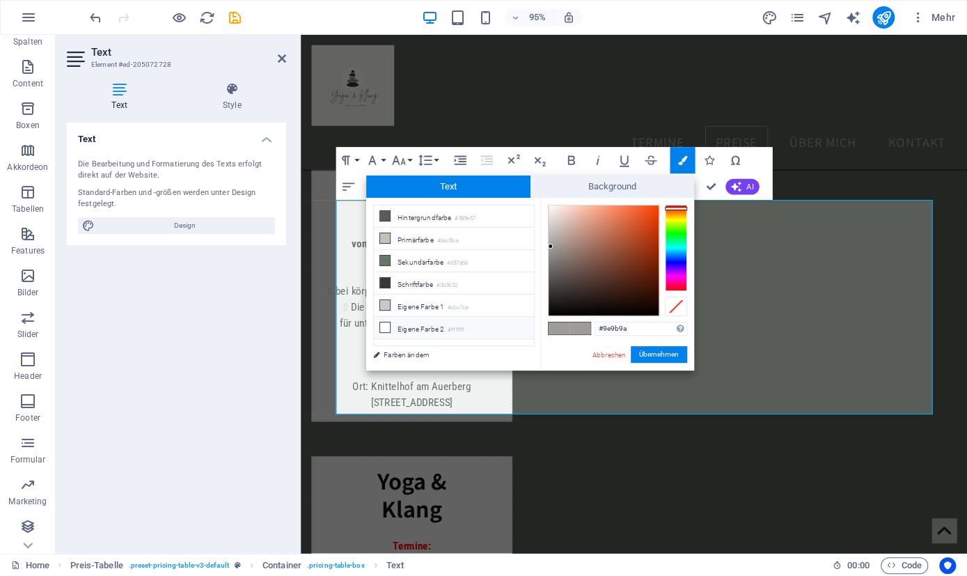
click at [386, 322] on icon at bounding box center [385, 327] width 10 height 10
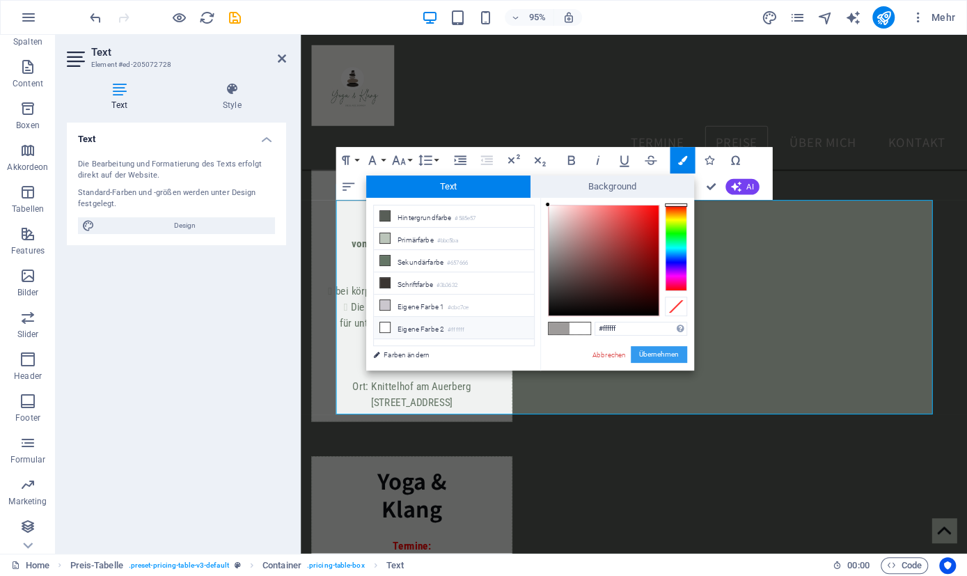
click at [660, 352] on button "Übernehmen" at bounding box center [659, 354] width 56 height 17
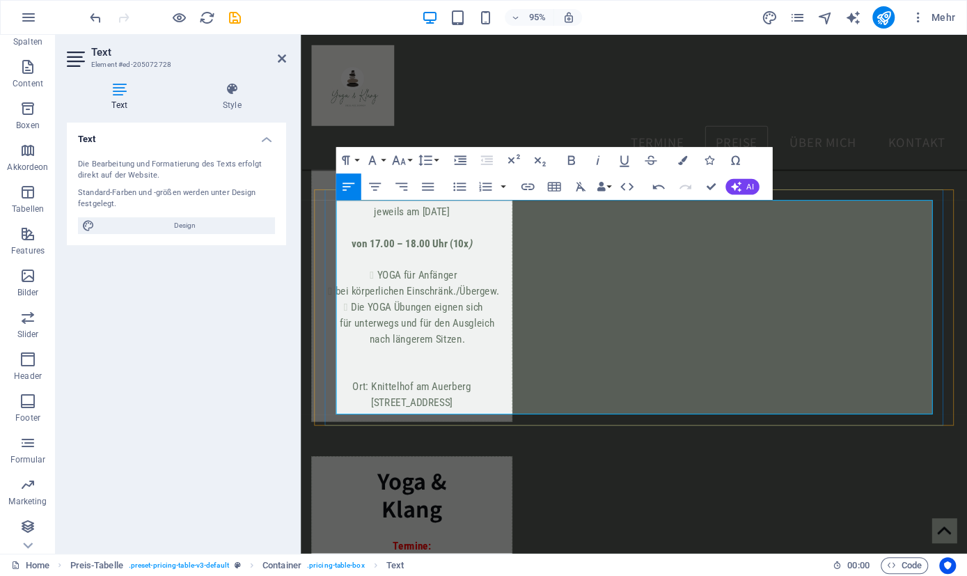
drag, startPoint x: 457, startPoint y: 264, endPoint x: 355, endPoint y: 265, distance: 102.4
drag, startPoint x: 344, startPoint y: 267, endPoint x: 526, endPoint y: 270, distance: 182.4
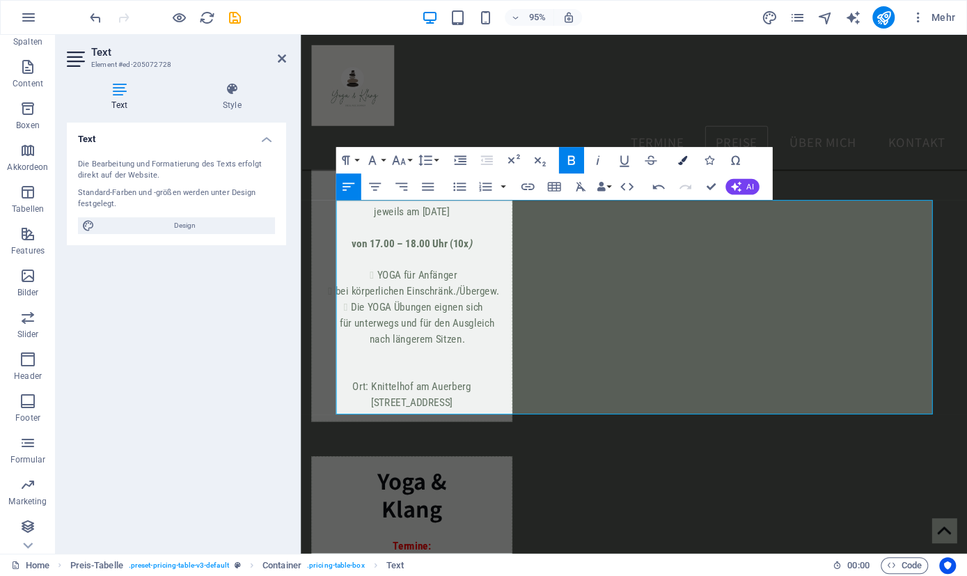
click at [683, 160] on icon "button" at bounding box center [681, 160] width 9 height 9
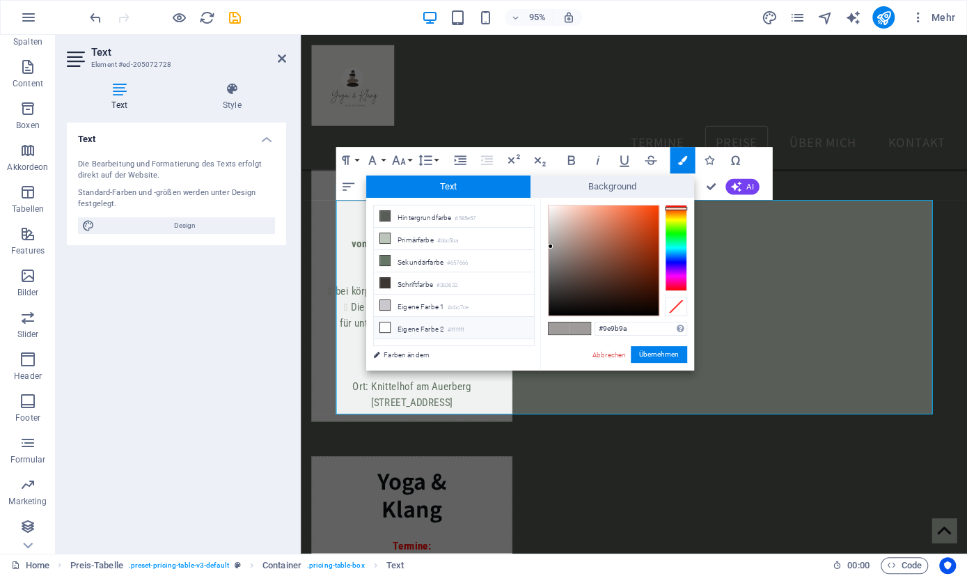
click at [388, 322] on icon at bounding box center [385, 327] width 10 height 10
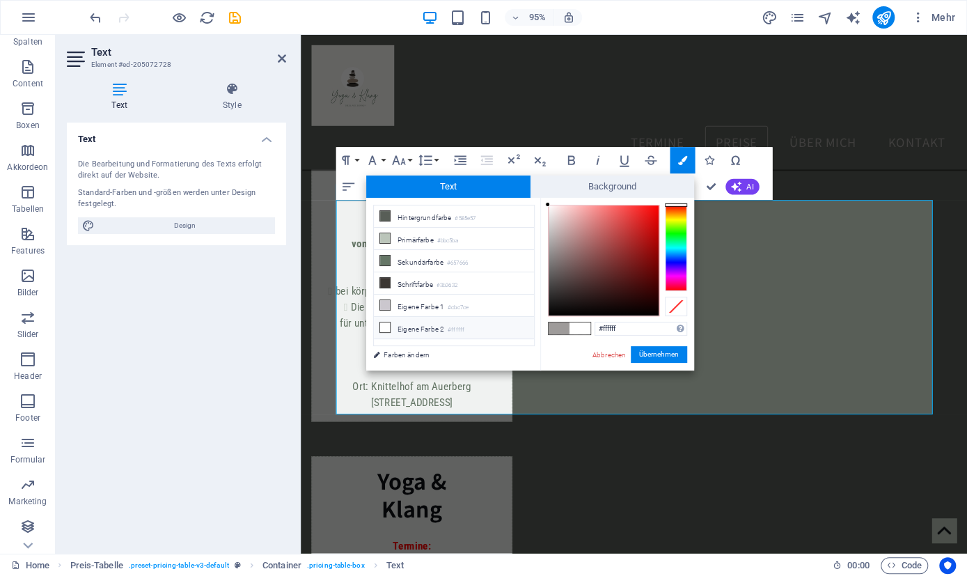
click at [581, 328] on span at bounding box center [580, 328] width 21 height 12
click at [646, 352] on button "Übernehmen" at bounding box center [659, 354] width 56 height 17
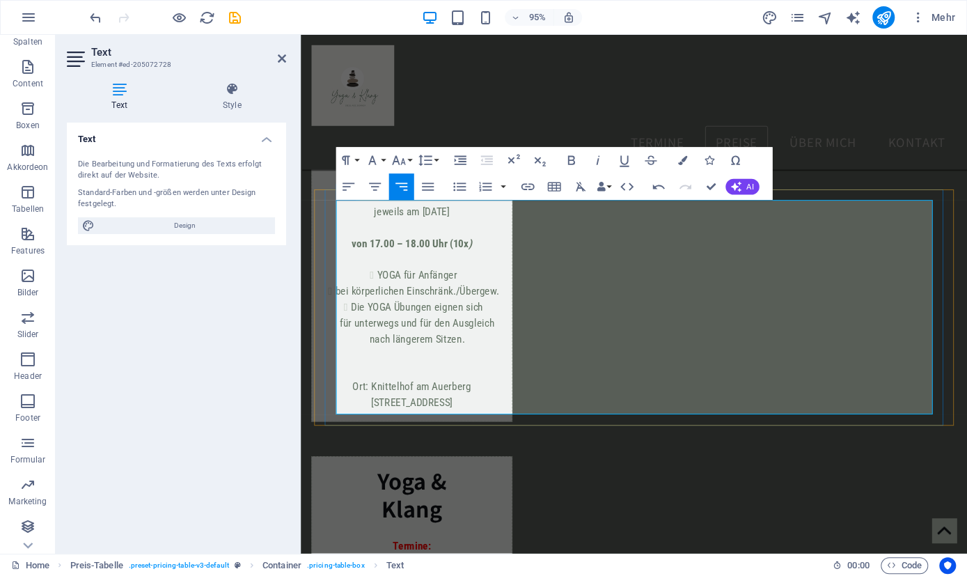
drag, startPoint x: 877, startPoint y: 290, endPoint x: 957, endPoint y: 291, distance: 80.1
click at [682, 159] on icon "button" at bounding box center [681, 160] width 9 height 9
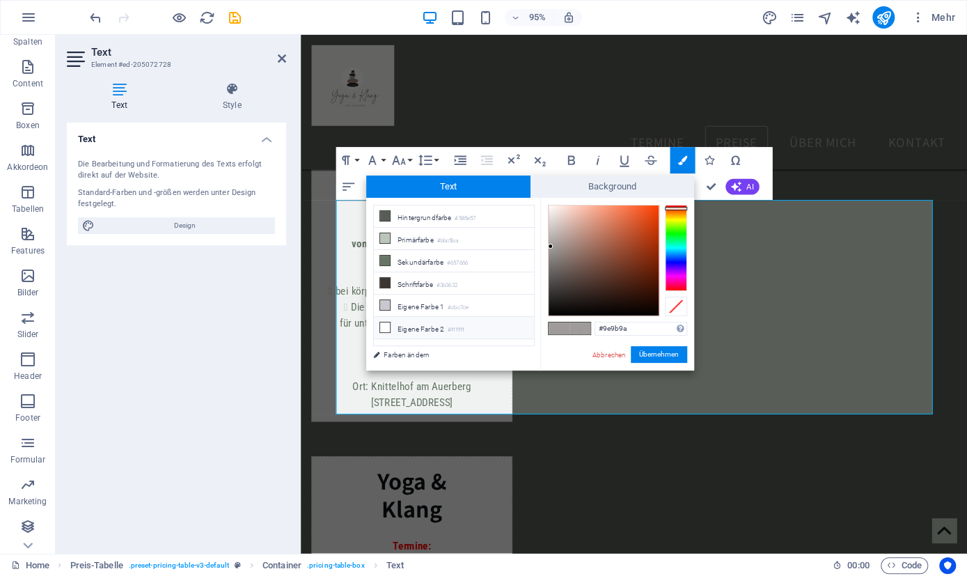
click at [391, 318] on li "Eigene Farbe 2 #ffffff" at bounding box center [454, 328] width 160 height 22
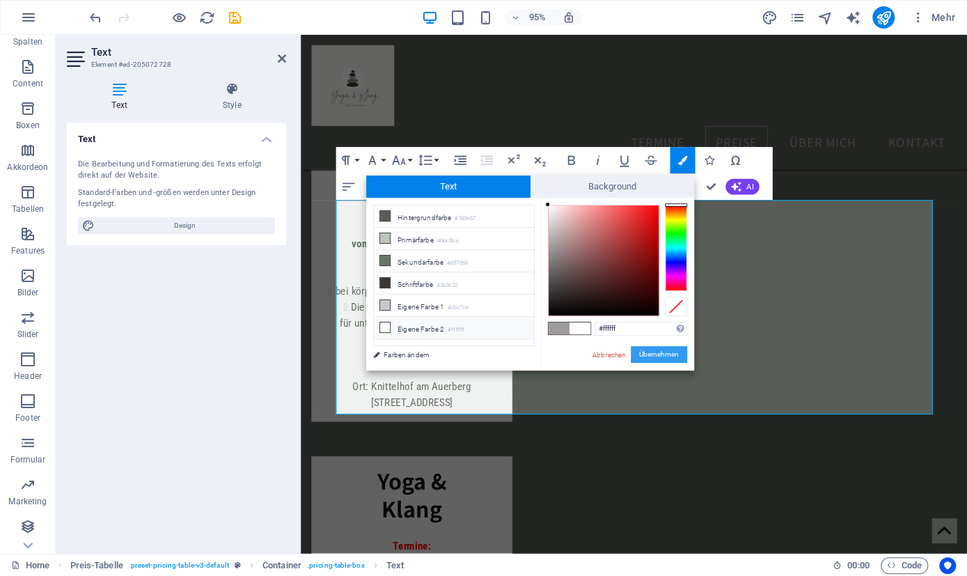
click at [669, 350] on button "Übernehmen" at bounding box center [659, 354] width 56 height 17
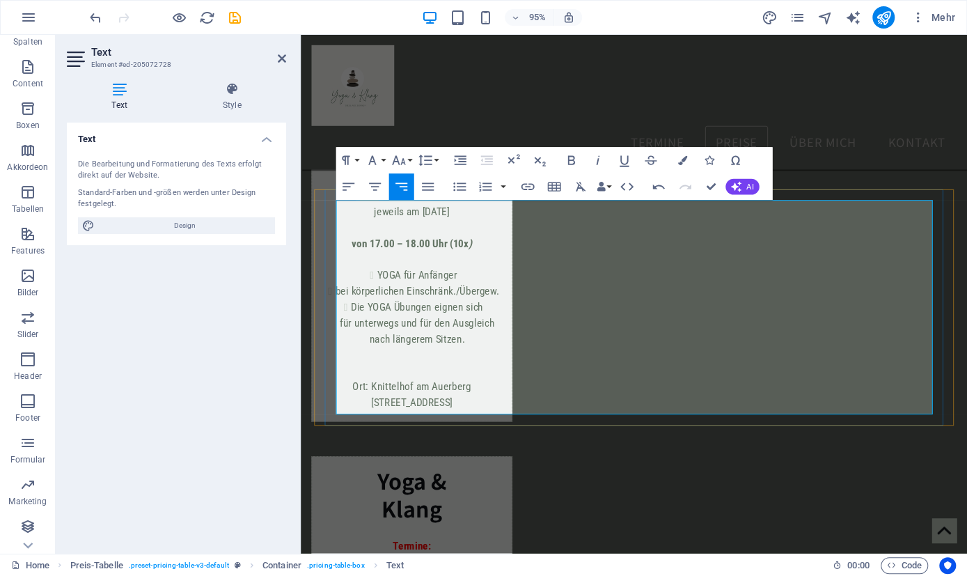
drag, startPoint x: 901, startPoint y: 371, endPoint x: 993, endPoint y: 363, distance: 92.2
click at [682, 161] on icon "button" at bounding box center [681, 160] width 9 height 9
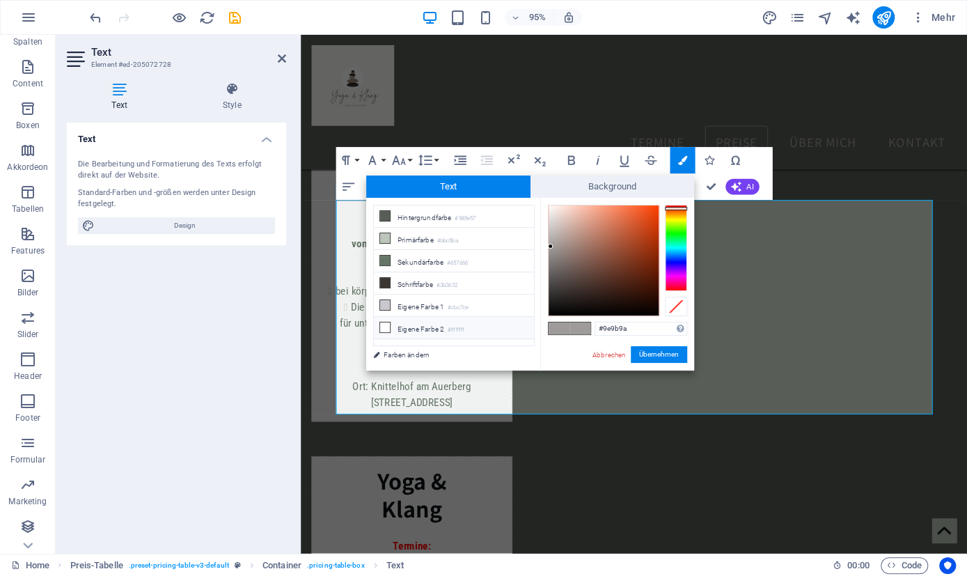
click at [395, 320] on li "Eigene Farbe 2 #ffffff" at bounding box center [454, 328] width 160 height 22
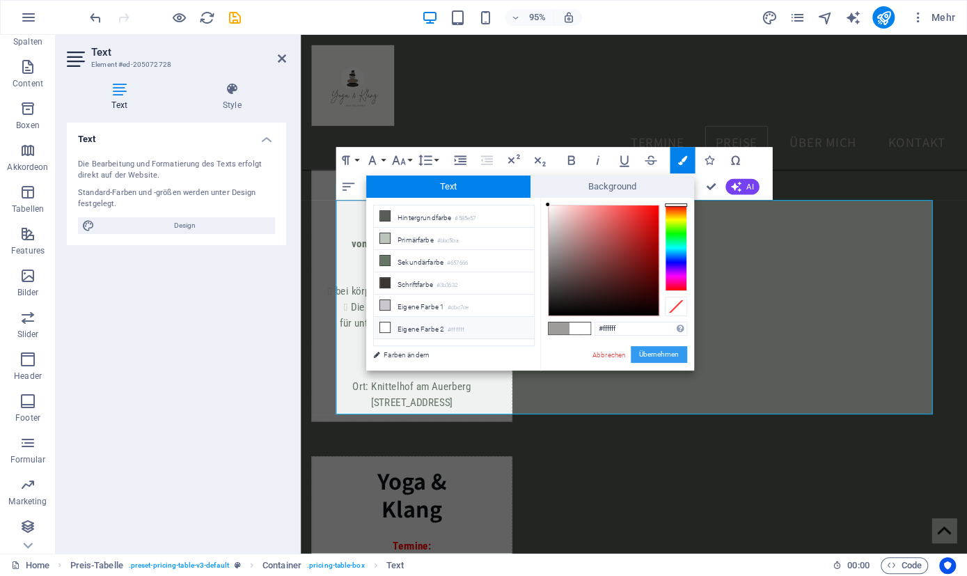
click at [651, 355] on button "Übernehmen" at bounding box center [659, 354] width 56 height 17
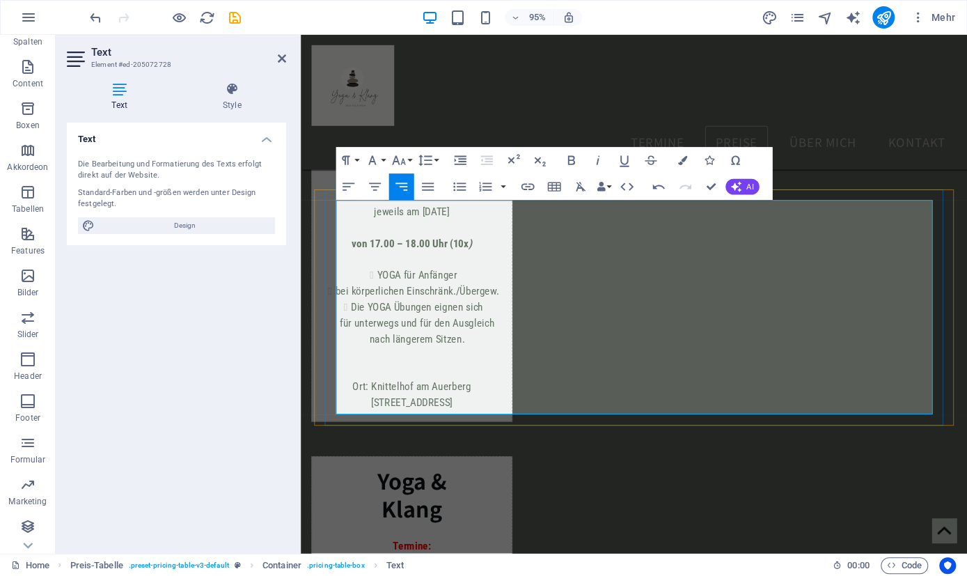
drag, startPoint x: 471, startPoint y: 361, endPoint x: 327, endPoint y: 356, distance: 143.5
click at [684, 161] on icon "button" at bounding box center [681, 160] width 9 height 9
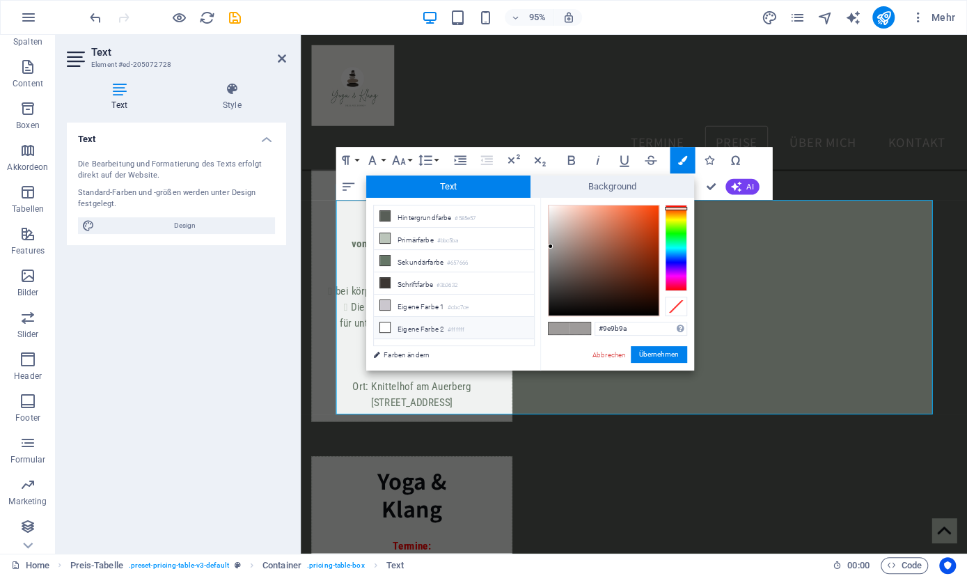
click at [386, 322] on icon at bounding box center [385, 327] width 10 height 10
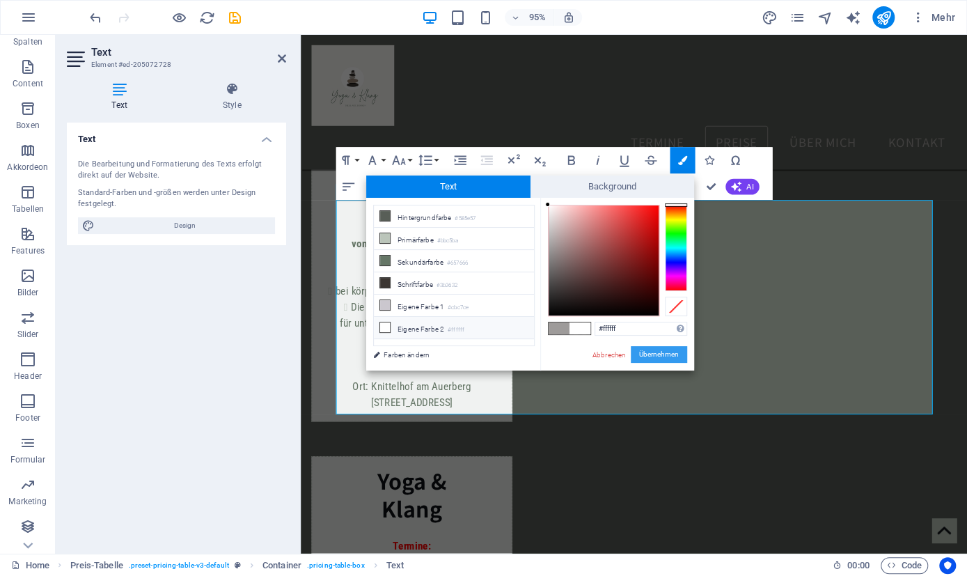
click at [663, 352] on button "Übernehmen" at bounding box center [659, 354] width 56 height 17
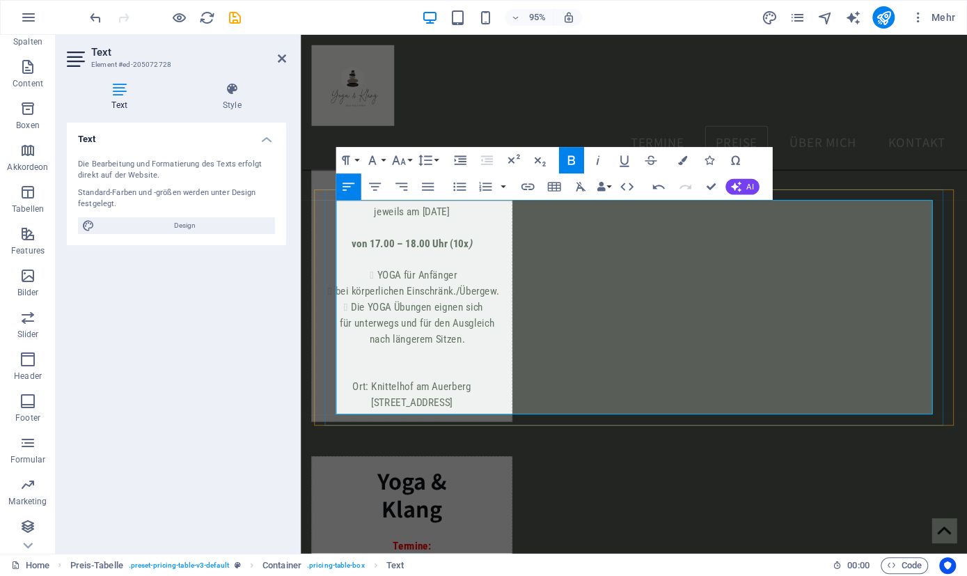
drag, startPoint x: 504, startPoint y: 375, endPoint x: 372, endPoint y: 376, distance: 132.3
drag, startPoint x: 343, startPoint y: 375, endPoint x: 590, endPoint y: 376, distance: 246.5
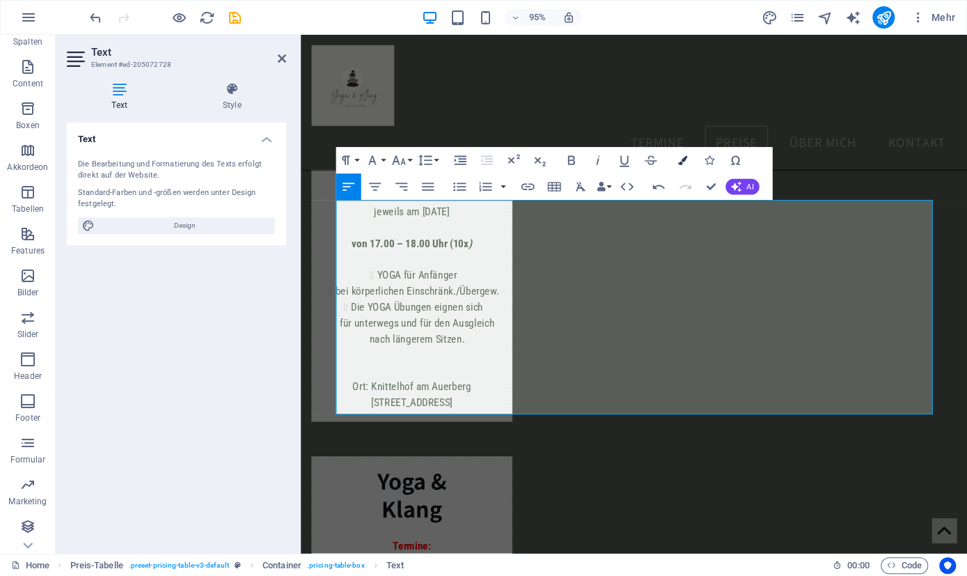
click at [682, 163] on icon "button" at bounding box center [681, 160] width 9 height 9
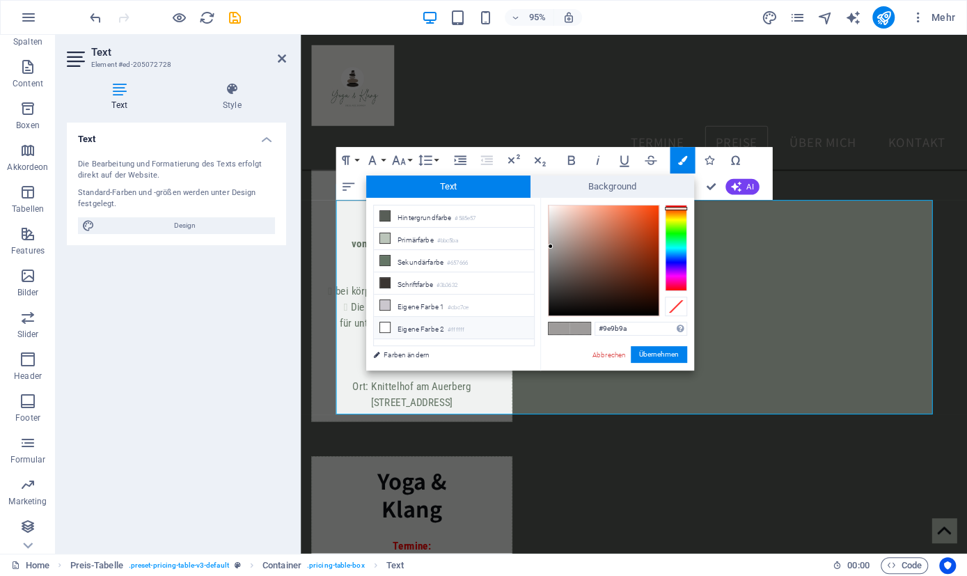
click at [386, 322] on icon at bounding box center [385, 327] width 10 height 10
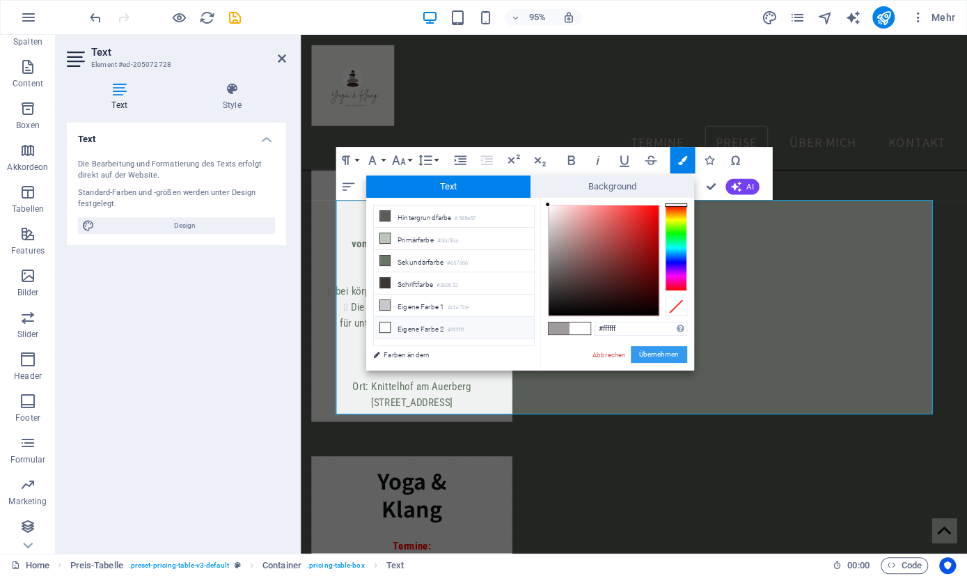
click at [650, 353] on button "Übernehmen" at bounding box center [659, 354] width 56 height 17
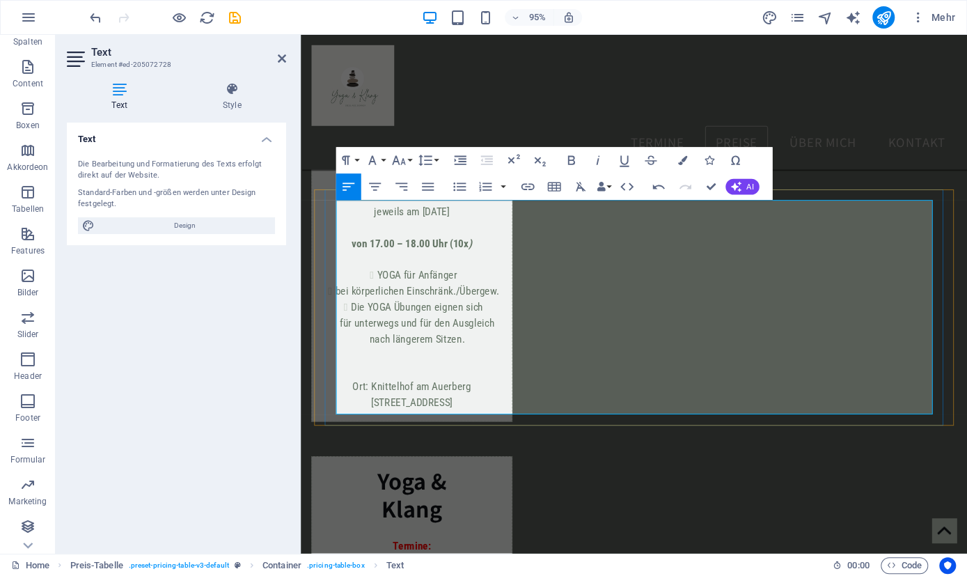
drag, startPoint x: 471, startPoint y: 357, endPoint x: 319, endPoint y: 359, distance: 151.8
click at [680, 161] on icon "button" at bounding box center [681, 160] width 9 height 9
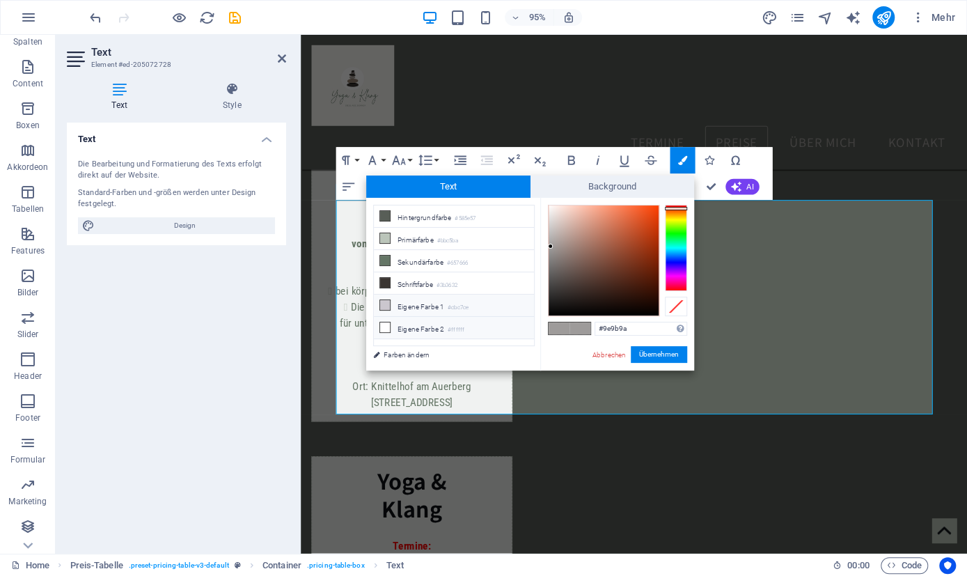
click at [386, 303] on icon at bounding box center [385, 305] width 10 height 10
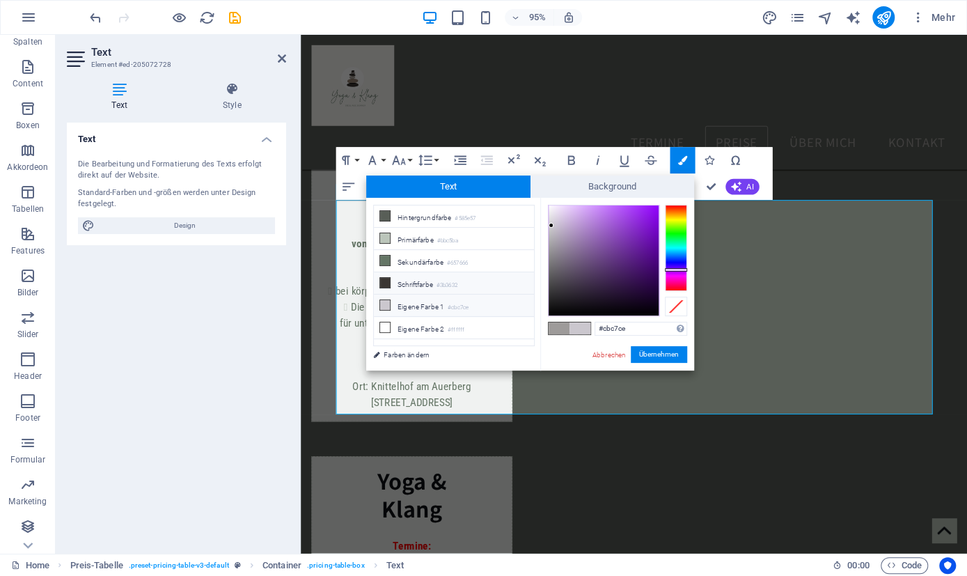
click at [386, 281] on icon at bounding box center [385, 283] width 10 height 10
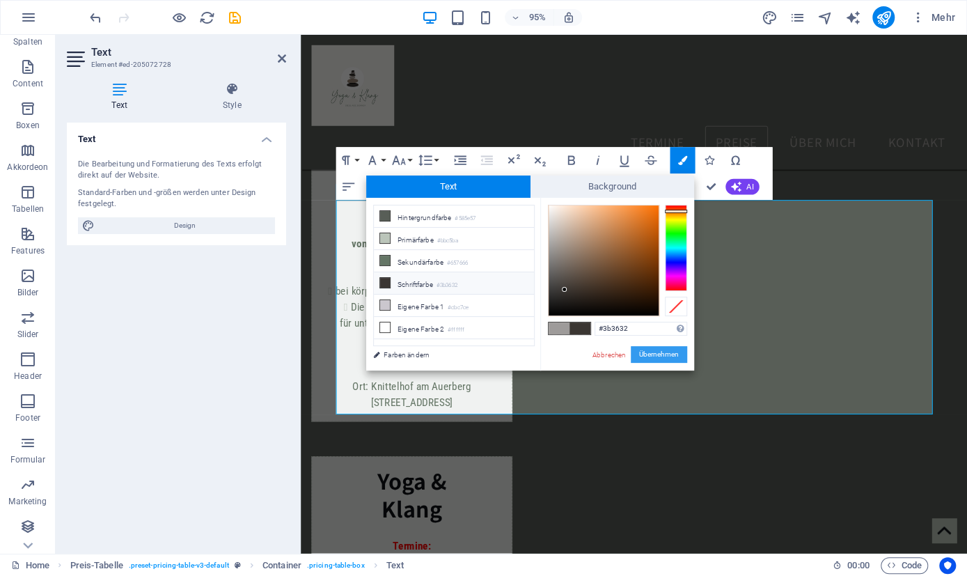
click at [648, 350] on button "Übernehmen" at bounding box center [659, 354] width 56 height 17
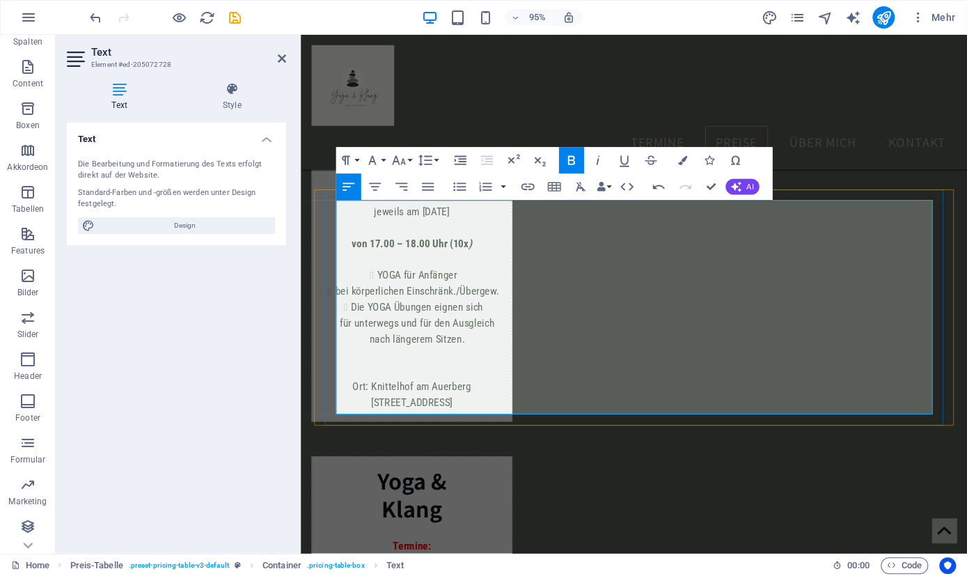
drag, startPoint x: 460, startPoint y: 355, endPoint x: 318, endPoint y: 352, distance: 142.1
click at [686, 159] on icon "button" at bounding box center [681, 160] width 9 height 9
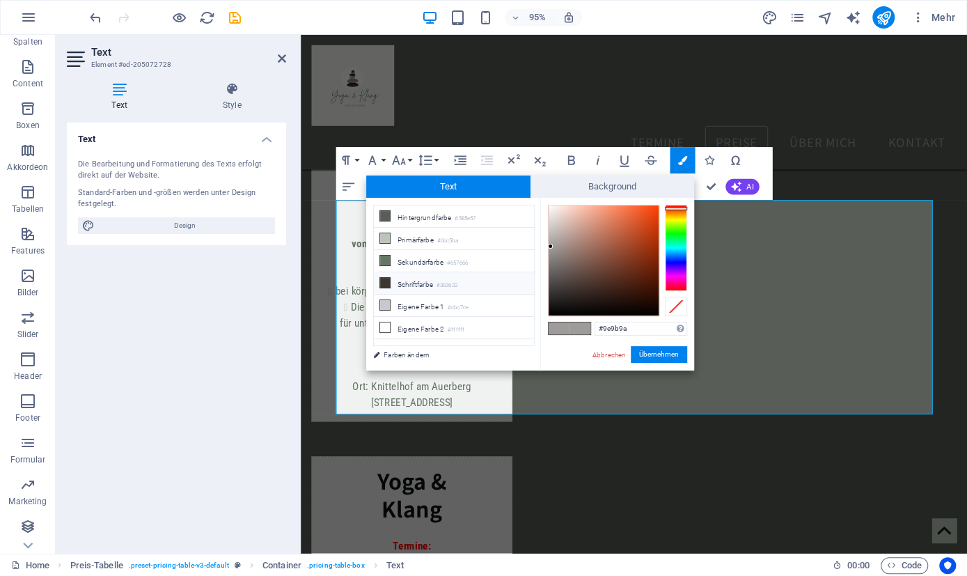
click at [392, 280] on li "Schriftfarbe #3b3632" at bounding box center [454, 283] width 160 height 22
type input "#3b3632"
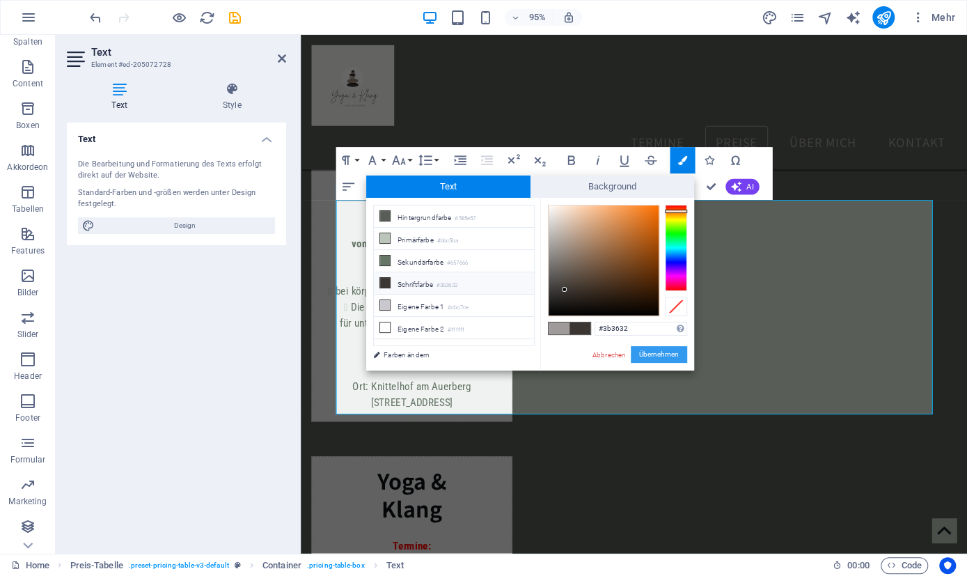
click at [656, 356] on button "Übernehmen" at bounding box center [659, 354] width 56 height 17
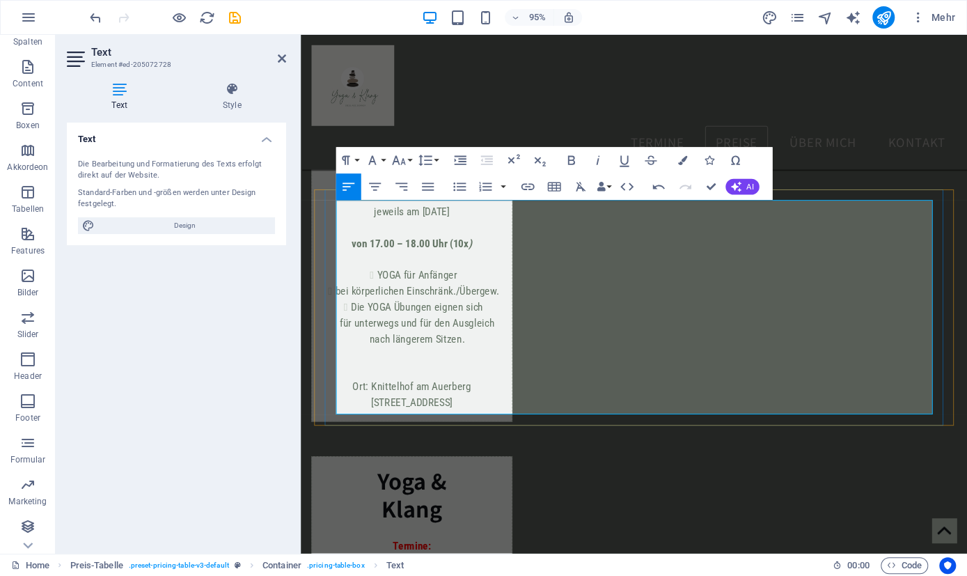
drag, startPoint x: 498, startPoint y: 352, endPoint x: 328, endPoint y: 354, distance: 169.9
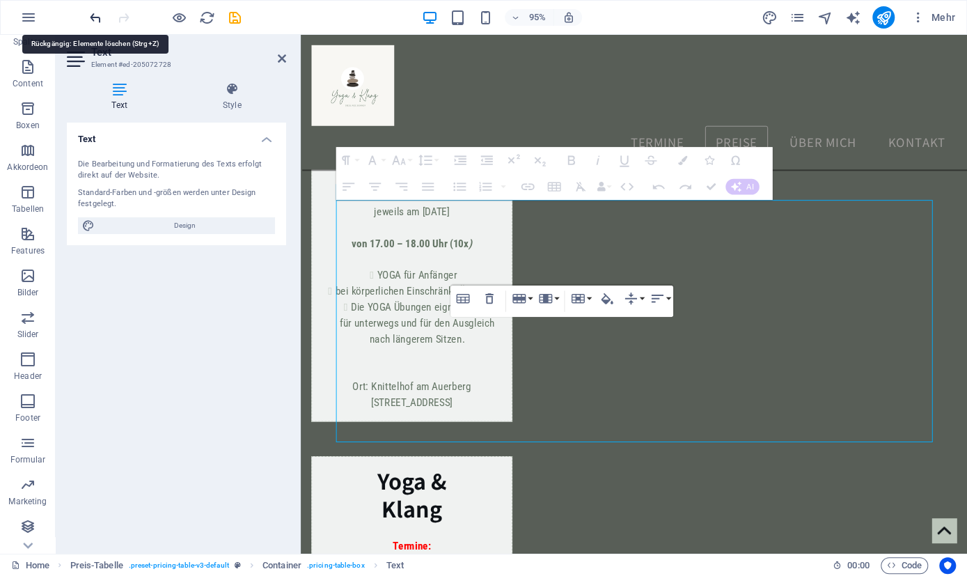
click at [94, 17] on icon "undo" at bounding box center [96, 18] width 16 height 16
click at [96, 20] on icon "undo" at bounding box center [96, 18] width 16 height 16
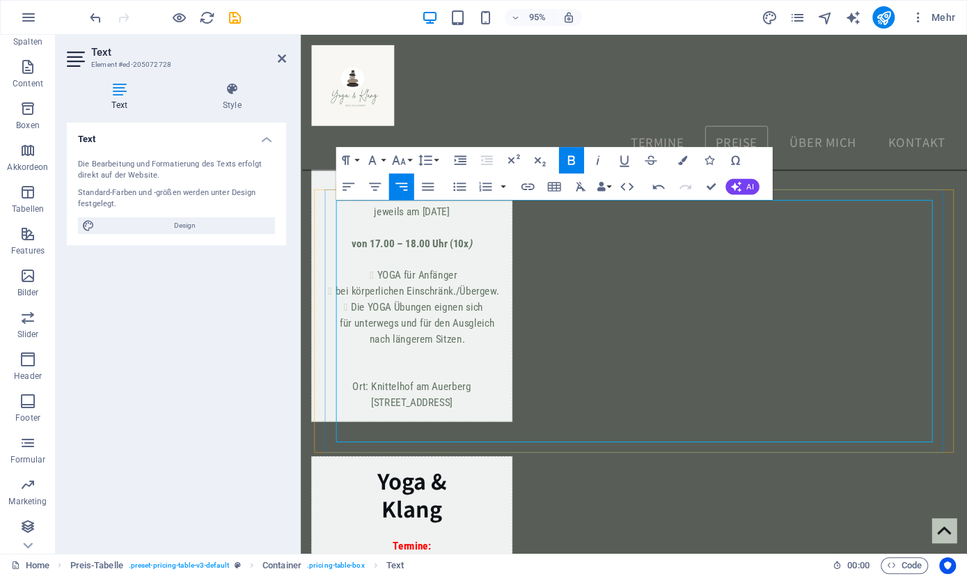
drag, startPoint x: 680, startPoint y: 366, endPoint x: 792, endPoint y: 389, distance: 113.7
click at [344, 189] on icon "button" at bounding box center [348, 187] width 16 height 16
drag, startPoint x: 487, startPoint y: 364, endPoint x: 471, endPoint y: 364, distance: 16.0
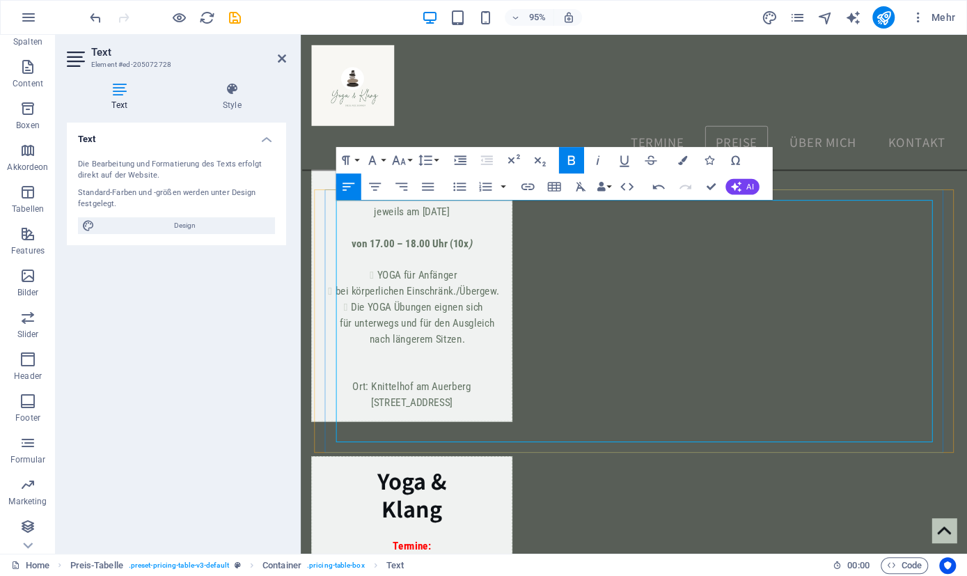
drag, startPoint x: 487, startPoint y: 365, endPoint x: 339, endPoint y: 359, distance: 147.7
click at [176, 219] on span "Design" at bounding box center [185, 225] width 172 height 17
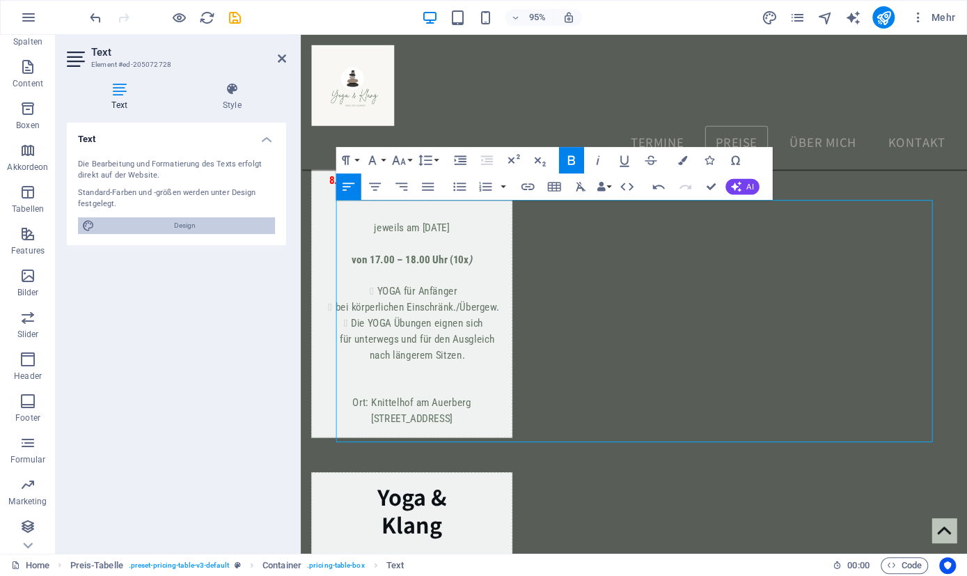
select select "px"
select select "700"
select select "px"
select select "rem"
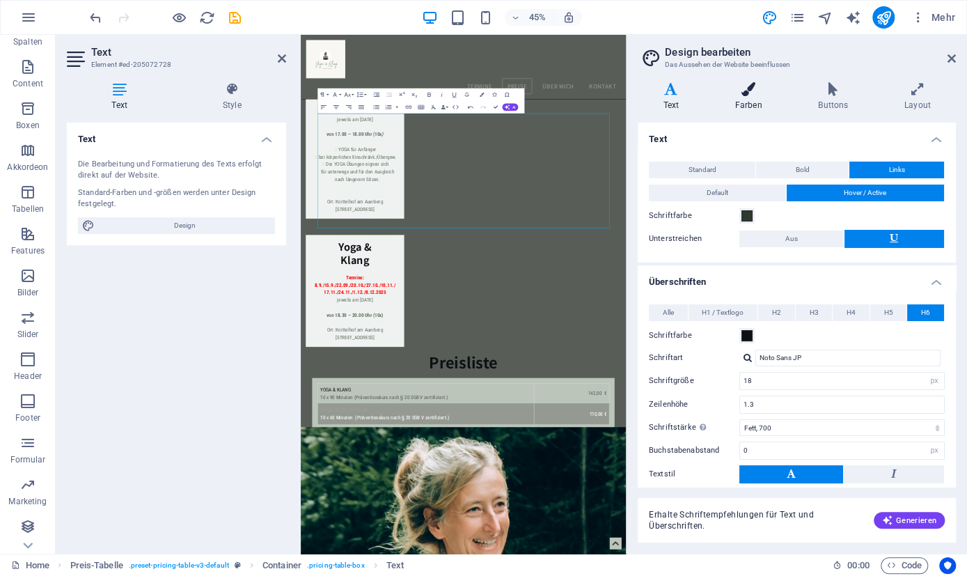
click at [753, 97] on h4 "Farben" at bounding box center [751, 96] width 84 height 29
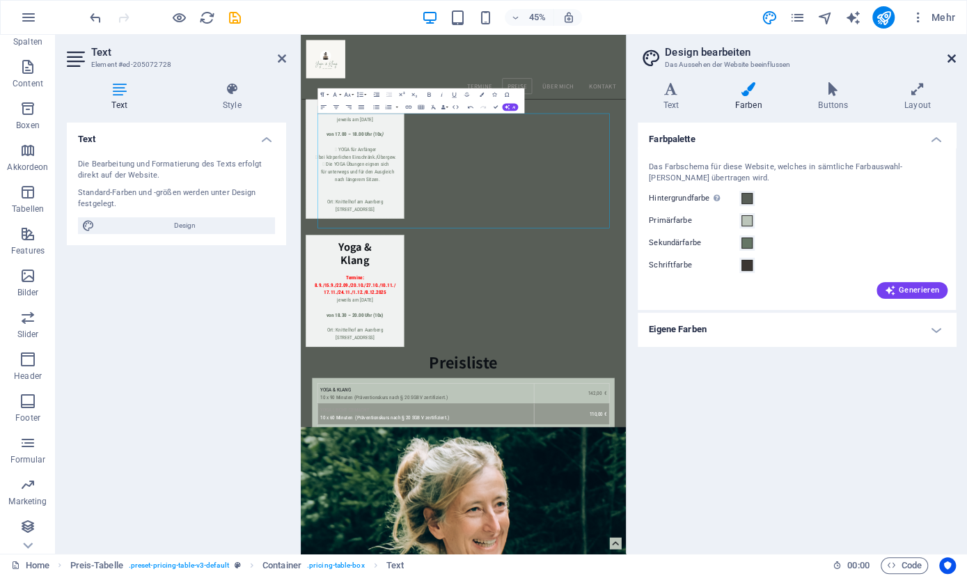
click at [948, 54] on icon at bounding box center [952, 58] width 8 height 11
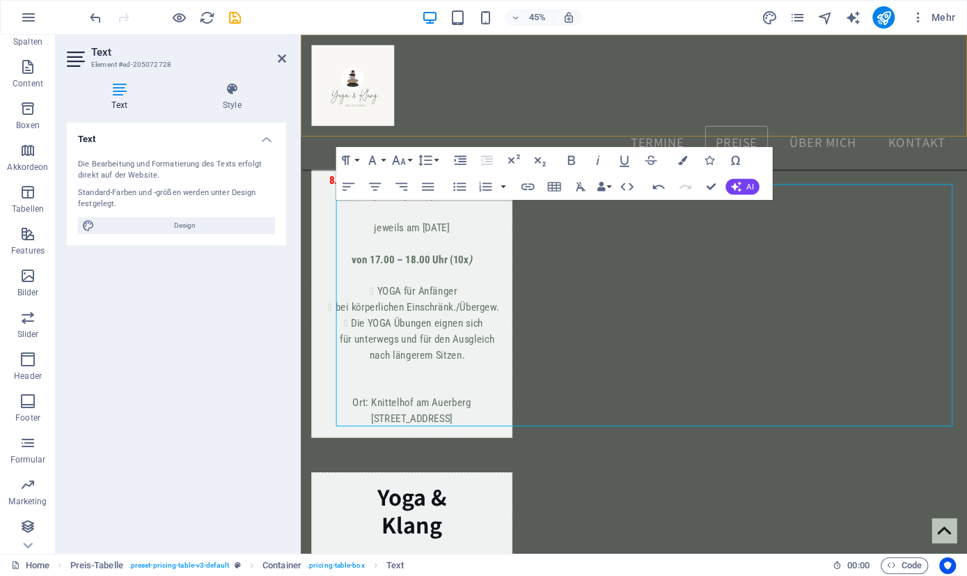
scroll to position [1626, 0]
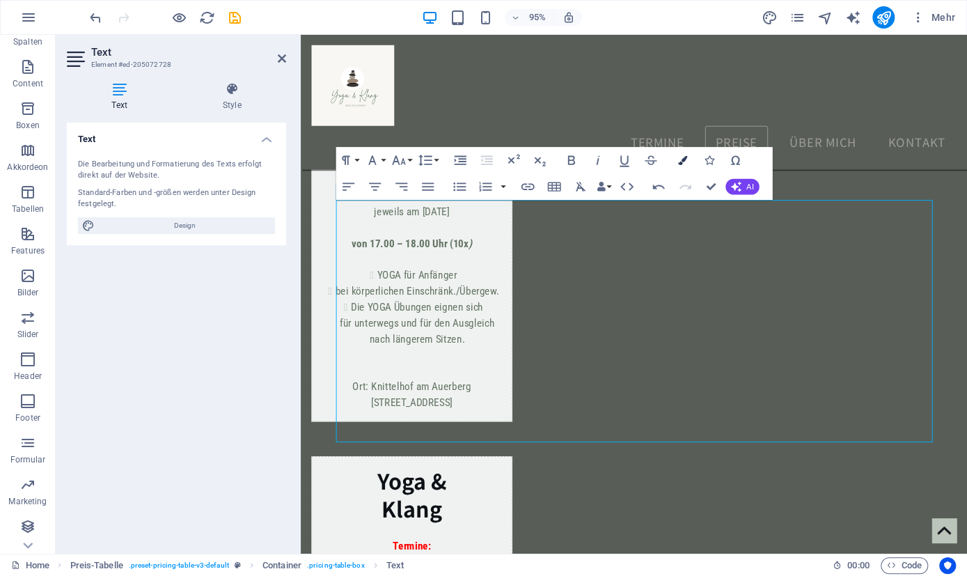
click at [684, 157] on icon "button" at bounding box center [681, 160] width 9 height 9
type input "#9e9b9a"
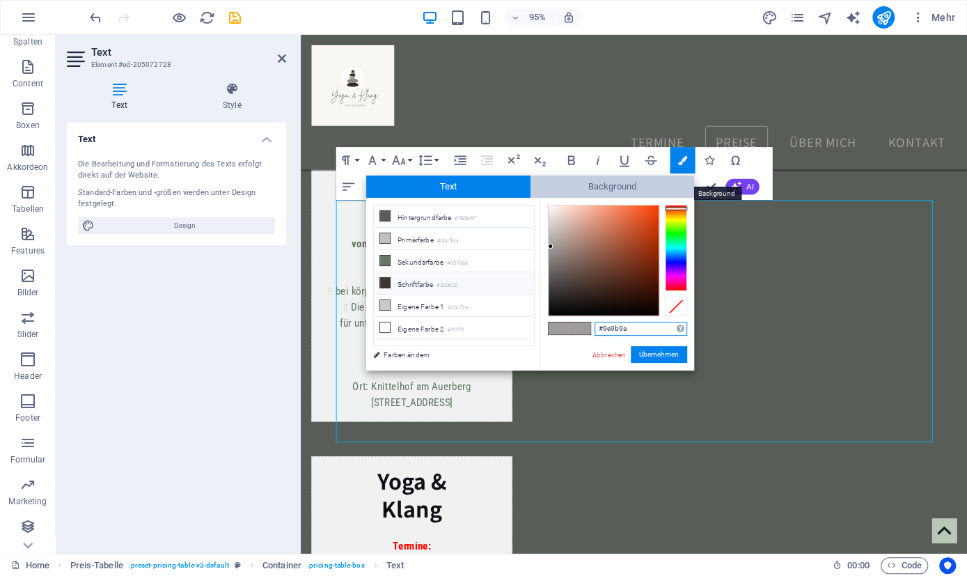
click at [619, 180] on span "Background" at bounding box center [613, 186] width 164 height 22
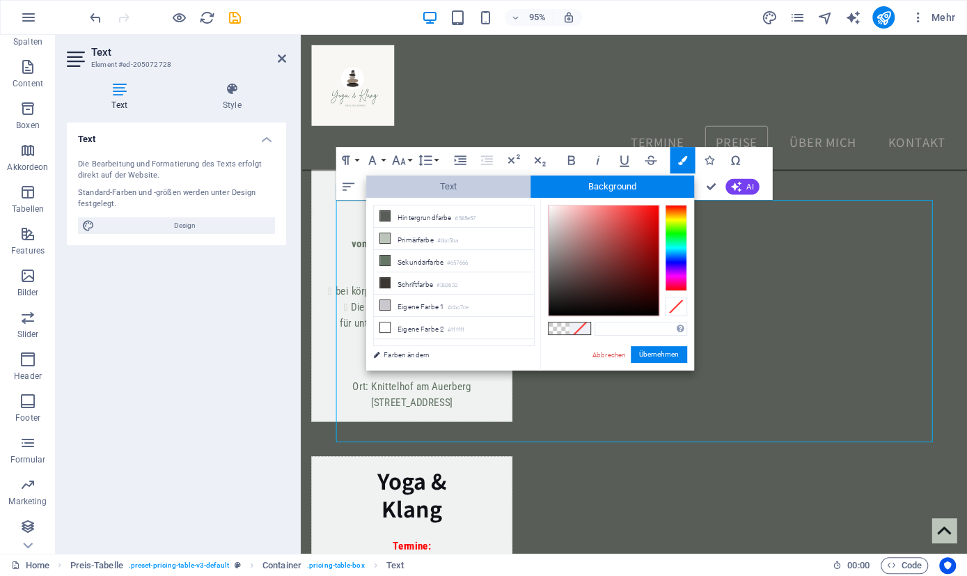
click at [480, 191] on span "Text" at bounding box center [448, 186] width 164 height 22
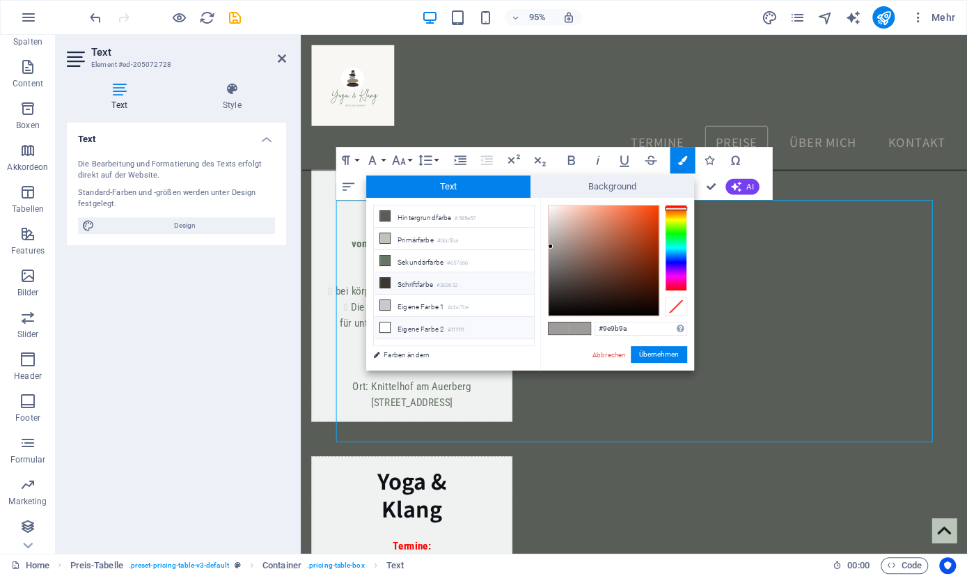
click at [389, 322] on icon at bounding box center [385, 327] width 10 height 10
type input "#ffffff"
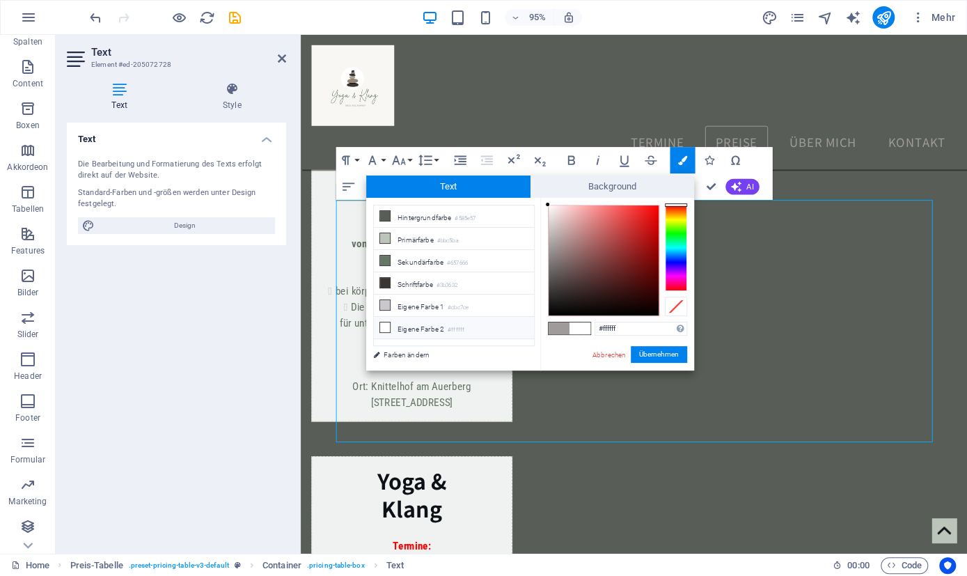
click at [388, 322] on icon at bounding box center [385, 327] width 10 height 10
click at [665, 355] on button "Übernehmen" at bounding box center [659, 354] width 56 height 17
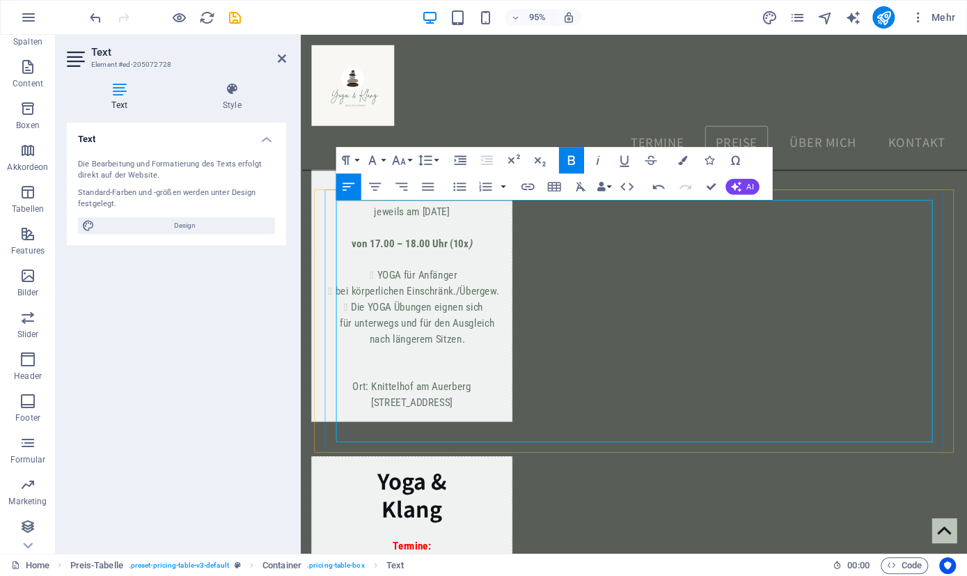
drag, startPoint x: 481, startPoint y: 363, endPoint x: 348, endPoint y: 366, distance: 133.0
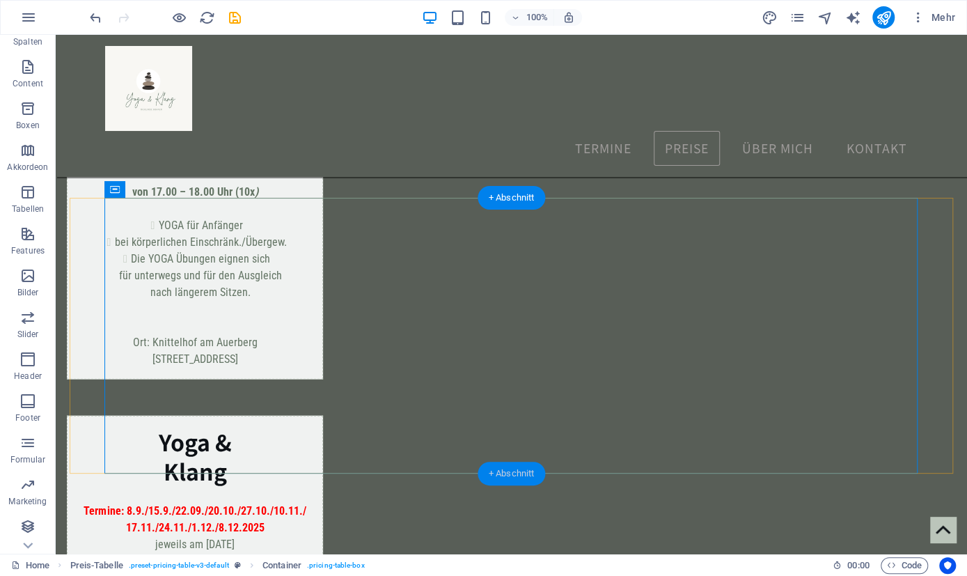
scroll to position [1593, 0]
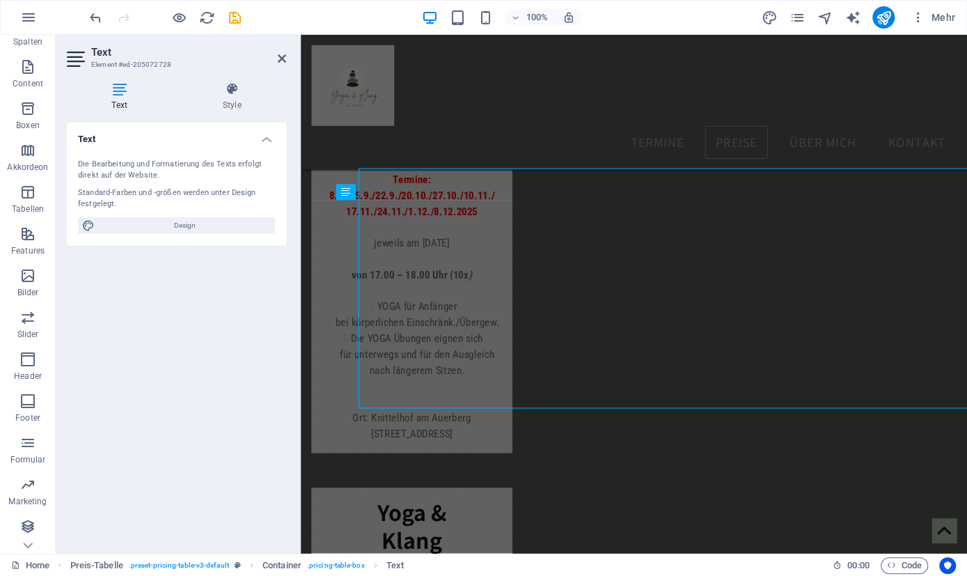
scroll to position [1626, 0]
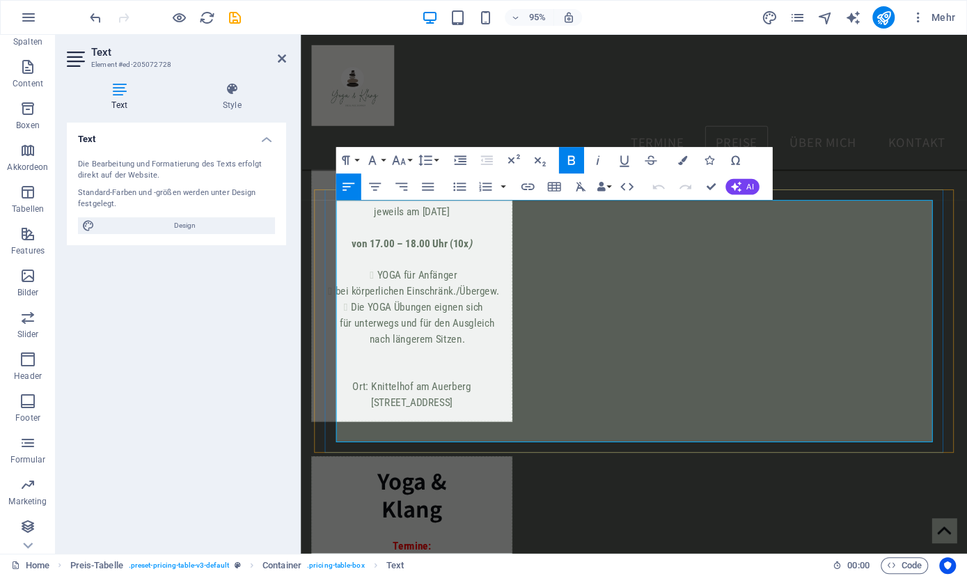
drag, startPoint x: 499, startPoint y: 267, endPoint x: 311, endPoint y: 270, distance: 188.0
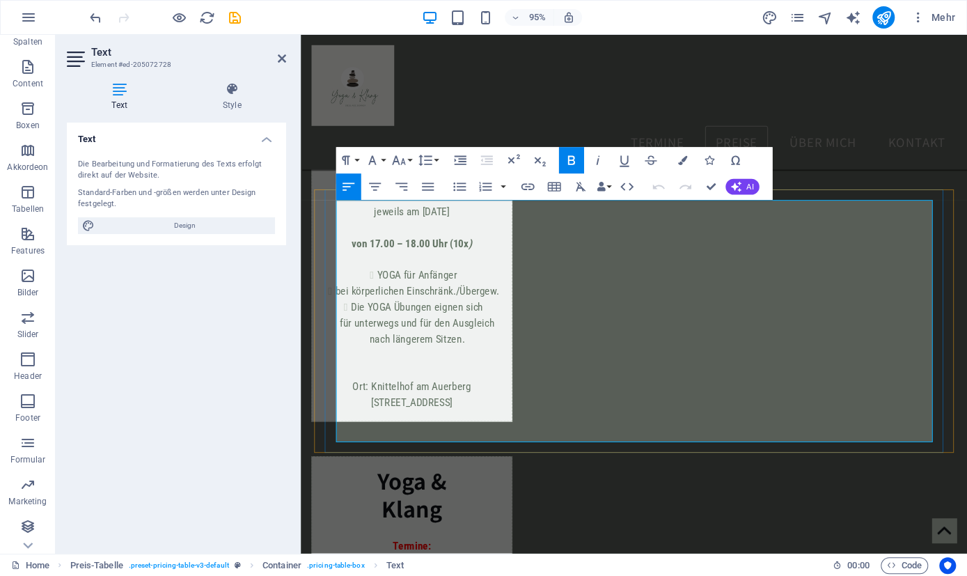
click at [95, 21] on icon "undo" at bounding box center [96, 18] width 16 height 16
drag, startPoint x: 446, startPoint y: 267, endPoint x: 356, endPoint y: 270, distance: 89.9
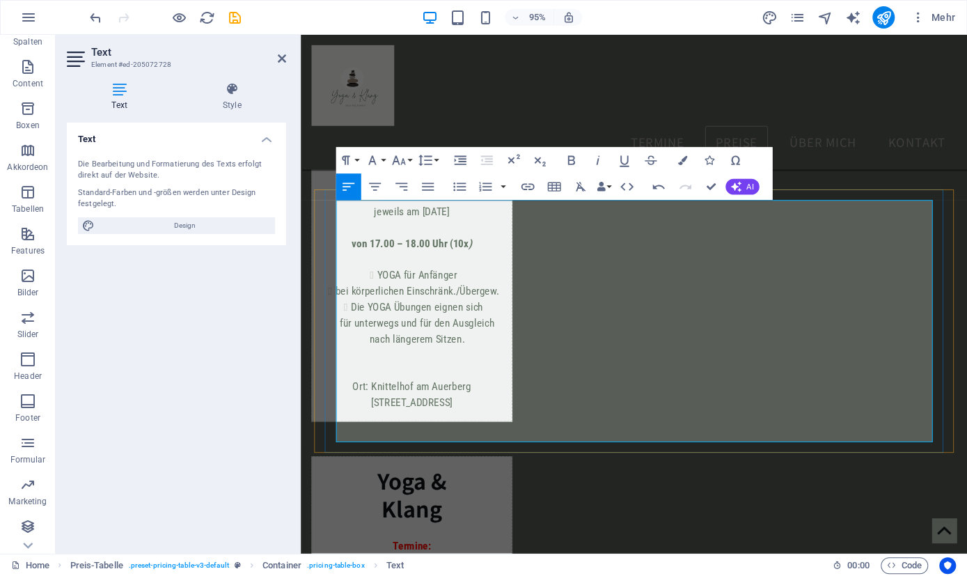
drag, startPoint x: 344, startPoint y: 269, endPoint x: 519, endPoint y: 267, distance: 174.8
click at [95, 16] on icon "undo" at bounding box center [96, 18] width 16 height 16
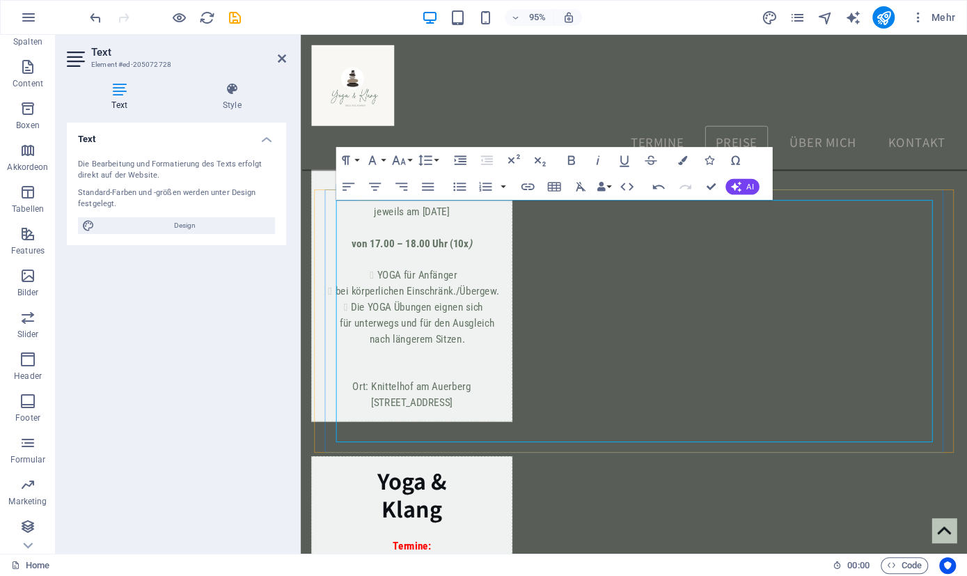
drag, startPoint x: 338, startPoint y: 265, endPoint x: 418, endPoint y: 268, distance: 80.1
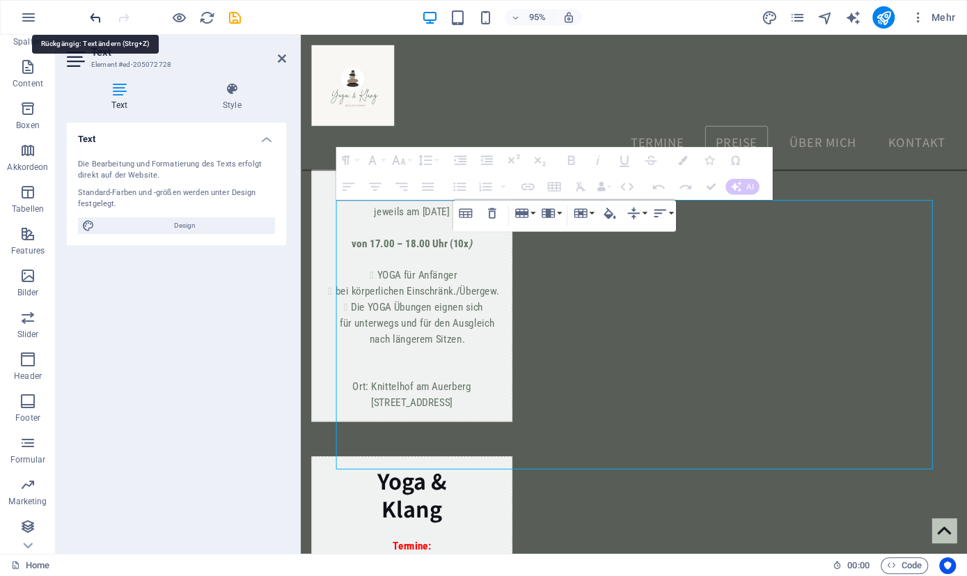
click at [95, 18] on icon "undo" at bounding box center [96, 18] width 16 height 16
click at [100, 17] on icon "undo" at bounding box center [96, 18] width 16 height 16
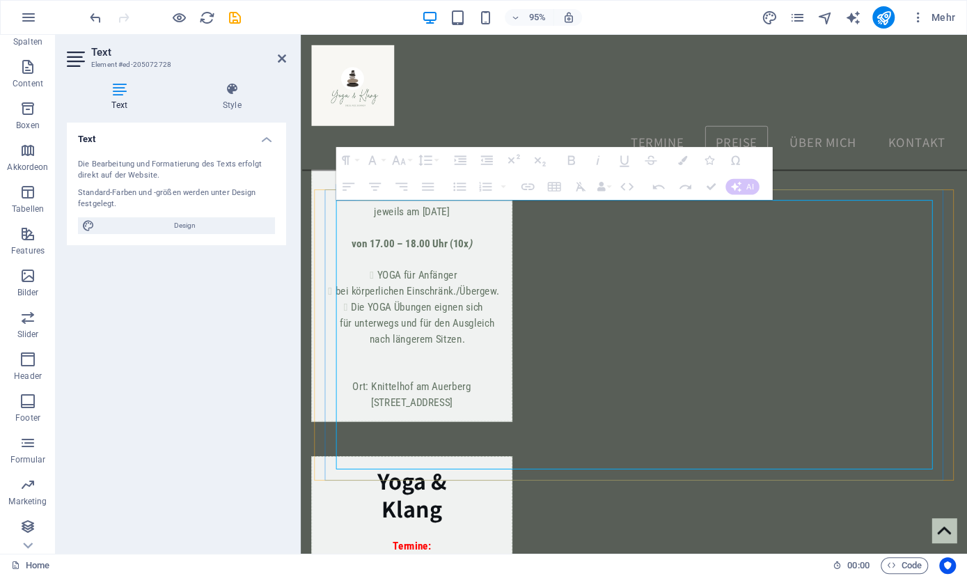
drag, startPoint x: 503, startPoint y: 292, endPoint x: 811, endPoint y: 293, distance: 308.4
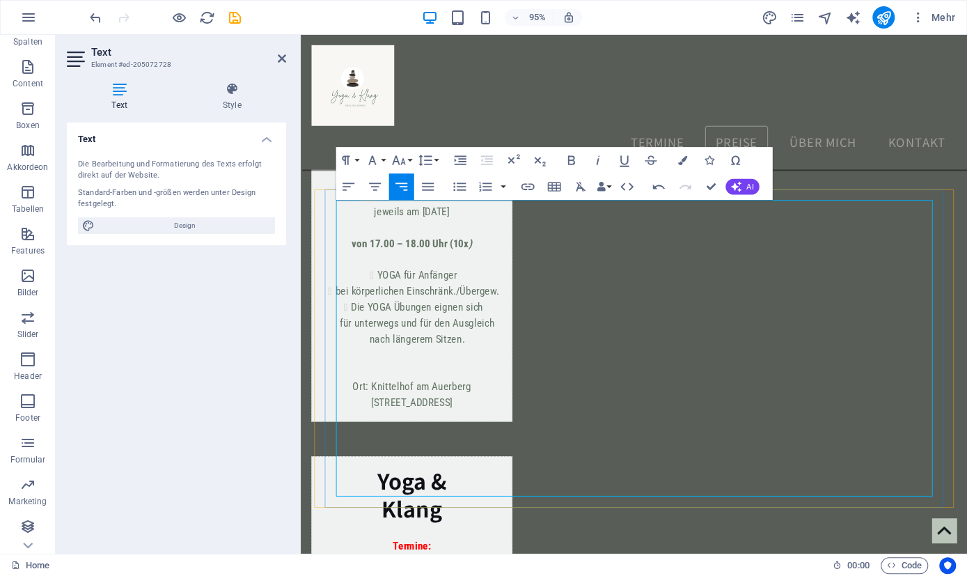
drag, startPoint x: 503, startPoint y: 295, endPoint x: 796, endPoint y: 298, distance: 292.4
click at [352, 186] on icon "button" at bounding box center [348, 187] width 16 height 16
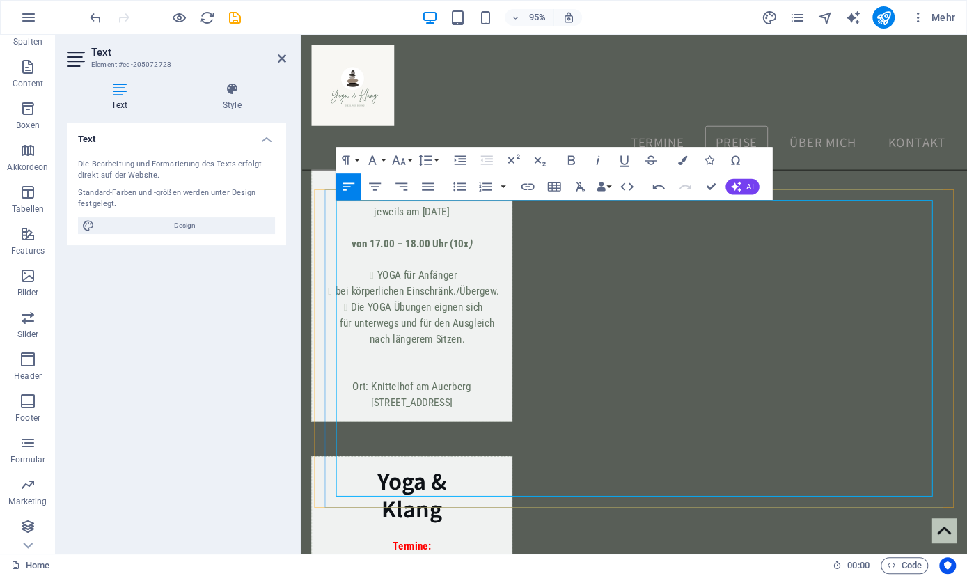
drag, startPoint x: 652, startPoint y: 305, endPoint x: 650, endPoint y: 285, distance: 20.3
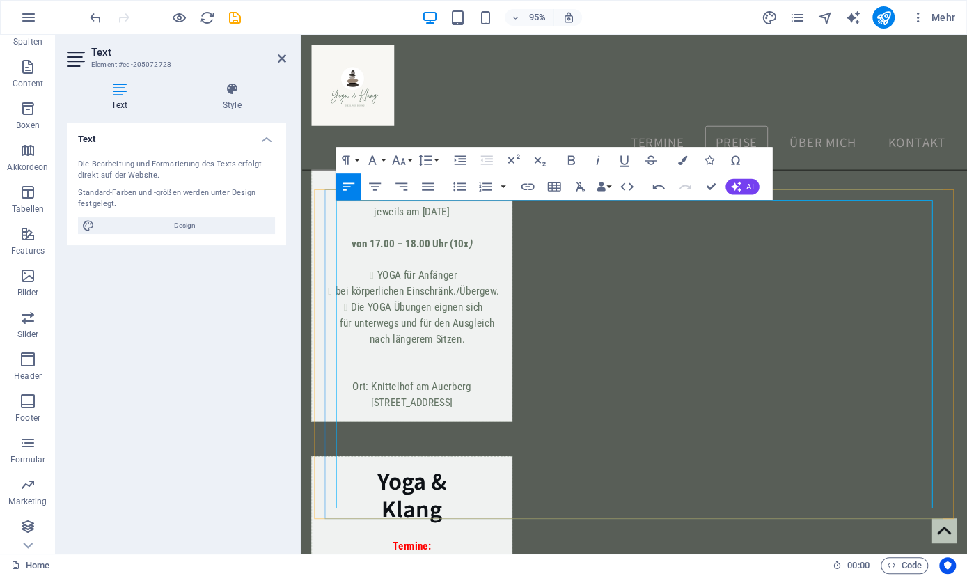
drag, startPoint x: 643, startPoint y: 276, endPoint x: 642, endPoint y: 263, distance: 13.2
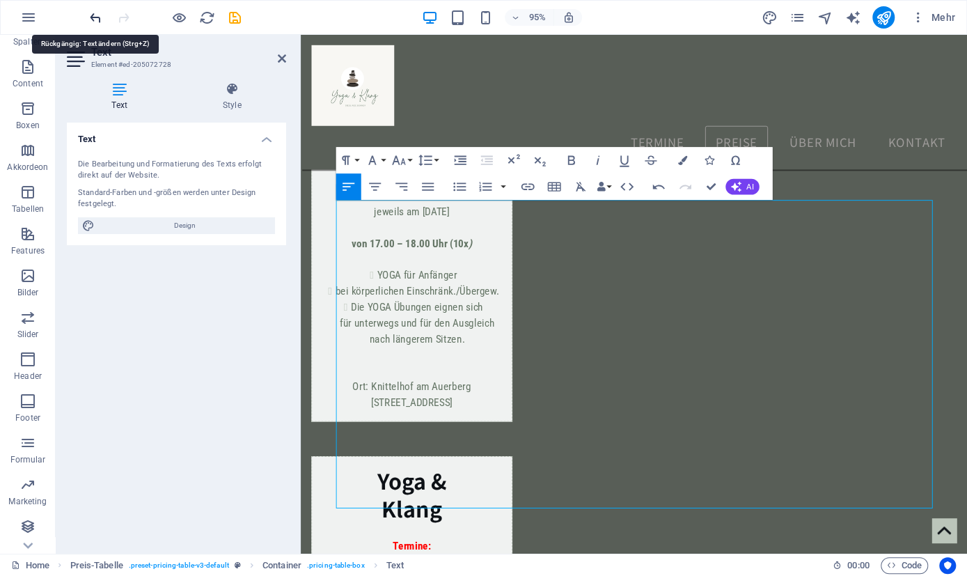
click at [94, 14] on icon "undo" at bounding box center [96, 18] width 16 height 16
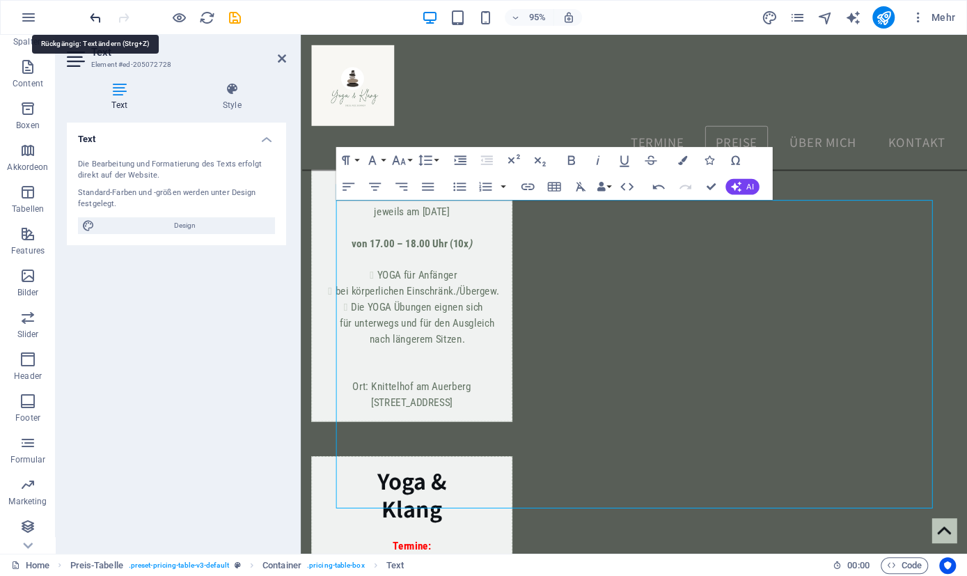
click at [94, 14] on icon "undo" at bounding box center [96, 18] width 16 height 16
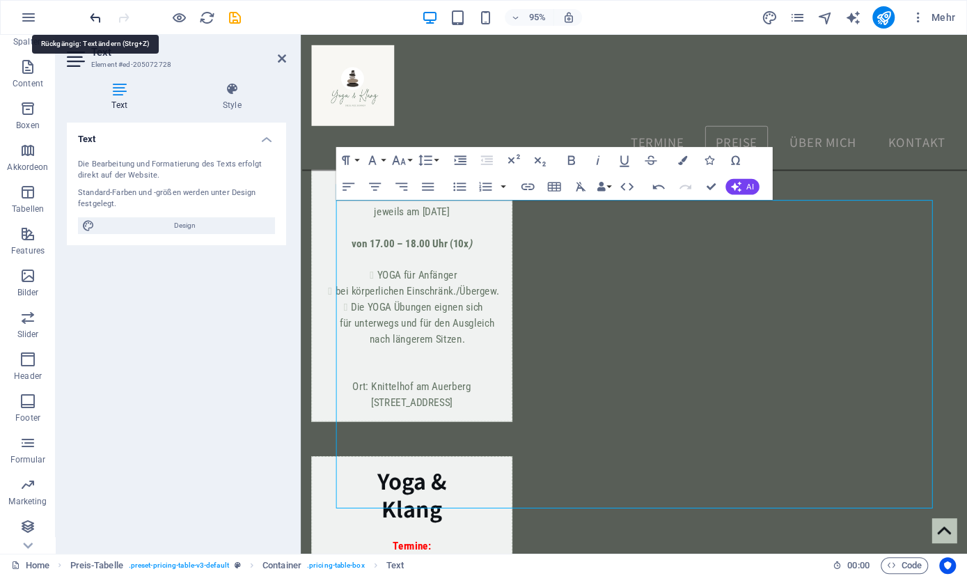
click at [94, 14] on icon "undo" at bounding box center [96, 18] width 16 height 16
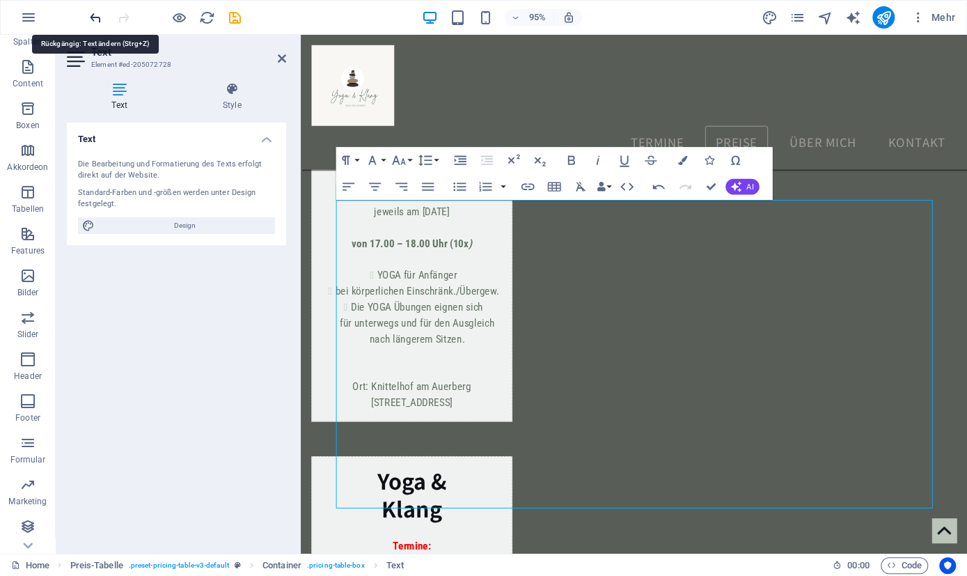
click at [94, 14] on icon "undo" at bounding box center [96, 18] width 16 height 16
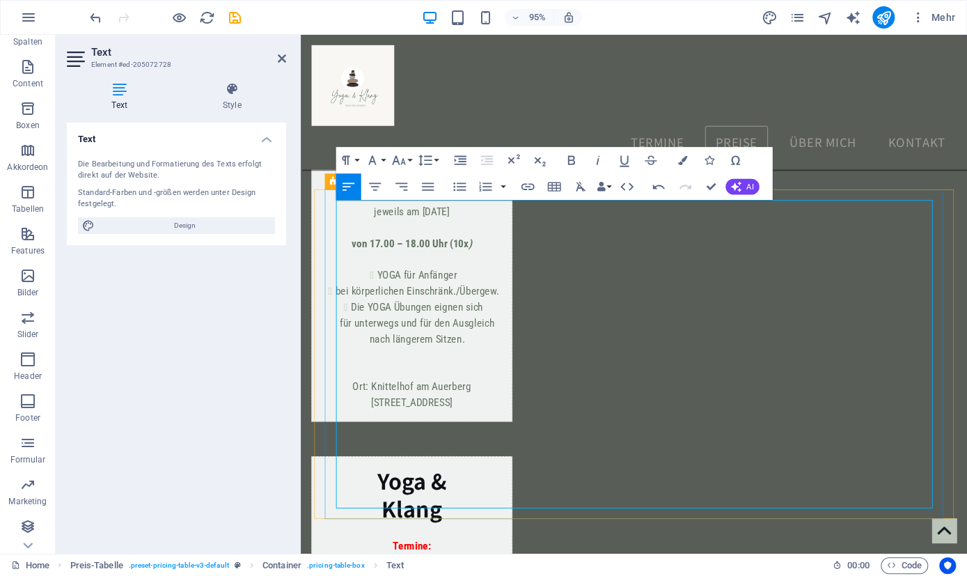
drag, startPoint x: 657, startPoint y: 305, endPoint x: 338, endPoint y: 308, distance: 318.9
copy span "10 x 60 Minuten (Präventionskurs nach § 20 SGB V zertifiziert.)"
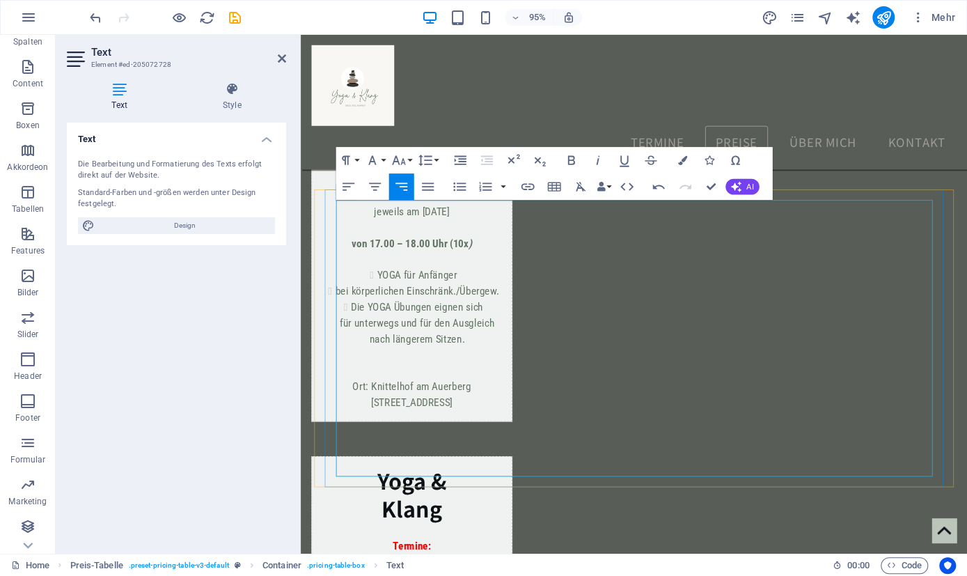
drag, startPoint x: 361, startPoint y: 281, endPoint x: 446, endPoint y: 270, distance: 85.0
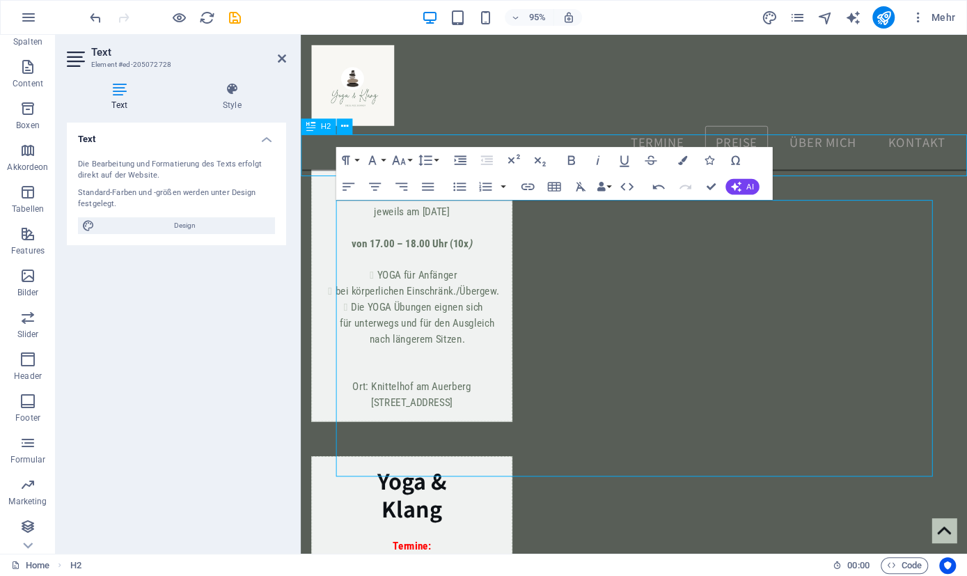
scroll to position [1593, 0]
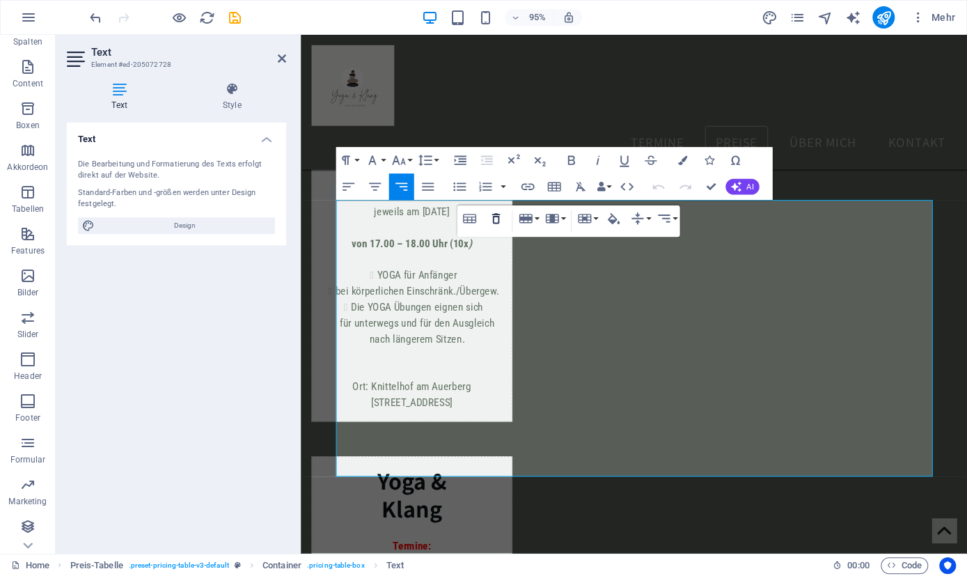
click at [499, 219] on icon "button" at bounding box center [496, 219] width 16 height 16
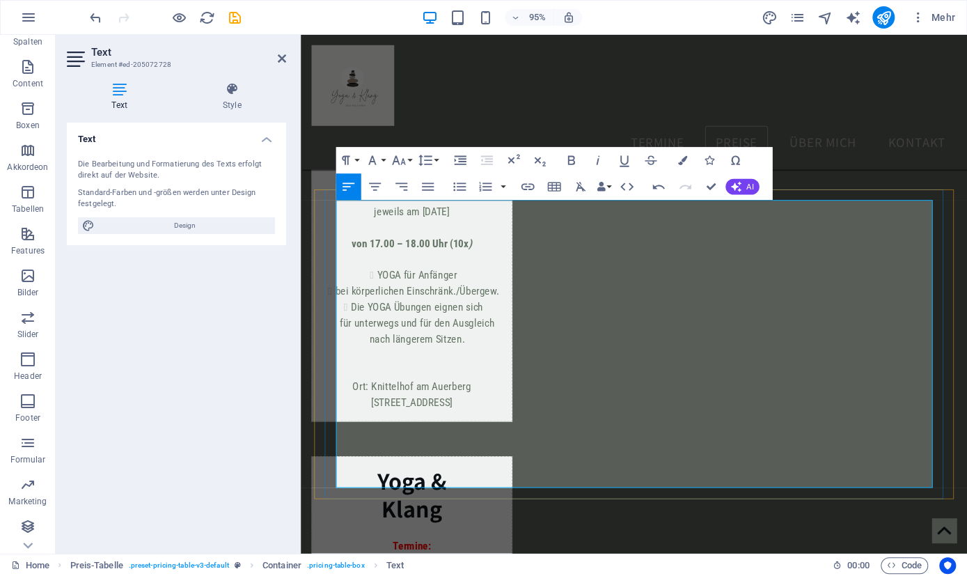
drag, startPoint x: 609, startPoint y: 295, endPoint x: 362, endPoint y: 298, distance: 247.2
click at [686, 162] on icon "button" at bounding box center [681, 160] width 9 height 9
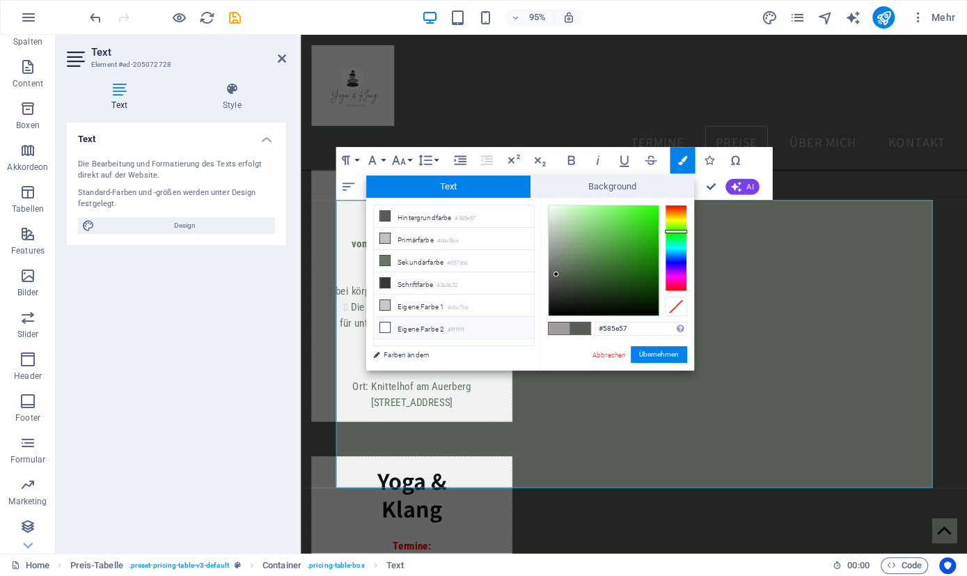
click at [389, 323] on icon at bounding box center [385, 327] width 10 height 10
type input "#ffffff"
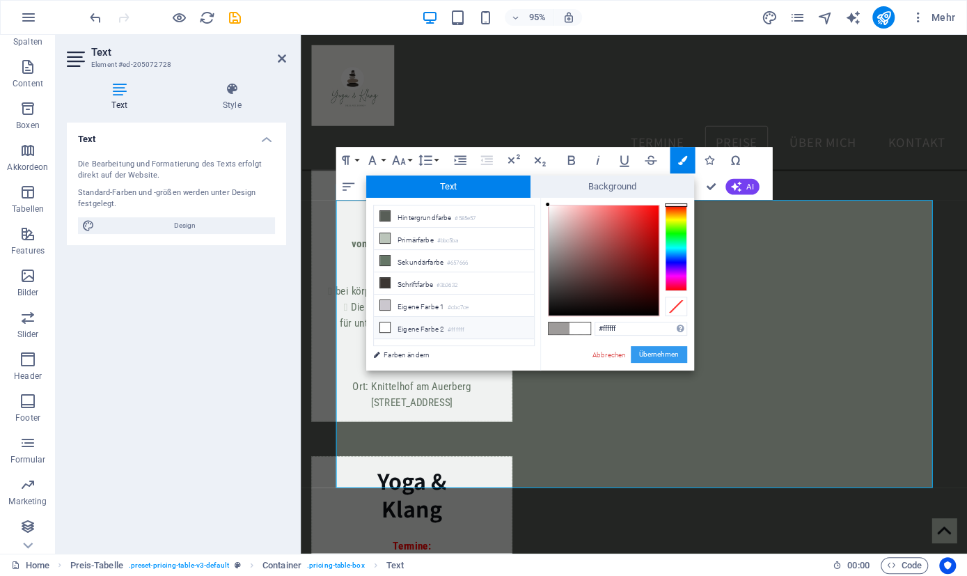
click at [652, 356] on button "Übernehmen" at bounding box center [659, 354] width 56 height 17
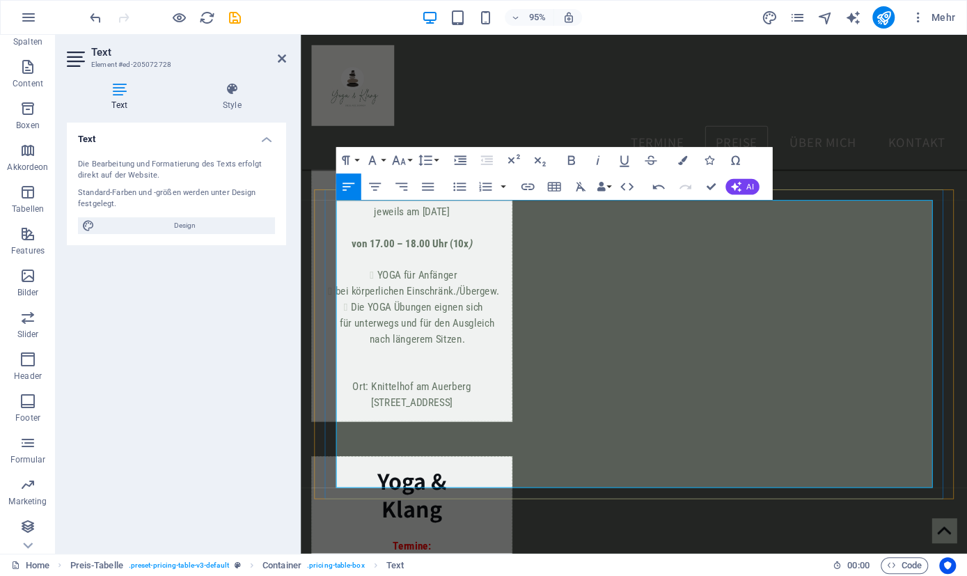
drag, startPoint x: 657, startPoint y: 291, endPoint x: 571, endPoint y: 292, distance: 86.3
drag, startPoint x: 524, startPoint y: 299, endPoint x: 495, endPoint y: 299, distance: 29.3
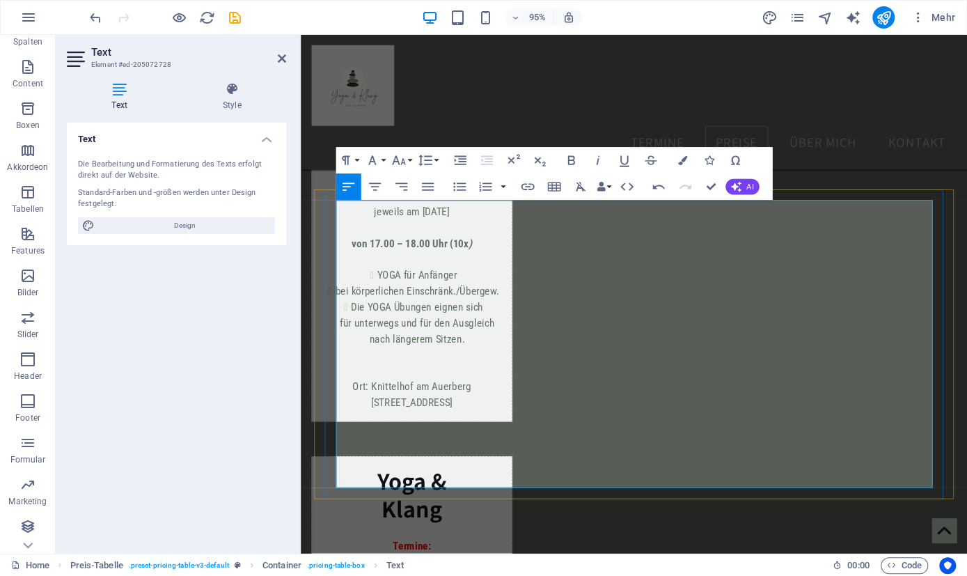
drag, startPoint x: 633, startPoint y: 291, endPoint x: 357, endPoint y: 282, distance: 275.9
click at [347, 189] on icon "button" at bounding box center [348, 187] width 16 height 16
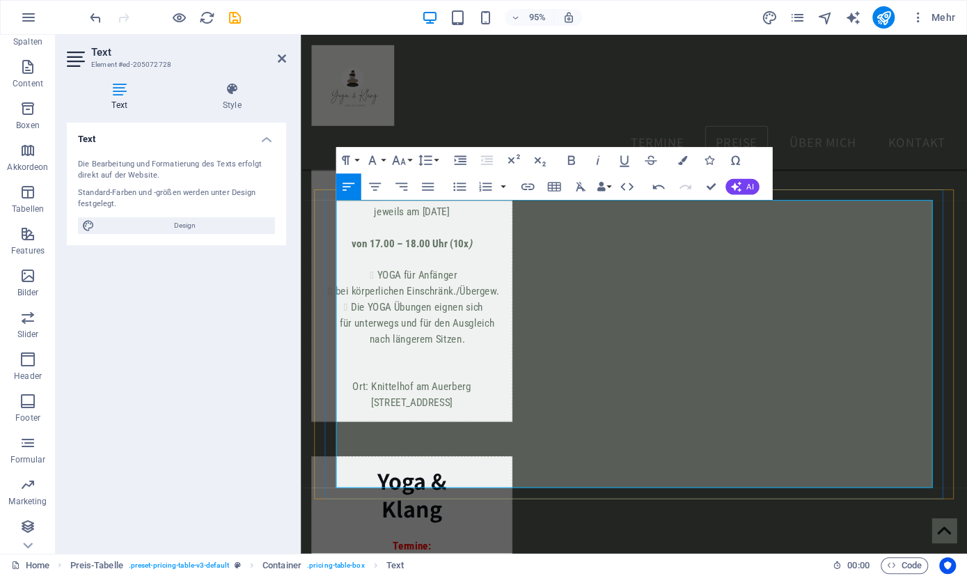
click at [493, 230] on icon "button" at bounding box center [496, 230] width 8 height 10
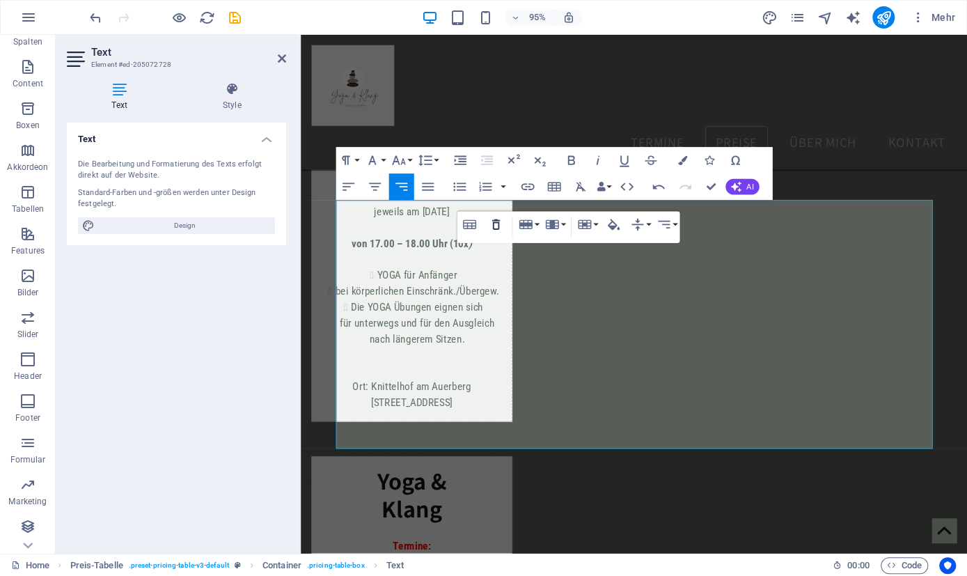
click at [495, 226] on icon "button" at bounding box center [496, 225] width 16 height 16
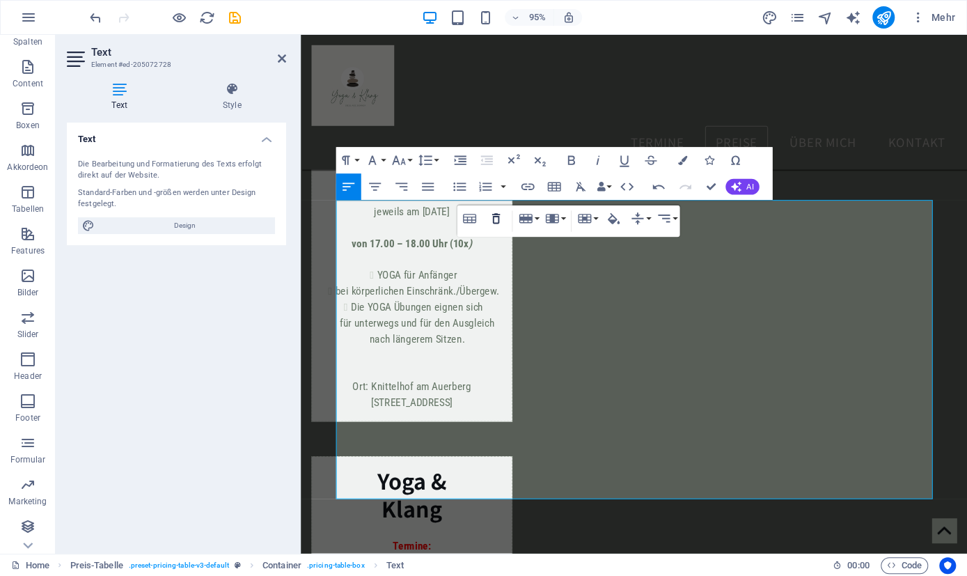
click at [492, 223] on icon "button" at bounding box center [496, 219] width 16 height 16
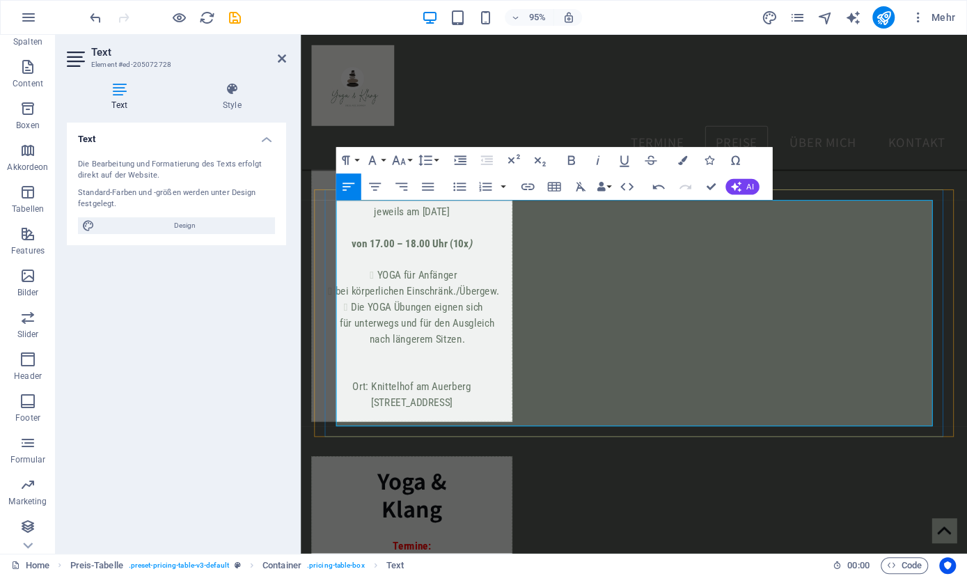
click at [682, 155] on button "Colors" at bounding box center [682, 161] width 25 height 26
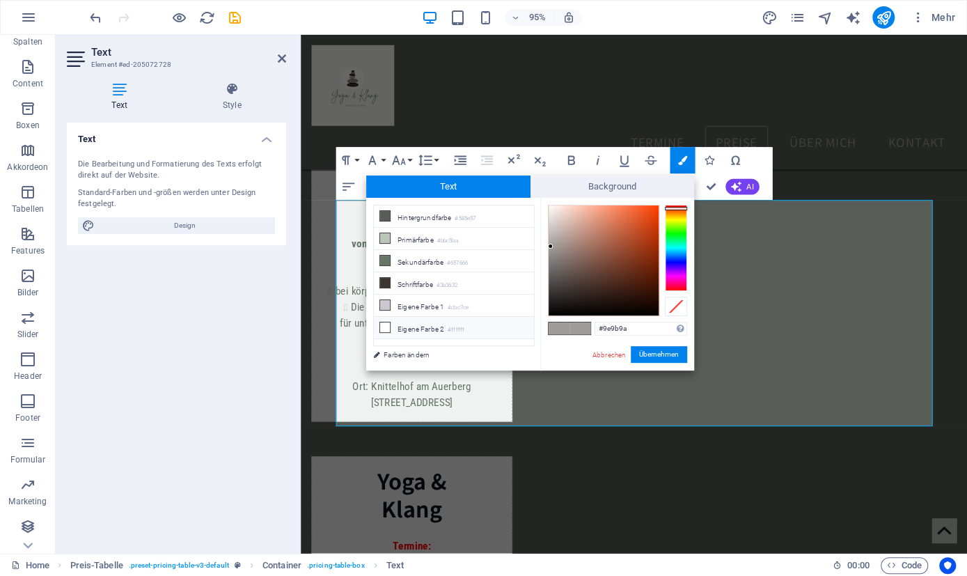
click at [399, 317] on li "Eigene Farbe 2 #ffffff" at bounding box center [454, 328] width 160 height 22
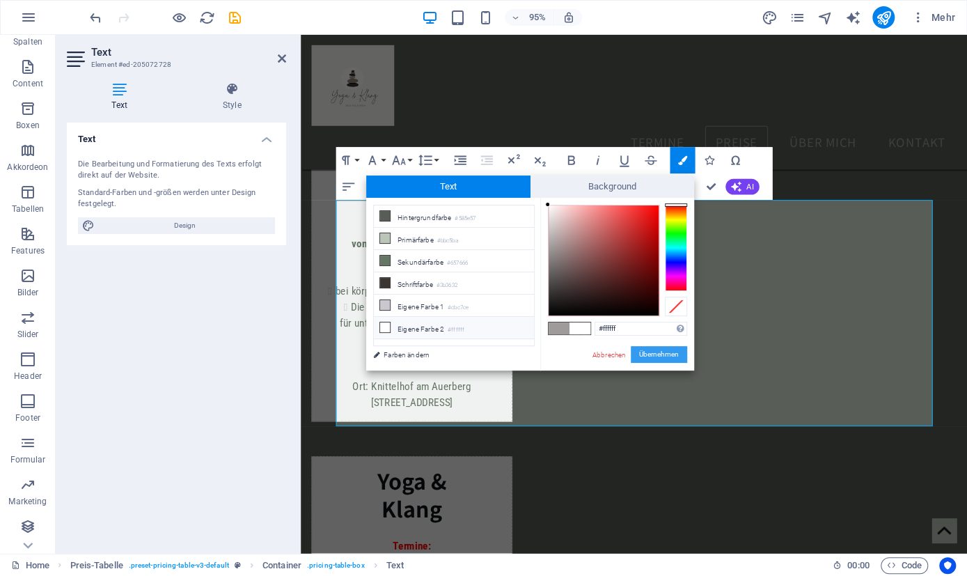
click at [657, 352] on button "Übernehmen" at bounding box center [659, 354] width 56 height 17
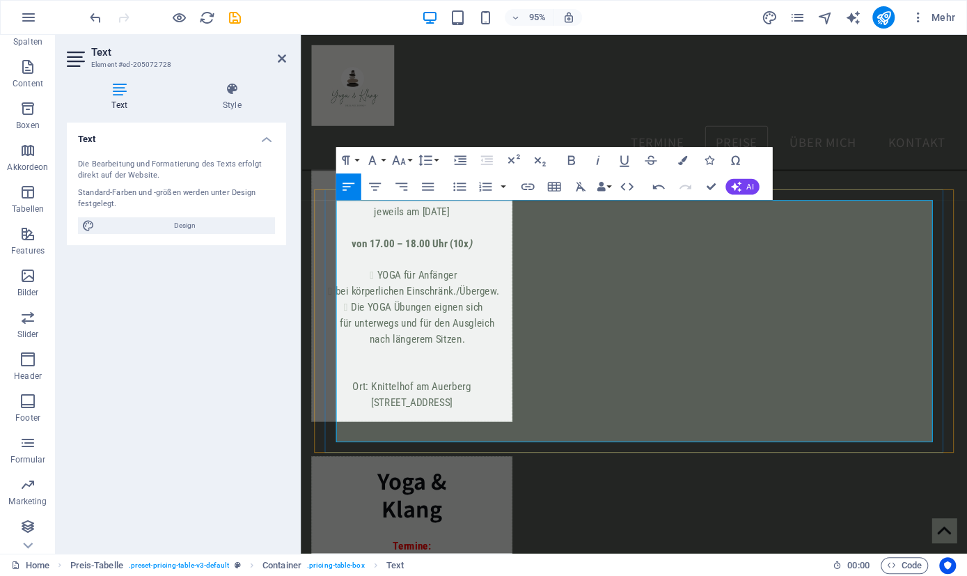
drag, startPoint x: 426, startPoint y: 381, endPoint x: 338, endPoint y: 364, distance: 89.3
click at [688, 162] on button "Colors" at bounding box center [682, 161] width 25 height 26
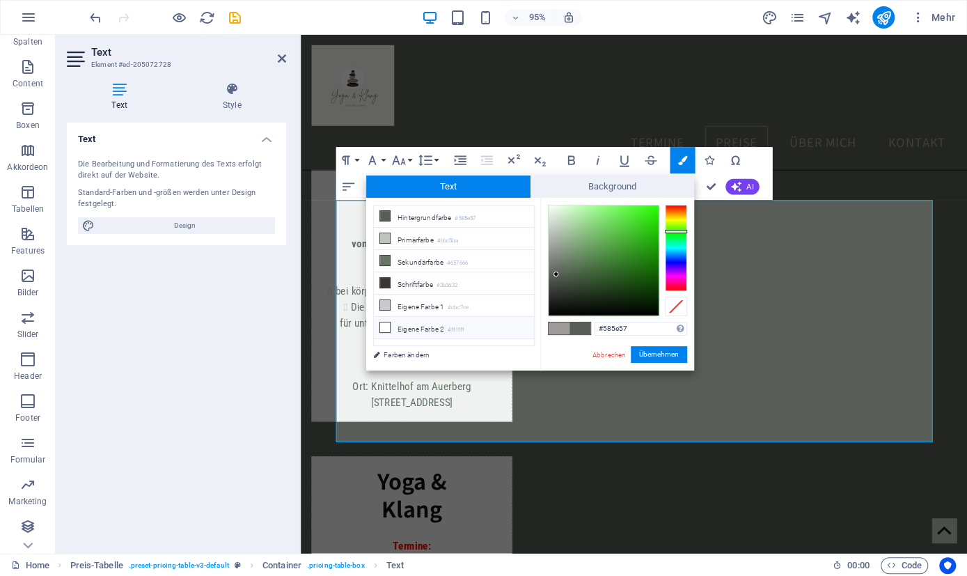
click at [386, 322] on icon at bounding box center [385, 327] width 10 height 10
type input "#ffffff"
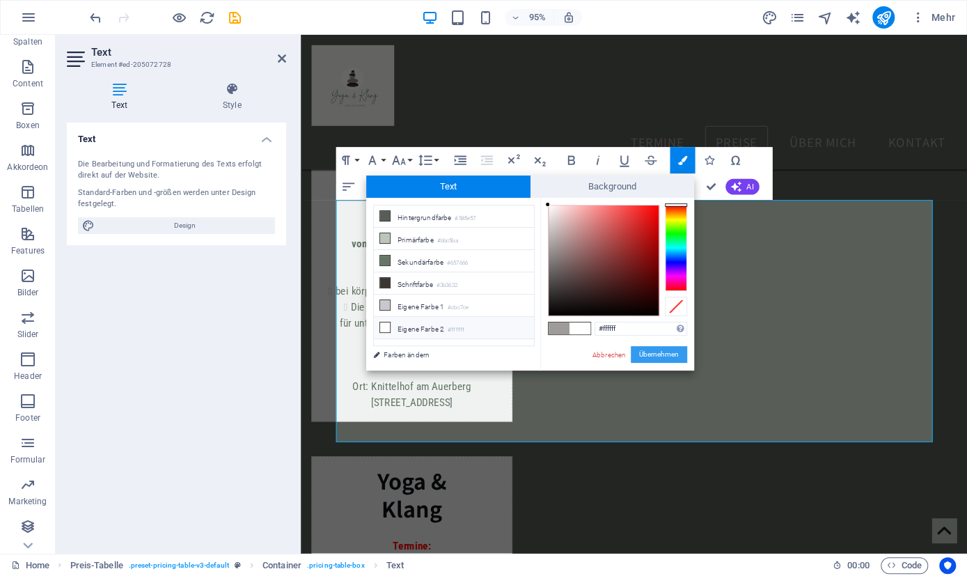
click at [660, 352] on button "Übernehmen" at bounding box center [659, 354] width 56 height 17
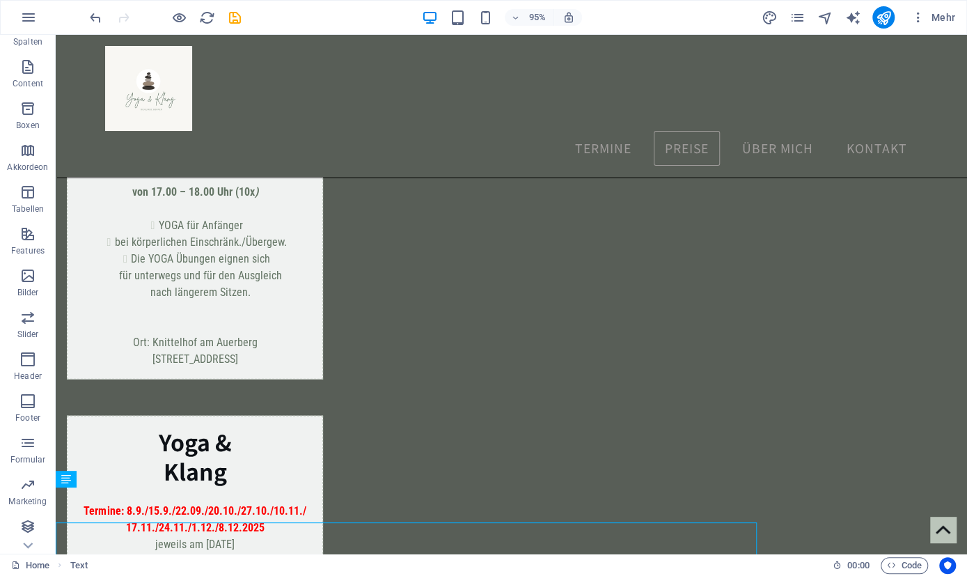
scroll to position [1593, 0]
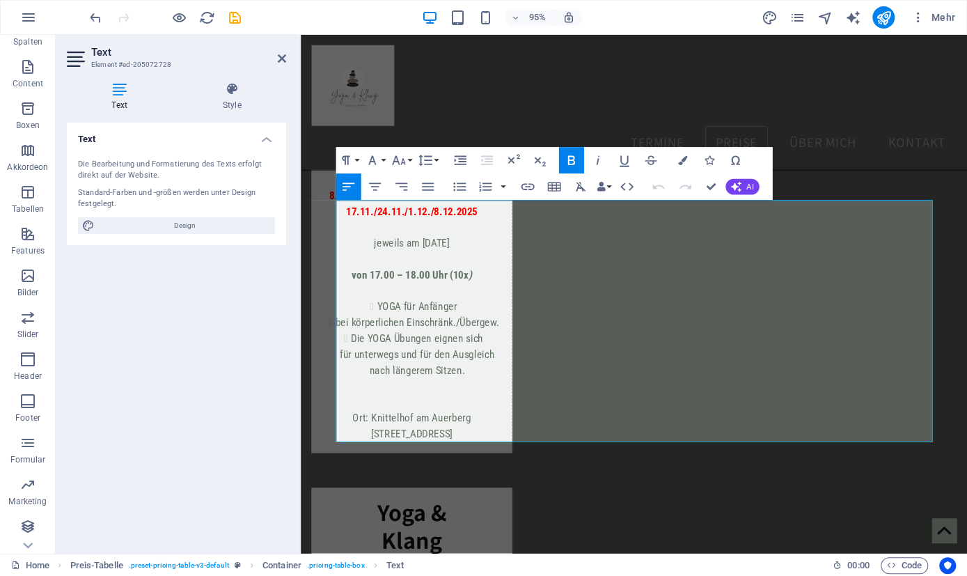
scroll to position [1626, 0]
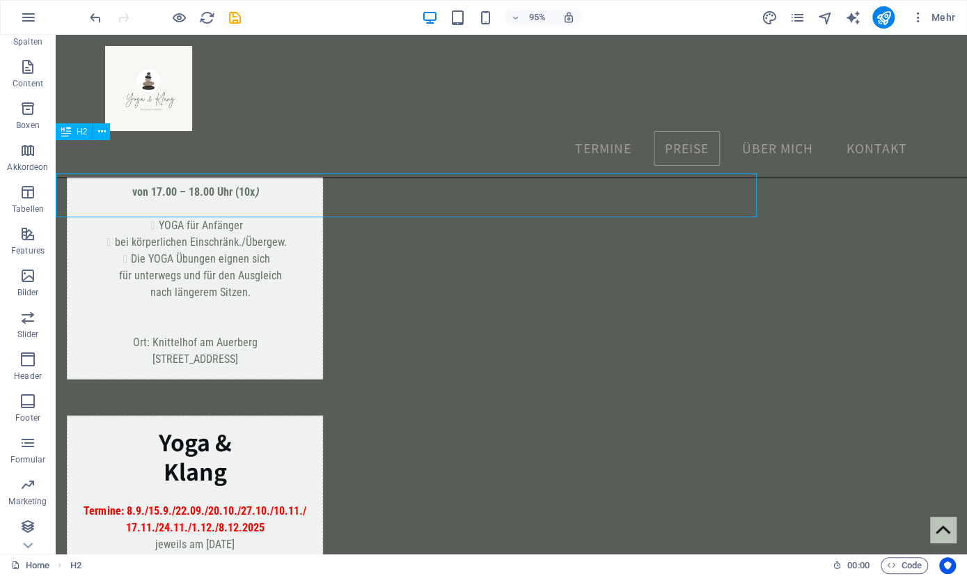
scroll to position [1593, 0]
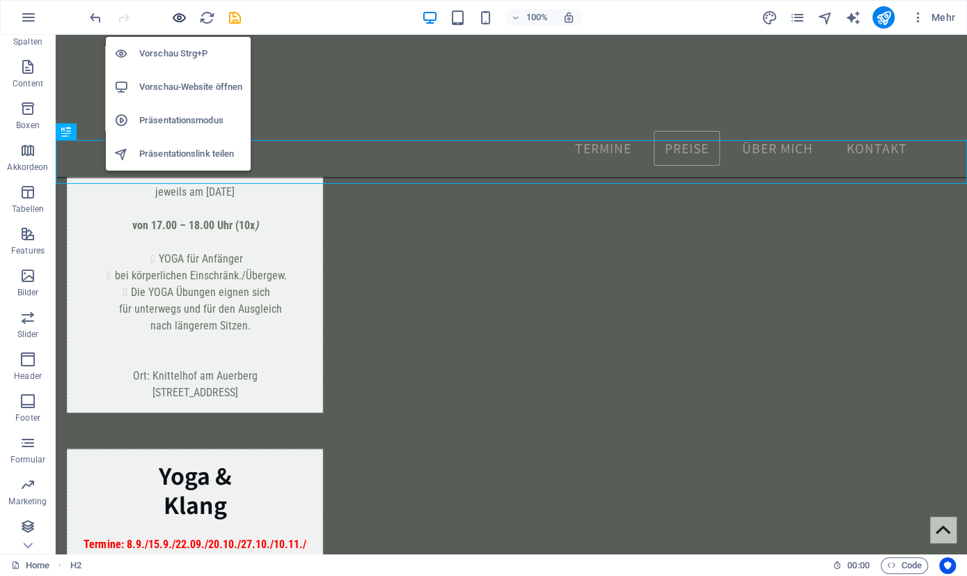
click at [183, 15] on icon "button" at bounding box center [179, 18] width 16 height 16
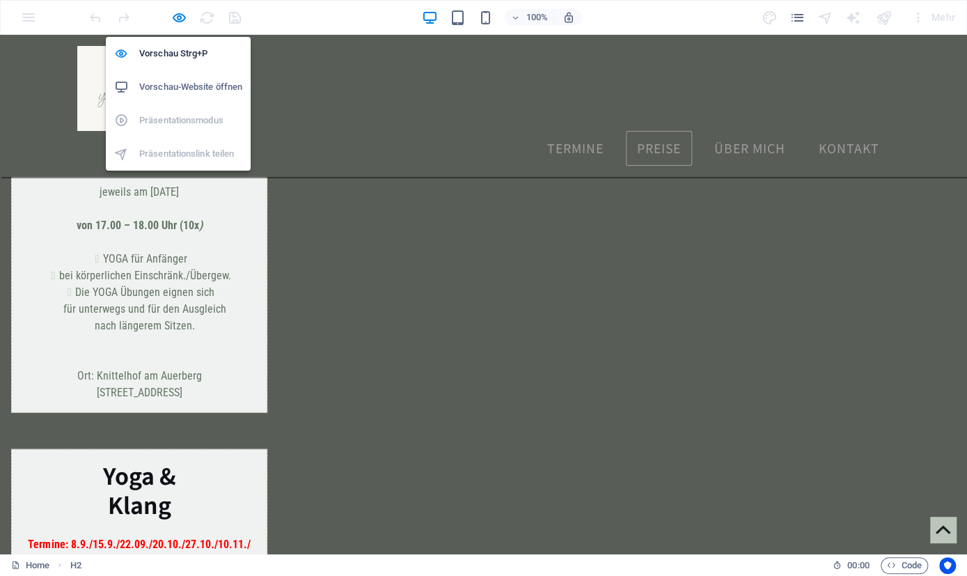
click at [178, 81] on h6 "Vorschau-Website öffnen" at bounding box center [190, 87] width 103 height 17
click at [185, 15] on icon "button" at bounding box center [179, 18] width 16 height 16
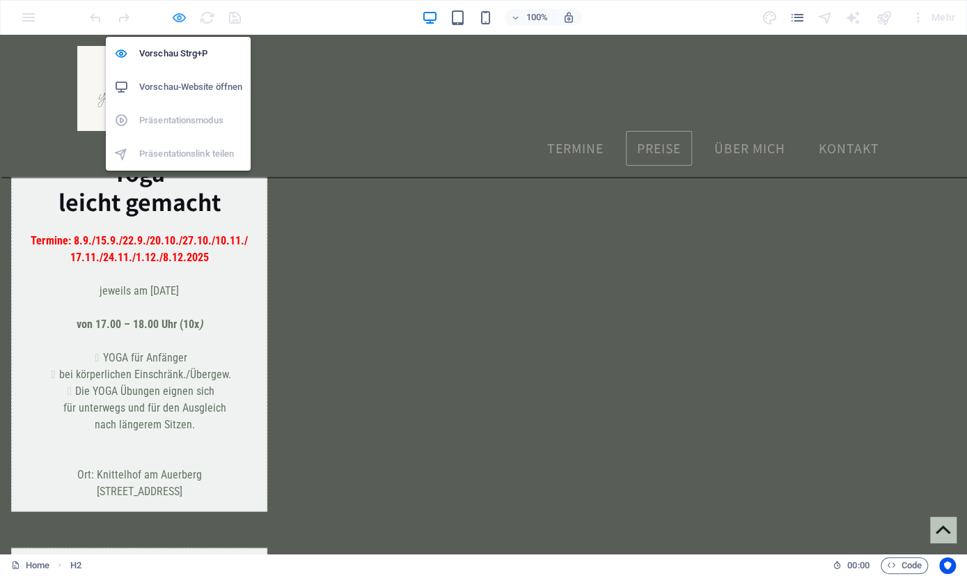
scroll to position [1593, 0]
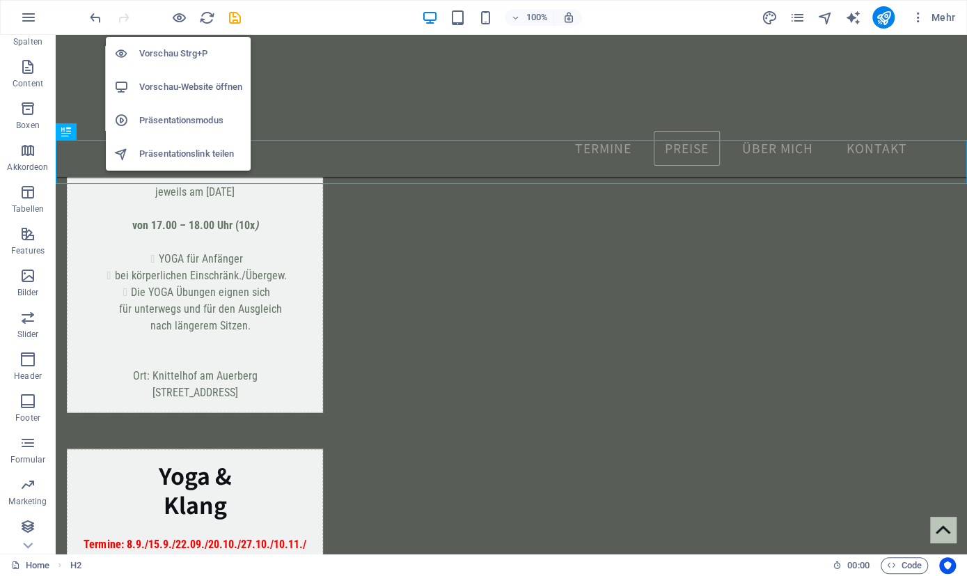
click at [180, 54] on h6 "Vorschau Strg+P" at bounding box center [190, 53] width 103 height 17
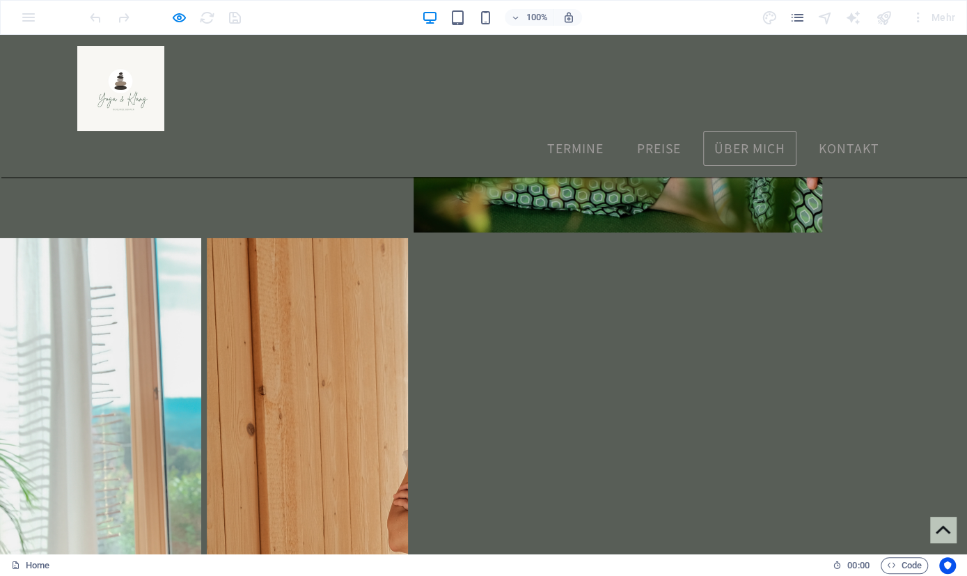
scroll to position [4924, 0]
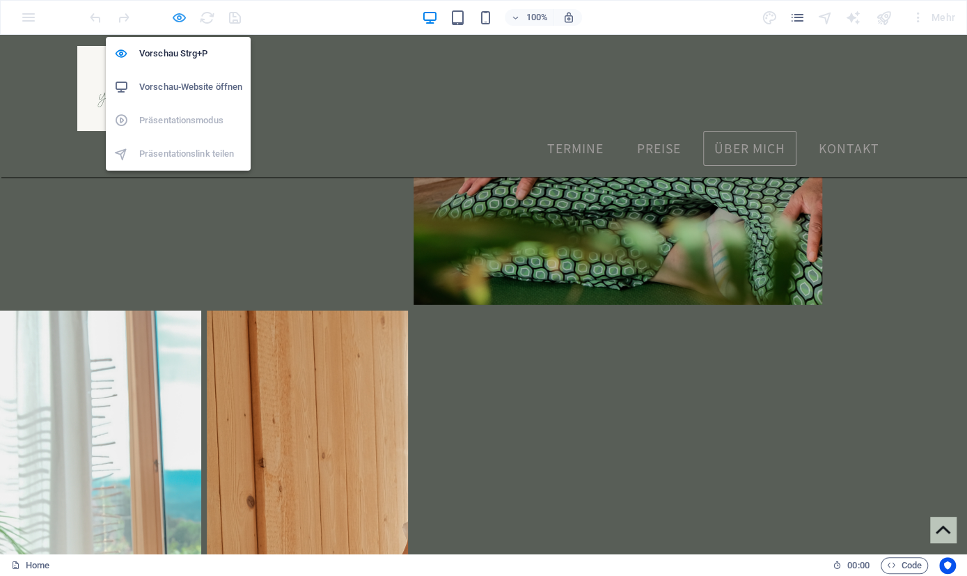
click at [183, 19] on icon "button" at bounding box center [179, 18] width 16 height 16
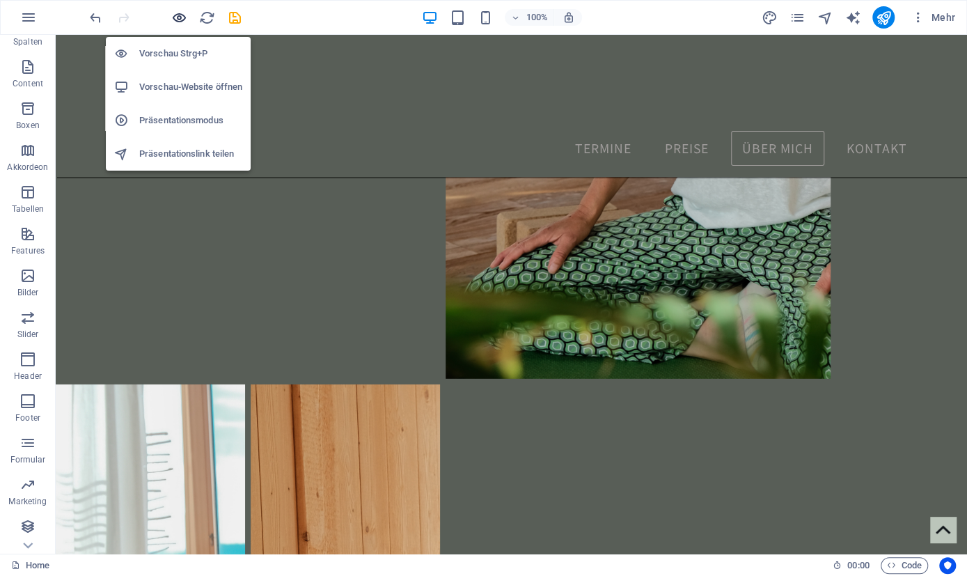
scroll to position [4914, 0]
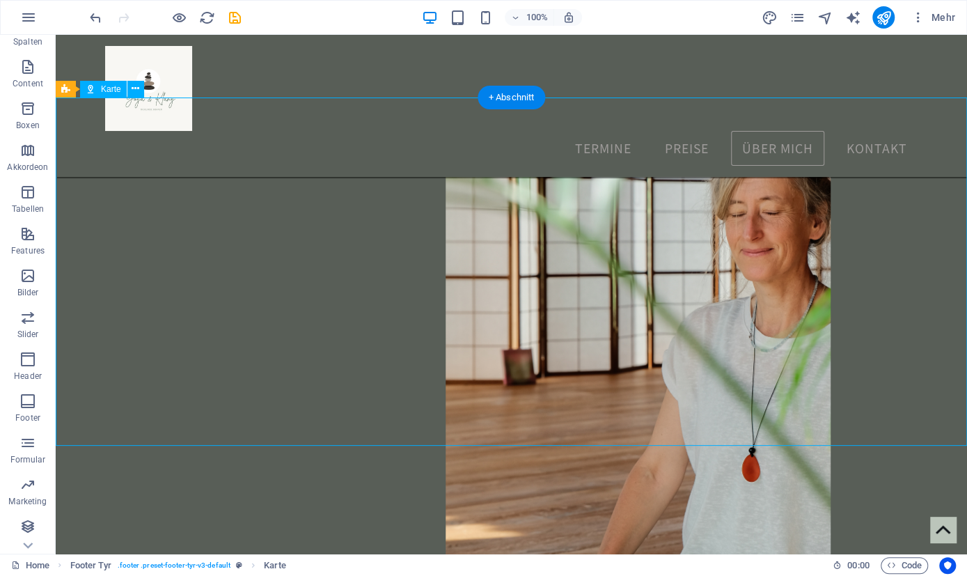
select select "1"
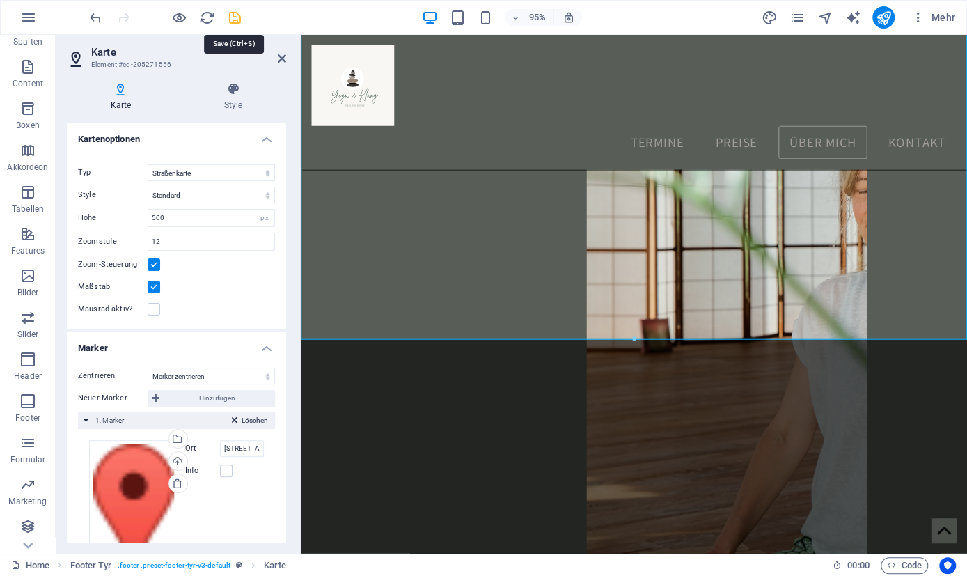
click at [233, 17] on icon "save" at bounding box center [235, 18] width 16 height 16
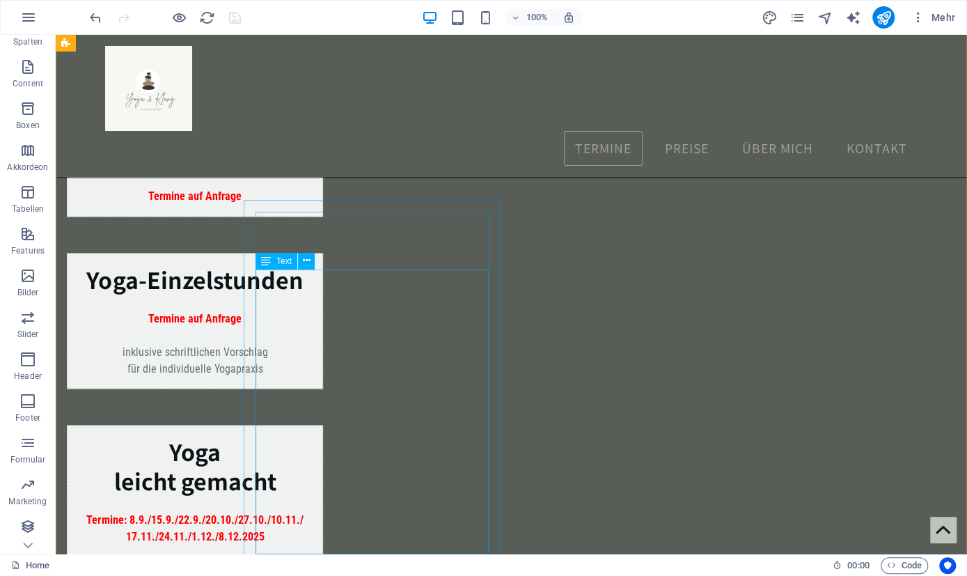
scroll to position [1221, 0]
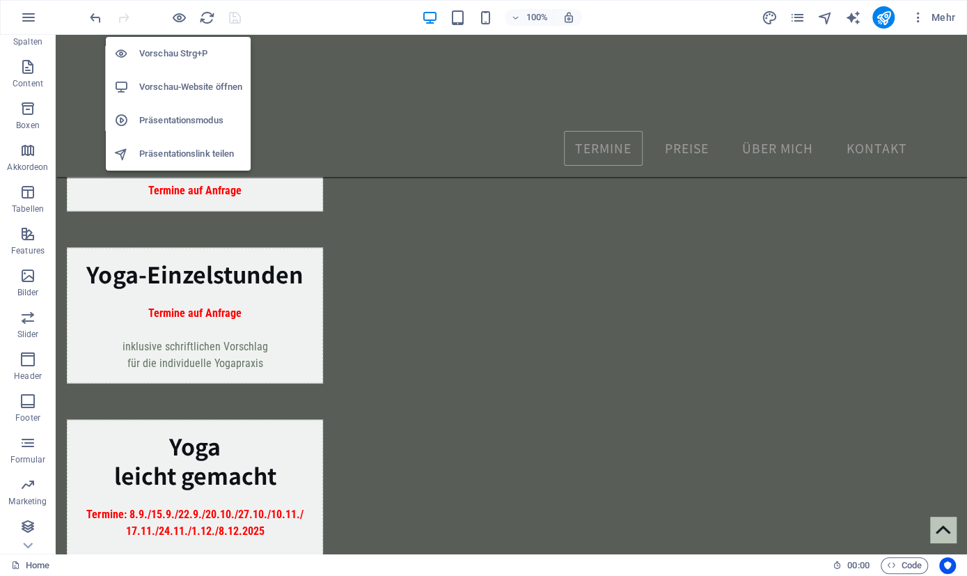
click at [186, 93] on h6 "Vorschau-Website öffnen" at bounding box center [190, 87] width 103 height 17
click at [176, 89] on h6 "Vorschau-Website öffnen" at bounding box center [190, 87] width 103 height 17
click at [176, 15] on icon "button" at bounding box center [179, 18] width 16 height 16
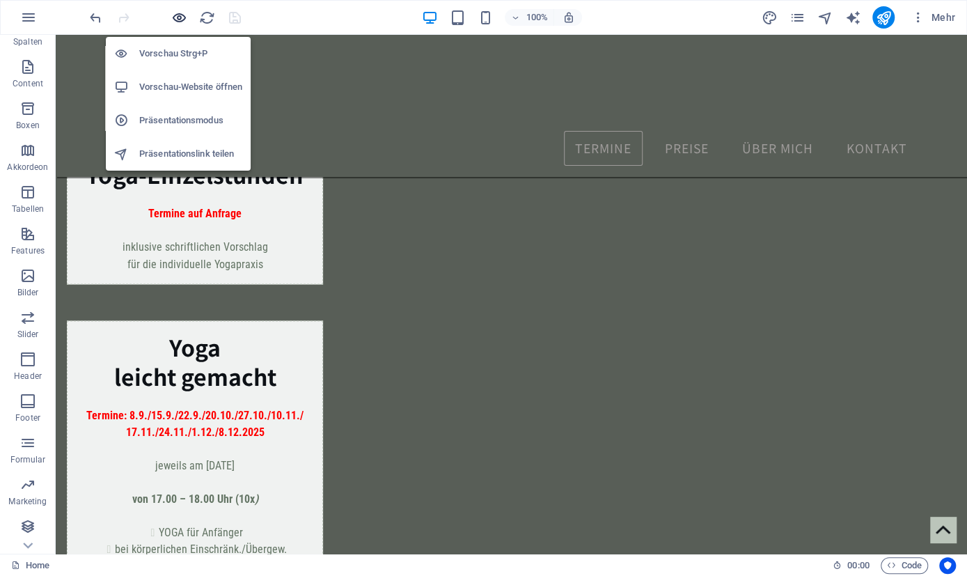
scroll to position [1122, 0]
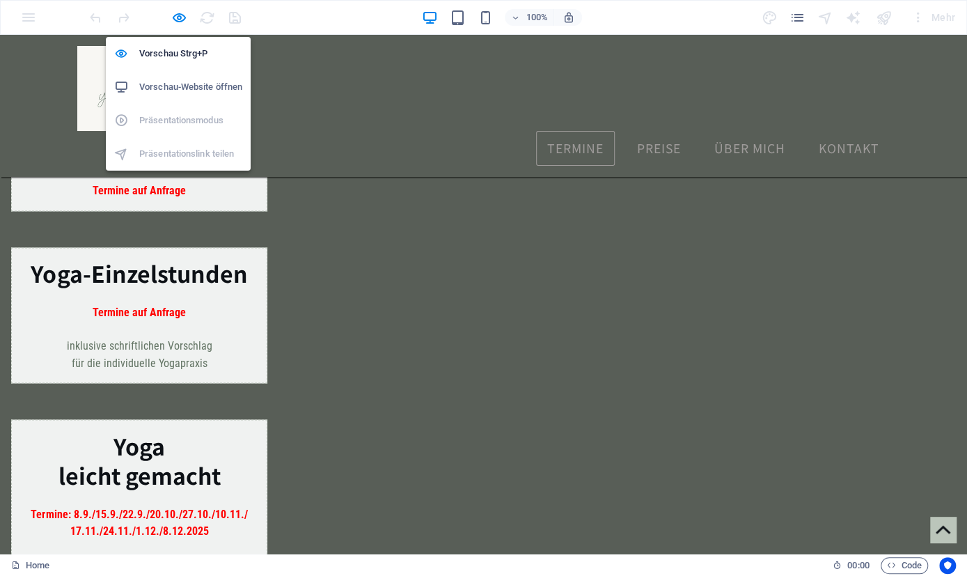
click at [179, 84] on h6 "Vorschau-Website öffnen" at bounding box center [190, 87] width 103 height 17
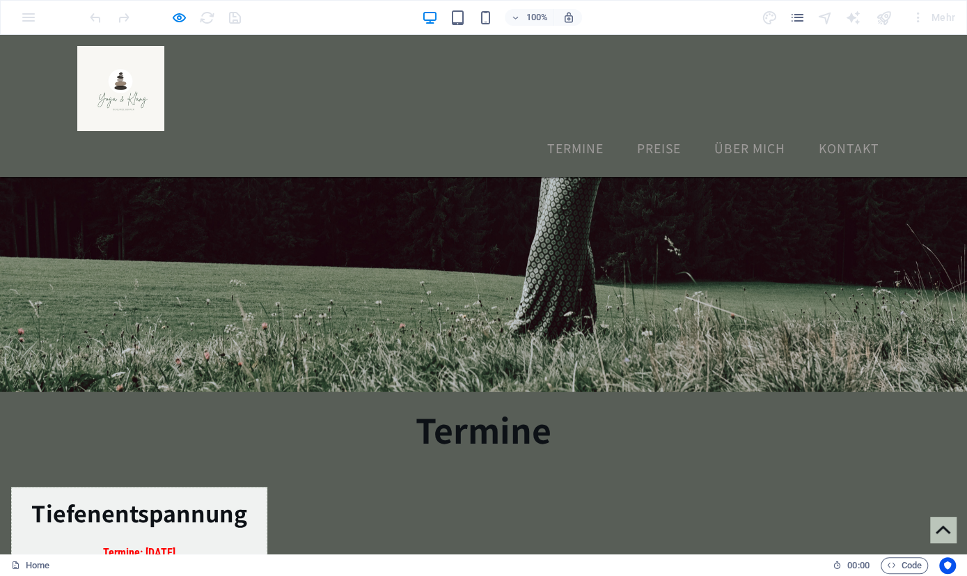
scroll to position [0, 0]
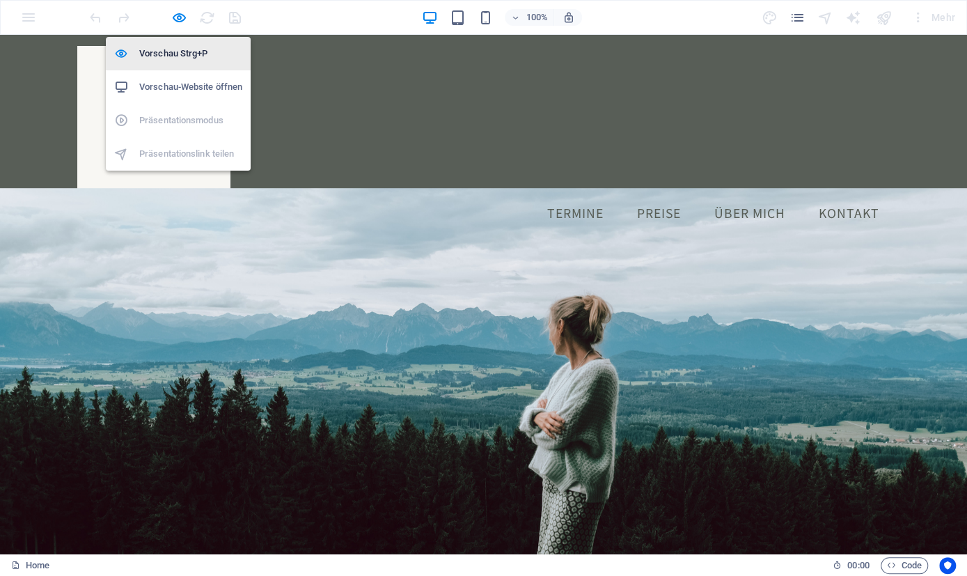
click at [169, 48] on h6 "Vorschau Strg+P" at bounding box center [190, 53] width 103 height 17
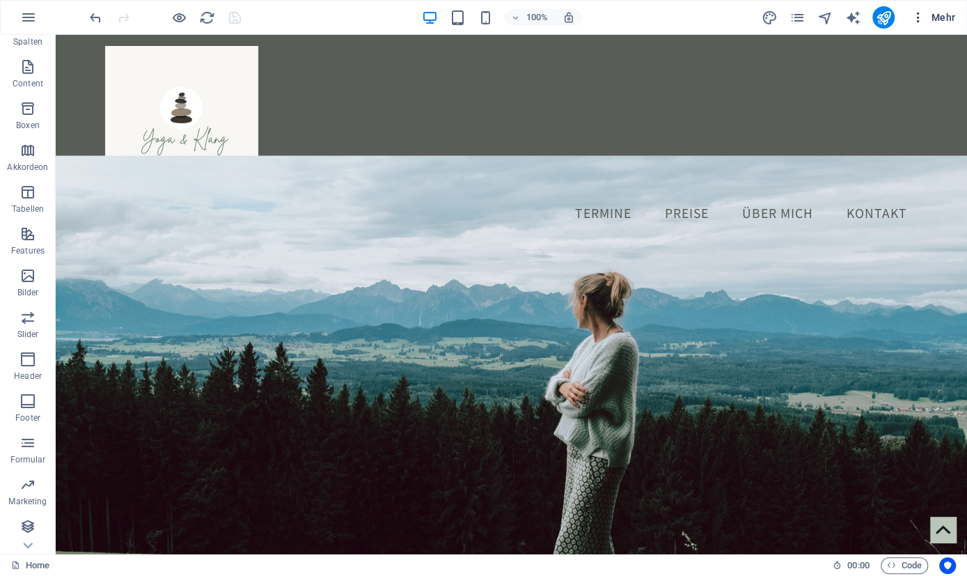
click at [917, 16] on icon "button" at bounding box center [918, 17] width 14 height 14
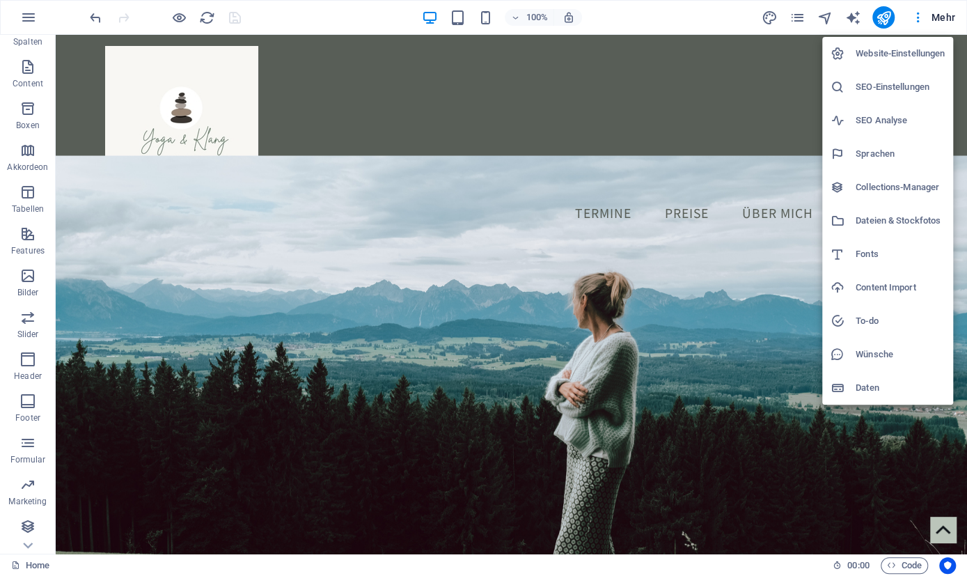
click at [27, 17] on div at bounding box center [483, 288] width 967 height 576
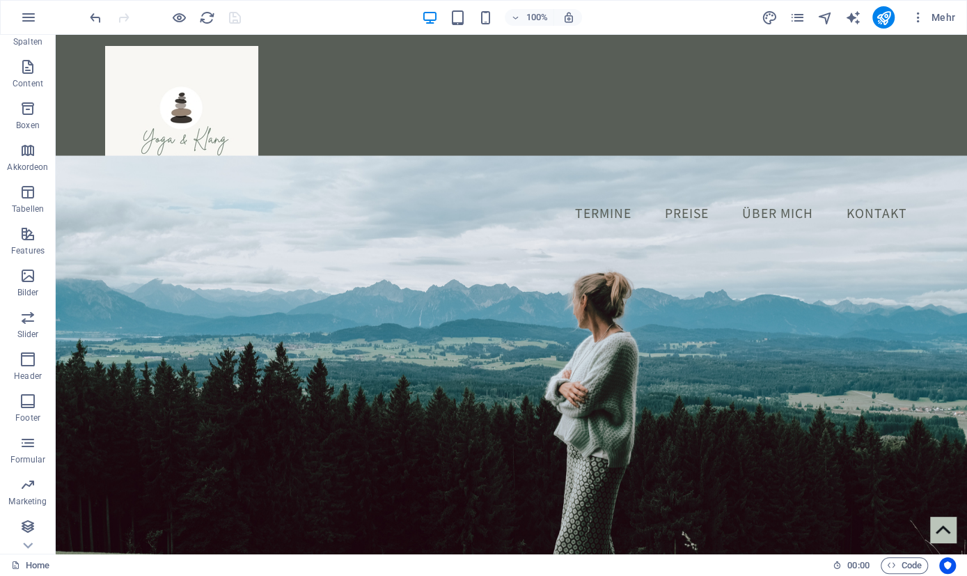
click at [27, 17] on icon "button" at bounding box center [28, 17] width 17 height 17
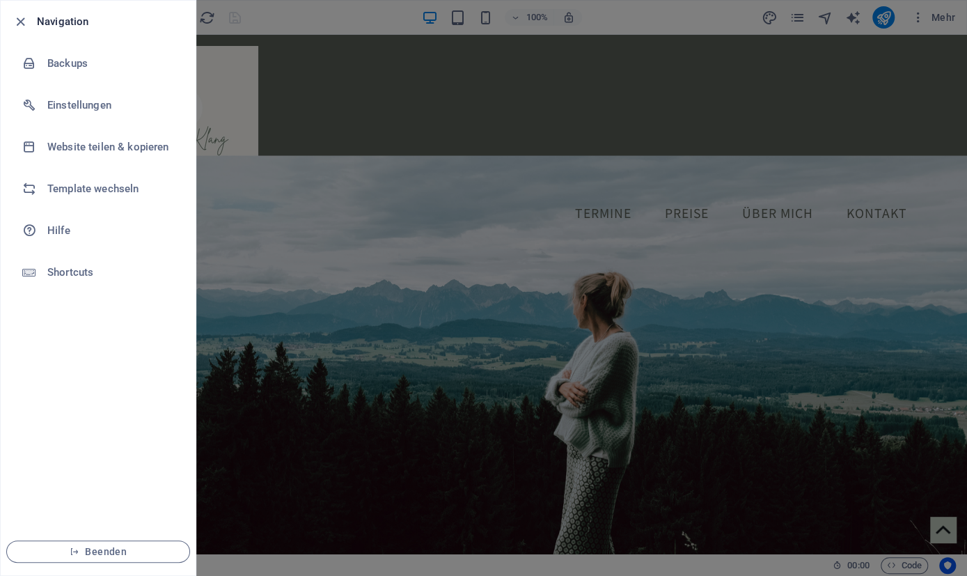
click at [381, 361] on div at bounding box center [483, 288] width 967 height 576
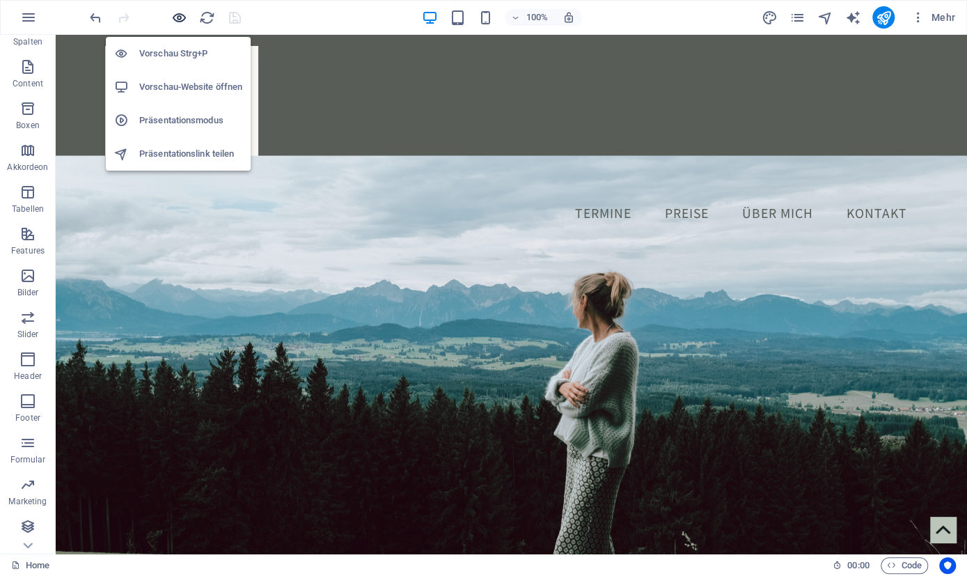
click at [183, 17] on icon "button" at bounding box center [179, 18] width 16 height 16
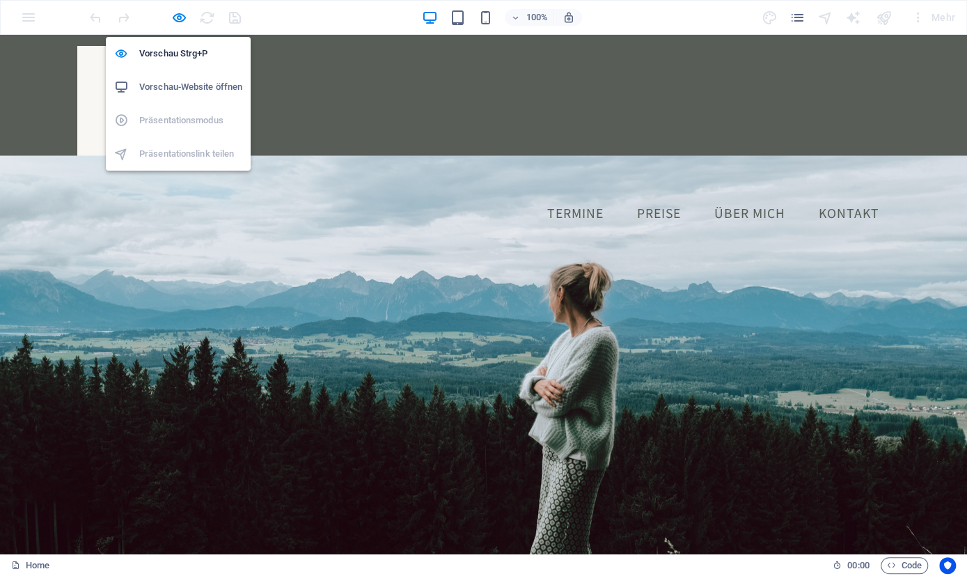
click at [181, 88] on h6 "Vorschau-Website öffnen" at bounding box center [190, 87] width 103 height 17
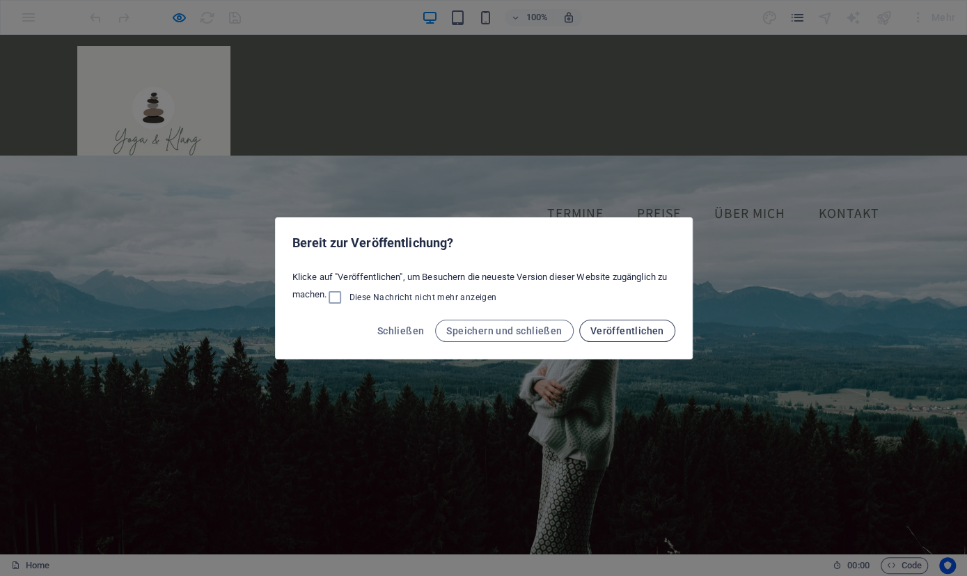
click at [618, 331] on span "Veröffentlichen" at bounding box center [627, 330] width 74 height 11
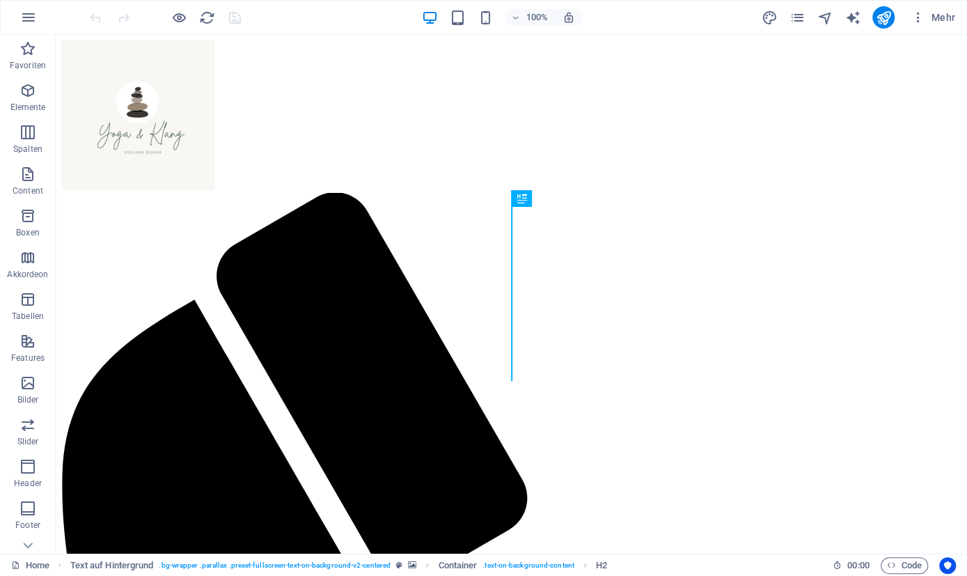
scroll to position [376, 0]
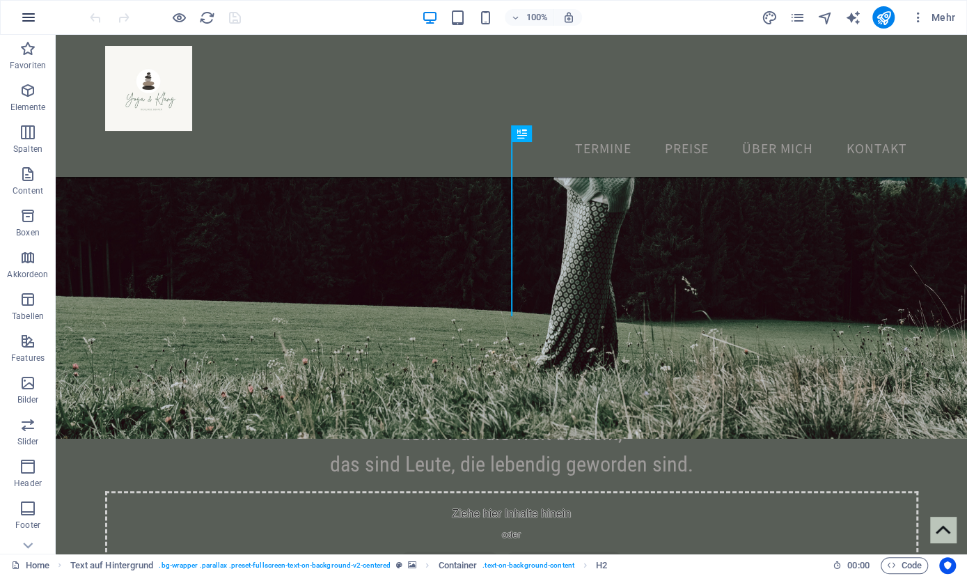
click at [26, 17] on icon "button" at bounding box center [28, 17] width 17 height 17
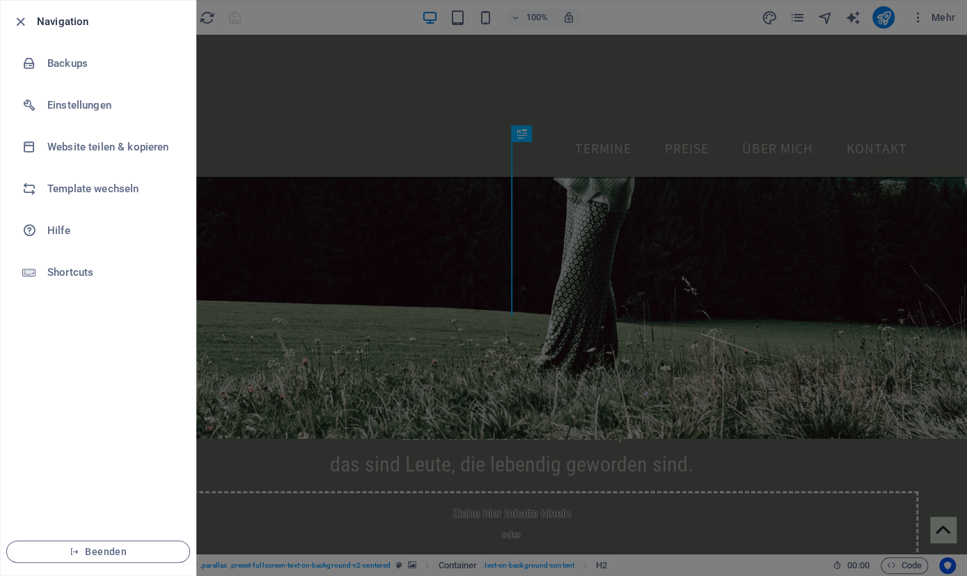
click at [363, 240] on div at bounding box center [483, 288] width 967 height 576
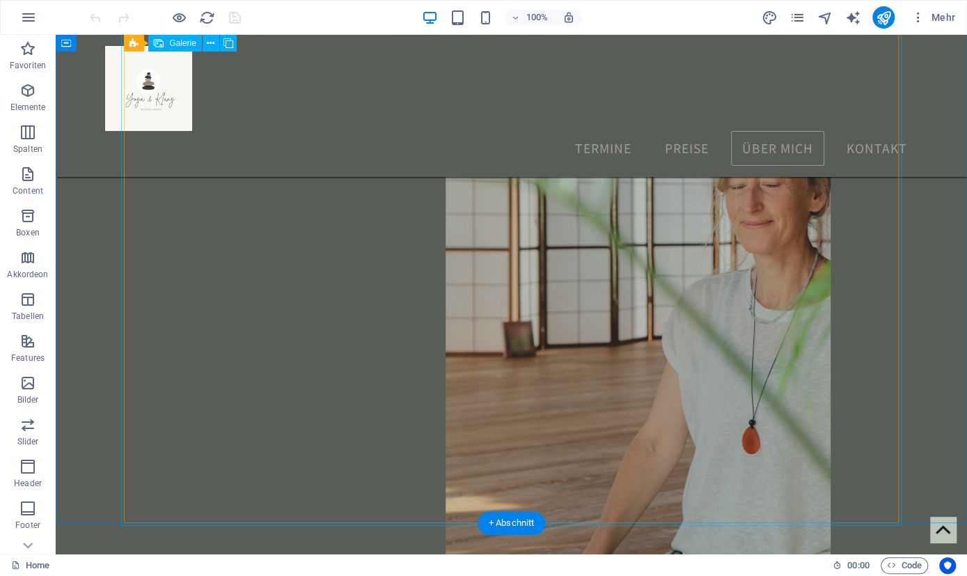
scroll to position [4454, 0]
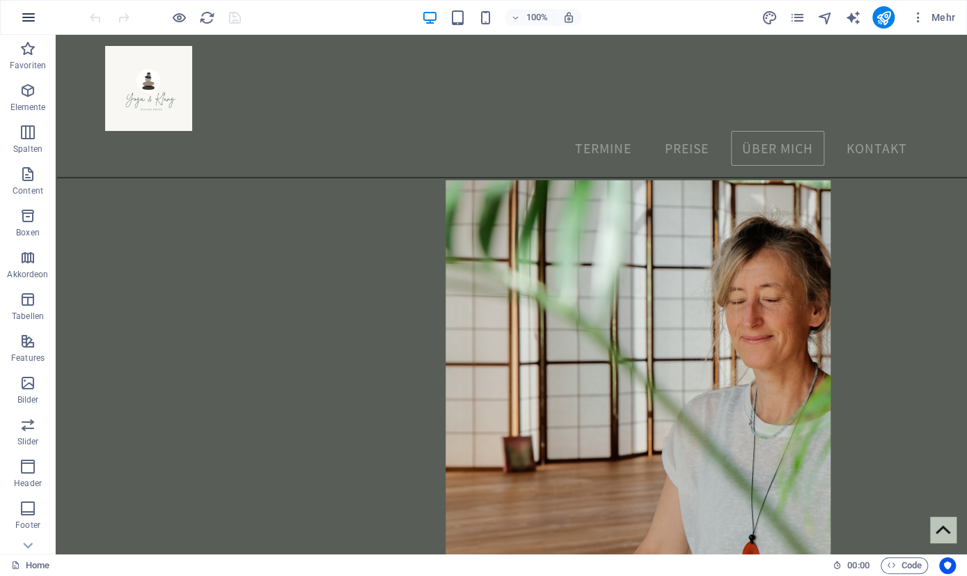
click at [31, 15] on icon "button" at bounding box center [28, 17] width 17 height 17
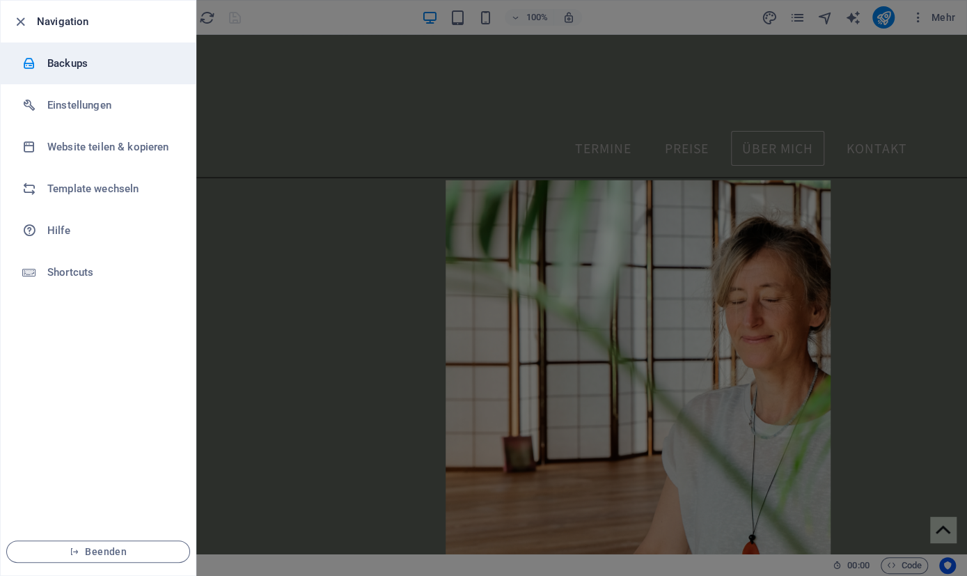
click at [84, 68] on h6 "Backups" at bounding box center [111, 63] width 129 height 17
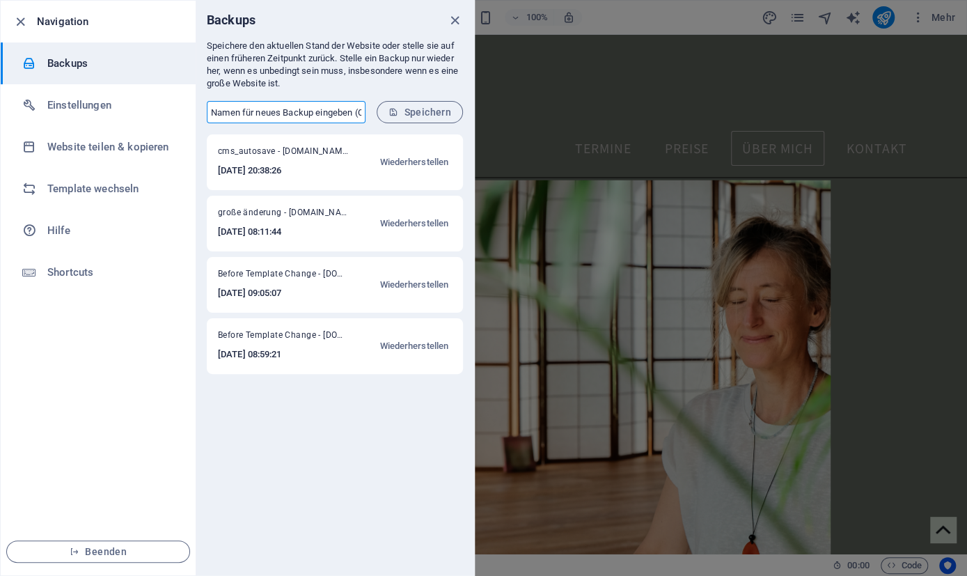
drag, startPoint x: 215, startPoint y: 109, endPoint x: 276, endPoint y: 103, distance: 61.5
click at [276, 103] on input "text" at bounding box center [286, 112] width 159 height 22
click at [457, 20] on icon "close" at bounding box center [455, 21] width 16 height 16
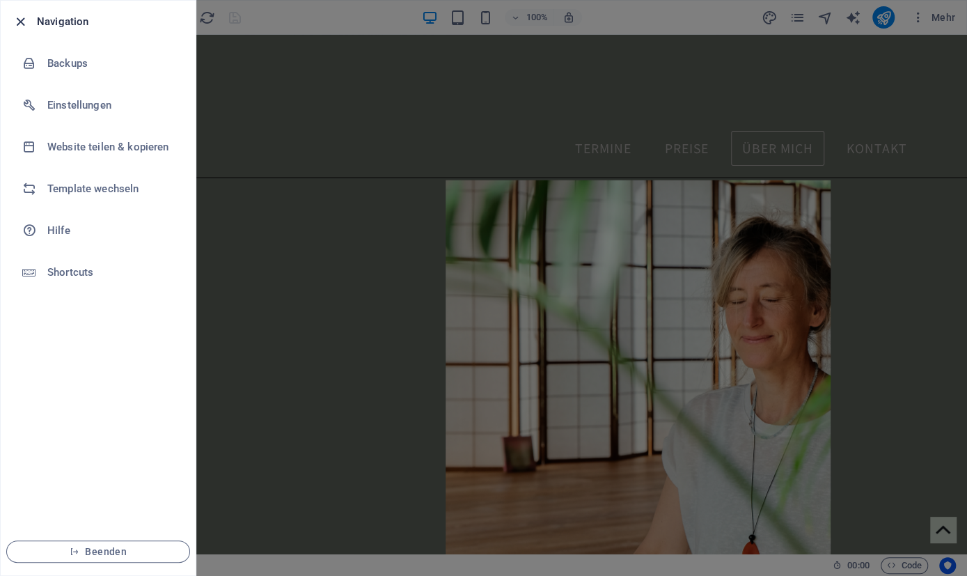
click at [20, 19] on icon "button" at bounding box center [21, 22] width 16 height 16
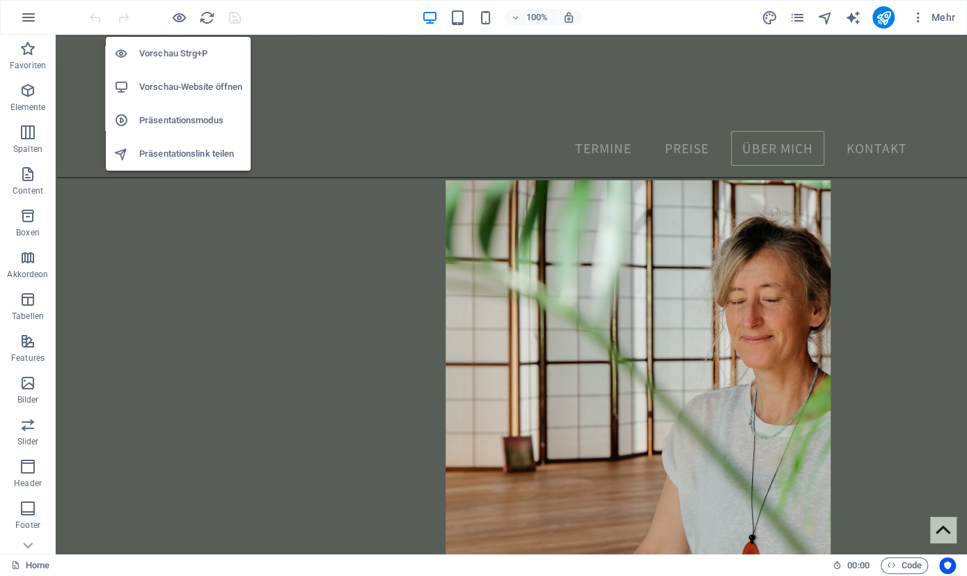
click at [219, 90] on h6 "Vorschau-Website öffnen" at bounding box center [190, 87] width 103 height 17
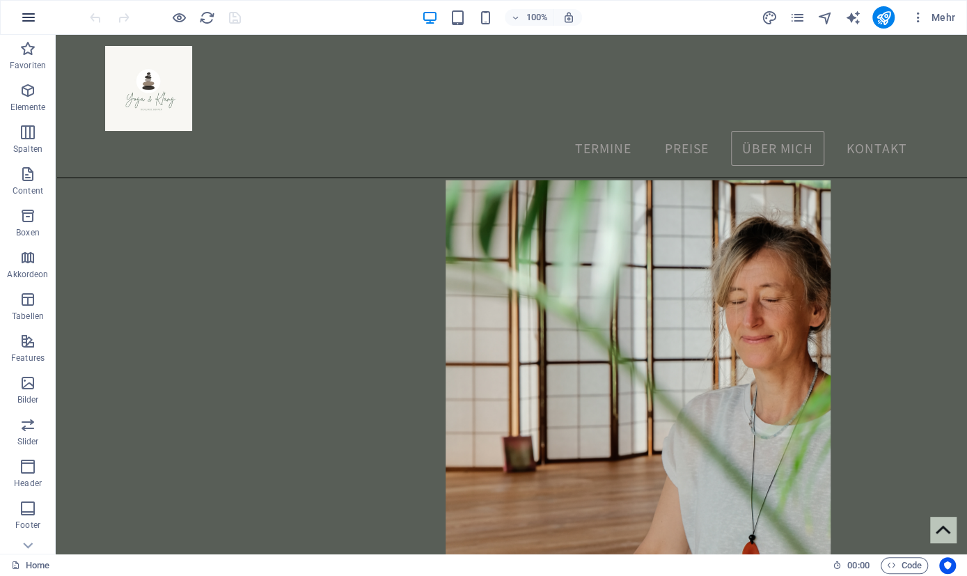
click at [30, 15] on icon "button" at bounding box center [28, 17] width 17 height 17
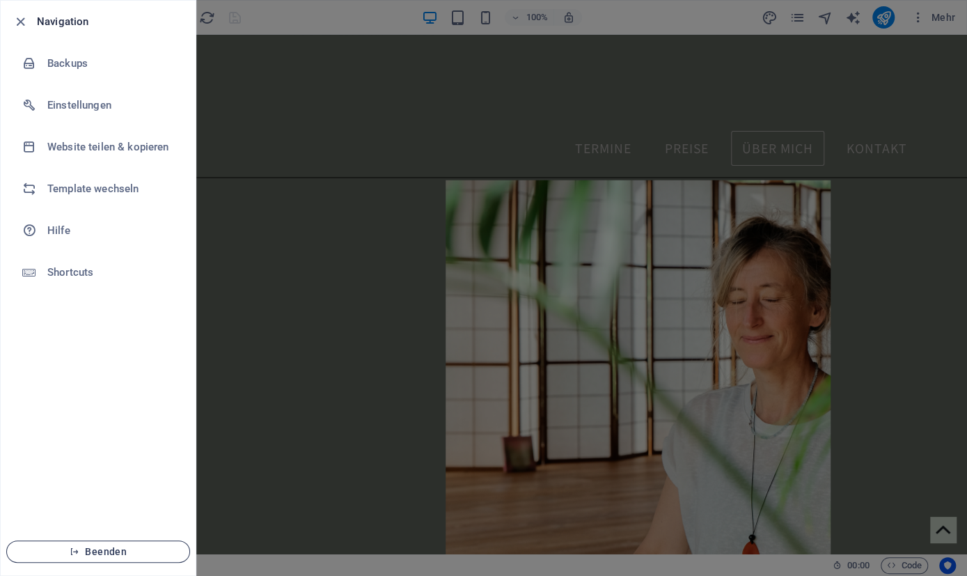
click at [160, 551] on span "Beenden" at bounding box center [98, 551] width 160 height 11
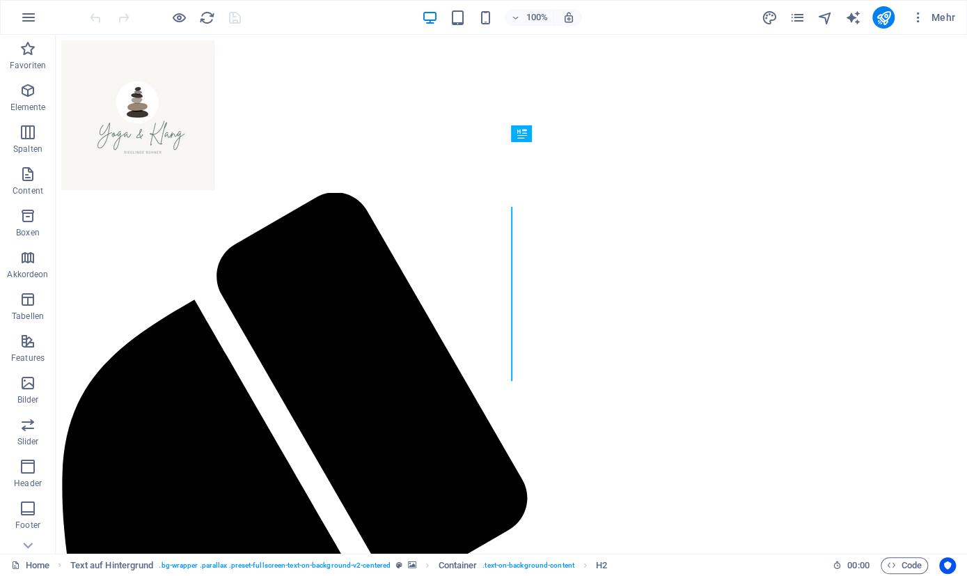
scroll to position [376, 0]
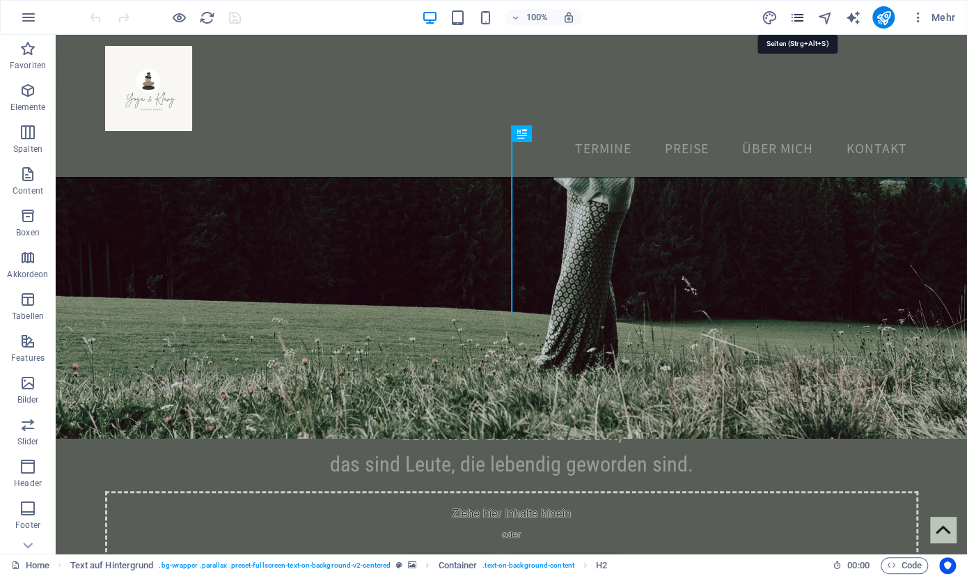
click at [801, 22] on icon "pages" at bounding box center [797, 18] width 16 height 16
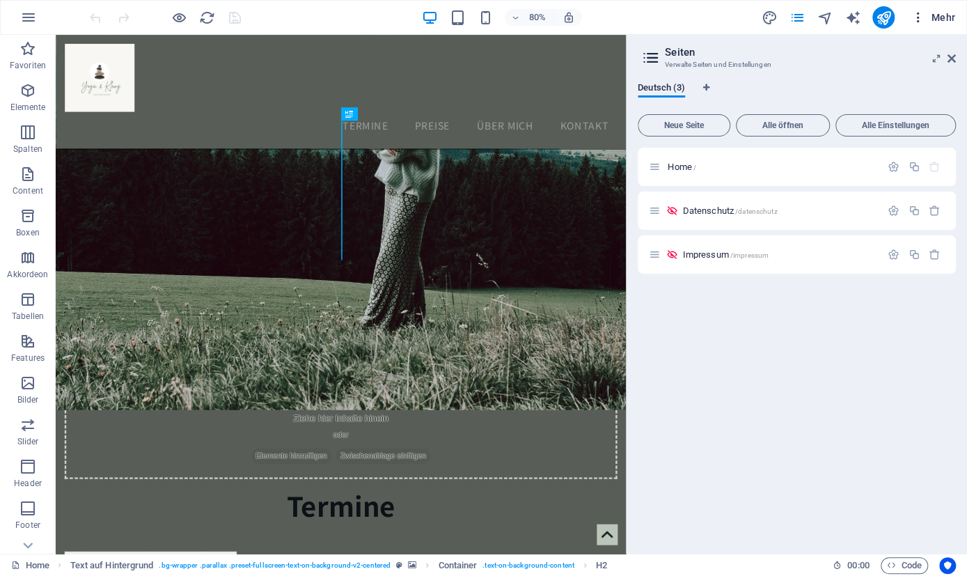
click at [953, 13] on span "Mehr" at bounding box center [933, 17] width 44 height 14
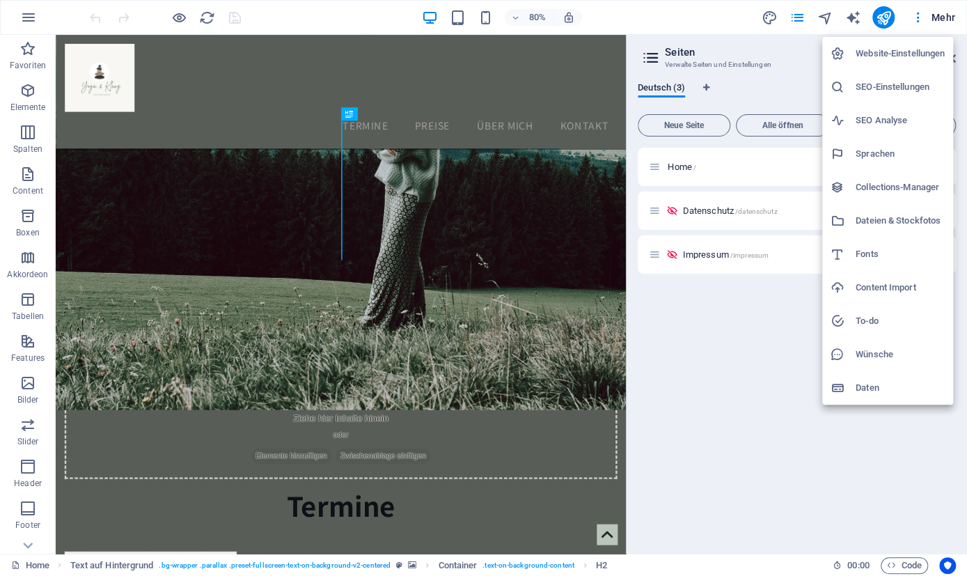
click at [911, 19] on div at bounding box center [483, 288] width 967 height 576
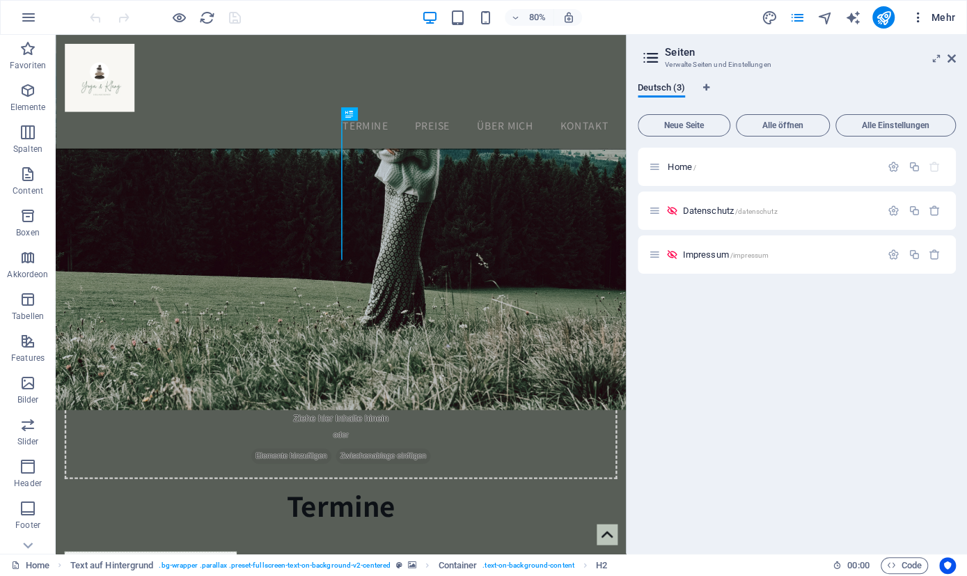
click at [922, 19] on icon "button" at bounding box center [918, 17] width 14 height 14
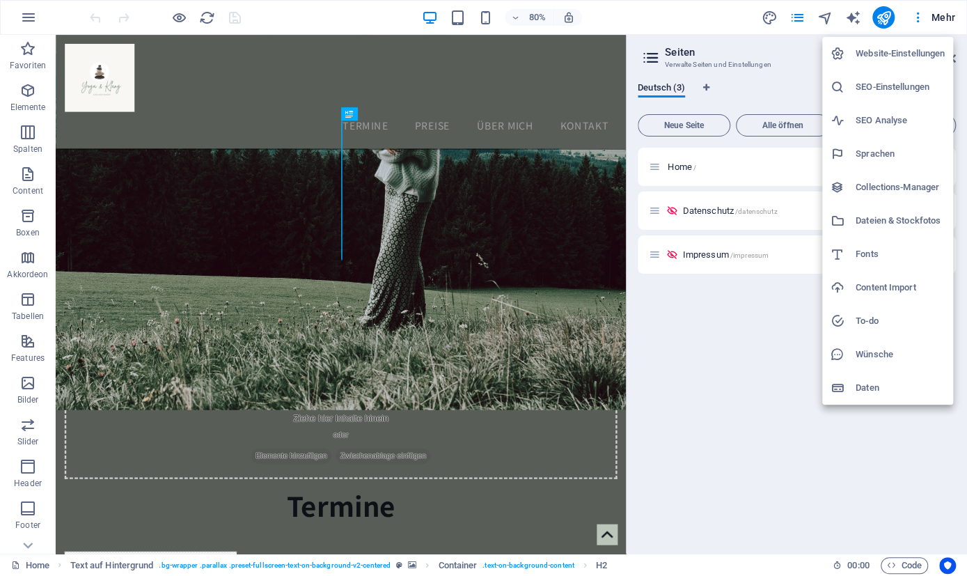
click at [308, 22] on div at bounding box center [483, 288] width 967 height 576
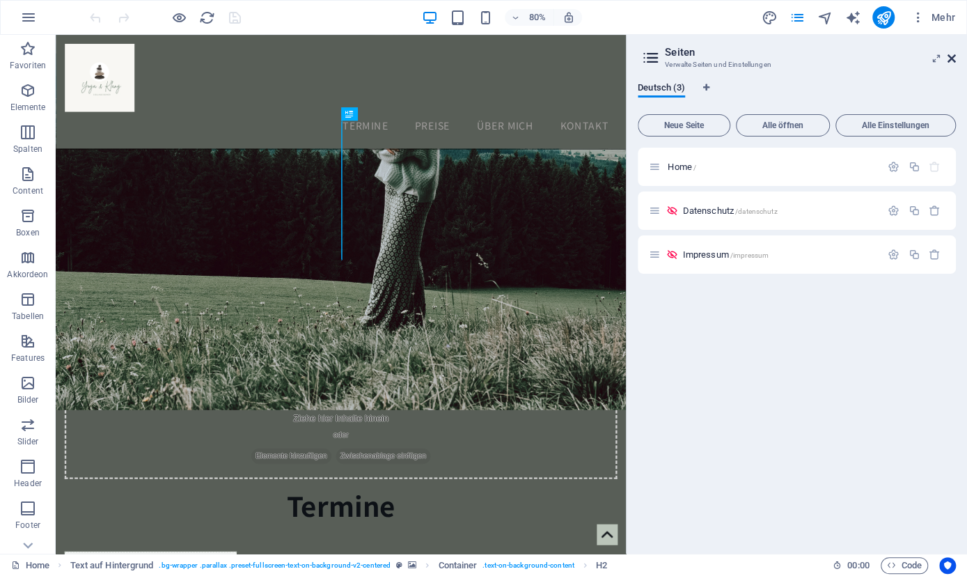
click at [948, 56] on icon at bounding box center [952, 58] width 8 height 11
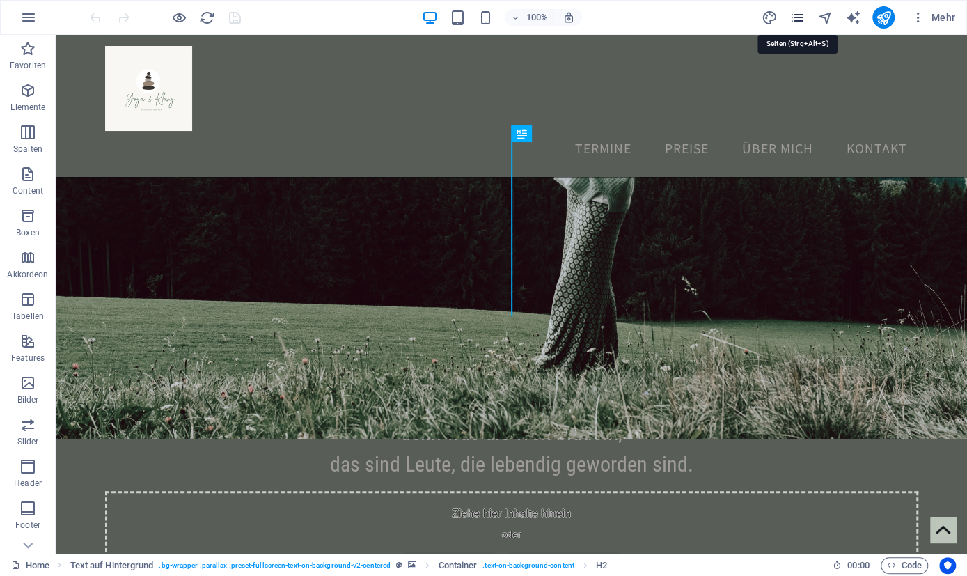
click at [799, 19] on icon "pages" at bounding box center [797, 18] width 16 height 16
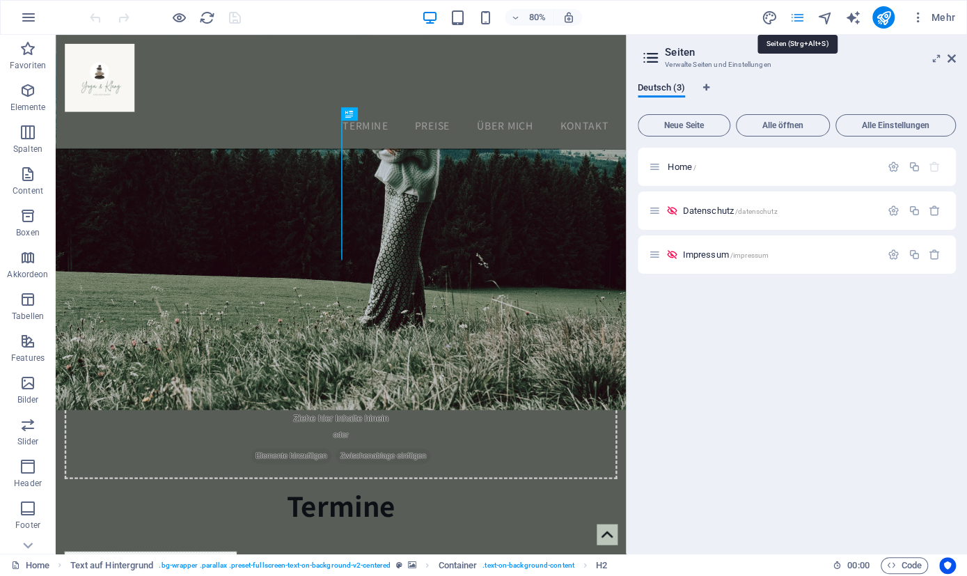
click at [799, 19] on icon "pages" at bounding box center [797, 18] width 16 height 16
drag, startPoint x: 953, startPoint y: 56, endPoint x: 652, endPoint y: 1, distance: 305.8
click at [953, 56] on icon at bounding box center [952, 58] width 8 height 11
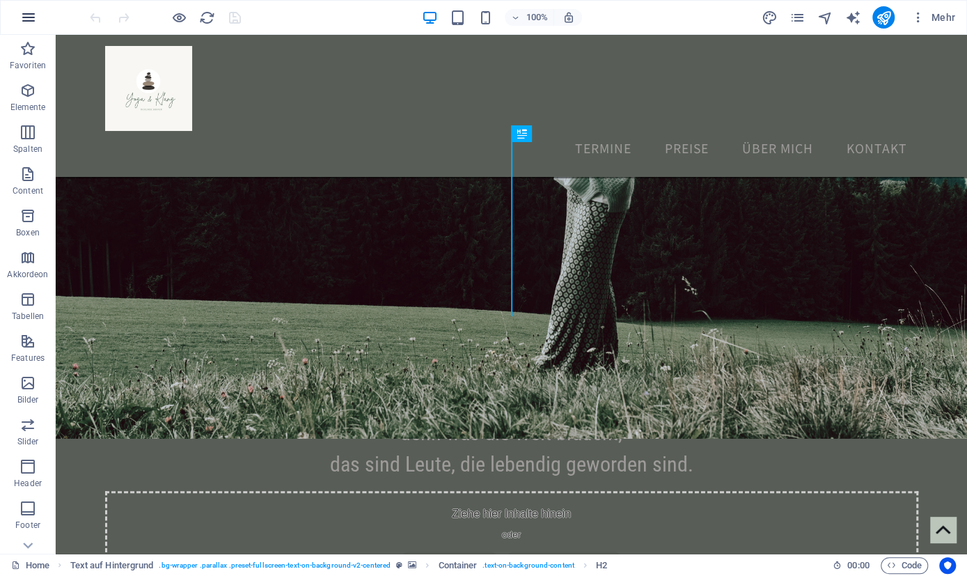
click at [22, 11] on icon "button" at bounding box center [28, 17] width 17 height 17
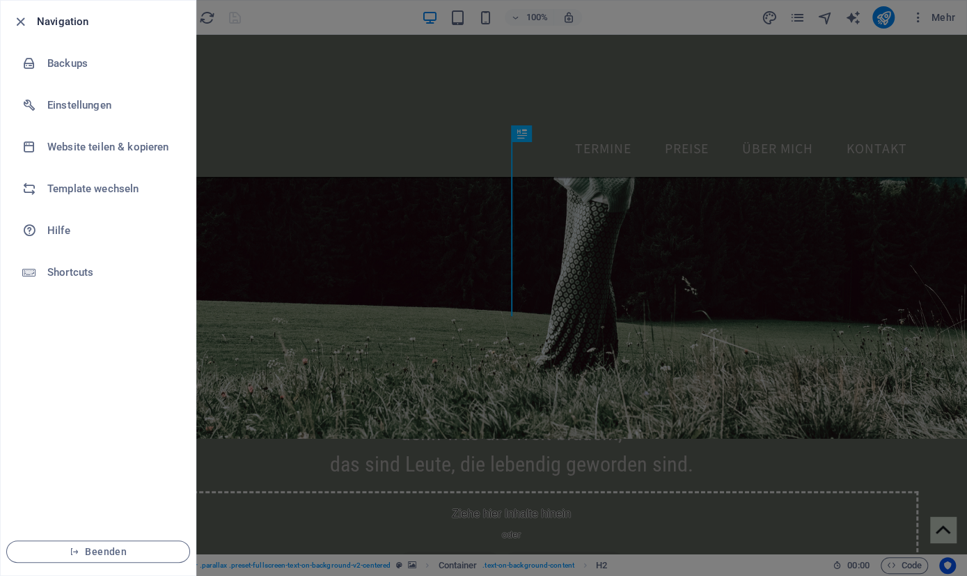
click at [354, 113] on div at bounding box center [483, 288] width 967 height 576
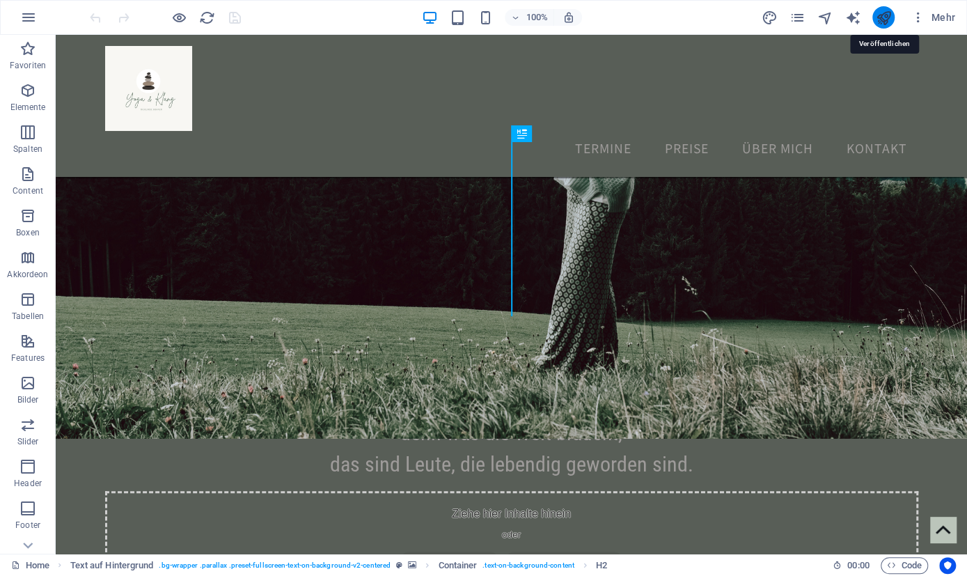
click at [889, 17] on icon "publish" at bounding box center [883, 18] width 16 height 16
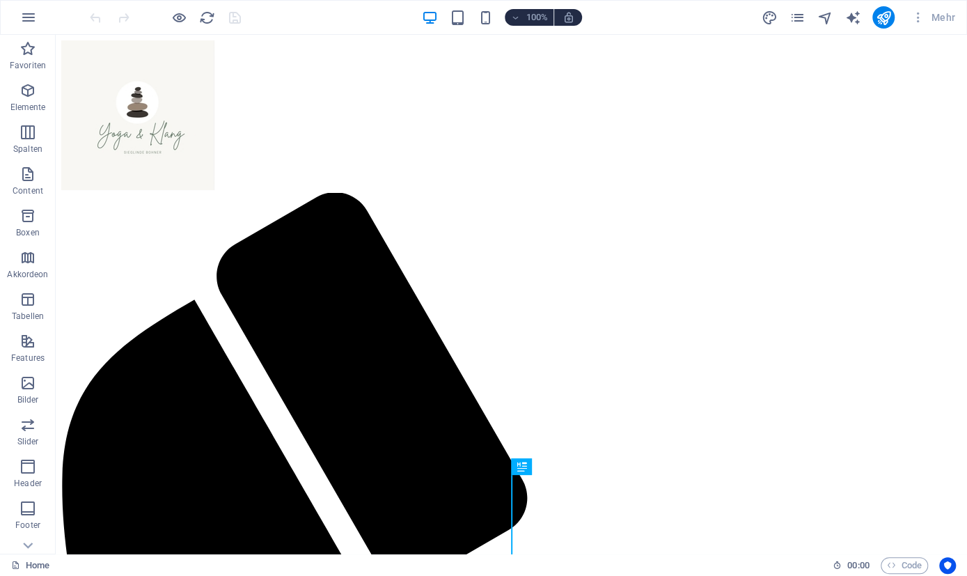
scroll to position [376, 0]
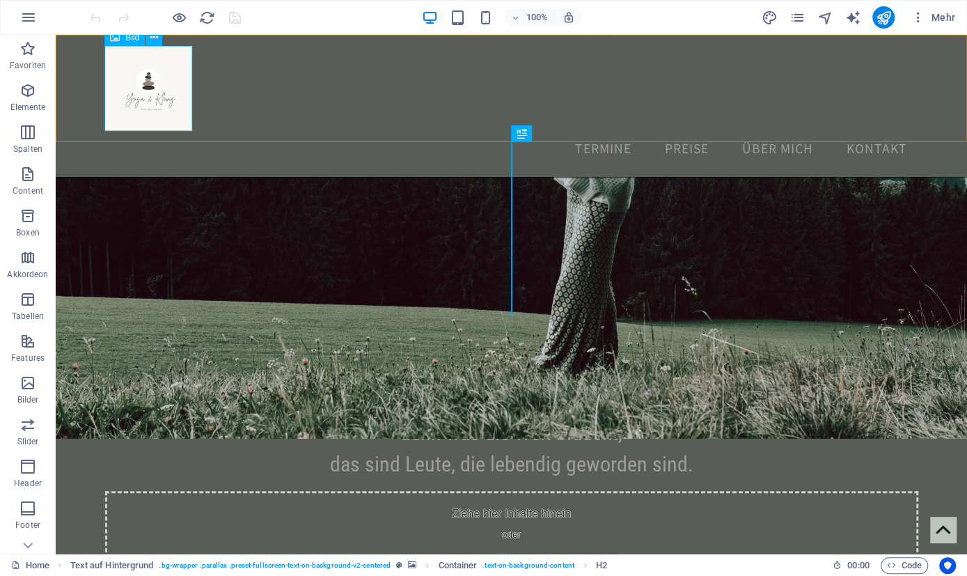
click at [153, 95] on figure at bounding box center [148, 88] width 87 height 85
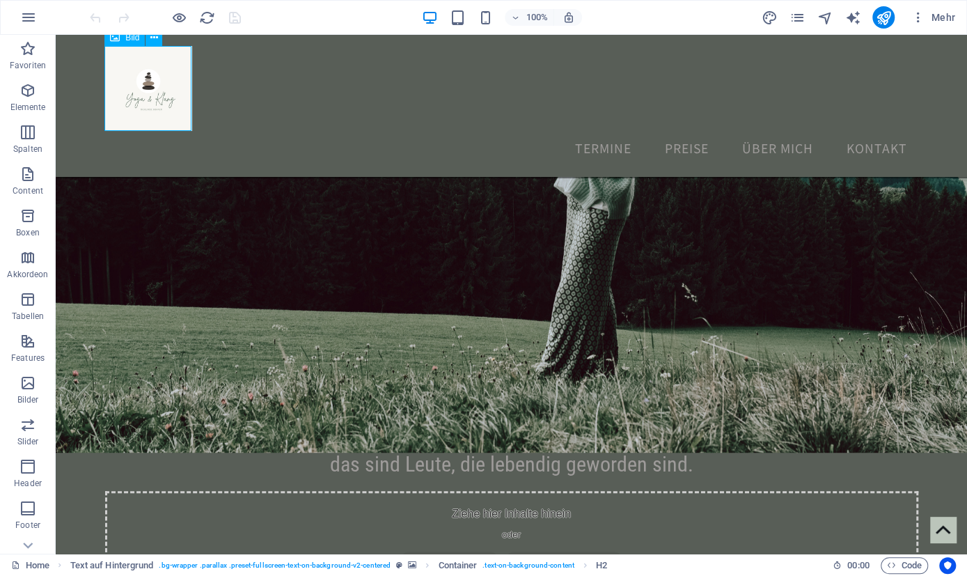
select select "px"
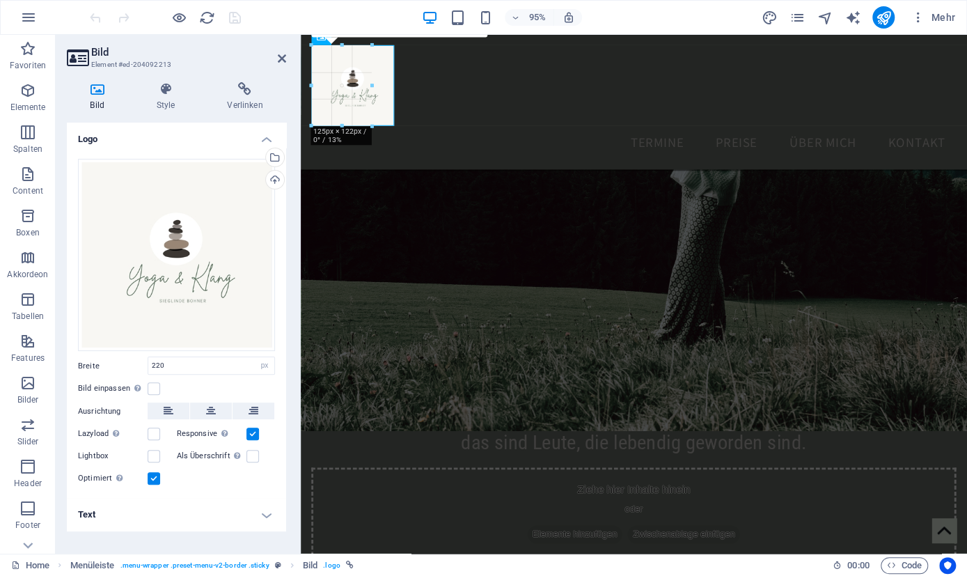
drag, startPoint x: 395, startPoint y: 126, endPoint x: 366, endPoint y: 103, distance: 37.2
click at [366, 103] on div "180 170 160 150 140 130 120 110 100 90 80 70 60 50 40 30 20 10 0 -10 -20 -30 -4…" at bounding box center [341, 85] width 61 height 81
drag, startPoint x: 395, startPoint y: 124, endPoint x: 384, endPoint y: 102, distance: 25.2
click at [384, 102] on div "180 170 160 150 140 130 120 110 100 90 80 70 60 50 40 30 20 10 0 -10 -20 -30 -4…" at bounding box center [352, 80] width 83 height 71
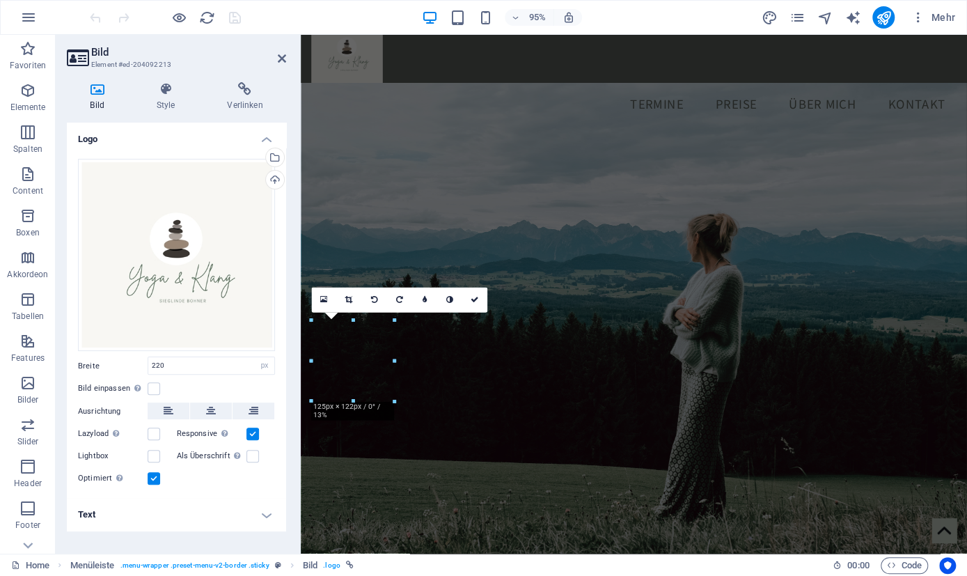
scroll to position [0, 0]
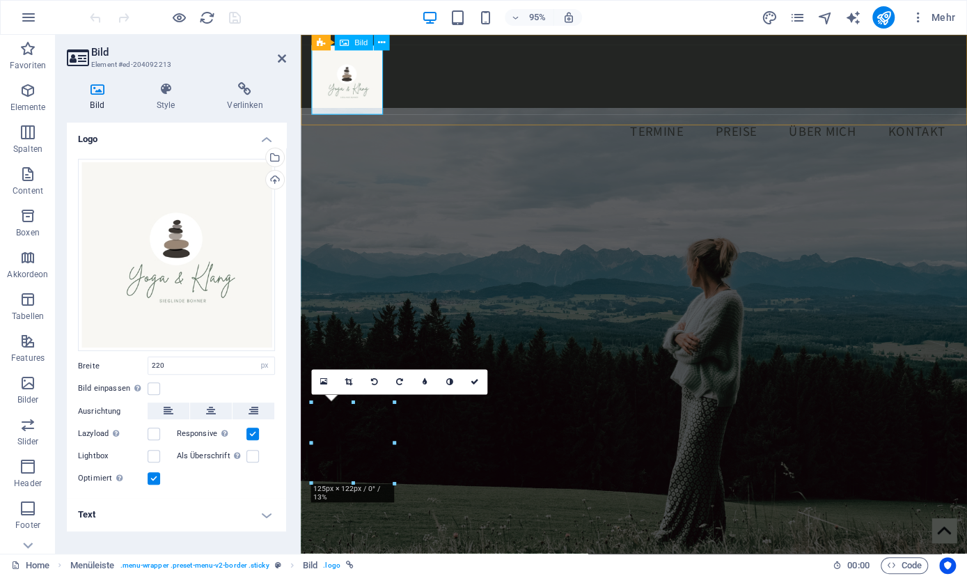
click at [364, 85] on figure at bounding box center [651, 82] width 679 height 73
click at [359, 49] on div "Bild" at bounding box center [353, 43] width 38 height 16
click at [355, 46] on span "Bild" at bounding box center [360, 43] width 13 height 8
drag, startPoint x: 204, startPoint y: 363, endPoint x: 112, endPoint y: 365, distance: 91.9
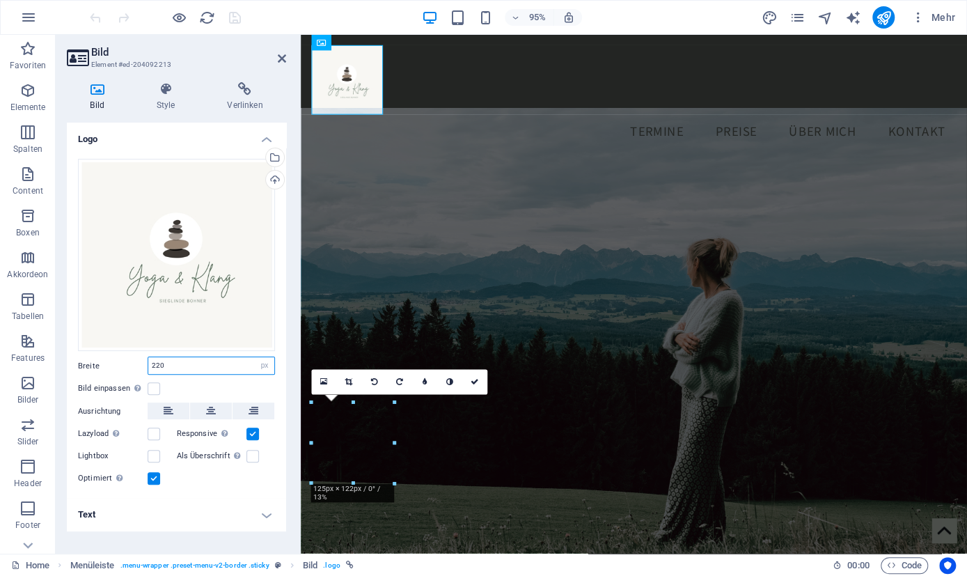
click at [148, 365] on input "220" at bounding box center [211, 365] width 126 height 17
click at [438, 278] on figure at bounding box center [651, 387] width 701 height 552
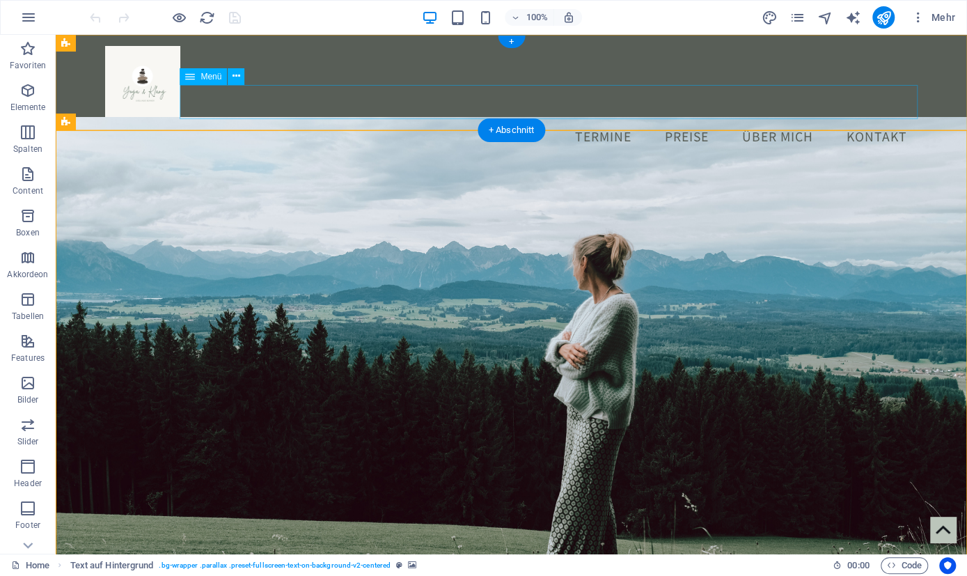
click at [284, 119] on nav "Termine Preise Über mich Kontakt" at bounding box center [511, 136] width 813 height 35
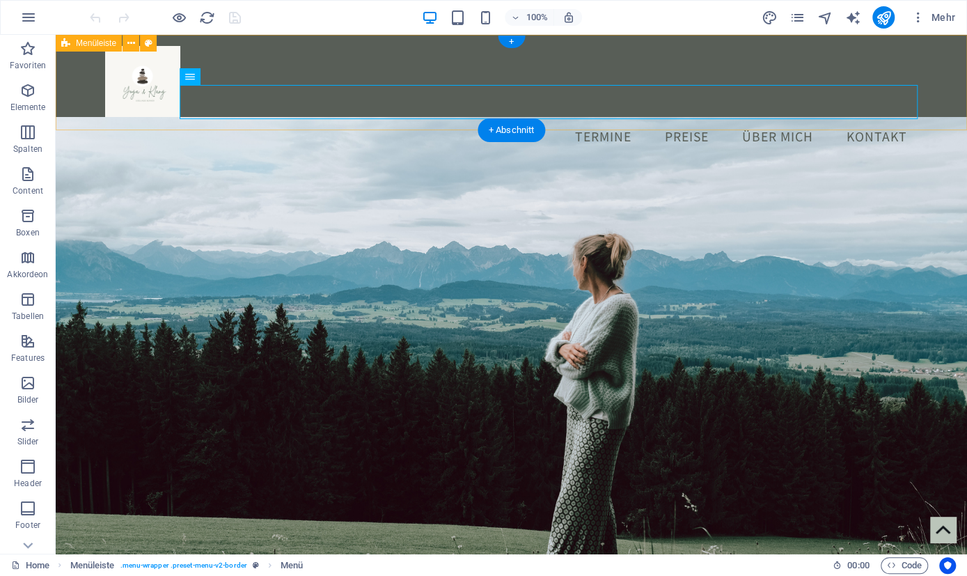
click at [301, 49] on div "Termine Preise Über mich Kontakt" at bounding box center [511, 100] width 911 height 130
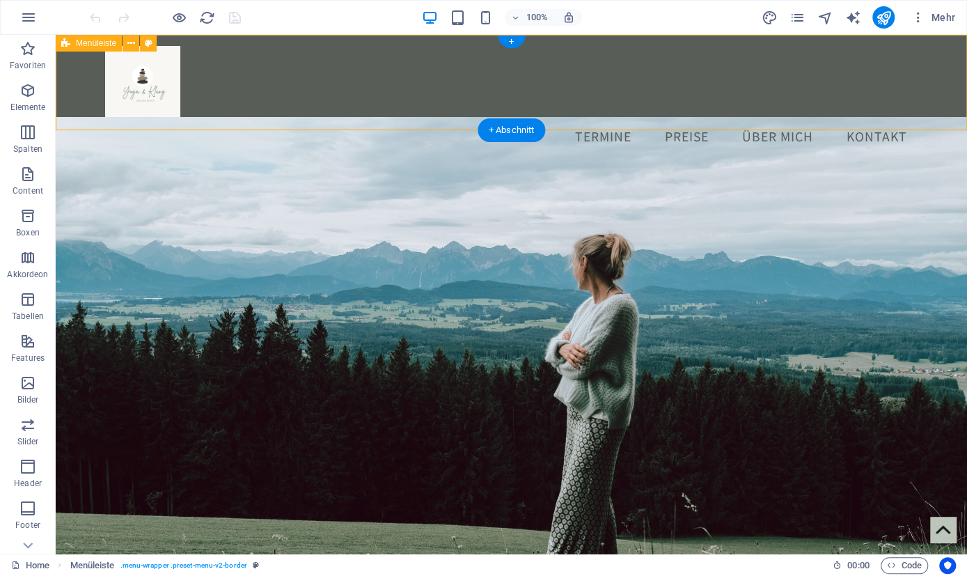
click at [68, 97] on div "Termine Preise Über mich Kontakt" at bounding box center [511, 100] width 911 height 130
click at [94, 45] on span "Menüleiste" at bounding box center [96, 43] width 40 height 8
drag, startPoint x: 555, startPoint y: 159, endPoint x: 488, endPoint y: 79, distance: 103.8
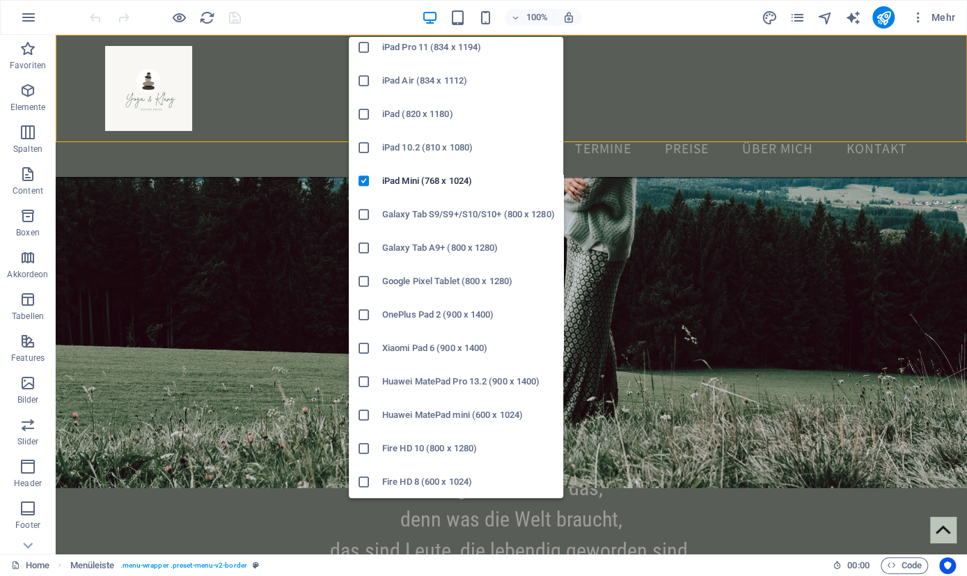
scroll to position [40, 0]
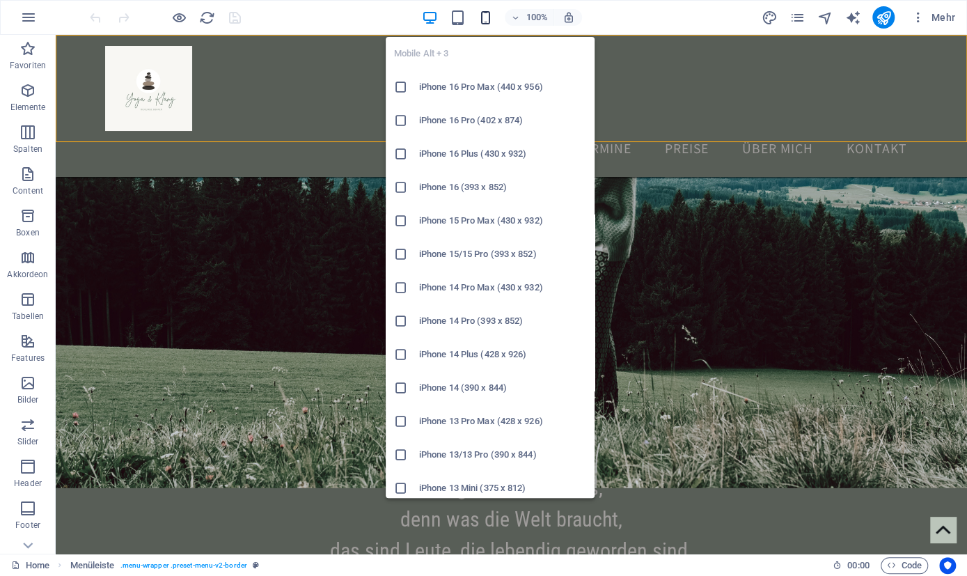
click at [489, 19] on icon "button" at bounding box center [486, 18] width 16 height 16
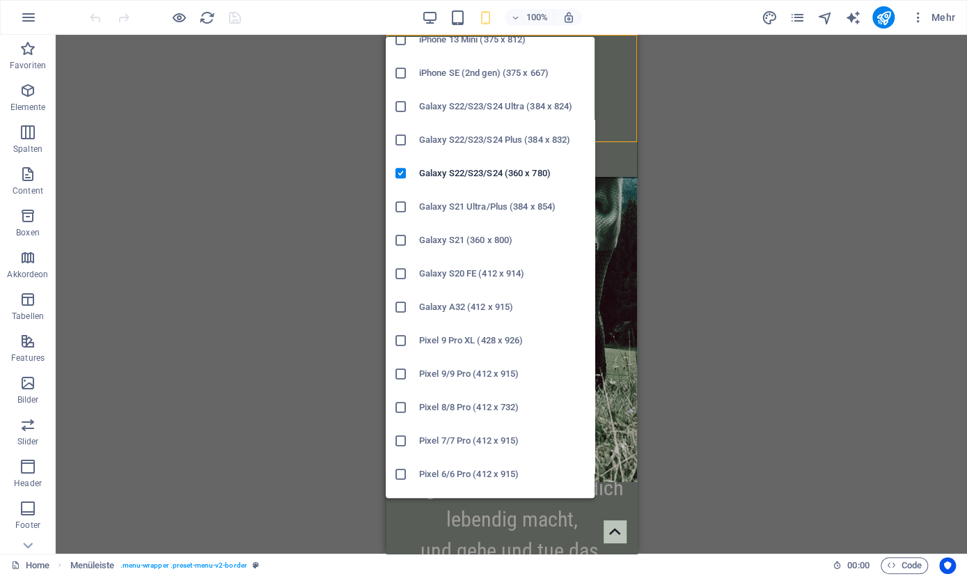
scroll to position [468, 0]
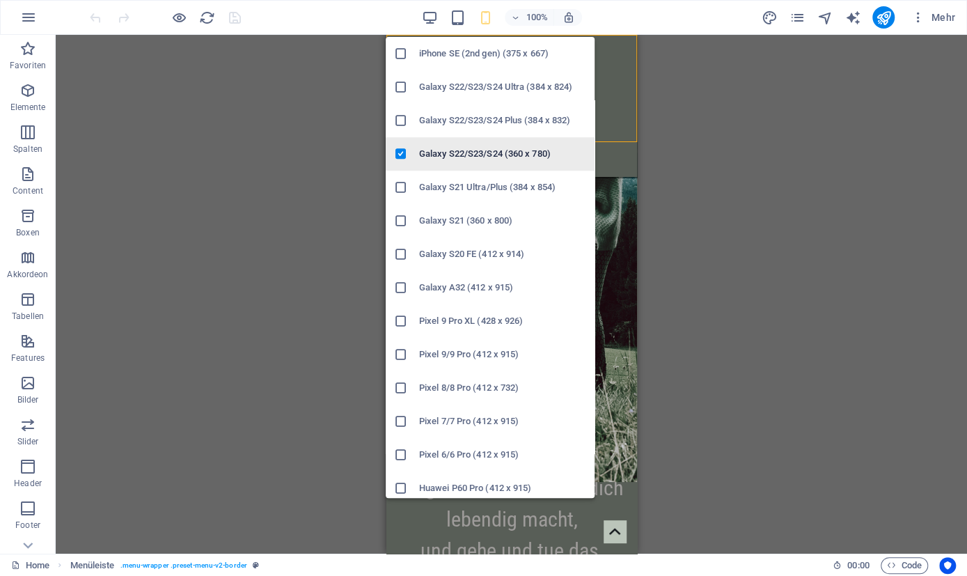
click at [402, 153] on icon at bounding box center [401, 154] width 14 height 14
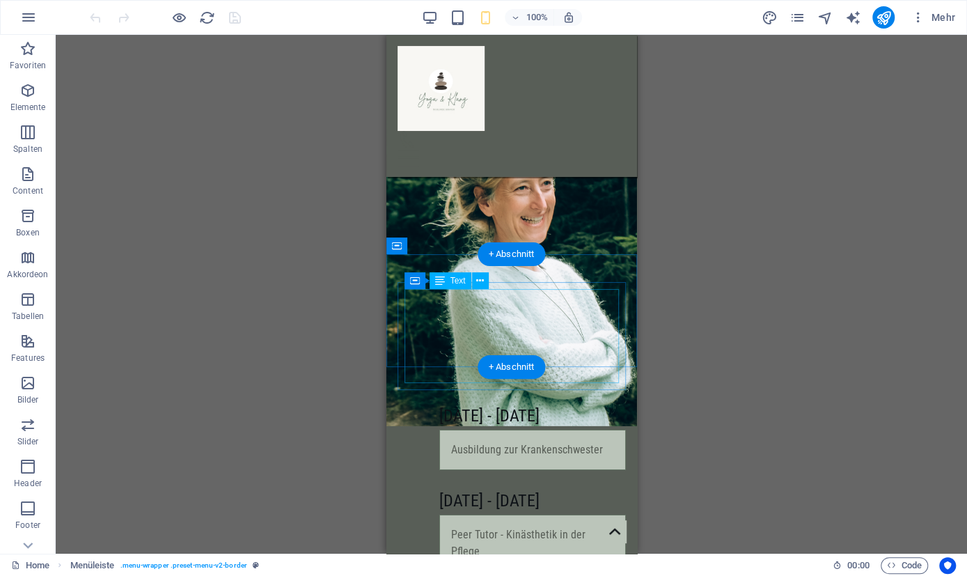
scroll to position [2752, 0]
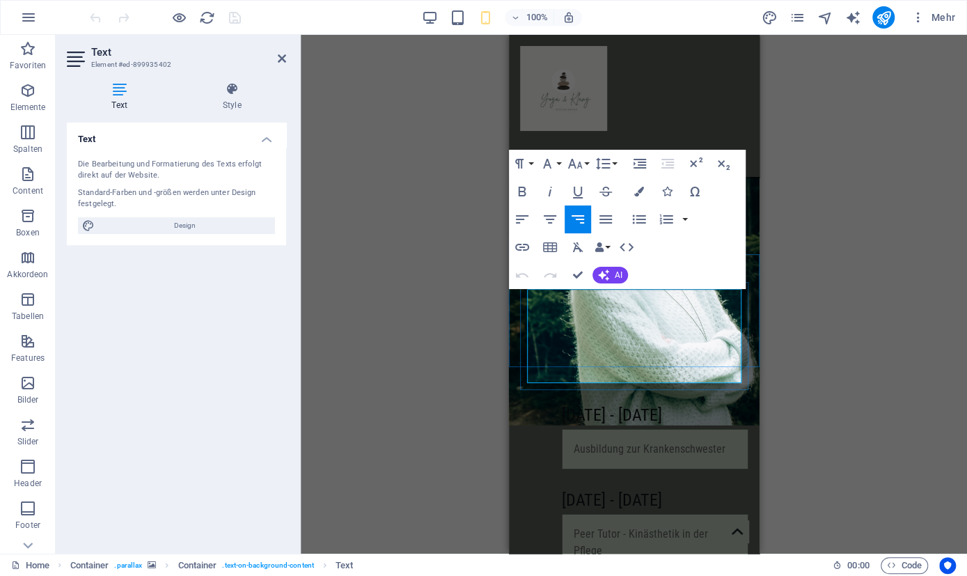
click at [559, 164] on button "Font Family" at bounding box center [550, 164] width 26 height 28
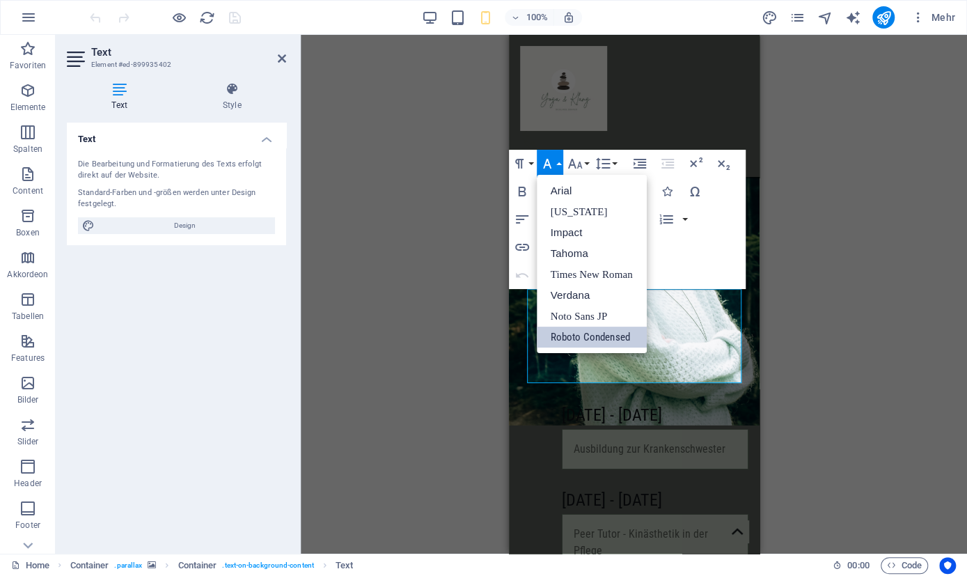
scroll to position [0, 0]
click at [559, 164] on button "Font Family" at bounding box center [550, 164] width 26 height 28
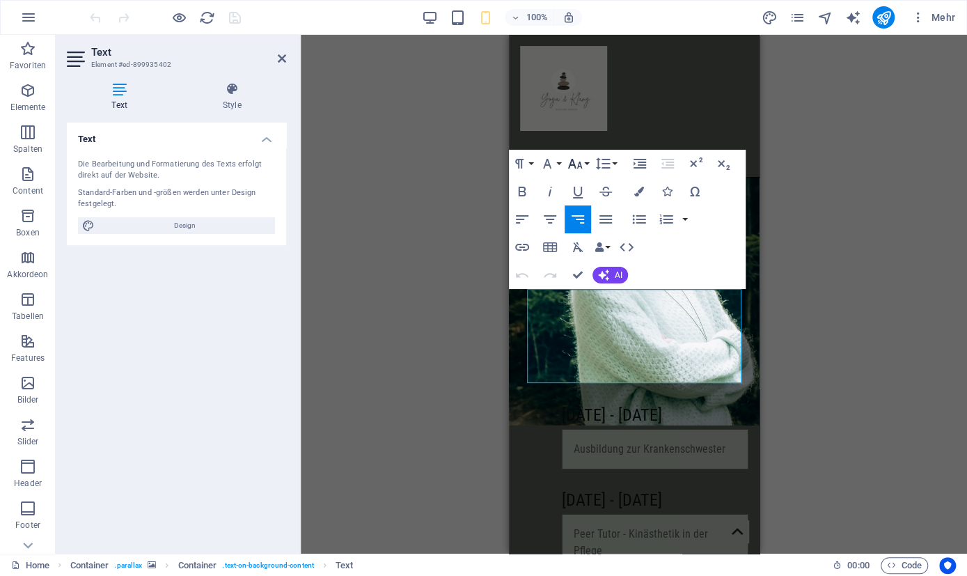
click at [586, 165] on button "Font Size" at bounding box center [578, 164] width 26 height 28
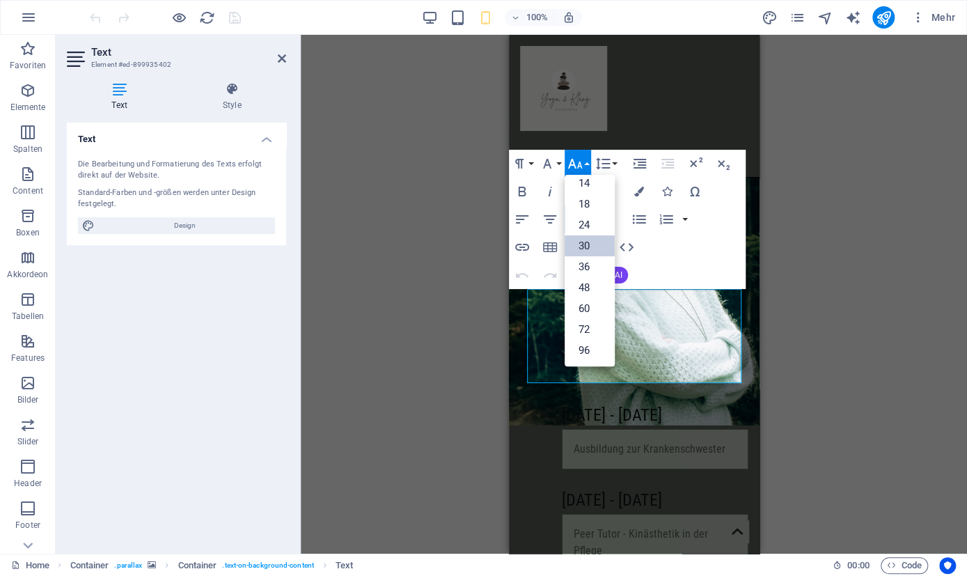
scroll to position [111, 0]
click at [590, 201] on link "18" at bounding box center [590, 204] width 50 height 21
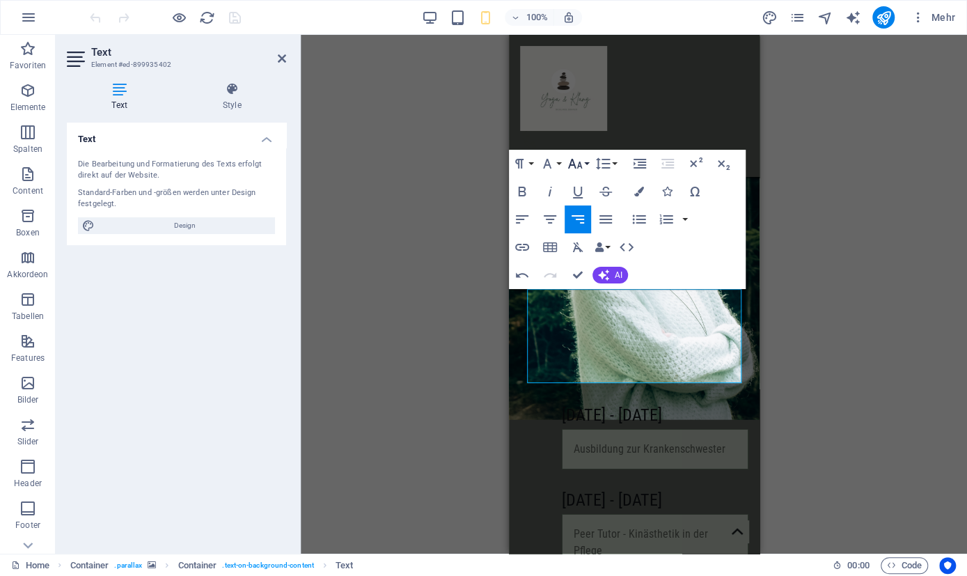
click at [587, 164] on button "Font Size" at bounding box center [578, 164] width 26 height 28
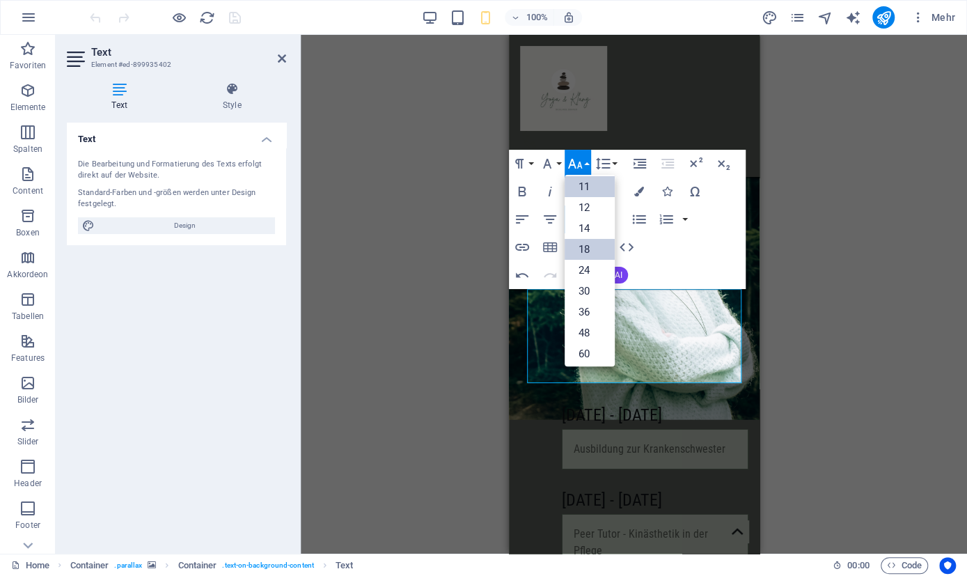
scroll to position [45, 0]
click at [590, 214] on link "11" at bounding box center [590, 208] width 50 height 21
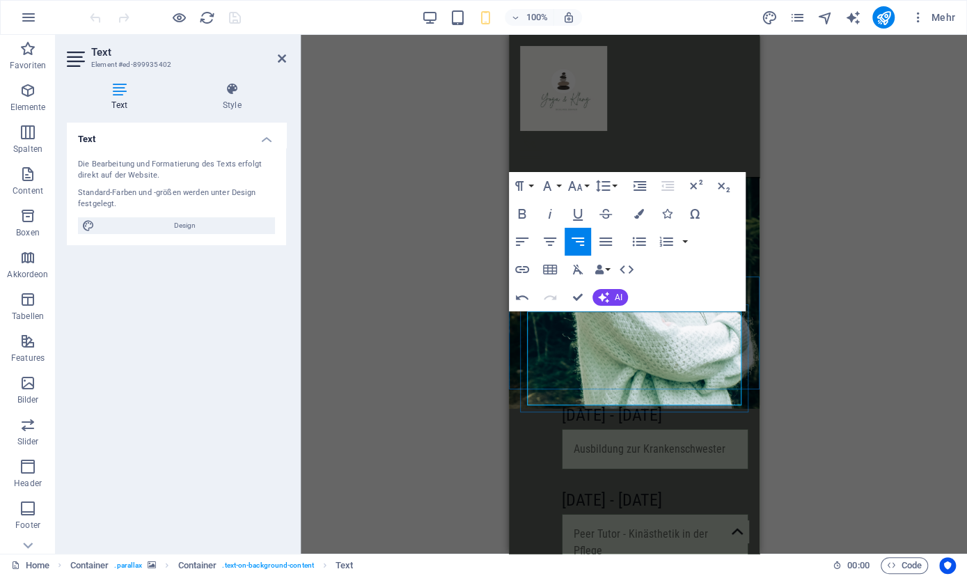
scroll to position [2607, 0]
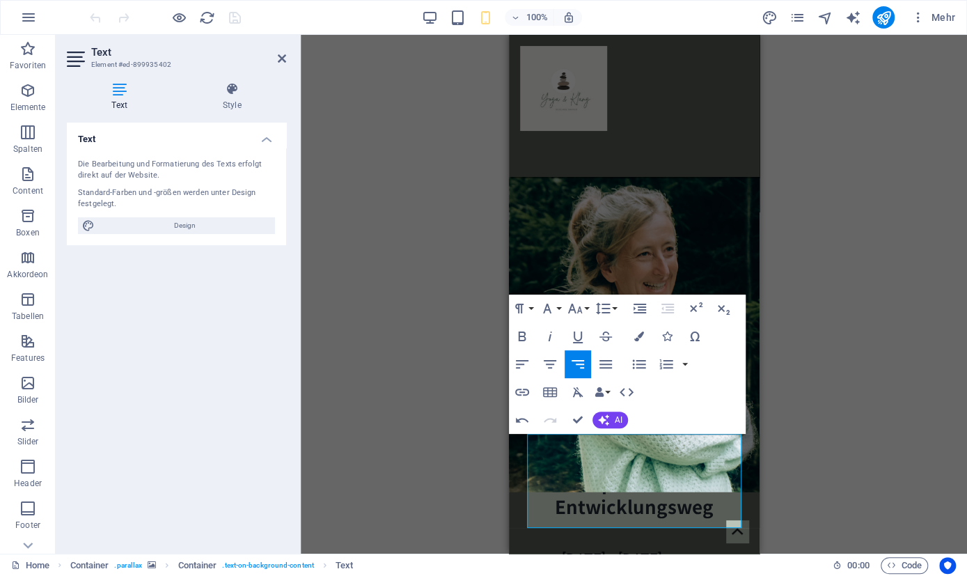
drag, startPoint x: 542, startPoint y: 455, endPoint x: 749, endPoint y: 512, distance: 215.2
click at [749, 471] on div "…wieder lauschen lernen ‌ nach außen und nach innen ​ …" at bounding box center [633, 414] width 251 height 113
click at [584, 306] on button "Font Size" at bounding box center [578, 309] width 26 height 28
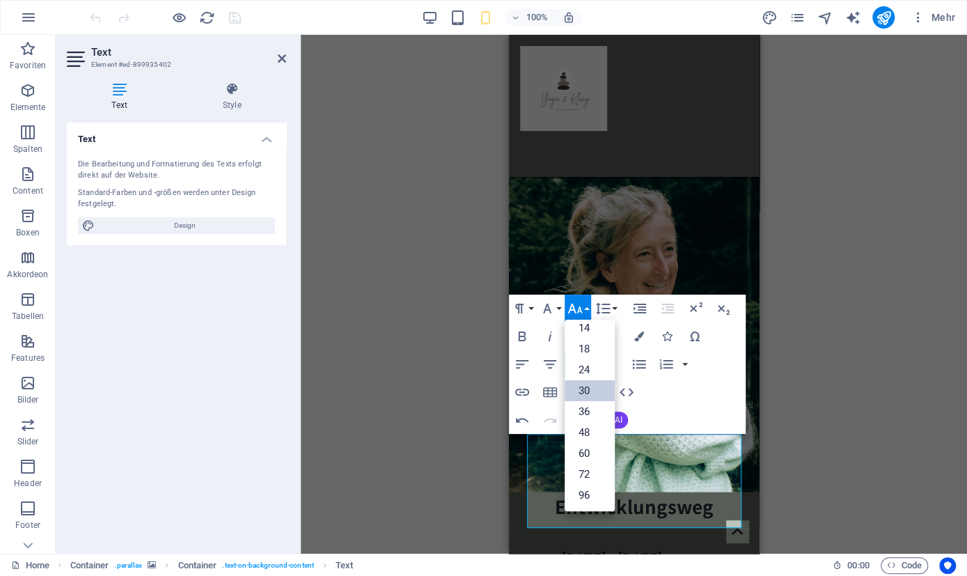
scroll to position [111, 0]
click at [589, 350] on link "18" at bounding box center [590, 349] width 50 height 21
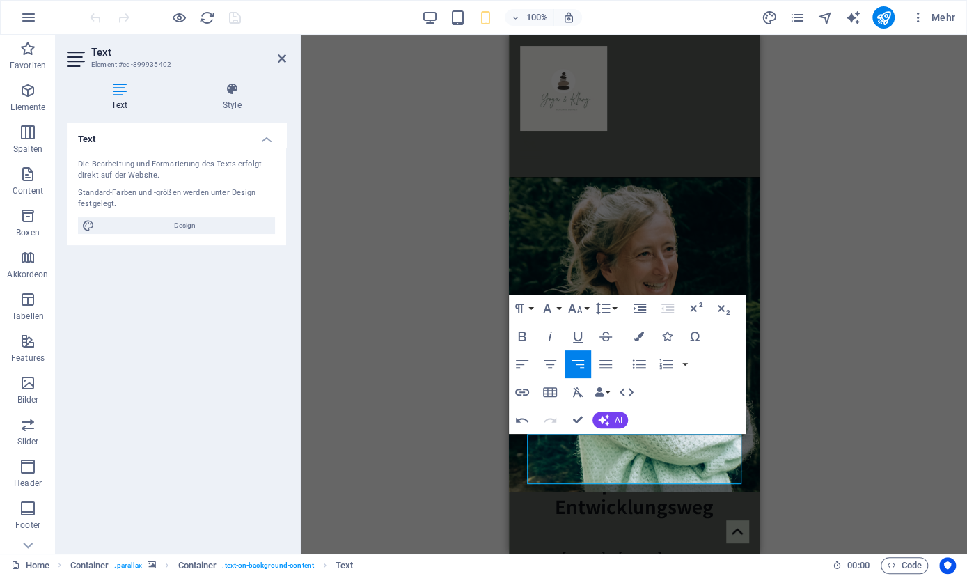
click at [787, 242] on div "H2 Text auf Hintergrund Container Menüleiste Menü Bild Text Container Platzhalt…" at bounding box center [634, 294] width 666 height 519
click at [534, 518] on div "Mein persönlicher Entwicklungsweg" at bounding box center [633, 494] width 251 height 47
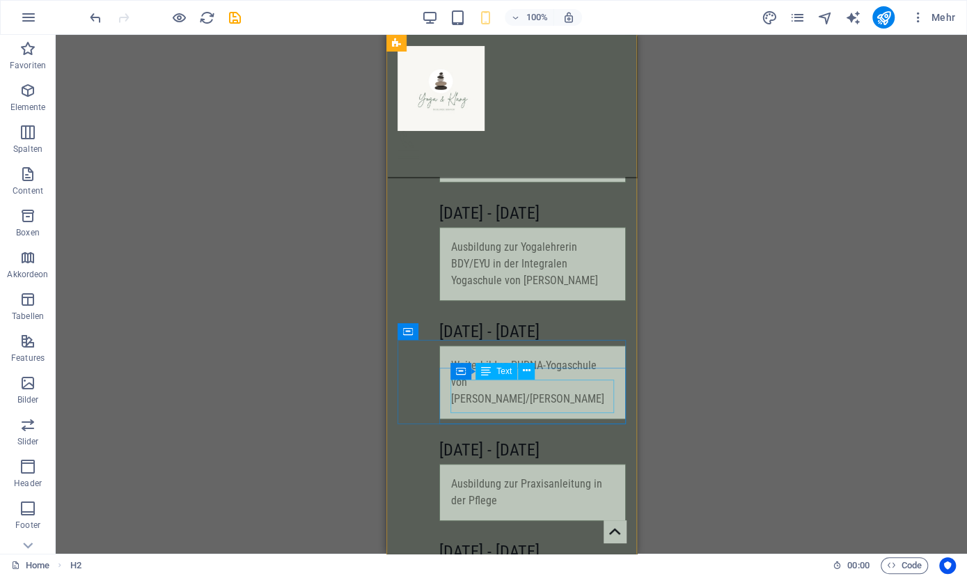
scroll to position [3548, 0]
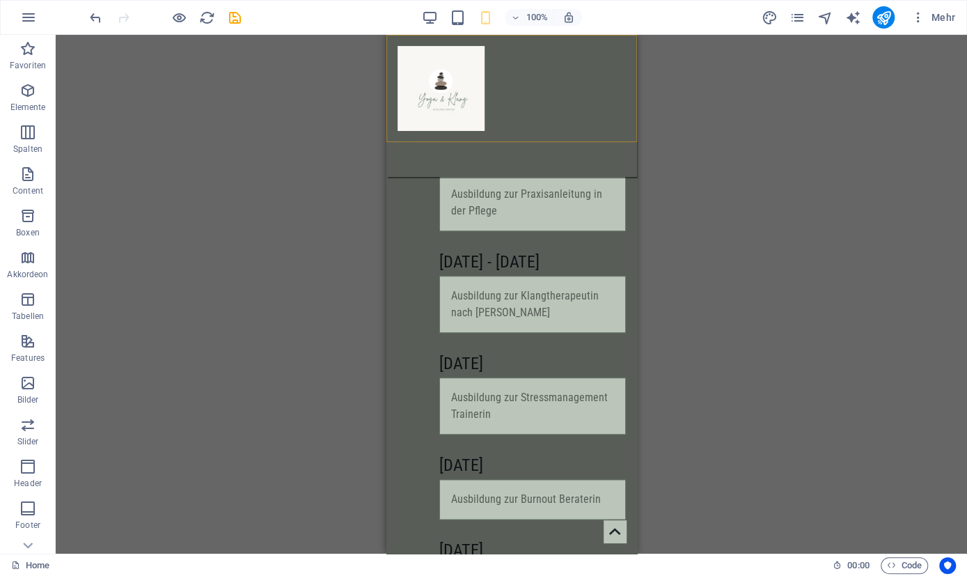
click at [561, 93] on div "Termine Preise Über mich Kontakt" at bounding box center [511, 106] width 251 height 142
click at [528, 109] on span "Container" at bounding box center [523, 105] width 36 height 8
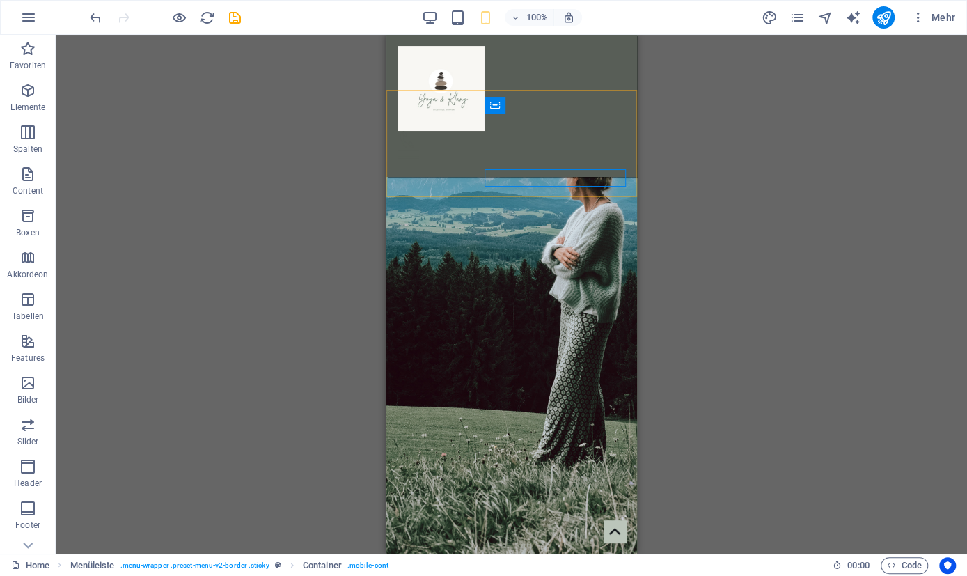
scroll to position [0, 0]
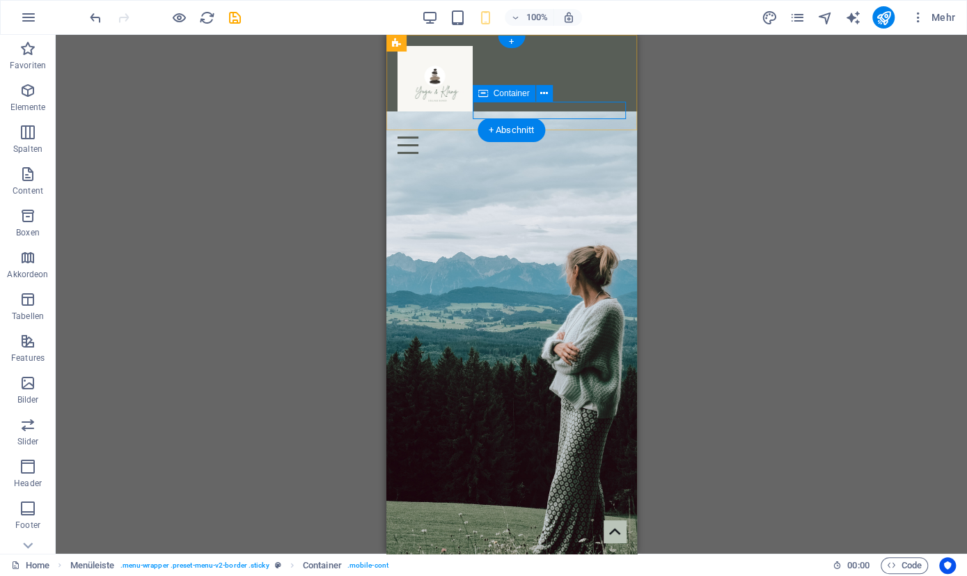
click at [525, 119] on div at bounding box center [511, 136] width 228 height 35
click at [402, 109] on figure at bounding box center [511, 82] width 228 height 73
click at [573, 119] on div at bounding box center [511, 136] width 228 height 35
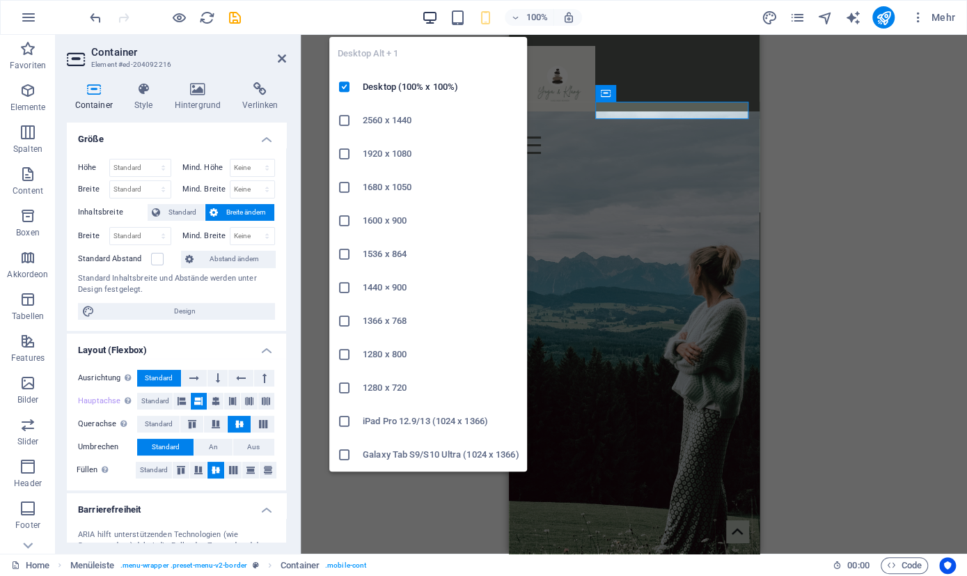
click at [435, 21] on icon "button" at bounding box center [430, 18] width 16 height 16
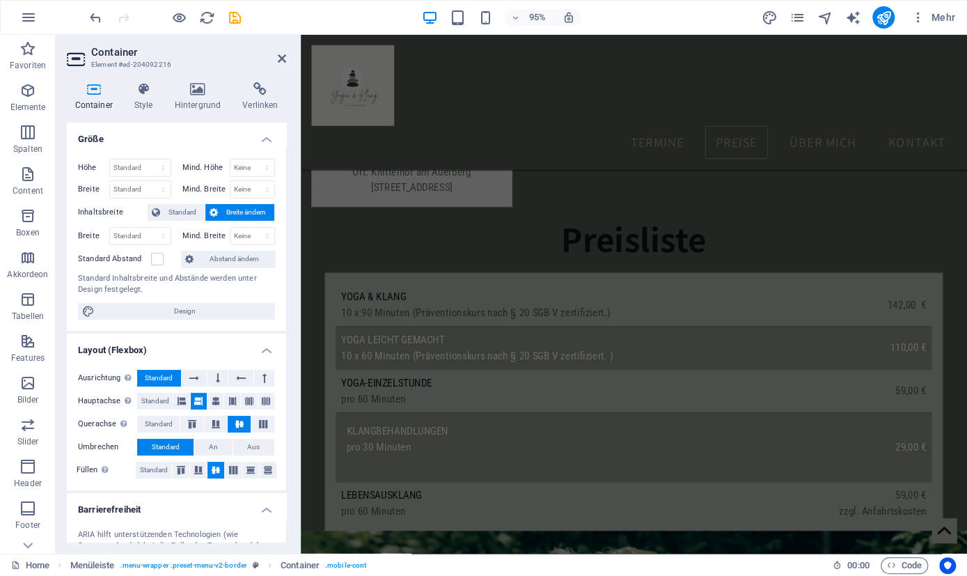
scroll to position [2172, 0]
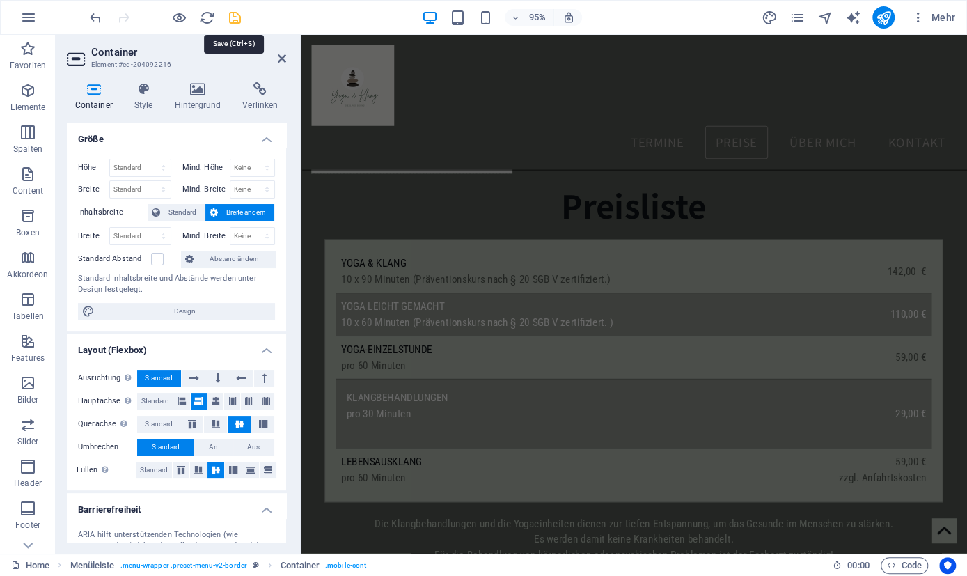
click at [237, 16] on icon "save" at bounding box center [235, 18] width 16 height 16
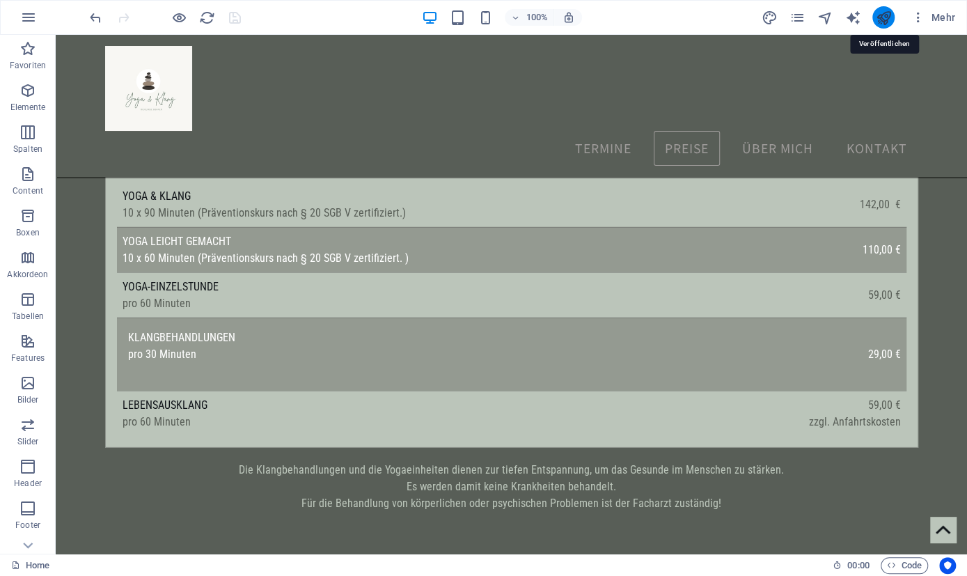
click at [884, 17] on icon "publish" at bounding box center [883, 18] width 16 height 16
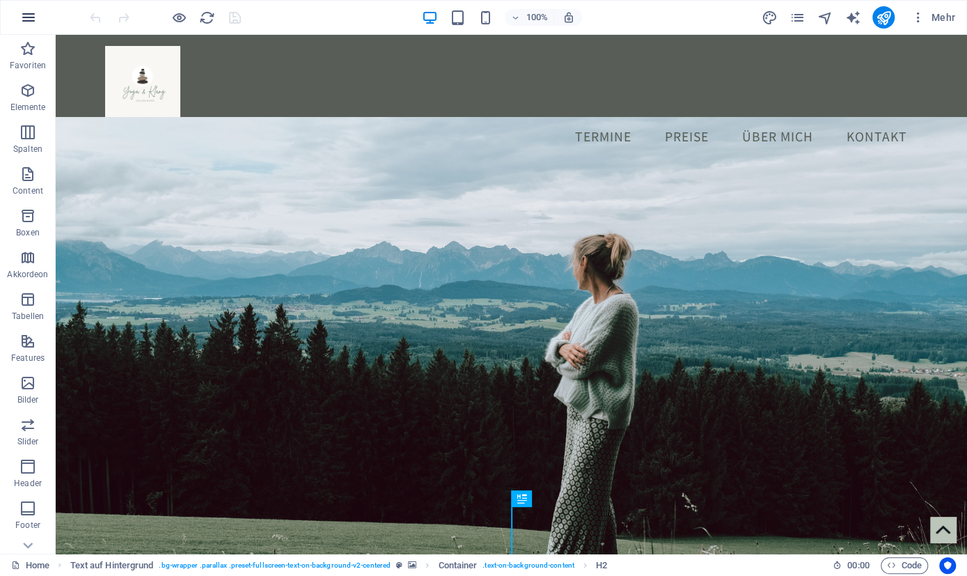
click at [31, 26] on button "button" at bounding box center [28, 17] width 33 height 33
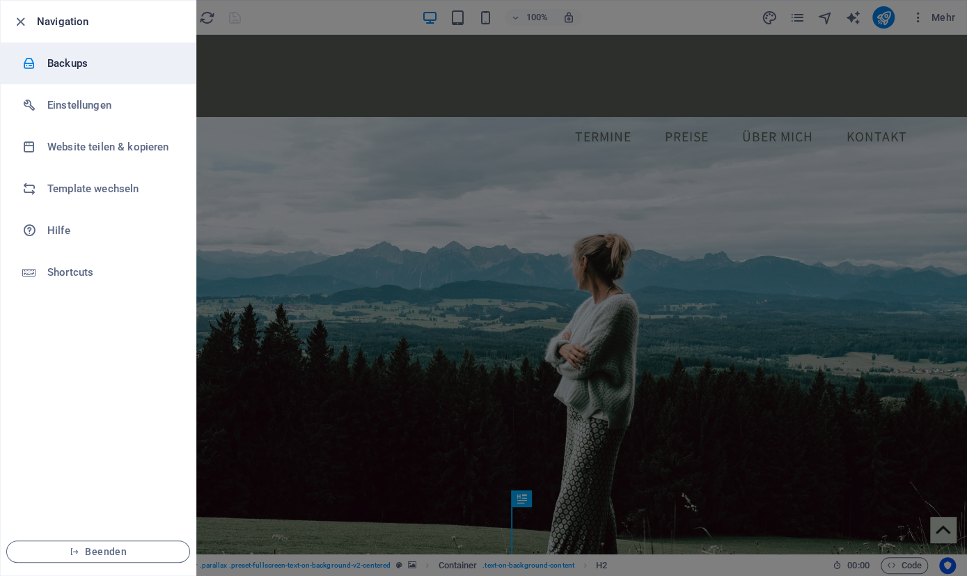
click at [63, 66] on h6 "Backups" at bounding box center [111, 63] width 129 height 17
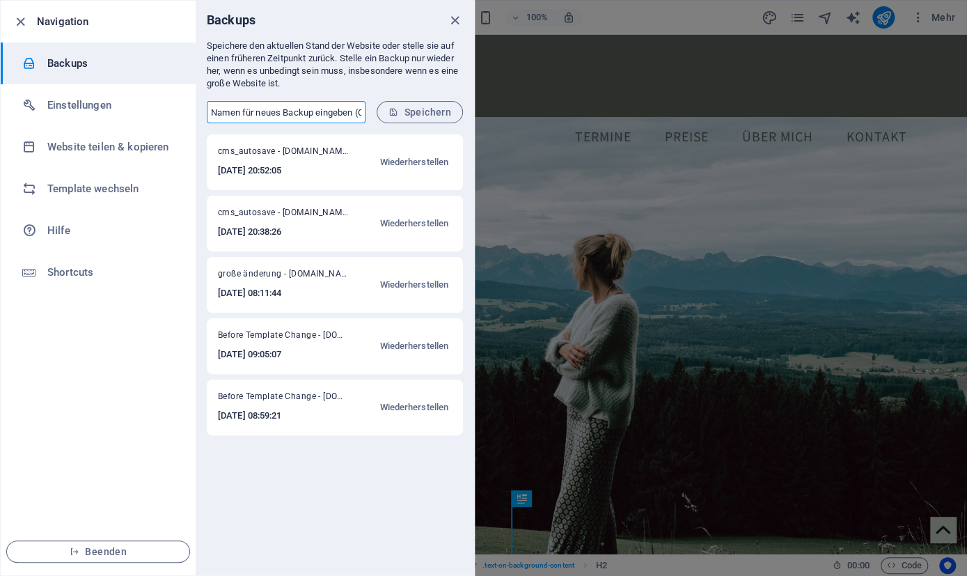
click at [237, 111] on input "text" at bounding box center [286, 112] width 159 height 22
drag, startPoint x: 212, startPoint y: 110, endPoint x: 342, endPoint y: 109, distance: 130.2
click at [342, 109] on input "text" at bounding box center [286, 112] width 159 height 22
type input "Farbschema u. Bilder geändert"
click at [405, 109] on span "Speichern" at bounding box center [420, 112] width 63 height 11
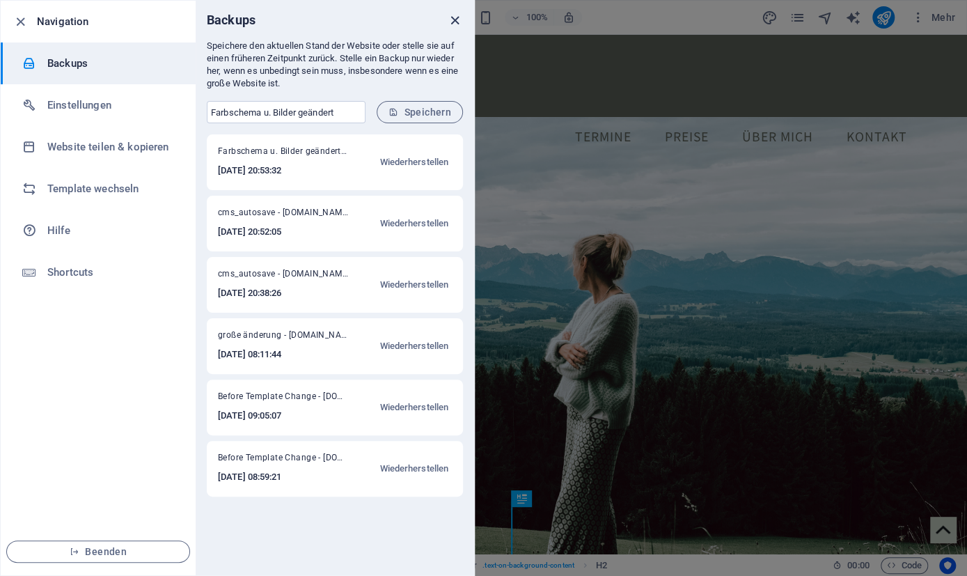
click at [459, 22] on icon "close" at bounding box center [455, 21] width 16 height 16
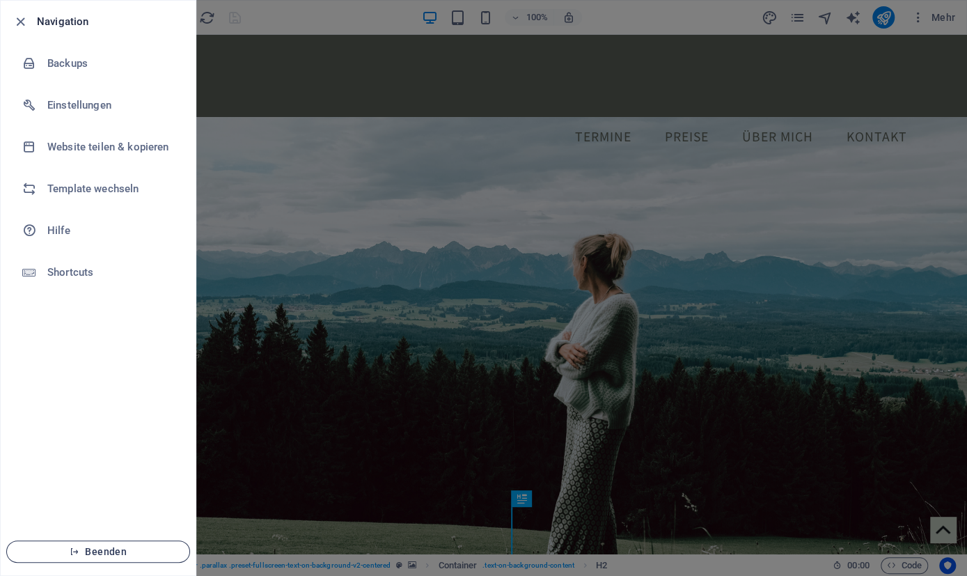
click at [93, 556] on span "Beenden" at bounding box center [98, 551] width 160 height 11
